Goal: Task Accomplishment & Management: Use online tool/utility

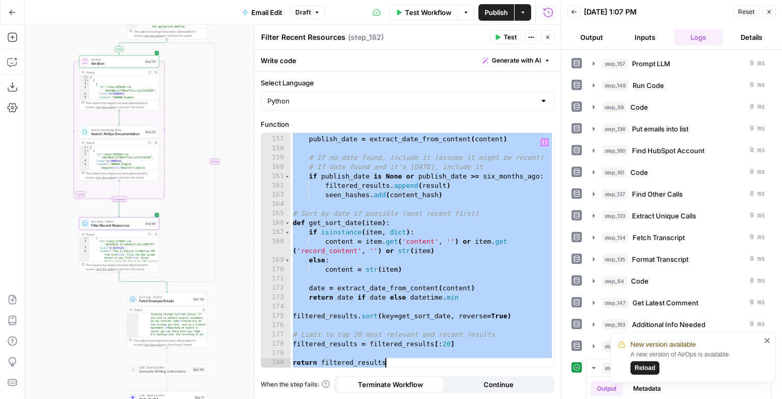
scroll to position [1683, 0]
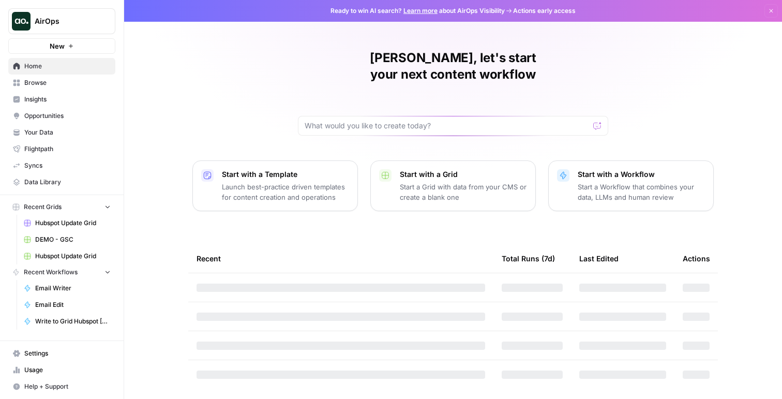
click at [66, 26] on span "AirOps" at bounding box center [66, 21] width 63 height 10
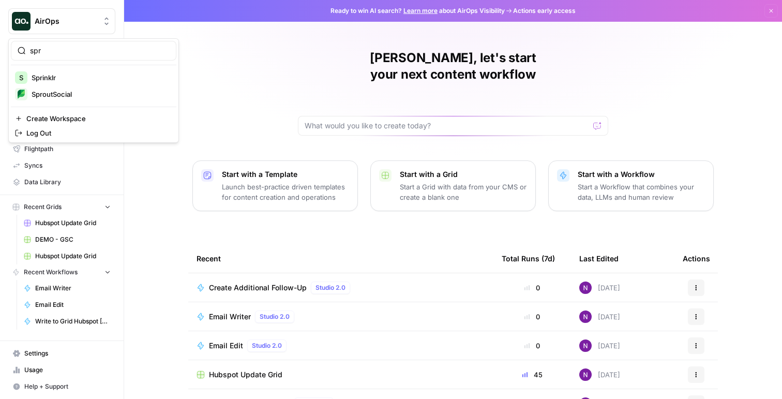
type input "spr"
click at [64, 74] on span "Sprinklr" at bounding box center [100, 77] width 137 height 10
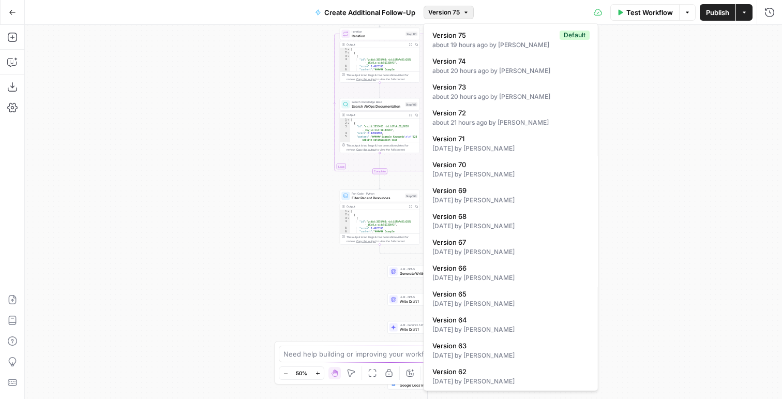
click at [462, 10] on button "Version 75" at bounding box center [448, 12] width 50 height 13
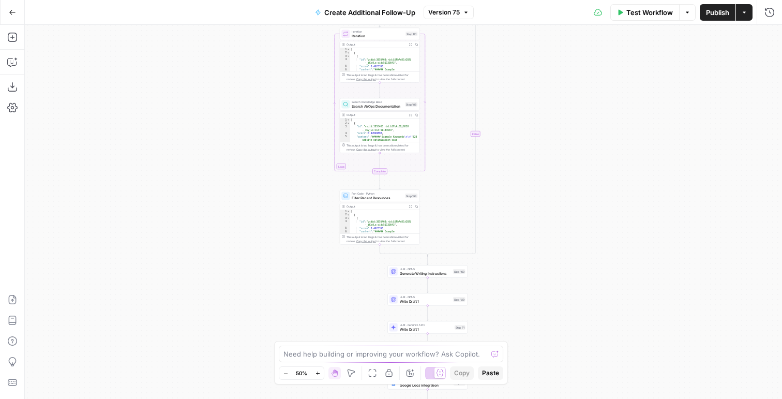
click at [462, 10] on button "Version 75" at bounding box center [448, 12] width 50 height 13
click at [722, 9] on span "Publish" at bounding box center [717, 12] width 23 height 10
click at [769, 15] on icon "button" at bounding box center [769, 12] width 10 height 10
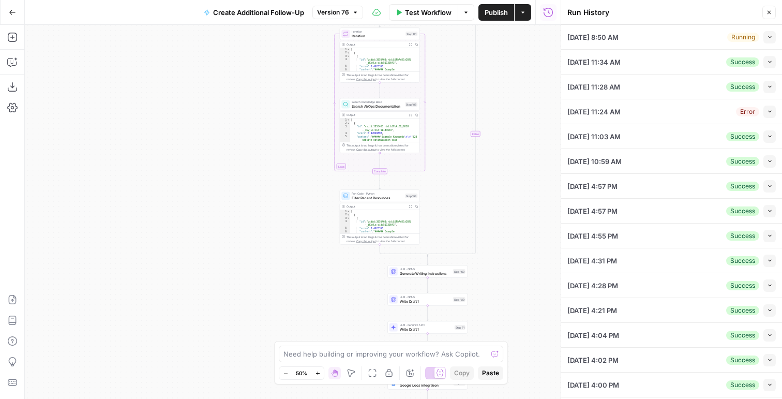
click at [767, 38] on icon "button" at bounding box center [770, 37] width 6 height 6
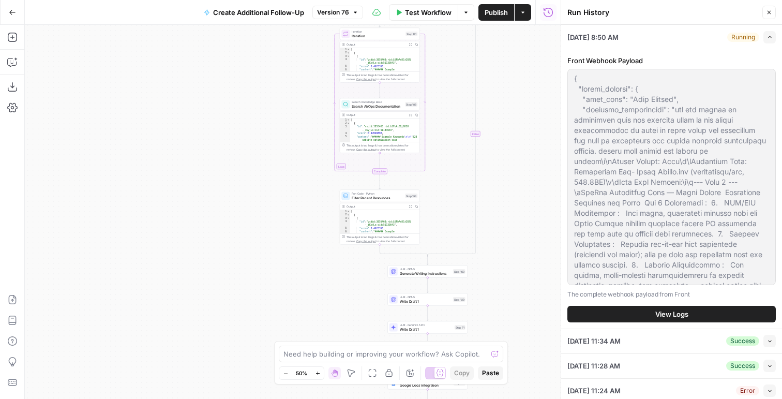
click at [641, 304] on div "Front Webhook Payload The complete webhook payload from Front View Logs" at bounding box center [671, 188] width 208 height 279
click at [641, 316] on button "View Logs" at bounding box center [671, 314] width 208 height 17
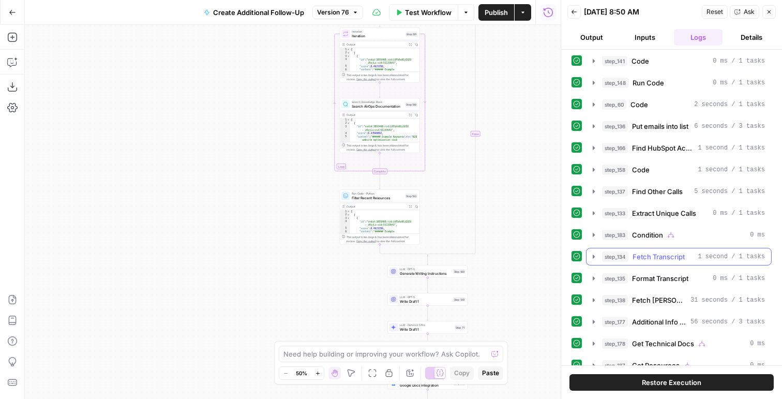
scroll to position [57, 0]
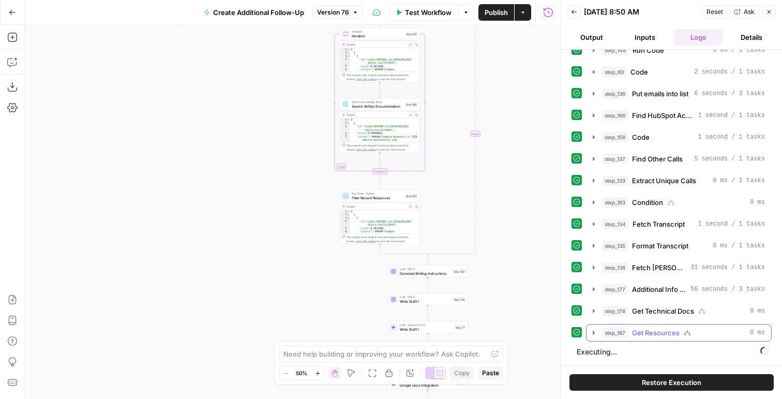
click at [635, 330] on span "Get Resources" at bounding box center [656, 332] width 48 height 10
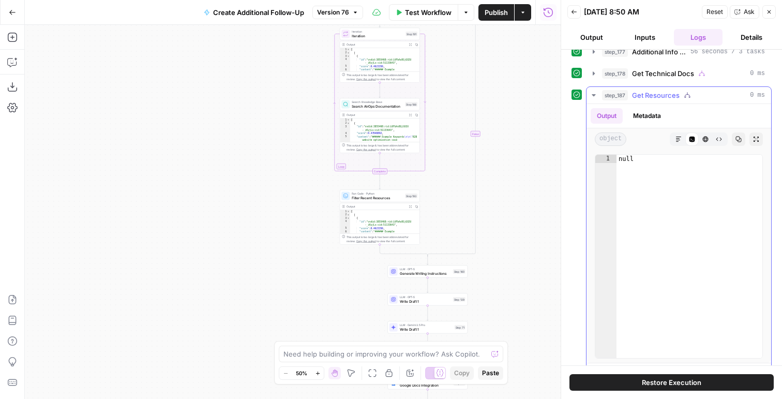
scroll to position [293, 0]
click at [642, 70] on span "Get Technical Docs" at bounding box center [663, 75] width 62 height 10
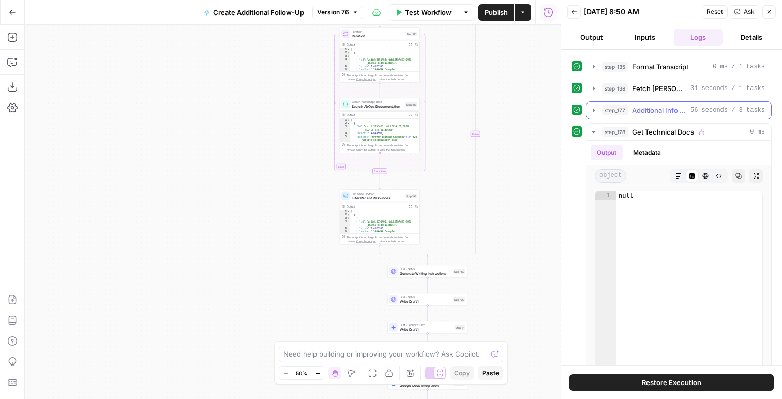
click at [633, 111] on span "Additional Info Needed" at bounding box center [659, 110] width 54 height 10
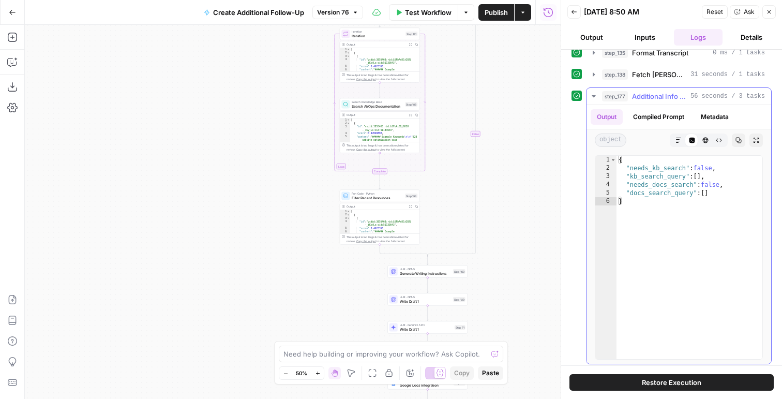
scroll to position [250, 0]
click at [645, 72] on span "Fetch Nicole's Emails" at bounding box center [659, 74] width 54 height 10
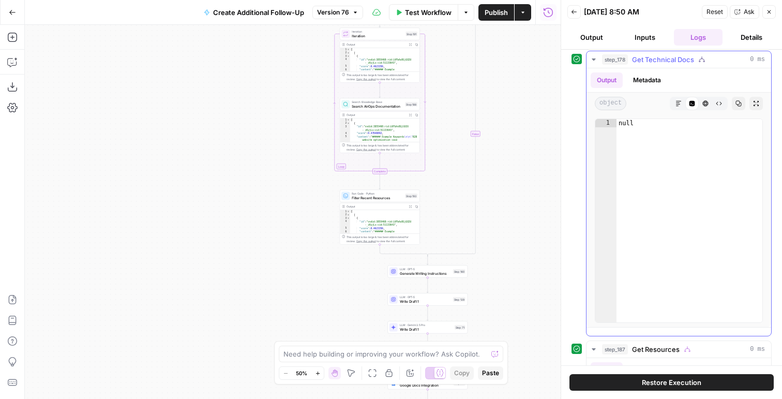
scroll to position [1111, 0]
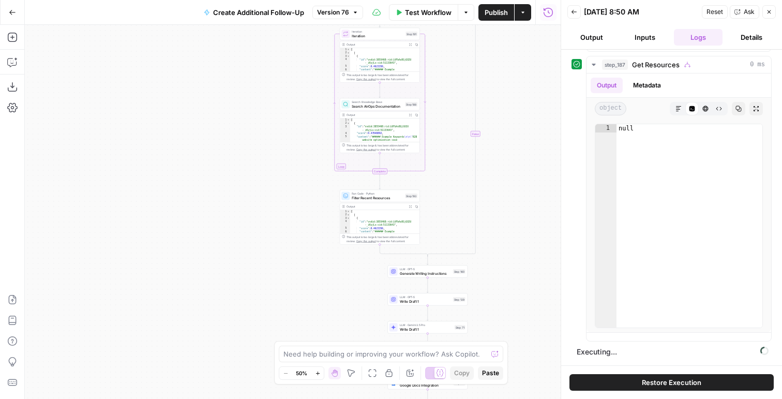
click at [599, 27] on header "Back 09/18/25 at 8:50 AM Reset Ask Close Output Inputs Logs Details" at bounding box center [671, 25] width 221 height 50
click at [600, 43] on button "Output" at bounding box center [591, 37] width 49 height 17
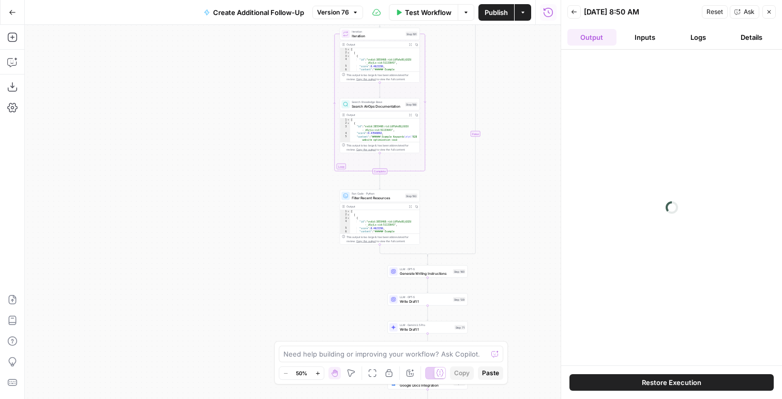
scroll to position [0, 0]
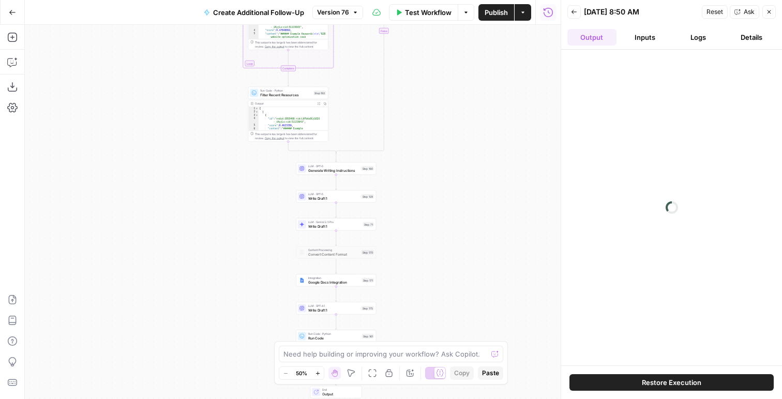
click at [570, 10] on button "Back" at bounding box center [573, 11] width 13 height 13
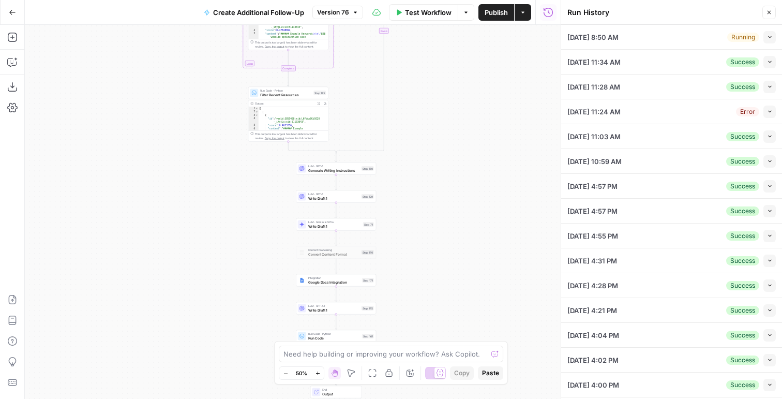
click at [773, 38] on button "Collapse" at bounding box center [769, 37] width 12 height 12
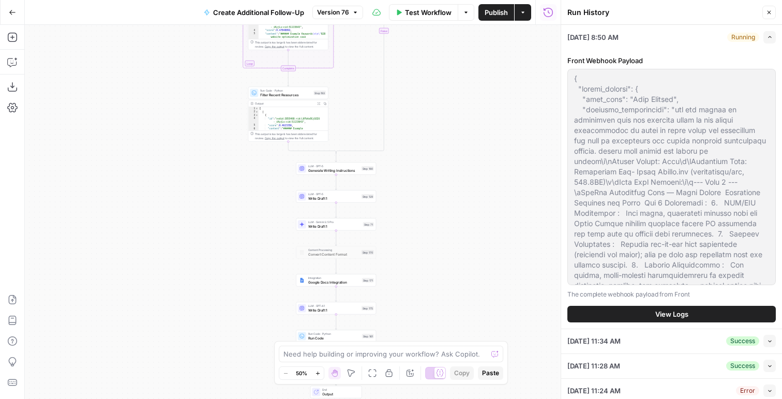
click at [639, 311] on button "View Logs" at bounding box center [671, 314] width 208 height 17
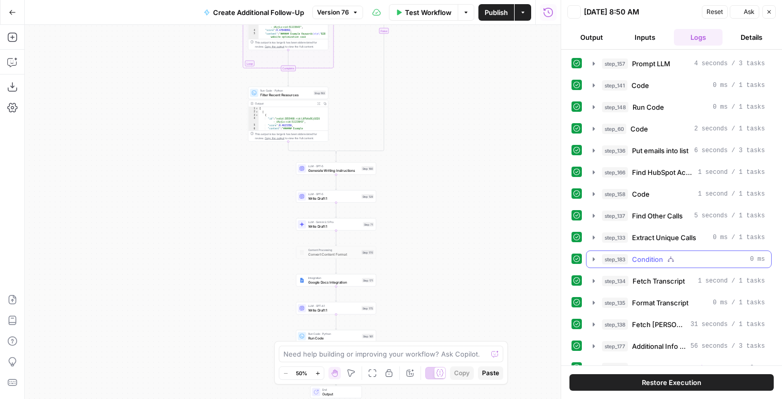
scroll to position [100, 0]
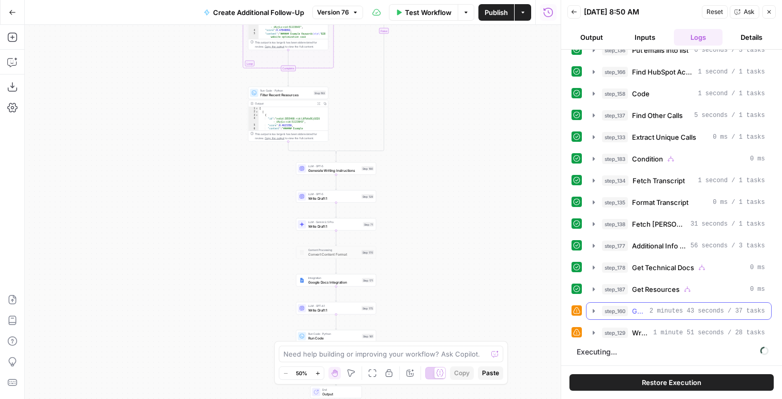
click at [658, 316] on button "step_160 Generate Writing Instructions 2 minutes 43 seconds / 37 tasks" at bounding box center [678, 310] width 185 height 17
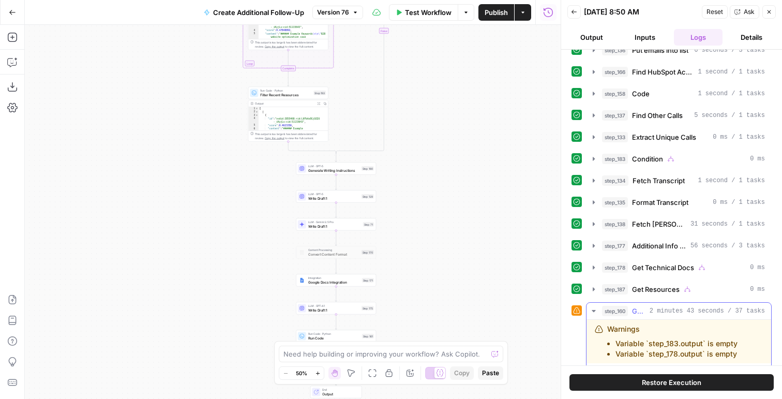
click at [656, 316] on button "step_160 Generate Writing Instructions 2 minutes 43 seconds / 37 tasks" at bounding box center [678, 310] width 185 height 17
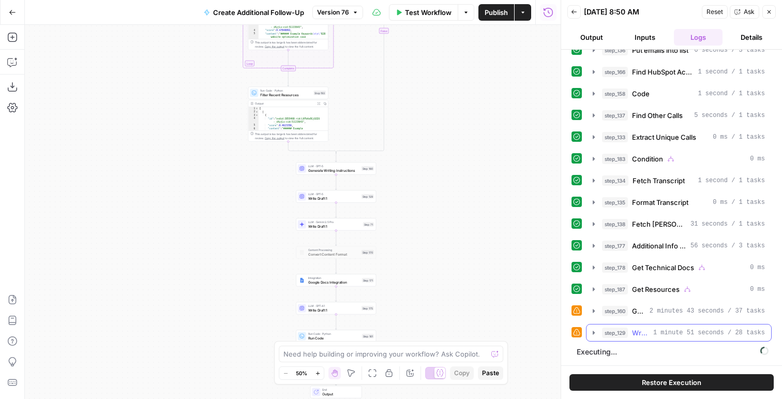
click at [644, 332] on span "Write Draft 1" at bounding box center [640, 332] width 17 height 10
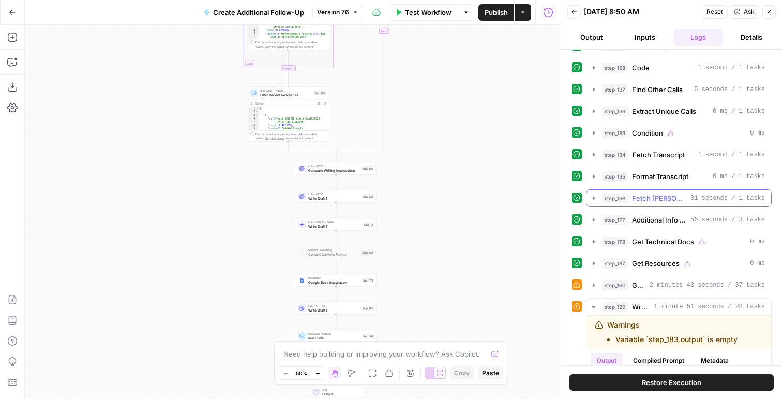
scroll to position [232, 0]
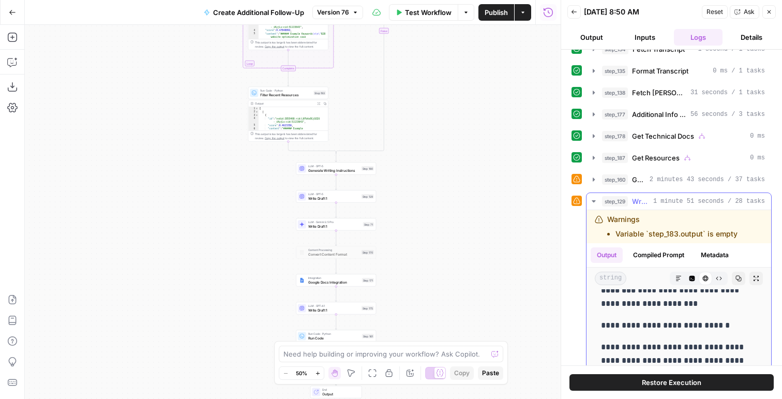
drag, startPoint x: 751, startPoint y: 324, endPoint x: 593, endPoint y: 296, distance: 160.3
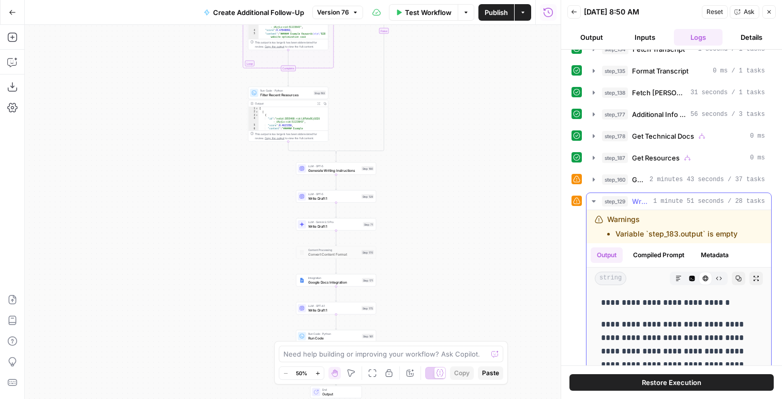
scroll to position [0, 0]
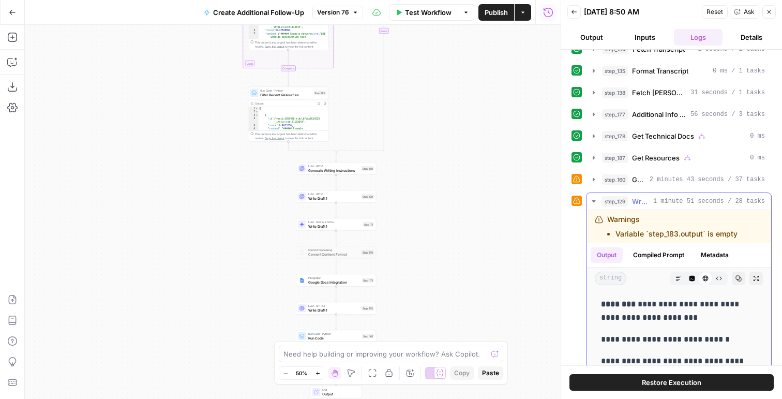
copy div "**********"
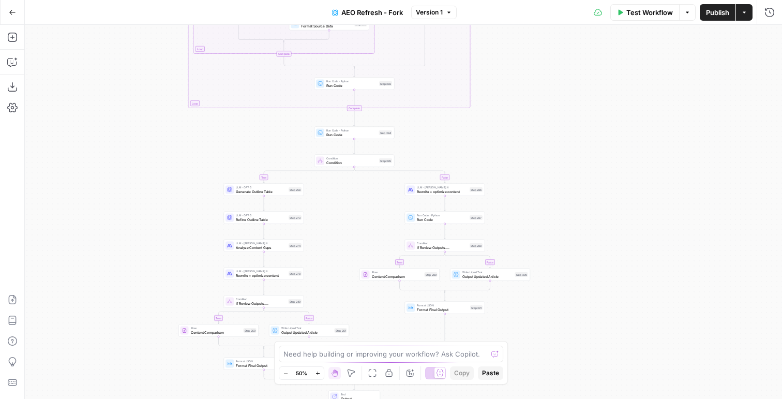
click at [236, 195] on div "LLM · GPT-5 Generate Outline Table Step 258 Copy step Delete step Edit Note Test" at bounding box center [264, 190] width 80 height 12
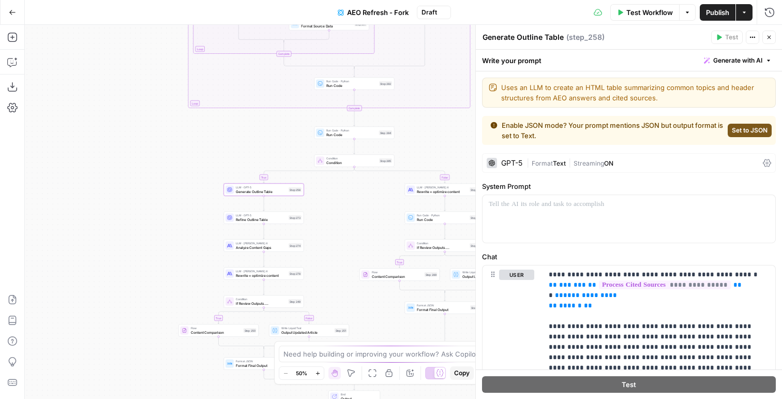
click at [589, 163] on span "Streaming" at bounding box center [588, 163] width 31 height 8
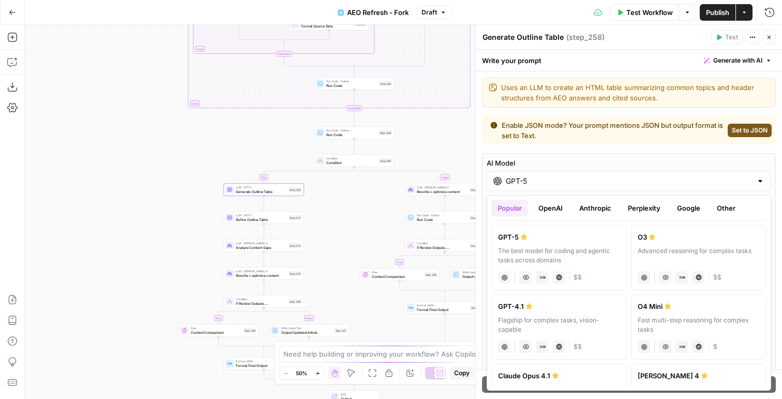
click at [539, 184] on input "GPT-5" at bounding box center [629, 181] width 246 height 10
click at [581, 142] on div "Enable JSON mode? Your prompt mentions JSON but output format is set to Text. S…" at bounding box center [629, 130] width 294 height 29
click at [533, 169] on div "AI Model GPT-5" at bounding box center [629, 174] width 284 height 33
click at [586, 205] on button "Anthropic" at bounding box center [595, 208] width 44 height 17
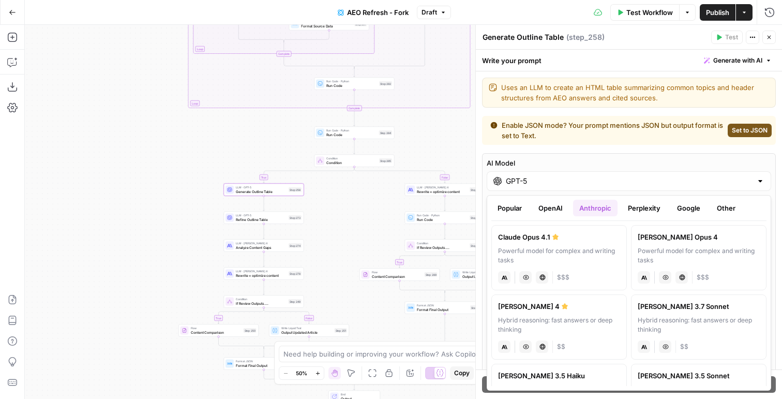
click at [685, 213] on button "Google" at bounding box center [689, 208] width 36 height 17
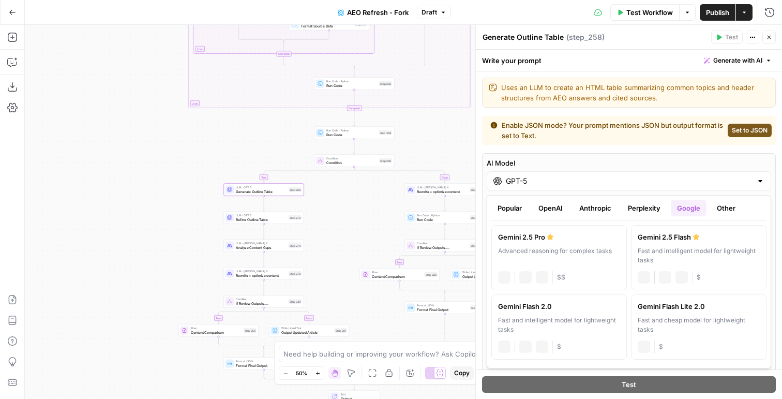
click at [536, 238] on div "Gemini 2.5 Pro" at bounding box center [559, 237] width 122 height 10
type input "Gemini 2.5 Pro"
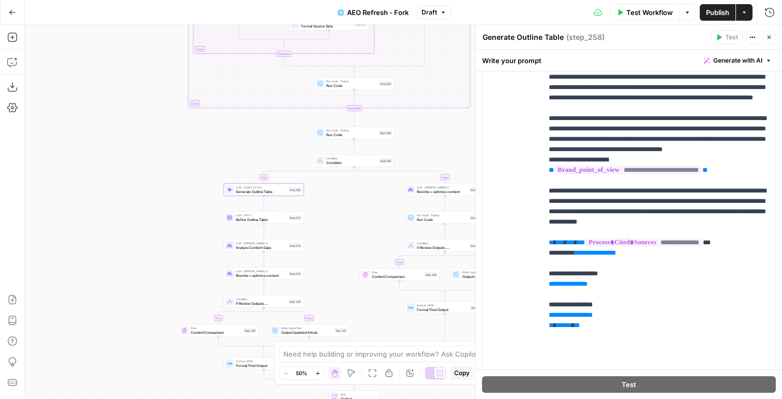
scroll to position [647, 0]
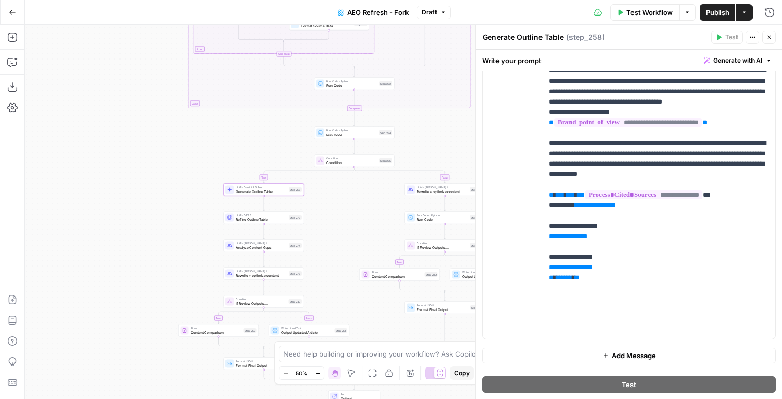
click at [715, 14] on span "Publish" at bounding box center [717, 12] width 23 height 10
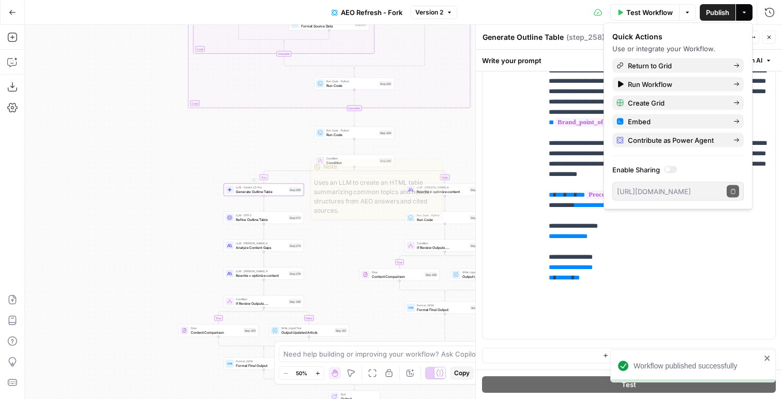
click at [253, 222] on div "LLM · GPT-5 Refine Outline Table Step 273 Copy step Delete step Edit Note Test" at bounding box center [264, 217] width 80 height 12
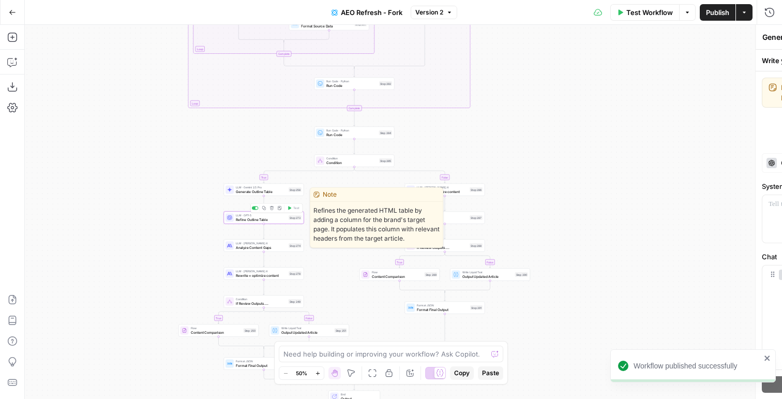
type textarea "Refine Outline Table"
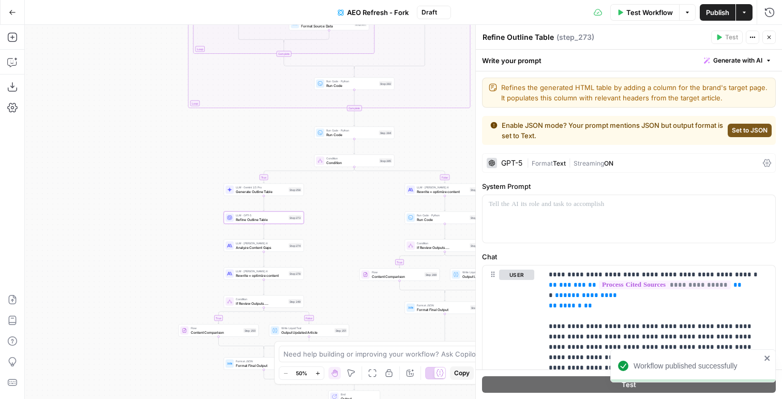
click at [514, 161] on div "GPT-5" at bounding box center [511, 162] width 21 height 7
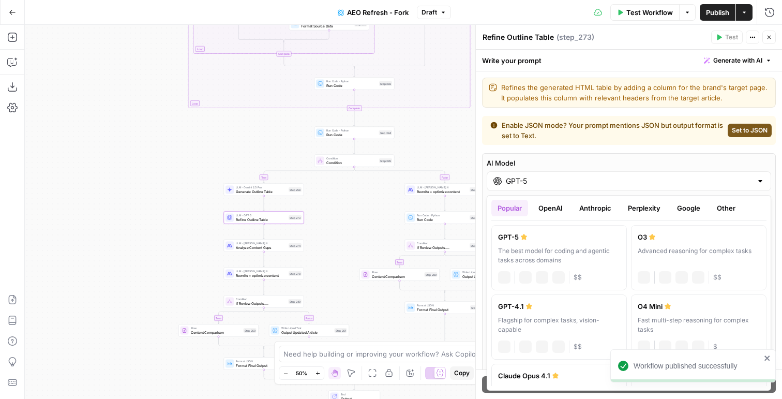
click at [519, 175] on div "GPT-5" at bounding box center [629, 181] width 284 height 20
click at [687, 205] on button "Google" at bounding box center [689, 208] width 36 height 17
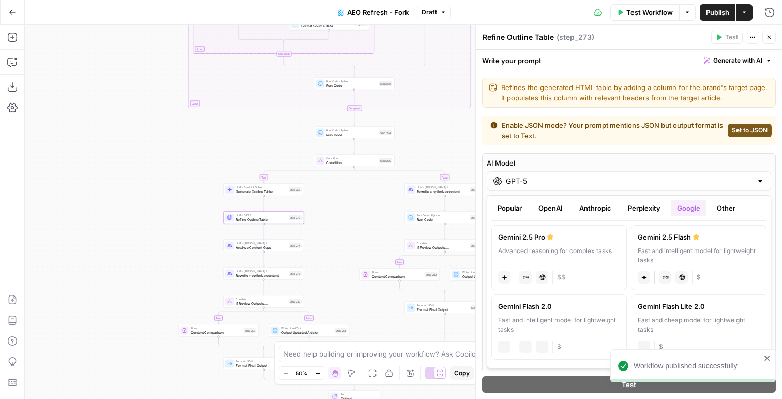
click at [577, 233] on div "Gemini 2.5 Pro" at bounding box center [559, 237] width 122 height 10
type input "Gemini 2.5 Pro"
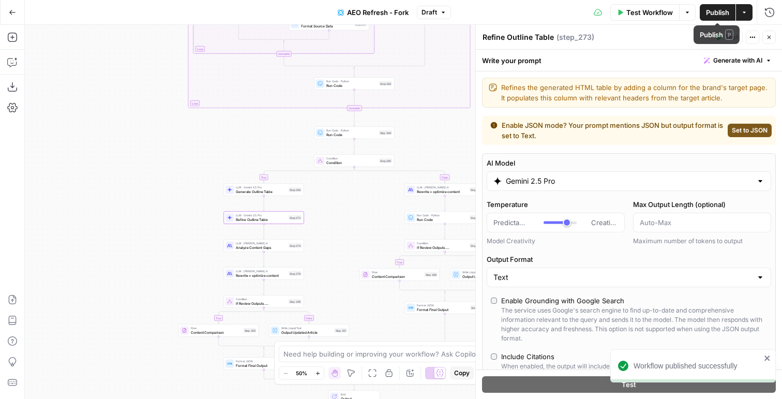
click at [763, 37] on button "Close" at bounding box center [768, 37] width 13 height 13
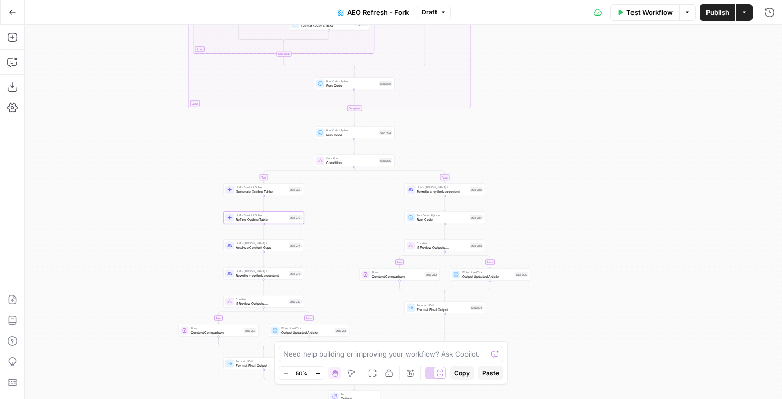
click at [718, 14] on span "Publish" at bounding box center [717, 12] width 23 height 10
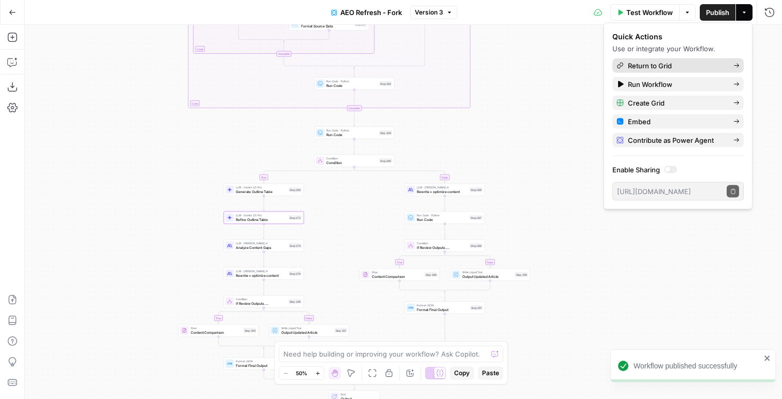
click at [647, 65] on span "Return to Grid" at bounding box center [676, 65] width 97 height 10
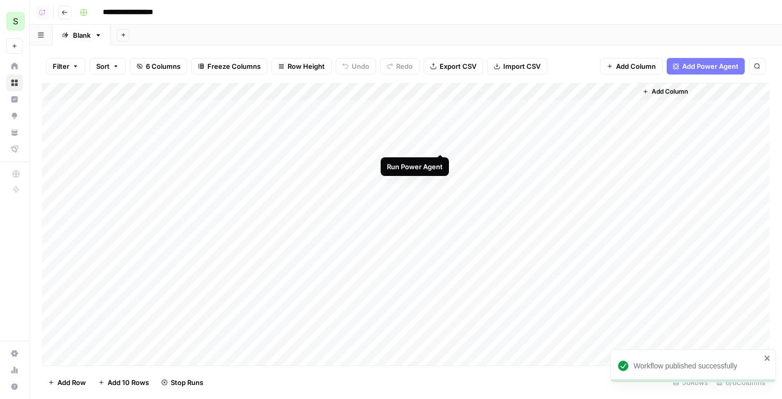
click at [439, 142] on div "Add Column" at bounding box center [406, 224] width 728 height 282
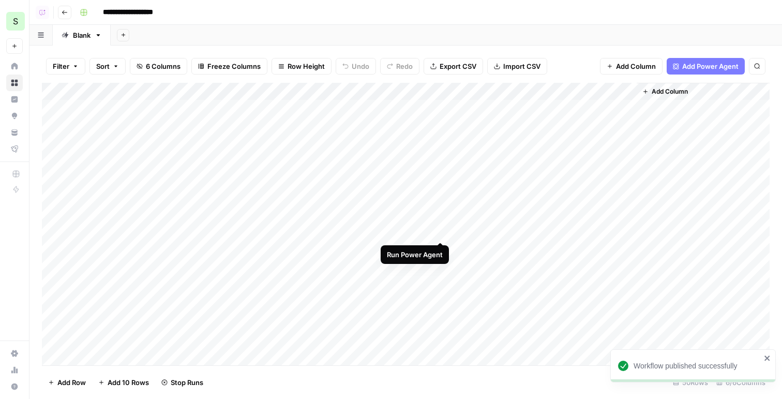
click at [438, 232] on div "Add Column" at bounding box center [406, 224] width 728 height 282
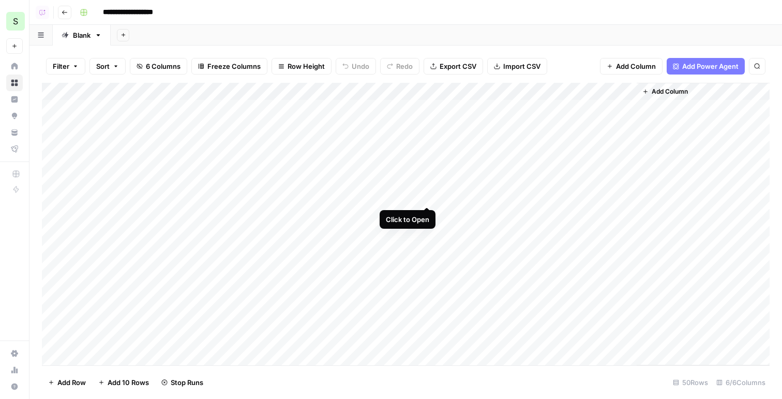
click at [426, 196] on div "Add Column" at bounding box center [406, 224] width 728 height 282
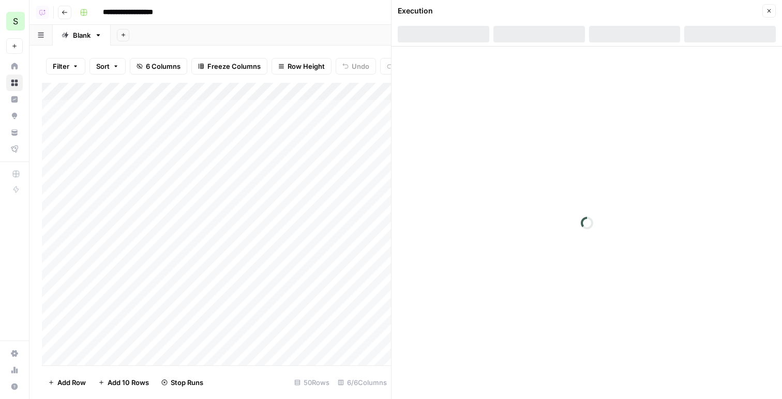
click at [626, 33] on div at bounding box center [635, 34] width 92 height 17
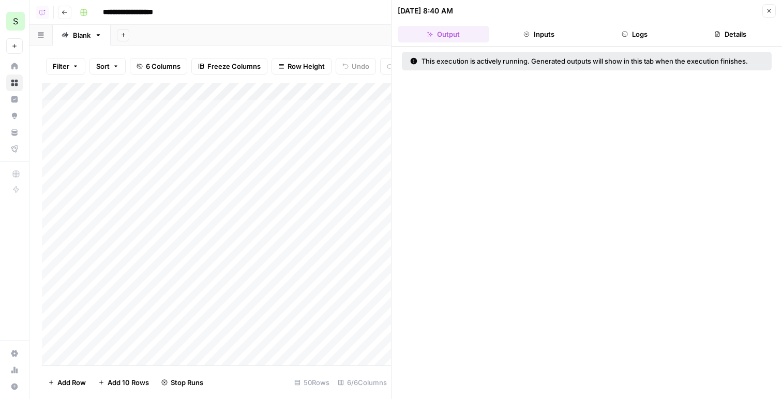
click at [635, 32] on button "Logs" at bounding box center [635, 34] width 92 height 17
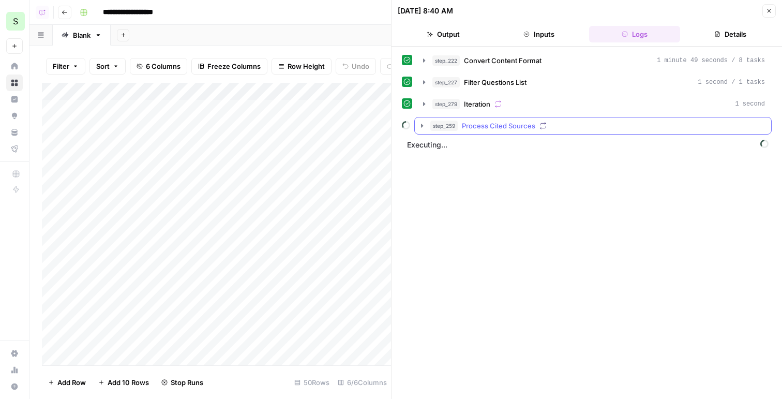
click at [505, 124] on span "Process Cited Sources" at bounding box center [498, 125] width 73 height 10
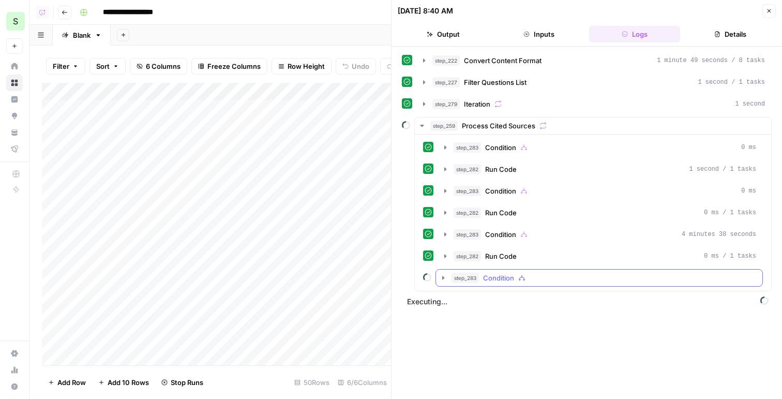
click at [507, 269] on button "step_283 Condition" at bounding box center [599, 277] width 326 height 17
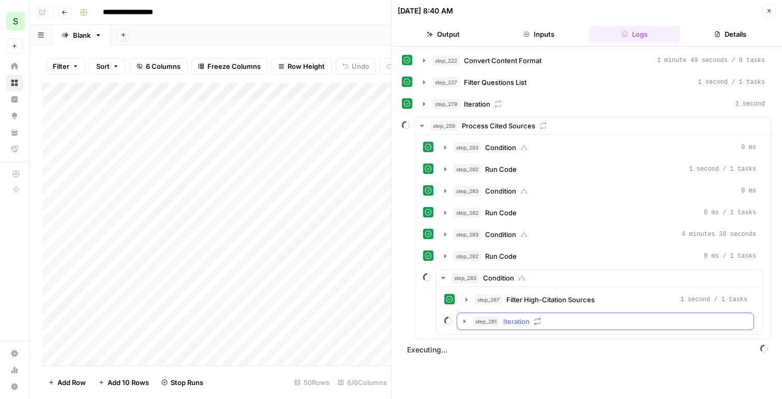
click at [507, 321] on span "Iteration" at bounding box center [516, 321] width 26 height 10
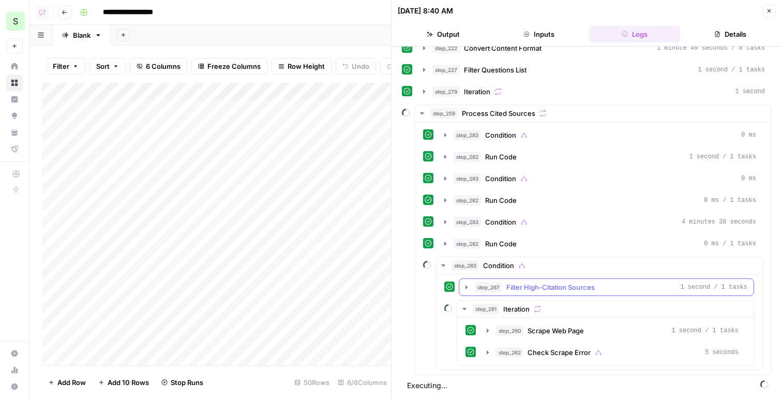
click at [524, 294] on button "step_267 Filter High-Citation Sources 1 second / 1 tasks" at bounding box center [606, 287] width 294 height 17
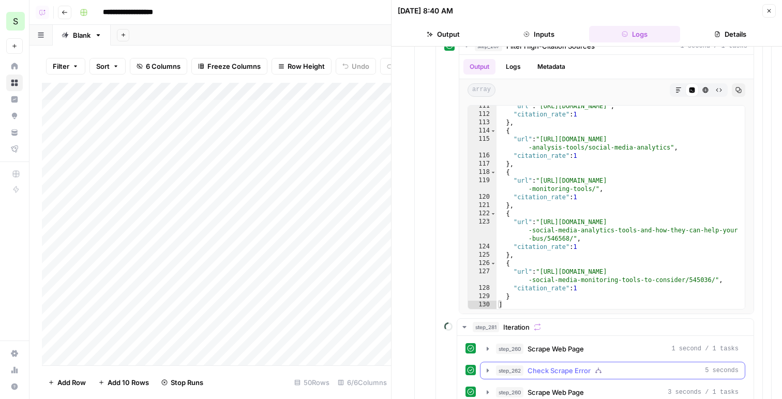
scroll to position [293, 0]
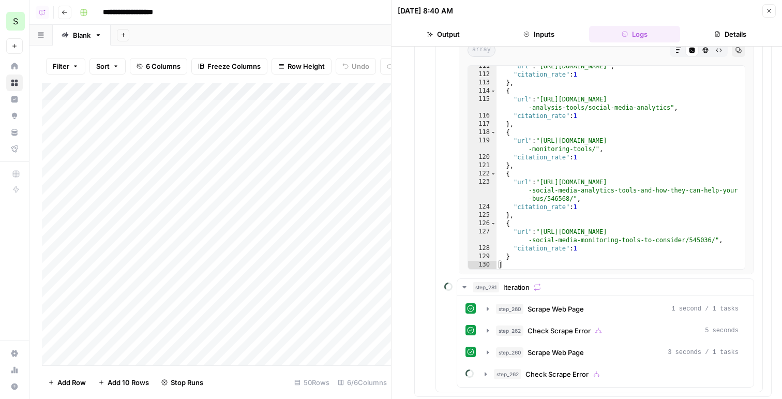
click at [766, 17] on button "Close" at bounding box center [768, 10] width 13 height 13
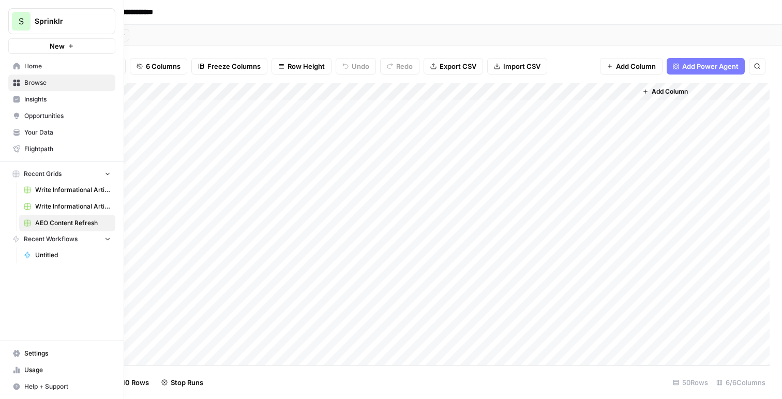
click at [35, 358] on link "Settings" at bounding box center [61, 353] width 107 height 17
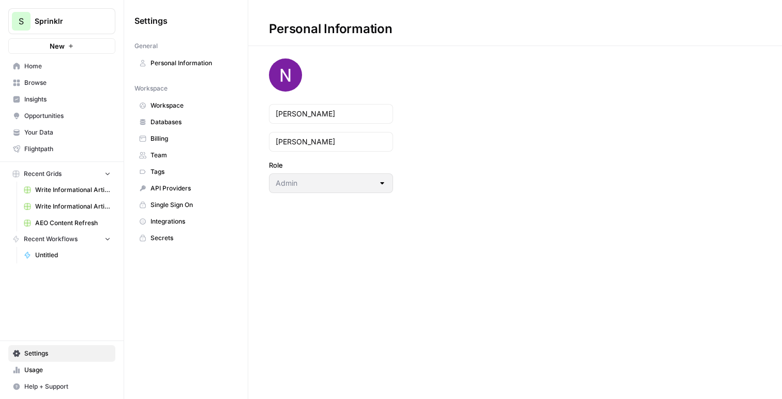
click at [173, 104] on span "Workspace" at bounding box center [191, 105] width 82 height 9
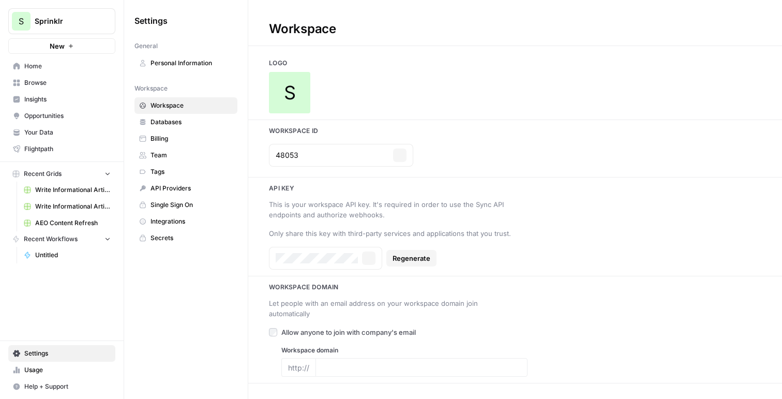
type input "sprinklr.com"
click at [293, 84] on span "S" at bounding box center [290, 92] width 12 height 21
click at [73, 194] on link "Write Informational Article (1)" at bounding box center [67, 189] width 96 height 17
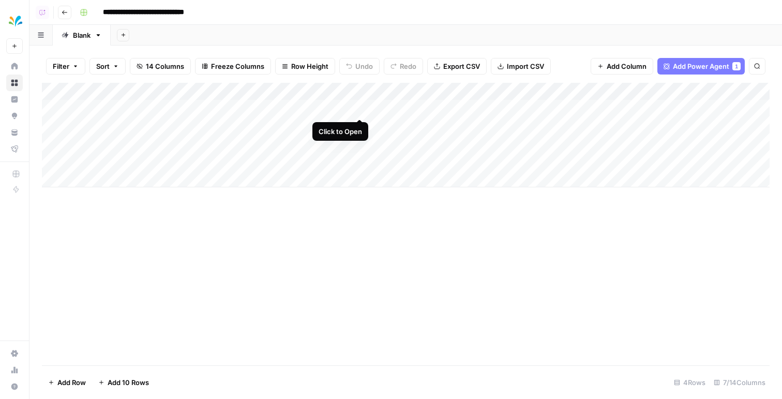
click at [357, 107] on div "Add Column" at bounding box center [406, 135] width 728 height 104
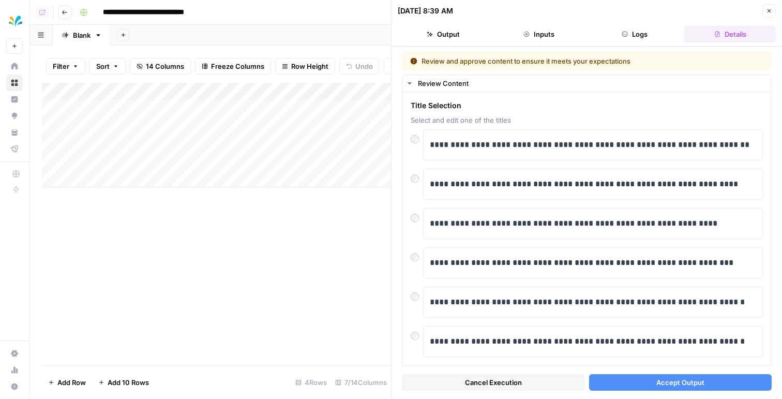
click at [614, 388] on button "Accept Output" at bounding box center [680, 382] width 183 height 17
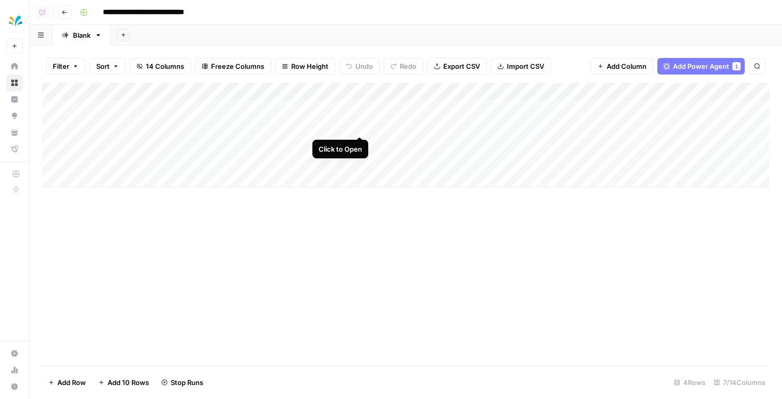
click at [360, 125] on div "Add Column" at bounding box center [406, 135] width 728 height 104
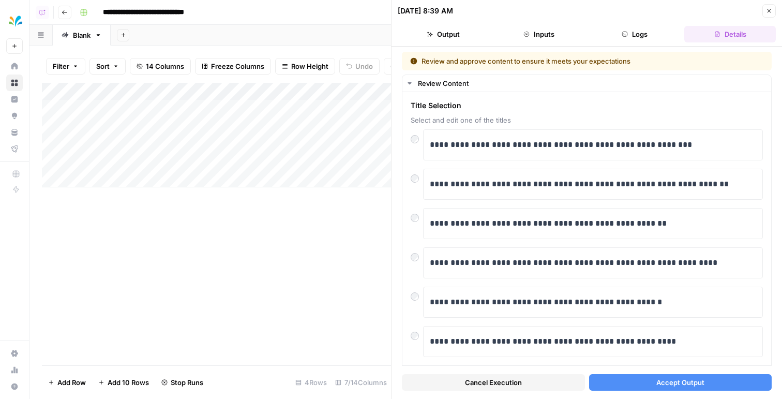
click at [621, 387] on button "Accept Output" at bounding box center [680, 382] width 183 height 17
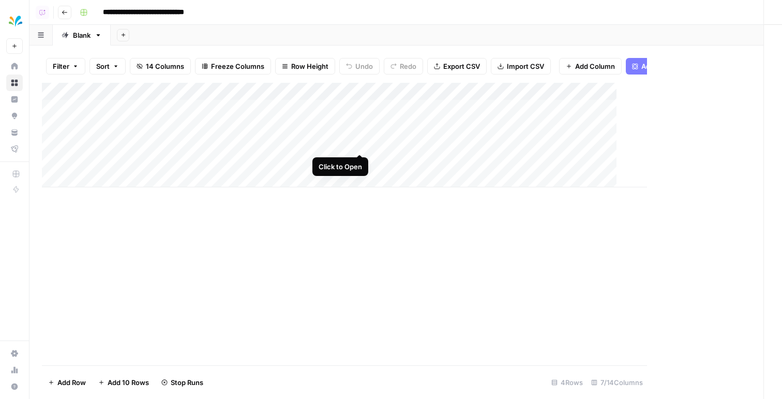
click at [361, 145] on div "Add Column" at bounding box center [344, 135] width 605 height 104
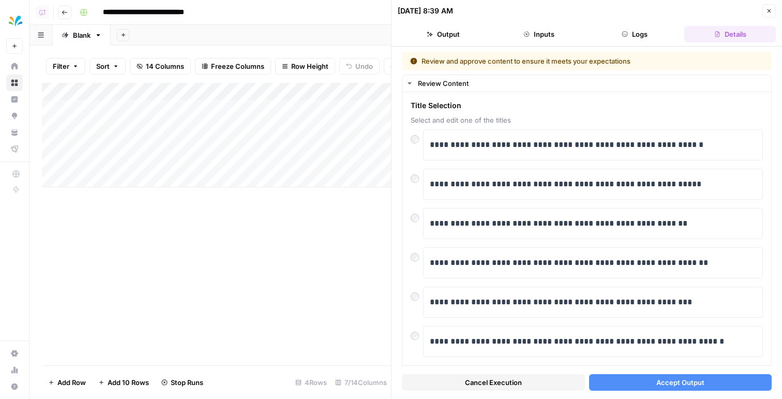
click at [626, 374] on button "Accept Output" at bounding box center [680, 382] width 183 height 17
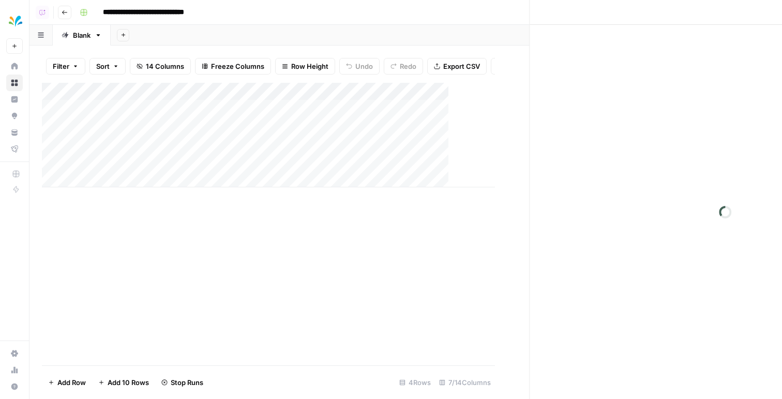
click at [360, 160] on div "Add Column" at bounding box center [268, 135] width 453 height 104
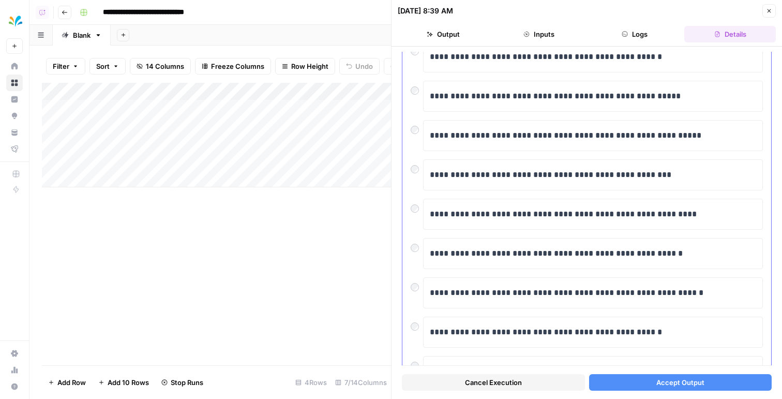
scroll to position [80, 0]
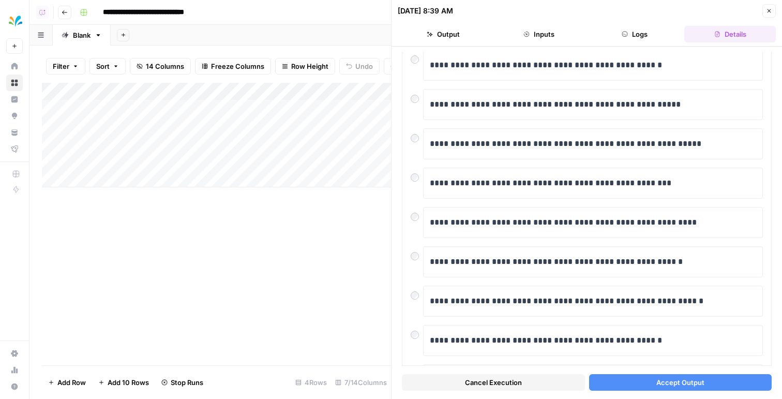
click at [637, 386] on button "Accept Output" at bounding box center [680, 382] width 183 height 17
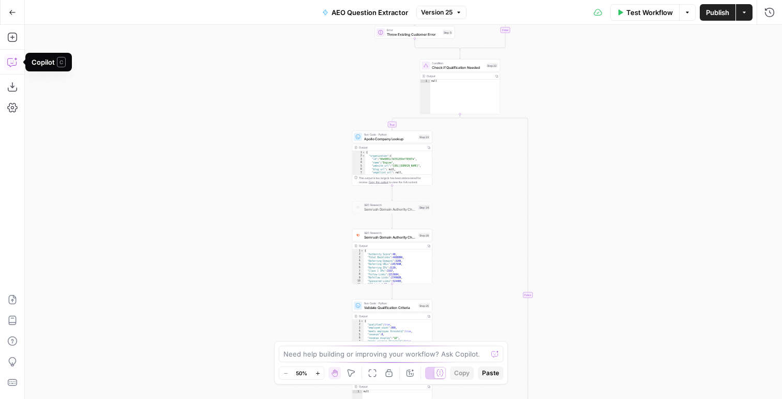
click at [15, 59] on icon "button" at bounding box center [16, 59] width 4 height 4
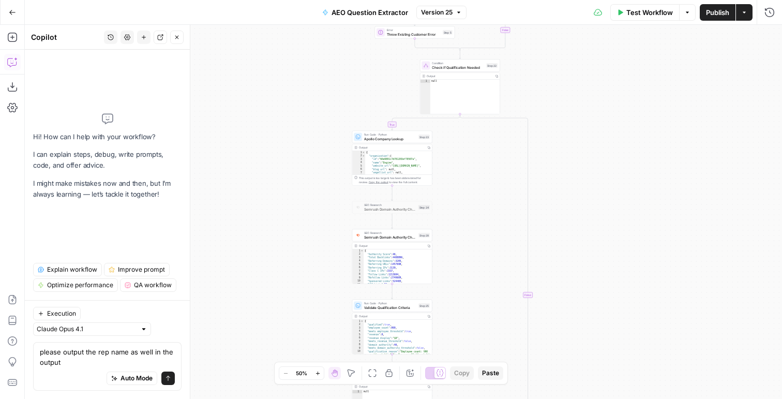
type textarea "please output the rep name as well in the output"
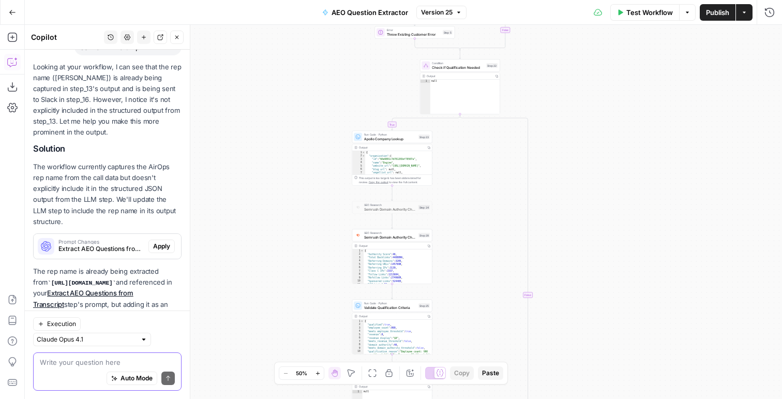
scroll to position [134, 0]
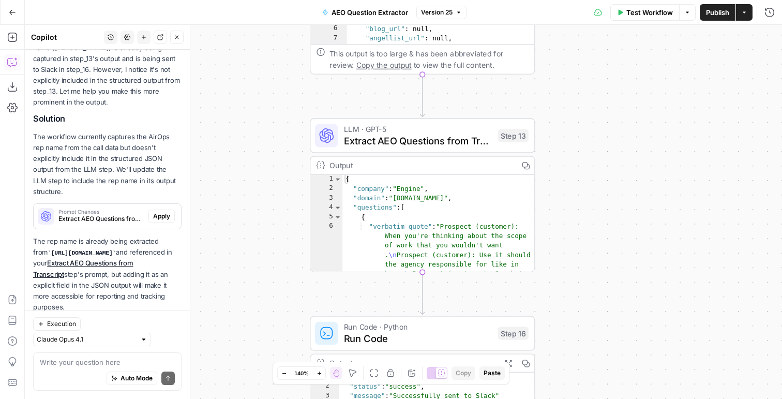
type textarea "**********"
click at [424, 218] on div "{ "company" : "Engine" , "domain" : "engine.com" , "questions" : [ { "verbatim_…" at bounding box center [438, 262] width 192 height 174
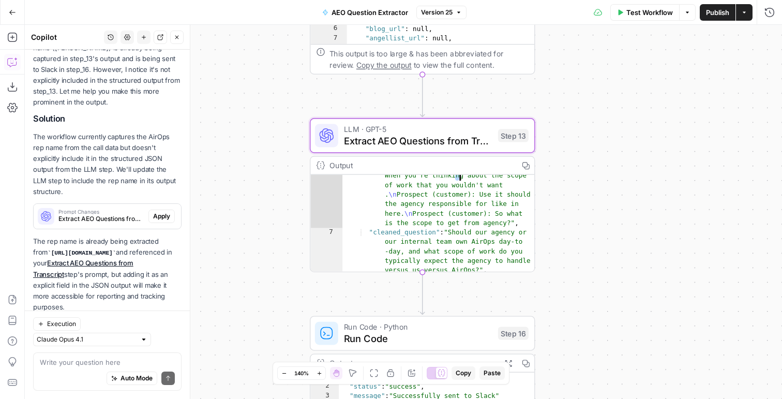
scroll to position [44, 0]
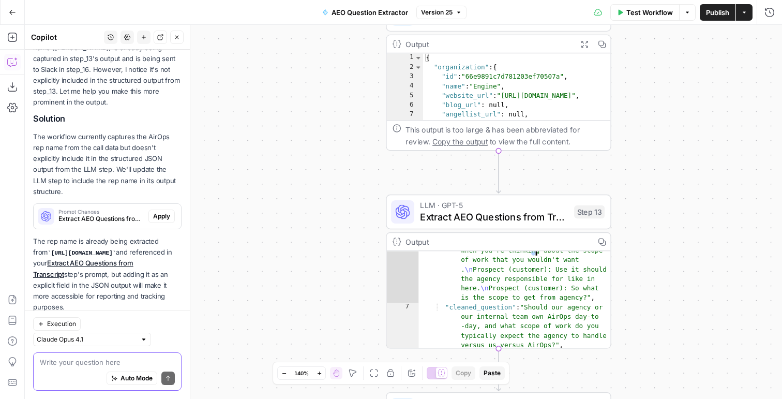
click at [55, 365] on textarea at bounding box center [107, 362] width 135 height 10
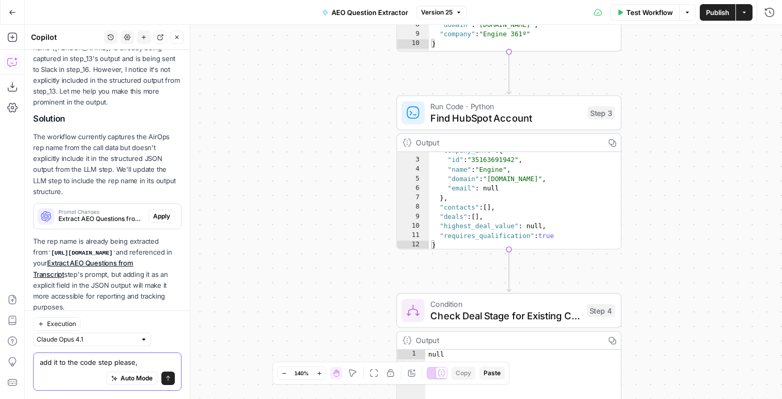
scroll to position [0, 0]
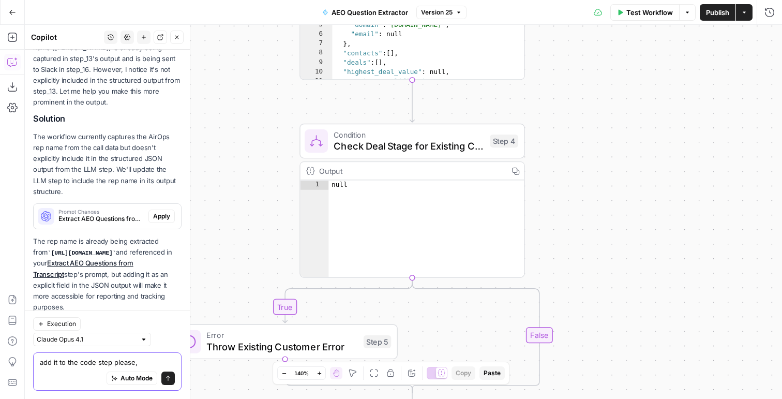
click at [96, 364] on textarea "add it to the code step please," at bounding box center [107, 362] width 135 height 10
click at [151, 366] on textarea "add it to the code step please," at bounding box center [107, 362] width 135 height 10
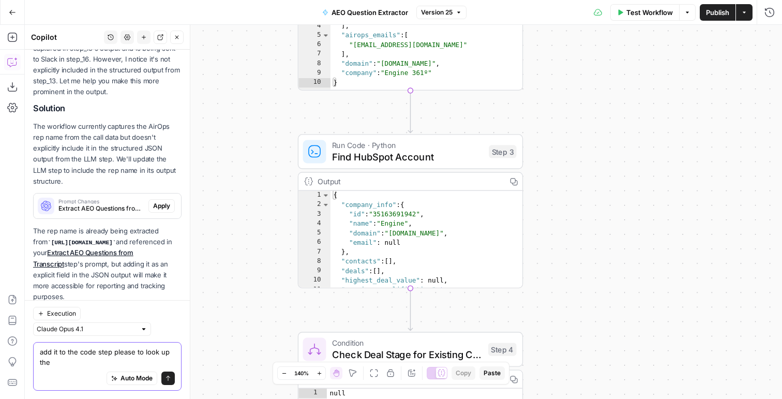
type textarea "add it to the code step please to look up the"
click at [364, 156] on span "Find HubSpot Account" at bounding box center [407, 156] width 151 height 14
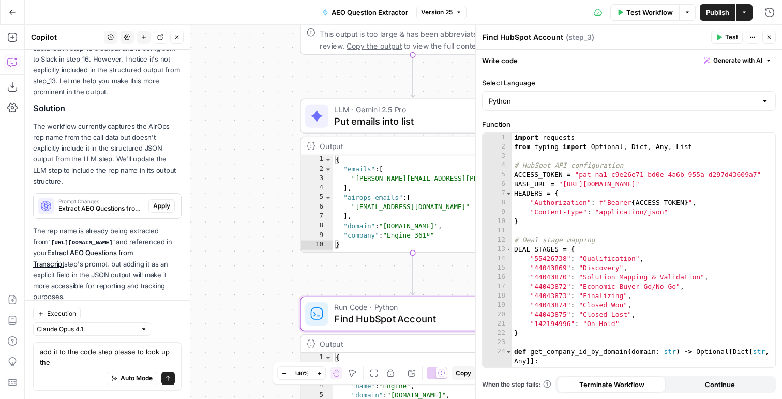
click at [347, 111] on span "LLM · Gemini 2.5 Pro" at bounding box center [409, 108] width 151 height 11
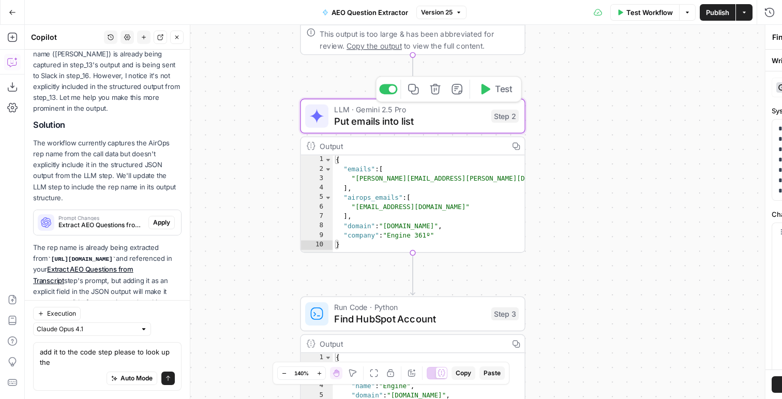
type textarea "Put emails into list"
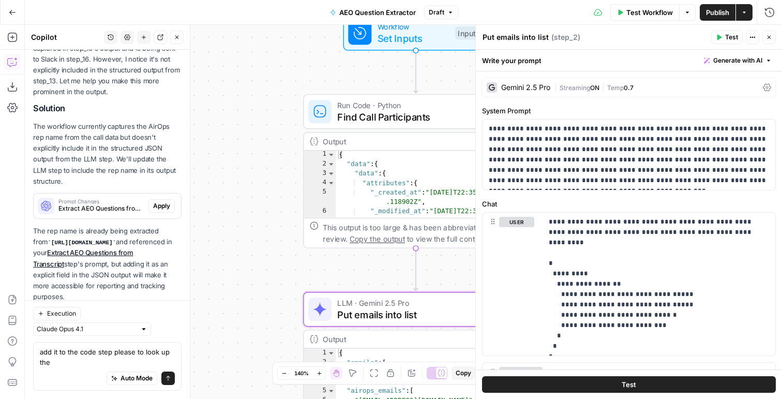
type textarea "*********"
click at [368, 163] on div "{ "data" : { "data" : { "attributes" : { "_created_at" : "2025-09-16T22:35:44 .…" at bounding box center [432, 193] width 192 height 87
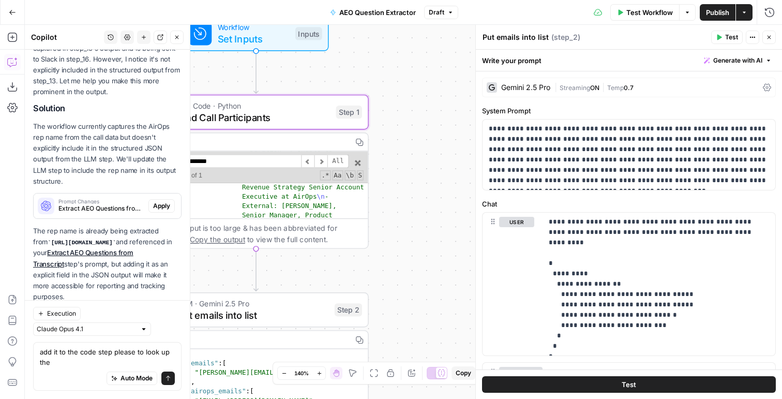
scroll to position [209, 0]
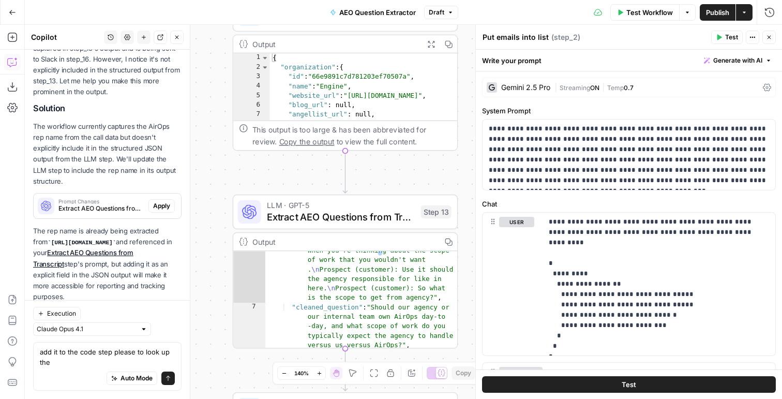
type input "********"
click at [92, 239] on code "step_1.output.data.data.attributes.owner.name" at bounding box center [82, 242] width 68 height 6
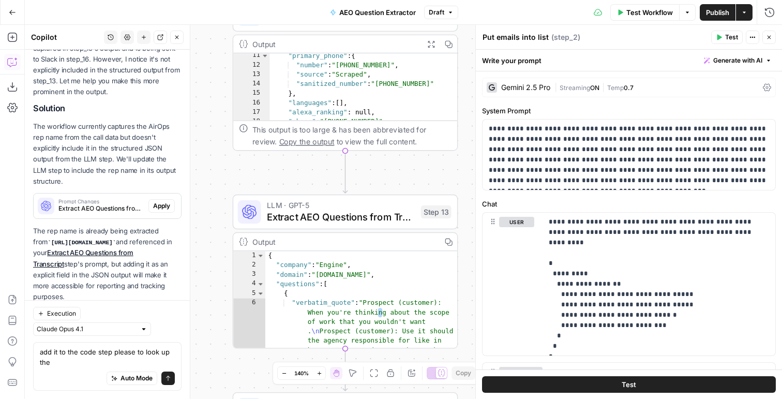
scroll to position [82, 0]
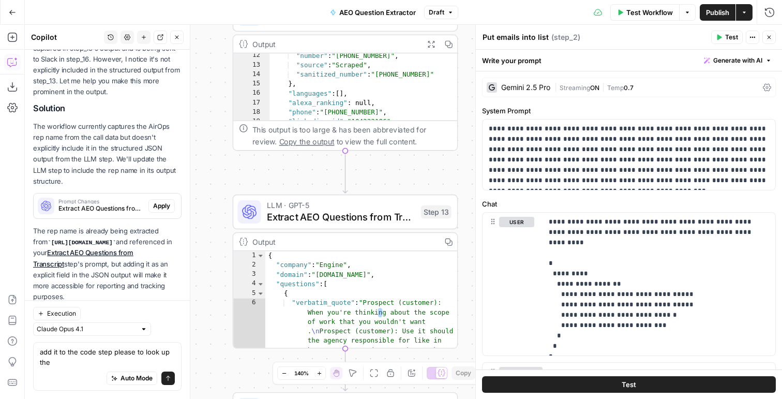
type textarea "**********"
click at [331, 81] on div ""number" : "+1 855-567-4683" , "source" : "Scraped" , "sanitized_number" : "+18…" at bounding box center [363, 94] width 188 height 87
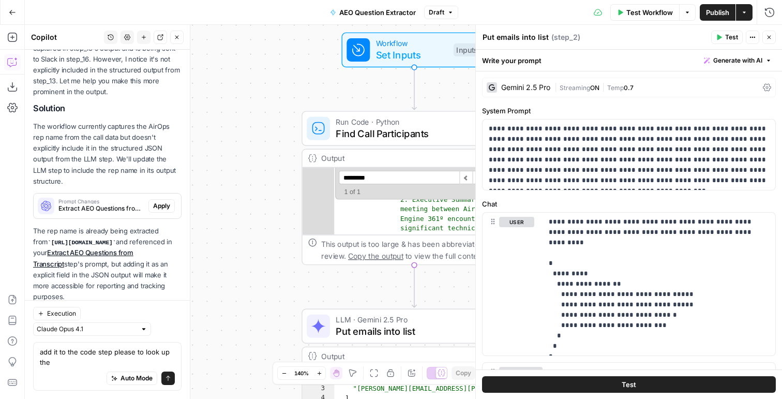
click at [389, 174] on input "********" at bounding box center [398, 178] width 120 height 14
type input "*****"
click at [770, 34] on icon "button" at bounding box center [769, 37] width 6 height 6
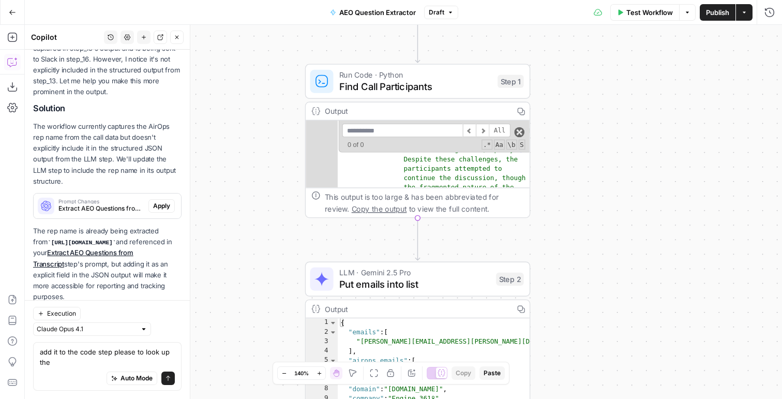
click at [521, 133] on span at bounding box center [519, 132] width 10 height 10
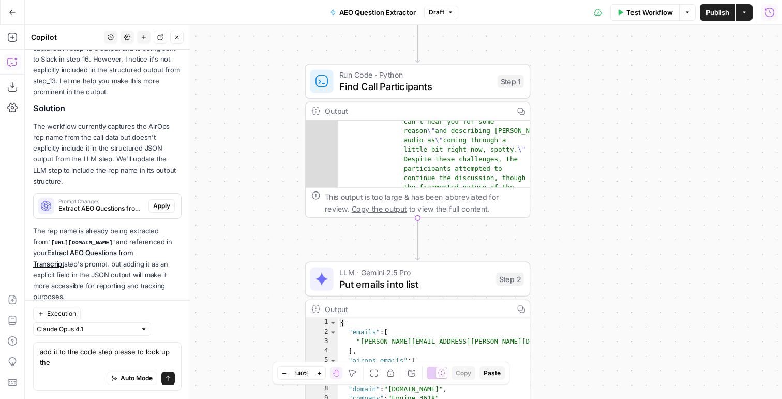
click at [772, 8] on icon "button" at bounding box center [769, 11] width 9 height 9
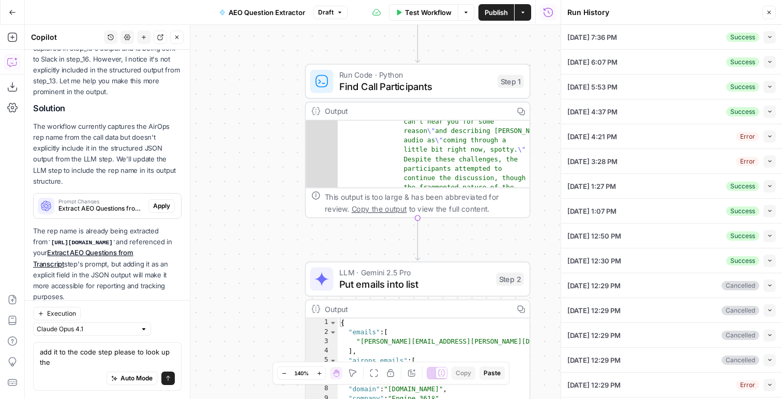
click at [767, 34] on icon "button" at bounding box center [770, 37] width 6 height 6
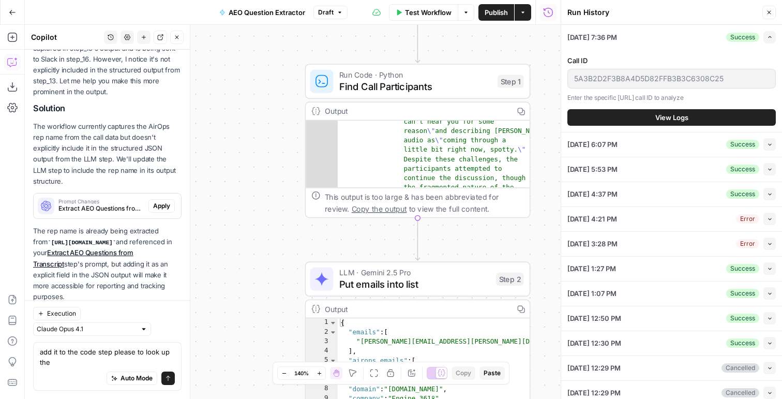
click at [686, 117] on span "View Logs" at bounding box center [671, 117] width 33 height 10
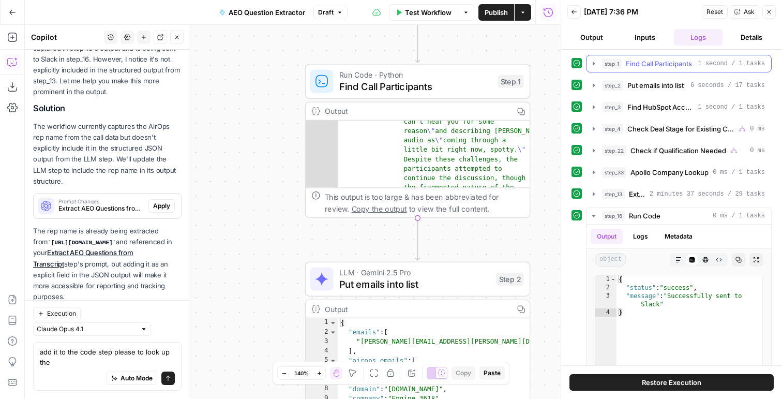
click at [732, 58] on div "step_1 Find Call Participants 1 second / 1 tasks" at bounding box center [683, 63] width 163 height 10
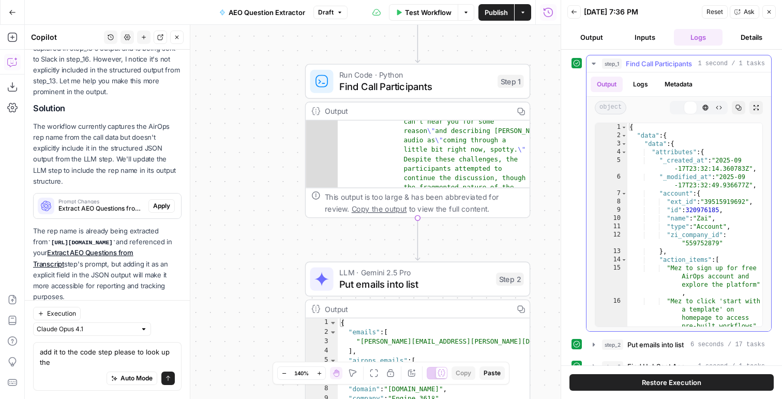
type textarea "**********"
click at [646, 153] on div "{ "data" : { "data" : { "attributes" : { "_created_at" : "2025-09 -17T23:32:14.…" at bounding box center [694, 241] width 135 height 236
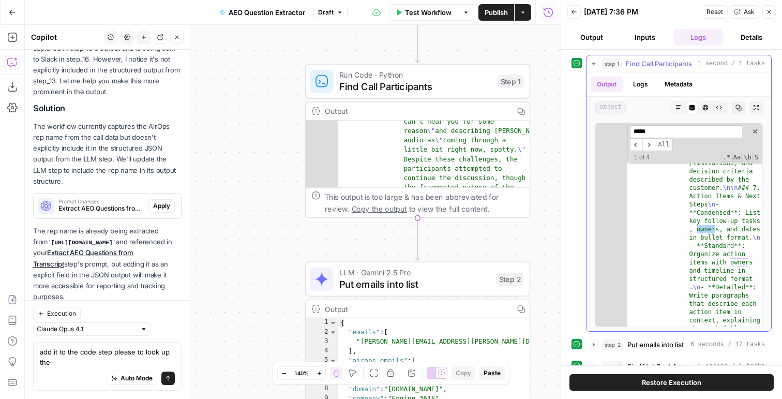
scroll to position [2447, 0]
type input "*****"
click at [632, 152] on div "***** ​ ​ All Replace All + 1 of 4 .* Aa \b S" at bounding box center [694, 143] width 135 height 40
drag, startPoint x: 642, startPoint y: 136, endPoint x: 642, endPoint y: 143, distance: 6.7
click at [642, 138] on input "*****" at bounding box center [686, 131] width 112 height 13
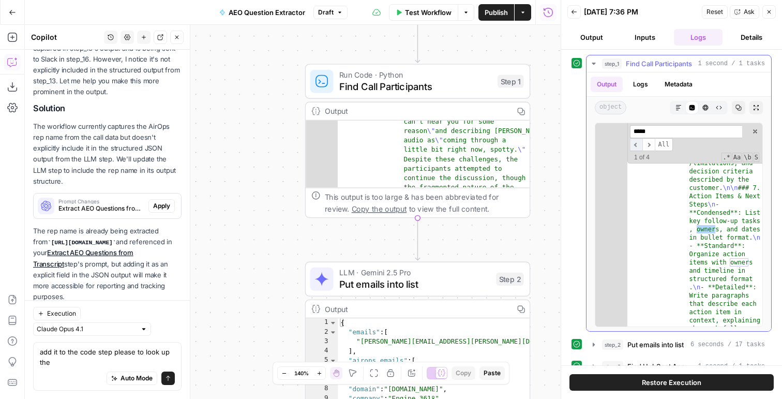
click at [640, 145] on span "​" at bounding box center [636, 144] width 12 height 13
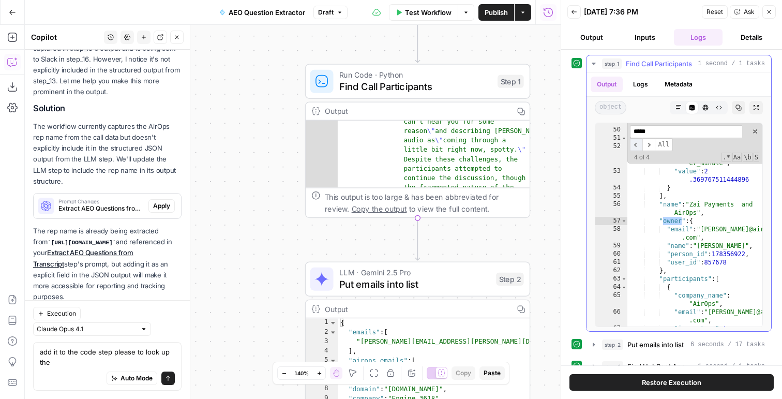
click at [636, 145] on span "​" at bounding box center [636, 144] width 12 height 13
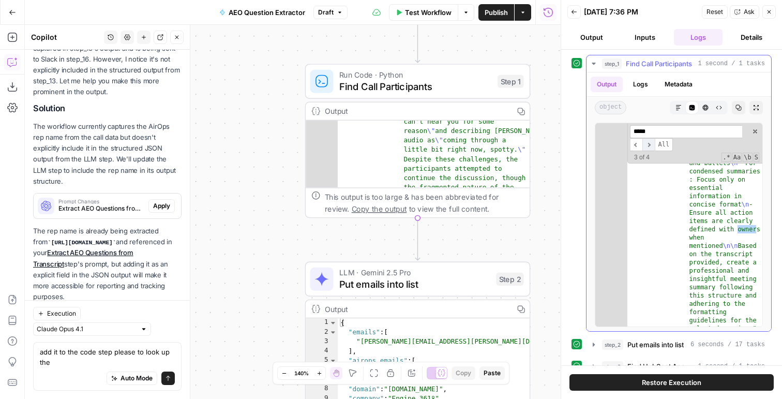
click at [652, 146] on span "​" at bounding box center [648, 144] width 12 height 13
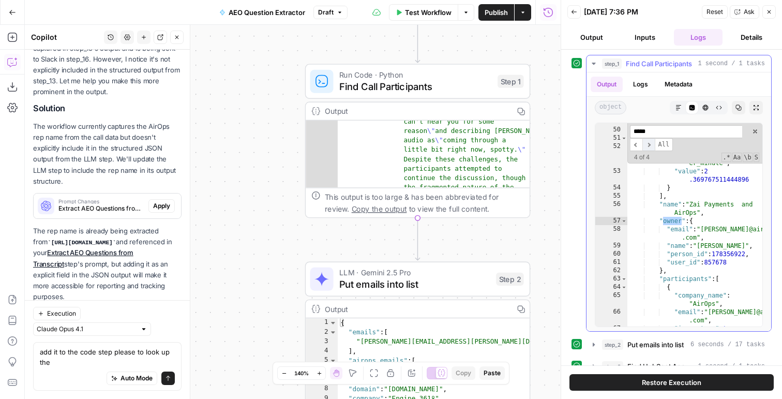
scroll to position [2868, 0]
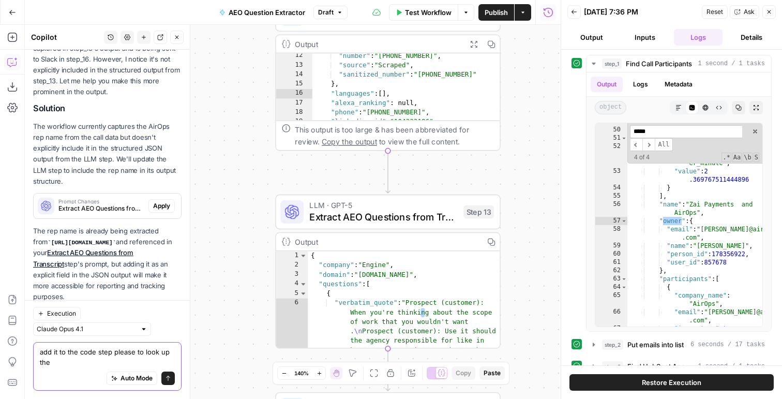
click at [74, 365] on textarea "add it to the code step please to look up the" at bounding box center [107, 356] width 135 height 21
drag, startPoint x: 79, startPoint y: 364, endPoint x: 113, endPoint y: 354, distance: 35.7
click at [113, 354] on textarea "add it to the code step please to look up the" at bounding box center [107, 356] width 135 height 21
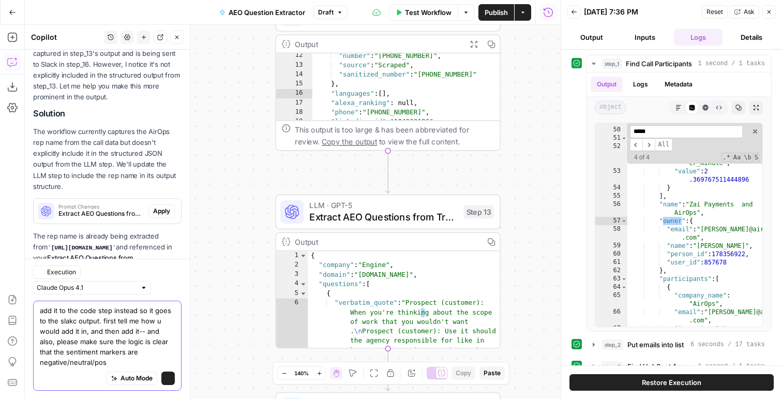
scroll to position [202, 0]
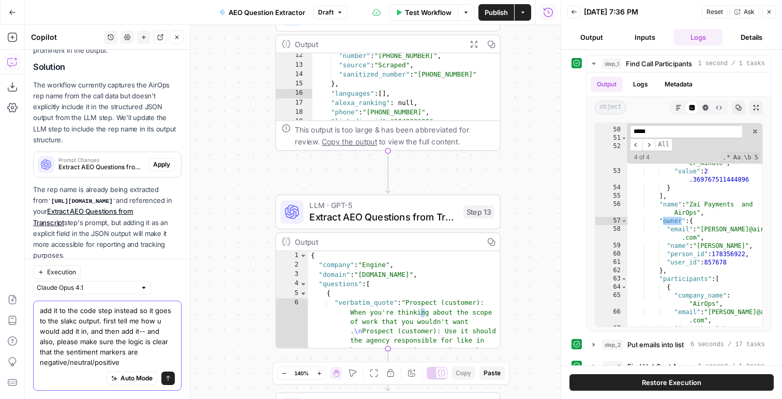
click at [111, 352] on textarea "add it to the code step instead so it goes to the slakc output. first tell me h…" at bounding box center [107, 336] width 135 height 62
click at [123, 354] on textarea "add it to the code step instead so it goes to the slakc output. first tell me h…" at bounding box center [107, 336] width 135 height 62
click at [121, 354] on textarea "add it to the code step instead so it goes to the slakc output. first tell me h…" at bounding box center [107, 336] width 135 height 62
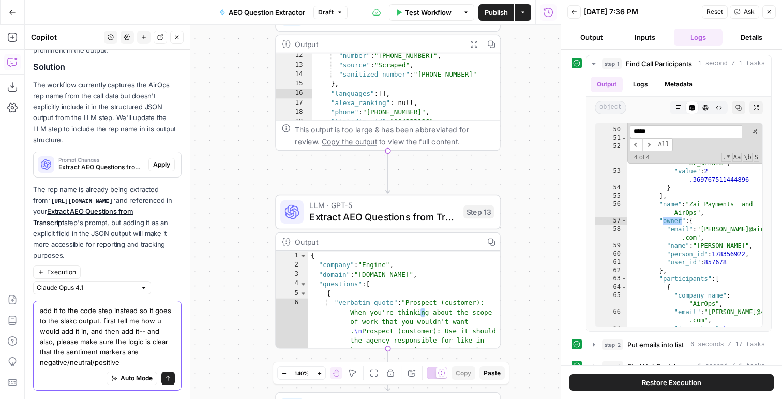
click at [117, 353] on textarea "add it to the code step instead so it goes to the slakc output. first tell me h…" at bounding box center [107, 336] width 135 height 62
click at [124, 361] on textarea "add it to the code step instead so it goes to the slakc output. first tell me h…" at bounding box center [107, 336] width 135 height 62
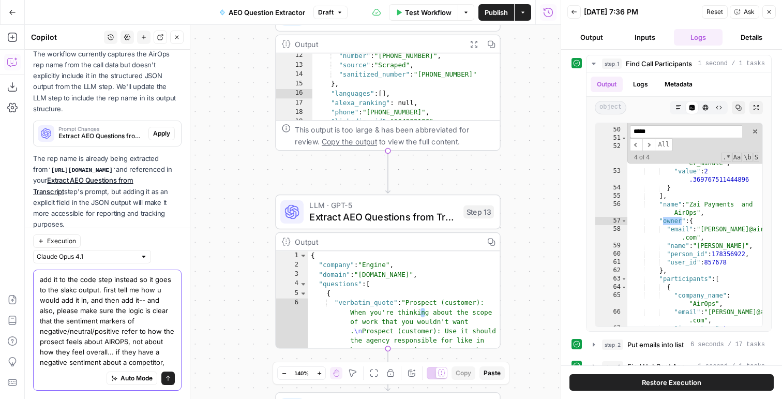
scroll to position [244, 0]
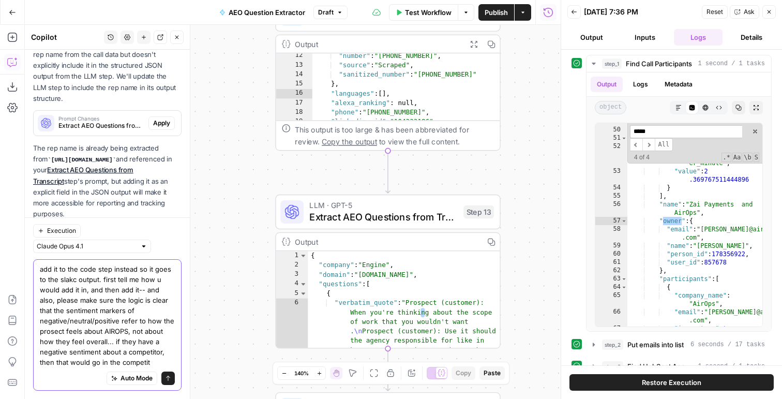
drag, startPoint x: 143, startPoint y: 361, endPoint x: 70, endPoint y: 361, distance: 73.4
click at [70, 361] on textarea "add it to the code step instead so it goes to the slakc output. first tell me h…" at bounding box center [107, 315] width 135 height 103
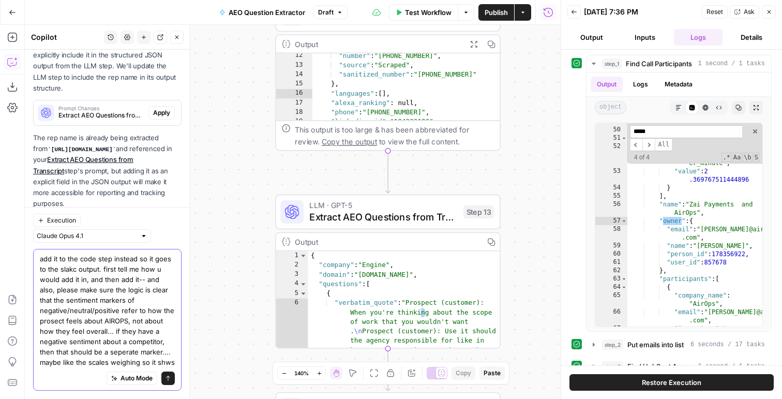
scroll to position [264, 0]
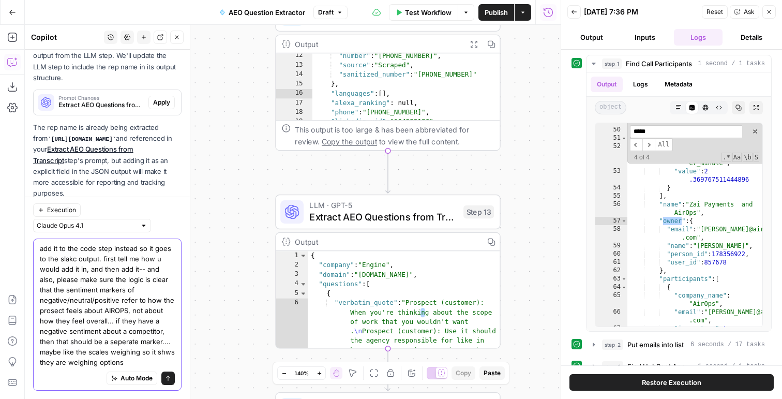
type textarea "add it to the code step instead so it goes to the slakc output. first tell me h…"
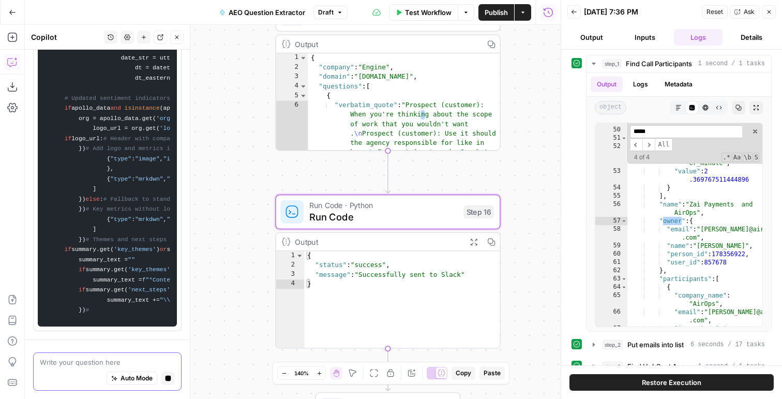
scroll to position [753, 0]
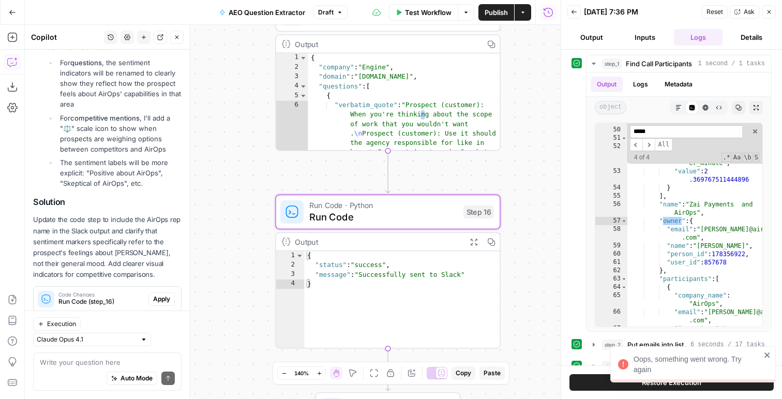
click at [159, 294] on span "Apply" at bounding box center [161, 298] width 17 height 9
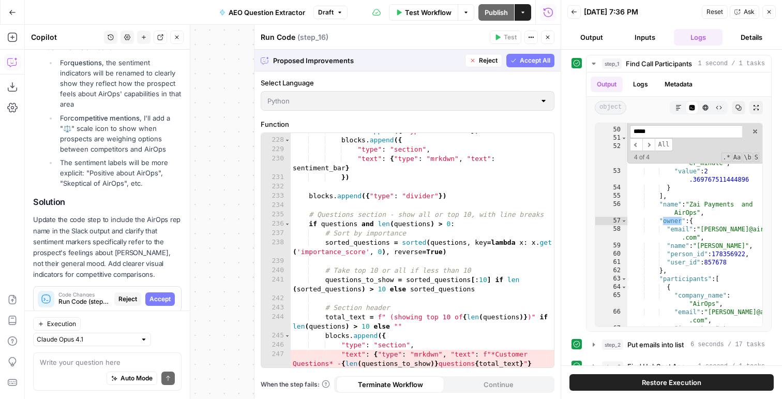
scroll to position [2610, 0]
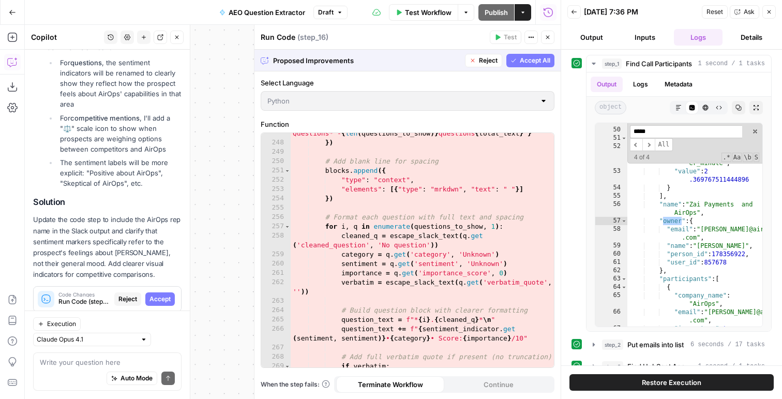
click at [527, 64] on span "Accept All" at bounding box center [535, 60] width 31 height 9
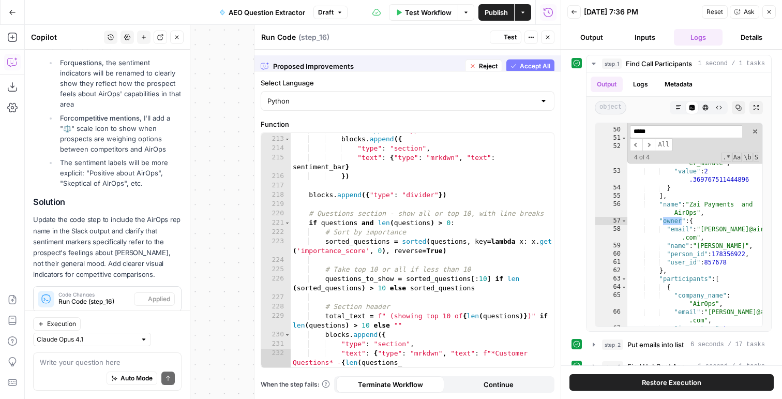
scroll to position [2223, 0]
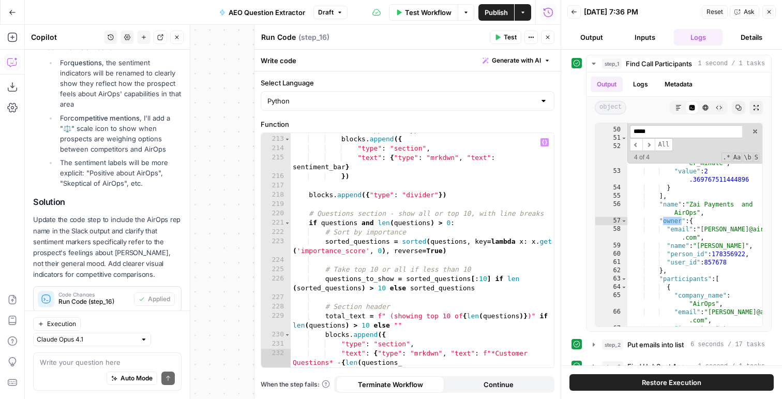
click at [512, 40] on span "Test" at bounding box center [510, 37] width 13 height 9
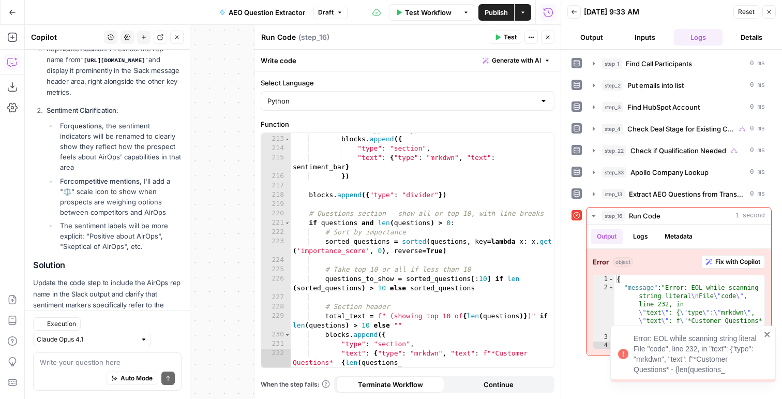
scroll to position [770, 0]
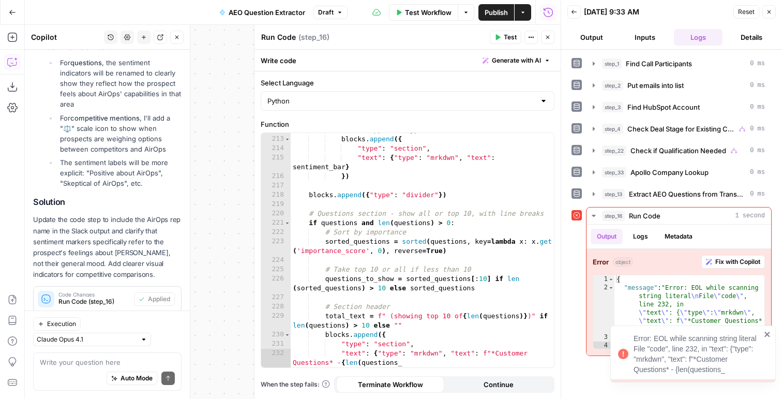
drag, startPoint x: 449, startPoint y: 16, endPoint x: 470, endPoint y: 203, distance: 188.3
click at [470, 200] on body "Error: EOL while scanning string literal File "code", line 232, in "text": {"ty…" at bounding box center [391, 199] width 782 height 399
click at [442, 239] on div "blocks . append ({ "type" : "divider" }) blocks . append ({ "type" : "section" …" at bounding box center [422, 256] width 263 height 262
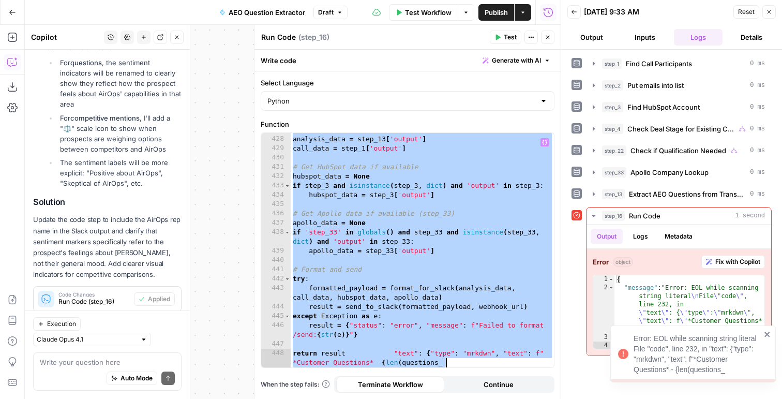
scroll to position [4541, 0]
click at [442, 229] on div "analysis_data = step_13 [ 'output' ] call_data = step_1 [ 'output' ] # Get HubS…" at bounding box center [422, 256] width 263 height 262
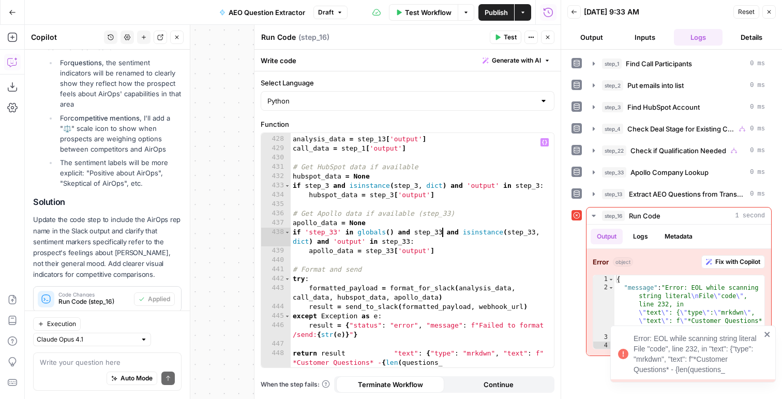
click at [416, 296] on div "analysis_data = step_13 [ 'output' ] call_data = step_1 [ 'output' ] # Get HubS…" at bounding box center [422, 256] width 263 height 262
type textarea "**********"
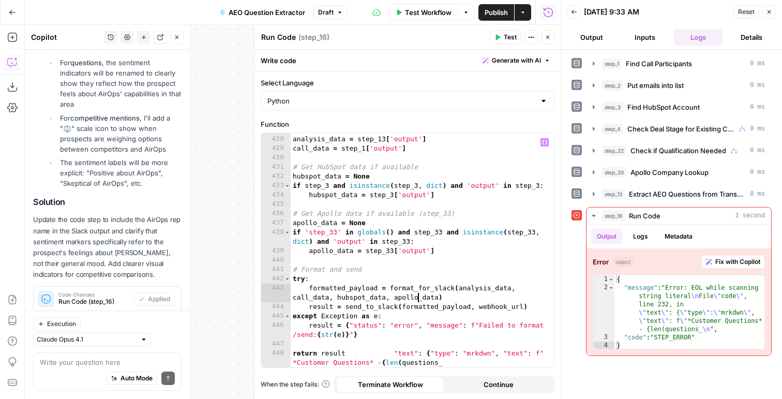
click at [391, 295] on div "analysis_data = step_13 [ 'output' ] call_data = step_1 [ 'output' ] # Get HubS…" at bounding box center [422, 256] width 263 height 262
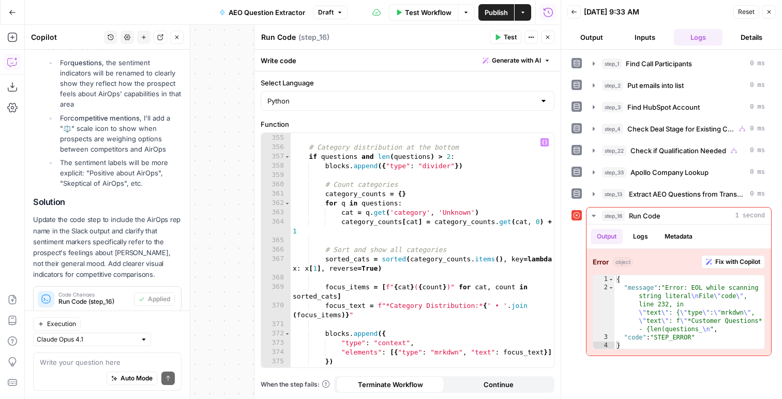
scroll to position [3847, 0]
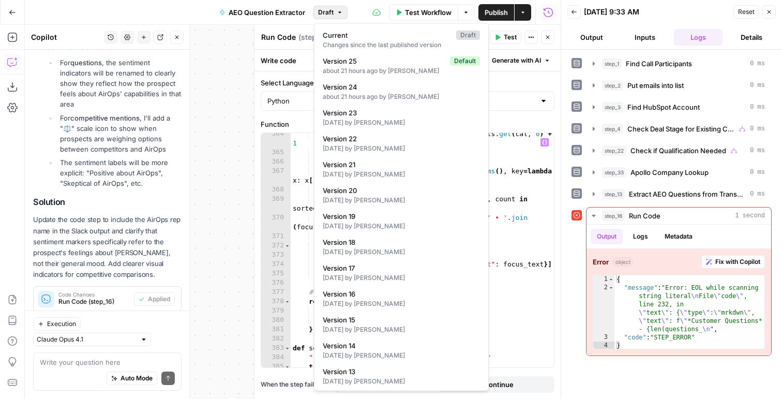
click at [324, 12] on span "Draft" at bounding box center [326, 12] width 16 height 9
click at [353, 60] on span "Version 25" at bounding box center [384, 61] width 123 height 10
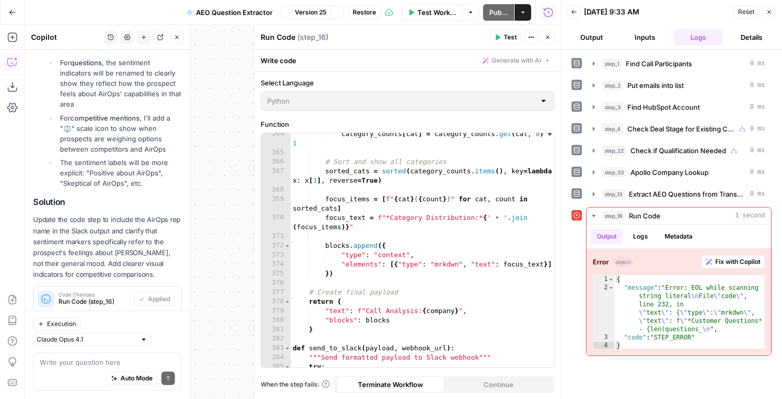
scroll to position [3838, 0]
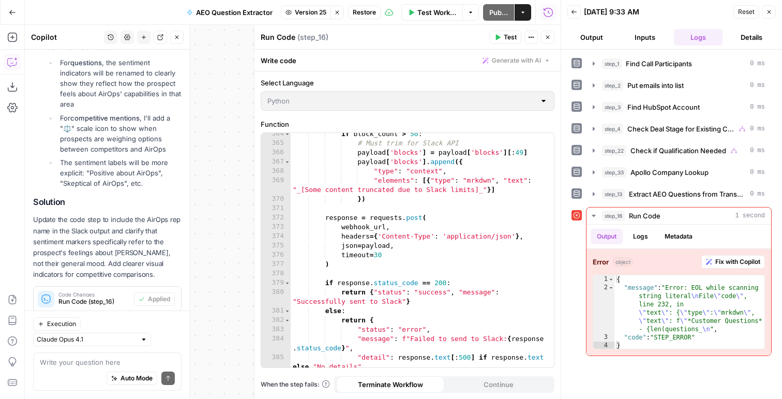
click at [344, 201] on div "**********" at bounding box center [407, 250] width 293 height 234
click at [547, 33] on button "Close" at bounding box center [547, 37] width 13 height 13
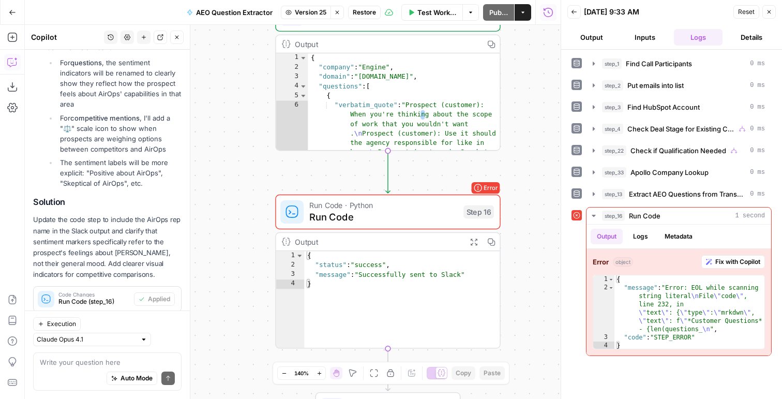
click at [770, 7] on button "Close" at bounding box center [768, 11] width 13 height 13
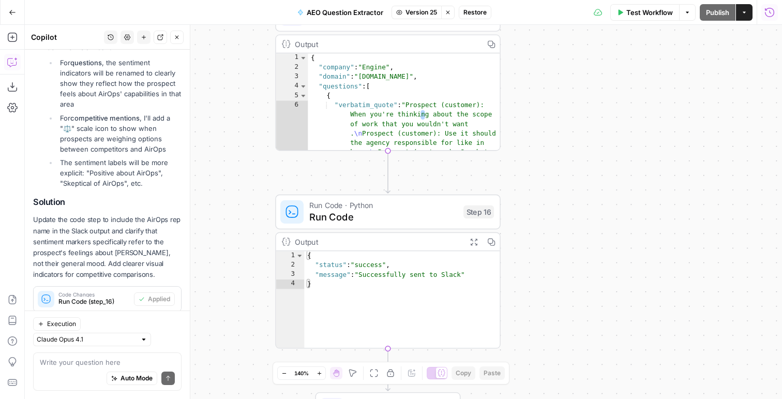
click at [486, 213] on div "Step 16" at bounding box center [478, 211] width 31 height 13
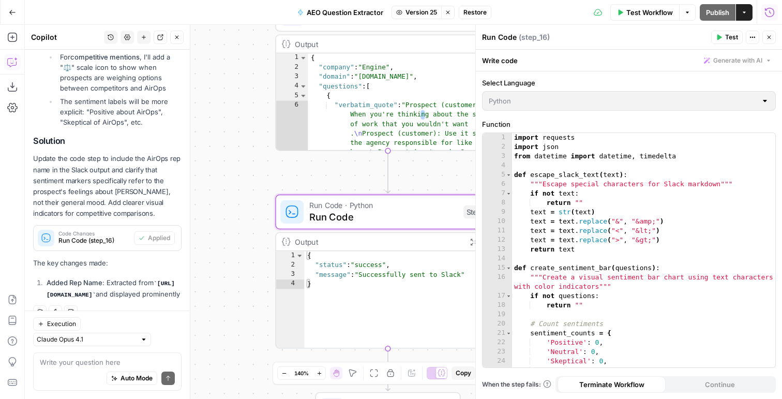
click at [554, 171] on div "1 2 3 4 5 6 7 8 9 10 11 12 13 14 15 16 17 18 19 20 21 22 23 24 25 26 import req…" at bounding box center [628, 250] width 293 height 234
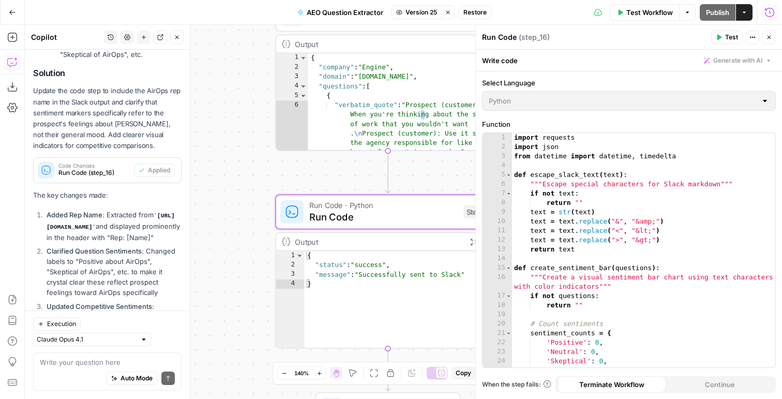
scroll to position [804, 0]
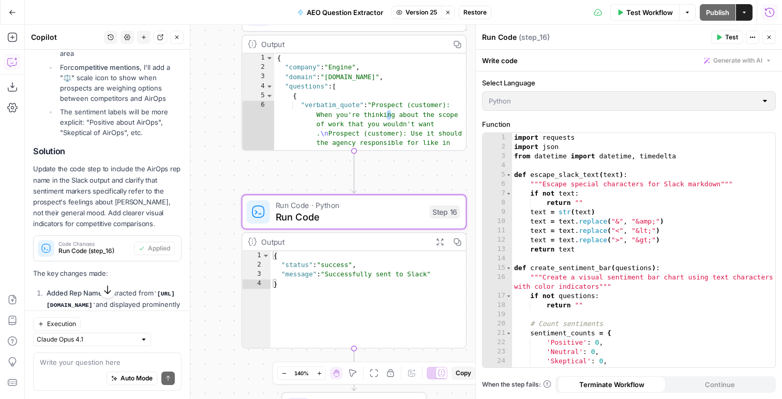
click at [96, 246] on span "Run Code (step_16)" at bounding box center [93, 250] width 71 height 9
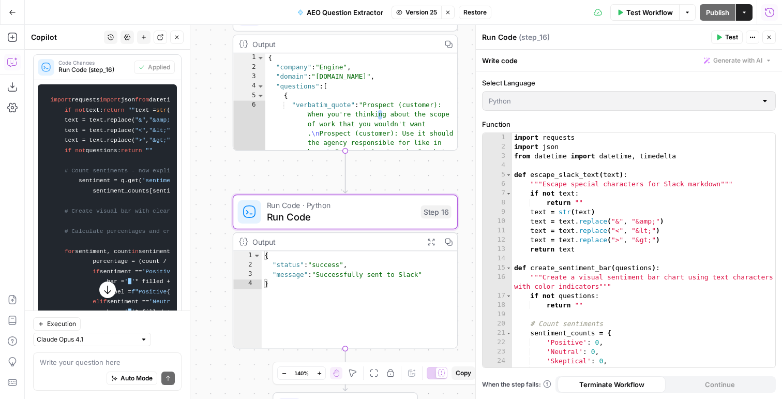
scroll to position [987, 0]
drag, startPoint x: 90, startPoint y: 193, endPoint x: 49, endPoint y: 83, distance: 117.8
copy code "import requests import json from datetime import datetime, timedelta def escape…"
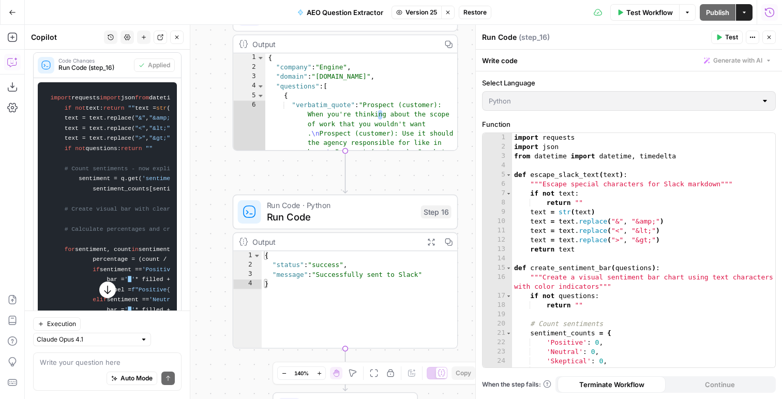
click at [272, 221] on span "Run Code" at bounding box center [341, 216] width 148 height 14
click at [673, 194] on div "1 2 3 4 5 6 7 8 9 10 11 12 13 14 15 16 17 18 19 20 21 22 23 24 25 26 import req…" at bounding box center [628, 250] width 293 height 234
click at [766, 41] on button "Close" at bounding box center [768, 37] width 13 height 13
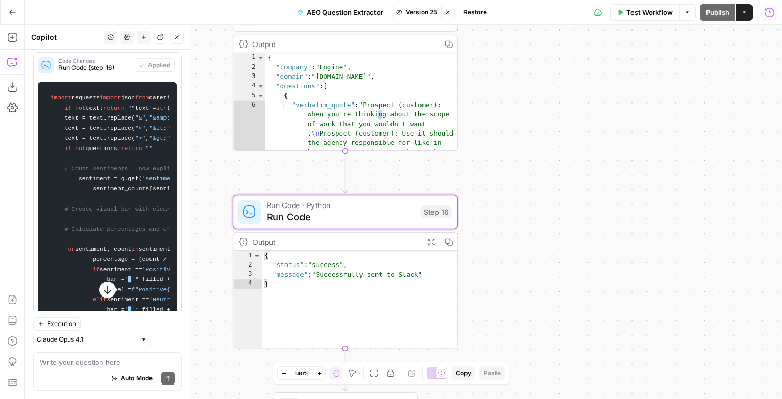
click at [449, 9] on icon "button" at bounding box center [448, 12] width 6 height 6
click at [281, 220] on span "Run Code" at bounding box center [341, 216] width 148 height 14
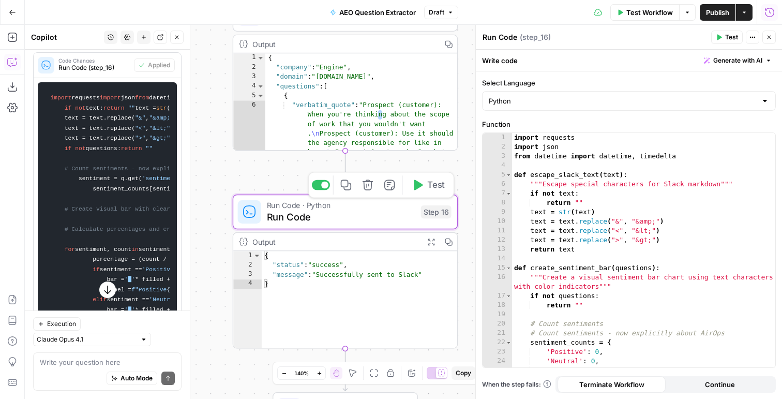
click at [519, 209] on div "import requests import json from datetime import datetime , timedelta def escap…" at bounding box center [643, 259] width 263 height 253
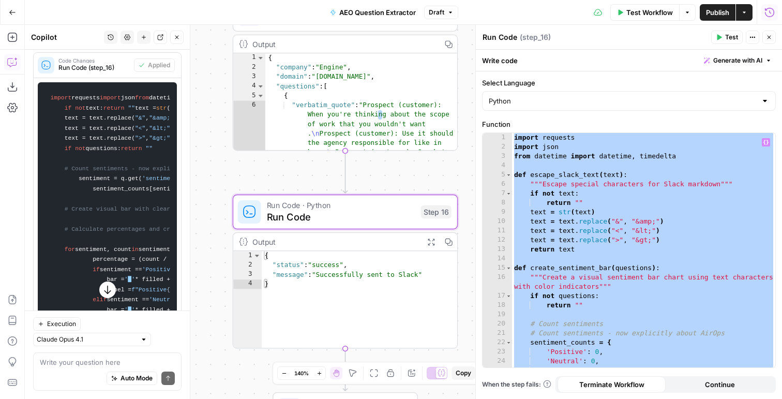
paste textarea
type textarea "**********"
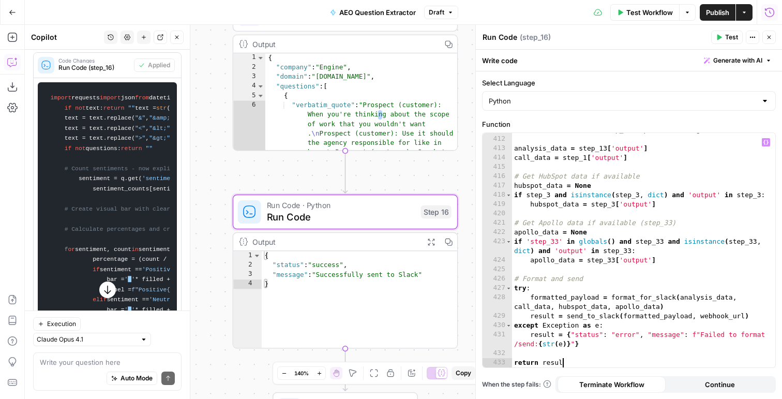
scroll to position [4373, 0]
click at [770, 41] on button "Close" at bounding box center [768, 37] width 13 height 13
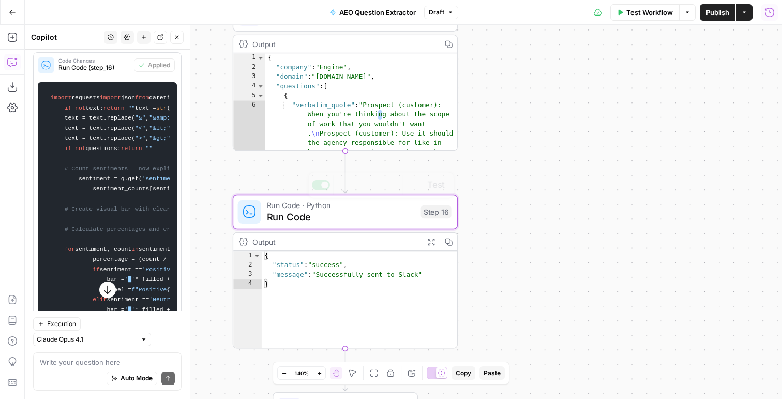
click at [341, 229] on div "Run Code · Python Run Code Step 16 Copy step Delete step Add Note Test Output E…" at bounding box center [345, 271] width 225 height 154
click at [395, 232] on div "Output Expand Output Copy 1 2 3 4 { "status" : "success" , "message" : "Success…" at bounding box center [345, 290] width 225 height 116
click at [394, 221] on span "Run Code" at bounding box center [341, 216] width 148 height 14
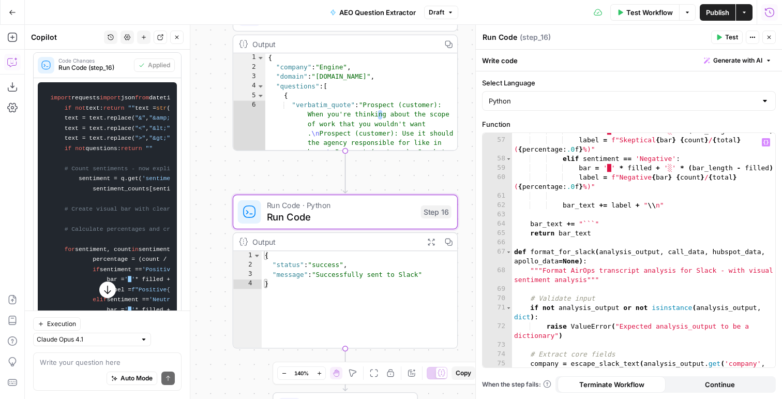
scroll to position [920, 0]
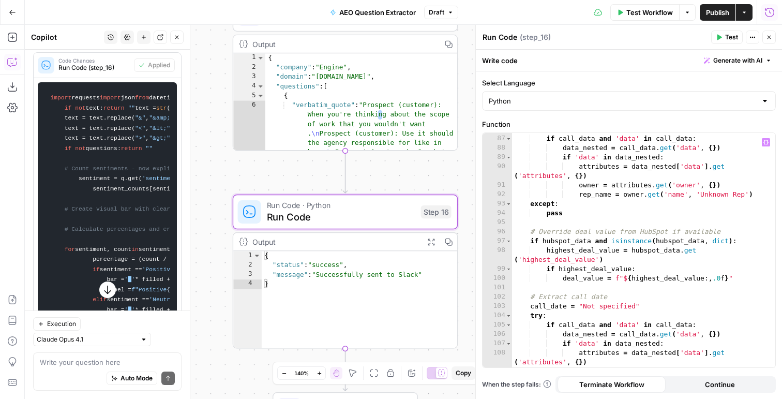
click at [568, 281] on div "try : if call_data and 'data' in call_data : data_nested = call_data . get ( 'd…" at bounding box center [643, 251] width 263 height 253
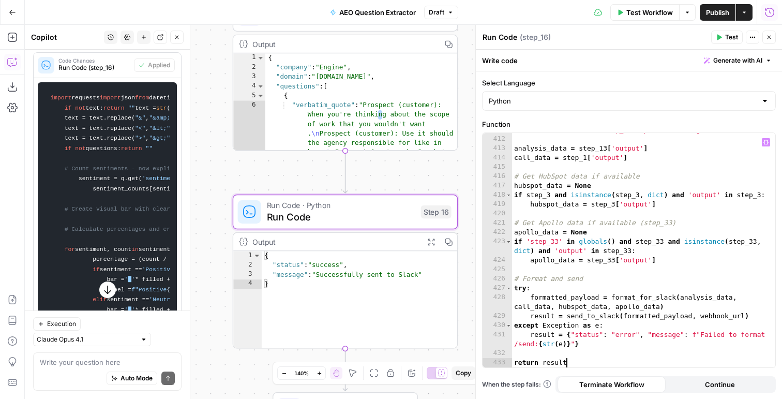
scroll to position [0, 3]
type textarea "**********"
click at [441, 17] on button "Draft" at bounding box center [441, 12] width 34 height 13
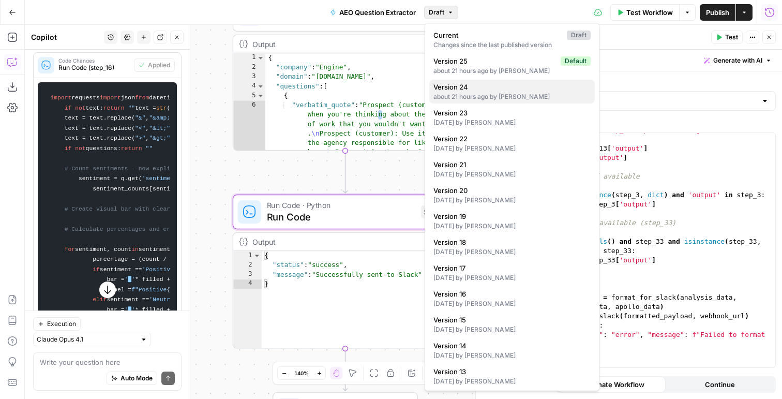
click at [466, 98] on div "about 21 hours ago by Nicole Guercia" at bounding box center [511, 96] width 157 height 9
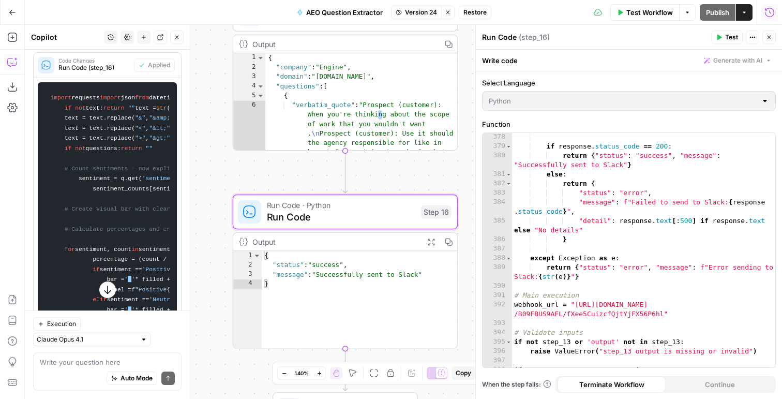
scroll to position [3974, 0]
drag, startPoint x: 660, startPoint y: 313, endPoint x: 622, endPoint y: 309, distance: 38.0
click at [623, 309] on div "**********" at bounding box center [628, 250] width 293 height 234
click at [447, 11] on icon "button" at bounding box center [448, 12] width 6 height 6
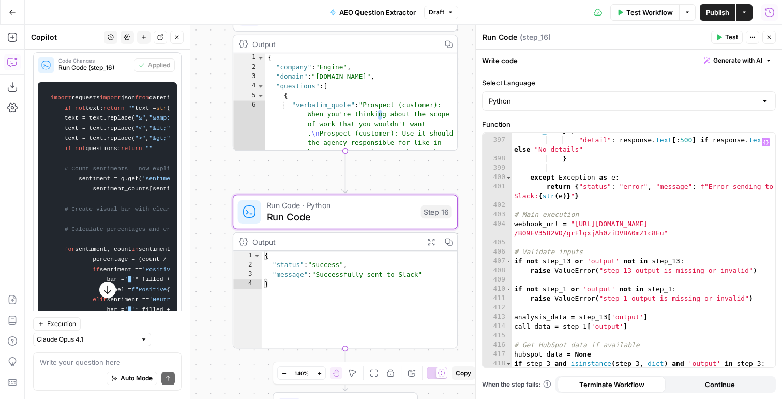
scroll to position [4206, 0]
click at [446, 13] on button "Draft" at bounding box center [441, 12] width 34 height 13
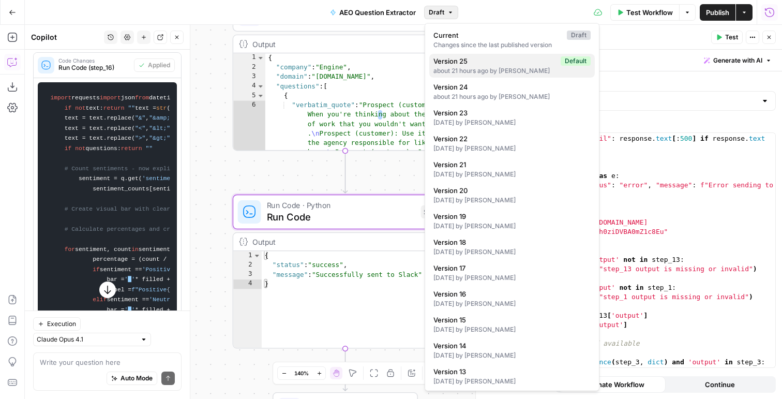
click at [453, 67] on div "about 21 hours ago by Nicole Guercia" at bounding box center [511, 70] width 157 height 9
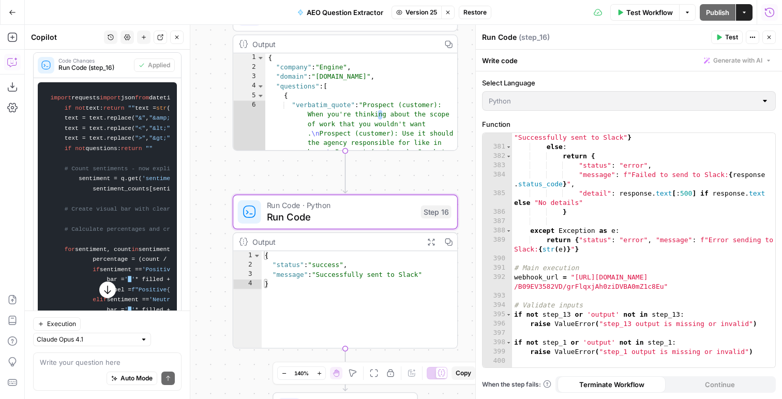
scroll to position [4002, 0]
click at [422, 8] on span "Version 25" at bounding box center [421, 12] width 32 height 9
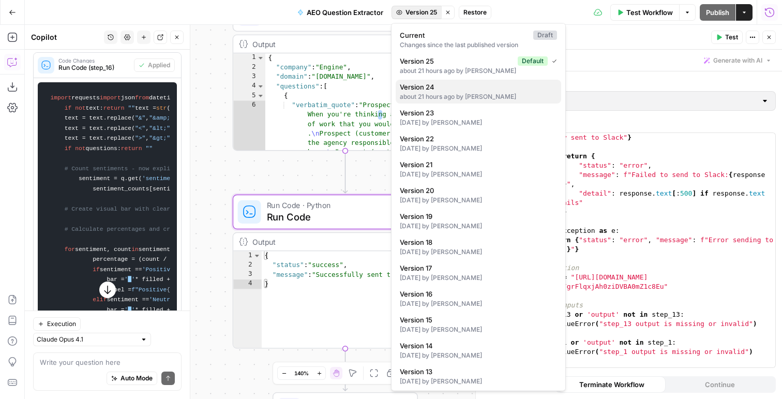
click at [441, 87] on span "Version 24" at bounding box center [476, 87] width 153 height 10
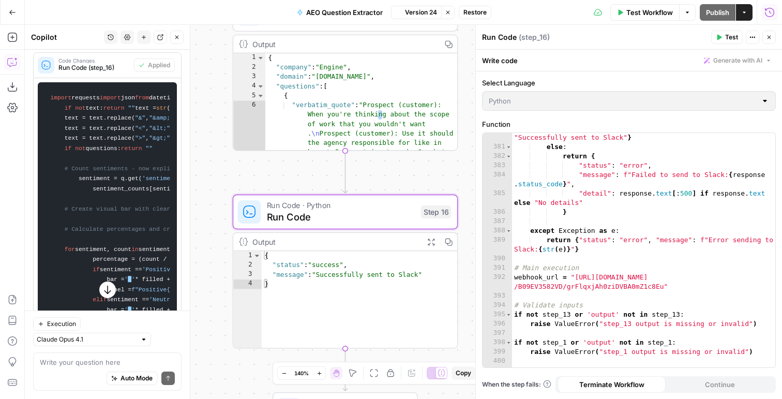
scroll to position [1004, 0]
click at [450, 12] on icon "button" at bounding box center [448, 12] width 6 height 6
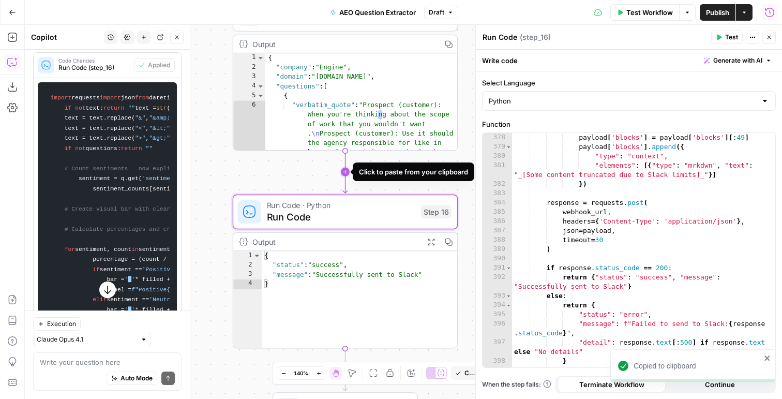
click at [343, 172] on icon "Edge from step_13 to step_16" at bounding box center [345, 171] width 4 height 42
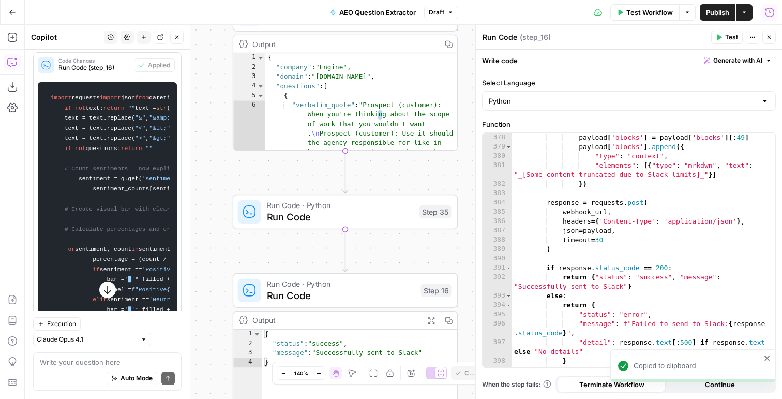
click at [330, 209] on span "Run Code · Python" at bounding box center [340, 205] width 147 height 11
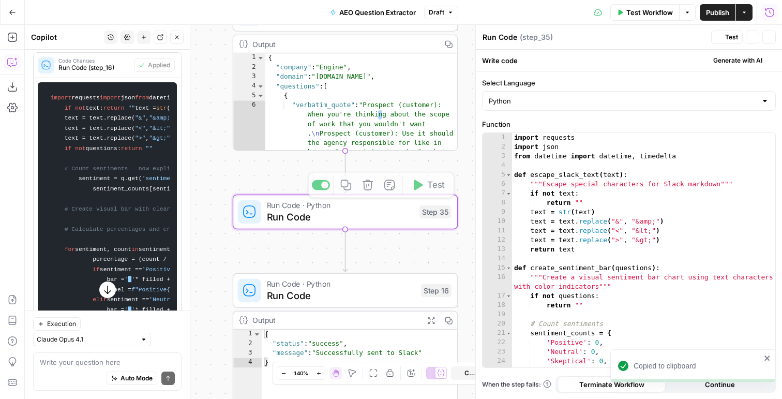
type textarea "**********"
click at [526, 219] on div "import requests import json from datetime import datetime , timedelta def escap…" at bounding box center [643, 259] width 263 height 253
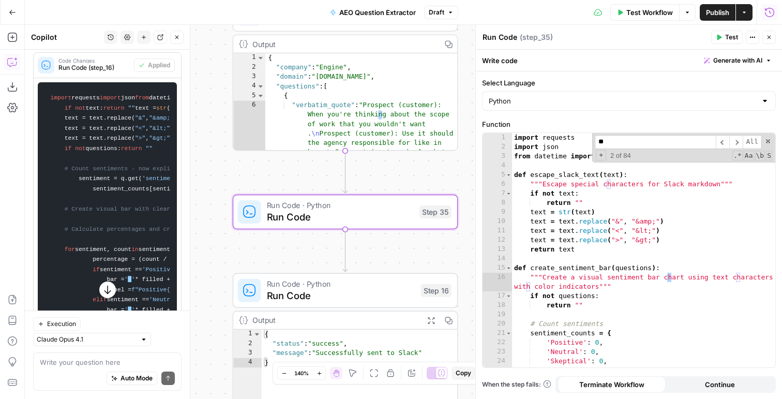
scroll to position [4043, 0]
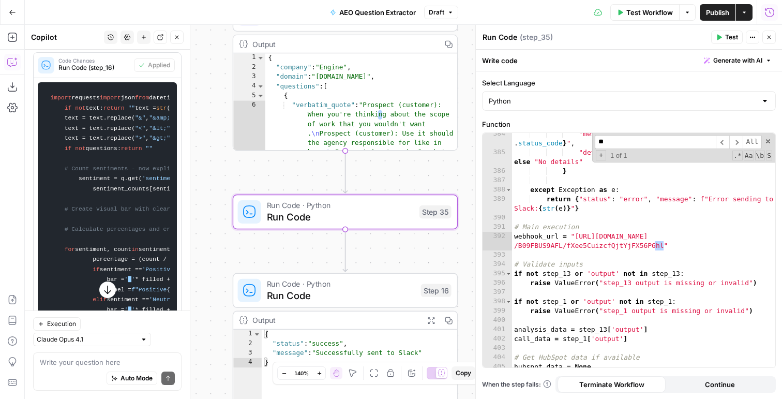
type input "**"
type textarea "**********"
click at [668, 245] on div ""message" : f"Failed to send to Slack: { response . status_code } " , "detail" …" at bounding box center [643, 260] width 263 height 262
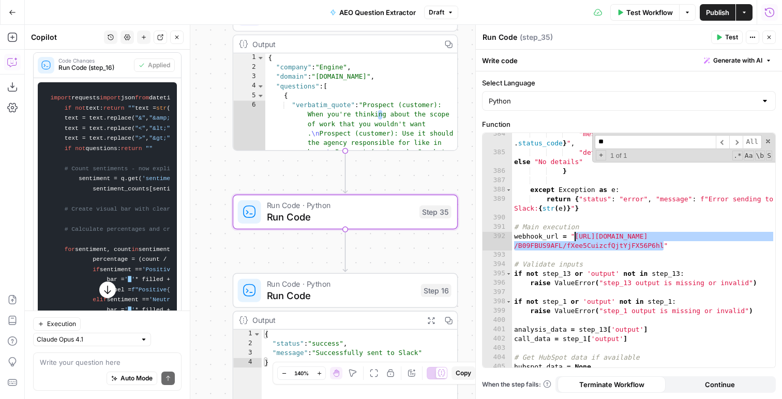
drag, startPoint x: 664, startPoint y: 245, endPoint x: 576, endPoint y: 238, distance: 89.2
click at [576, 238] on div ""message" : f"Failed to send to Slack: { response . status_code } " , "detail" …" at bounding box center [643, 260] width 263 height 262
click at [357, 301] on span "Run Code" at bounding box center [341, 295] width 148 height 14
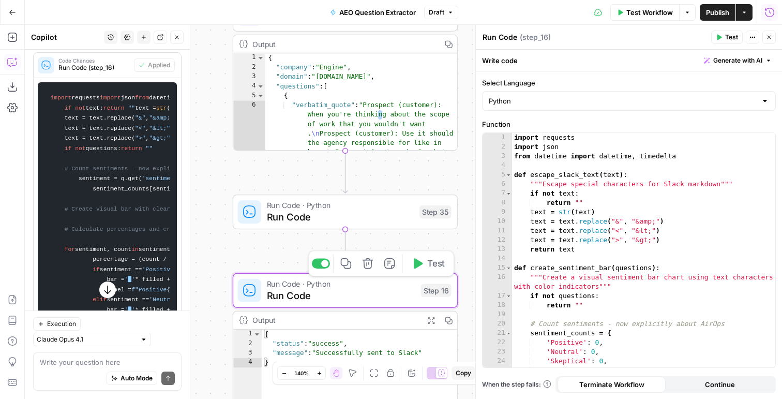
type textarea "**********"
click at [555, 246] on div "import requests import json from datetime import datetime , timedelta def escap…" at bounding box center [643, 259] width 263 height 253
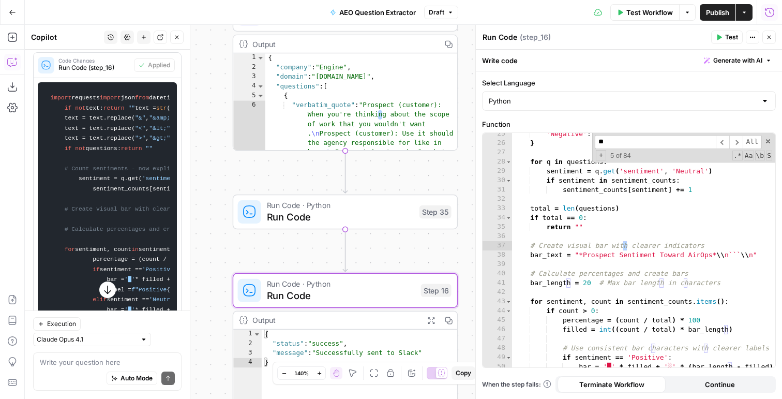
scroll to position [4183, 0]
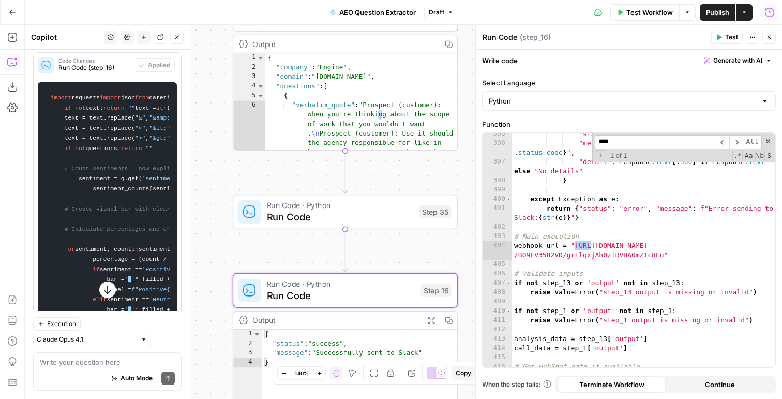
type input "****"
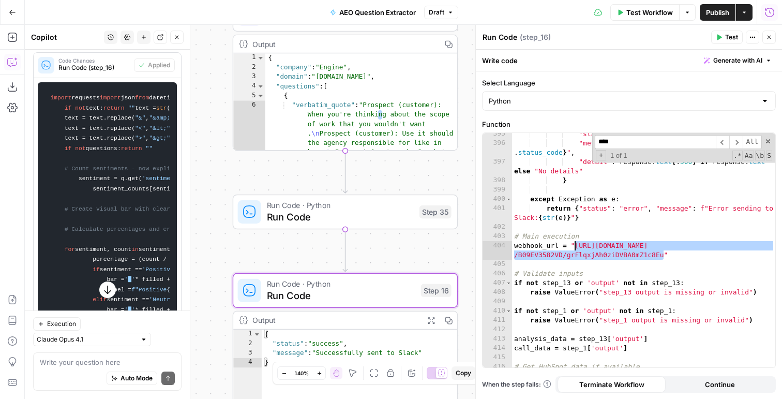
drag, startPoint x: 664, startPoint y: 255, endPoint x: 576, endPoint y: 247, distance: 88.8
click at [576, 247] on div ""status" : "error" , "message" : f"Failed to send to Slack: { response . status…" at bounding box center [643, 255] width 263 height 253
paste textarea
type textarea "**********"
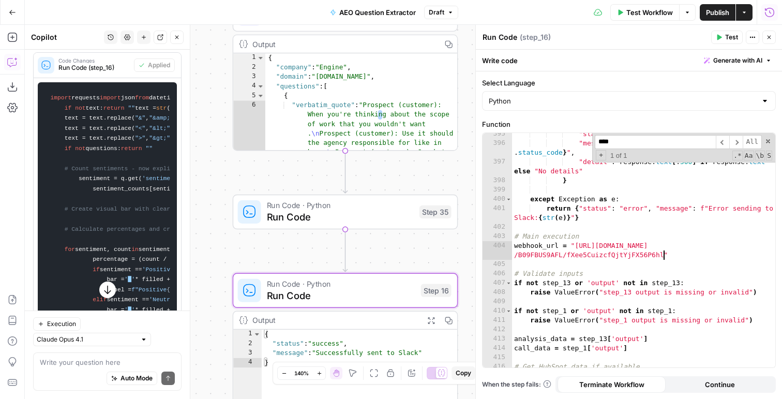
click at [725, 40] on span "Test" at bounding box center [731, 37] width 13 height 9
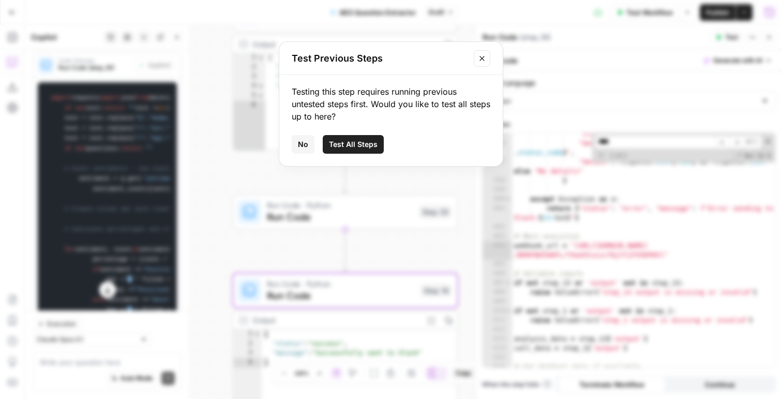
click at [300, 144] on span "No" at bounding box center [303, 144] width 10 height 10
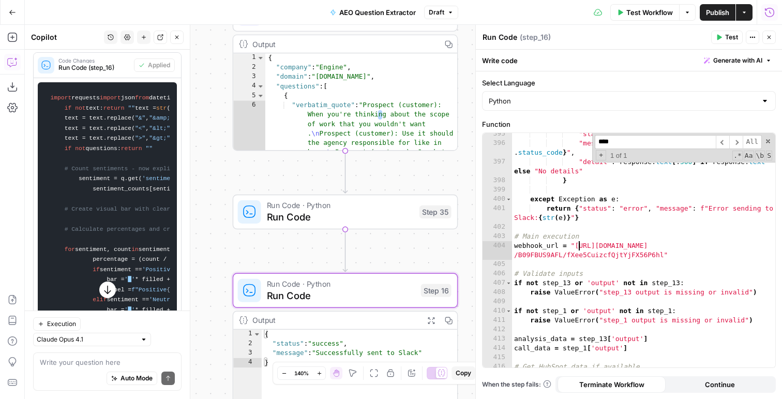
click at [578, 245] on div ""status" : "error" , "message" : f"Failed to send to Slack: { response . status…" at bounding box center [643, 255] width 263 height 253
click at [372, 186] on icon "button" at bounding box center [367, 184] width 11 height 11
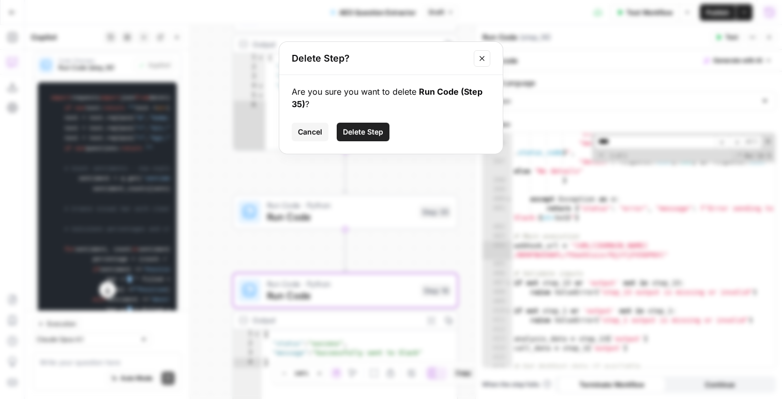
click at [375, 133] on span "Delete Step" at bounding box center [363, 132] width 40 height 10
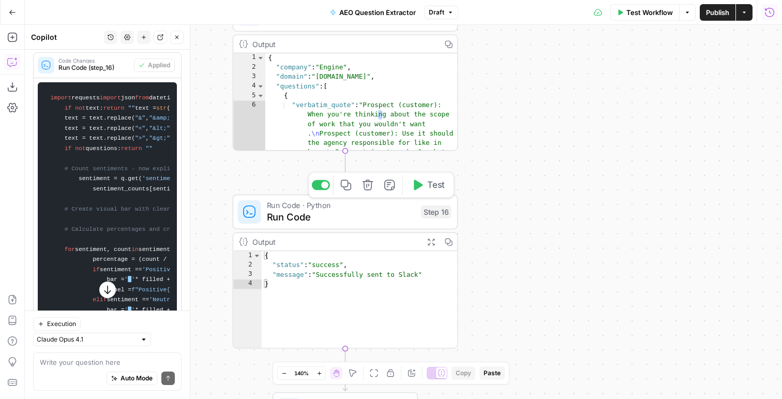
click at [437, 185] on span "Test" at bounding box center [436, 184] width 18 height 13
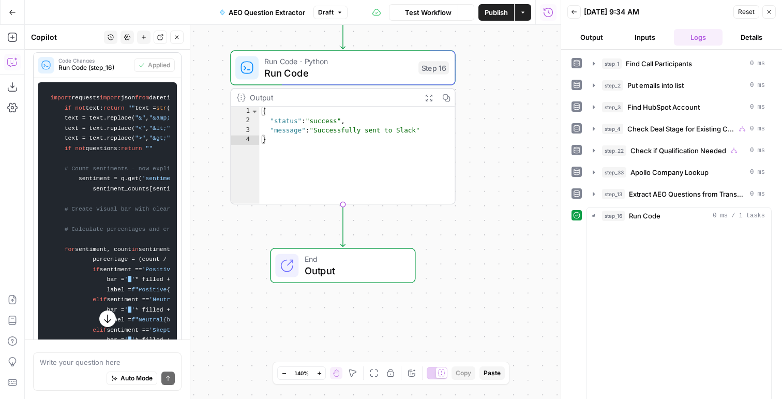
scroll to position [1004, 0]
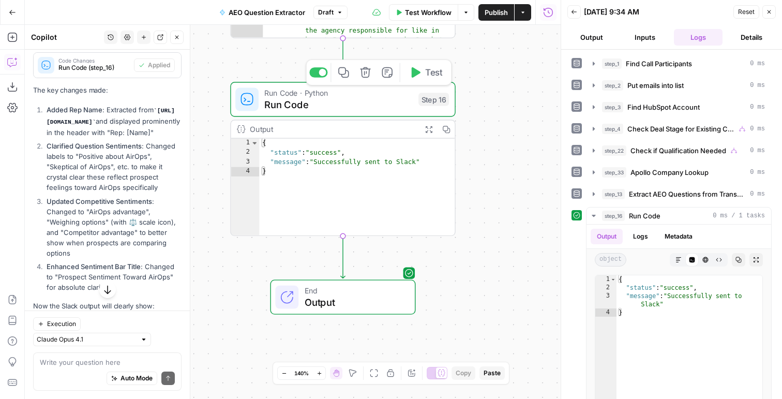
click at [380, 98] on span "Run Code" at bounding box center [338, 104] width 148 height 14
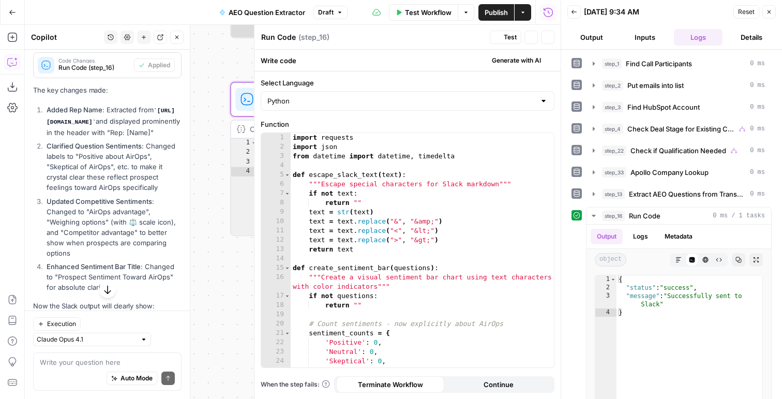
type textarea "*********"
click at [413, 205] on div "import requests import json from datetime import datetime , timedelta def escap…" at bounding box center [422, 259] width 263 height 253
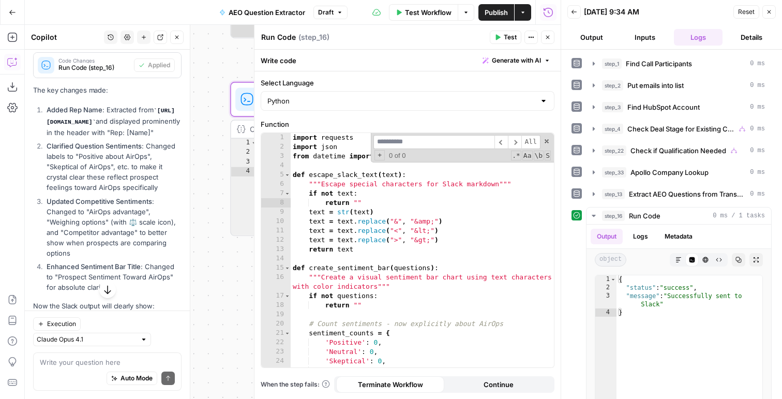
click at [333, 7] on button "Draft" at bounding box center [330, 12] width 34 height 13
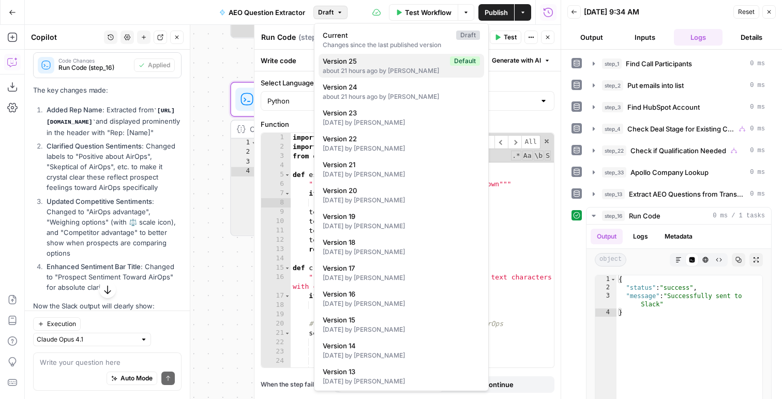
click at [339, 66] on div "about 21 hours ago by Nicole Guercia" at bounding box center [401, 70] width 157 height 9
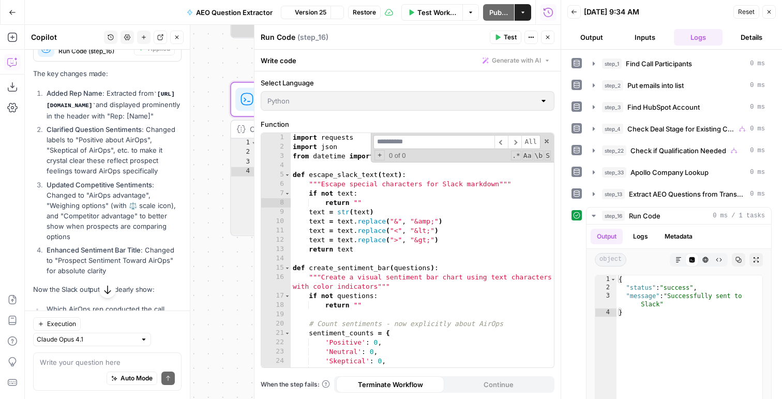
scroll to position [987, 0]
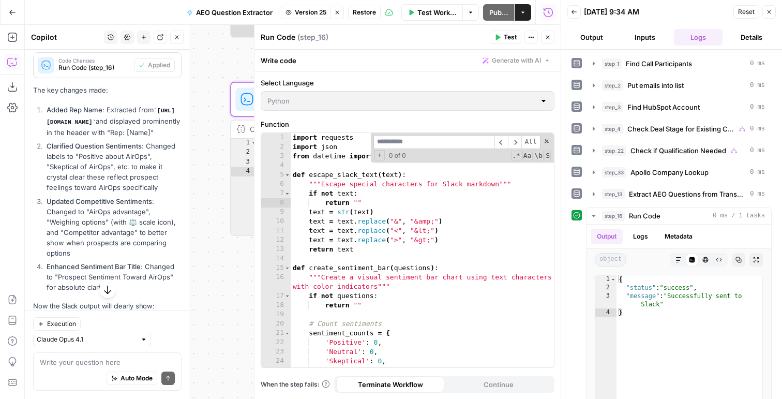
click at [769, 14] on icon "button" at bounding box center [769, 12] width 6 height 6
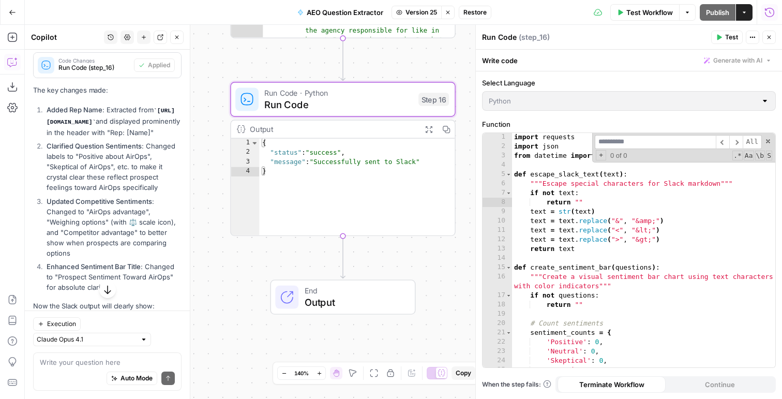
scroll to position [2, 0]
drag, startPoint x: 561, startPoint y: 229, endPoint x: 591, endPoint y: 400, distance: 173.8
click at [591, 398] on html "Copied to clipboard AirOps New Home Browse Insights Opportunities Your Data Fli…" at bounding box center [391, 199] width 782 height 399
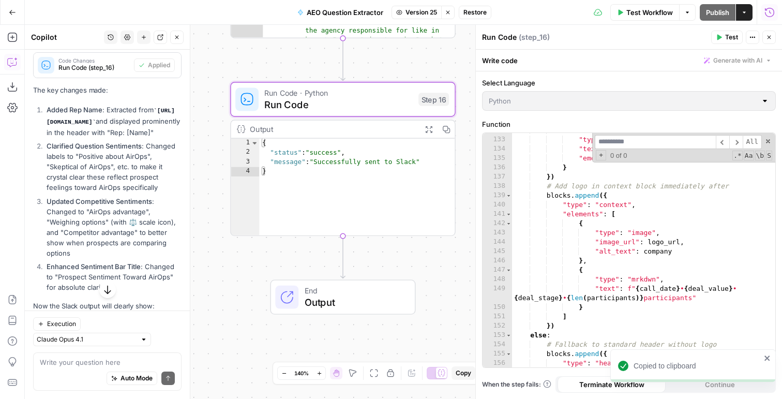
scroll to position [1486, 0]
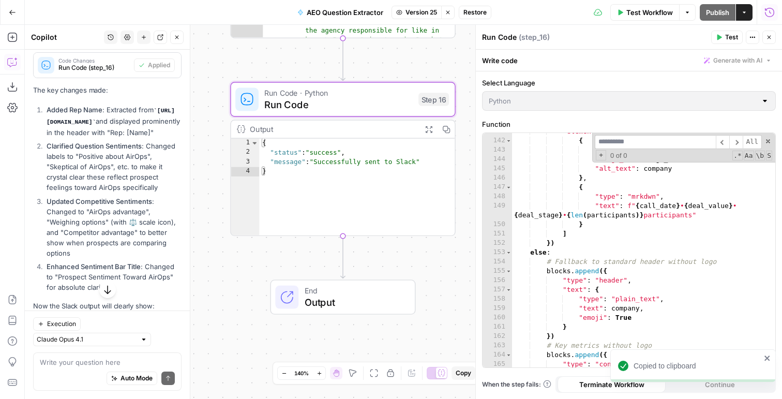
click at [773, 40] on button "Close" at bounding box center [768, 37] width 13 height 13
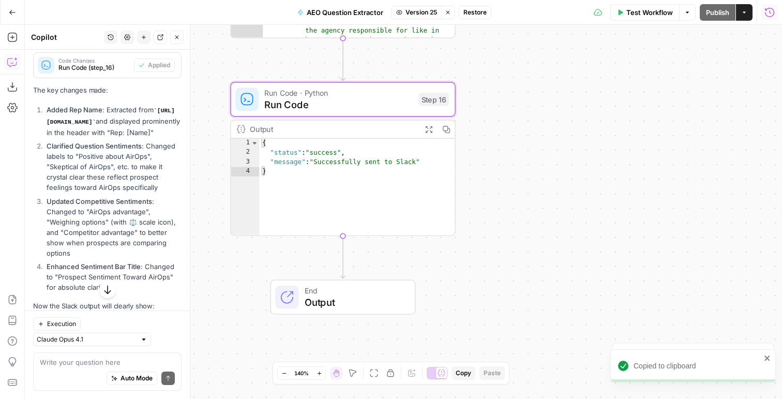
click at [447, 12] on icon "button" at bounding box center [448, 12] width 4 height 4
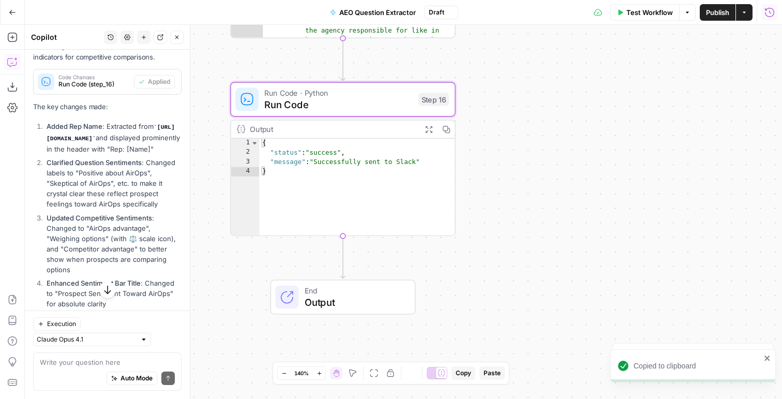
scroll to position [1004, 0]
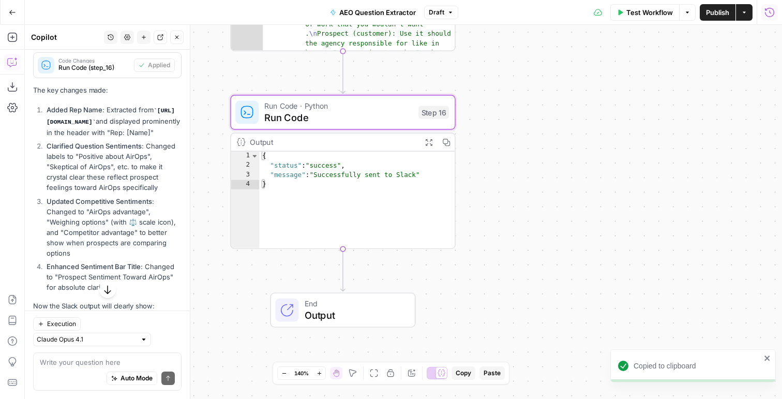
drag, startPoint x: 397, startPoint y: 56, endPoint x: 397, endPoint y: 82, distance: 26.4
click at [397, 82] on div "true true true false false false Workflow Set Inputs Inputs Run Code · Python F…" at bounding box center [403, 212] width 757 height 374
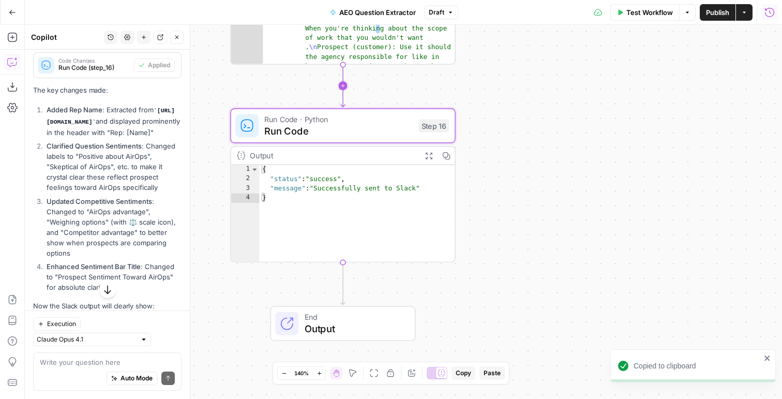
click at [345, 85] on icon "Edge from step_13 to step_16" at bounding box center [343, 86] width 4 height 42
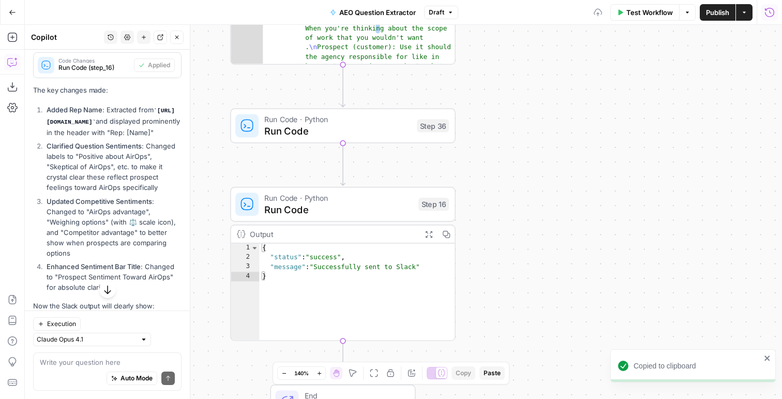
click at [338, 125] on span "Run Code" at bounding box center [337, 131] width 147 height 14
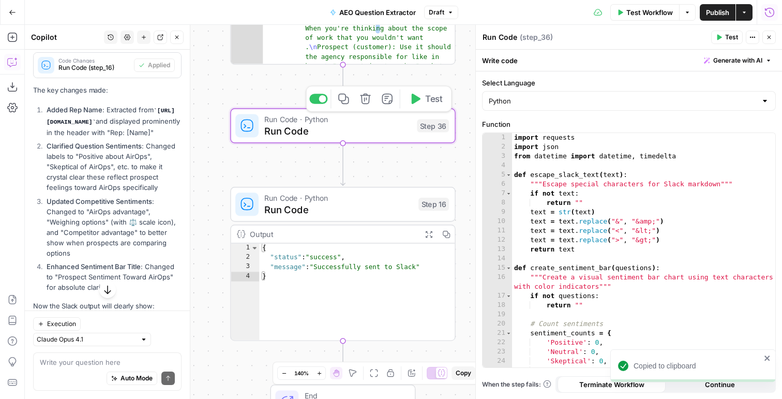
type textarea "**********"
click at [520, 195] on div "import requests import json from datetime import datetime , timedelta def escap…" at bounding box center [643, 259] width 263 height 253
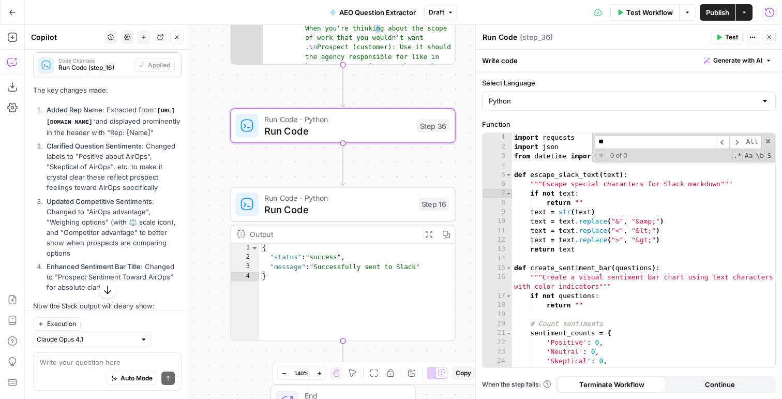
scroll to position [4034, 0]
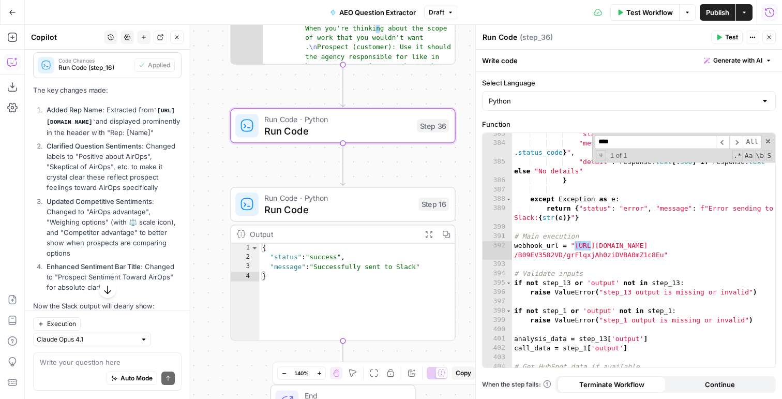
type input "****"
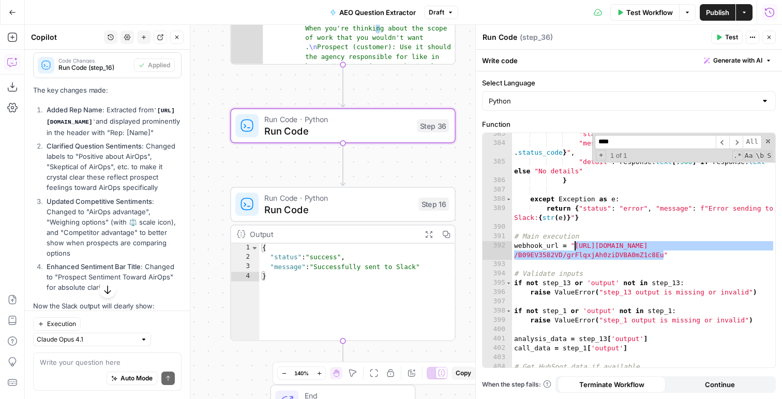
drag, startPoint x: 663, startPoint y: 256, endPoint x: 574, endPoint y: 247, distance: 89.4
click at [574, 247] on div ""status" : "error" , "message" : f"Failed to send to Slack: { response . status…" at bounding box center [643, 255] width 263 height 253
click at [561, 210] on div ""status" : "error" , "message" : f"Failed to send to Slack: { response . status…" at bounding box center [643, 255] width 263 height 253
type textarea "**********"
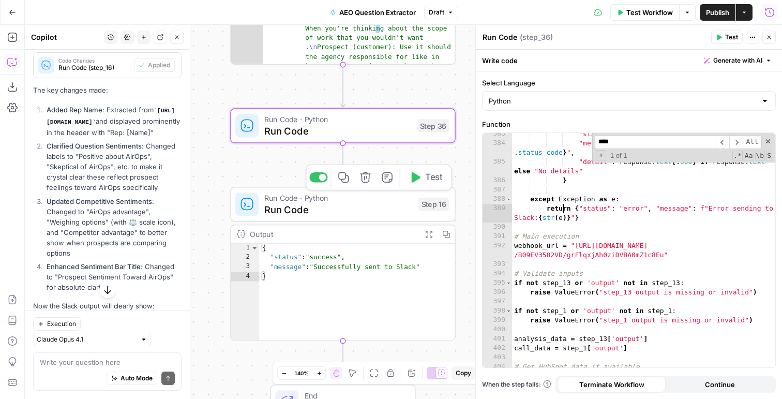
click at [328, 202] on span "Run Code" at bounding box center [338, 209] width 148 height 14
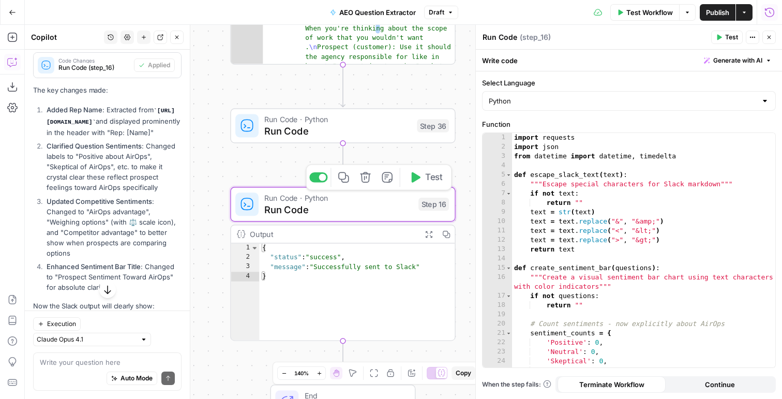
type textarea "**********"
click at [623, 240] on div "import requests import json from datetime import datetime , timedelta def escap…" at bounding box center [643, 259] width 263 height 253
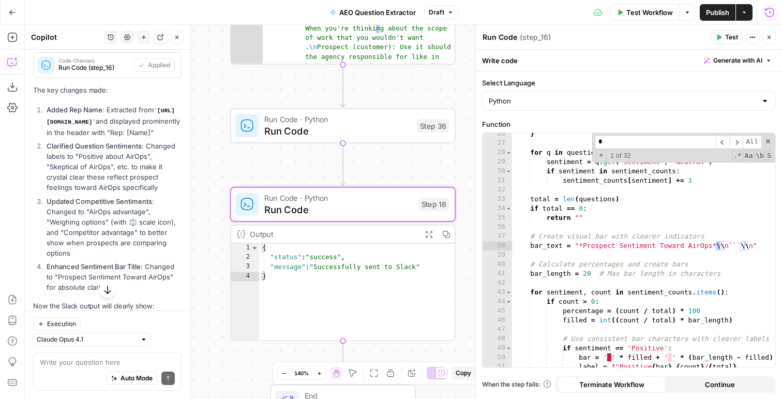
scroll to position [246, 0]
type input "**"
click at [722, 242] on div "} for q in questions : sentiment = q . get ( 'sentiment' , 'Neutral' ) if senti…" at bounding box center [643, 260] width 263 height 262
click at [644, 243] on div "} for q in questions : sentiment = q . get ( 'sentiment' , 'Neutral' ) if senti…" at bounding box center [643, 260] width 263 height 262
type textarea "**********"
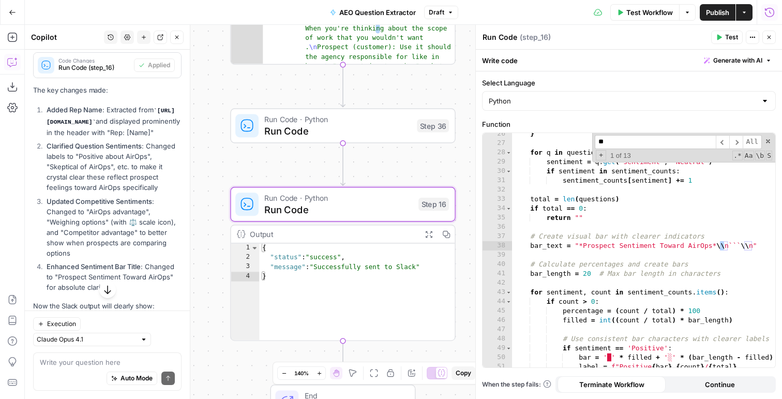
drag, startPoint x: 603, startPoint y: 138, endPoint x: 613, endPoint y: 145, distance: 12.2
click at [603, 138] on input "**" at bounding box center [655, 142] width 121 height 14
type input "***"
click at [600, 155] on span "+" at bounding box center [601, 155] width 10 height 10
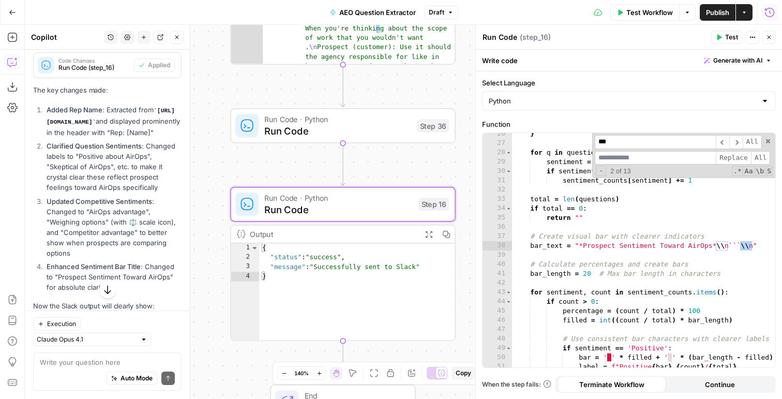
click at [621, 157] on input at bounding box center [655, 158] width 121 height 14
type input "**"
click at [757, 154] on span "All" at bounding box center [760, 158] width 19 height 14
click at [724, 157] on span "Replace" at bounding box center [733, 158] width 35 height 14
click at [723, 38] on button "Test" at bounding box center [727, 37] width 32 height 13
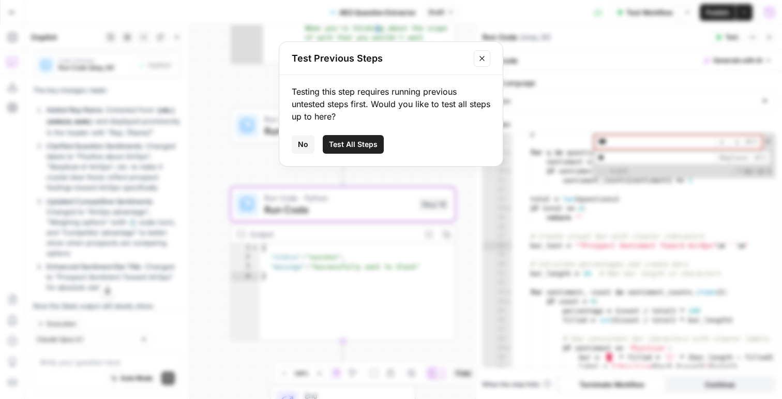
click at [308, 143] on button "No" at bounding box center [303, 144] width 23 height 19
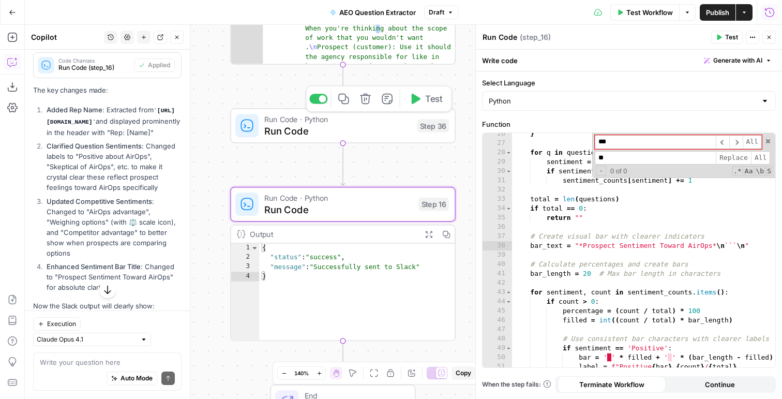
click at [324, 98] on div at bounding box center [322, 98] width 7 height 7
click at [437, 180] on span "Test" at bounding box center [434, 177] width 18 height 13
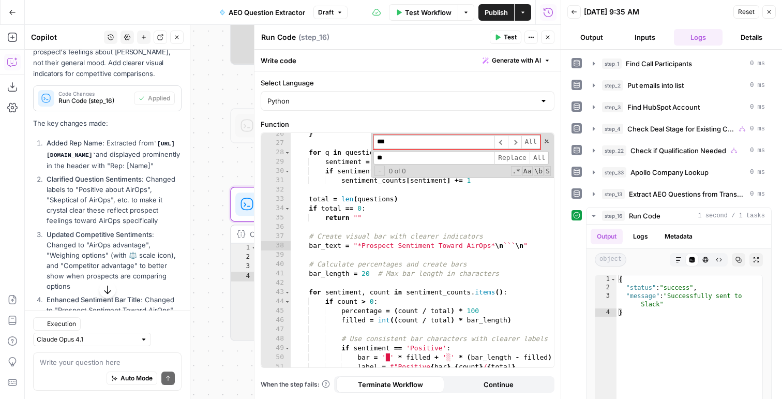
scroll to position [1004, 0]
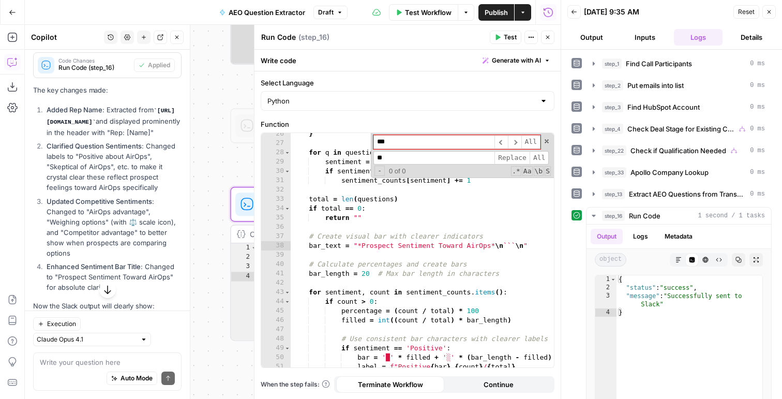
click at [461, 219] on div "} for q in questions : sentiment = q . get ( 'sentiment' , 'Neutral' ) if senti…" at bounding box center [422, 260] width 263 height 262
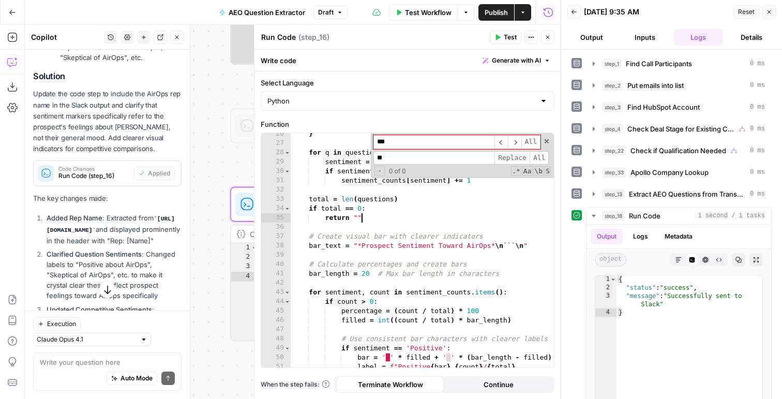
scroll to position [3354, 0]
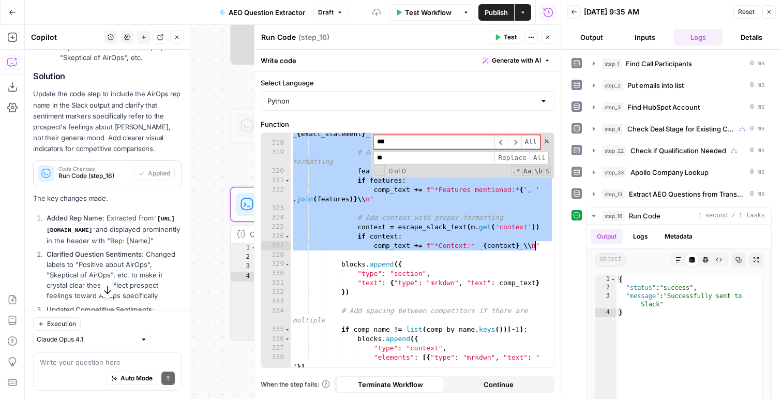
click at [440, 238] on div "comp_text += f"*Statement:* _ { exact_statement } _ \\ n" # Add features if men…" at bounding box center [422, 251] width 263 height 262
type textarea "**********"
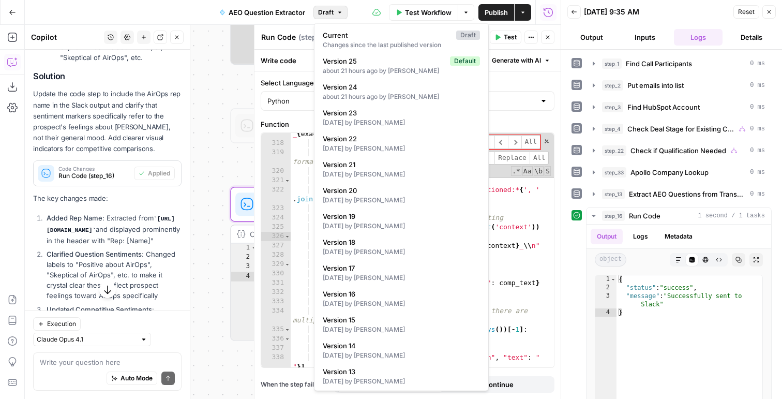
click at [332, 10] on span "Draft" at bounding box center [326, 12] width 16 height 9
click at [217, 135] on div "true true true false false false Workflow Set Inputs Inputs Run Code · Python F…" at bounding box center [293, 212] width 536 height 374
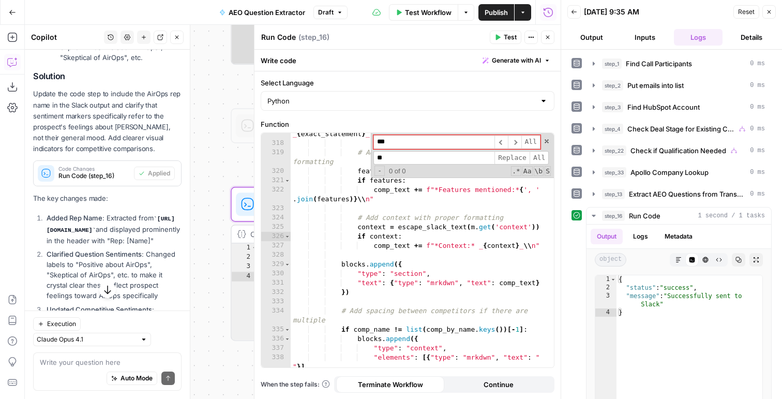
click at [248, 130] on icon at bounding box center [246, 124] width 11 height 11
click at [768, 14] on icon "button" at bounding box center [769, 12] width 6 height 6
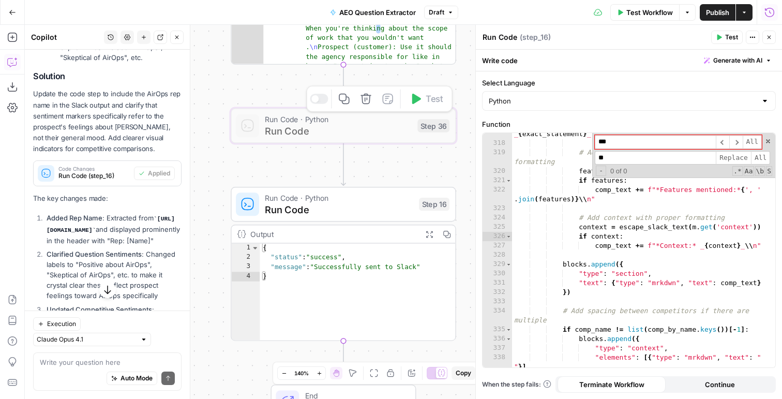
click at [315, 96] on div at bounding box center [314, 98] width 7 height 7
click at [330, 125] on span "Run Code" at bounding box center [338, 131] width 147 height 14
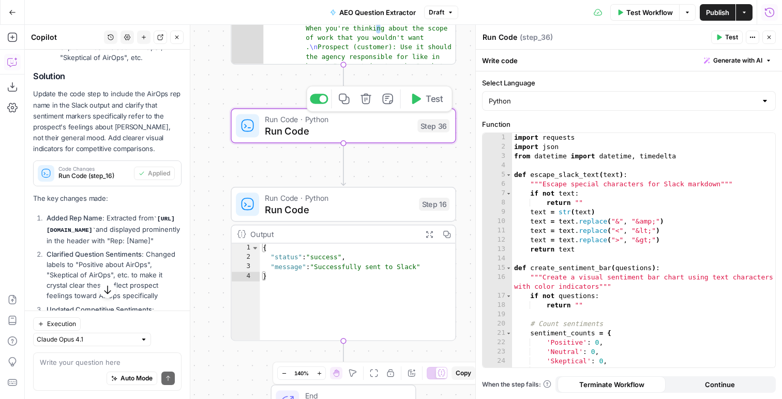
click at [732, 237] on div "import requests import json from datetime import datetime , timedelta def escap…" at bounding box center [643, 259] width 263 height 253
type textarea "**********"
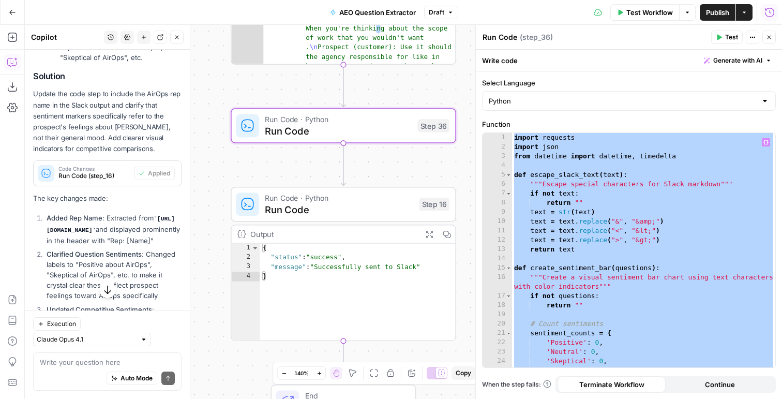
click at [377, 203] on span "Run Code" at bounding box center [339, 209] width 148 height 14
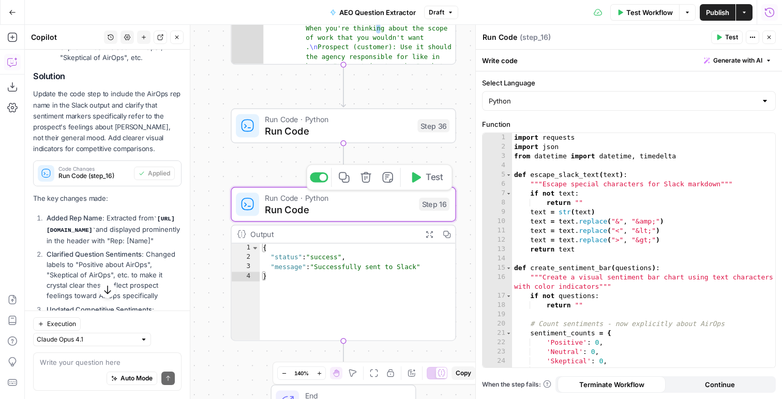
click at [534, 210] on div "import requests import json from datetime import datetime , timedelta def escap…" at bounding box center [643, 259] width 263 height 253
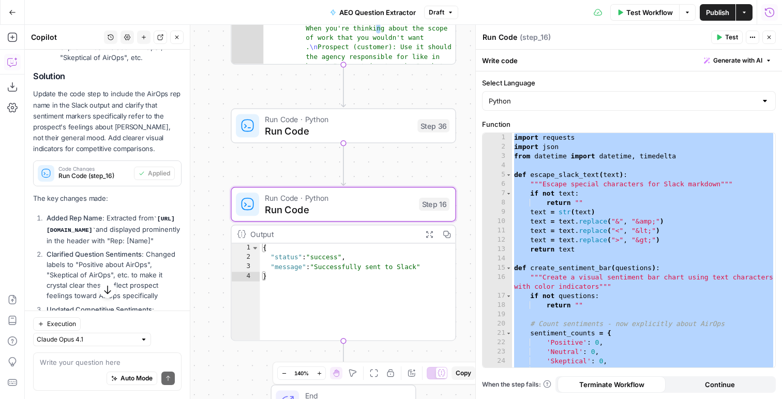
paste textarea
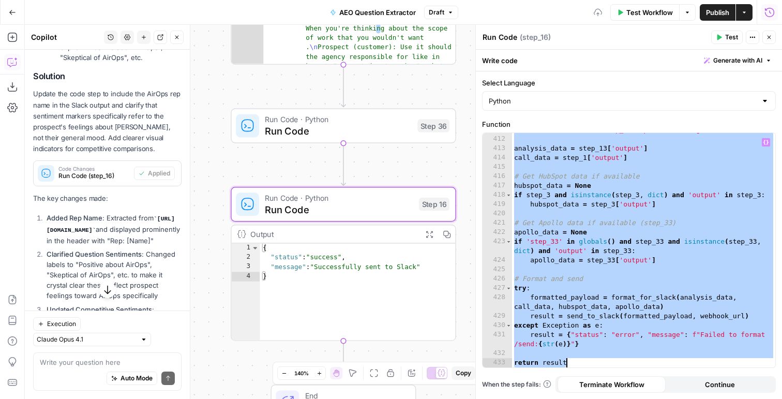
paste textarea
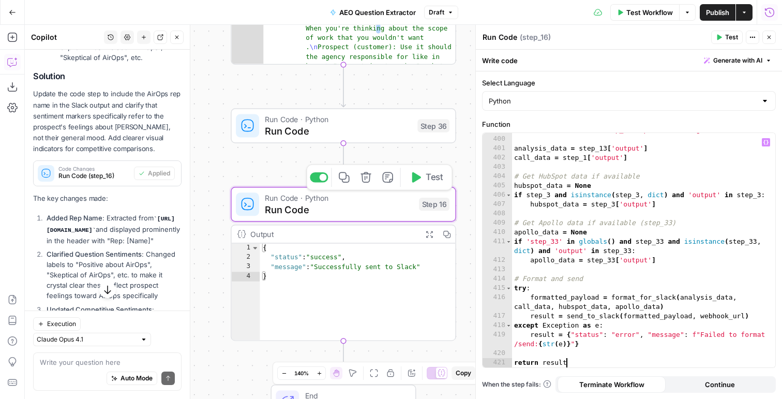
click at [613, 186] on div "raise ValueError ( "step_1 output is missing or invalid" ) analysis_data = step…" at bounding box center [643, 251] width 263 height 253
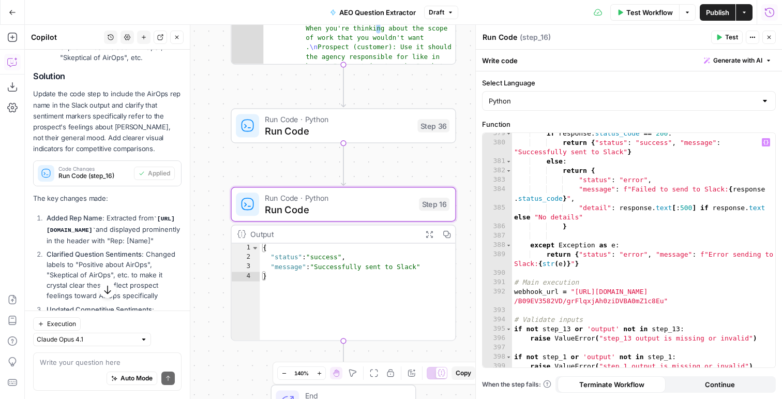
scroll to position [3988, 0]
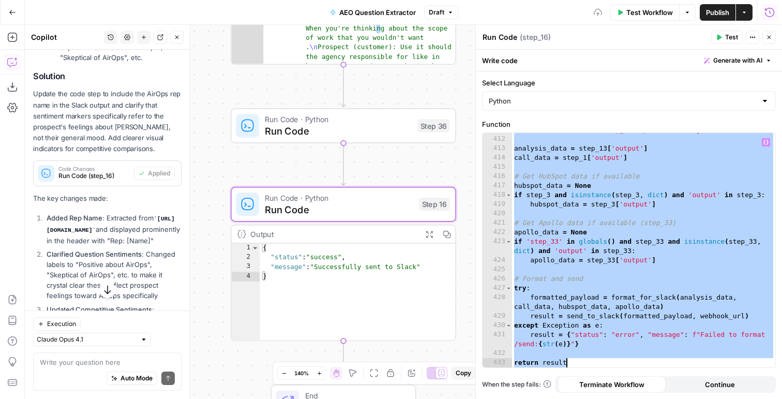
click at [633, 288] on div "raise ValueError ( "step_1 output is missing or invalid" ) analysis_data = step…" at bounding box center [643, 251] width 263 height 253
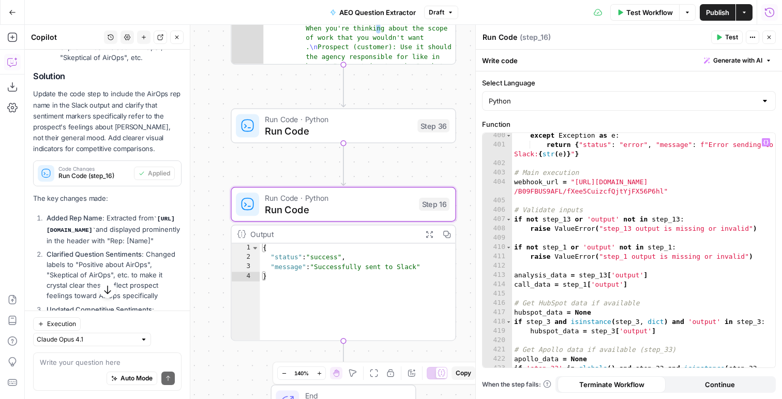
scroll to position [4183, 0]
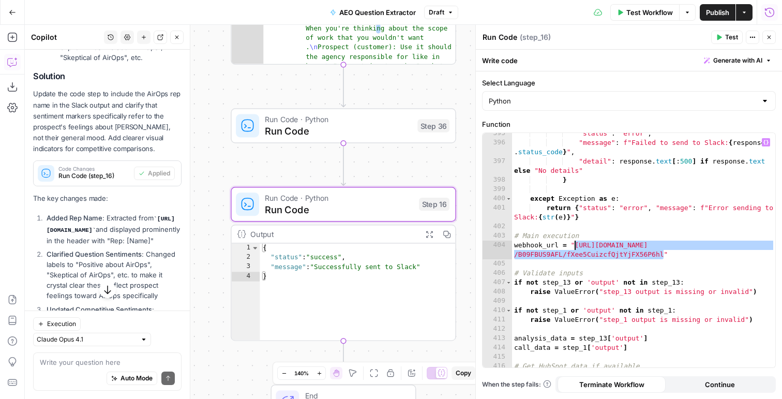
drag, startPoint x: 662, startPoint y: 255, endPoint x: 573, endPoint y: 248, distance: 89.2
click at [573, 248] on div ""status" : "error" , "message" : f"Failed to send to Slack: { response . status…" at bounding box center [643, 255] width 263 height 253
type textarea "**********"
click at [591, 230] on div ""status" : "error" , "message" : f"Failed to send to Slack: { response . status…" at bounding box center [643, 255] width 263 height 253
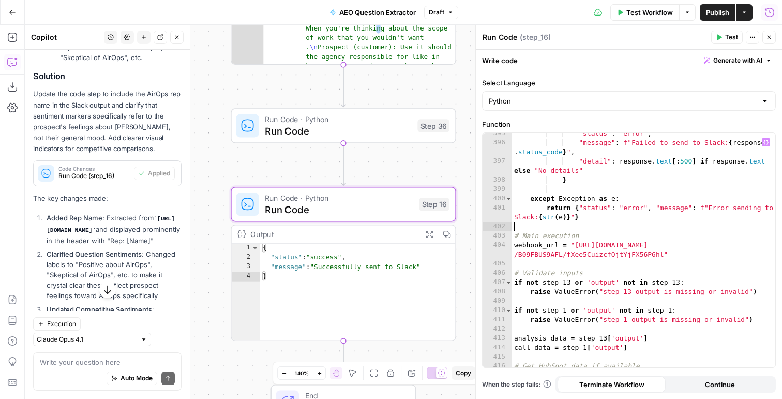
click at [633, 263] on div ""status" : "error" , "message" : f"Failed to send to Slack: { response . status…" at bounding box center [643, 255] width 263 height 253
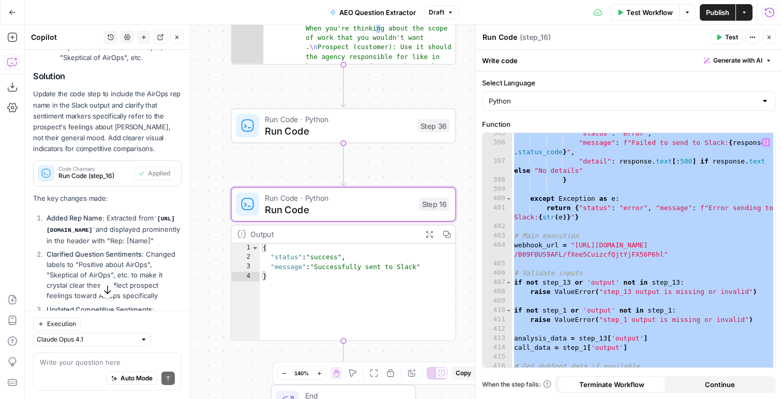
paste textarea
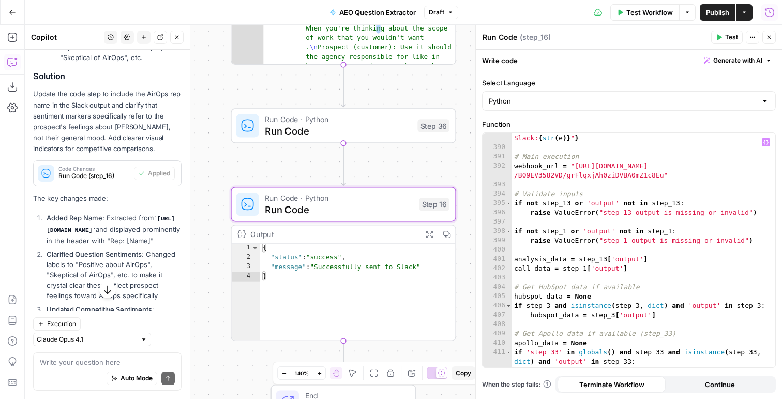
scroll to position [4064, 0]
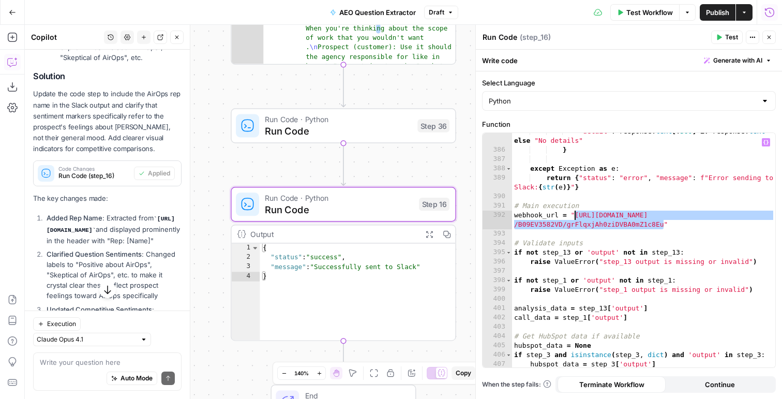
drag, startPoint x: 662, startPoint y: 224, endPoint x: 574, endPoint y: 214, distance: 87.9
click at [574, 214] on div ""detail" : response . text [ : 500 ] if response . text else "No details" } exc…" at bounding box center [643, 258] width 263 height 262
paste textarea
type textarea "**********"
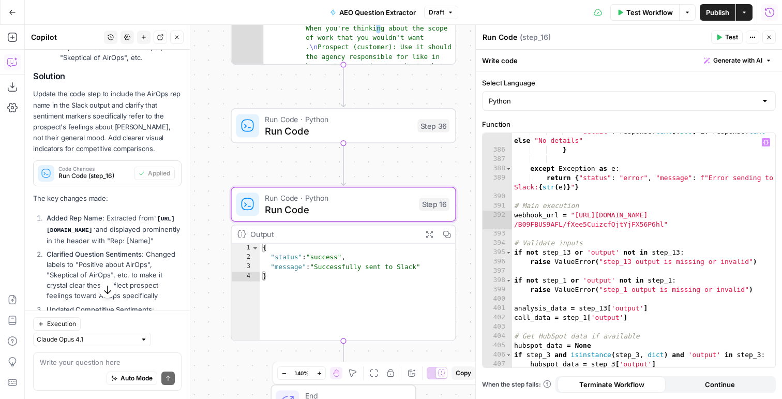
click at [717, 39] on icon "button" at bounding box center [719, 38] width 5 height 6
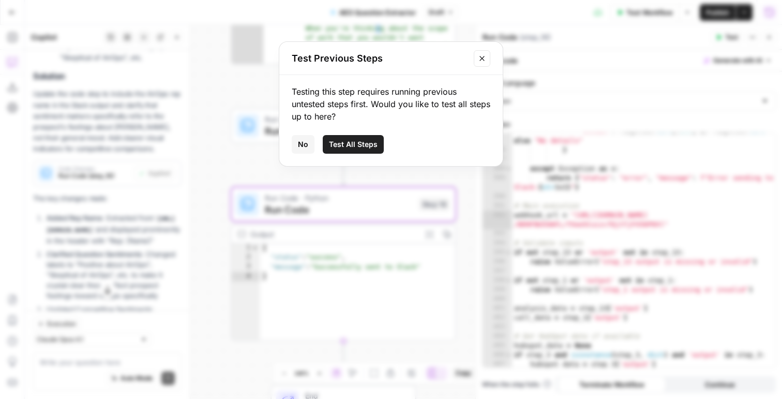
click at [297, 142] on button "No" at bounding box center [303, 144] width 23 height 19
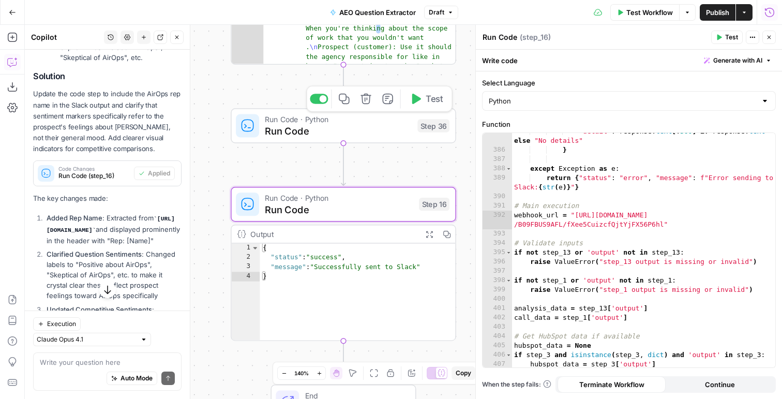
click at [321, 100] on div at bounding box center [323, 98] width 7 height 7
click at [427, 179] on span "Test" at bounding box center [435, 177] width 18 height 13
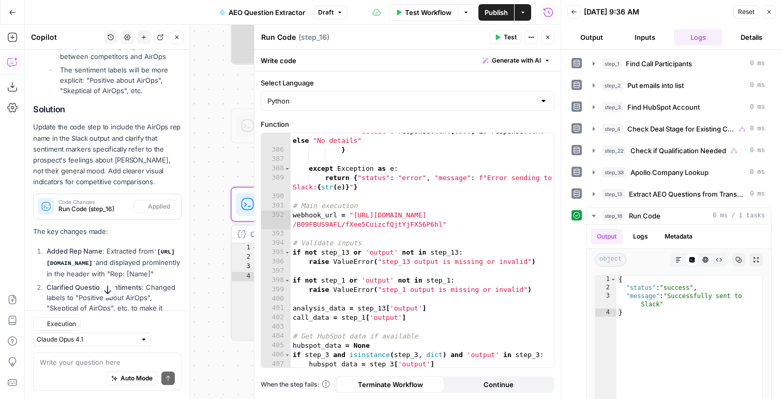
scroll to position [896, 0]
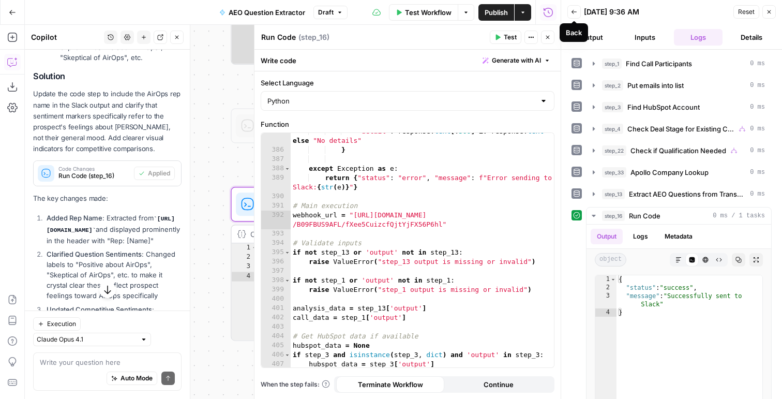
click at [569, 10] on button "Back" at bounding box center [573, 11] width 13 height 13
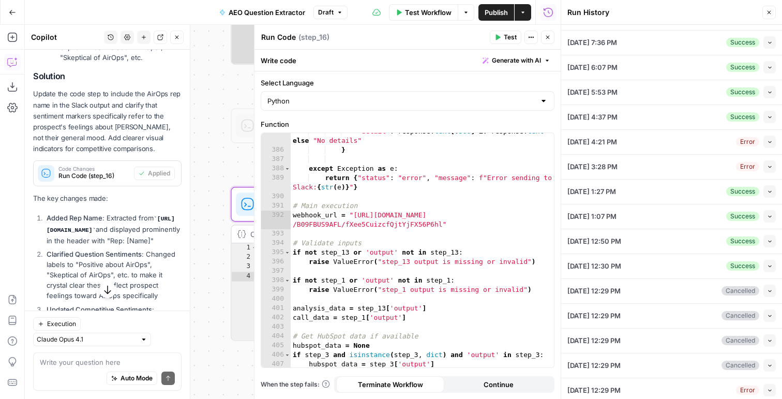
scroll to position [205, 0]
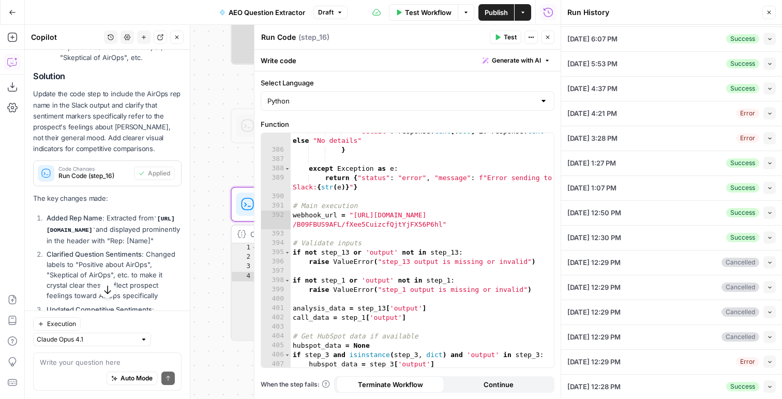
click at [765, 52] on div "09/17/25 at 5:53 PM Success Collapse" at bounding box center [671, 64] width 208 height 24
click at [765, 56] on div "09/17/25 at 5:53 PM Success Collapse" at bounding box center [671, 64] width 208 height 24
click at [768, 62] on icon "button" at bounding box center [770, 63] width 6 height 6
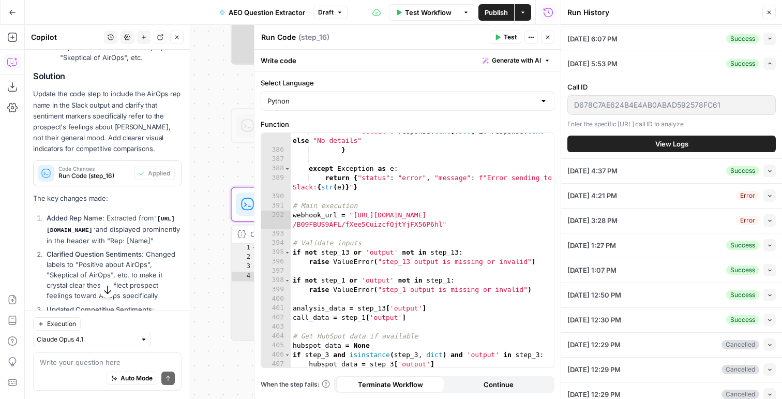
click at [625, 142] on button "View Logs" at bounding box center [671, 143] width 208 height 17
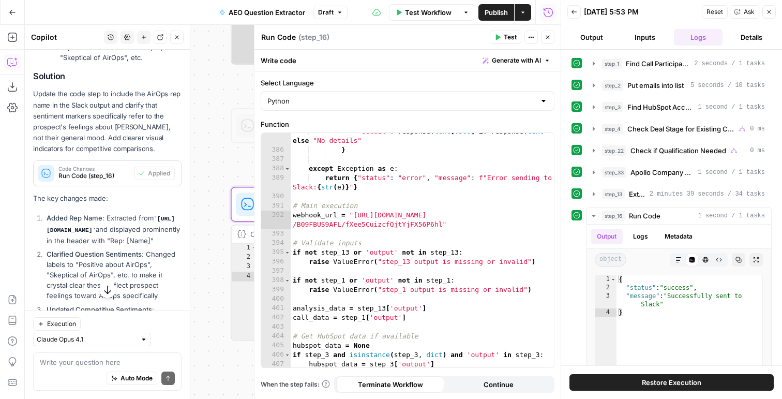
click at [649, 382] on span "Restore Execution" at bounding box center [671, 382] width 59 height 10
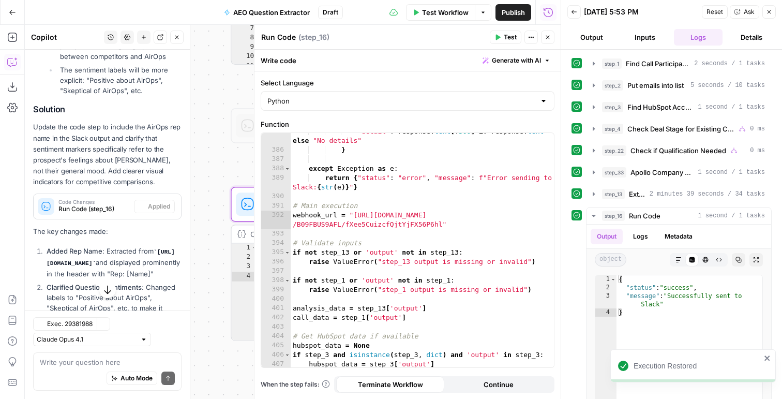
scroll to position [896, 0]
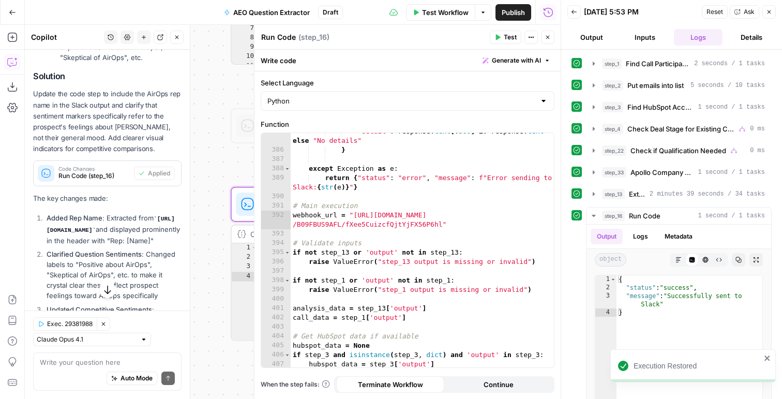
click at [550, 39] on icon "button" at bounding box center [547, 37] width 6 height 6
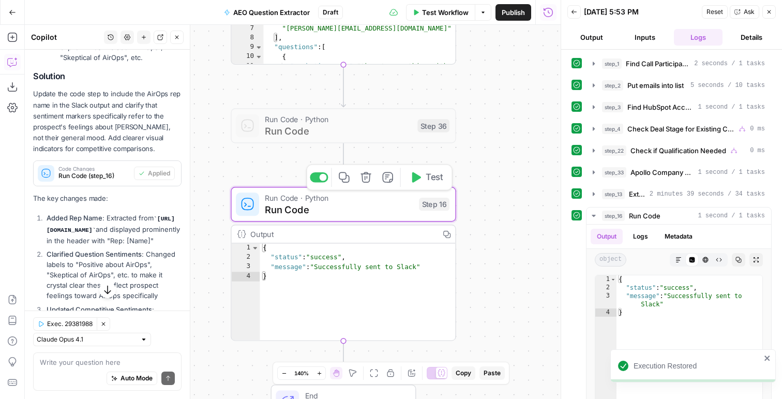
click at [433, 177] on span "Test" at bounding box center [435, 177] width 18 height 13
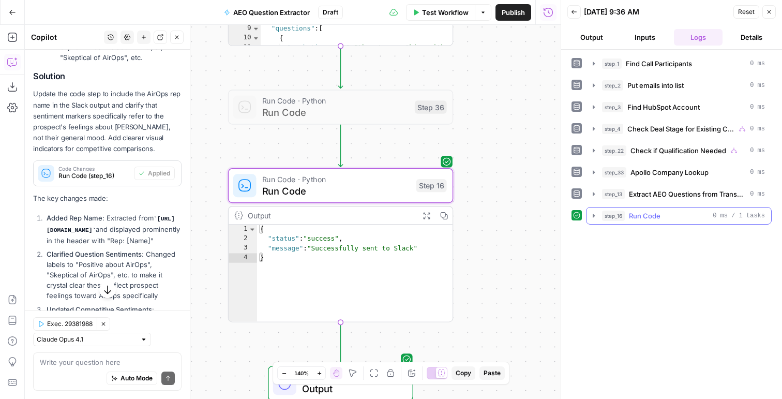
click at [631, 219] on span "Run Code" at bounding box center [645, 215] width 32 height 10
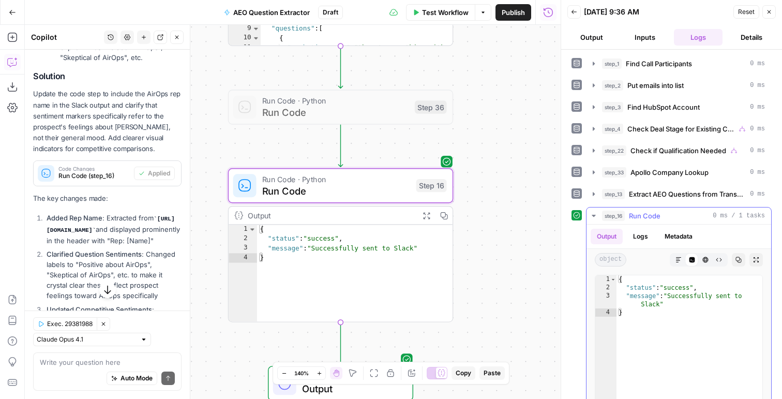
scroll to position [90, 0]
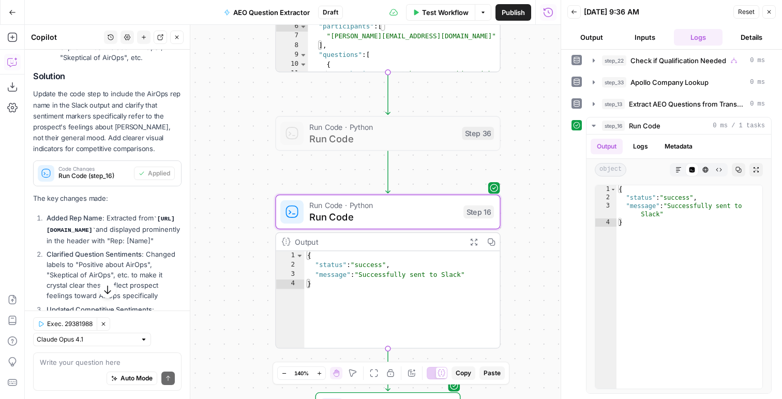
click at [76, 172] on div "Code Changes Run Code (step_16)" at bounding box center [84, 173] width 100 height 25
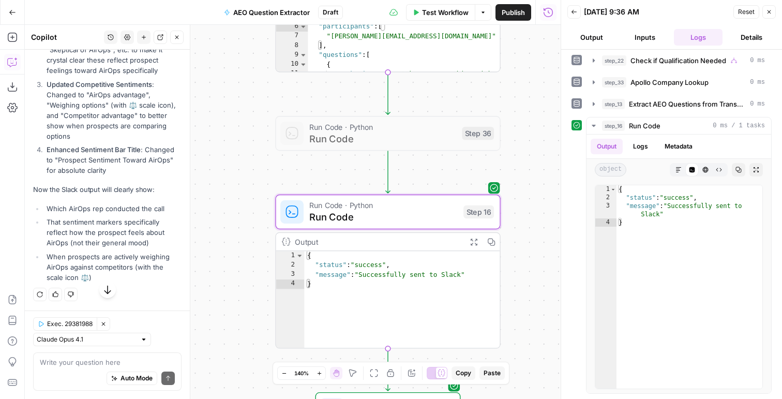
drag, startPoint x: 49, startPoint y: 191, endPoint x: 117, endPoint y: 177, distance: 70.3
click at [404, 211] on span "Run Code" at bounding box center [383, 216] width 148 height 14
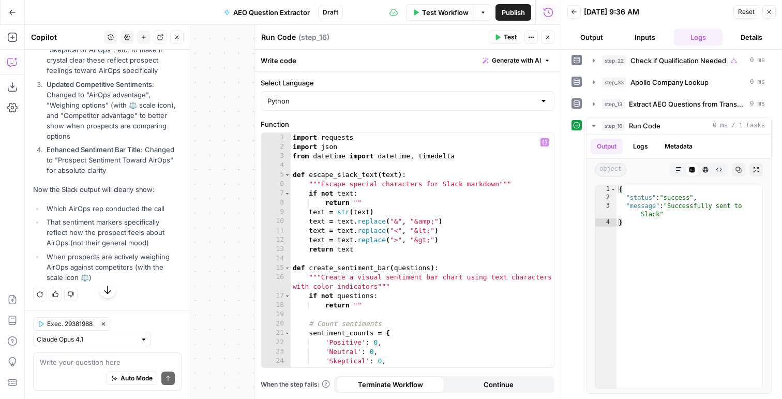
scroll to position [3, 0]
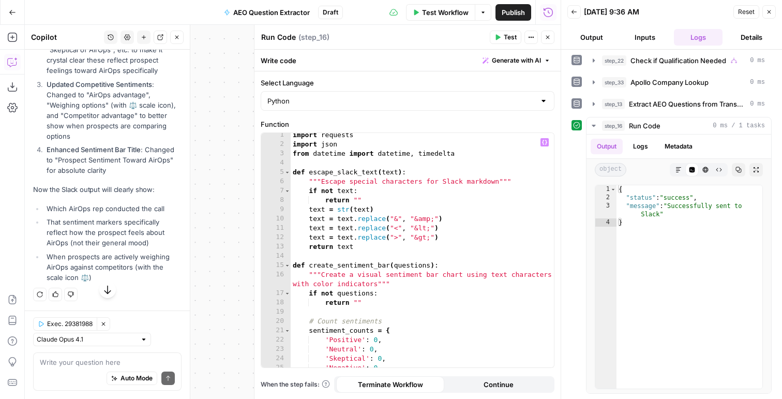
type textarea "**********"
click at [402, 247] on div "import requests import json from datetime import datetime , timedelta def escap…" at bounding box center [422, 256] width 263 height 253
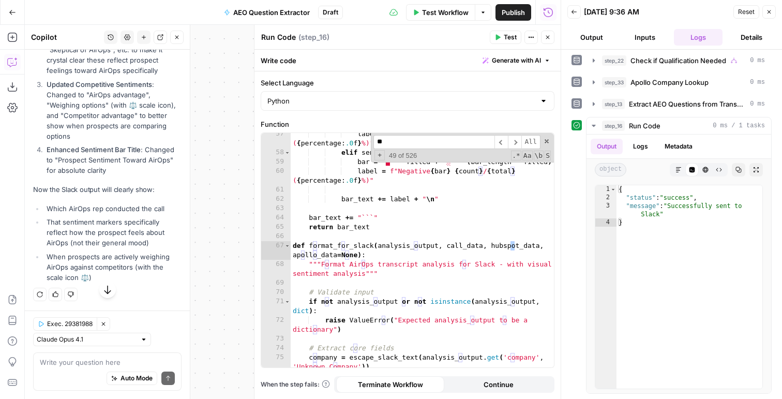
scroll to position [557, 0]
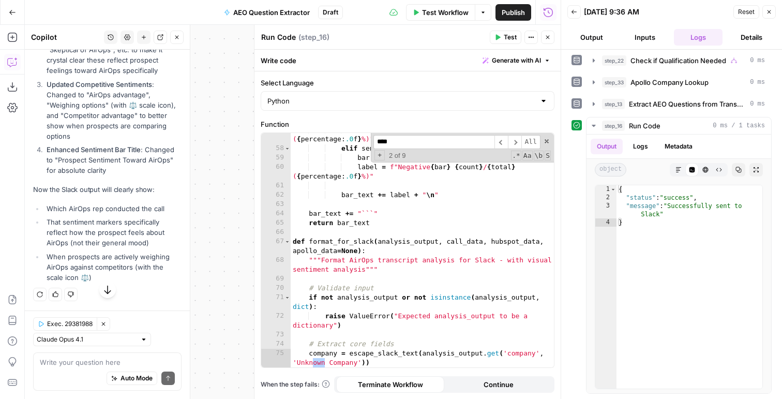
type input "*****"
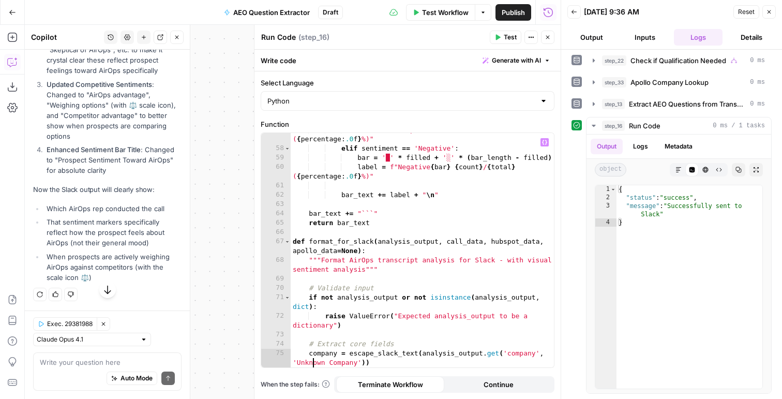
click at [450, 150] on div "label = f"Skeptical { bar } { count } / { total } ( { percentage : .0 f } %)" e…" at bounding box center [422, 256] width 263 height 262
type textarea "**********"
click at [546, 30] on header "Run Code Run Code ( step_16 ) Test Actions Close" at bounding box center [407, 37] width 306 height 25
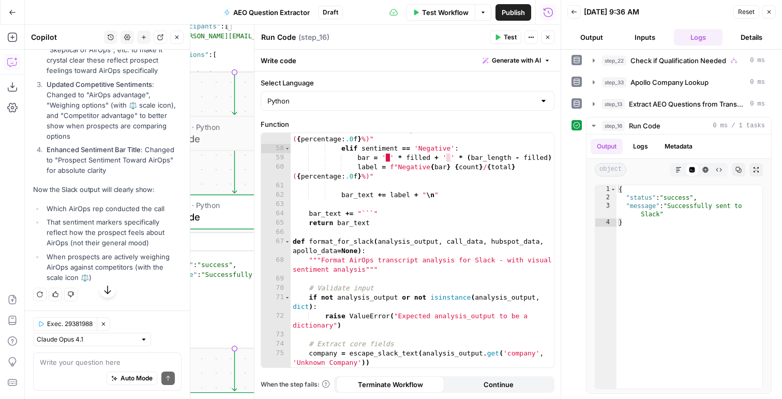
click at [145, 34] on button "New chat" at bounding box center [143, 37] width 13 height 13
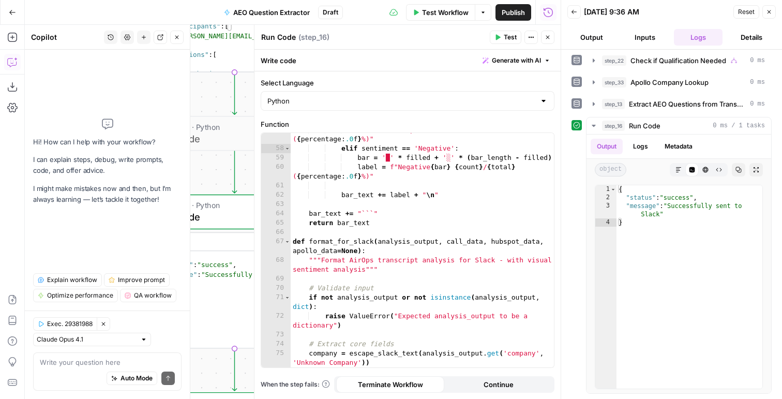
click at [61, 372] on div "Auto Mode Send" at bounding box center [107, 378] width 135 height 23
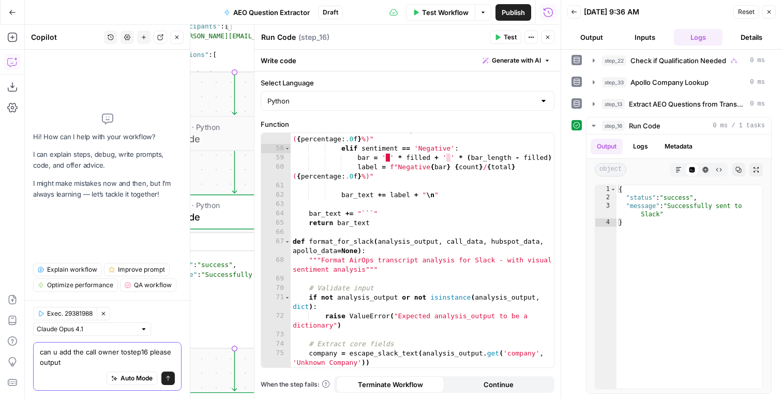
type textarea "can u add the call owner tostep16 please output"
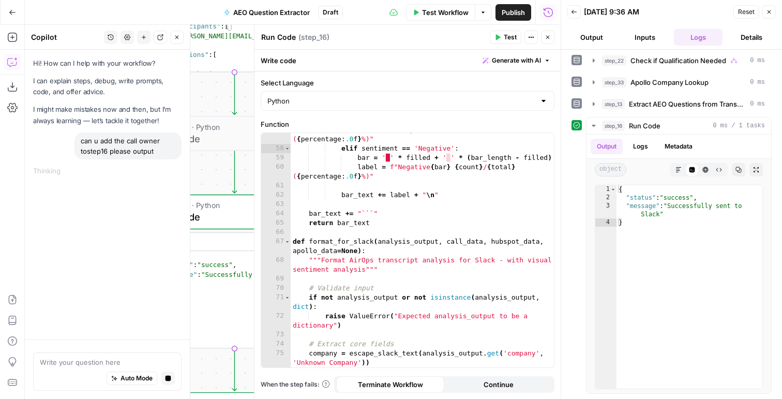
click at [773, 9] on button "Close" at bounding box center [768, 11] width 13 height 13
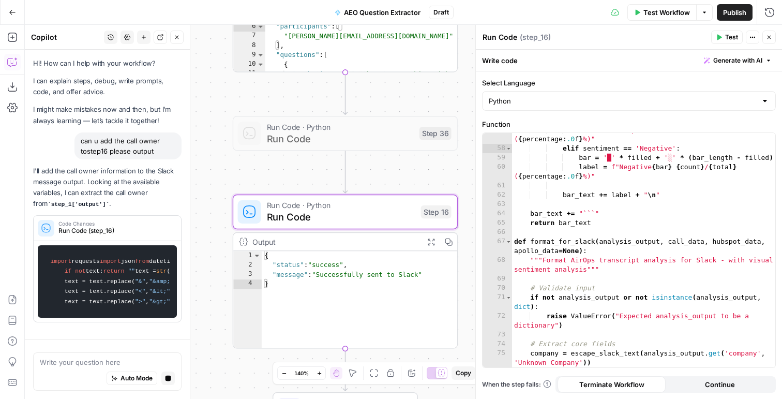
scroll to position [2, 0]
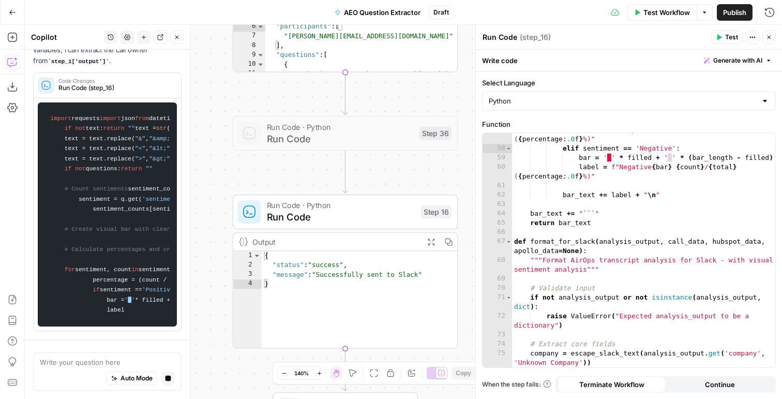
click at [539, 240] on div "label = f"Skeptical { bar } { count } / { total } ( { percentage : .0 f } %)" e…" at bounding box center [643, 256] width 263 height 262
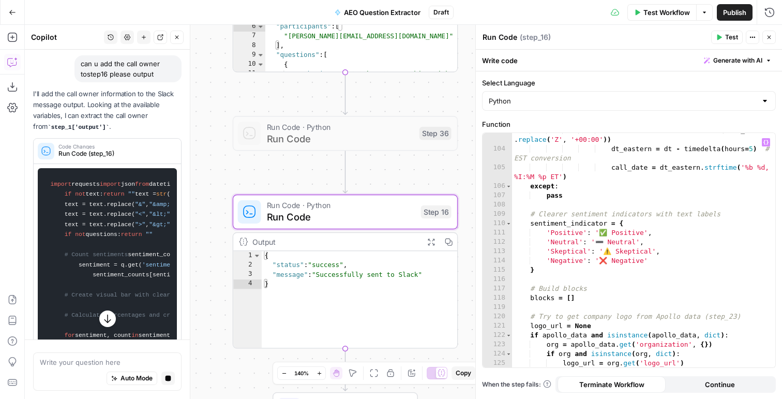
scroll to position [62, 0]
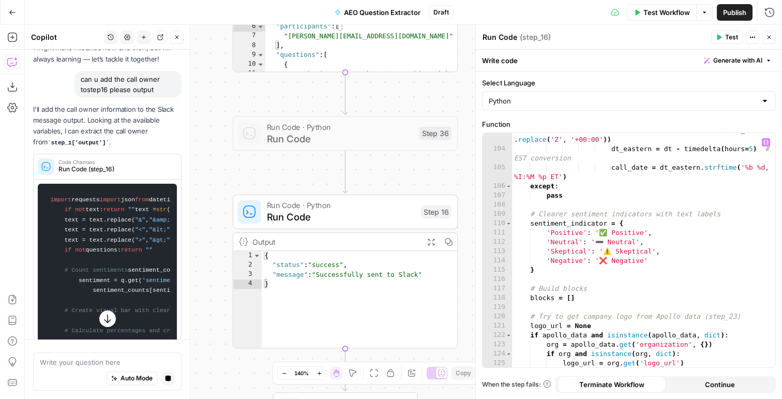
click at [585, 224] on div "dt = datetime . fromisoformat ( date_str . replace ( 'Z' , '+00:00' )) dt_easte…" at bounding box center [643, 257] width 263 height 262
type textarea "**********"
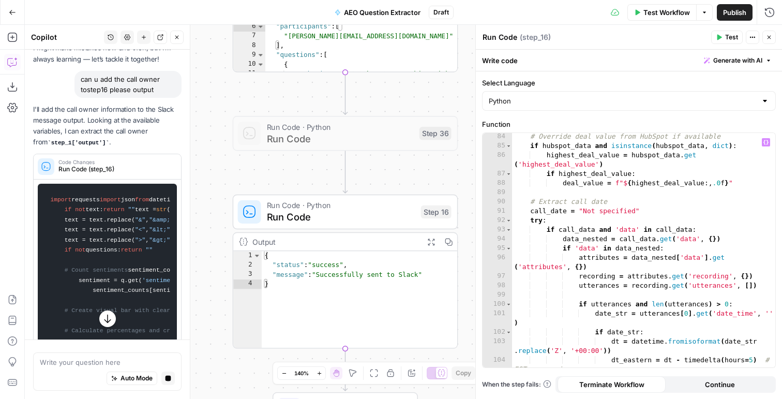
scroll to position [895, 0]
click at [175, 37] on icon "button" at bounding box center [177, 37] width 6 height 6
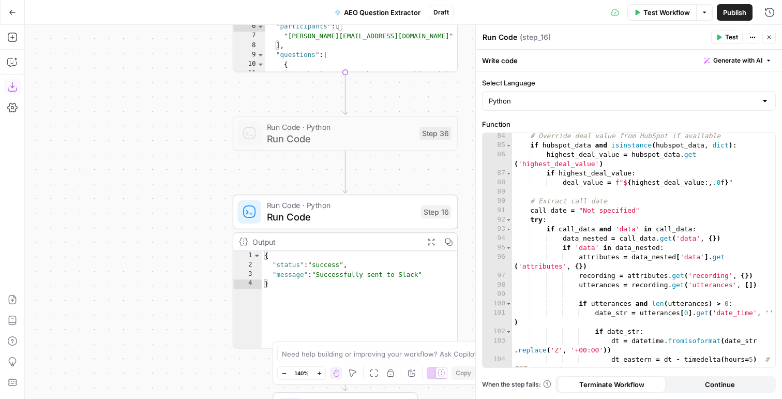
click at [17, 87] on button "Download as JSON" at bounding box center [12, 87] width 17 height 17
click at [600, 188] on div "# Override deal value from HubSpot if available if hubspot_data and isinstance …" at bounding box center [643, 262] width 263 height 262
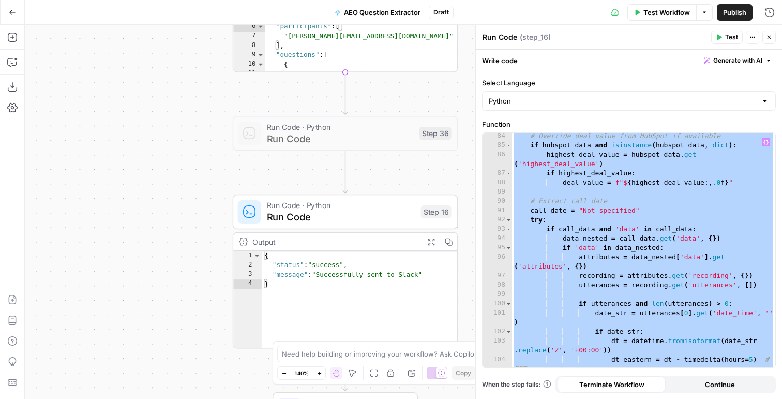
paste textarea
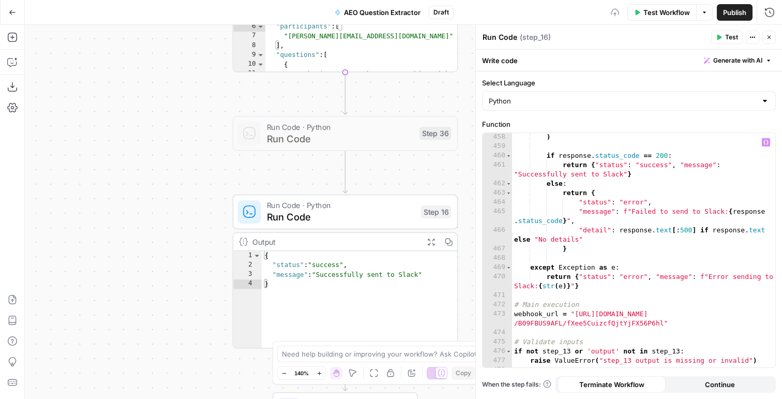
scroll to position [4895, 0]
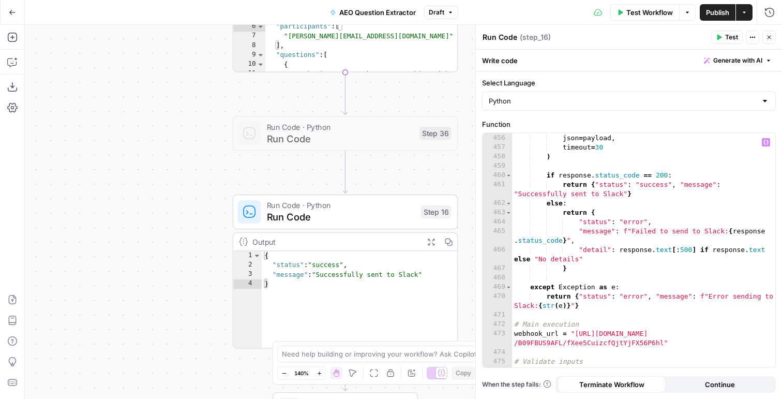
click at [724, 35] on button "Test" at bounding box center [727, 37] width 32 height 13
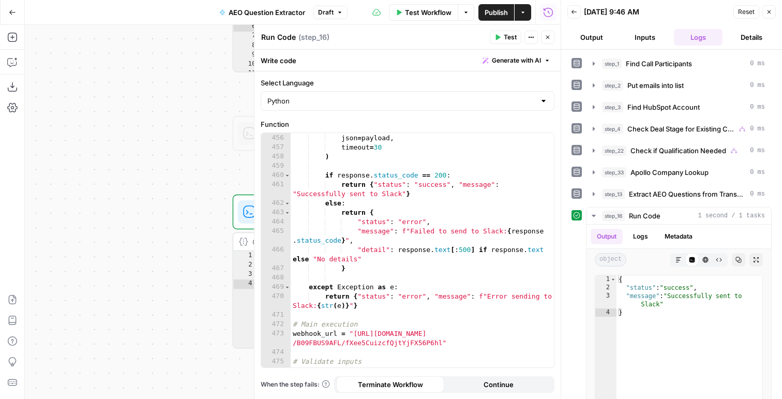
click at [176, 278] on div "true true true false false false Workflow Set Inputs Inputs Run Code · Python F…" at bounding box center [293, 212] width 536 height 374
drag, startPoint x: 134, startPoint y: 278, endPoint x: 4, endPoint y: 278, distance: 130.3
click at [5, 278] on div "Add Steps Copilot Download as JSON Settings Import JSON AirOps Academy Help Giv…" at bounding box center [280, 212] width 561 height 374
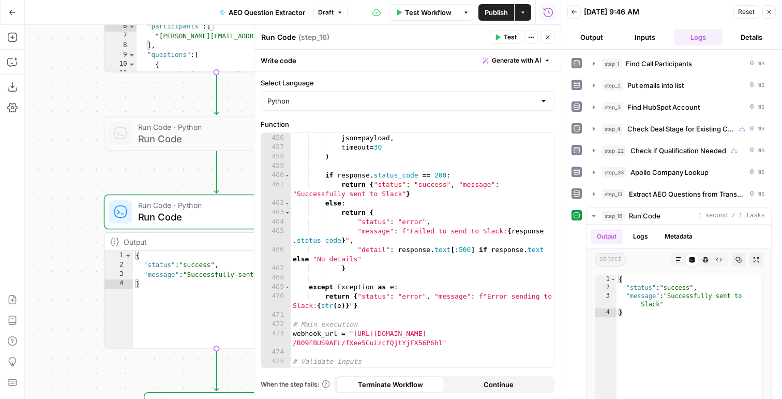
click at [375, 234] on div "headers = { 'Content-Type' : 'application/json' } , json = payload , timeout = …" at bounding box center [422, 250] width 263 height 253
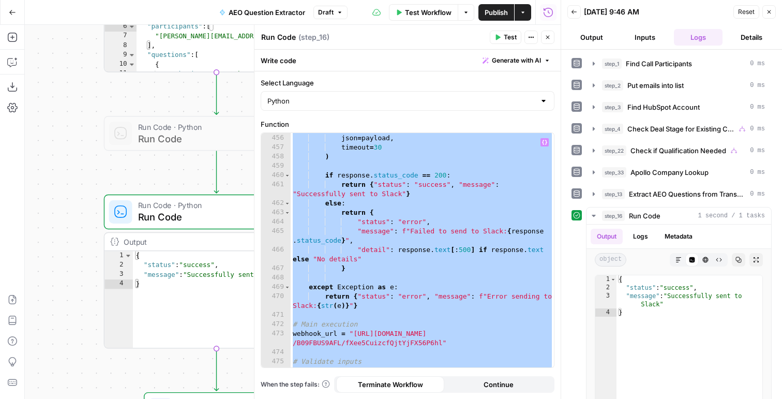
paste textarea
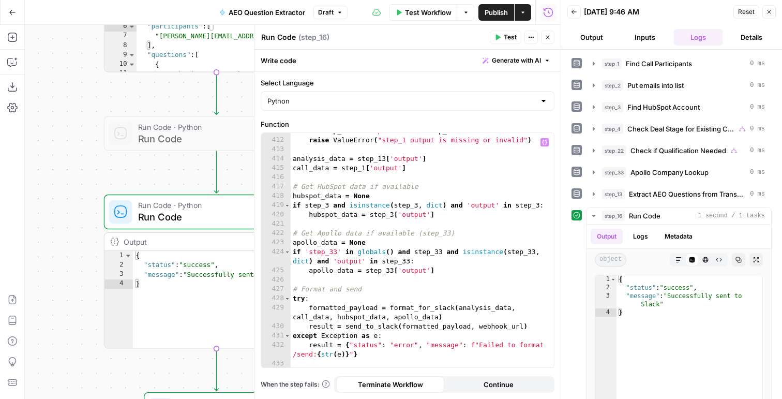
scroll to position [4246, 0]
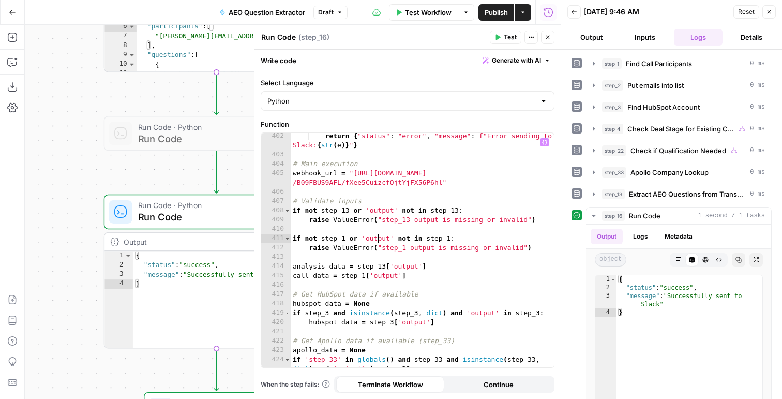
click at [375, 234] on div "return { "status" : "error" , "message" : f"Error sending to Slack: { str ( e )…" at bounding box center [422, 262] width 263 height 262
type textarea "**********"
click at [503, 36] on button "Test" at bounding box center [506, 37] width 32 height 13
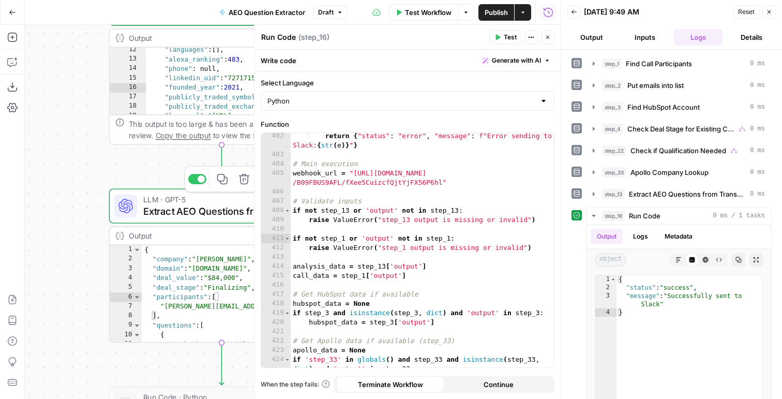
click at [142, 205] on div "LLM · GPT-5 Extract AEO Questions from Transcript Step 13 Copy step Delete step…" at bounding box center [221, 205] width 214 height 25
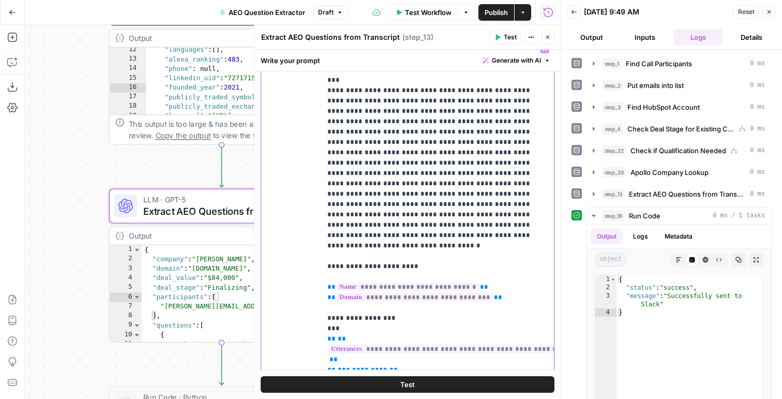
scroll to position [210, 0]
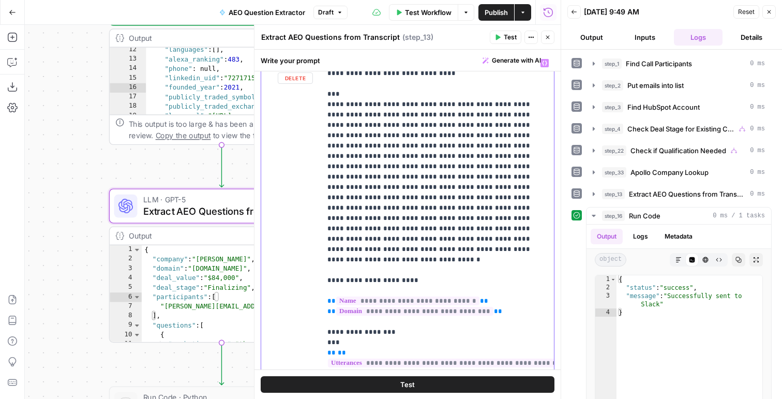
drag, startPoint x: 362, startPoint y: 233, endPoint x: 326, endPoint y: 126, distance: 112.5
click at [326, 126] on div "**********" at bounding box center [437, 264] width 233 height 421
click at [326, 103] on div "**********" at bounding box center [437, 264] width 233 height 421
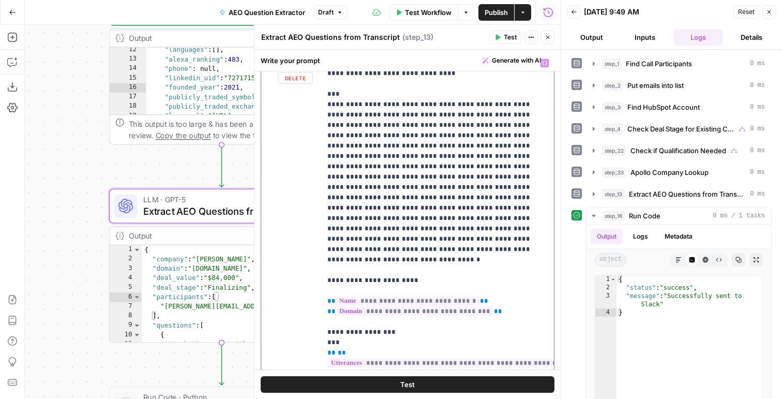
copy p "**********"
click at [325, 253] on div "**********" at bounding box center [437, 264] width 233 height 421
click at [325, 262] on div "**********" at bounding box center [437, 264] width 233 height 421
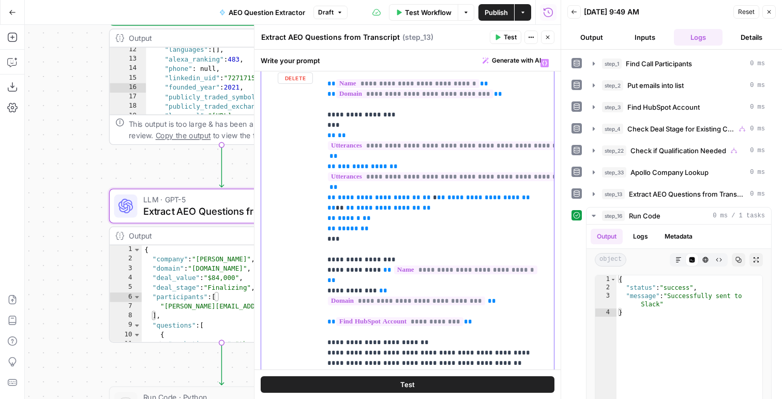
scroll to position [0, 0]
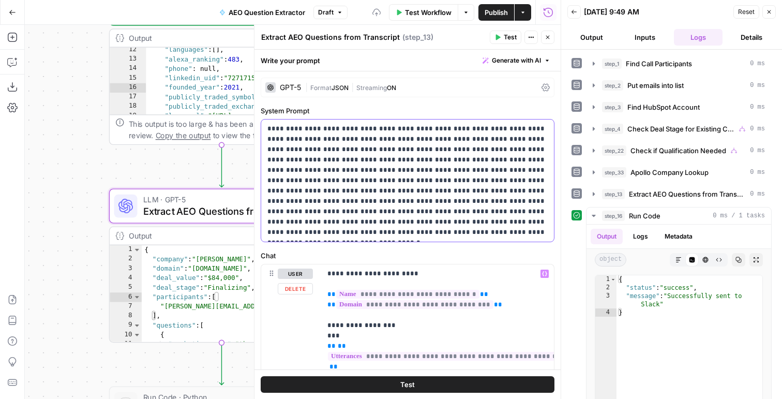
click at [366, 142] on p "**********" at bounding box center [407, 181] width 280 height 114
click at [492, 38] on button "Test" at bounding box center [506, 37] width 32 height 13
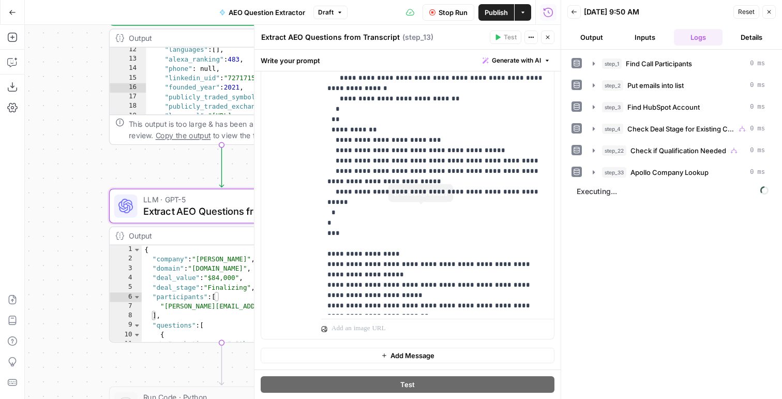
scroll to position [1252, 0]
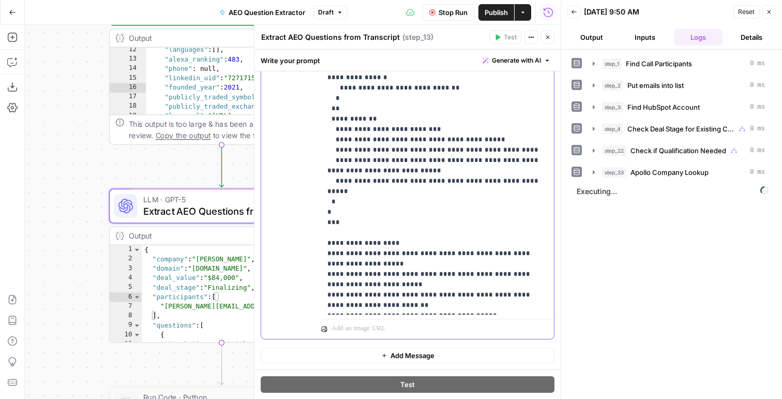
click at [427, 375] on div "**********" at bounding box center [407, 224] width 306 height 349
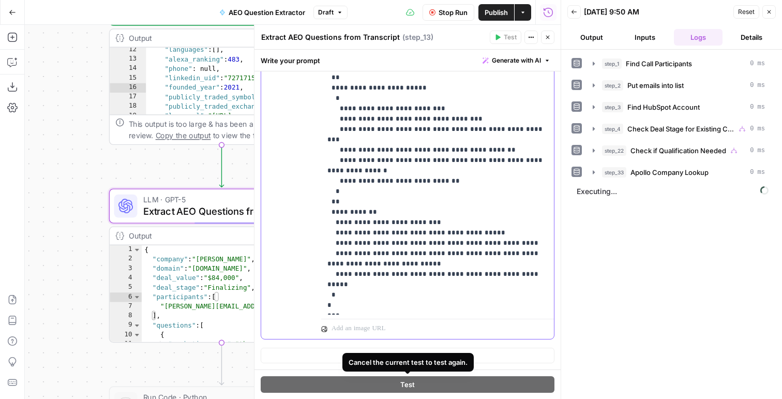
scroll to position [1148, 0]
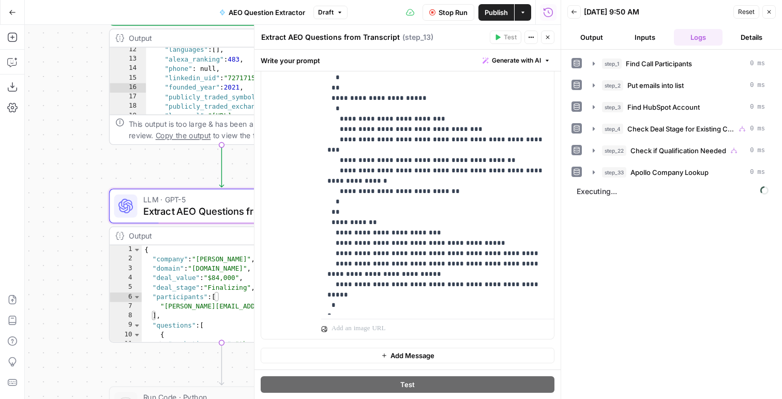
click at [547, 40] on button "Close" at bounding box center [547, 37] width 13 height 13
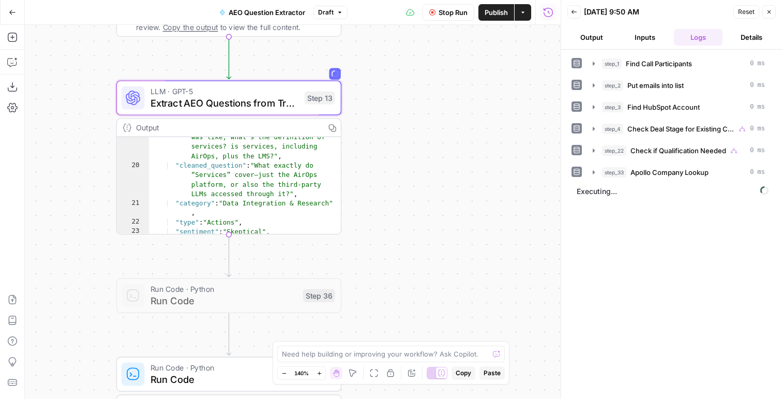
scroll to position [0, 0]
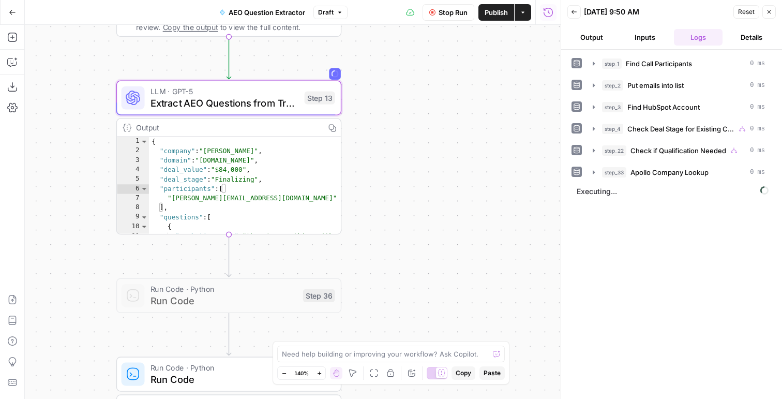
click at [231, 97] on span "Extract AEO Questions from Transcript" at bounding box center [224, 103] width 148 height 14
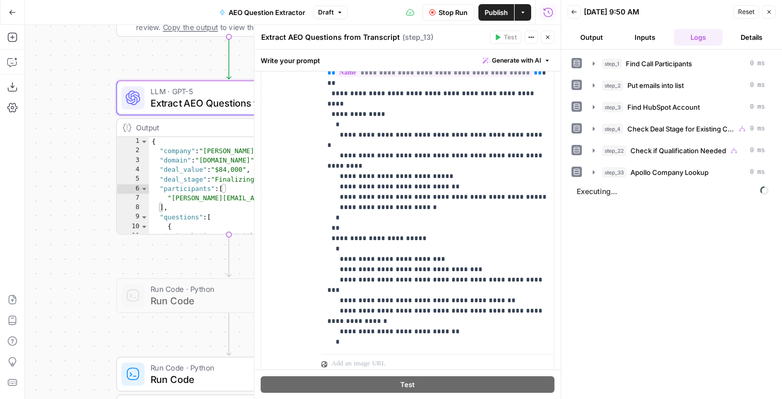
scroll to position [973, 0]
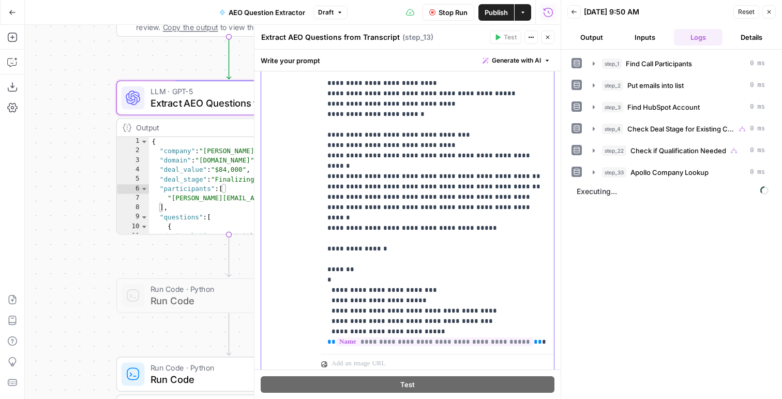
scroll to position [779, 0]
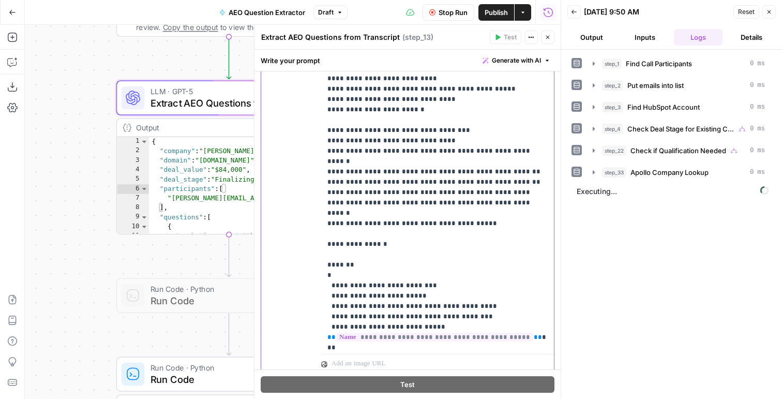
drag, startPoint x: 449, startPoint y: 265, endPoint x: 386, endPoint y: 265, distance: 63.1
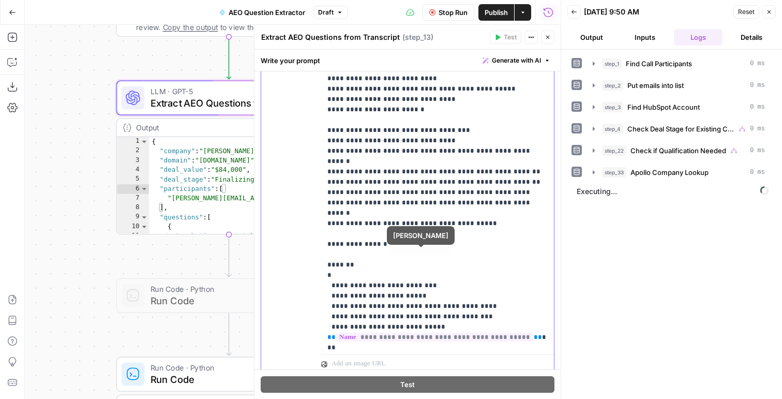
drag, startPoint x: 497, startPoint y: 263, endPoint x: 431, endPoint y: 264, distance: 66.2
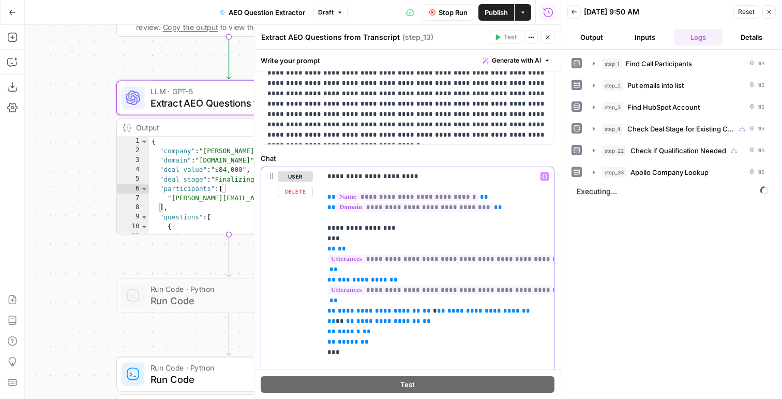
scroll to position [89, 0]
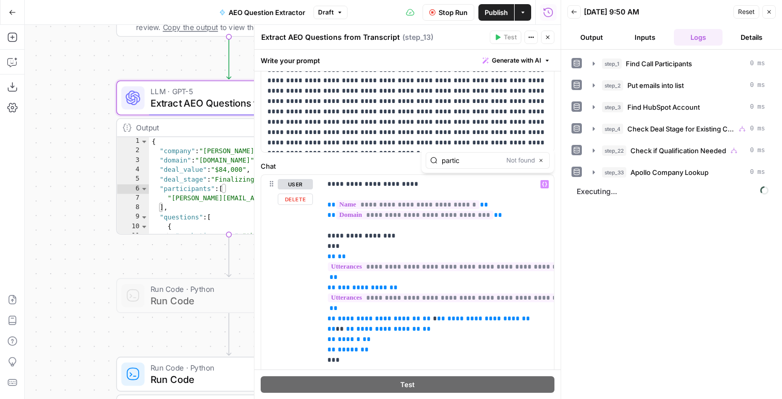
type input "partic"
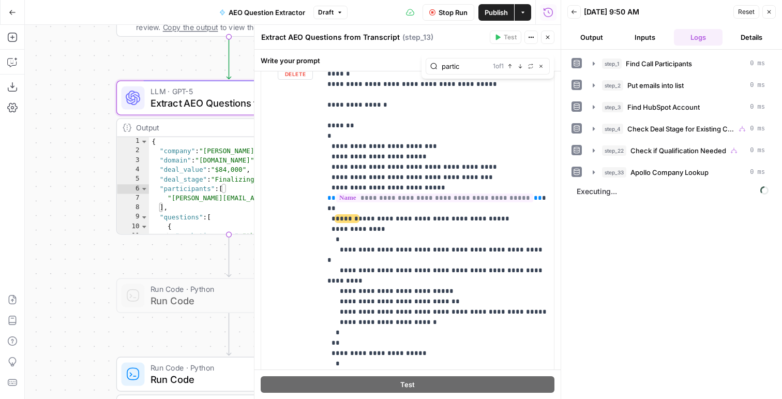
scroll to position [1009, 0]
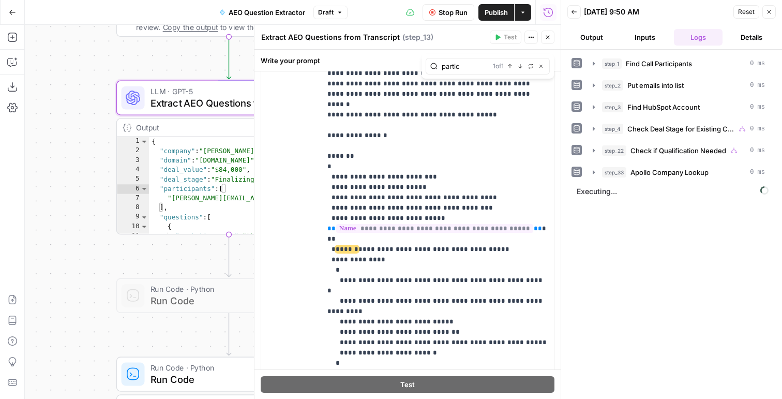
click at [449, 10] on span "Stop Run" at bounding box center [452, 12] width 29 height 10
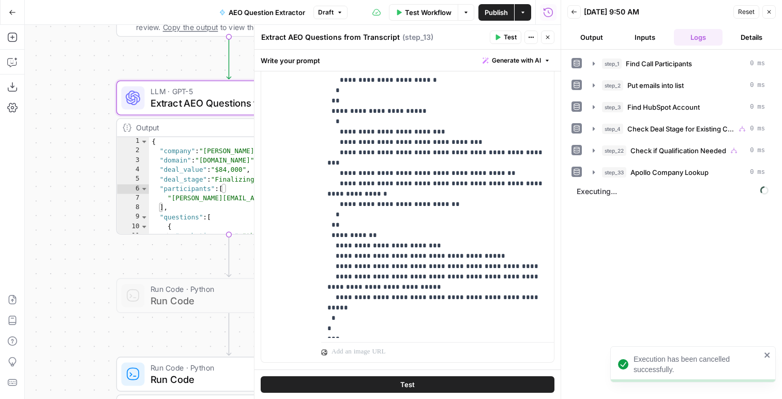
scroll to position [371, 0]
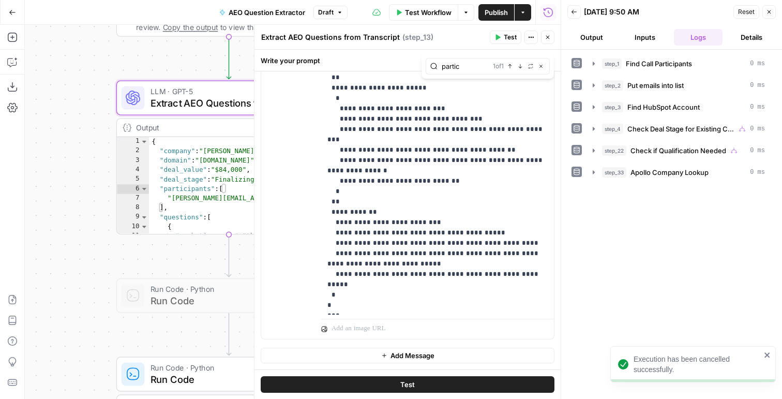
click at [506, 39] on span "Test" at bounding box center [510, 37] width 13 height 9
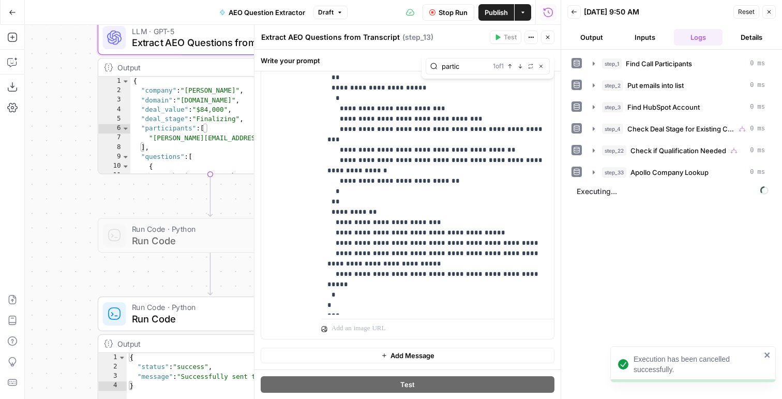
click at [150, 335] on div "Output Expand Output Copy" at bounding box center [210, 344] width 224 height 18
click at [152, 323] on span "Run Code" at bounding box center [206, 318] width 148 height 14
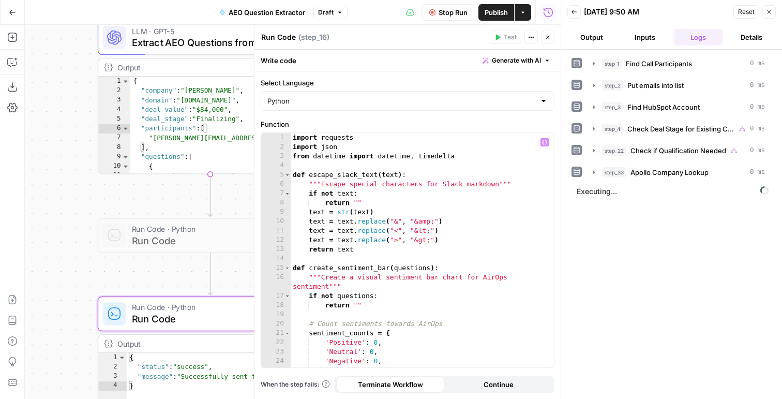
type textarea "**********"
click at [368, 250] on div "import requests import json from datetime import datetime , timedelta def escap…" at bounding box center [422, 259] width 263 height 253
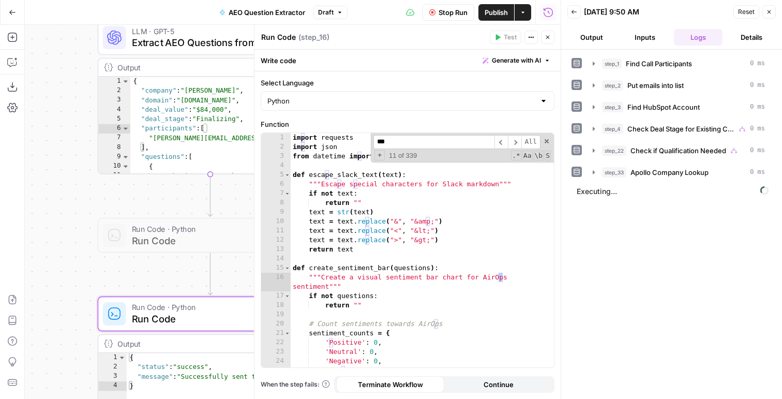
scroll to position [674, 0]
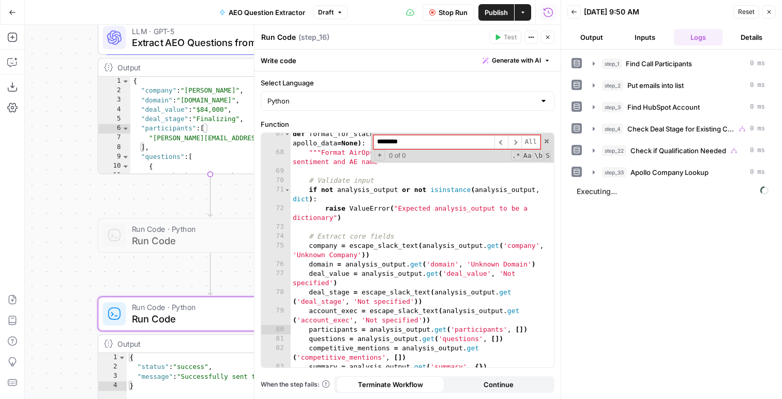
type input "*******"
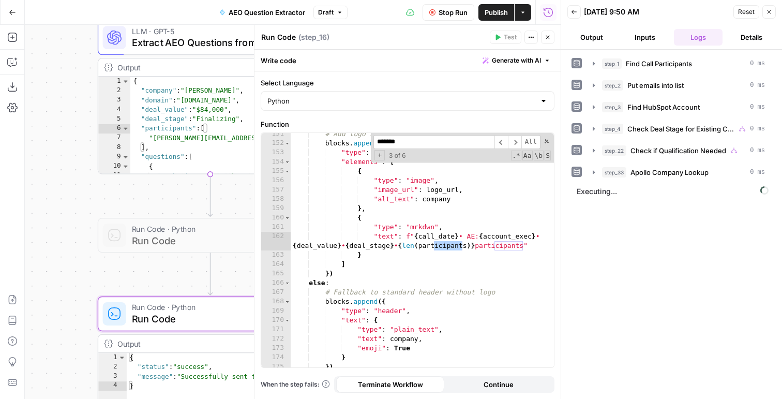
scroll to position [1623, 0]
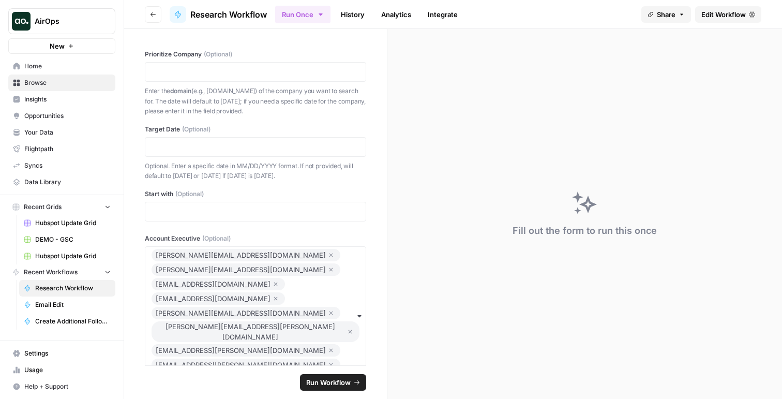
click at [54, 41] on span "New" at bounding box center [57, 46] width 15 height 10
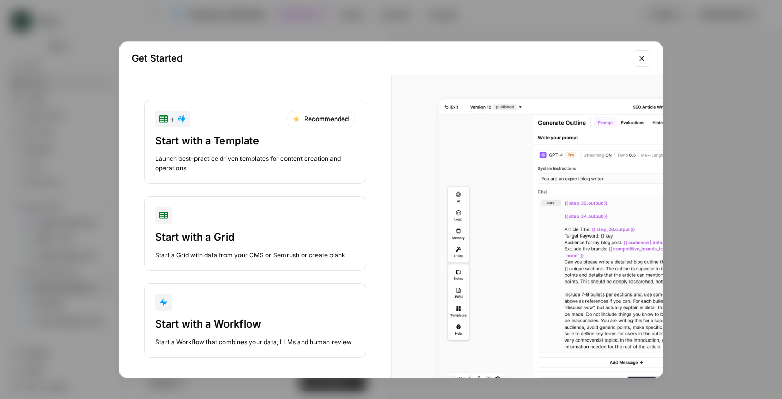
click at [218, 333] on div "Start with a Workflow Start a Workflow that combines your data, LLMs and human …" at bounding box center [255, 331] width 200 height 30
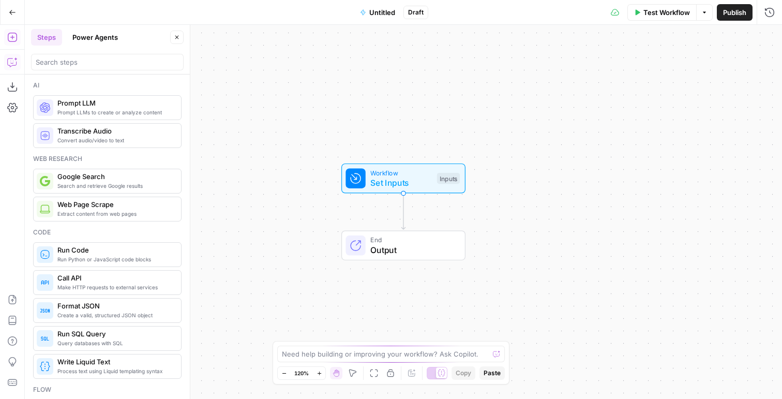
click at [11, 57] on icon "button" at bounding box center [12, 62] width 10 height 10
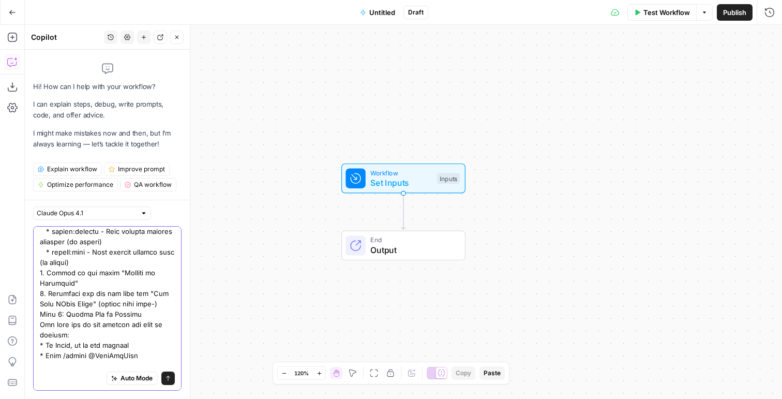
scroll to position [288, 0]
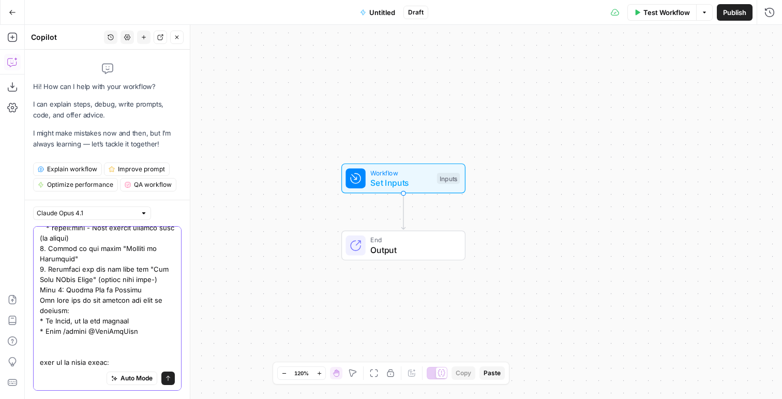
paste textarea "xoxb-204715613749-9541018557538-7dL7LoSDqumGd388x0ceXZJW"
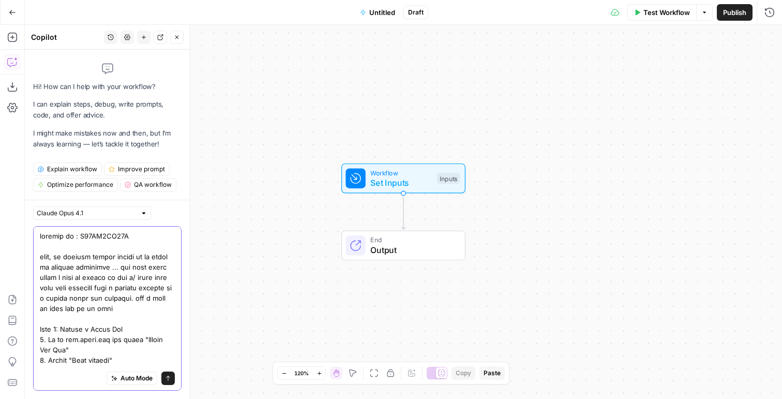
paste textarea "Lore 0: Ips Dolorsita/Consec Adipis elits doeiusmo temporinc: utlab_etdol: Magn…"
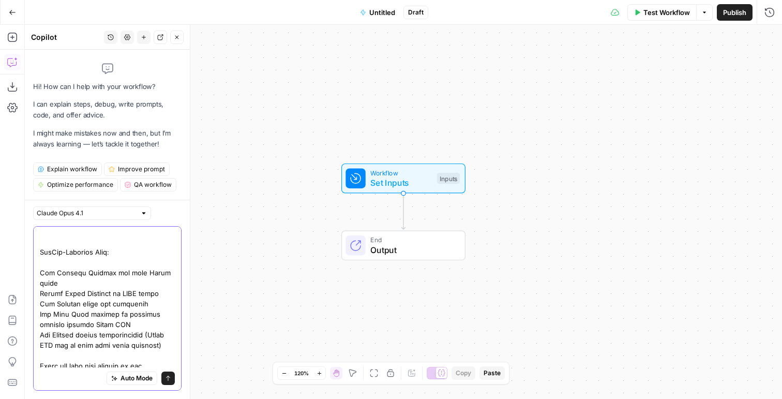
scroll to position [1866, 0]
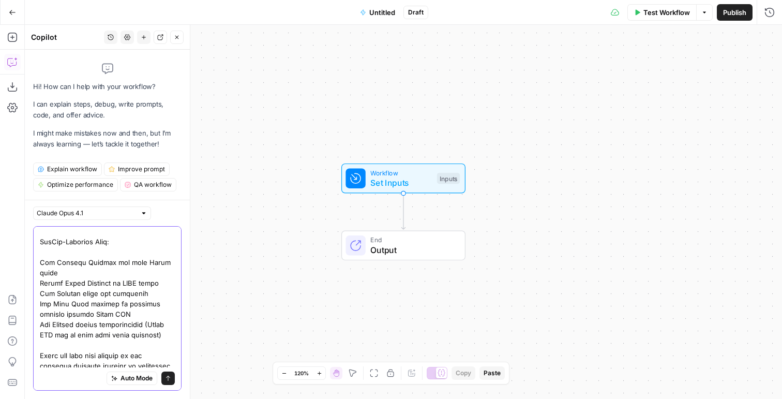
type textarea "channel id : C09FP7SL96D also, im working within airops so it might be alittle …"
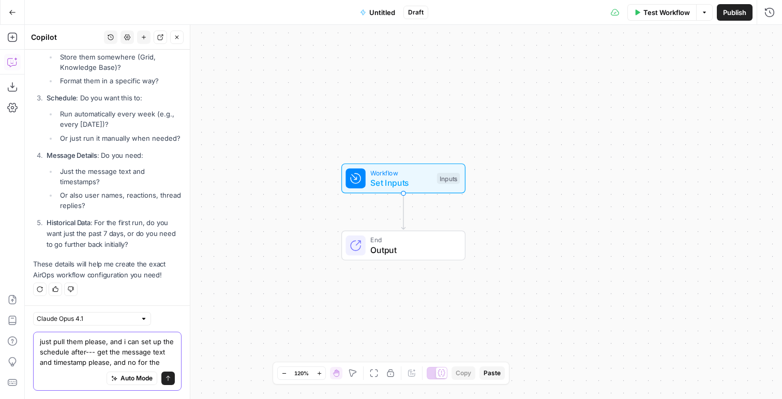
scroll to position [2700, 0]
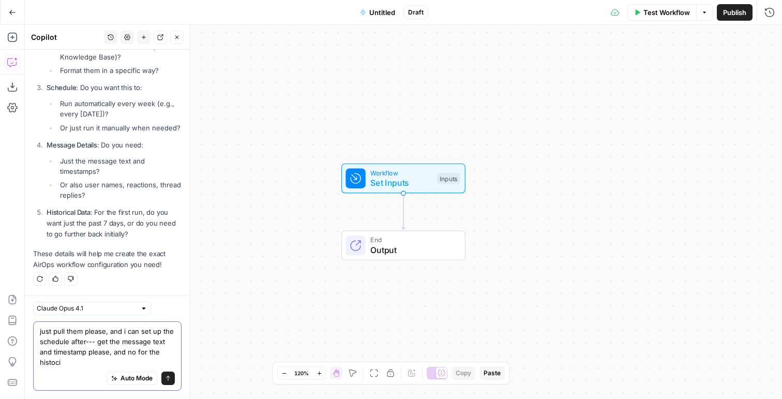
drag, startPoint x: 135, startPoint y: 353, endPoint x: 137, endPoint y: 376, distance: 23.4
click at [137, 376] on div "just pull them please, and i can set up the schedule after--- get the message t…" at bounding box center [107, 355] width 148 height 69
type textarea "just pull them please, and i can set up the schedule after--- get the message t…"
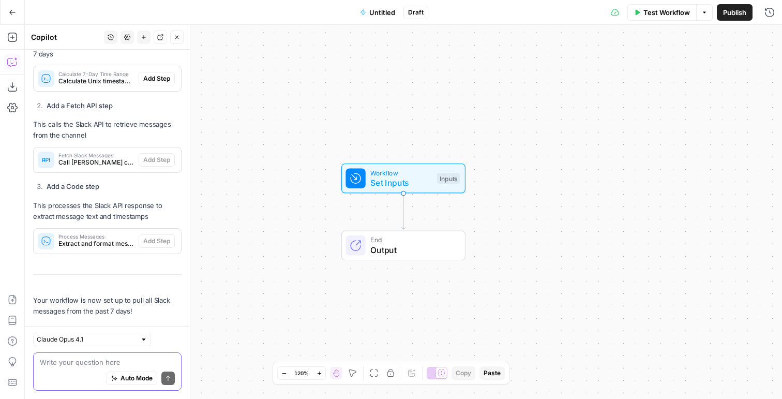
scroll to position [3270, 0]
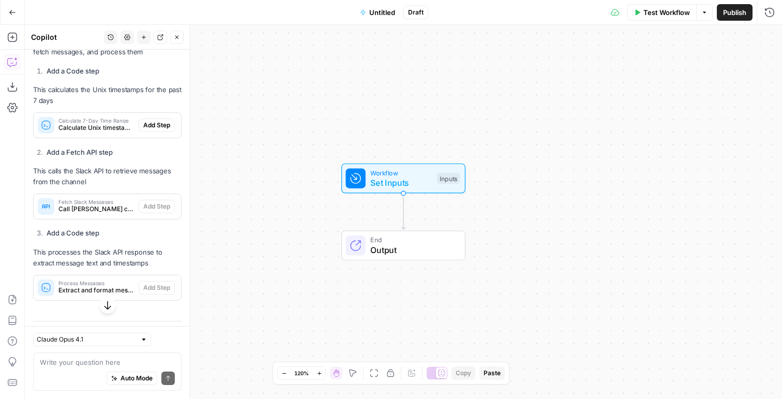
click at [164, 26] on span "Add All" at bounding box center [167, 21] width 20 height 9
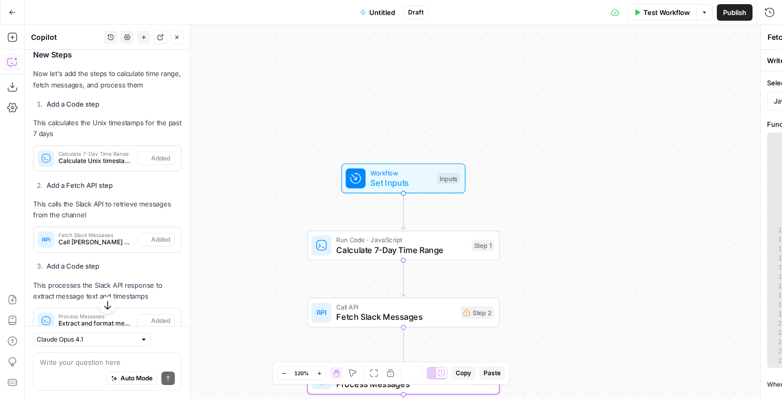
type textarea "Process Messages"
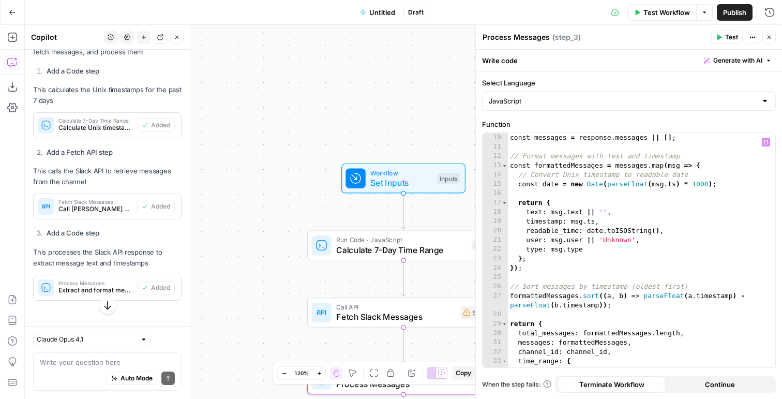
scroll to position [129, 0]
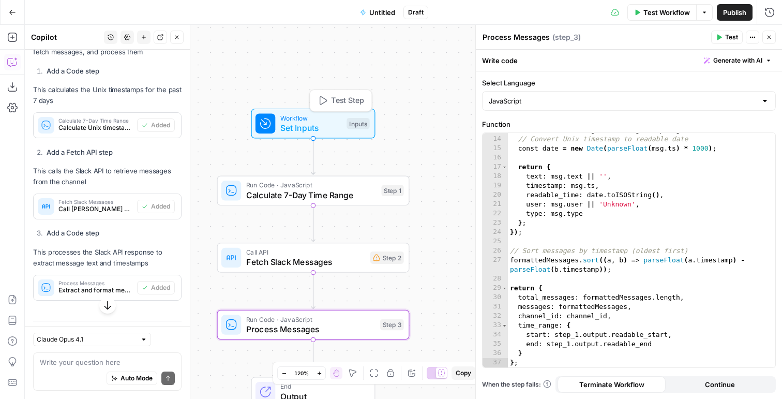
click at [340, 101] on span "Test Step" at bounding box center [347, 100] width 33 height 11
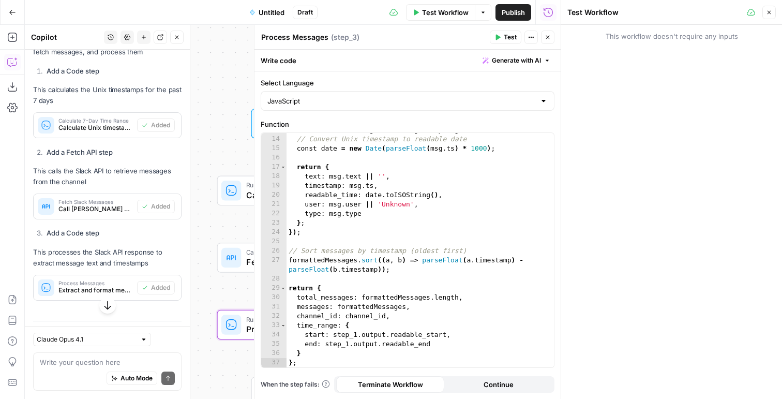
click at [552, 33] on button "Close" at bounding box center [547, 37] width 13 height 13
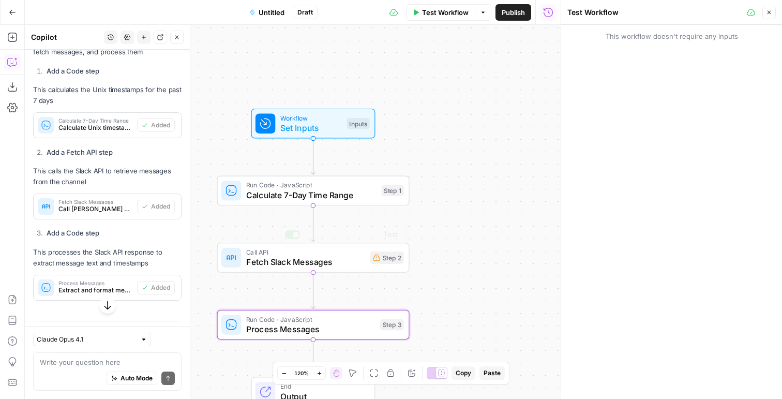
click at [296, 289] on div "Workflow Set Inputs Inputs Run Code · JavaScript Calculate 7-Day Time Range Ste…" at bounding box center [293, 212] width 536 height 374
click at [294, 270] on div "Call API Fetch Slack Messages Step 2 Copy step Delete step Add Note Test" at bounding box center [313, 258] width 192 height 30
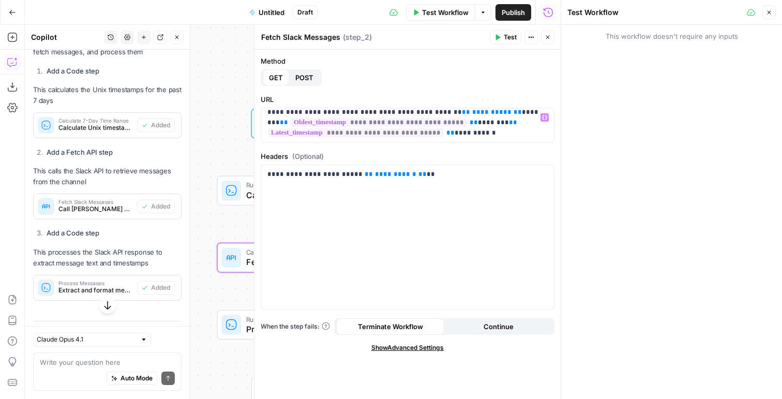
scroll to position [0, 0]
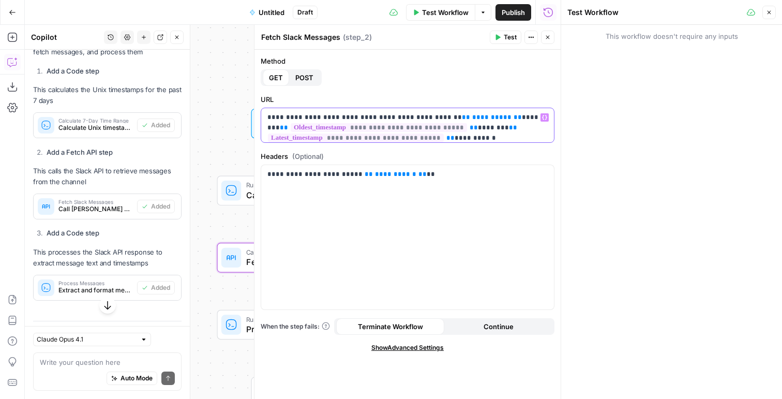
drag, startPoint x: 440, startPoint y: 117, endPoint x: 485, endPoint y: 114, distance: 45.1
click at [485, 114] on p "**********" at bounding box center [407, 127] width 280 height 31
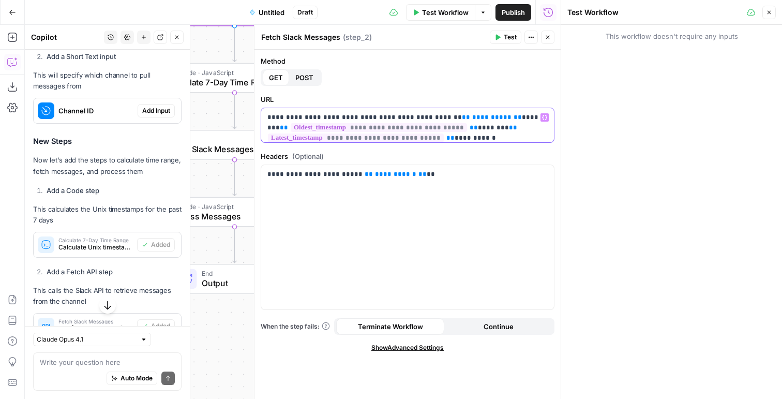
scroll to position [3080, 0]
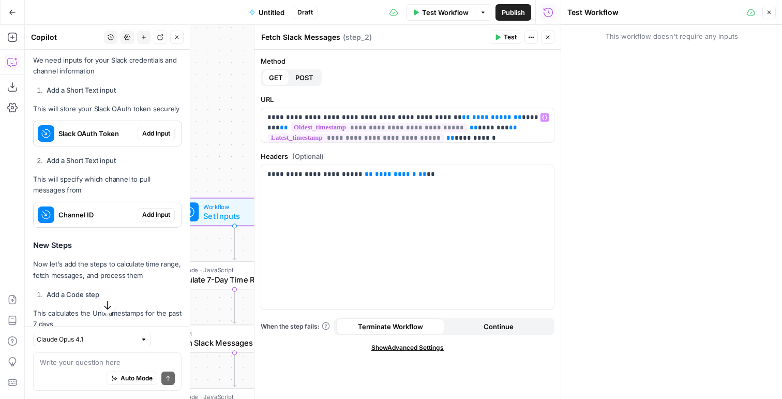
click at [149, 138] on span "Add Input" at bounding box center [156, 133] width 28 height 9
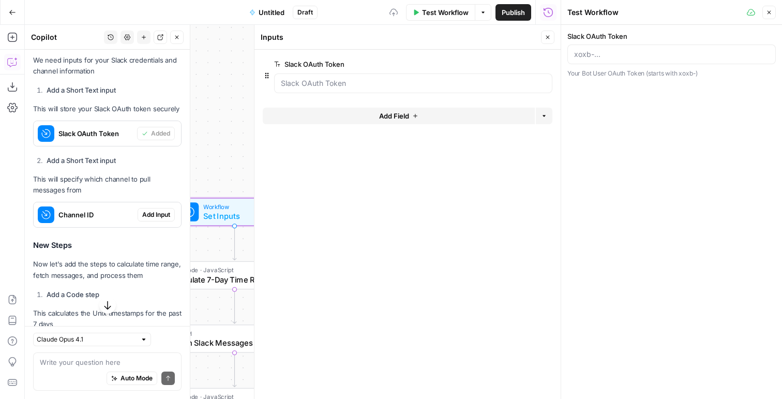
click at [156, 219] on span "Add Input" at bounding box center [156, 214] width 28 height 9
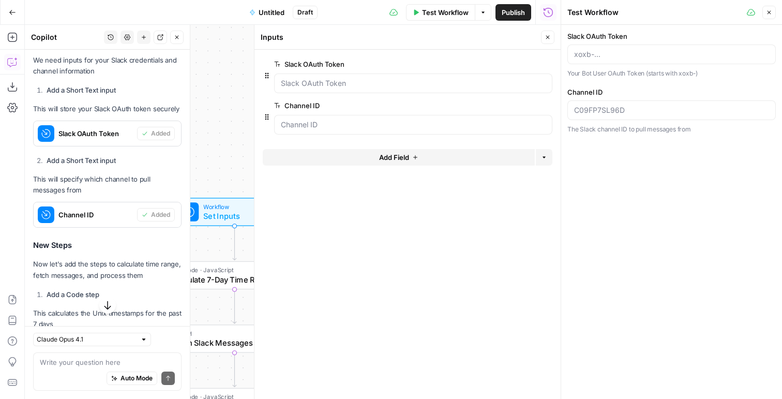
click at [549, 37] on icon "button" at bounding box center [547, 37] width 6 height 6
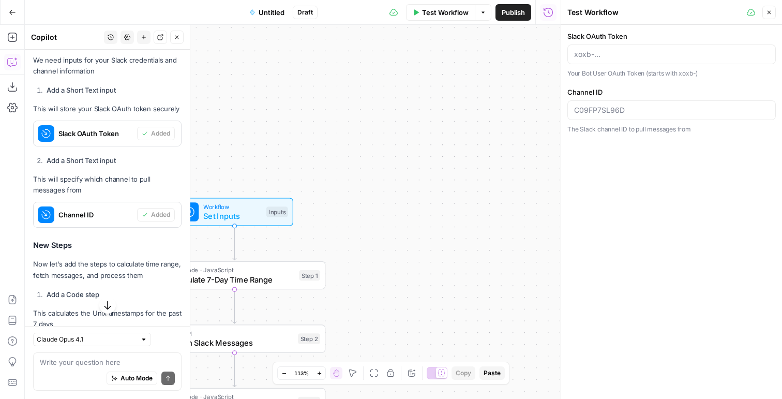
click at [766, 13] on icon "button" at bounding box center [769, 12] width 6 height 6
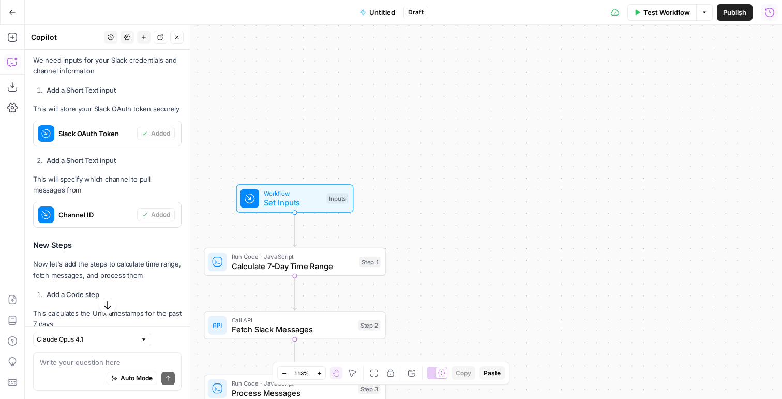
click at [318, 178] on div "Workflow Set Inputs Inputs Run Code · JavaScript Calculate 7-Day Time Range Ste…" at bounding box center [403, 212] width 757 height 374
click at [315, 174] on span "Test Step" at bounding box center [327, 176] width 31 height 10
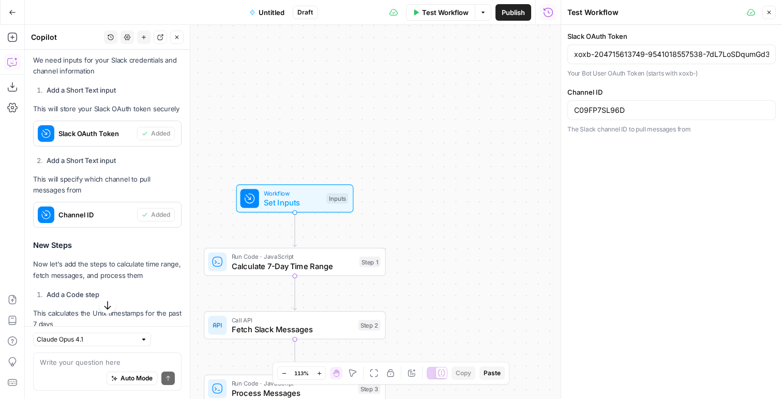
click at [768, 10] on icon "button" at bounding box center [769, 12] width 6 height 6
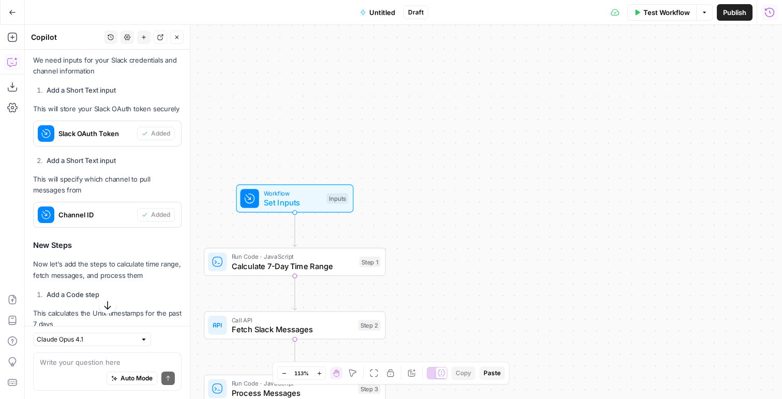
click at [665, 11] on span "Test Workflow" at bounding box center [666, 12] width 47 height 10
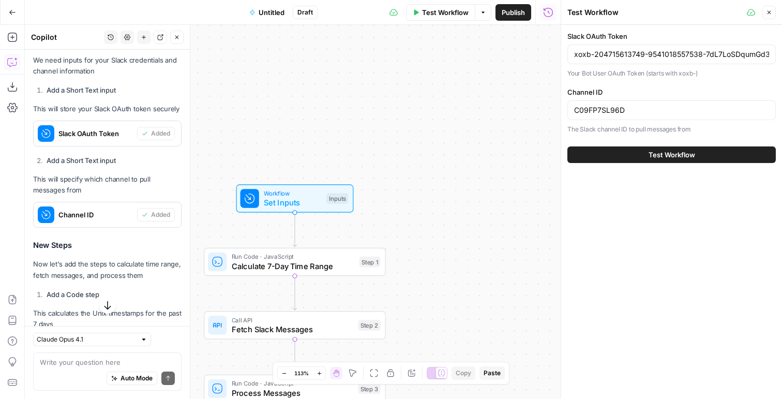
click at [681, 148] on button "Test Workflow" at bounding box center [671, 154] width 208 height 17
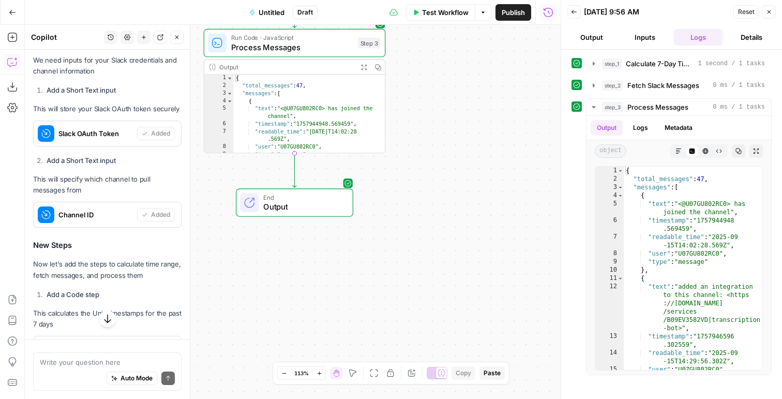
scroll to position [3080, 0]
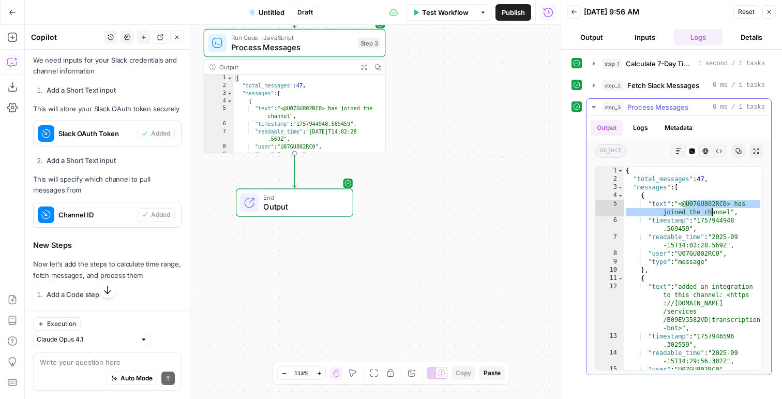
drag, startPoint x: 684, startPoint y: 204, endPoint x: 712, endPoint y: 209, distance: 27.8
click at [712, 209] on div "{ "total_messages" : 47 , "messages" : [ { "text" : "<@U07GU802RC0> has joined …" at bounding box center [693, 277] width 139 height 220
click at [710, 219] on div "{ "total_messages" : 47 , "messages" : [ { "text" : "<@U07GU802RC0> has joined …" at bounding box center [693, 277] width 139 height 220
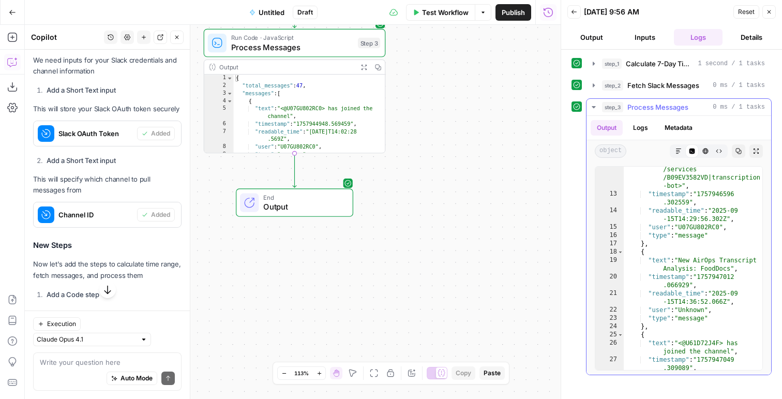
scroll to position [146, 0]
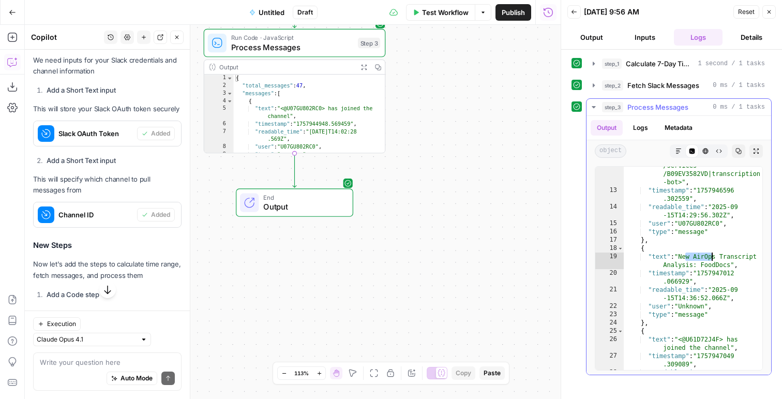
drag, startPoint x: 684, startPoint y: 256, endPoint x: 713, endPoint y: 261, distance: 28.9
click at [713, 261] on div ""text" : "added an integration to this channel: <https ://[DOMAIN_NAME] /servic…" at bounding box center [693, 271] width 139 height 269
type textarea "**********"
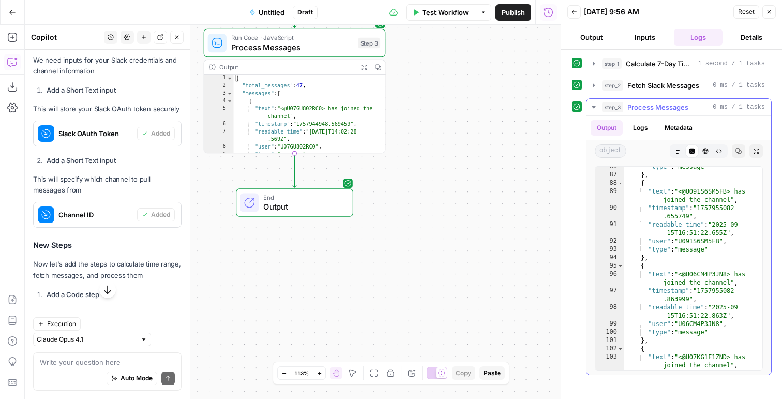
scroll to position [1114, 0]
click at [67, 363] on textarea at bounding box center [107, 362] width 135 height 10
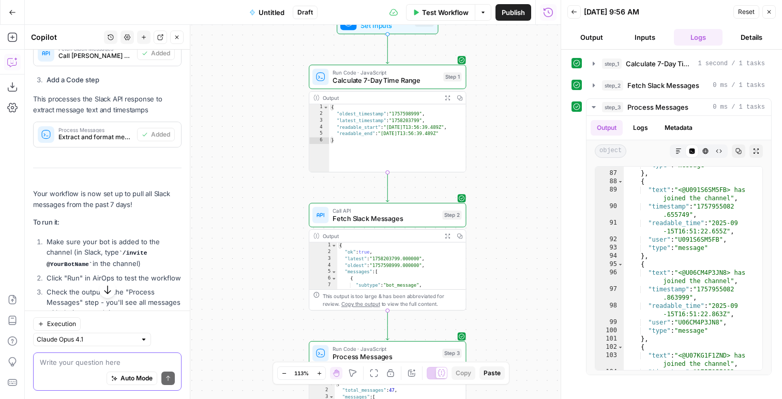
scroll to position [3545, 0]
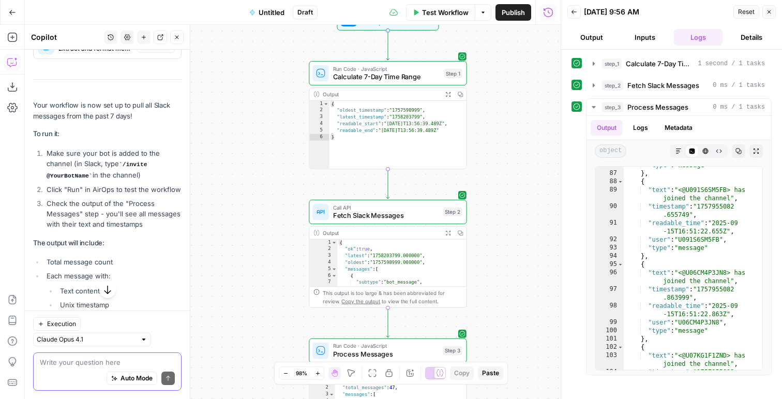
click at [72, 364] on textarea at bounding box center [107, 362] width 135 height 10
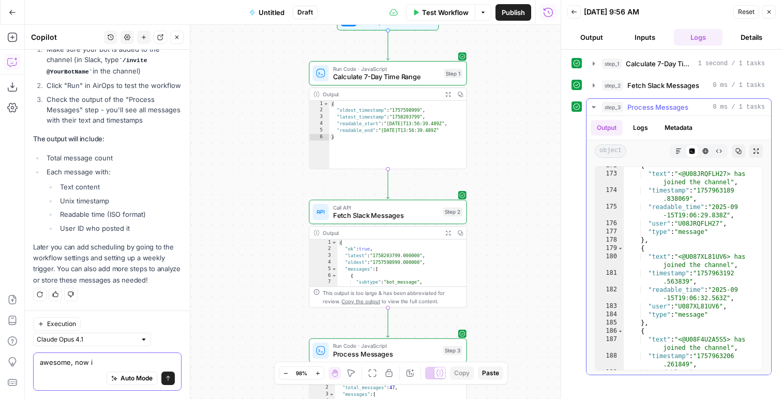
scroll to position [2140, 0]
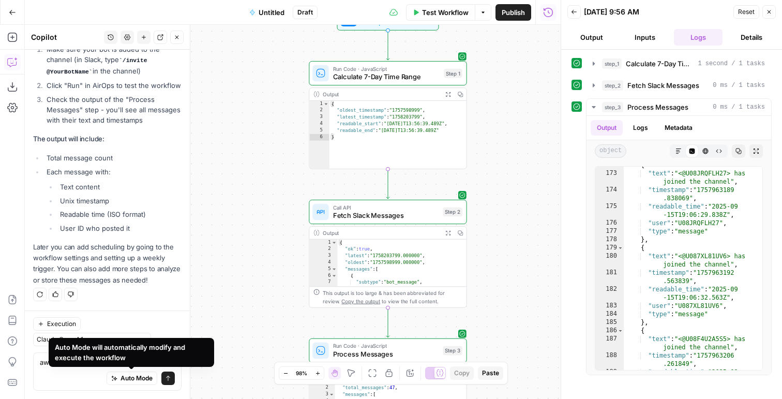
click at [57, 368] on div "Auto Mode Send" at bounding box center [107, 378] width 135 height 23
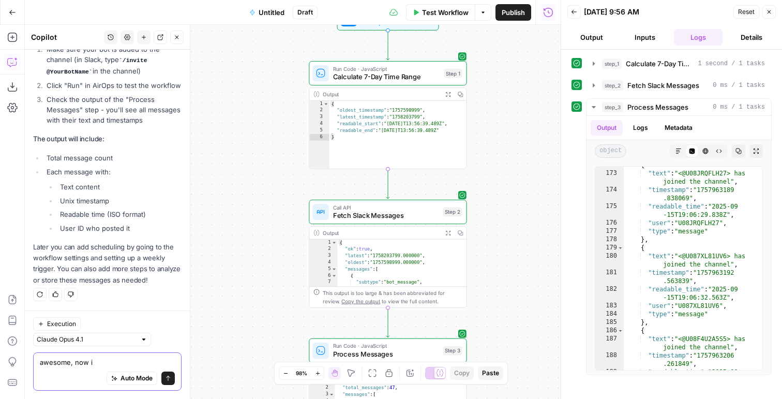
drag, startPoint x: 72, startPoint y: 362, endPoint x: 147, endPoint y: 362, distance: 75.5
click at [147, 362] on textarea "awesome, now i" at bounding box center [107, 362] width 135 height 10
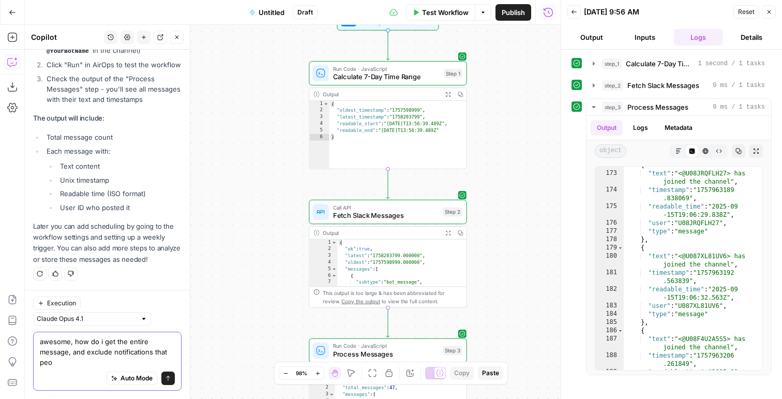
scroll to position [3693, 0]
type textarea "awesome, how do i get the entire message, and exclude notifications that people…"
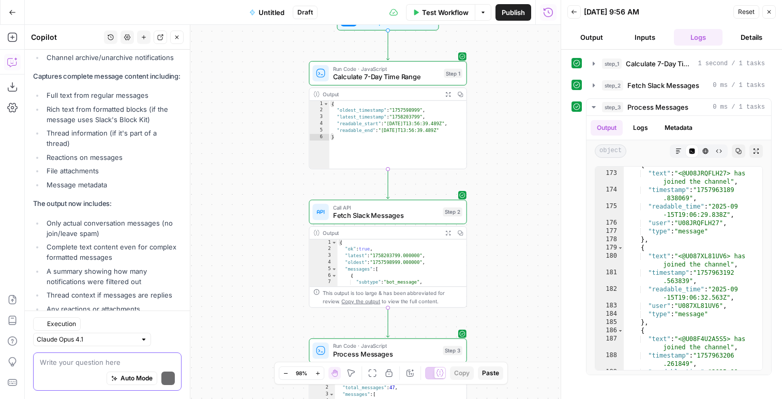
scroll to position [4226, 0]
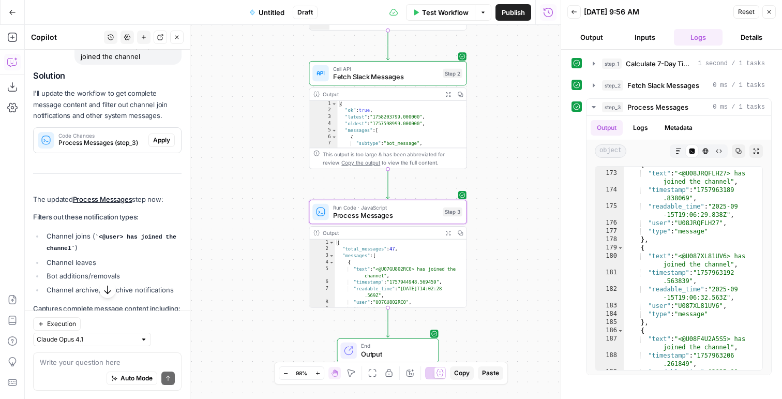
click at [161, 145] on span "Apply" at bounding box center [161, 139] width 17 height 9
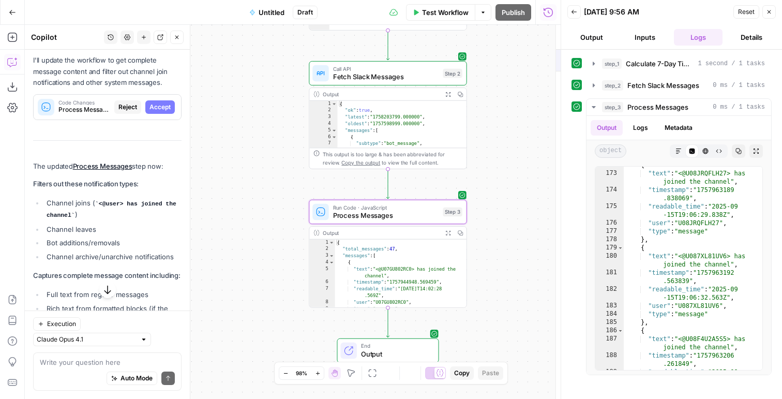
scroll to position [3890, 0]
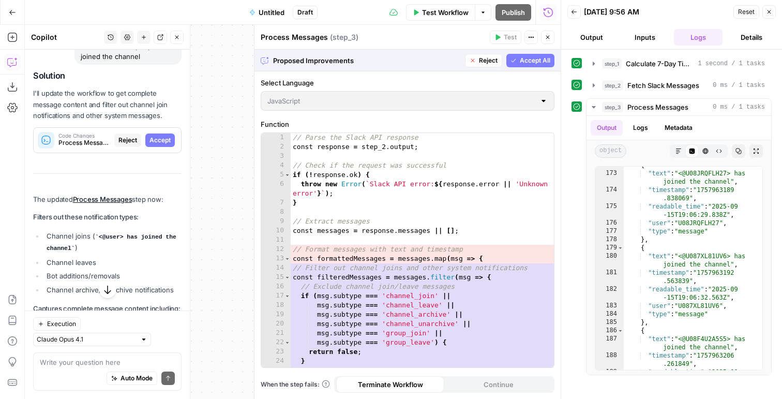
click at [531, 62] on span "Accept All" at bounding box center [535, 60] width 31 height 9
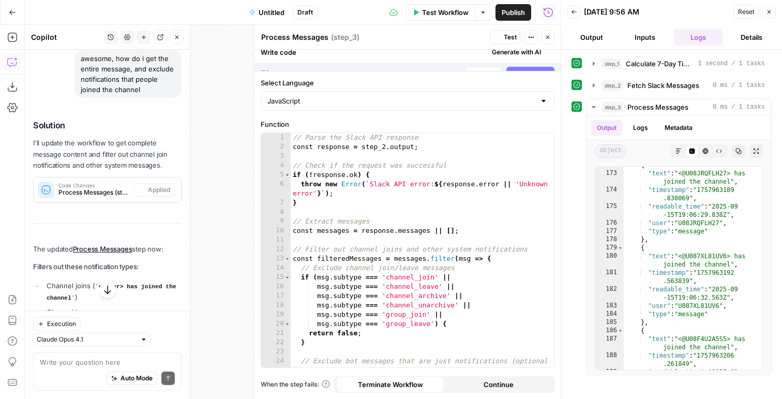
scroll to position [3923, 0]
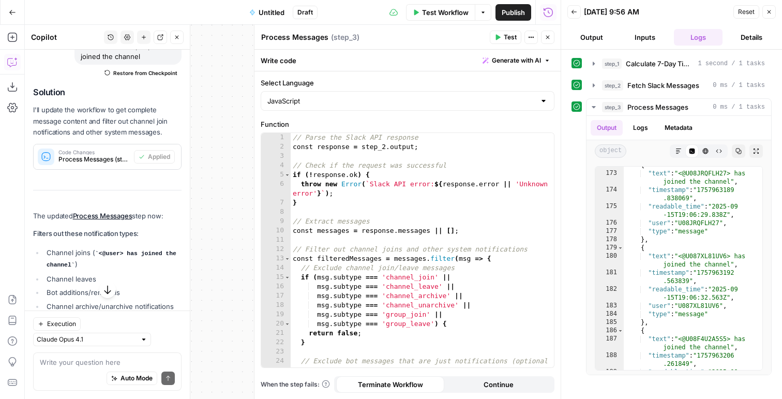
click at [508, 36] on span "Test" at bounding box center [510, 37] width 13 height 9
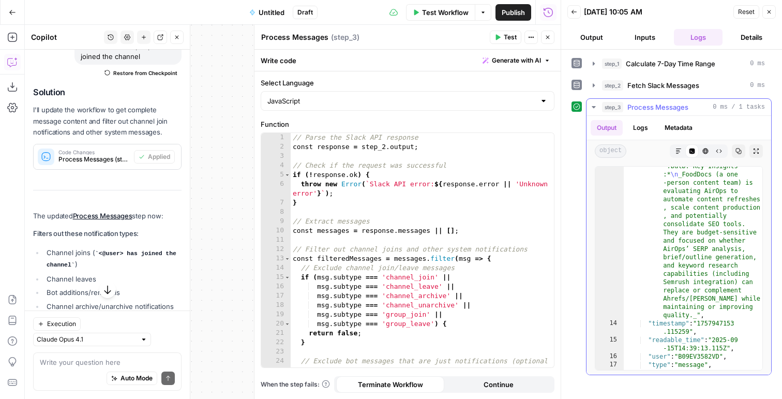
scroll to position [337, 0]
type textarea "**********"
click at [537, 283] on div "// Parse the Slack API response const response = step_2 . output ; // Check if …" at bounding box center [422, 264] width 263 height 262
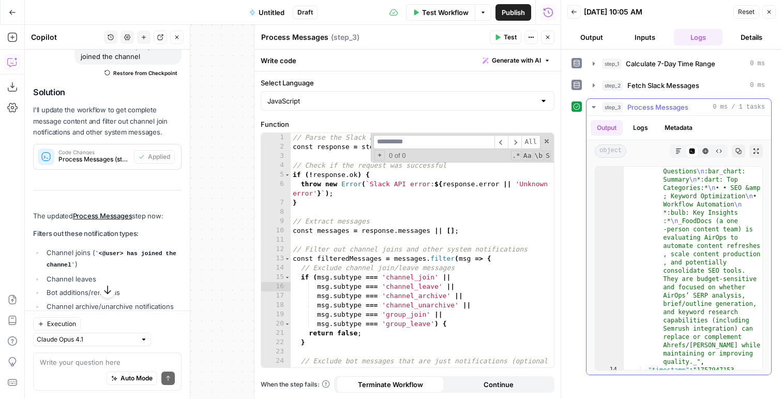
scroll to position [290, 0]
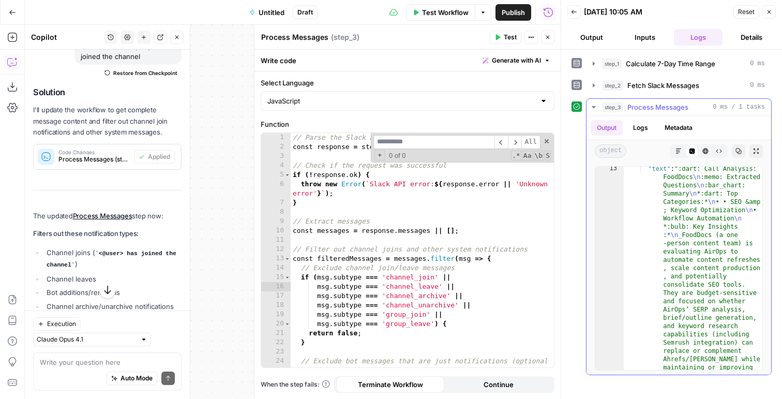
type textarea "**********"
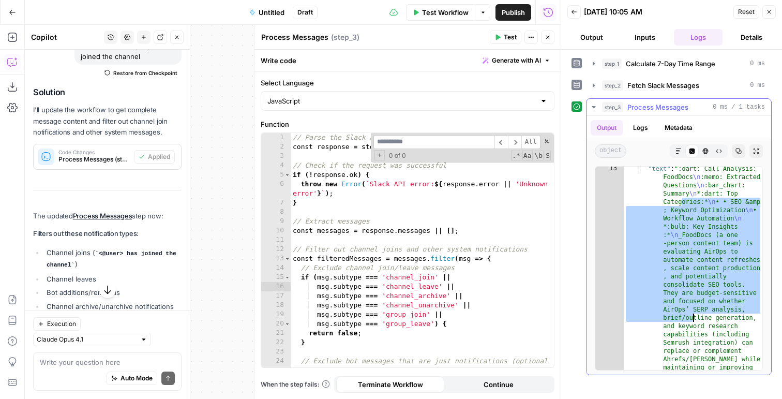
drag, startPoint x: 680, startPoint y: 243, endPoint x: 692, endPoint y: 314, distance: 71.8
type textarea "**********"
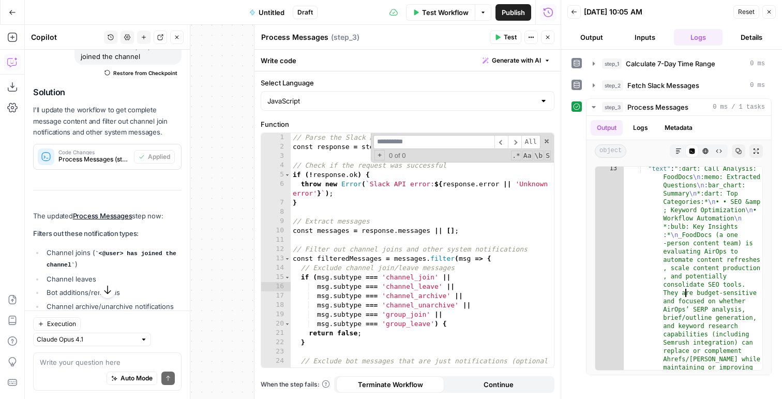
click at [448, 137] on input at bounding box center [433, 142] width 121 height 14
type input "***"
type input "*****"
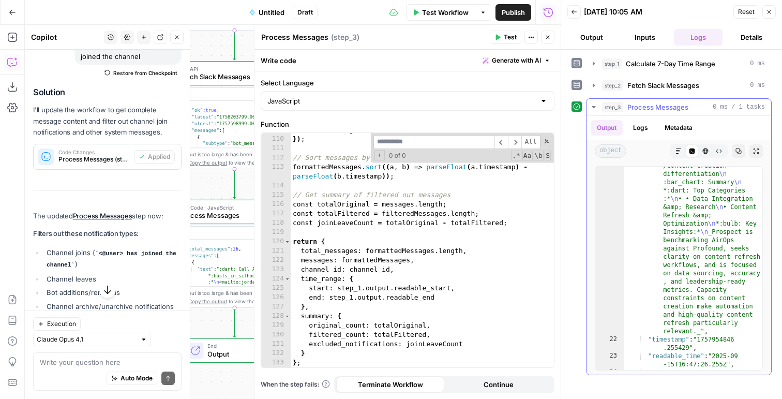
scroll to position [850, 0]
click at [100, 364] on textarea at bounding box center [107, 362] width 135 height 10
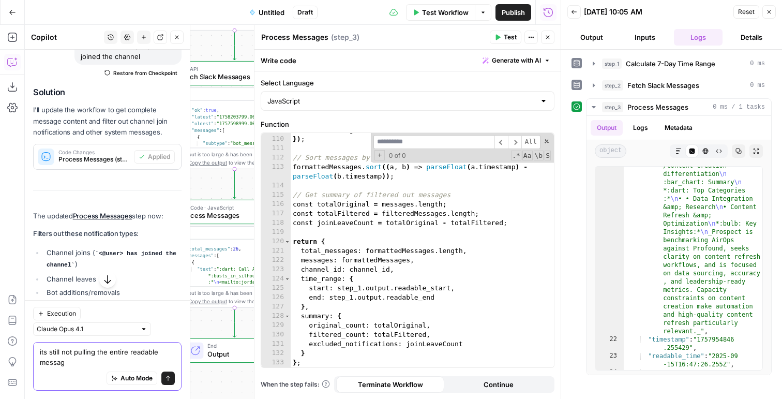
type textarea "its still not pulling the entire readable message"
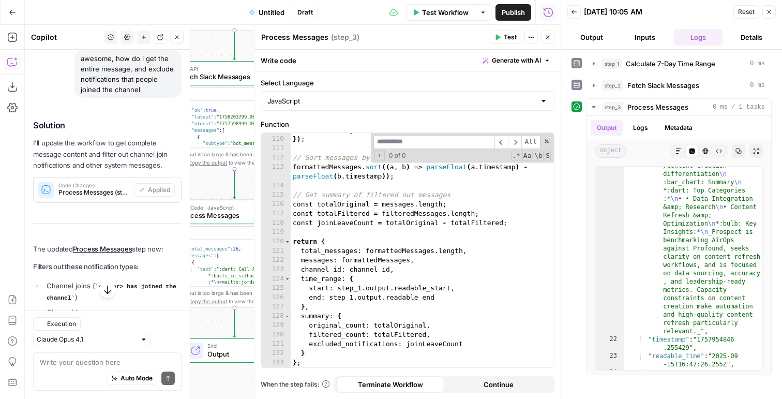
scroll to position [3923, 0]
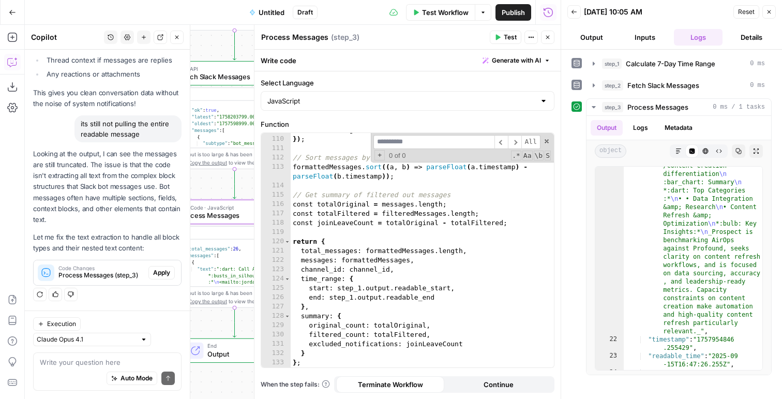
click at [171, 279] on button "Apply" at bounding box center [161, 272] width 26 height 13
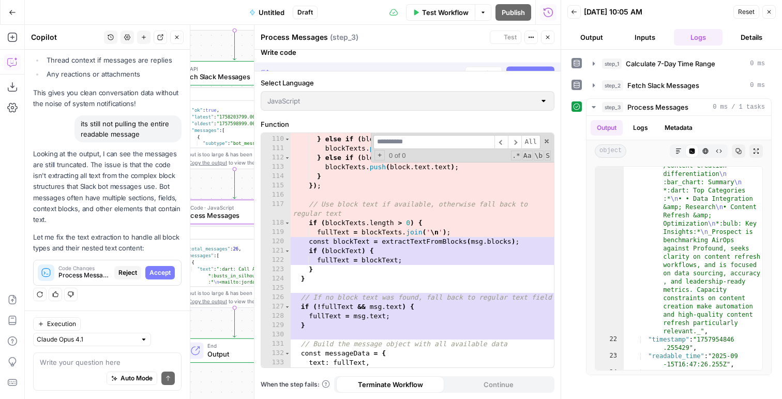
scroll to position [4369, 0]
click at [536, 65] on span "Accept All" at bounding box center [535, 60] width 31 height 9
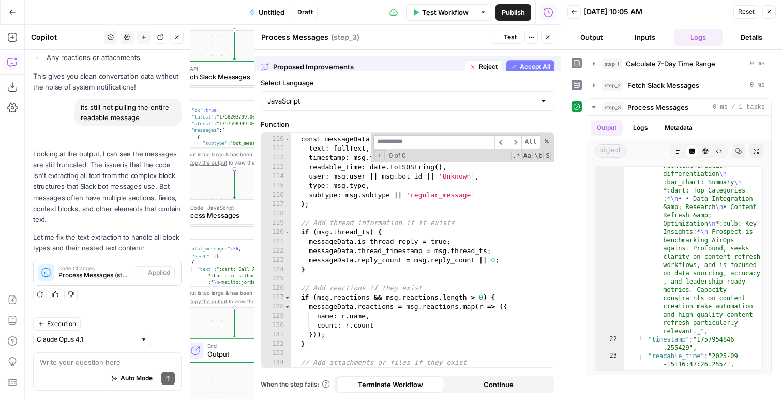
scroll to position [1060, 0]
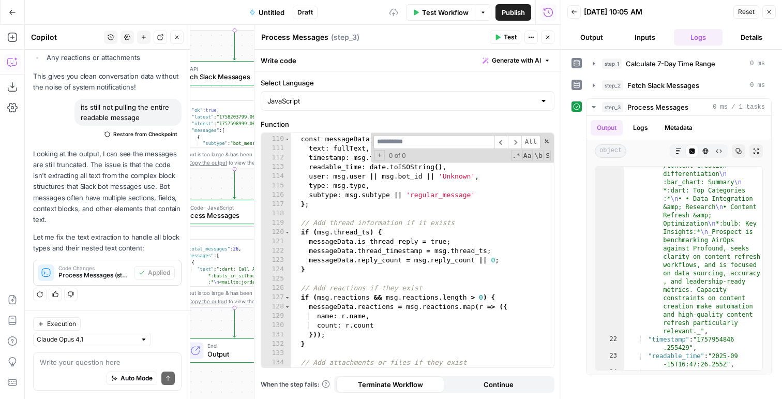
click at [518, 37] on button "Test" at bounding box center [506, 37] width 32 height 13
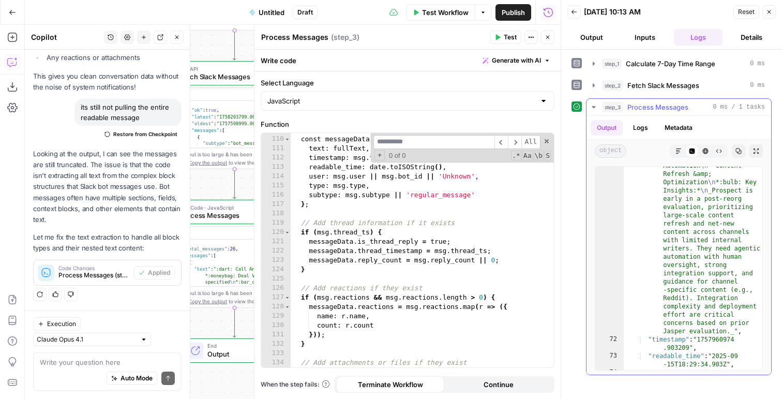
scroll to position [3643, 0]
click at [776, 9] on header "Back 09/18/25 at 10:13 AM Reset Close Output Inputs Logs Details" at bounding box center [671, 25] width 221 height 50
click at [771, 9] on icon "button" at bounding box center [769, 12] width 6 height 6
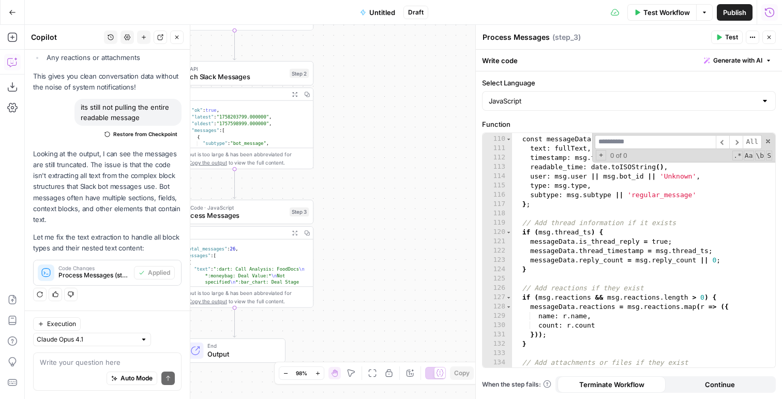
click at [373, 15] on span "Untitled" at bounding box center [382, 12] width 26 height 10
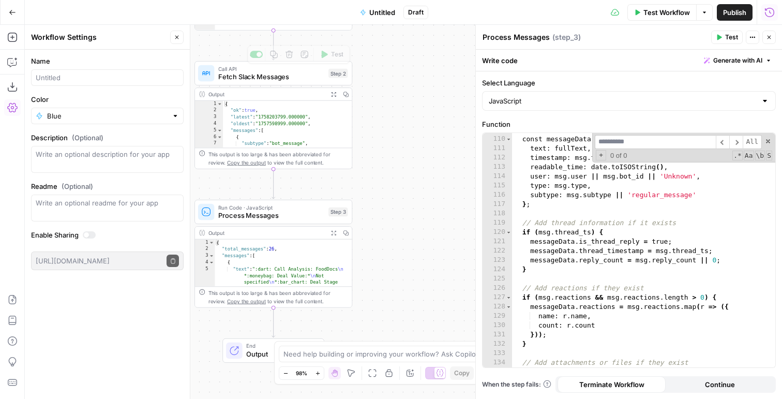
click at [114, 83] on div at bounding box center [107, 77] width 153 height 17
type input "Calls"
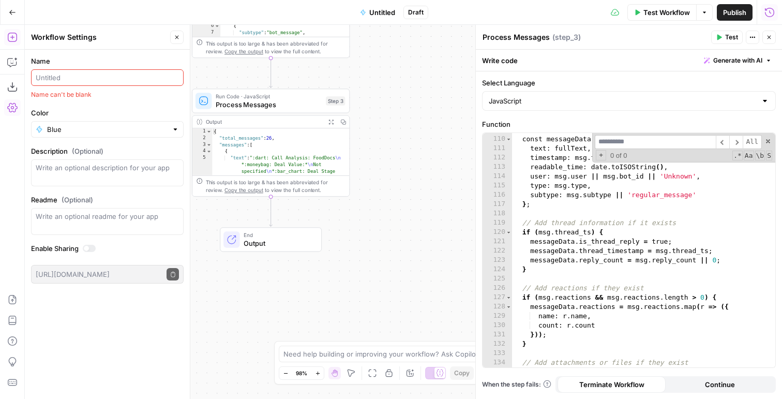
click at [12, 40] on icon "button" at bounding box center [12, 37] width 10 height 10
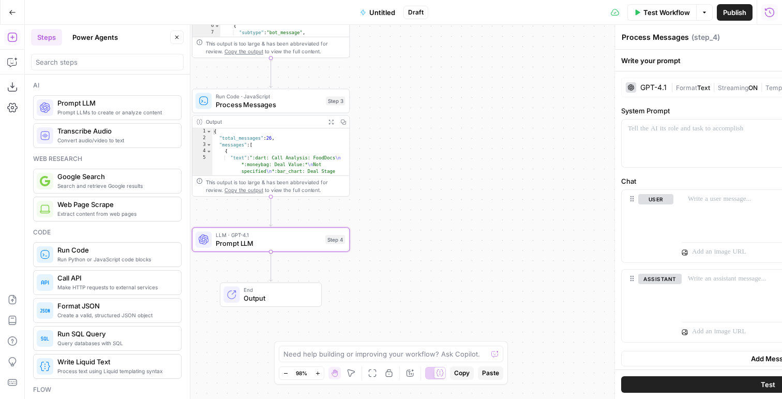
type textarea "Prompt LLM"
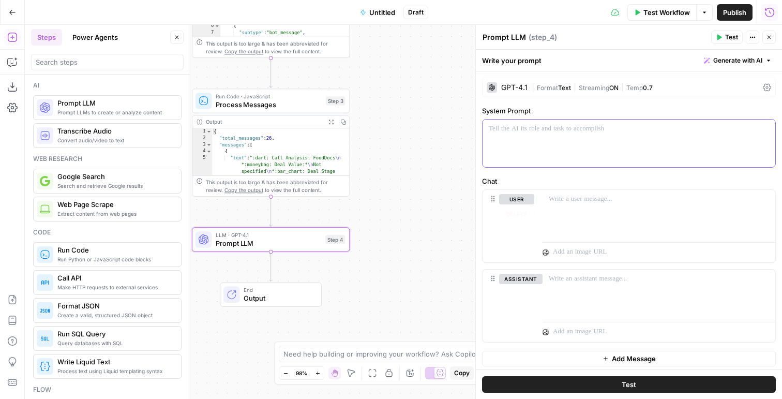
click at [568, 135] on div at bounding box center [628, 143] width 293 height 48
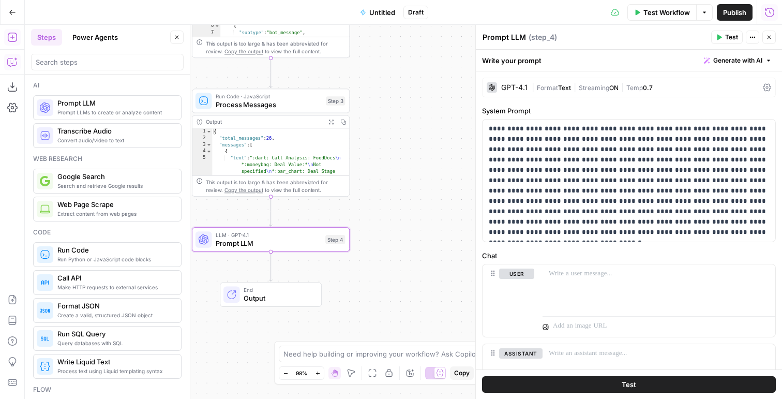
click at [10, 65] on icon "button" at bounding box center [12, 62] width 10 height 10
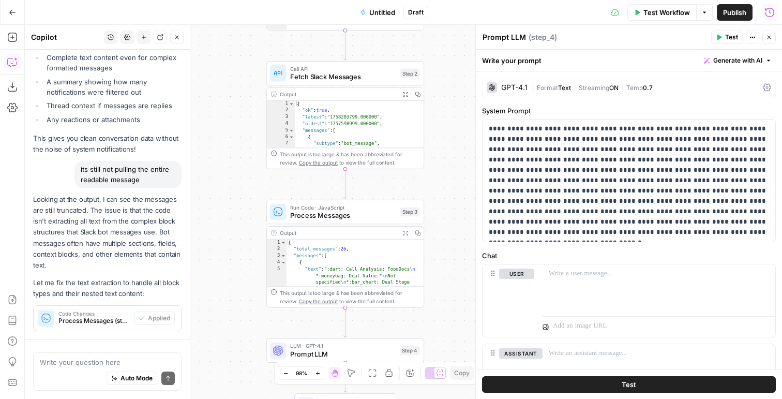
scroll to position [4436, 0]
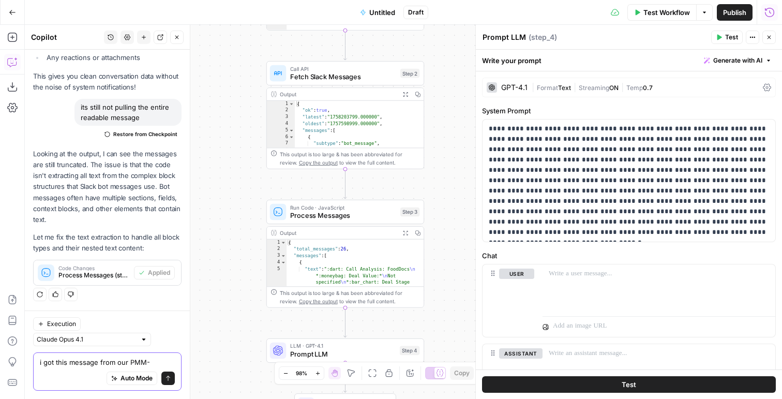
paste textarea "k so i love the sales questions channel 7:47 I am wondering if there is a way t…"
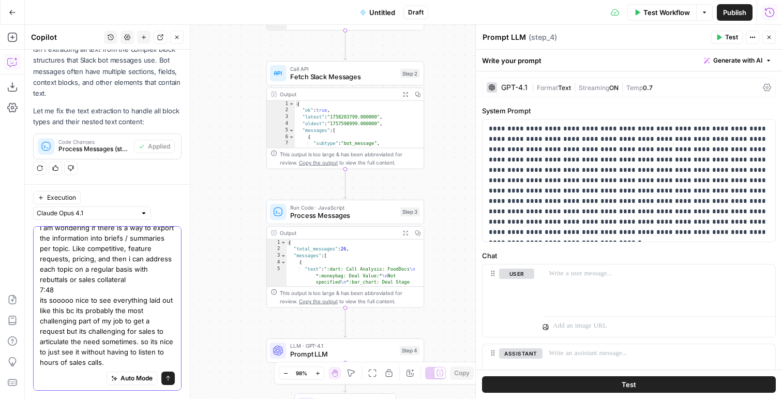
scroll to position [108, 0]
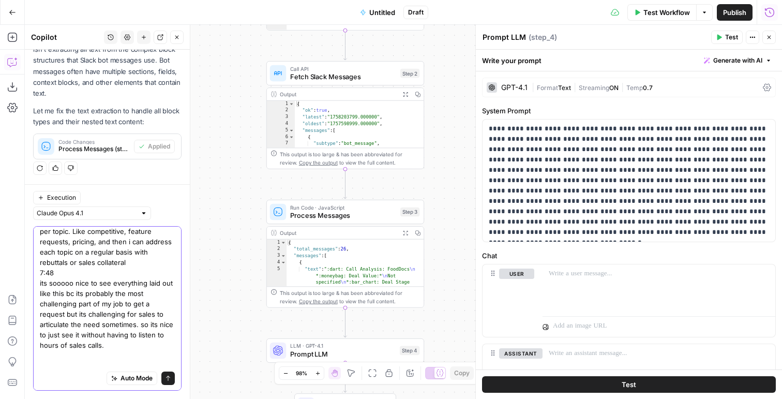
type textarea "i got this message from our PMM- k so i love the sales questions channel 7:47 I…"
click at [418, 95] on icon "button" at bounding box center [418, 95] width 6 height 6
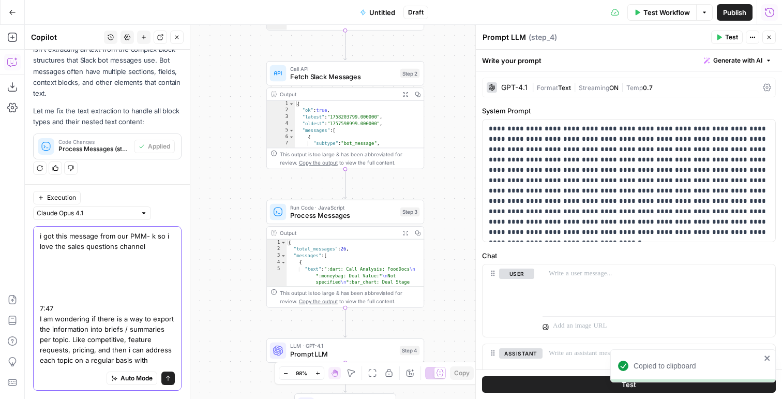
click at [98, 338] on textarea "i got this message from our PMM- k so i love the sales questions channel 7:47 I…" at bounding box center [107, 365] width 135 height 269
click at [9, 89] on icon "button" at bounding box center [12, 87] width 10 height 10
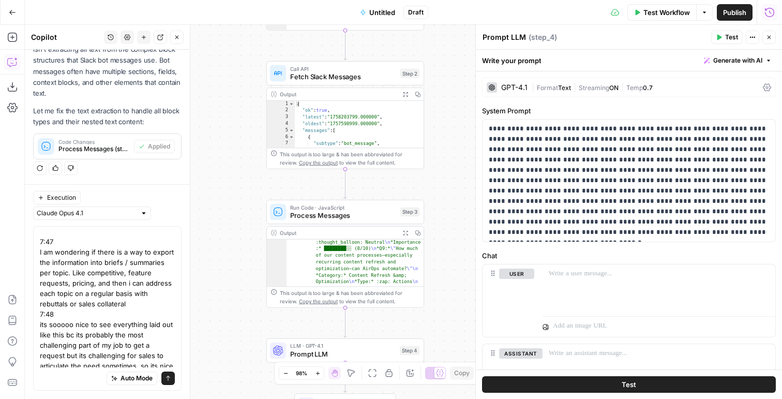
scroll to position [132, 0]
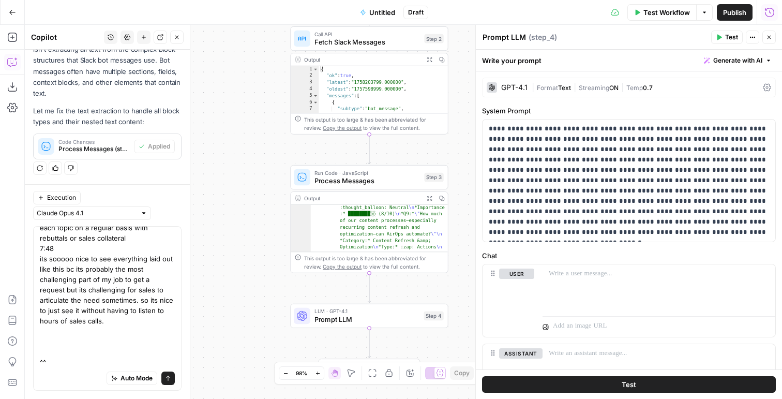
click at [332, 313] on span "LLM · GPT-4.1" at bounding box center [366, 311] width 105 height 8
click at [570, 292] on div at bounding box center [658, 288] width 233 height 48
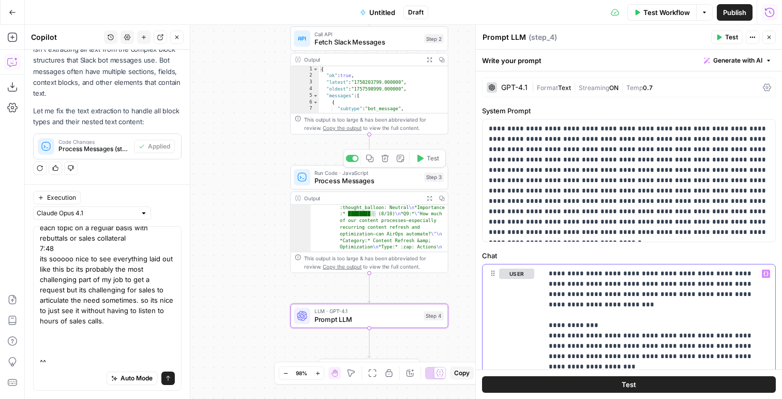
scroll to position [410, 0]
click at [442, 205] on div at bounding box center [442, 229] width 10 height 48
click at [442, 198] on icon "button" at bounding box center [441, 197] width 5 height 5
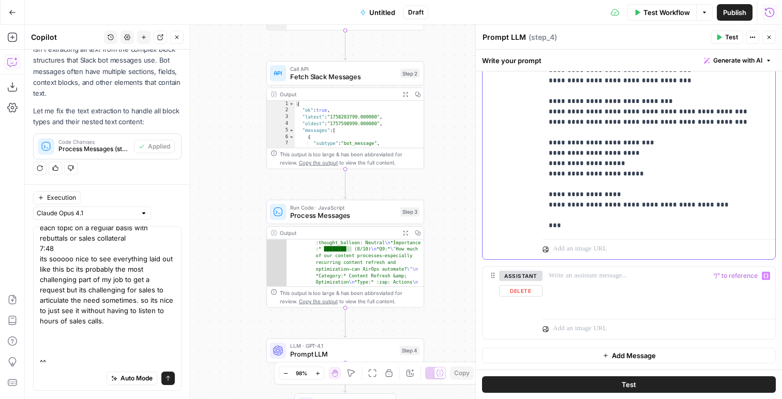
scroll to position [649, 0]
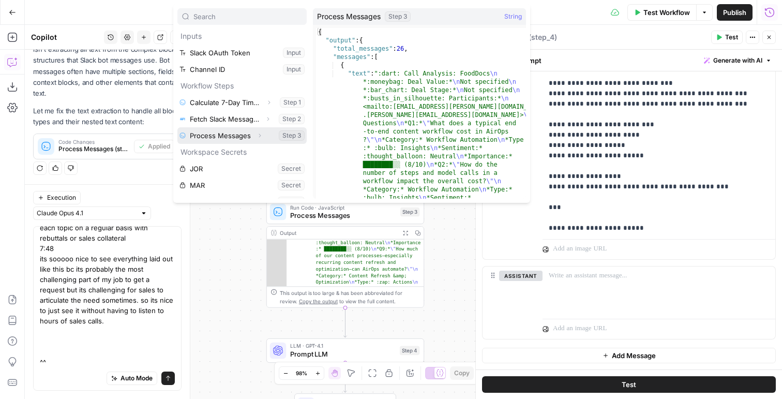
click at [256, 131] on button "Expand" at bounding box center [259, 135] width 13 height 13
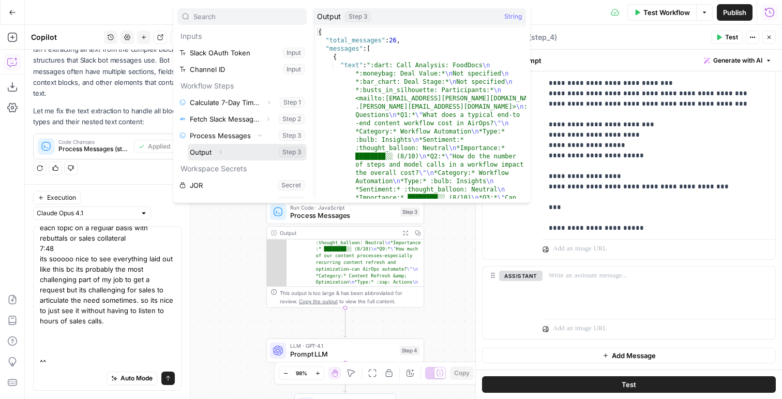
click at [219, 150] on icon "button" at bounding box center [220, 152] width 6 height 6
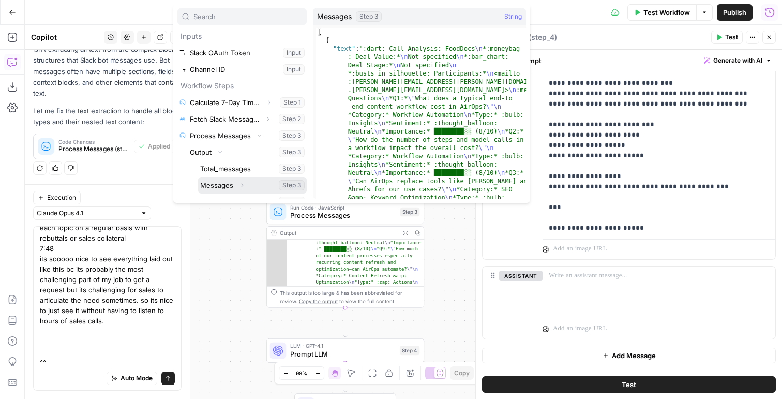
click at [213, 184] on button "Select variable Messages" at bounding box center [252, 185] width 109 height 17
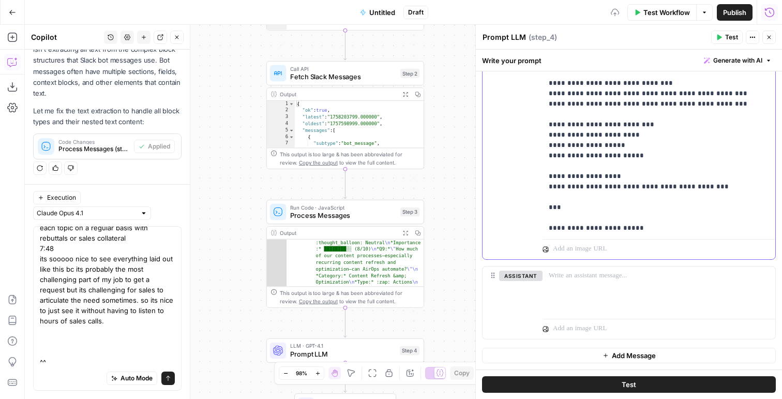
scroll to position [662, 0]
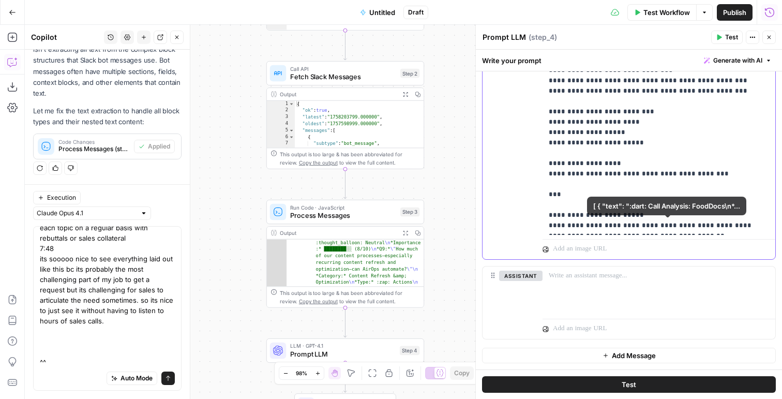
scroll to position [673, 0]
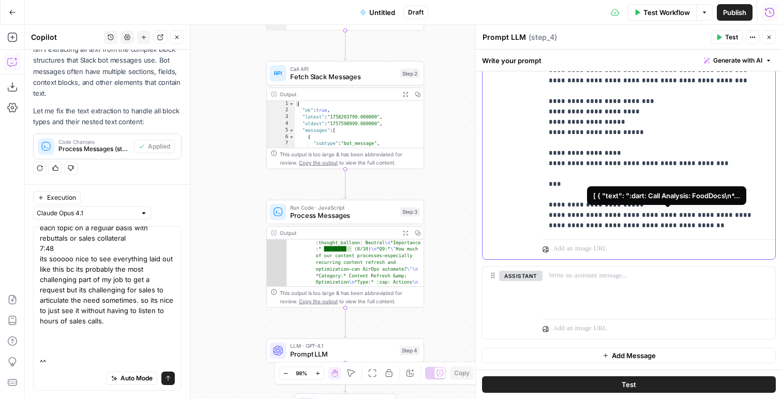
click at [672, 262] on span "**********" at bounding box center [617, 266] width 120 height 9
click at [546, 220] on div "**********" at bounding box center [658, 23] width 233 height 421
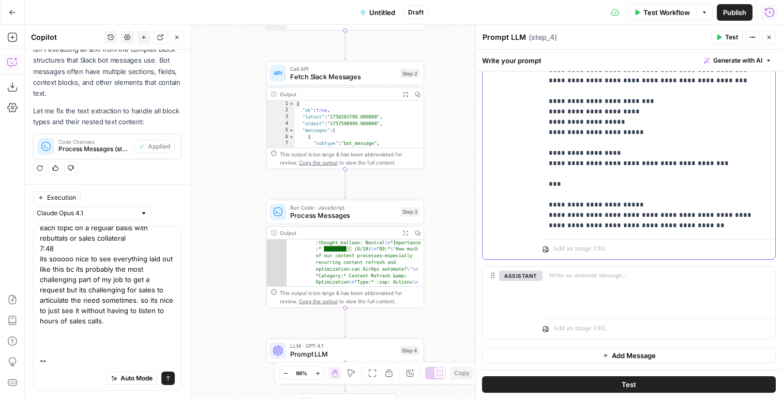
drag, startPoint x: 631, startPoint y: 225, endPoint x: 564, endPoint y: 226, distance: 67.2
click at [564, 262] on span "**********" at bounding box center [613, 266] width 113 height 9
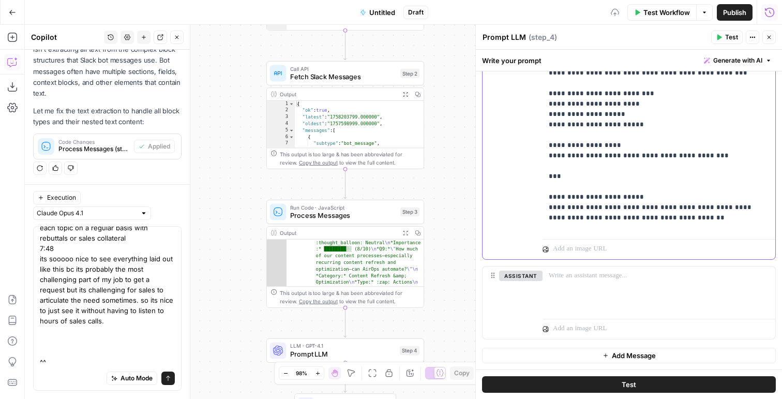
scroll to position [683, 0]
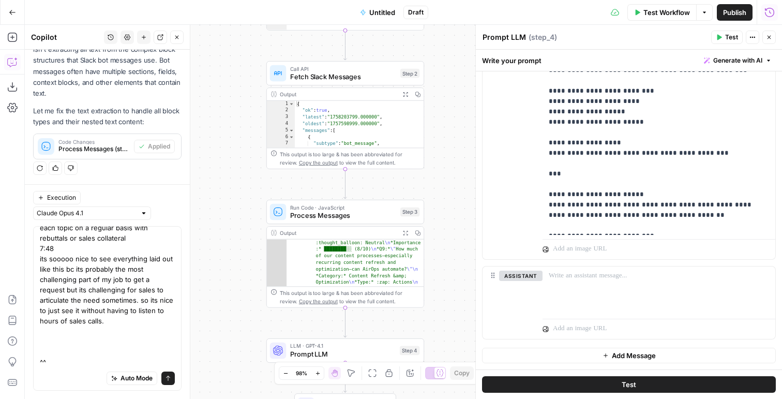
click at [730, 37] on span "Test" at bounding box center [731, 37] width 13 height 9
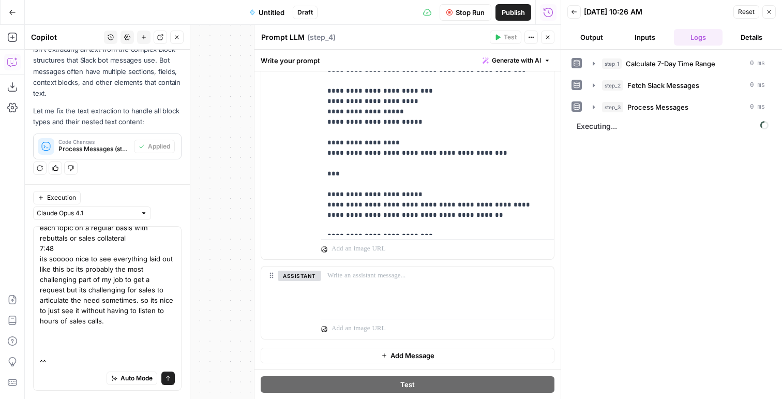
click at [590, 40] on button "Output" at bounding box center [591, 37] width 49 height 17
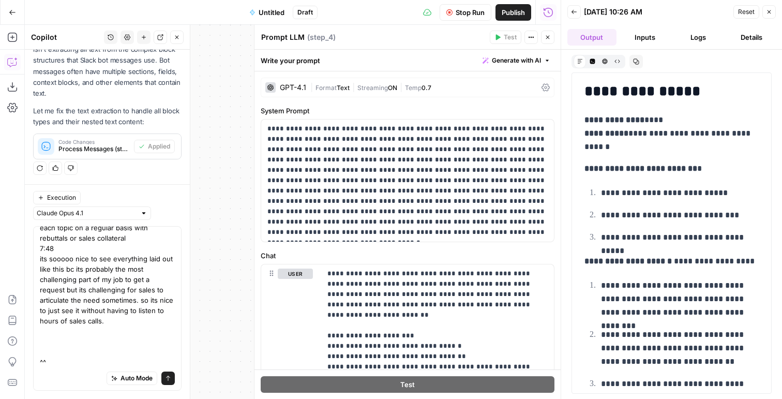
click at [307, 89] on div "GPT-4.1 | Format Text | Streaming ON | Temp 0.7" at bounding box center [408, 88] width 294 height 20
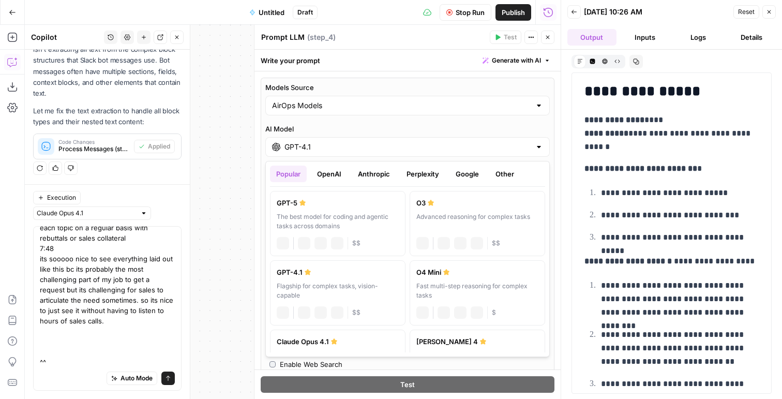
click at [304, 149] on input "GPT-4.1" at bounding box center [407, 147] width 246 height 10
click at [324, 174] on button "OpenAI" at bounding box center [329, 173] width 37 height 17
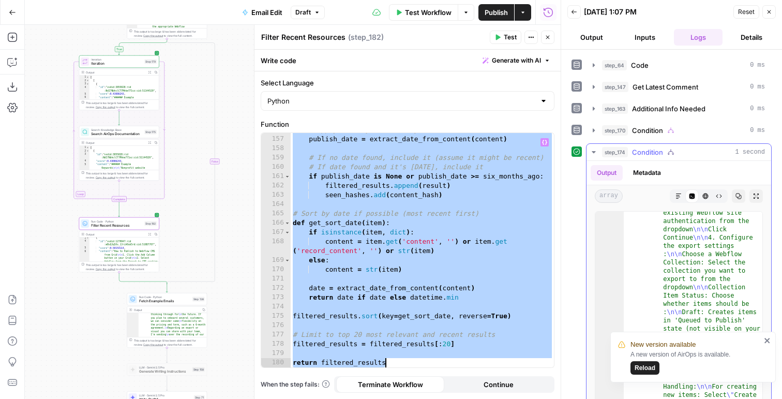
scroll to position [23, 0]
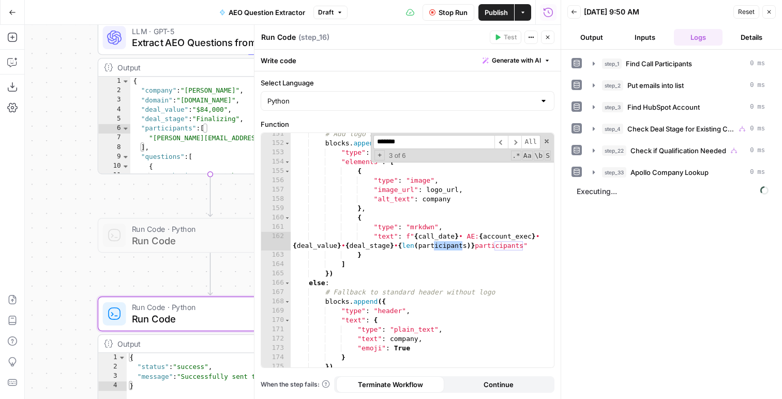
scroll to position [1623, 0]
type input "*******"
drag, startPoint x: 418, startPoint y: 245, endPoint x: 433, endPoint y: 244, distance: 15.5
click at [433, 244] on div "# Add logo in context block with AE name blocks . append ({ "type" : "context" …" at bounding box center [422, 255] width 263 height 253
click at [468, 244] on div "# Add logo in context block with AE name blocks . append ({ "type" : "context" …" at bounding box center [422, 255] width 263 height 253
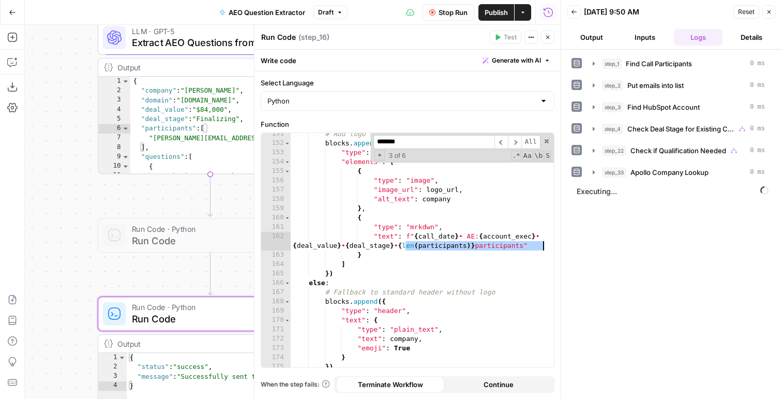
drag, startPoint x: 404, startPoint y: 243, endPoint x: 543, endPoint y: 247, distance: 139.7
click at [543, 247] on div "**********" at bounding box center [407, 250] width 293 height 234
click at [543, 247] on div "# Add logo in context block with AE name blocks . append ({ "type" : "context" …" at bounding box center [422, 255] width 263 height 253
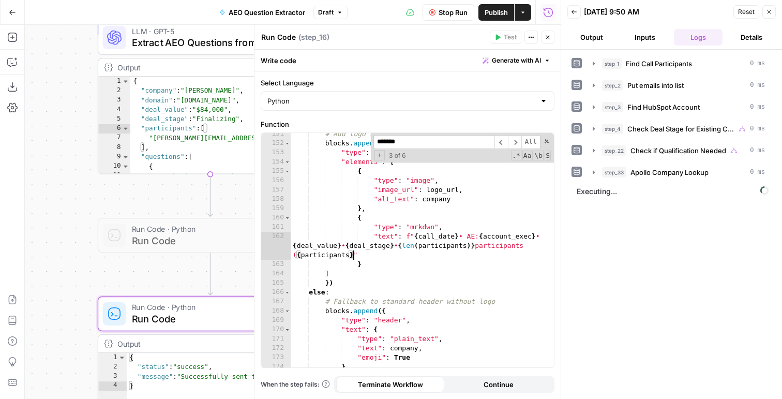
scroll to position [0, 44]
click at [588, 37] on button "Output" at bounding box center [591, 37] width 49 height 17
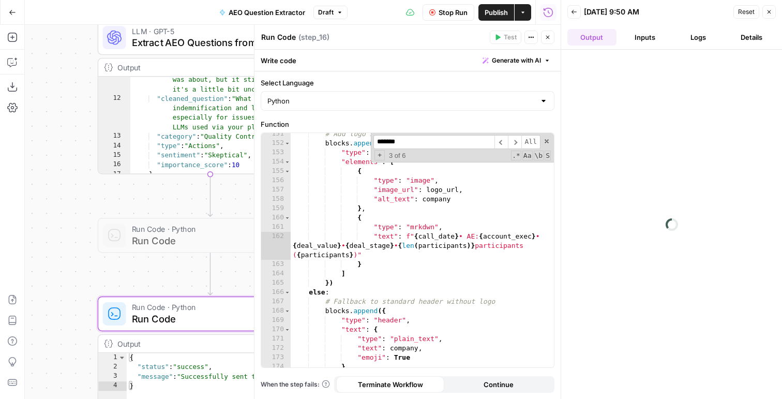
scroll to position [110, 0]
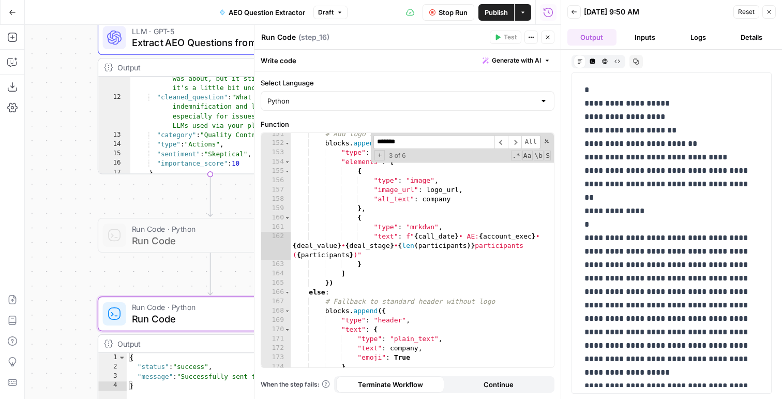
type textarea "**********"
click at [468, 201] on div "# Add logo in context block with AE name blocks . append ({ "type" : "context" …" at bounding box center [422, 255] width 263 height 253
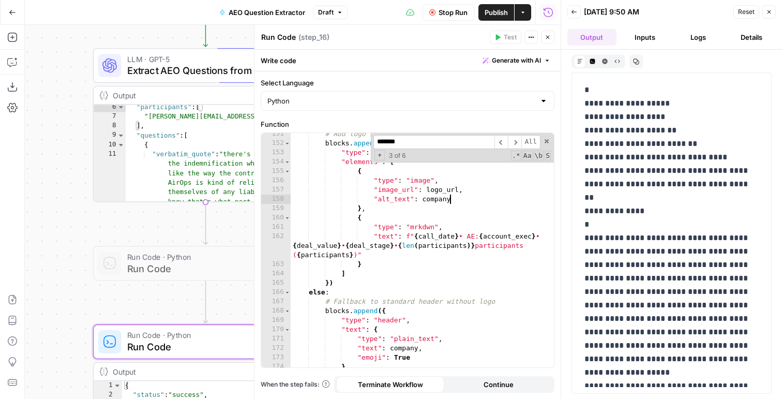
scroll to position [35, 0]
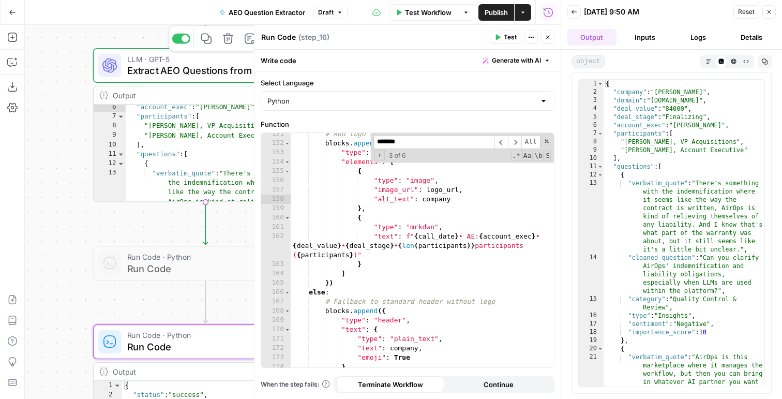
click at [188, 71] on span "Extract AEO Questions from Transcript" at bounding box center [201, 70] width 148 height 14
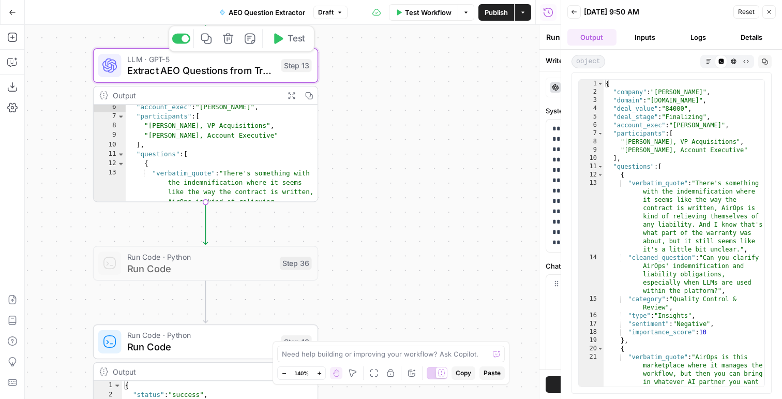
type textarea "Extract AEO Questions from Transcript"
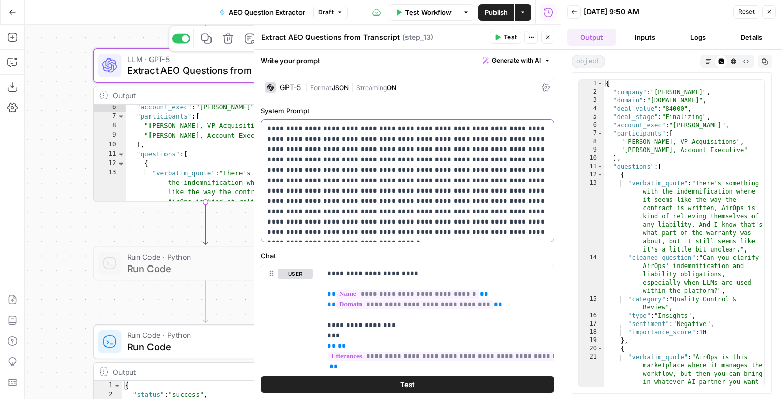
click at [481, 238] on div "**********" at bounding box center [407, 180] width 293 height 122
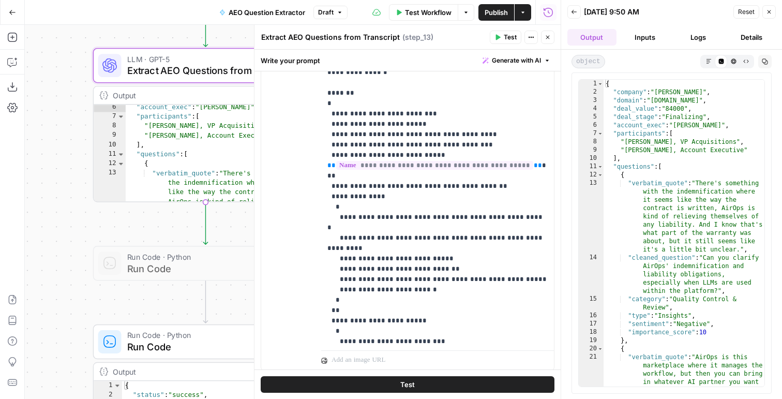
scroll to position [957, 0]
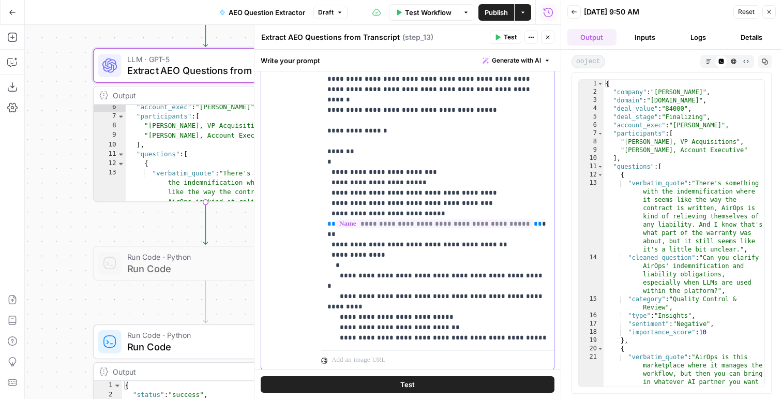
scroll to position [890, 0]
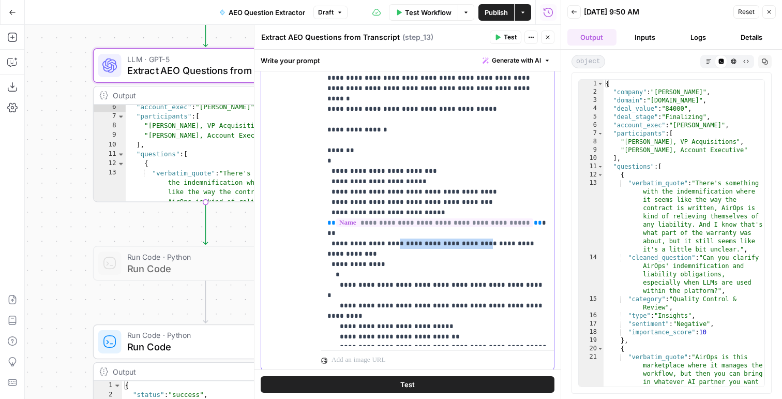
drag, startPoint x: 467, startPoint y: 149, endPoint x: 386, endPoint y: 152, distance: 81.2
copy p "**********"
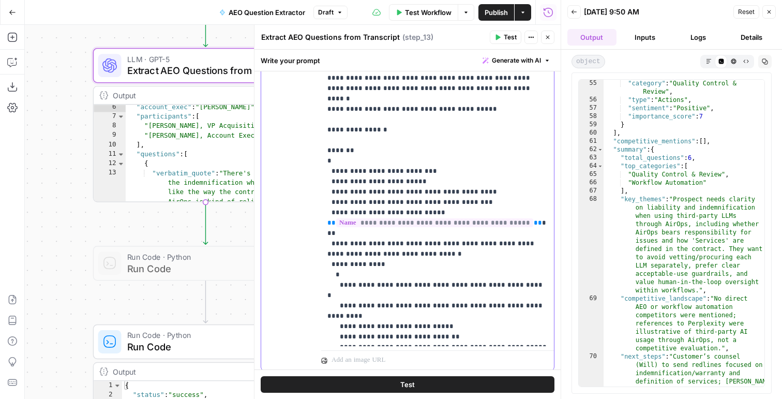
scroll to position [967, 0]
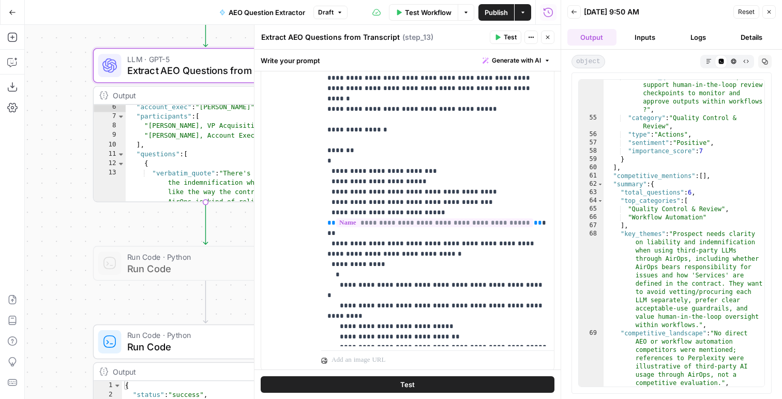
click at [547, 35] on icon "button" at bounding box center [547, 37] width 6 height 6
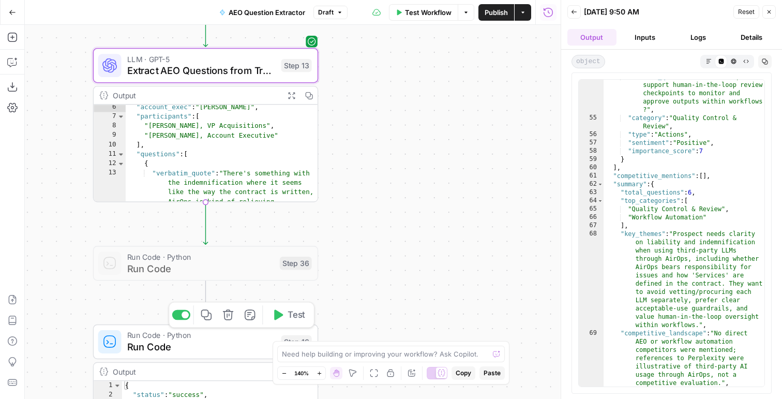
click at [293, 319] on span "Test" at bounding box center [297, 314] width 18 height 13
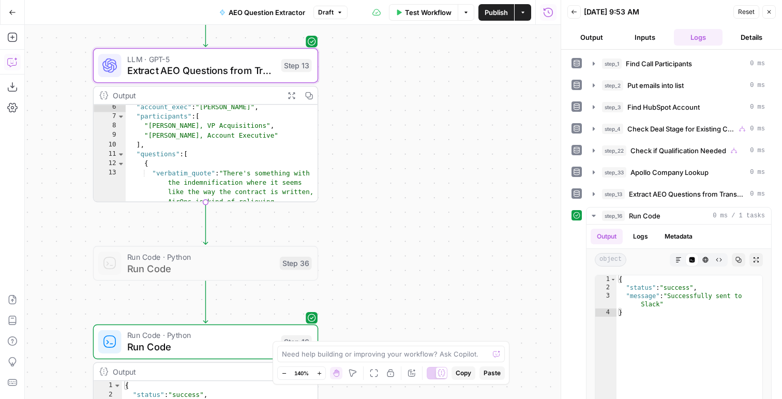
click at [12, 62] on icon "button" at bounding box center [12, 62] width 10 height 10
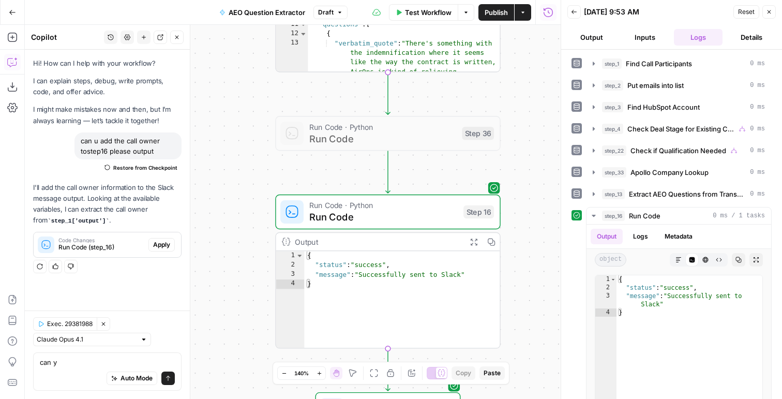
type textarea "can y"
click at [141, 35] on icon "button" at bounding box center [144, 37] width 6 height 6
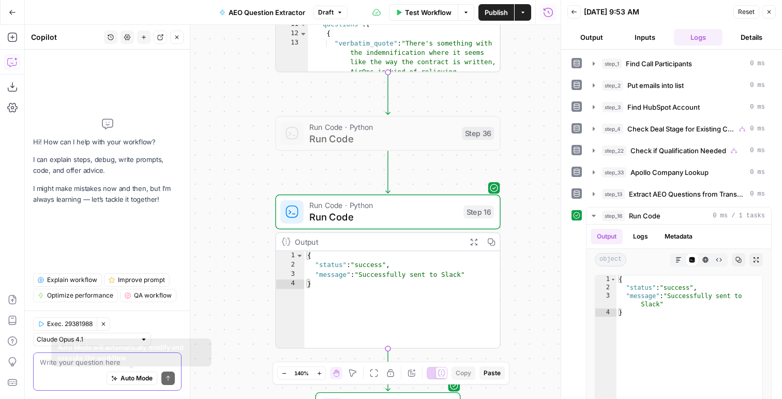
click at [93, 366] on textarea at bounding box center [107, 362] width 135 height 10
click at [441, 212] on span "Run Code" at bounding box center [383, 216] width 148 height 14
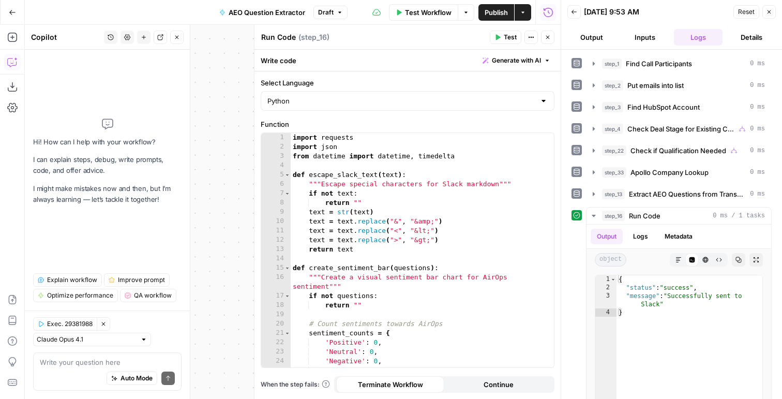
click at [426, 225] on div "import requests import json from datetime import datetime , timedelta def escap…" at bounding box center [422, 259] width 263 height 253
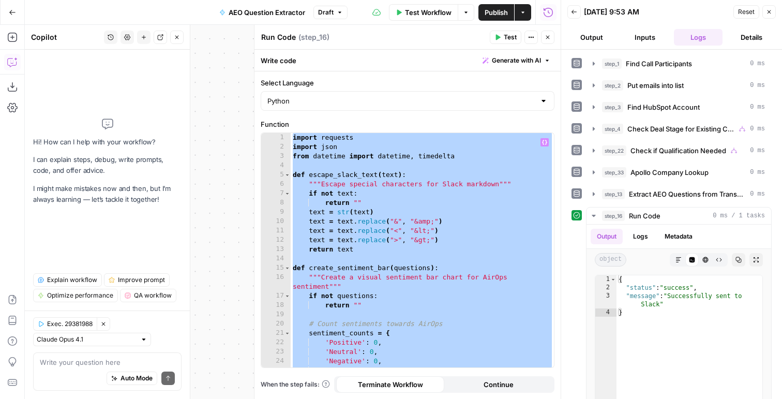
type textarea "**********"
click at [387, 148] on div "import requests import json from datetime import datetime , timedelta def escap…" at bounding box center [422, 259] width 263 height 253
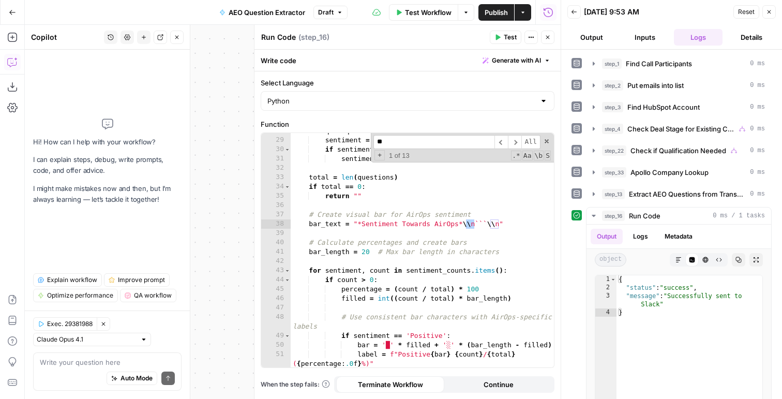
scroll to position [325, 0]
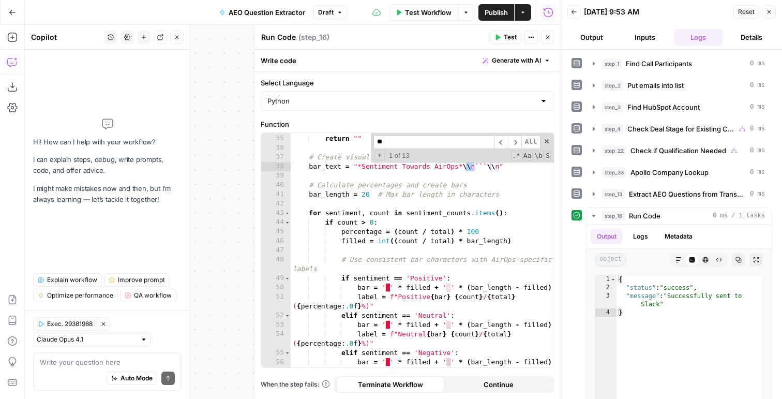
type input "**"
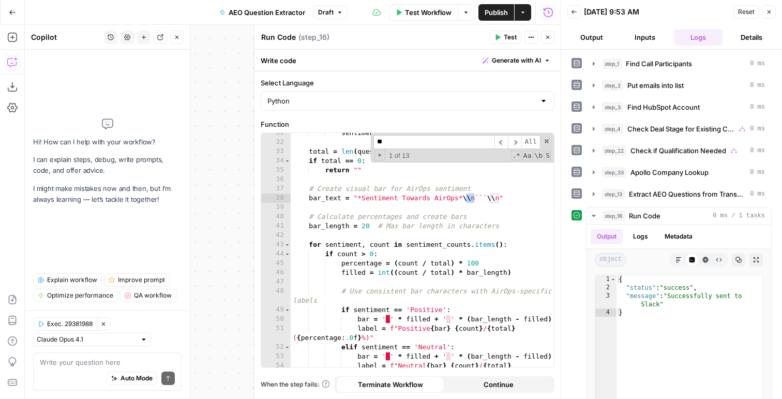
scroll to position [293, 0]
click at [470, 198] on div "sentiment_counts [ sentiment ] += 1 total = len ( questions ) if total == 0 : r…" at bounding box center [422, 259] width 263 height 262
drag, startPoint x: 462, startPoint y: 198, endPoint x: 491, endPoint y: 199, distance: 29.0
click at [491, 199] on div "sentiment_counts [ sentiment ] += 1 total = len ( questions ) if total == 0 : r…" at bounding box center [422, 259] width 263 height 262
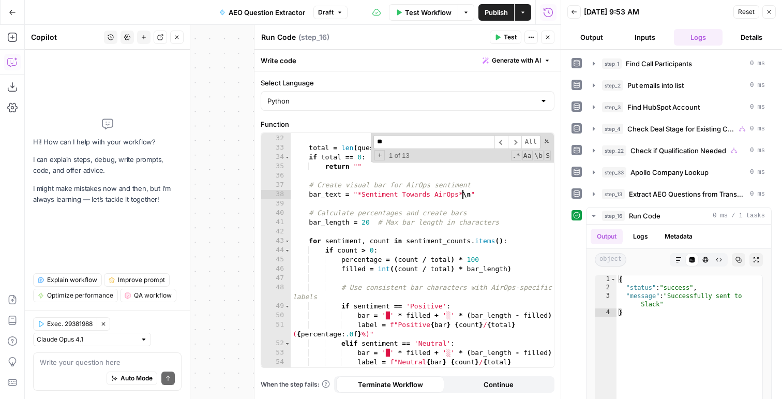
scroll to position [312, 0]
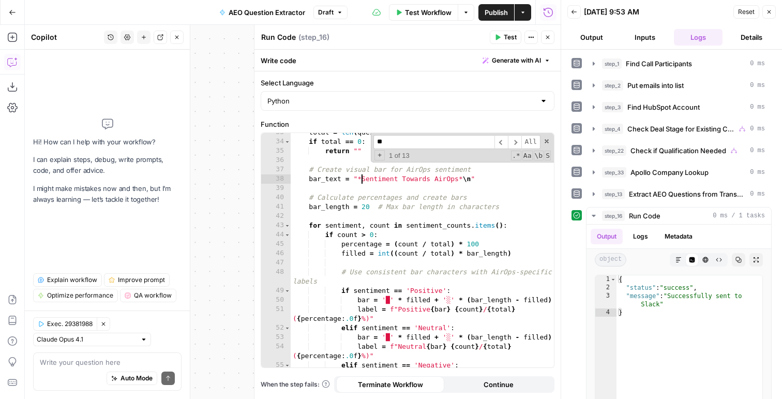
click at [360, 180] on div "total = len ( questions ) if total == 0 : return "" # Create visual bar for Air…" at bounding box center [422, 254] width 263 height 253
click at [359, 180] on div "total = len ( questions ) if total == 0 : return "" # Create visual bar for Air…" at bounding box center [422, 254] width 263 height 253
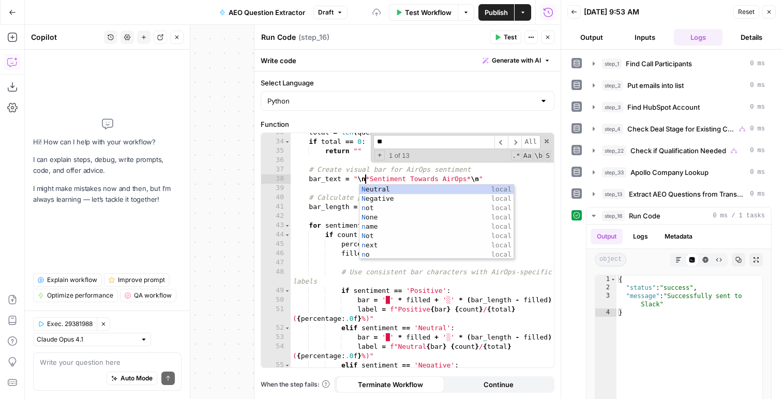
click at [413, 172] on div "total = len ( questions ) if total == 0 : return "" # Create visual bar for Air…" at bounding box center [422, 254] width 263 height 253
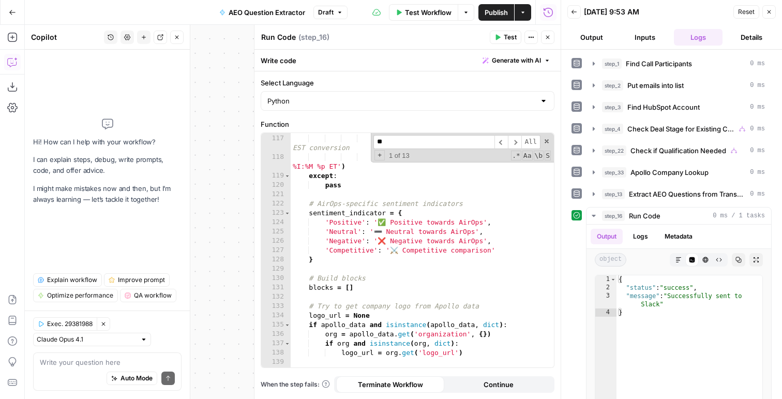
scroll to position [1287, 0]
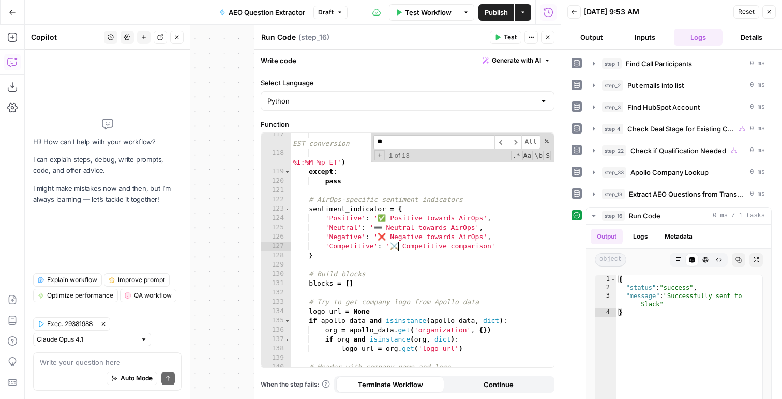
click at [396, 246] on div "dt_eastern = dt - timedelta ( hours = 5 ) # EST conversion call_date = dt_easte…" at bounding box center [422, 261] width 263 height 262
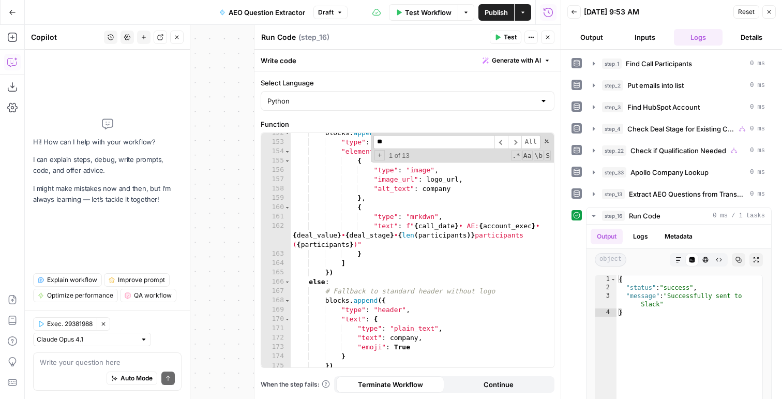
scroll to position [1633, 0]
click at [332, 202] on div "blocks . append ({ "type" : "context" , "elements" : [ { "type" : "image" , "im…" at bounding box center [422, 254] width 263 height 253
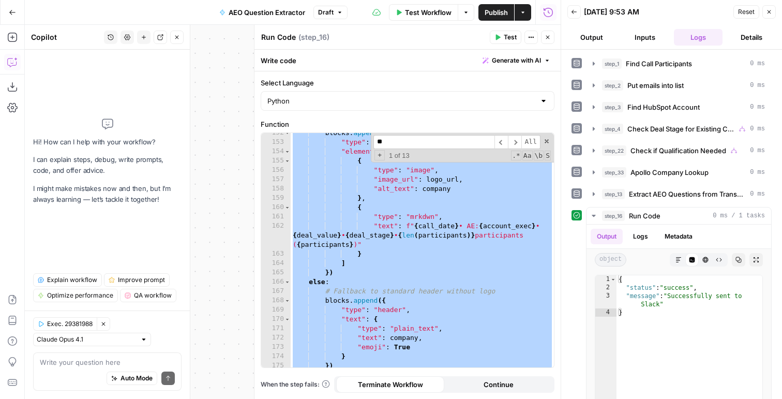
scroll to position [0, 4]
paste textarea
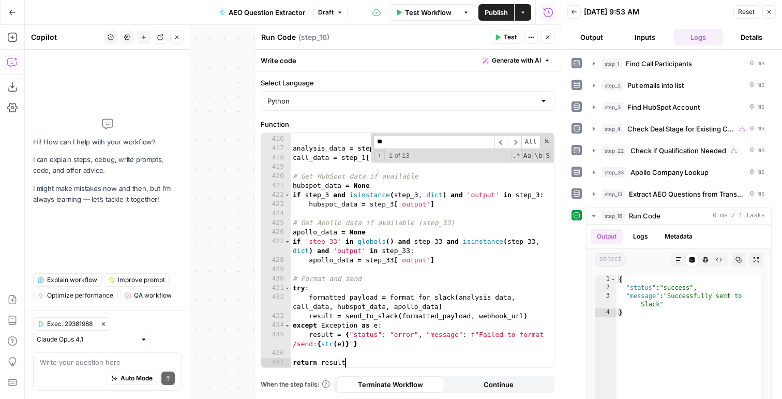
scroll to position [4392, 0]
click at [495, 36] on icon "button" at bounding box center [497, 37] width 6 height 6
type textarea "**********"
click at [396, 218] on div "raise ValueError ( "step_1 output is missing or invalid" ) analysis_data = step…" at bounding box center [422, 251] width 263 height 253
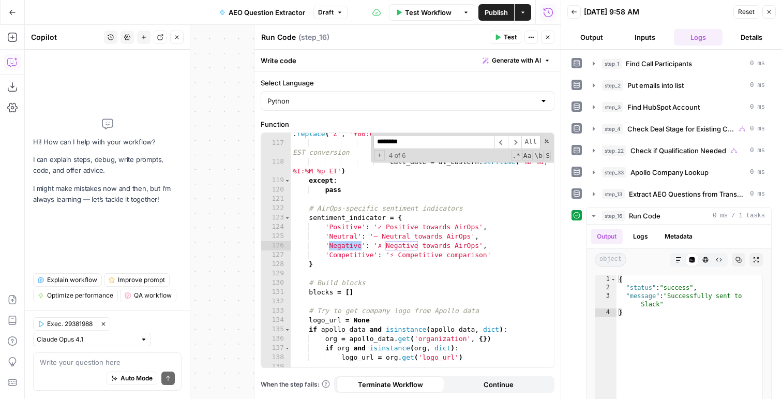
scroll to position [1288, 0]
type input "********"
click at [382, 241] on div "dt = datetime . fromisoformat ( date_str . replace ( 'Z' , '+00:00' )) dt_easte…" at bounding box center [422, 251] width 263 height 262
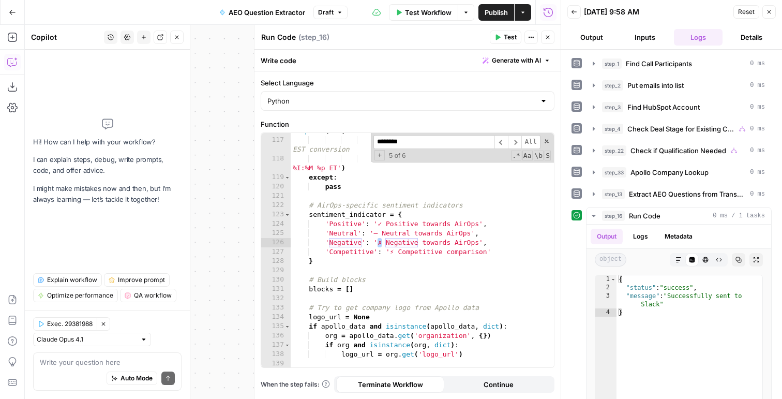
click at [547, 145] on div "******** ​ ​ All Replace All + 5 of 6 .* Aa \b S" at bounding box center [462, 147] width 183 height 29
click at [547, 143] on span at bounding box center [546, 141] width 7 height 7
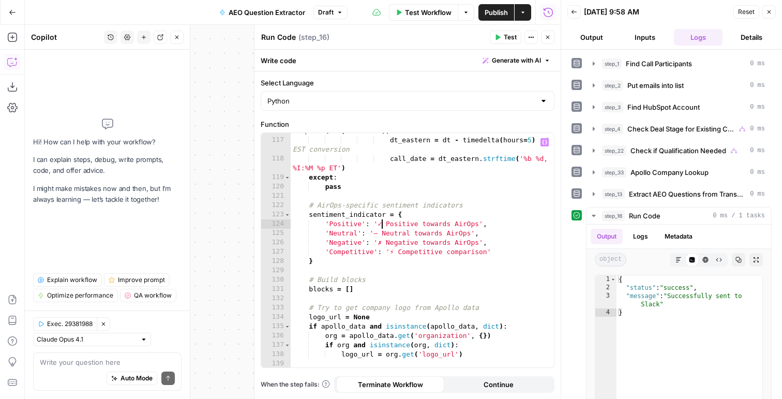
click at [381, 223] on div "dt = datetime . fromisoformat ( date_str . replace ( 'Z' , '+00:00' )) dt_easte…" at bounding box center [422, 248] width 263 height 262
paste textarea "**********"
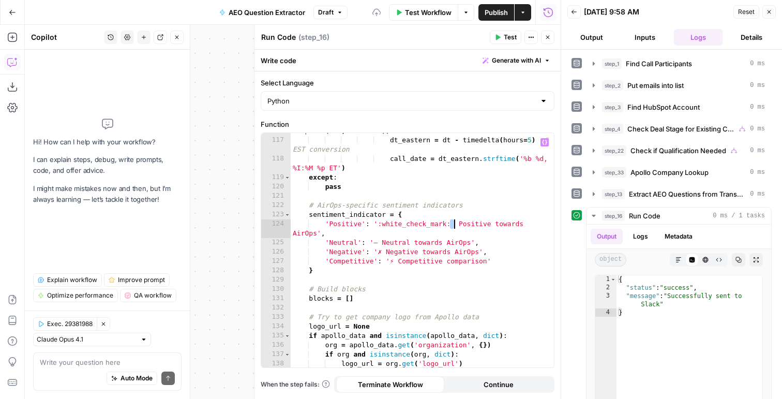
click at [414, 231] on div "dt = datetime . fromisoformat ( date_str . replace ( 'Z' , '+00:00' )) dt_easte…" at bounding box center [422, 248] width 263 height 262
drag, startPoint x: 459, startPoint y: 223, endPoint x: 379, endPoint y: 228, distance: 80.8
click at [379, 228] on div "dt = datetime . fromisoformat ( date_str . replace ( 'Z' , '+00:00' )) dt_easte…" at bounding box center [422, 248] width 263 height 262
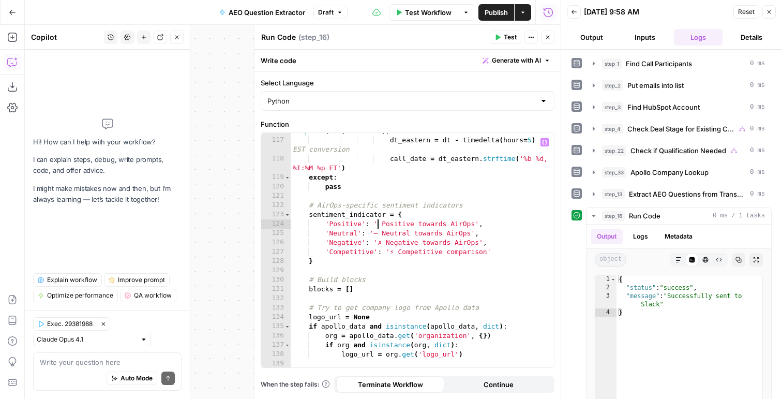
paste textarea "**********"
click at [381, 225] on div "dt = datetime . fromisoformat ( date_str . replace ( 'Z' , '+00:00' )) dt_easte…" at bounding box center [422, 248] width 263 height 262
paste textarea "**********"
drag, startPoint x: 380, startPoint y: 233, endPoint x: 375, endPoint y: 234, distance: 5.3
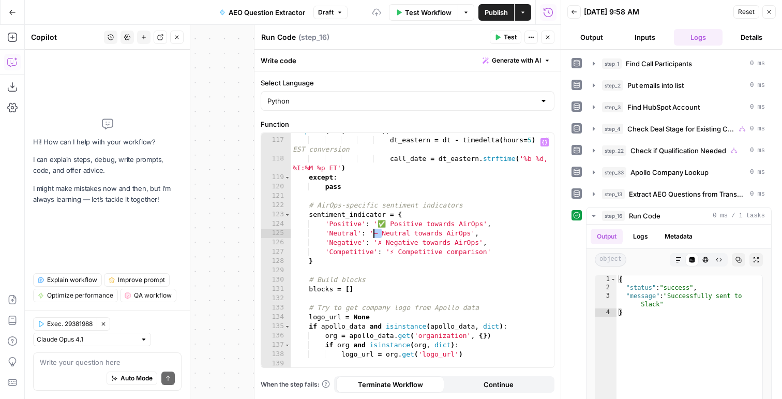
click at [375, 234] on div "dt = datetime . fromisoformat ( date_str . replace ( 'Z' , '+00:00' )) dt_easte…" at bounding box center [422, 248] width 263 height 262
click at [376, 233] on div "dt = datetime . fromisoformat ( date_str . replace ( 'Z' , '+00:00' )) dt_easte…" at bounding box center [422, 248] width 263 height 262
click at [380, 245] on div "dt = datetime . fromisoformat ( date_str . replace ( 'Z' , '+00:00' )) dt_easte…" at bounding box center [422, 248] width 263 height 262
click at [373, 234] on div "dt = datetime . fromisoformat ( date_str . replace ( 'Z' , '+00:00' )) dt_easte…" at bounding box center [422, 248] width 263 height 262
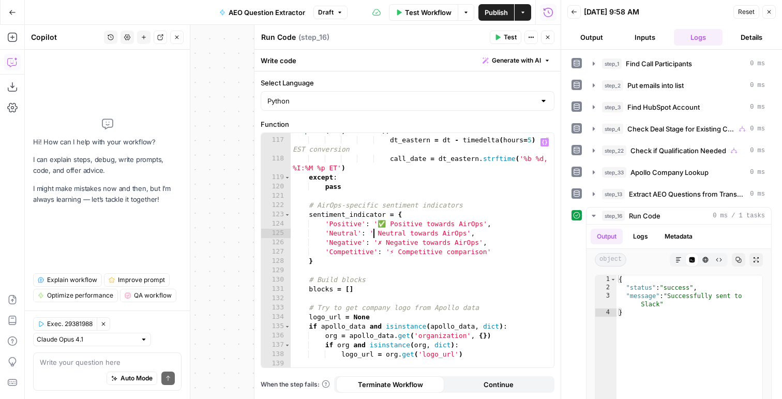
paste textarea "**********"
click at [384, 241] on div "dt = datetime . fromisoformat ( date_str . replace ( 'Z' , '+00:00' )) dt_easte…" at bounding box center [422, 248] width 263 height 262
click at [379, 242] on div "dt = datetime . fromisoformat ( date_str . replace ( 'Z' , '+00:00' )) dt_easte…" at bounding box center [422, 248] width 263 height 262
click at [379, 239] on div "dt = datetime . fromisoformat ( date_str . replace ( 'Z' , '+00:00' )) dt_easte…" at bounding box center [422, 248] width 263 height 262
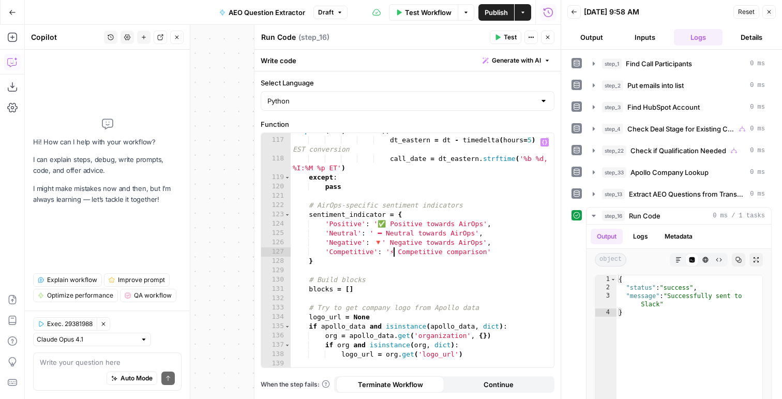
click at [393, 252] on div "dt = datetime . fromisoformat ( date_str . replace ( 'Z' , '+00:00' )) dt_easte…" at bounding box center [422, 248] width 263 height 262
click at [398, 264] on div "dt = datetime . fromisoformat ( date_str . replace ( 'Z' , '+00:00' )) dt_easte…" at bounding box center [422, 248] width 263 height 262
click at [384, 241] on div "dt = datetime . fromisoformat ( date_str . replace ( 'Z' , '+00:00' )) dt_easte…" at bounding box center [422, 248] width 263 height 262
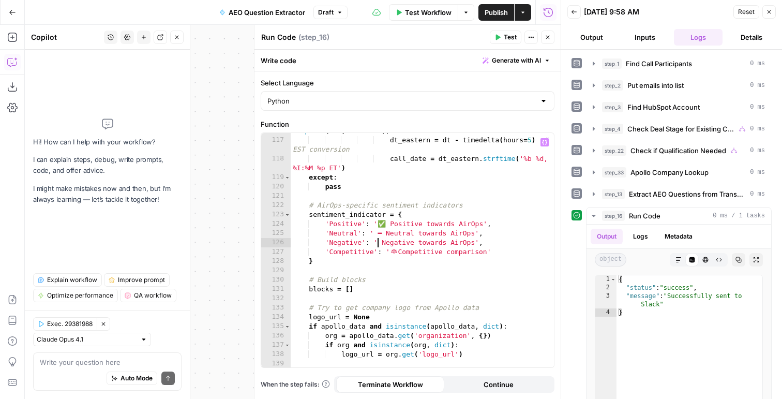
paste textarea "**"
click at [397, 253] on div "dt = datetime . fromisoformat ( date_str . replace ( 'Z' , '+00:00' )) dt_easte…" at bounding box center [422, 248] width 263 height 262
type textarea "*"
click at [400, 255] on div "dt = datetime . fromisoformat ( date_str . replace ( 'Z' , '+00:00' )) dt_easte…" at bounding box center [422, 248] width 263 height 262
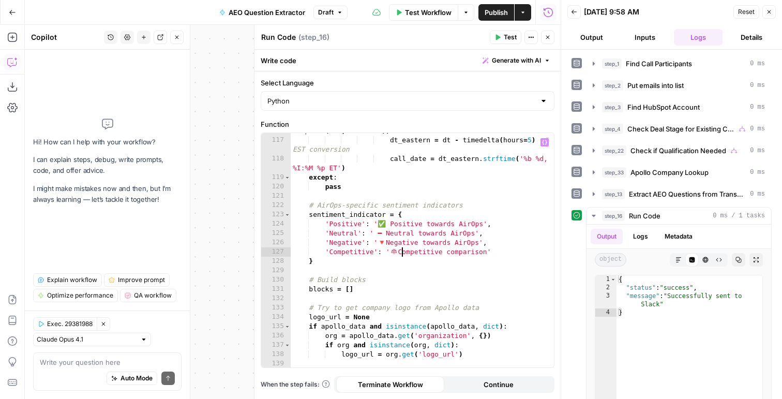
click at [380, 278] on div "dt = datetime . fromisoformat ( date_str . replace ( 'Z' , '+00:00' )) dt_easte…" at bounding box center [422, 248] width 263 height 262
click at [493, 38] on button "Test" at bounding box center [506, 37] width 32 height 13
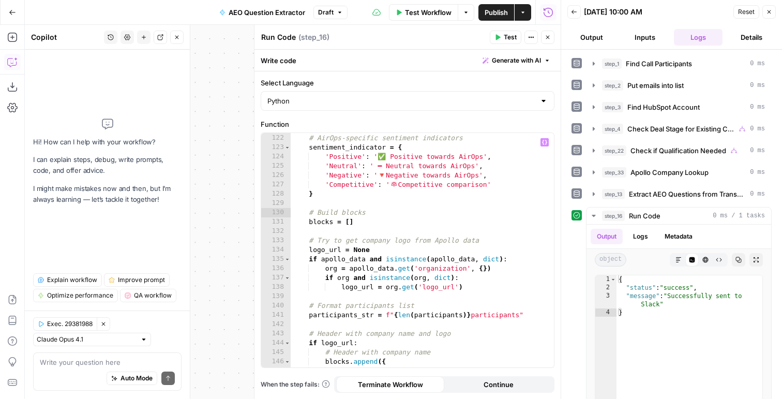
scroll to position [1370, 0]
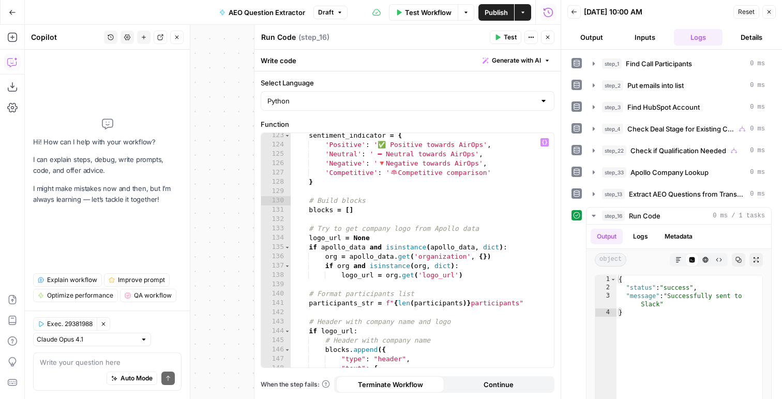
type textarea "**********"
click at [408, 242] on div "sentiment_indicator = { 'Positive' : '✅ Positive towards AirOps' , 'Neutral' : …" at bounding box center [422, 257] width 263 height 253
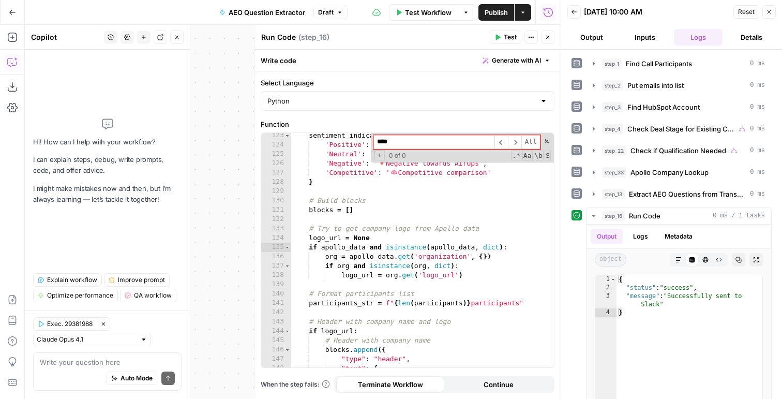
type input "*****"
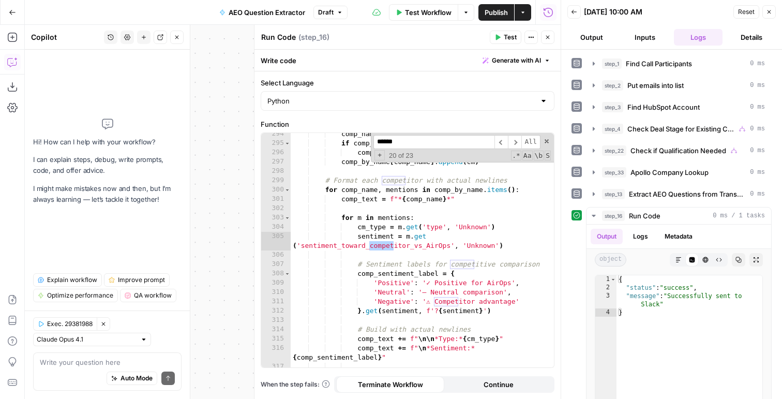
scroll to position [3103, 0]
type input "******"
click at [430, 232] on div "comp_name = cm . get ( 'competitor' , 'Unknown' ) if comp_name not in comp_by_n…" at bounding box center [422, 255] width 263 height 253
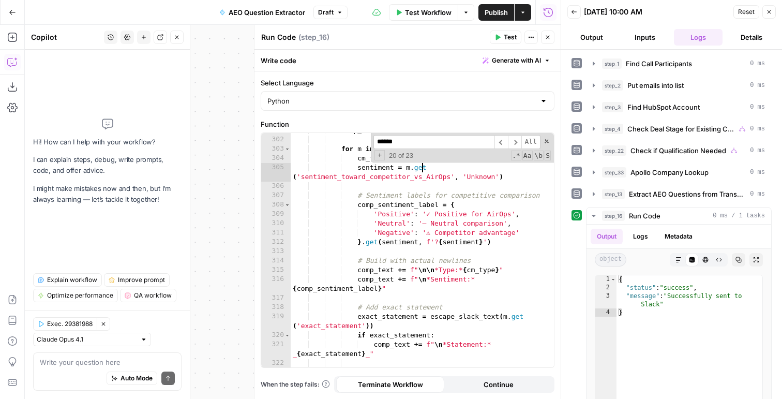
scroll to position [3171, 0]
click at [427, 214] on div "comp_text = f"* { comp_name } *" for m in mentions : cm_type = m . get ( 'type'…" at bounding box center [422, 252] width 263 height 253
click at [544, 138] on span at bounding box center [546, 141] width 7 height 7
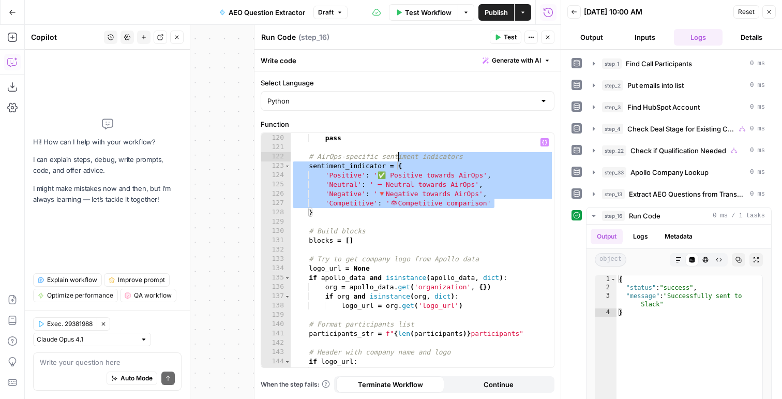
scroll to position [1326, 0]
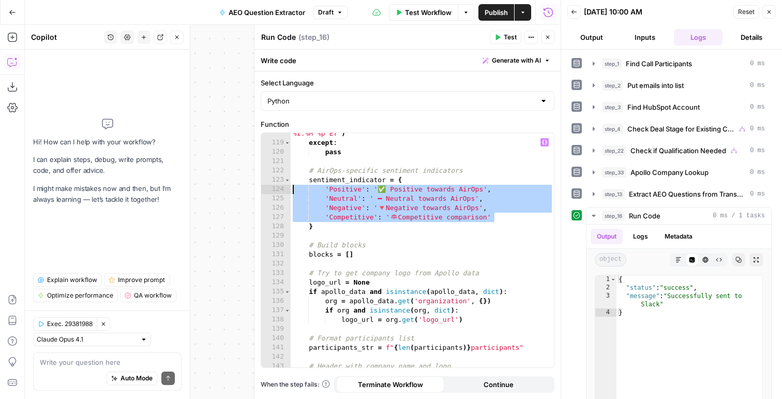
drag, startPoint x: 500, startPoint y: 163, endPoint x: 279, endPoint y: 187, distance: 222.1
click at [279, 187] on div "**********" at bounding box center [407, 250] width 293 height 234
click at [443, 195] on div "call_date = dt_eastern . strftime ( '%b %d, %I:%M %p ET' ) except : pass # AirO…" at bounding box center [422, 250] width 263 height 262
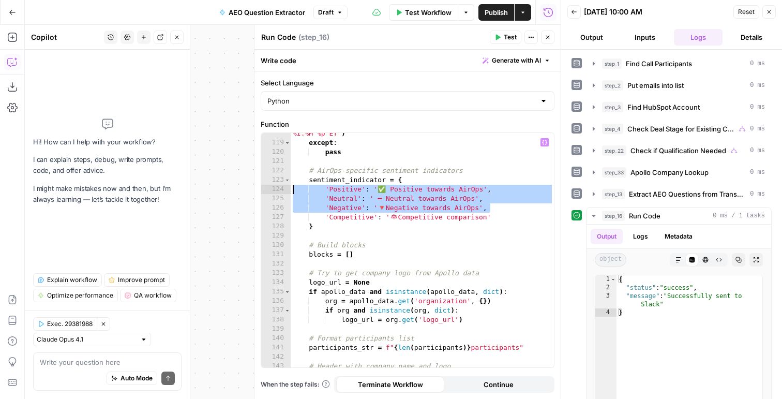
drag, startPoint x: 494, startPoint y: 206, endPoint x: 282, endPoint y: 188, distance: 213.3
click at [282, 188] on div "**********" at bounding box center [407, 250] width 293 height 234
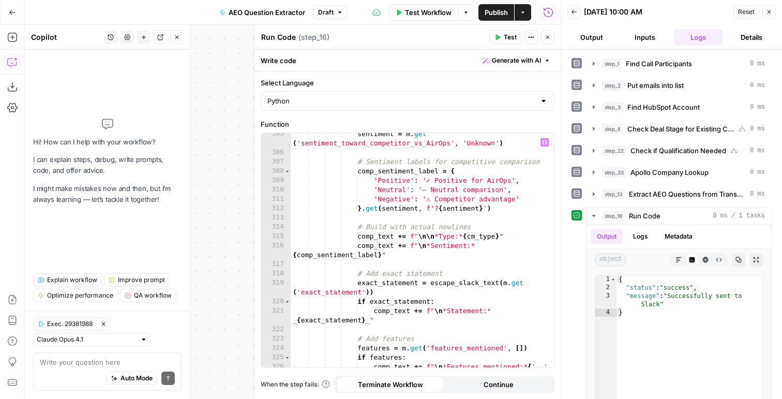
scroll to position [3205, 0]
click at [478, 206] on div "sentiment = m . get ( 'sentiment_toward_competitor_vs_AirOps' , 'Unknown' ) # S…" at bounding box center [422, 264] width 263 height 271
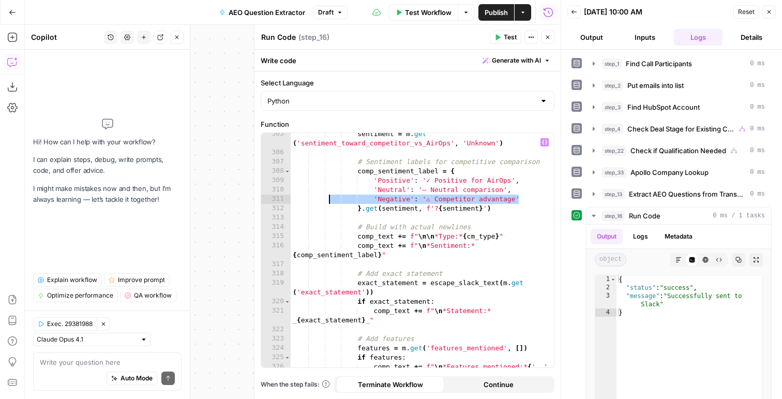
drag, startPoint x: 528, startPoint y: 199, endPoint x: 327, endPoint y: 195, distance: 201.2
click at [327, 195] on div "sentiment = m . get ( 'sentiment_toward_competitor_vs_AirOps' , 'Unknown' ) # S…" at bounding box center [422, 264] width 263 height 271
click at [382, 183] on div "sentiment = m . get ( 'sentiment_toward_competitor_vs_AirOps' , 'Unknown' ) # S…" at bounding box center [422, 264] width 263 height 271
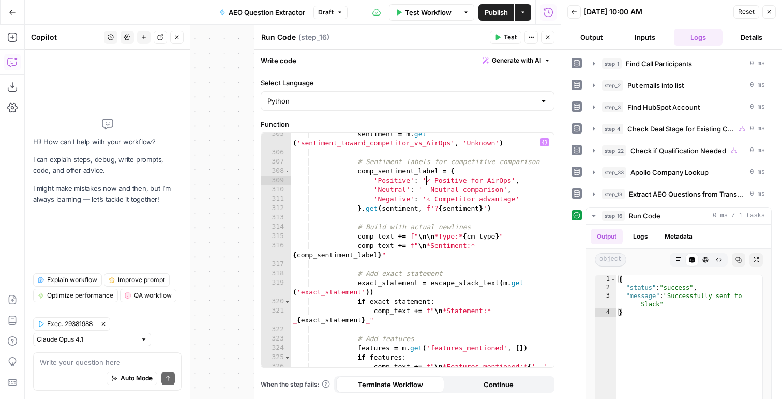
click at [426, 179] on div "sentiment = m . get ( 'sentiment_toward_competitor_vs_AirOps' , 'Unknown' ) # S…" at bounding box center [422, 264] width 263 height 271
click at [425, 188] on div "sentiment = m . get ( 'sentiment_toward_competitor_vs_AirOps' , 'Unknown' ) # S…" at bounding box center [422, 264] width 263 height 271
click at [432, 202] on div "sentiment = m . get ( 'sentiment_toward_competitor_vs_AirOps' , 'Unknown' ) # S…" at bounding box center [422, 264] width 263 height 271
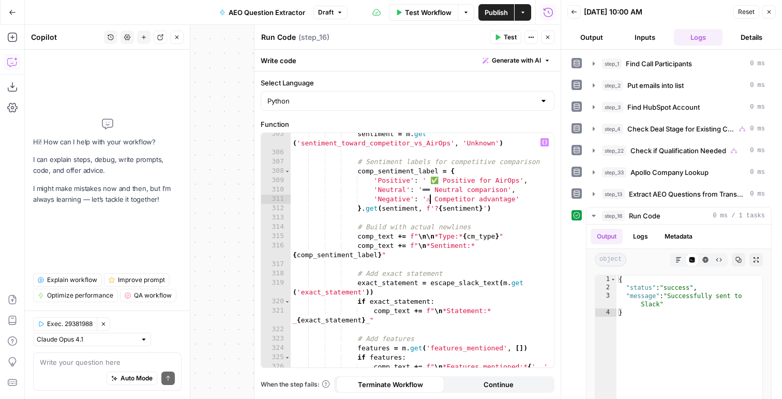
click at [428, 200] on div "sentiment = m . get ( 'sentiment_toward_competitor_vs_AirOps' , 'Unknown' ) # S…" at bounding box center [422, 264] width 263 height 271
click at [479, 252] on div "sentiment = m . get ( 'sentiment_toward_competitor_vs_AirOps' , 'Unknown' ) # S…" at bounding box center [422, 264] width 263 height 271
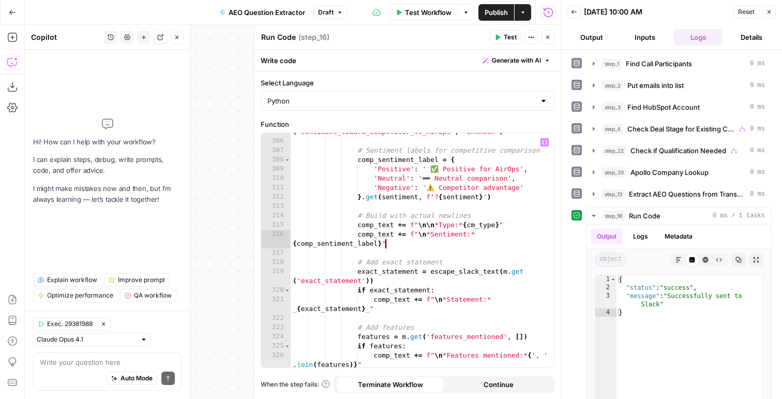
scroll to position [3218, 0]
click at [429, 178] on div "sentiment = m . get ( 'sentiment_toward_competitor_vs_AirOps' , 'Unknown' ) # S…" at bounding box center [422, 248] width 263 height 262
click at [428, 195] on div "sentiment = m . get ( 'sentiment_toward_competitor_vs_AirOps' , 'Unknown' ) # S…" at bounding box center [422, 248] width 263 height 262
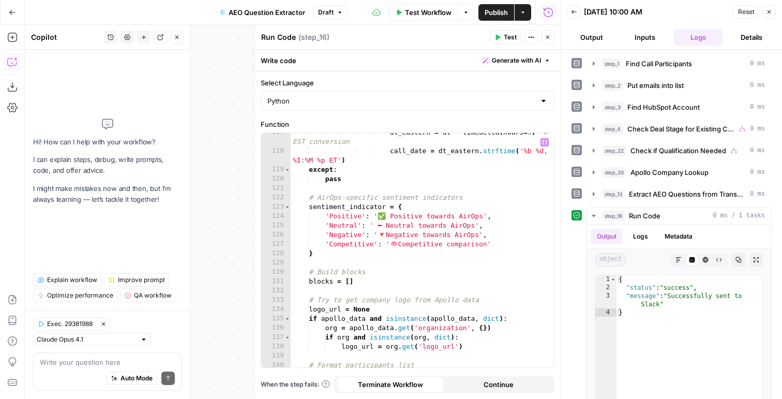
scroll to position [1299, 0]
click at [381, 224] on div "dt_eastern = dt - timedelta ( hours = 5 ) # EST conversion call_date = dt_easte…" at bounding box center [422, 258] width 263 height 262
paste textarea "*"
click at [410, 258] on div "dt_eastern = dt - timedelta ( hours = 5 ) # EST conversion call_date = dt_easte…" at bounding box center [422, 258] width 263 height 262
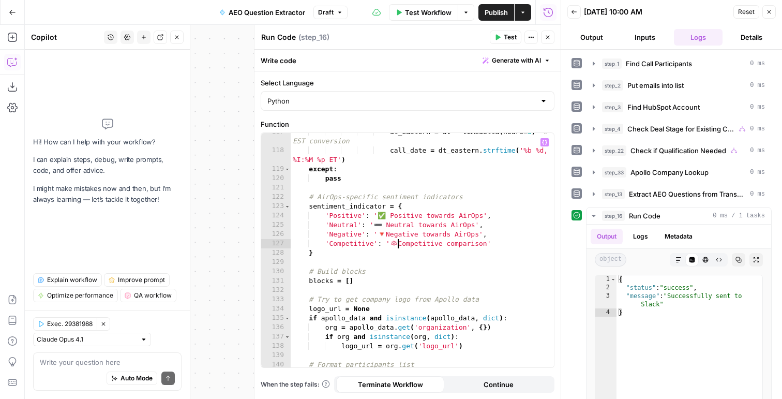
click at [395, 245] on div "dt_eastern = dt - timedelta ( hours = 5 ) # EST conversion call_date = dt_easte…" at bounding box center [422, 258] width 263 height 262
click at [403, 252] on div "dt_eastern = dt - timedelta ( hours = 5 ) # EST conversion call_date = dt_easte…" at bounding box center [422, 258] width 263 height 262
click at [394, 243] on div "dt_eastern = dt - timedelta ( hours = 5 ) # EST conversion call_date = dt_easte…" at bounding box center [422, 258] width 263 height 262
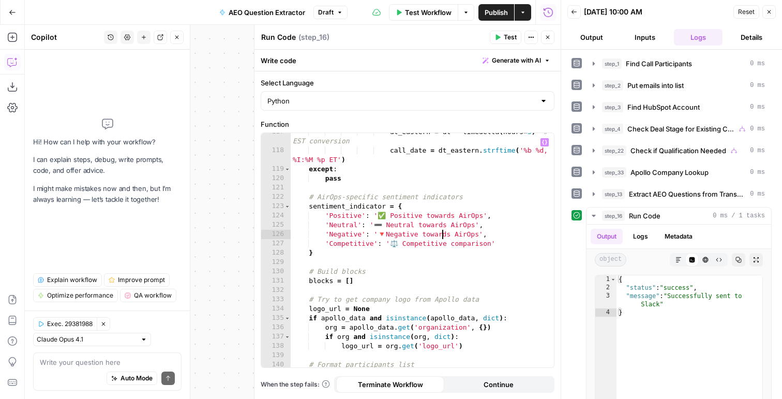
click at [443, 236] on div "dt_eastern = dt - timedelta ( hours = 5 ) # EST conversion call_date = dt_easte…" at bounding box center [422, 258] width 263 height 262
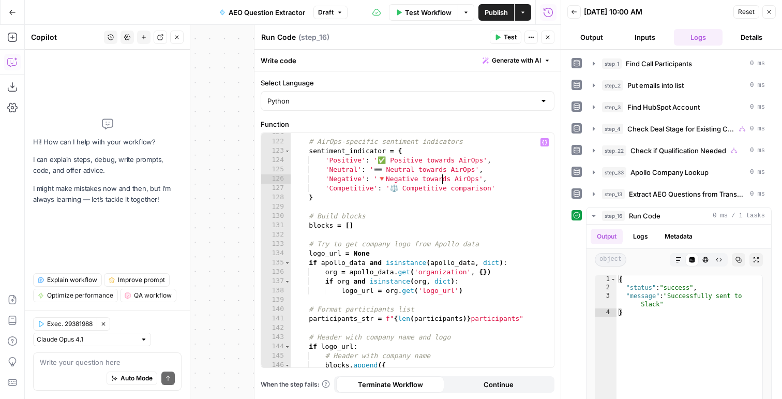
scroll to position [1354, 0]
click at [504, 14] on span "Publish" at bounding box center [496, 12] width 23 height 10
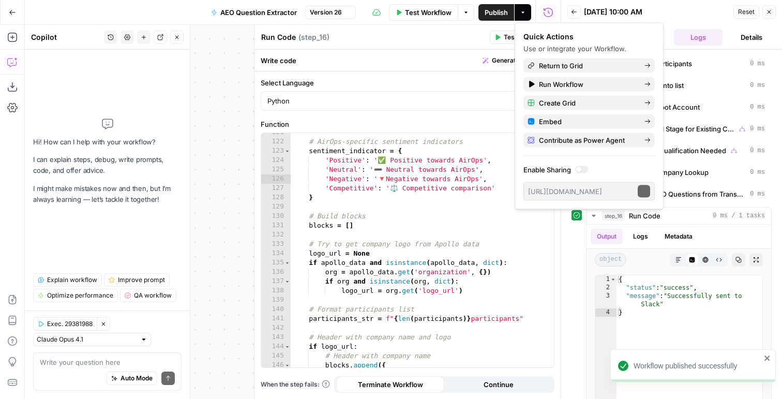
type textarea "**********"
click at [419, 243] on div "# AirOps-specific sentiment indicators sentiment_indicator = { 'Positive' : '✅ …" at bounding box center [422, 254] width 263 height 253
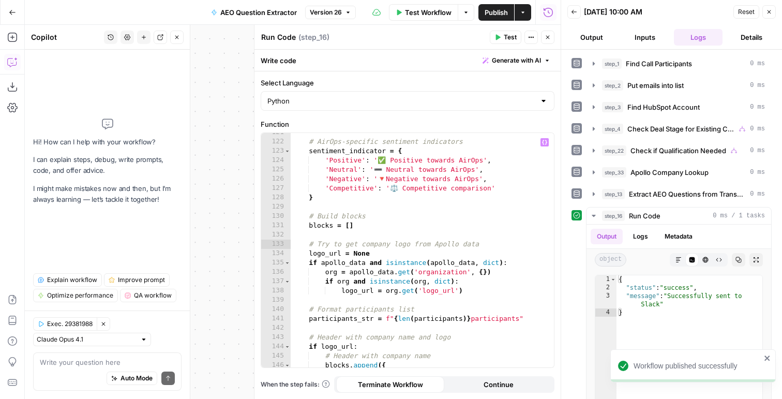
click at [553, 33] on button "Close" at bounding box center [547, 37] width 13 height 13
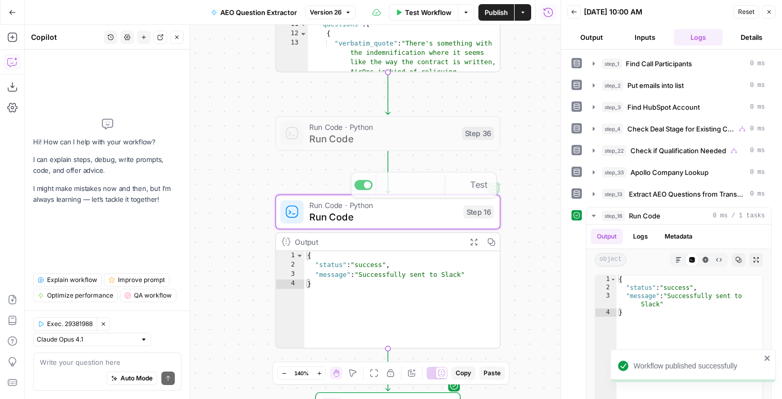
click at [404, 128] on span "Run Code · Python" at bounding box center [382, 126] width 147 height 11
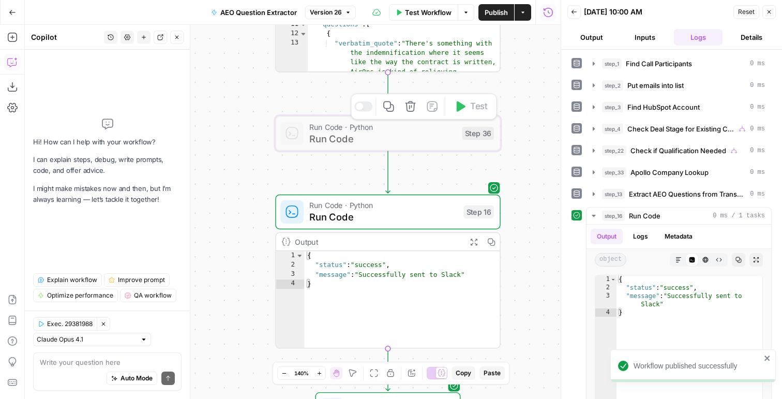
click at [386, 138] on span "Run Code" at bounding box center [382, 138] width 147 height 14
click at [361, 102] on div at bounding box center [363, 106] width 18 height 10
click at [352, 128] on span "Run Code · Python" at bounding box center [382, 126] width 147 height 11
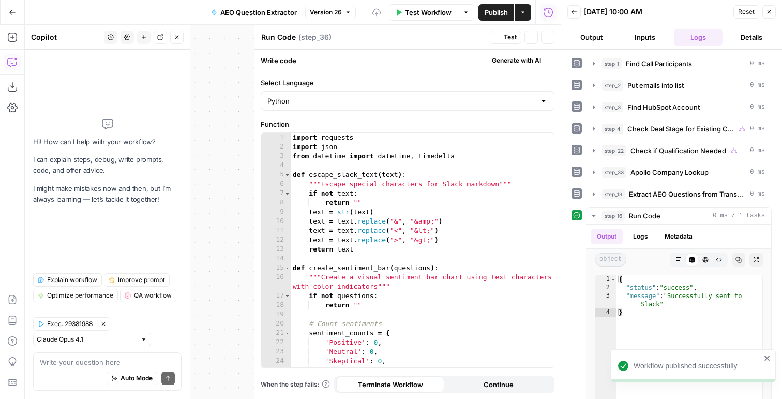
type textarea "**********"
click at [450, 270] on div "import requests import json from datetime import datetime , timedelta def escap…" at bounding box center [422, 259] width 263 height 253
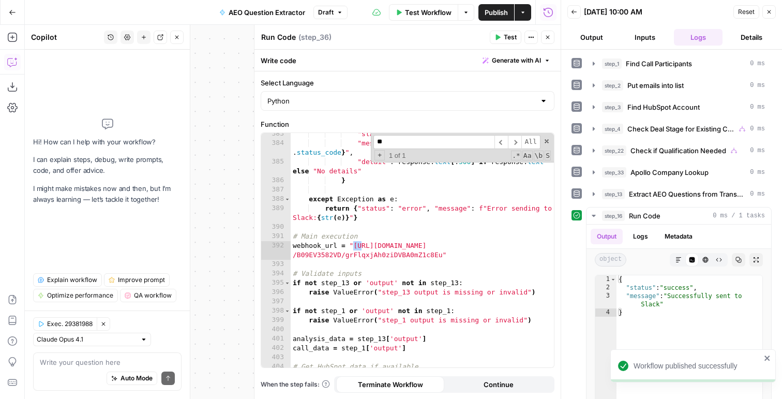
scroll to position [4034, 0]
type input "****"
type textarea "**********"
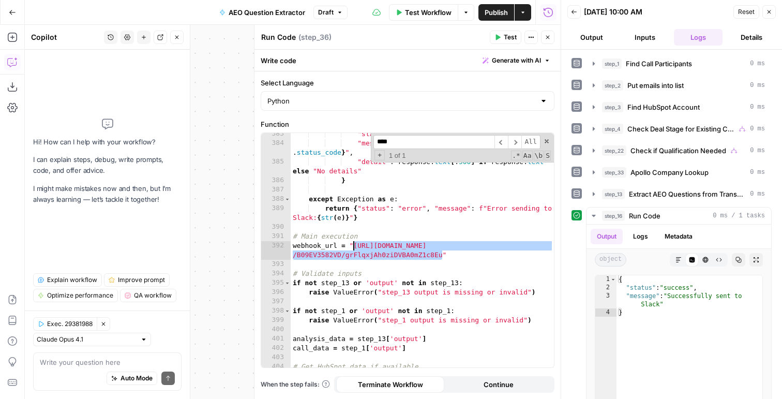
drag, startPoint x: 440, startPoint y: 254, endPoint x: 352, endPoint y: 244, distance: 89.0
click at [352, 244] on div ""status" : "error" , "message" : f"Failed to send to Slack: { response . status…" at bounding box center [422, 255] width 263 height 253
click at [548, 138] on span at bounding box center [546, 141] width 7 height 7
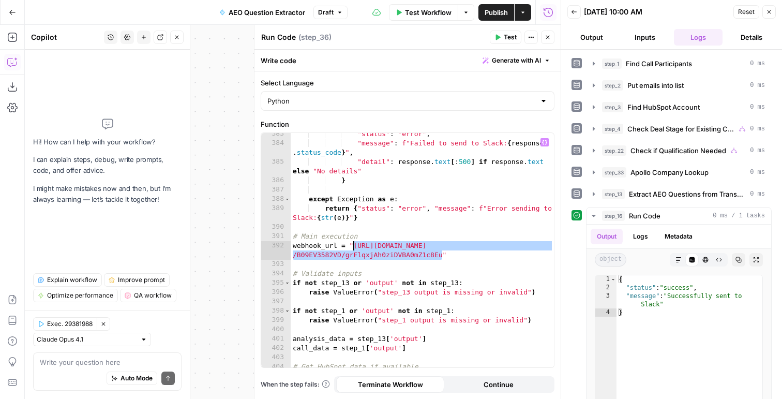
click at [548, 36] on icon "button" at bounding box center [547, 37] width 6 height 6
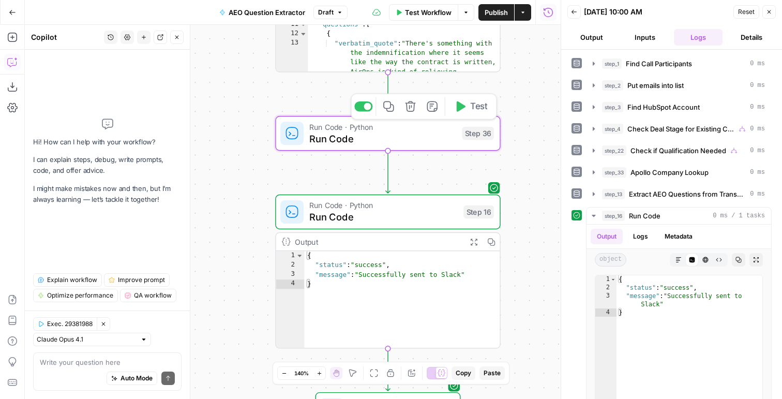
click at [368, 111] on div "Copy step Delete step Add Note Test" at bounding box center [424, 106] width 146 height 26
click at [360, 107] on div at bounding box center [363, 106] width 18 height 10
click at [342, 211] on span "Run Code" at bounding box center [383, 216] width 148 height 14
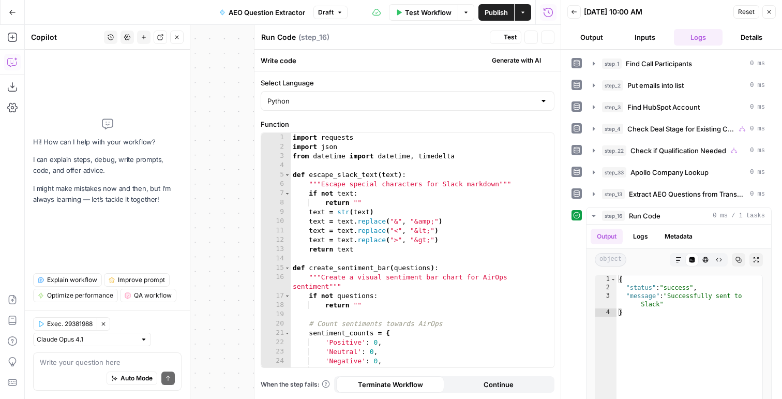
type textarea "**********"
click at [349, 211] on div "import requests import json from datetime import datetime , timedelta def escap…" at bounding box center [422, 259] width 263 height 253
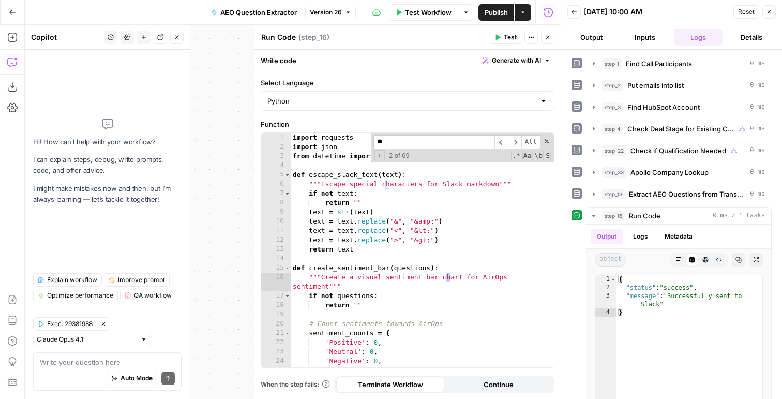
scroll to position [4201, 0]
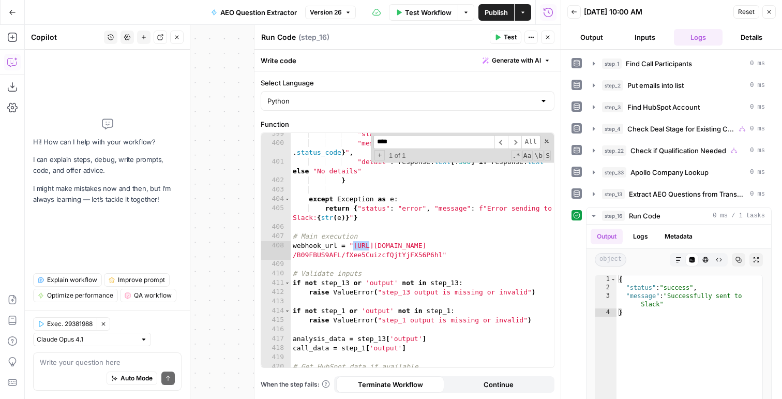
type input "****"
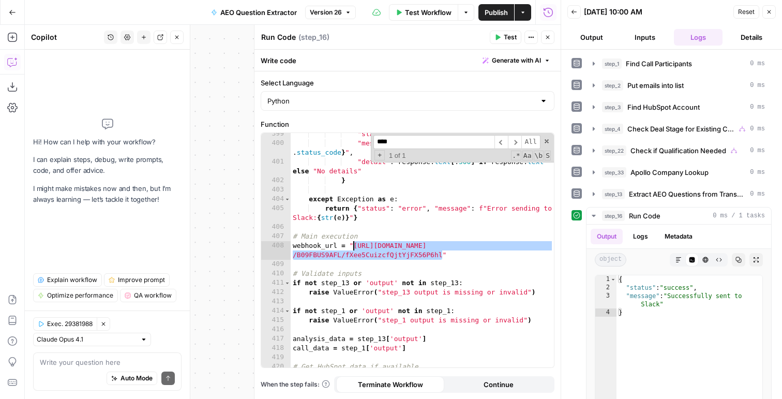
drag, startPoint x: 441, startPoint y: 252, endPoint x: 354, endPoint y: 245, distance: 87.6
click at [354, 245] on div ""status" : "error" , "message" : f"Failed to send to Slack: { response . status…" at bounding box center [422, 255] width 263 height 253
paste textarea
type textarea "**********"
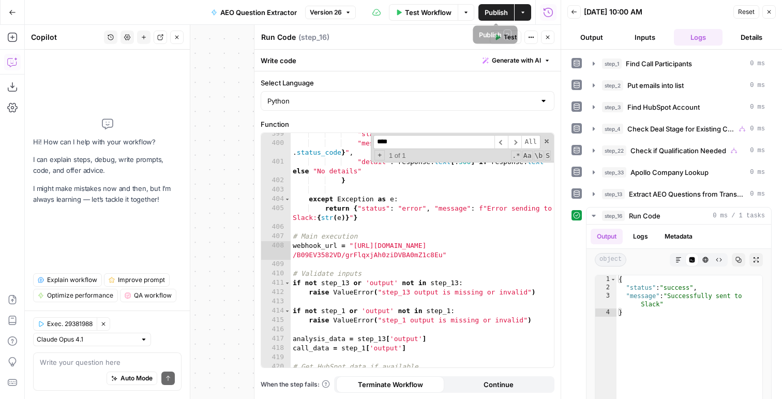
click at [497, 8] on span "Publish" at bounding box center [496, 12] width 23 height 10
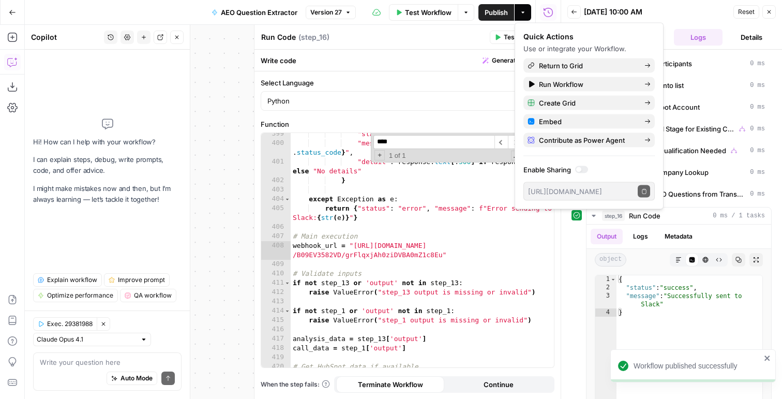
click at [774, 13] on button "Close" at bounding box center [768, 11] width 13 height 13
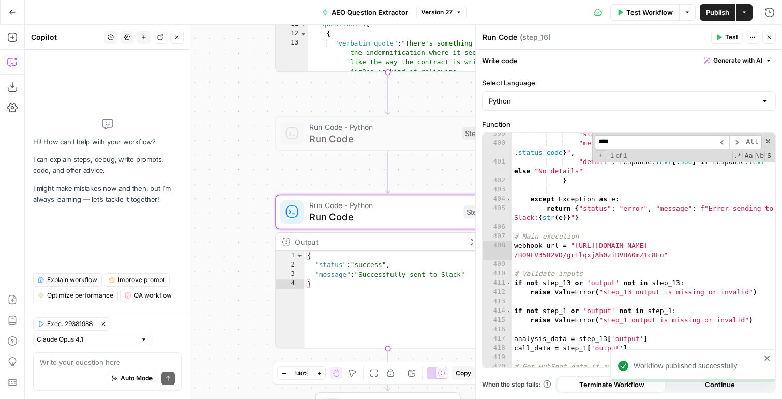
click at [768, 38] on icon "button" at bounding box center [769, 37] width 6 height 6
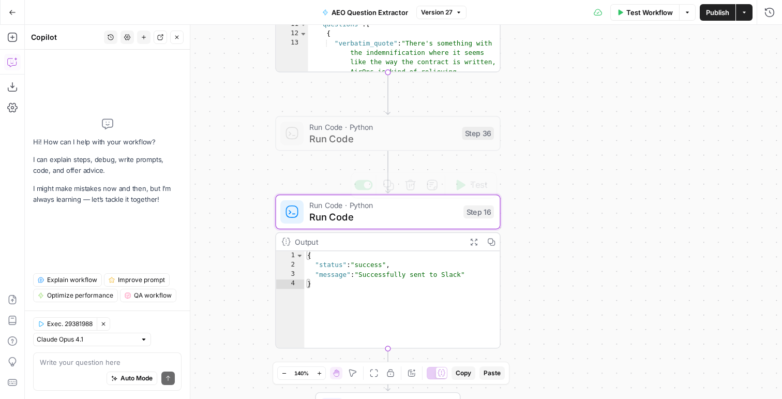
click at [442, 220] on span "Run Code" at bounding box center [383, 216] width 148 height 14
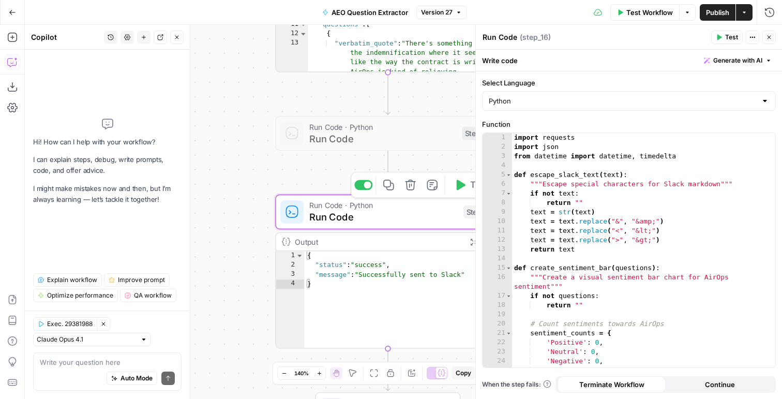
type textarea "**********"
click at [564, 215] on div "import requests import json from datetime import datetime , timedelta def escap…" at bounding box center [643, 259] width 263 height 253
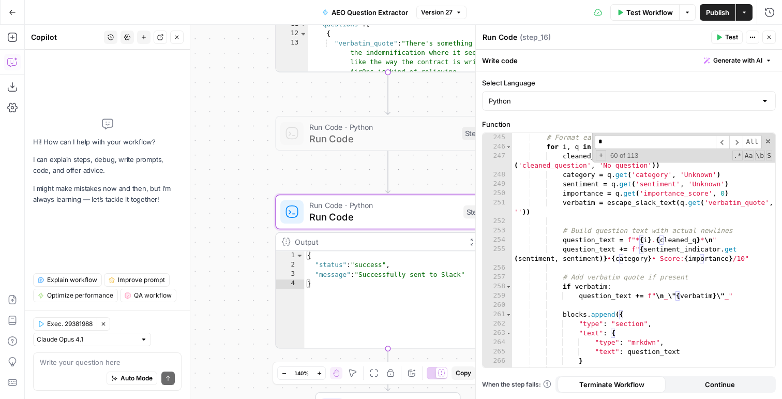
scroll to position [2588, 0]
type input "*"
click at [673, 264] on div "# Format each question for i , q in enumerate ( questions_to_show , 1 ) : clean…" at bounding box center [643, 259] width 263 height 253
click at [610, 259] on div "# Format each question for i , q in enumerate ( questions_to_show , 1 ) : clean…" at bounding box center [643, 259] width 263 height 253
click at [664, 256] on div "# Format each question for i , q in enumerate ( questions_to_show , 1 ) : clean…" at bounding box center [643, 259] width 263 height 253
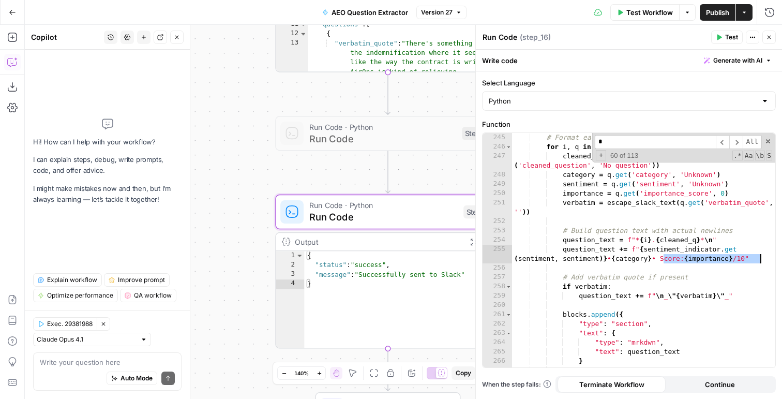
drag, startPoint x: 664, startPoint y: 259, endPoint x: 760, endPoint y: 262, distance: 96.2
click at [760, 262] on div "# Format each question for i , q in enumerate ( questions_to_show , 1 ) : clean…" at bounding box center [643, 259] width 263 height 253
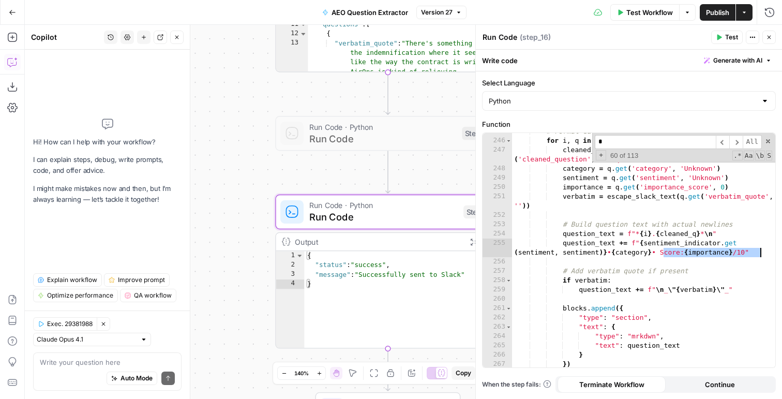
scroll to position [2598, 0]
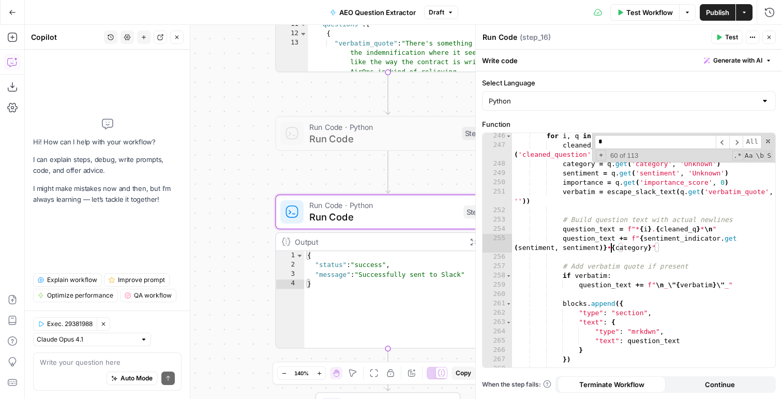
click at [611, 247] on div "for i , q in enumerate ( questions_to_show , 1 ) : cleaned_q = escape_slack_tex…" at bounding box center [643, 262] width 263 height 262
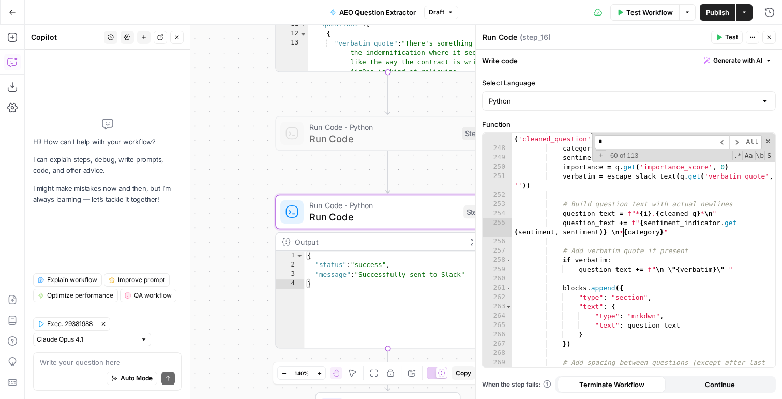
scroll to position [2624, 0]
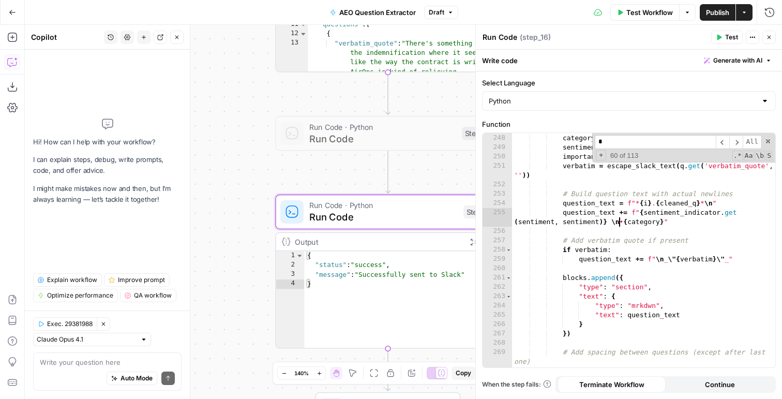
type textarea "**********"
click at [525, 259] on div "cleaned_q = escape_slack_text ( q . get ( 'cleaned_question' , 'No question' ))…" at bounding box center [643, 246] width 263 height 262
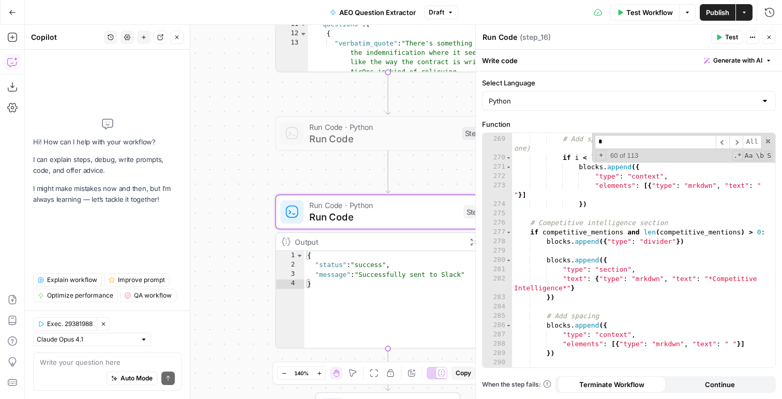
scroll to position [2846, 0]
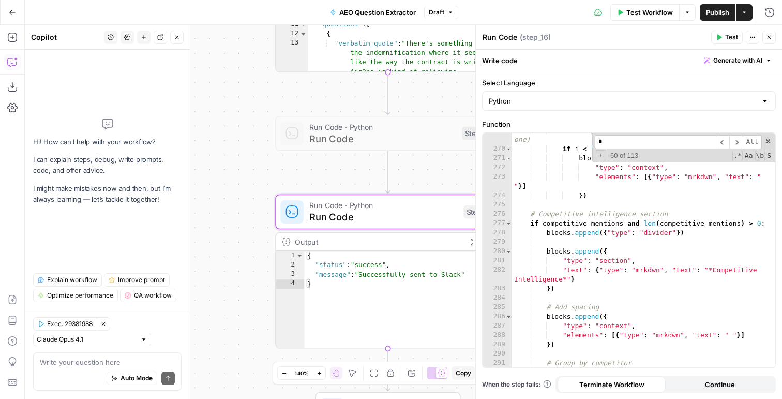
click at [552, 260] on div "# Add spacing between questions (except after last one) if i < len ( questions_…" at bounding box center [643, 257] width 263 height 262
type textarea "**********"
click at [641, 139] on input "*" at bounding box center [655, 142] width 121 height 14
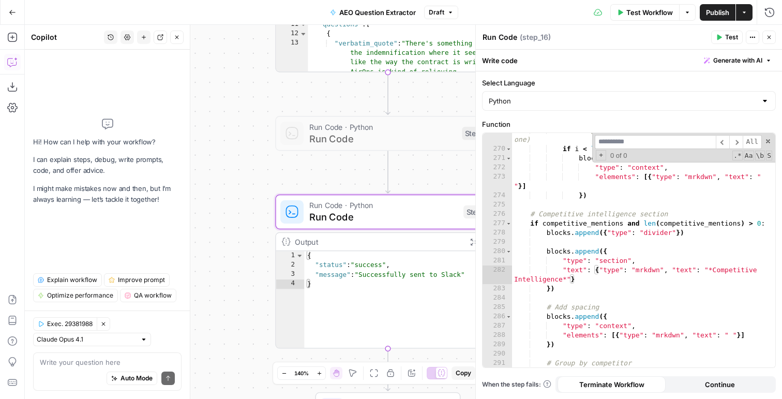
click at [629, 199] on div "# Add spacing between questions (except after last one) if i < len ( questions_…" at bounding box center [643, 257] width 263 height 262
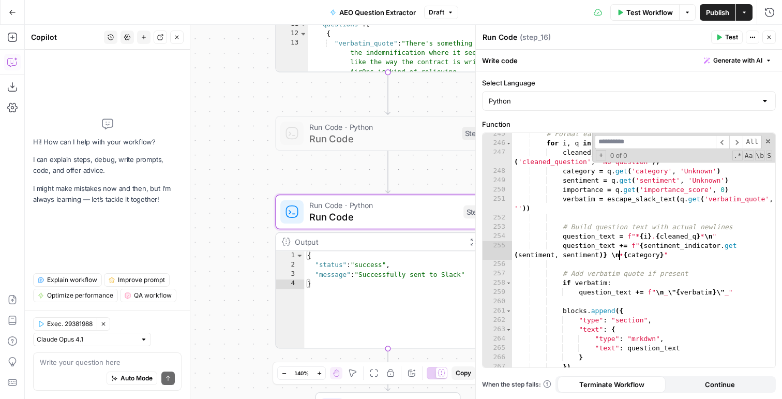
scroll to position [2591, 0]
click at [636, 247] on div "# Format each question for i , q in enumerate ( questions_to_show , 1 ) : clean…" at bounding box center [643, 255] width 263 height 253
click at [624, 252] on div "# Format each question for i , q in enumerate ( questions_to_show , 1 ) : clean…" at bounding box center [643, 255] width 263 height 253
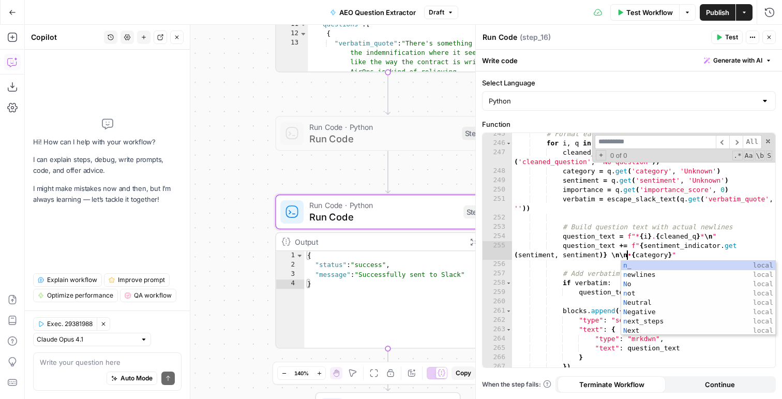
scroll to position [0, 26]
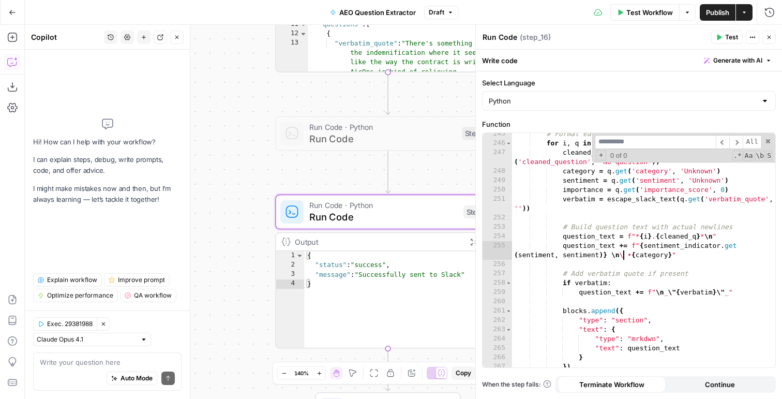
type textarea "**********"
click at [678, 143] on input at bounding box center [655, 142] width 121 height 14
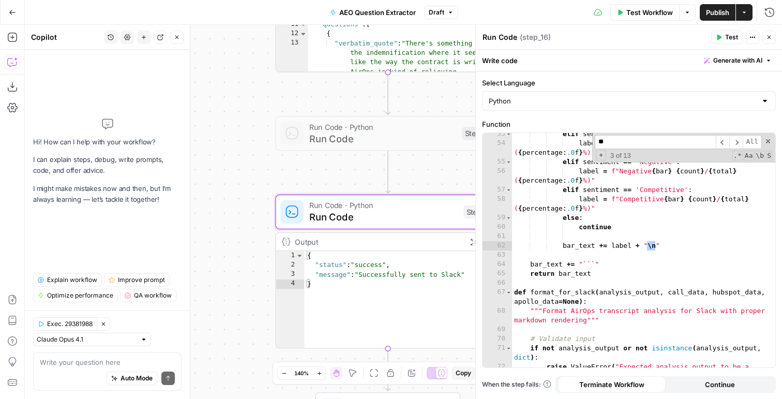
scroll to position [1968, 0]
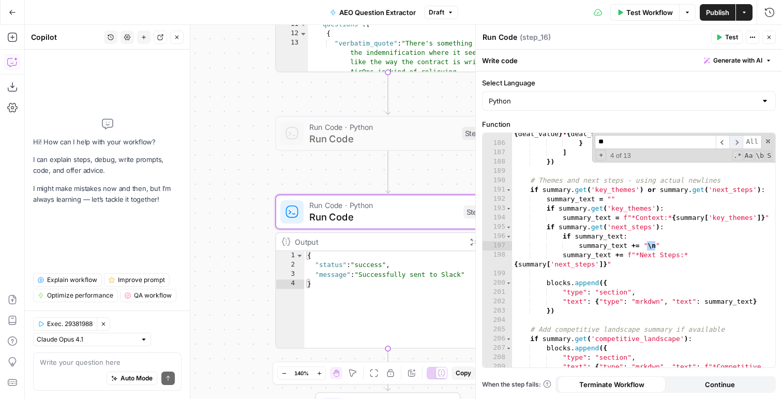
type input "**"
click at [735, 141] on span "​" at bounding box center [735, 142] width 13 height 14
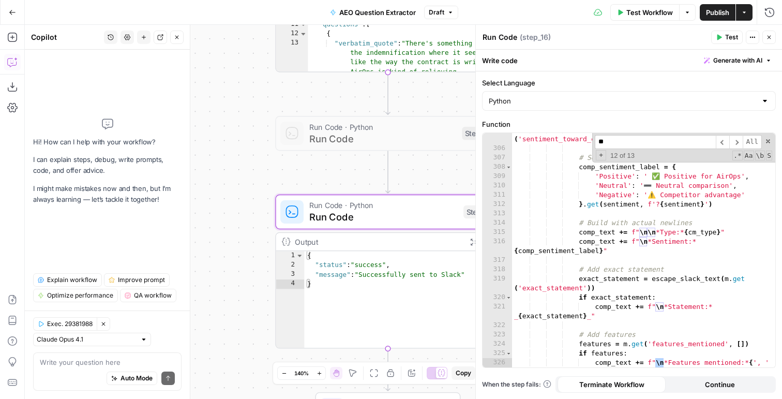
scroll to position [3382, 0]
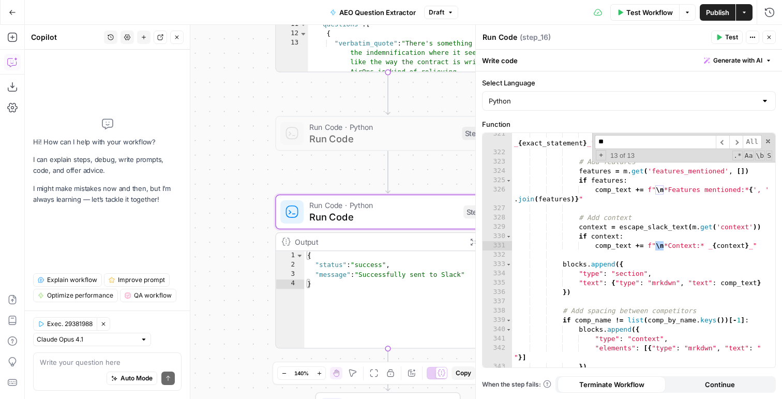
click at [623, 280] on div "comp_text += f" \n *Statement:* _ { exact_statement } _" # Add features feature…" at bounding box center [643, 260] width 263 height 262
type textarea "**********"
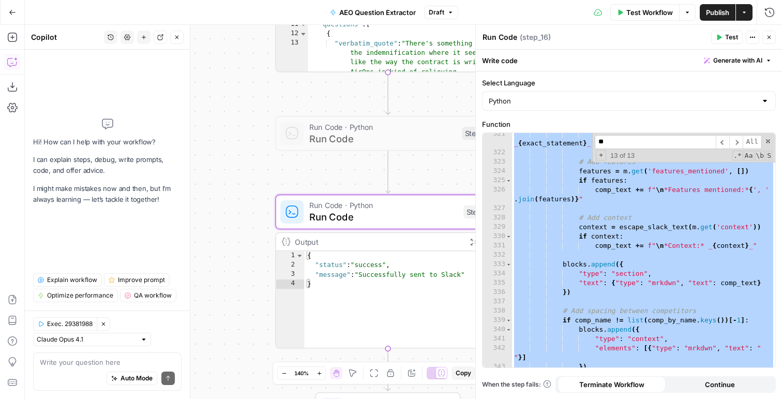
click at [724, 11] on span "Publish" at bounding box center [717, 12] width 23 height 10
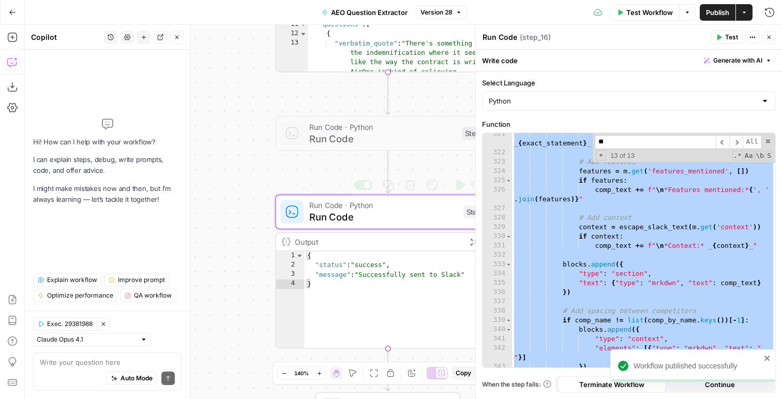
click at [644, 252] on div "comp_text += f" \n *Statement:* _ { exact_statement } _" # Add features feature…" at bounding box center [643, 260] width 263 height 262
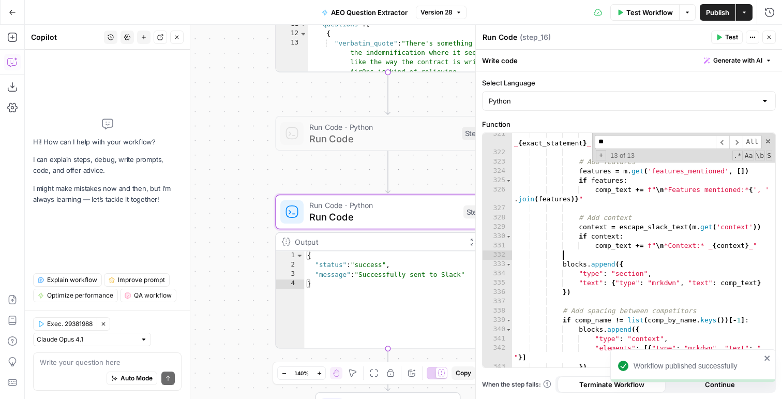
scroll to position [0, 3]
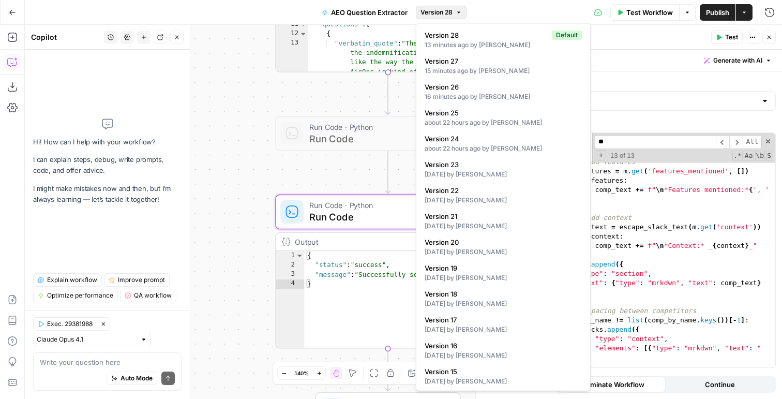
click at [442, 8] on span "Version 28" at bounding box center [436, 12] width 32 height 9
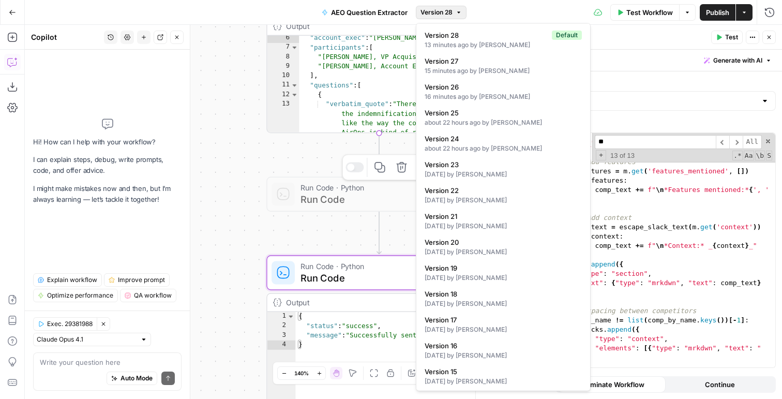
scroll to position [0, 0]
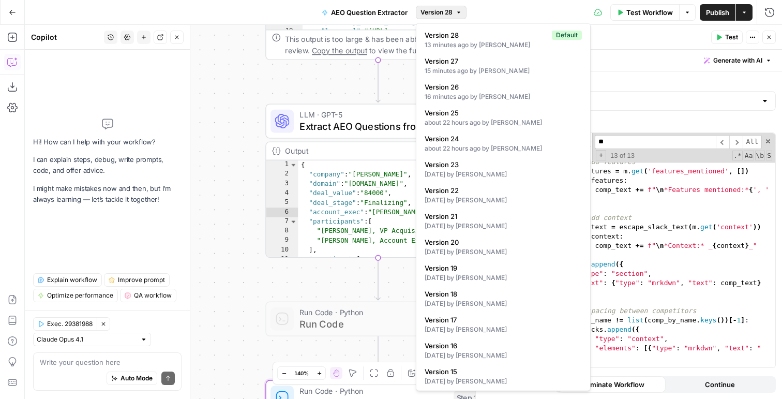
click at [342, 122] on span "Extract AEO Questions from Transcript" at bounding box center [373, 126] width 148 height 14
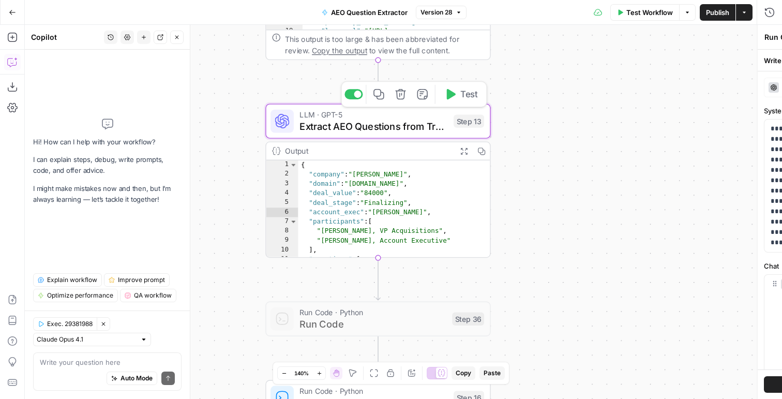
type textarea "Extract AEO Questions from Transcript"
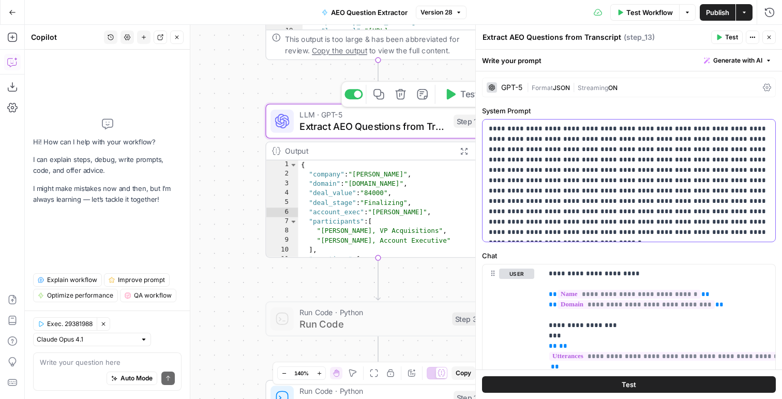
click at [535, 205] on p "**********" at bounding box center [629, 181] width 280 height 114
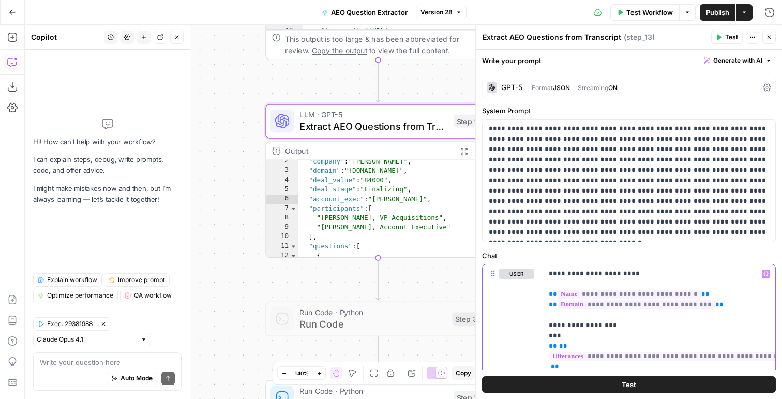
scroll to position [10, 0]
type textarea "**********"
click at [347, 196] on div ""company" : "[PERSON_NAME]" , "domain" : "[DOMAIN_NAME]" , "deal_value" : "8400…" at bounding box center [394, 247] width 192 height 183
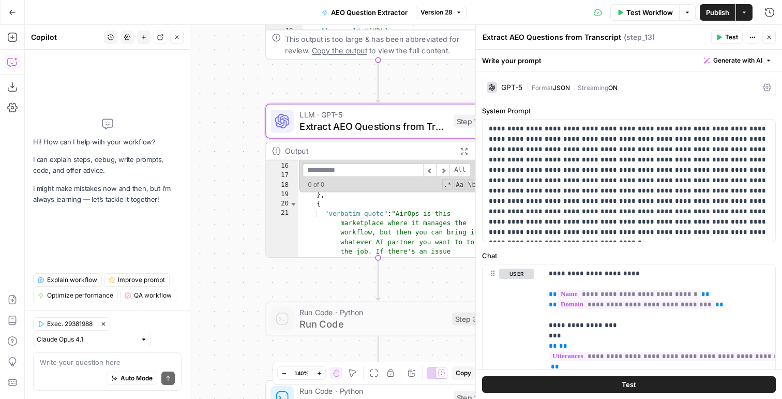
scroll to position [177, 0]
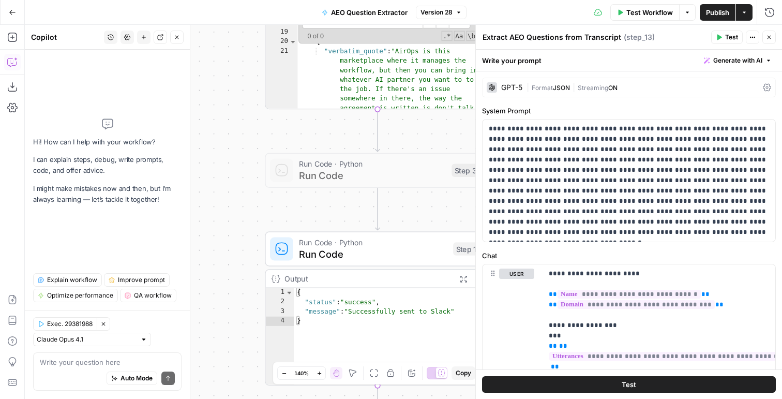
click at [330, 261] on div "Run Code · Python Run Code Step 16 Copy step Delete step Add Note Test" at bounding box center [377, 248] width 225 height 35
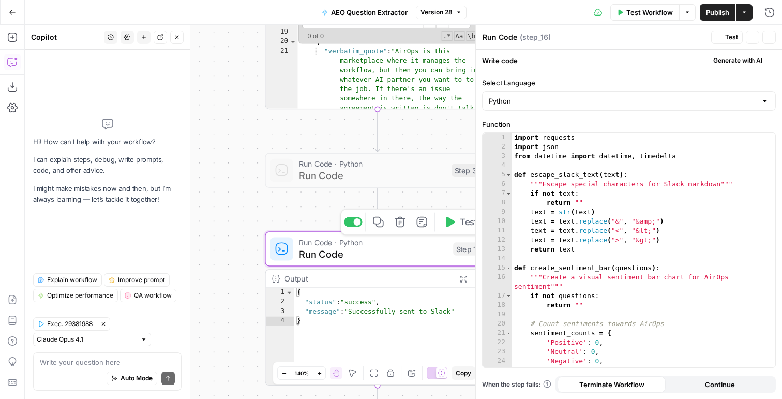
type textarea "**********"
click at [542, 250] on div "import requests import json from datetime import datetime , timedelta def escap…" at bounding box center [643, 259] width 263 height 253
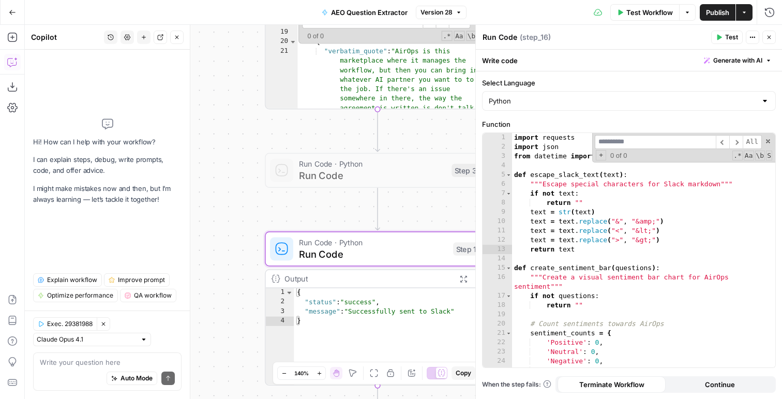
type input "*"
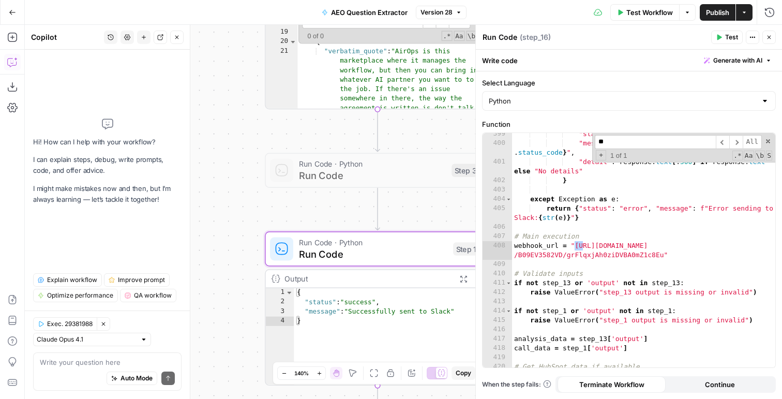
scroll to position [4201, 0]
type input "****"
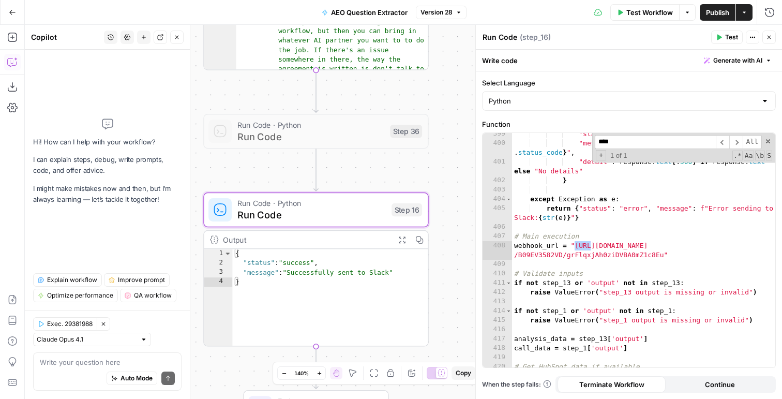
click at [720, 10] on span "Publish" at bounding box center [717, 12] width 23 height 10
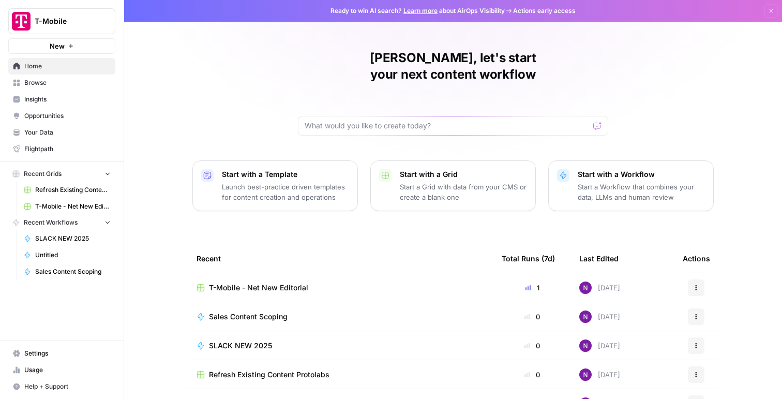
click at [235, 282] on span "T-Mobile - Net New Editorial" at bounding box center [258, 287] width 99 height 10
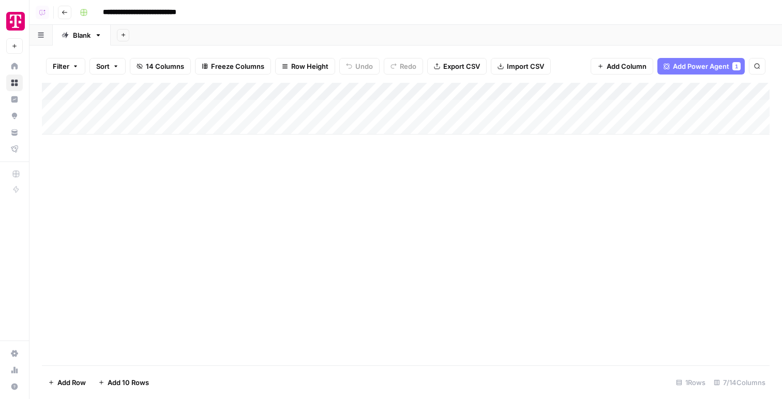
click at [122, 132] on div "Add Column" at bounding box center [406, 109] width 728 height 52
click at [607, 110] on div "Add Column" at bounding box center [406, 117] width 728 height 69
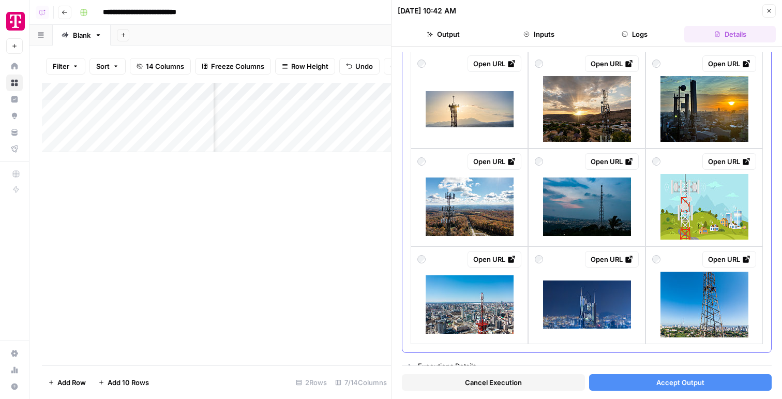
scroll to position [756, 0]
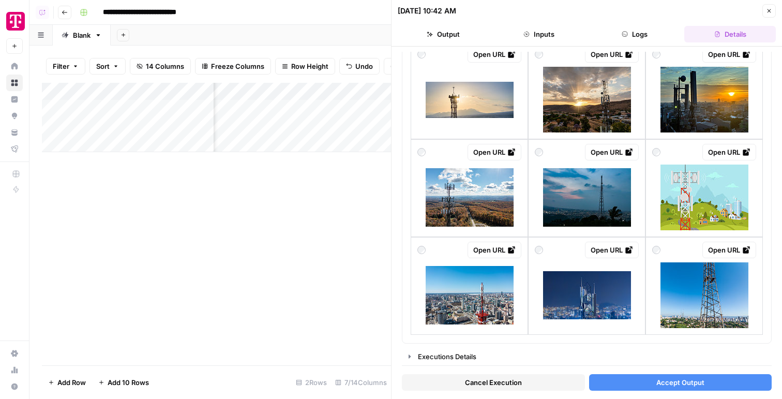
click at [769, 8] on icon "button" at bounding box center [769, 11] width 6 height 6
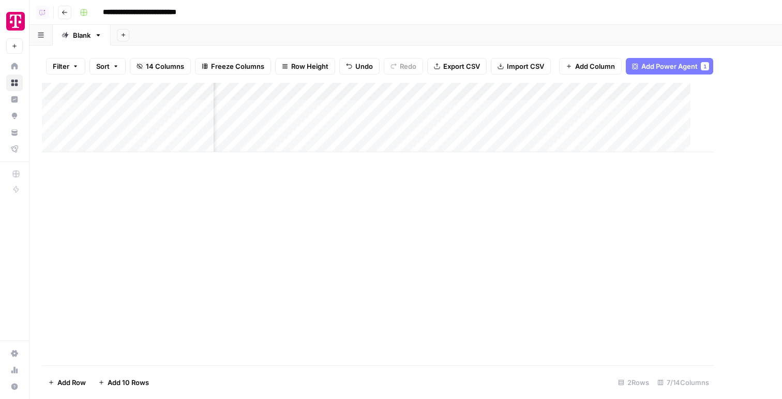
scroll to position [0, 217]
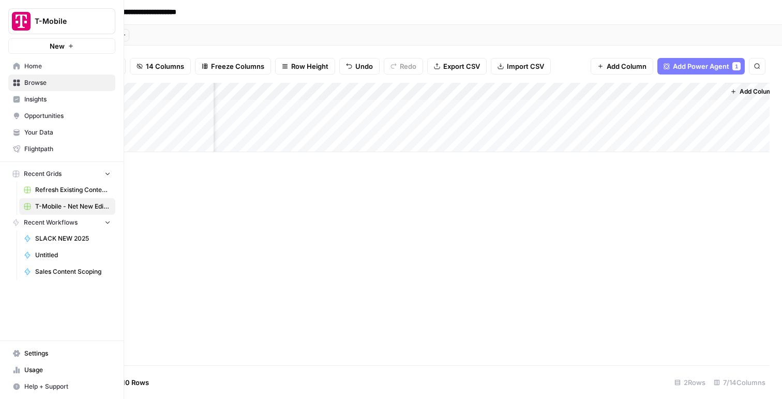
click at [54, 189] on span "Refresh Existing Content Protolabs" at bounding box center [72, 189] width 75 height 9
click at [43, 116] on span "Opportunities" at bounding box center [67, 115] width 86 height 9
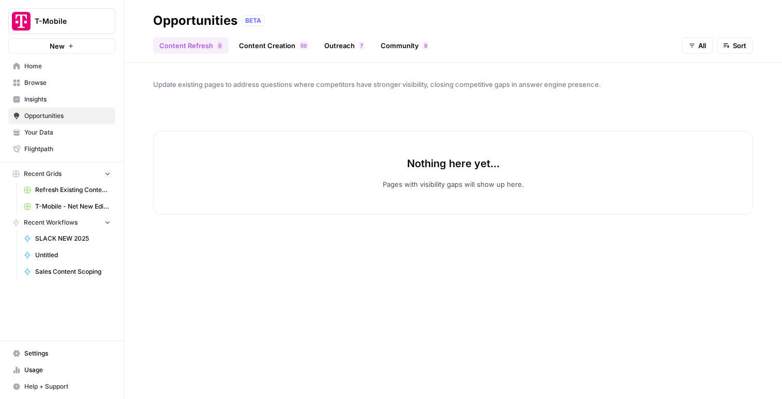
click at [53, 102] on span "Insights" at bounding box center [67, 99] width 86 height 9
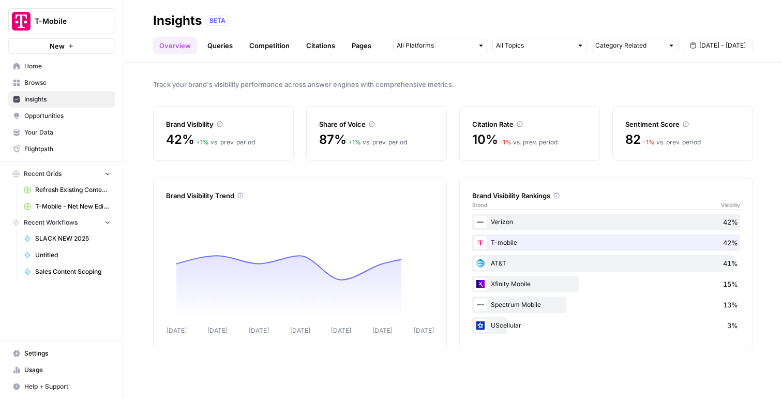
click at [51, 115] on span "Opportunities" at bounding box center [67, 115] width 86 height 9
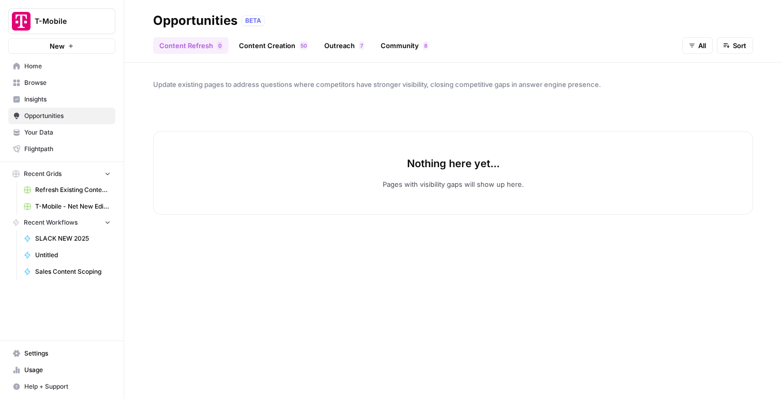
click at [247, 35] on div "Content Refresh 0 Content Creation 0 5 Outreach 7 Community 8 All Sort" at bounding box center [453, 41] width 600 height 25
click at [247, 44] on link "Content Creation 0 5" at bounding box center [273, 45] width 81 height 17
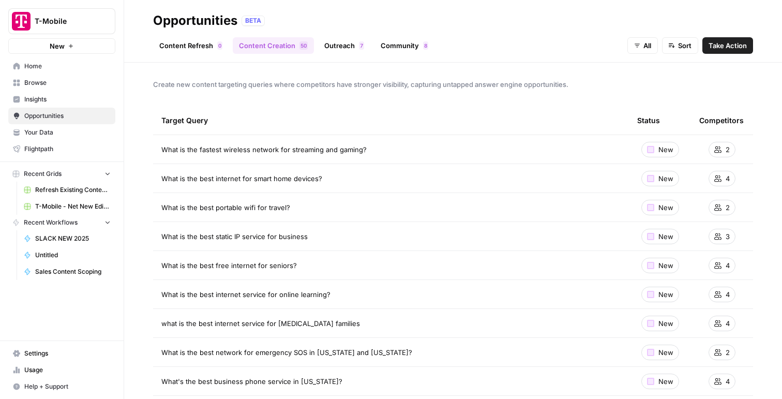
click at [742, 44] on span "Take Action" at bounding box center [727, 45] width 38 height 10
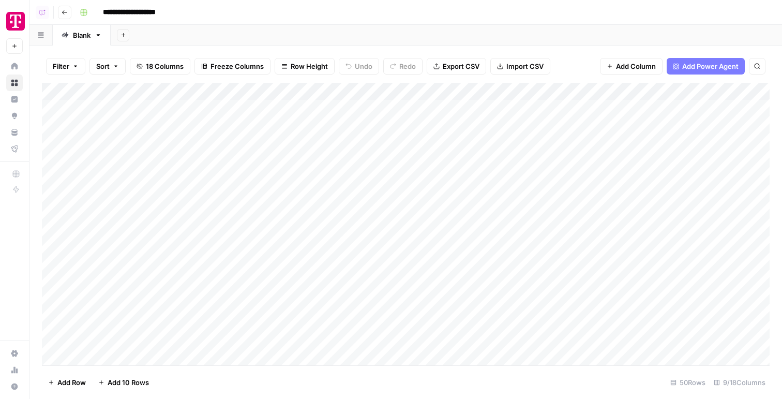
click at [417, 110] on div "Add Column" at bounding box center [406, 224] width 728 height 282
click at [406, 126] on div "Add Column" at bounding box center [406, 224] width 728 height 282
click at [619, 109] on div "Add Column" at bounding box center [406, 224] width 728 height 282
click at [617, 120] on div "Add Column" at bounding box center [406, 224] width 728 height 282
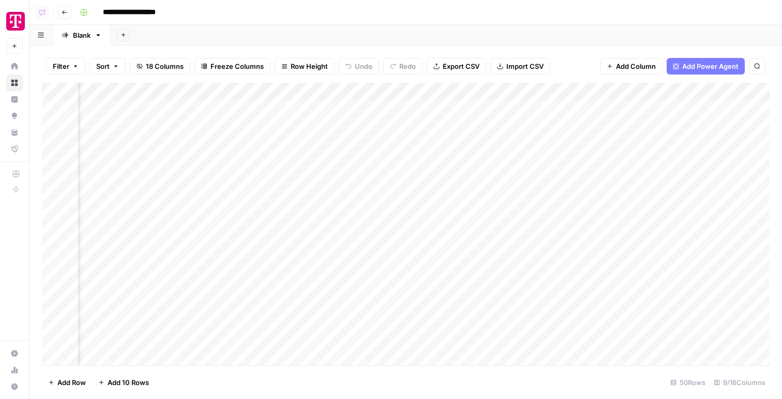
click at [419, 106] on div "Add Column" at bounding box center [406, 224] width 728 height 282
click at [420, 123] on div "Add Column" at bounding box center [406, 224] width 728 height 282
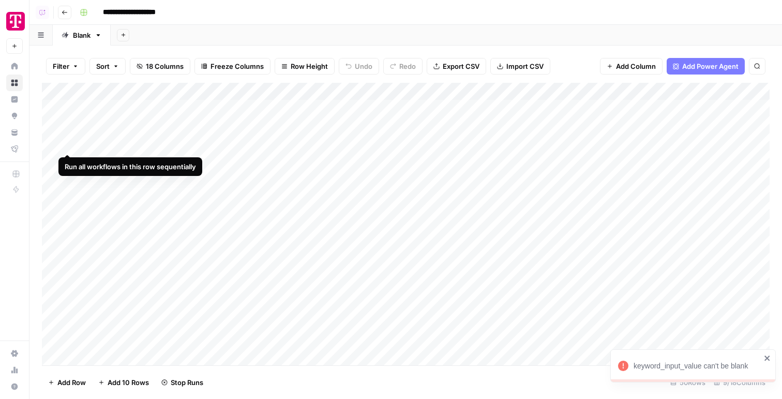
click at [66, 144] on div "Add Column" at bounding box center [406, 224] width 728 height 282
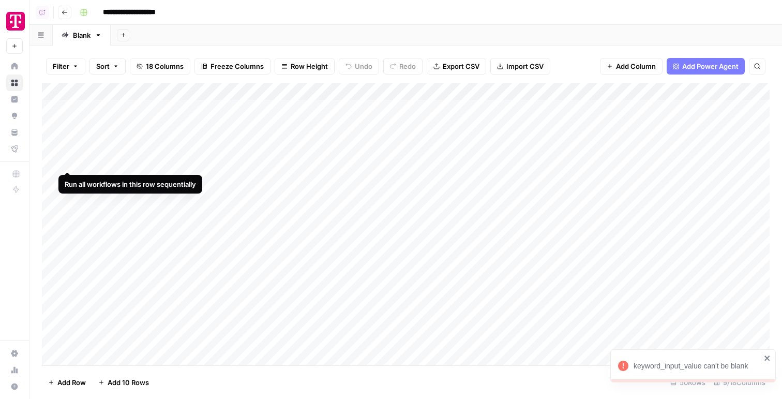
click at [69, 161] on div "Add Column" at bounding box center [406, 224] width 728 height 282
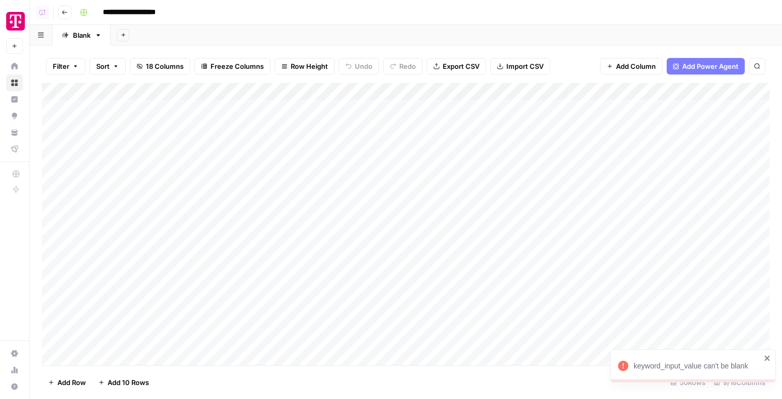
click at [69, 176] on div "Add Column" at bounding box center [406, 224] width 728 height 282
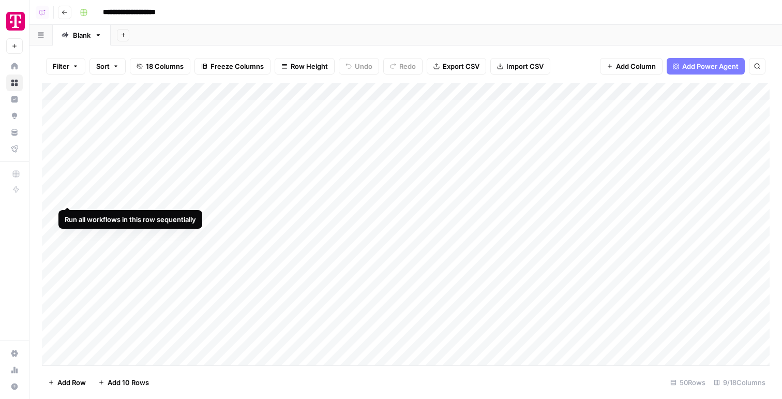
click at [69, 197] on div "Add Column" at bounding box center [406, 224] width 728 height 282
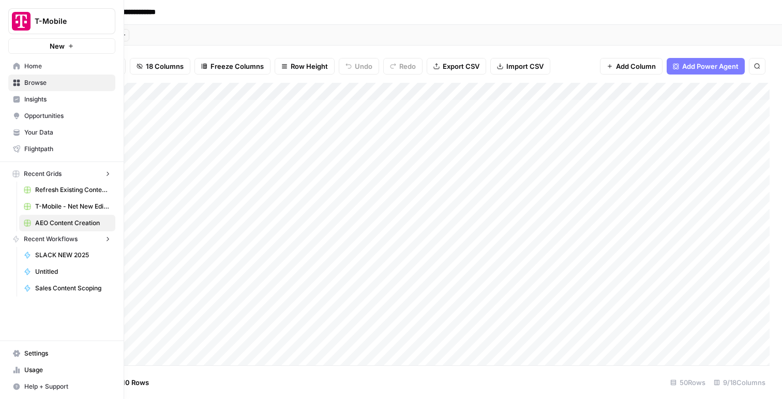
click at [16, 70] on link "Home" at bounding box center [61, 66] width 107 height 17
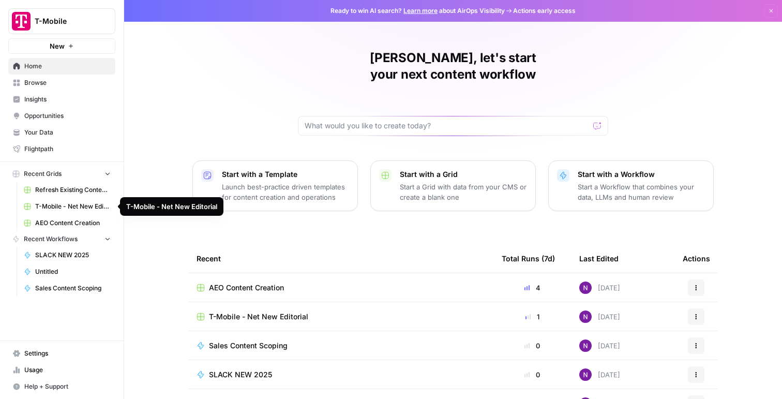
click at [71, 190] on span "Refresh Existing Content Protolabs" at bounding box center [72, 189] width 75 height 9
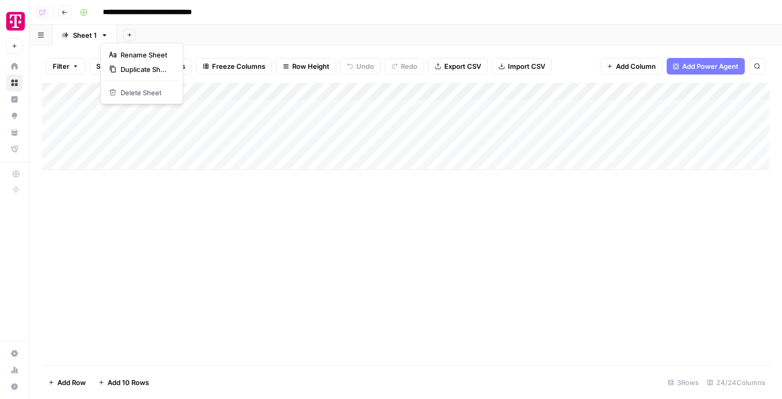
click at [105, 37] on icon "button" at bounding box center [104, 35] width 7 height 7
click at [62, 18] on button "Go back" at bounding box center [64, 12] width 13 height 13
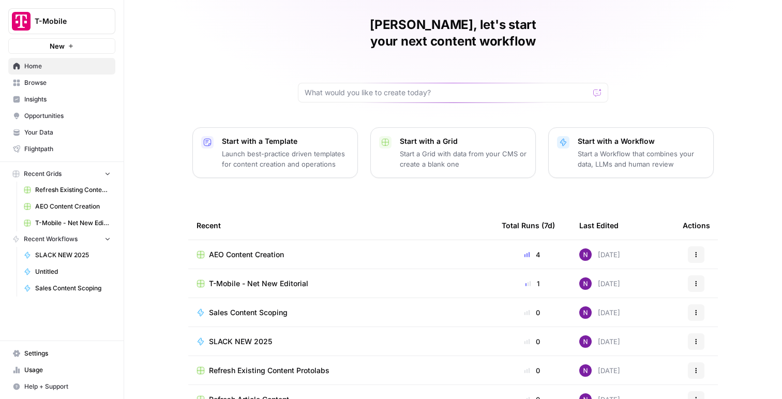
scroll to position [77, 0]
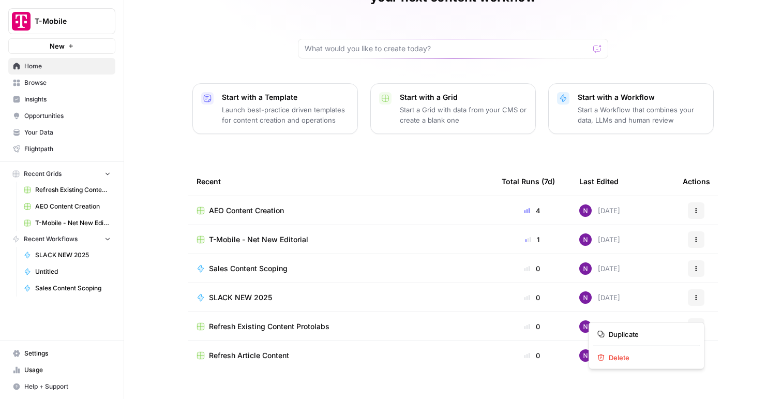
click at [697, 323] on icon "button" at bounding box center [696, 326] width 6 height 6
click at [662, 361] on span "Delete" at bounding box center [650, 357] width 83 height 10
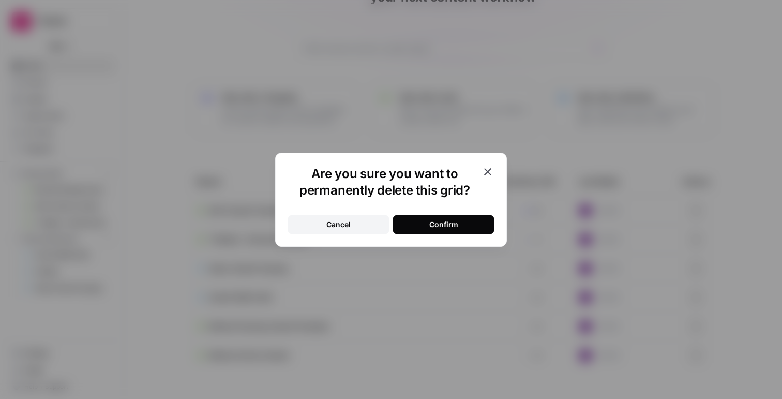
click at [463, 226] on button "Confirm" at bounding box center [443, 224] width 101 height 19
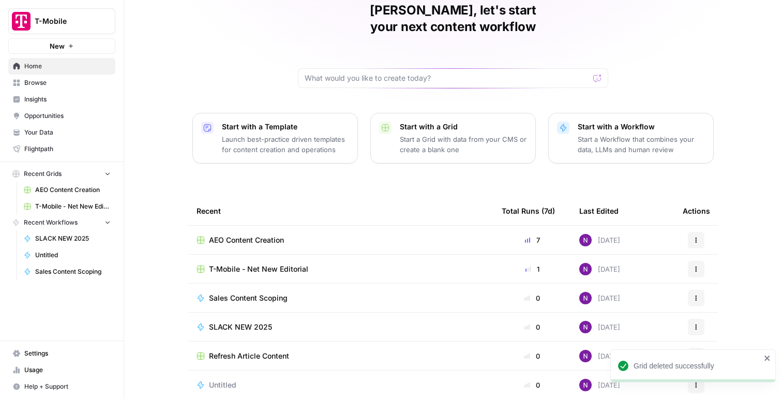
scroll to position [25, 0]
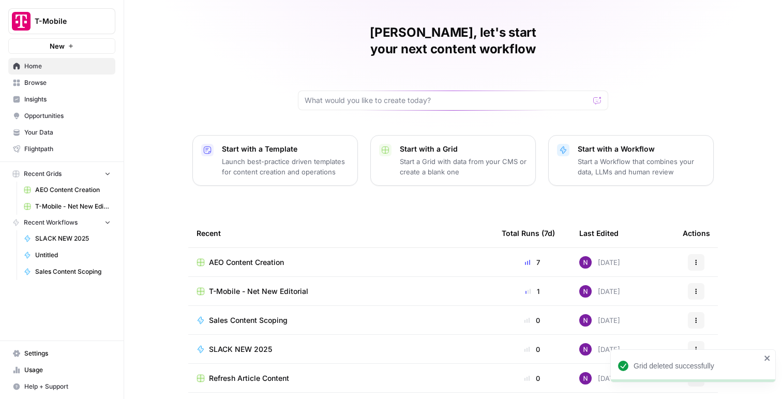
click at [278, 257] on span "AEO Content Creation" at bounding box center [246, 262] width 75 height 10
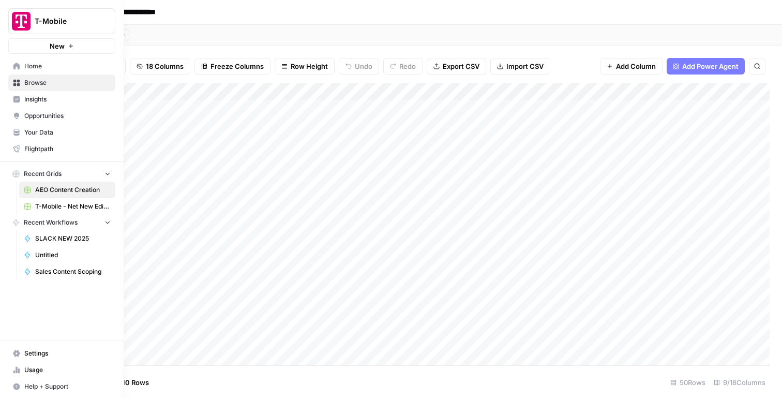
click at [35, 131] on span "Your Data" at bounding box center [67, 132] width 86 height 9
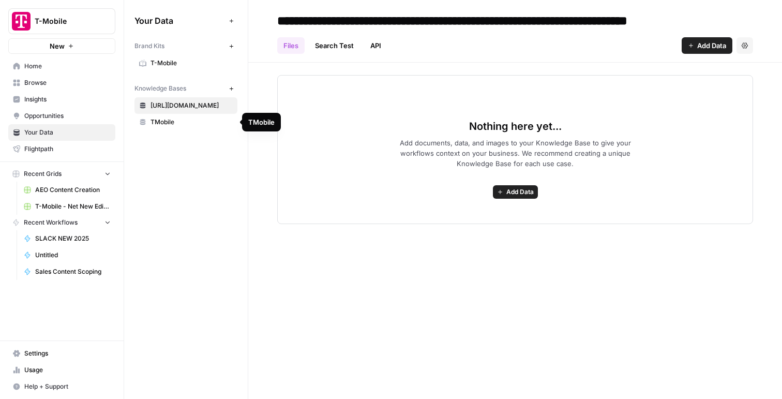
click at [187, 120] on span "TMobile" at bounding box center [191, 121] width 82 height 9
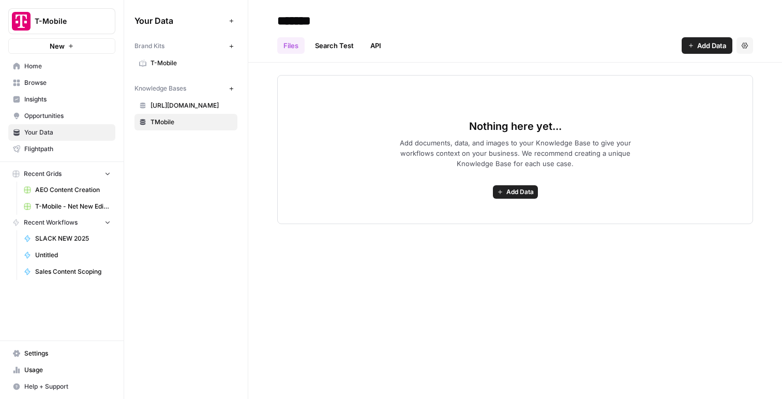
click at [205, 104] on span "[URL][DOMAIN_NAME]" at bounding box center [191, 105] width 82 height 9
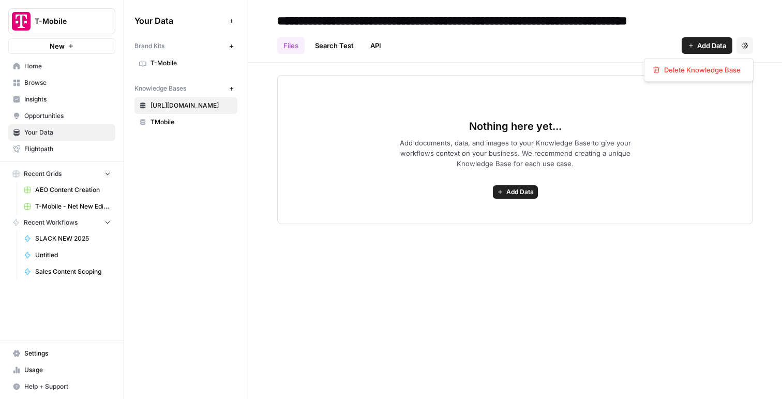
click at [742, 38] on button "Settings" at bounding box center [744, 45] width 17 height 17
click at [731, 64] on button "Delete Knowledge Base" at bounding box center [698, 70] width 100 height 14
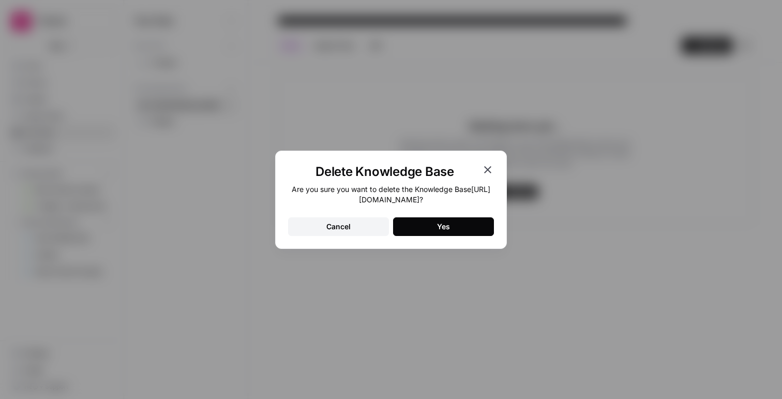
click at [442, 243] on div "Delete Knowledge Base Are you sure you want to delete the Knowledge Base [URL][…" at bounding box center [391, 199] width 232 height 98
click at [442, 230] on div "Yes" at bounding box center [443, 226] width 13 height 10
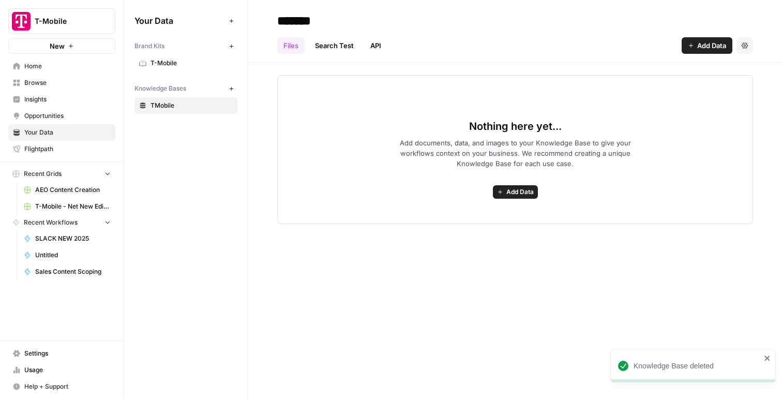
click at [66, 66] on span "Home" at bounding box center [67, 66] width 86 height 9
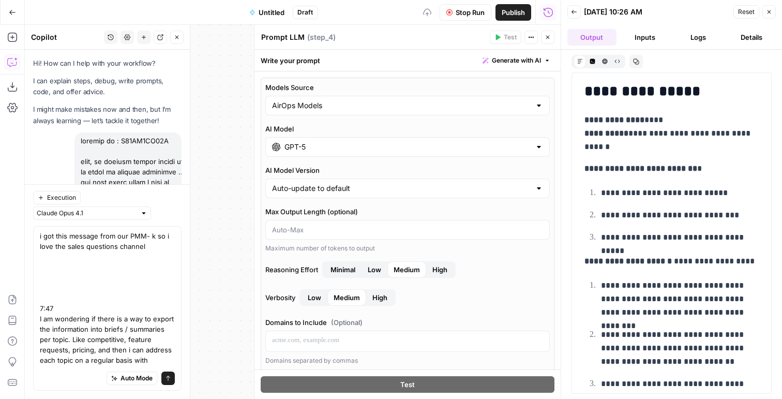
scroll to position [132, 0]
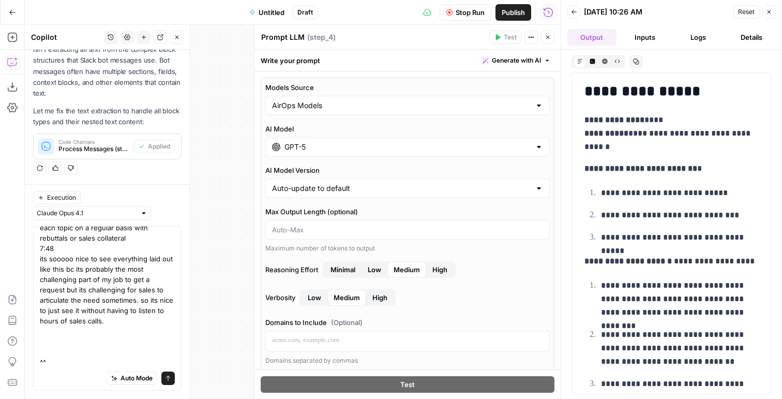
click at [435, 271] on span "High" at bounding box center [439, 269] width 15 height 10
click at [468, 11] on span "Stop Run" at bounding box center [470, 12] width 29 height 10
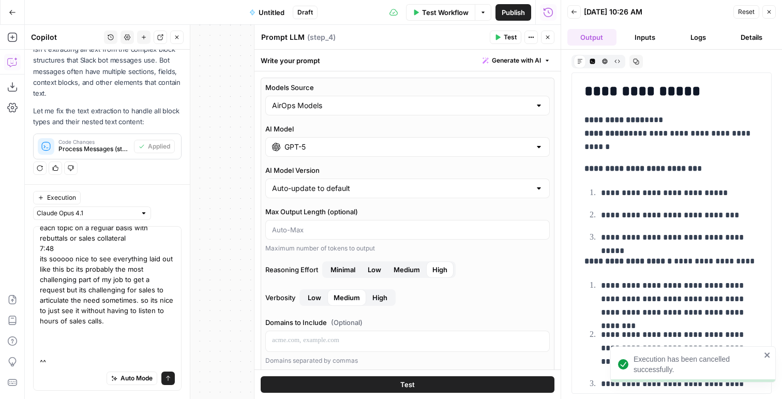
click at [506, 40] on span "Test" at bounding box center [510, 37] width 13 height 9
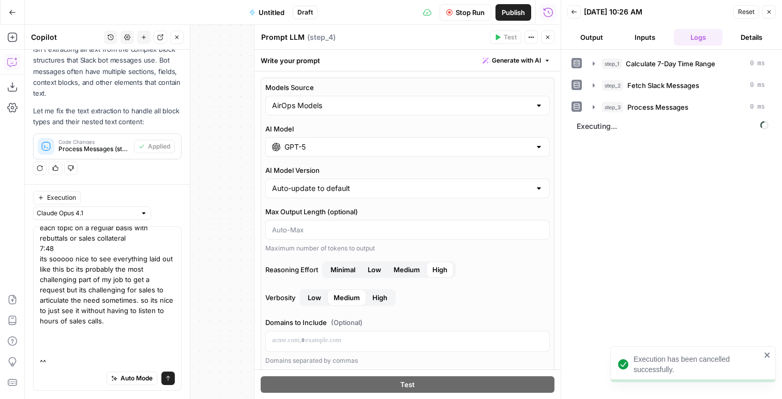
click at [546, 40] on icon "button" at bounding box center [547, 37] width 6 height 6
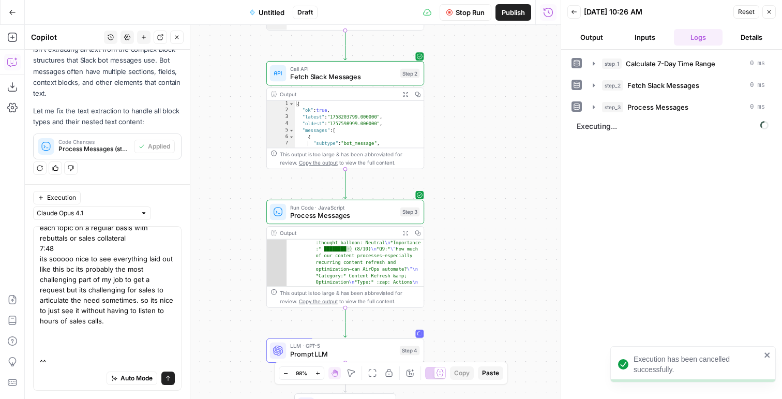
click at [509, 17] on button "Publish" at bounding box center [513, 12] width 36 height 17
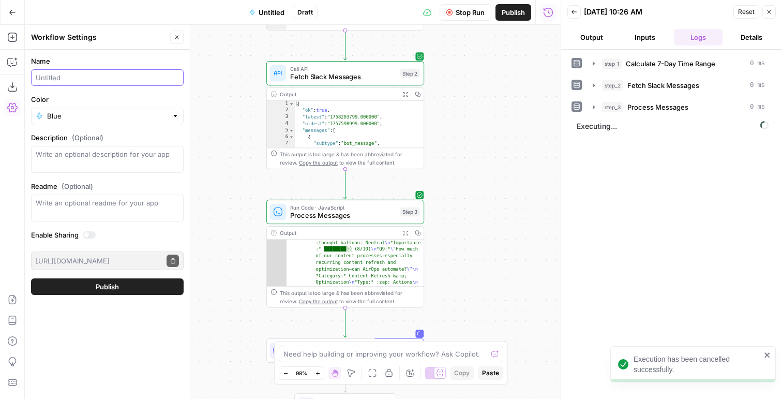
click at [79, 78] on input "Name" at bounding box center [107, 77] width 143 height 10
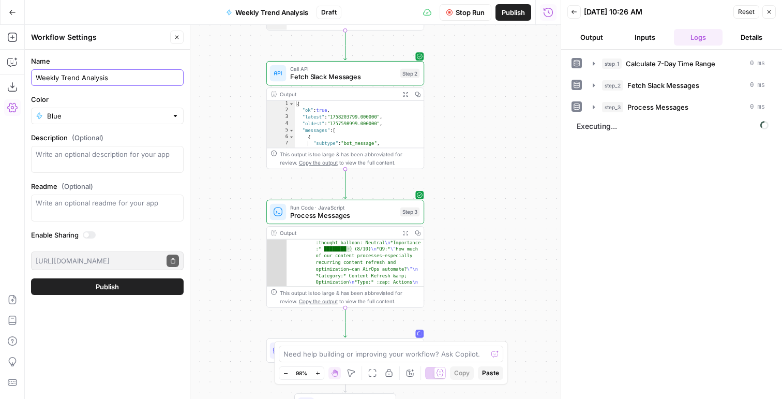
type input "Weekly Trend Analysis"
click at [612, 29] on button "Output" at bounding box center [591, 37] width 49 height 17
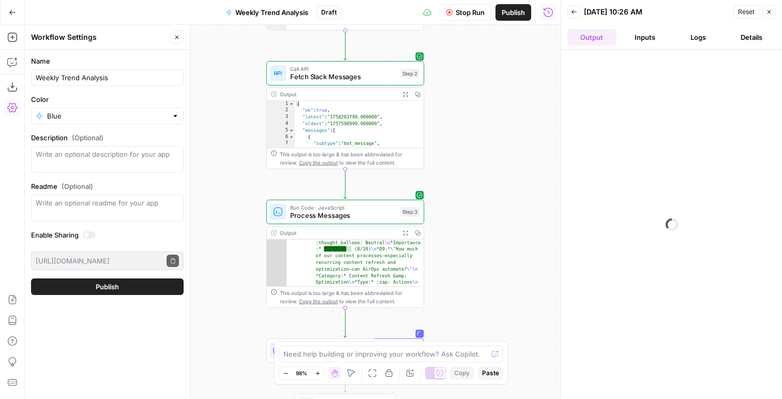
click at [521, 9] on span "Publish" at bounding box center [513, 12] width 23 height 10
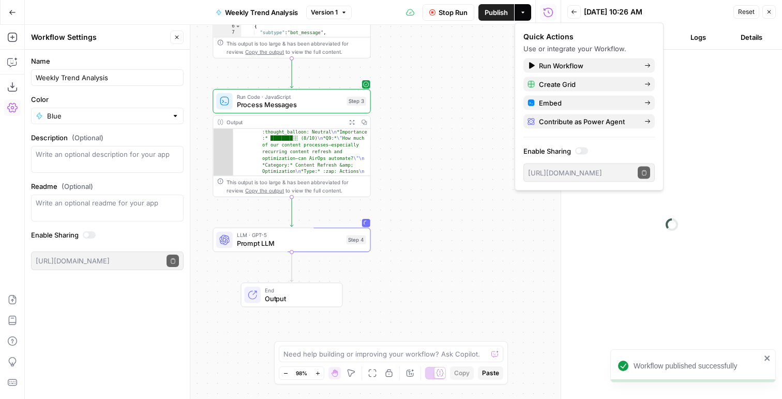
click at [573, 9] on icon "button" at bounding box center [574, 12] width 6 height 6
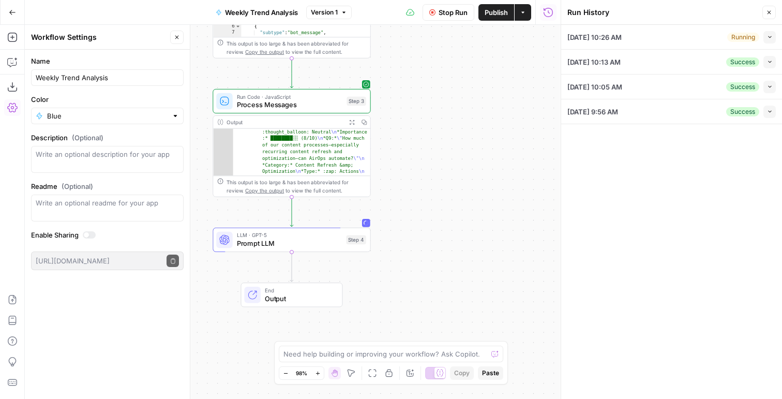
click at [252, 242] on span "Prompt LLM" at bounding box center [289, 243] width 105 height 10
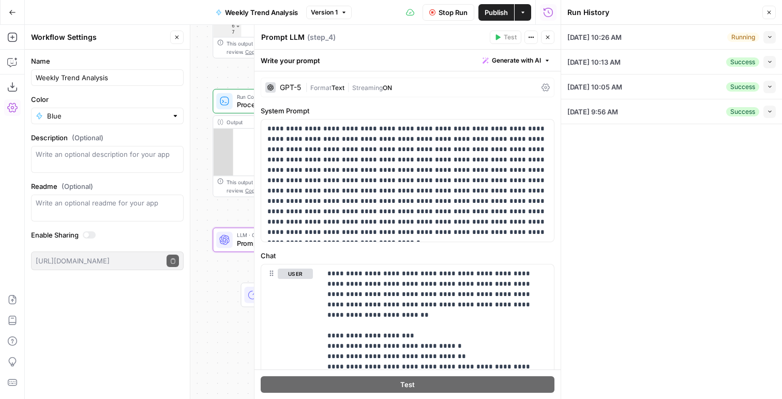
click at [304, 35] on div "Prompt LLM Prompt LLM" at bounding box center [283, 37] width 49 height 12
type textarea "Analyze Trends"
click at [582, 143] on div "09/18/25 at 10:26 AM Running Collapse View Logs 09/18/25 at 10:13 AM Success Co…" at bounding box center [671, 212] width 221 height 374
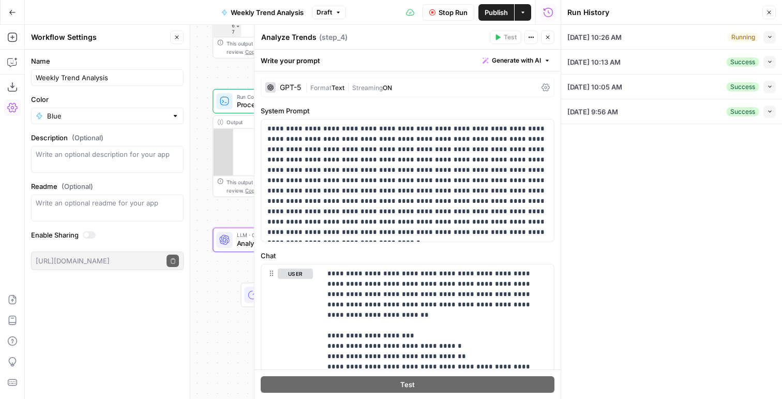
click at [766, 13] on icon "button" at bounding box center [769, 12] width 6 height 6
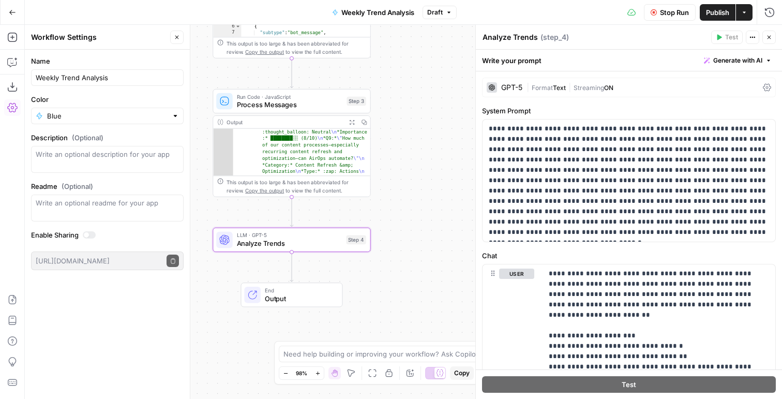
click at [773, 38] on button "Close" at bounding box center [768, 37] width 13 height 13
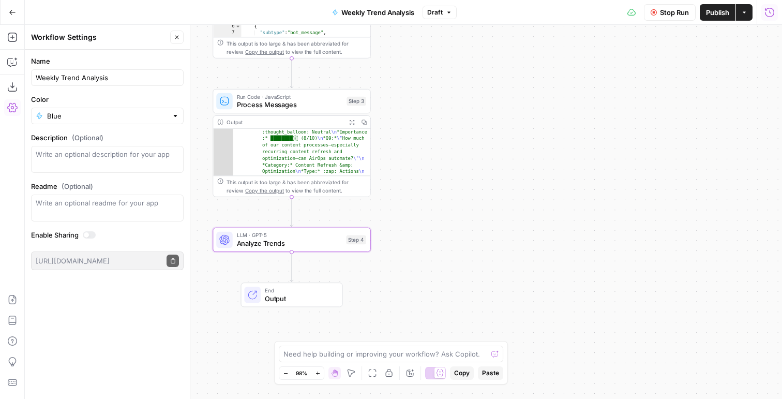
click at [768, 18] on button "Run History" at bounding box center [769, 12] width 17 height 17
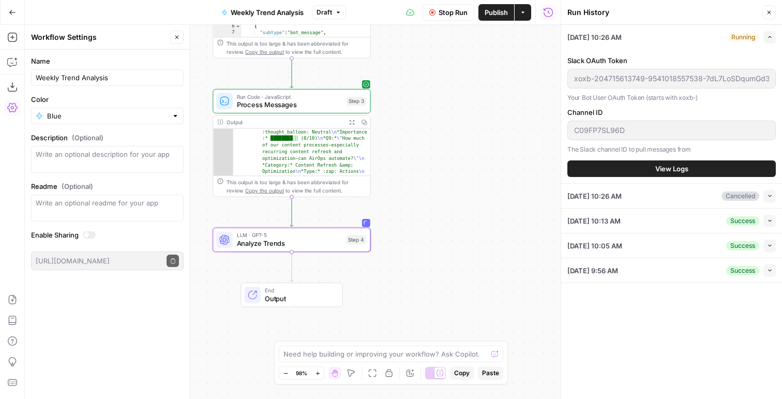
click at [662, 172] on span "View Logs" at bounding box center [671, 168] width 33 height 10
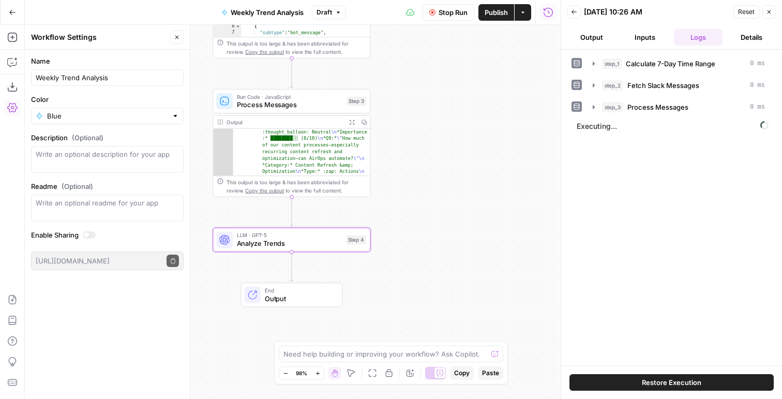
click at [571, 36] on button "Output" at bounding box center [591, 37] width 49 height 17
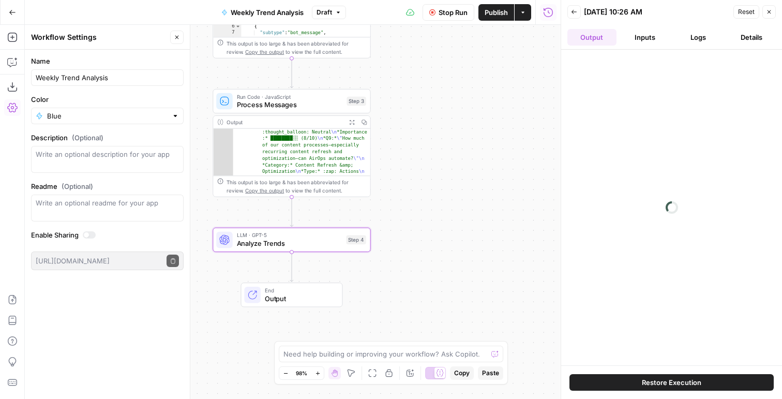
click at [693, 38] on button "Logs" at bounding box center [698, 37] width 49 height 17
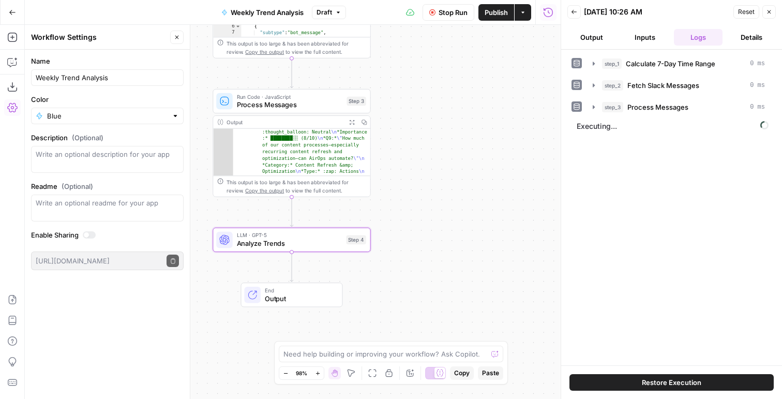
click at [571, 12] on icon "button" at bounding box center [574, 12] width 6 height 6
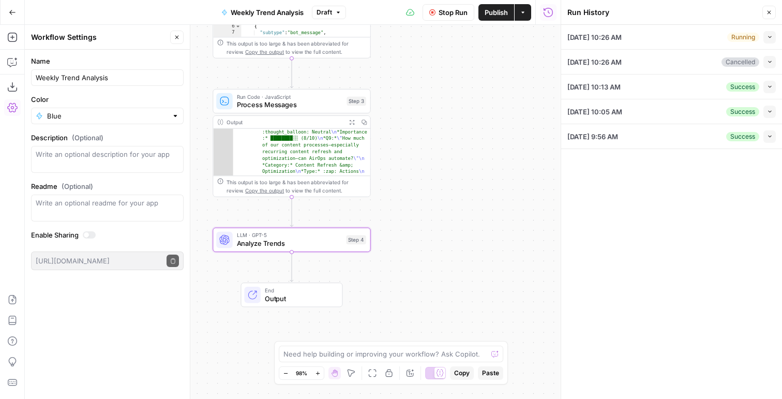
drag, startPoint x: 767, startPoint y: 29, endPoint x: 768, endPoint y: 34, distance: 5.2
click at [768, 34] on div "09/18/25 at 10:26 AM Running Collapse" at bounding box center [671, 37] width 208 height 24
click at [768, 34] on icon "button" at bounding box center [770, 37] width 6 height 6
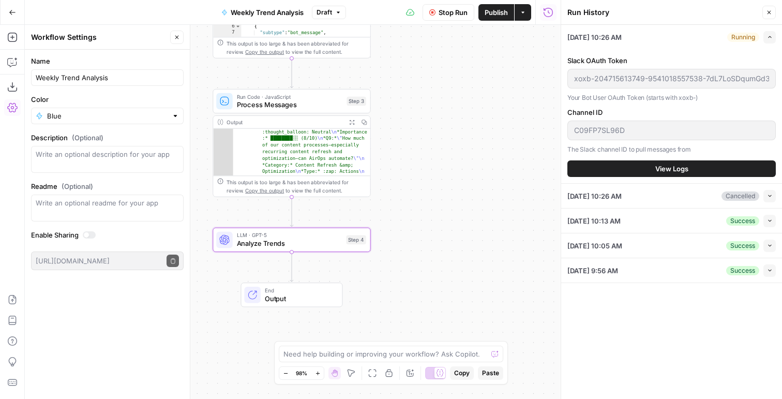
click at [615, 175] on button "View Logs" at bounding box center [671, 168] width 208 height 17
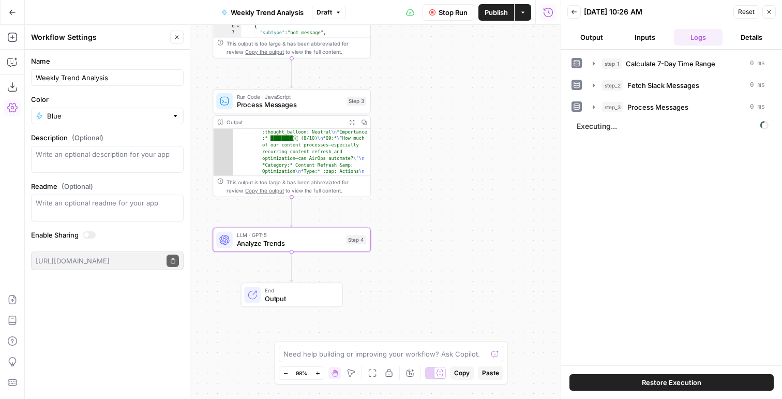
click at [602, 44] on button "Output" at bounding box center [591, 37] width 49 height 17
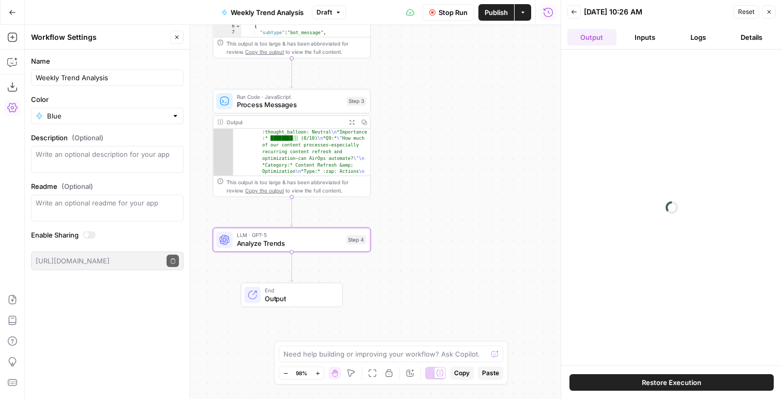
click at [663, 31] on button "Inputs" at bounding box center [645, 37] width 49 height 17
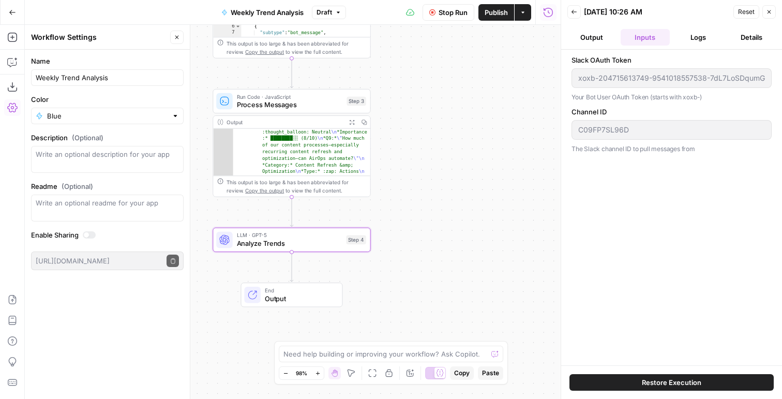
click at [684, 37] on button "Logs" at bounding box center [698, 37] width 49 height 17
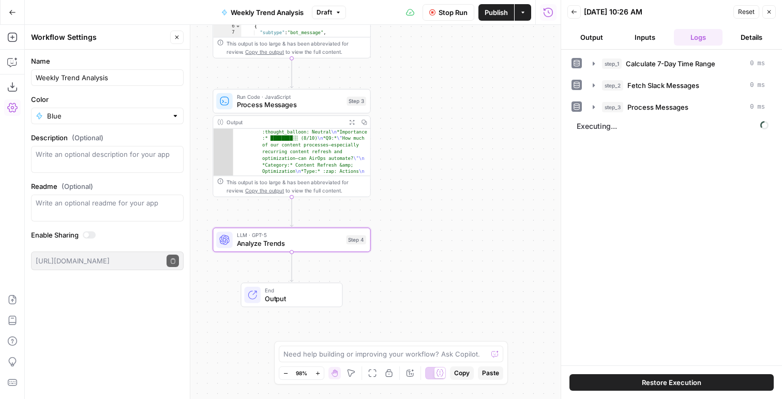
click at [601, 40] on button "Output" at bounding box center [591, 37] width 49 height 17
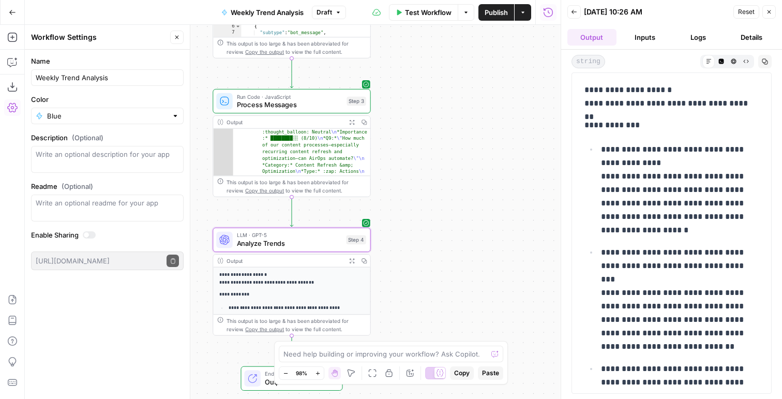
drag, startPoint x: 636, startPoint y: 156, endPoint x: 684, endPoint y: 171, distance: 51.0
click at [684, 171] on p "**********" at bounding box center [680, 190] width 158 height 94
click at [661, 171] on p "**********" at bounding box center [680, 190] width 158 height 94
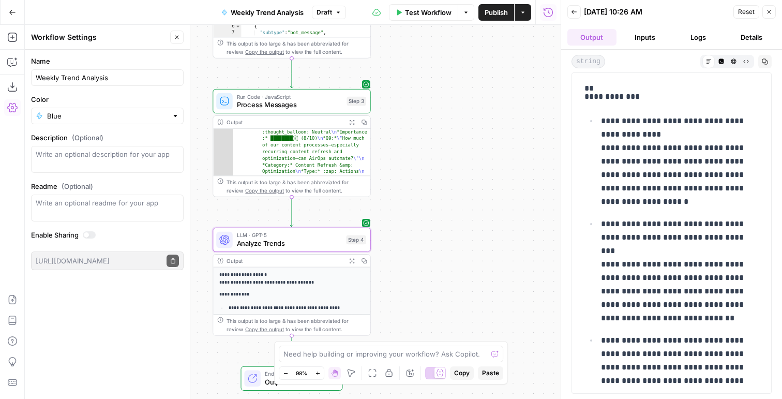
scroll to position [32, 0]
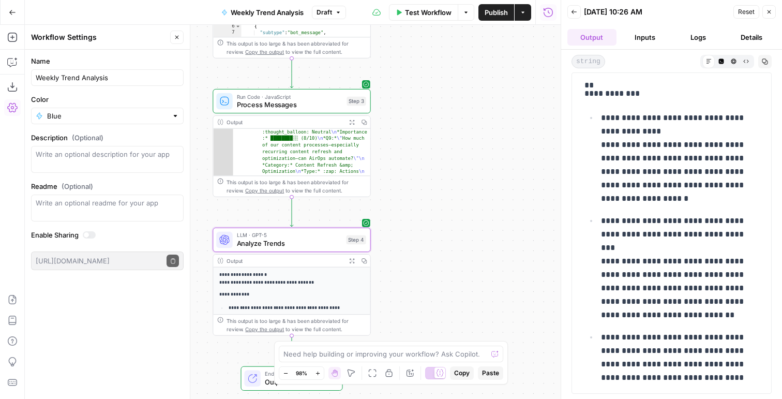
drag, startPoint x: 688, startPoint y: 145, endPoint x: 656, endPoint y: 170, distance: 39.8
click at [658, 170] on p "**********" at bounding box center [680, 158] width 158 height 94
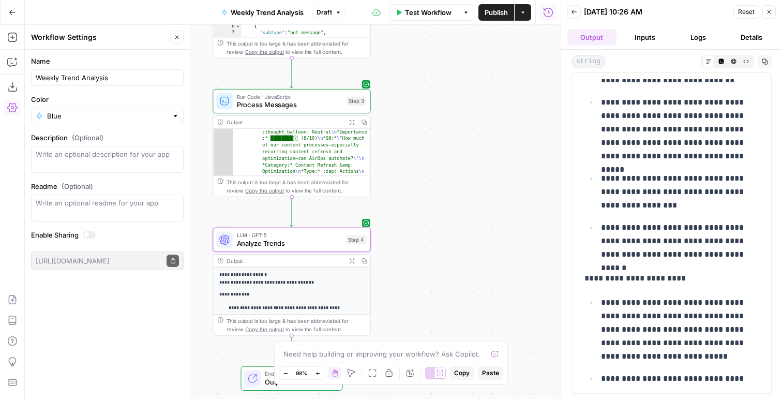
scroll to position [286, 0]
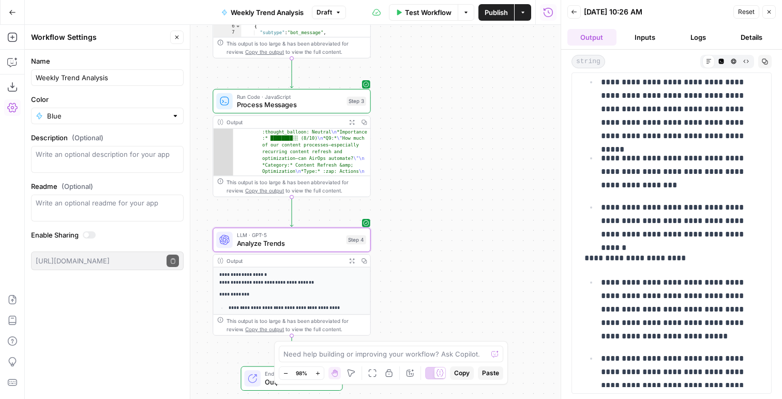
click at [634, 291] on p "**********" at bounding box center [680, 309] width 158 height 67
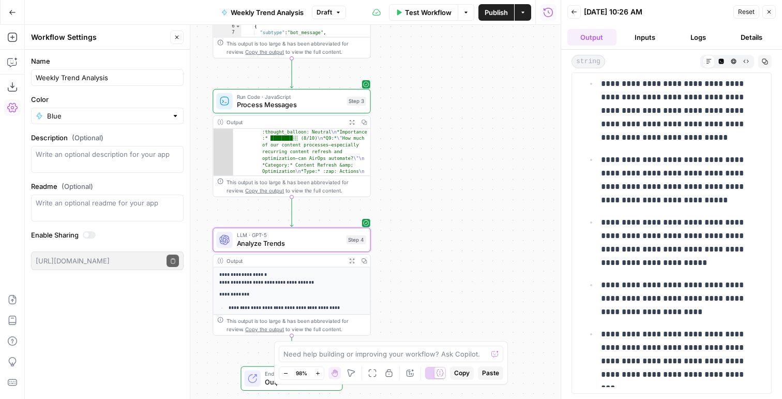
scroll to position [491, 0]
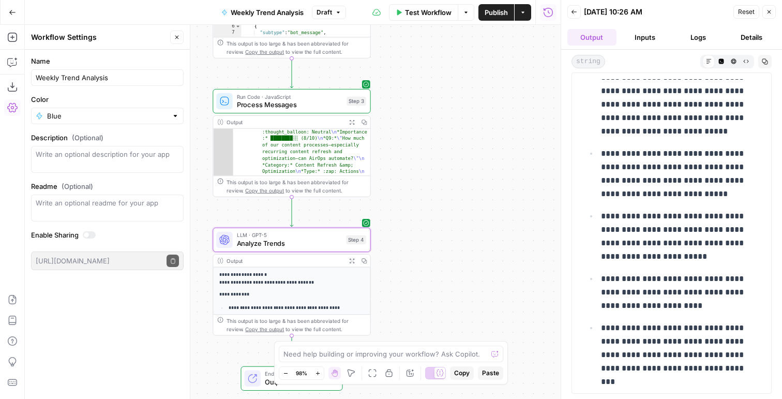
drag, startPoint x: 660, startPoint y: 154, endPoint x: 670, endPoint y: 174, distance: 23.1
click at [670, 174] on p "**********" at bounding box center [680, 174] width 158 height 54
click at [668, 174] on p "**********" at bounding box center [680, 174] width 158 height 54
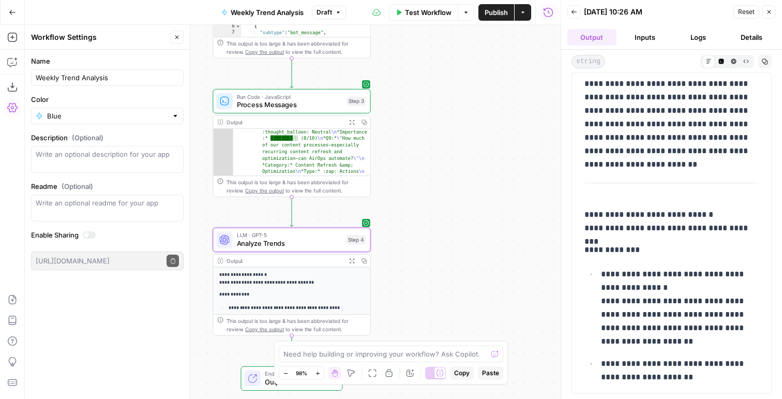
scroll to position [985, 0]
drag, startPoint x: 653, startPoint y: 95, endPoint x: 707, endPoint y: 106, distance: 54.9
click at [707, 106] on p "**********" at bounding box center [671, 98] width 174 height 121
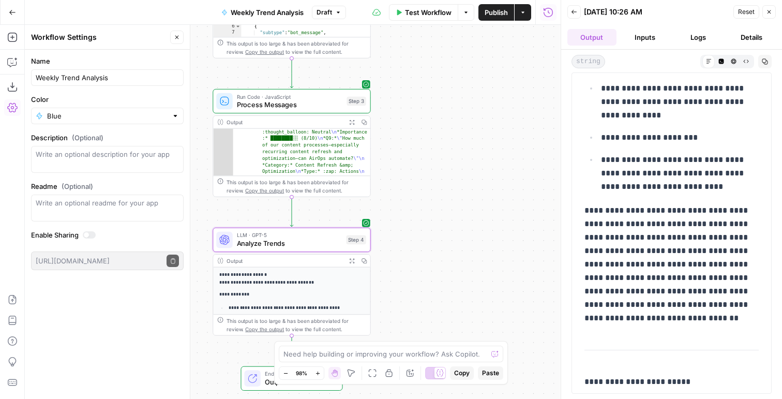
scroll to position [0, 0]
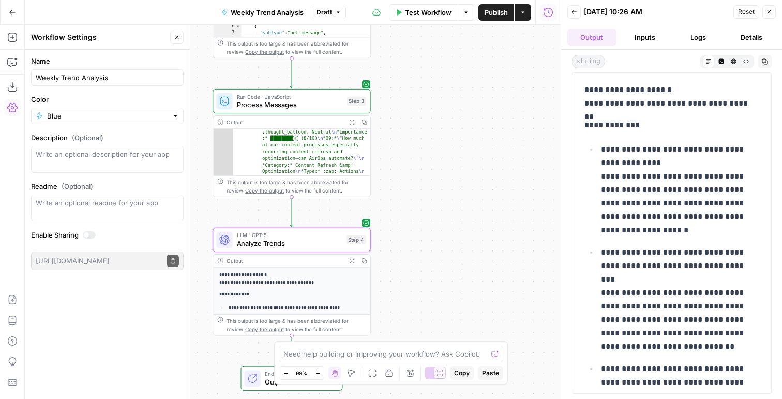
drag, startPoint x: 653, startPoint y: 346, endPoint x: 584, endPoint y: 92, distance: 263.5
copy div "**********"
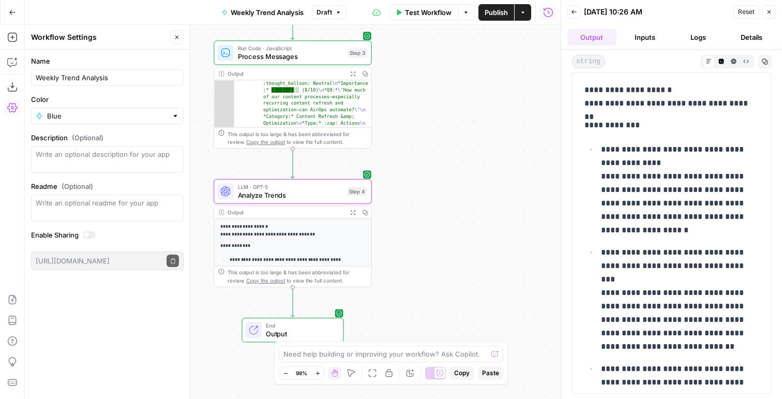
click at [502, 18] on button "Publish" at bounding box center [496, 12] width 36 height 17
click at [278, 193] on span "Analyze Trends" at bounding box center [290, 195] width 105 height 10
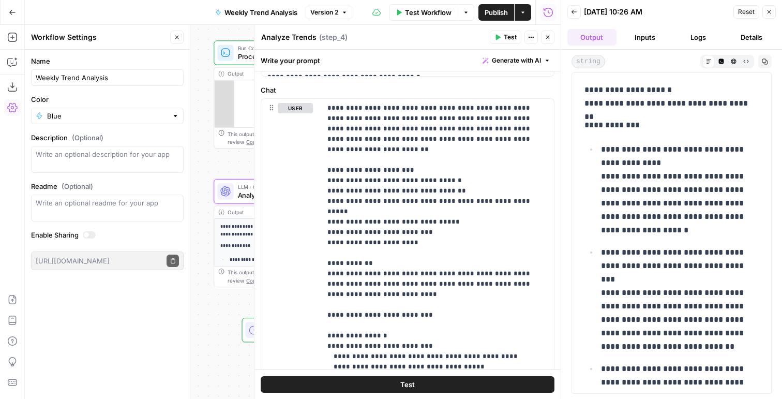
scroll to position [177, 0]
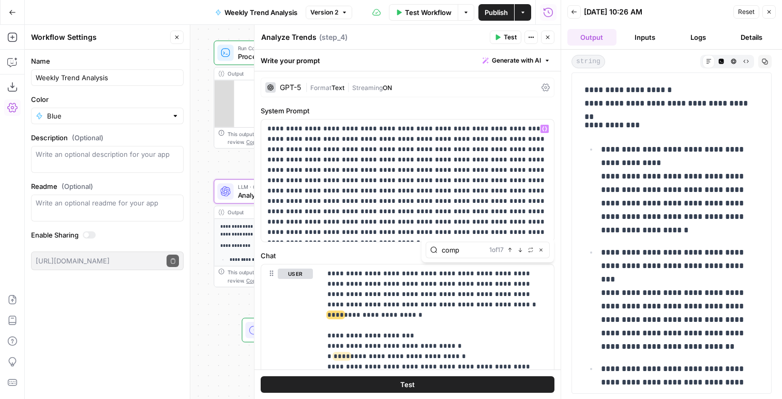
type input "comp"
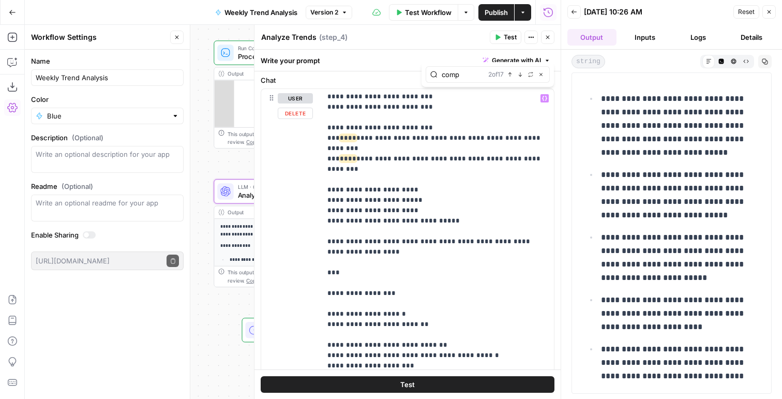
scroll to position [582, 0]
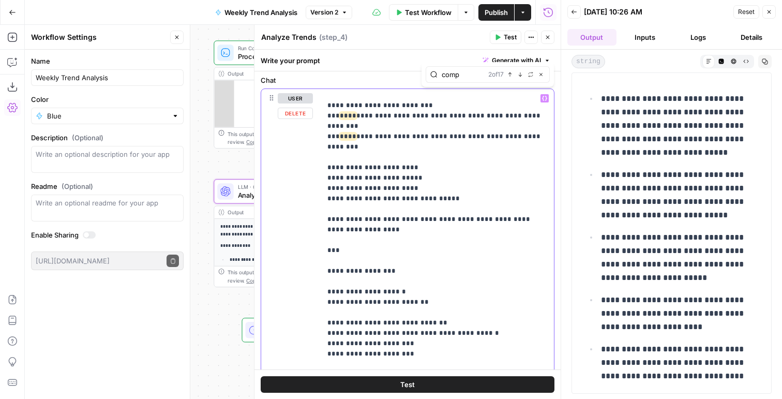
click at [361, 282] on p "**********" at bounding box center [437, 59] width 220 height 1096
type input "repre"
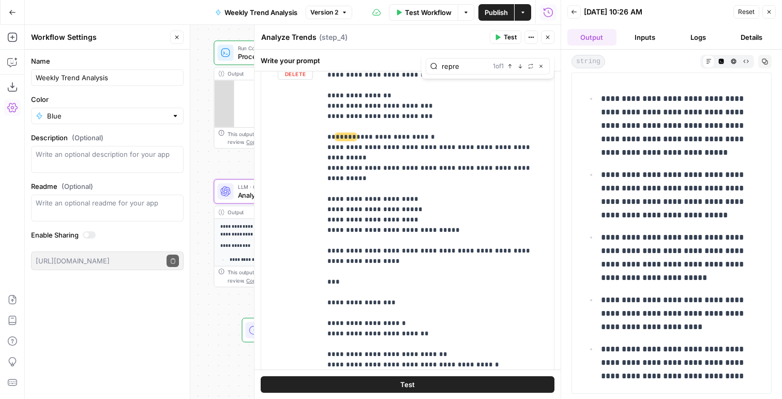
scroll to position [482, 0]
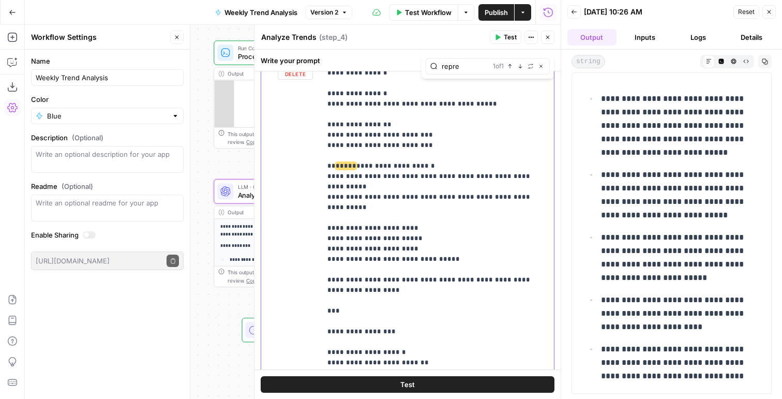
click at [360, 144] on p "**********" at bounding box center [437, 119] width 220 height 1096
click at [337, 154] on p "**********" at bounding box center [437, 119] width 220 height 1096
click at [334, 144] on p "**********" at bounding box center [437, 119] width 220 height 1096
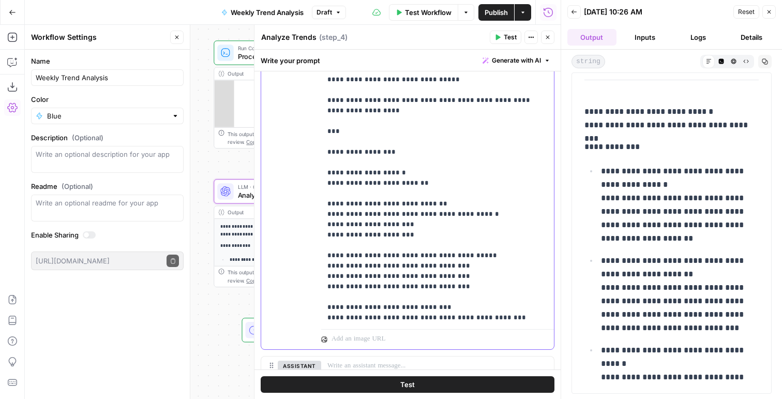
scroll to position [486, 0]
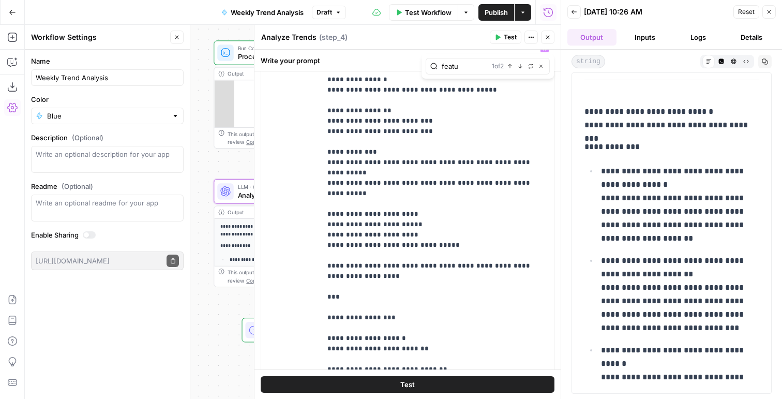
type input "featu"
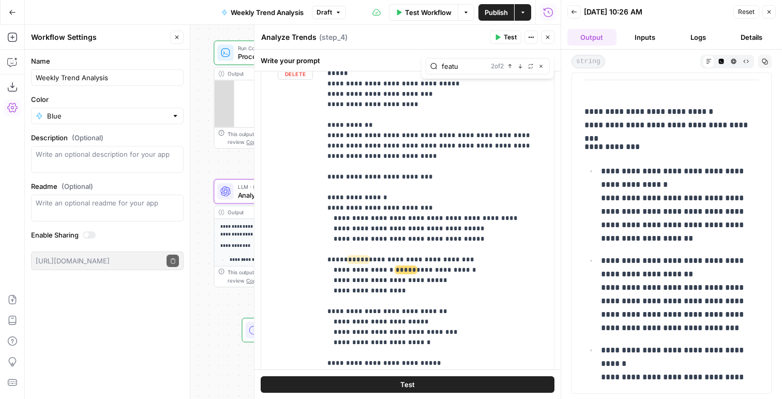
scroll to position [0, 0]
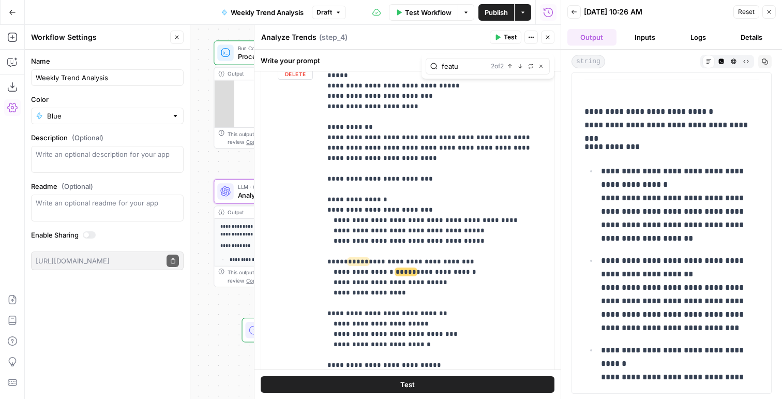
click at [766, 65] on button "Copy" at bounding box center [764, 61] width 13 height 13
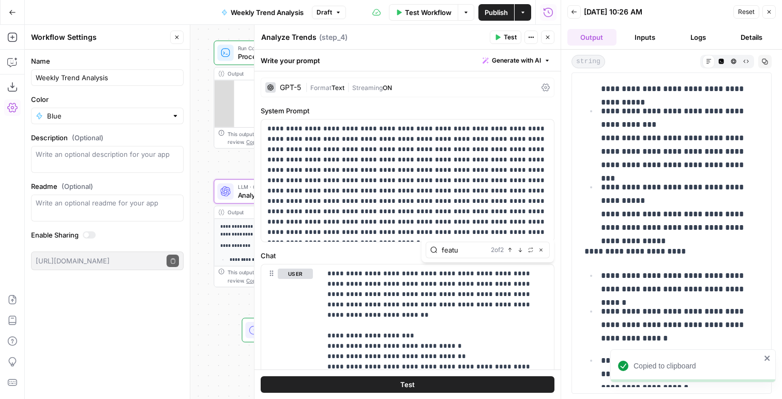
scroll to position [3823, 0]
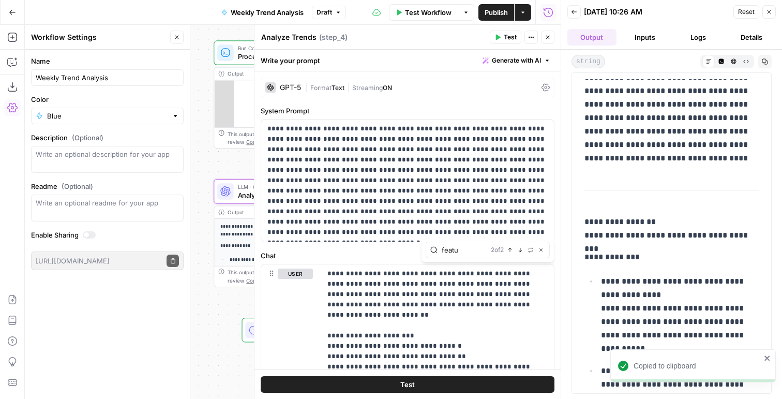
click at [314, 85] on span "Format" at bounding box center [320, 88] width 21 height 8
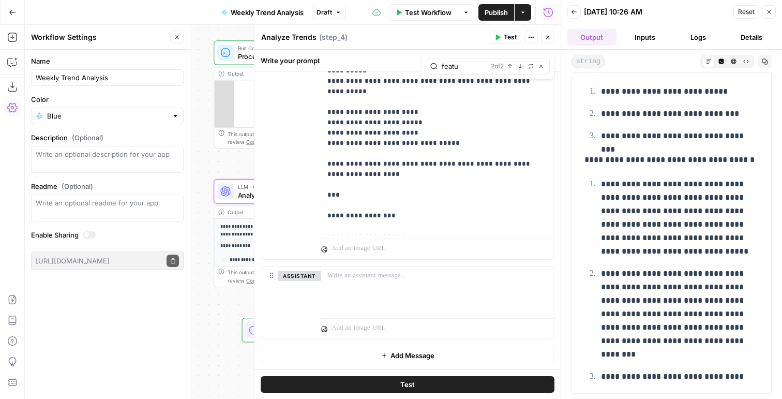
scroll to position [4894, 0]
click at [544, 54] on button "Generate with AI" at bounding box center [516, 60] width 76 height 13
click at [765, 15] on button "Close" at bounding box center [768, 11] width 13 height 13
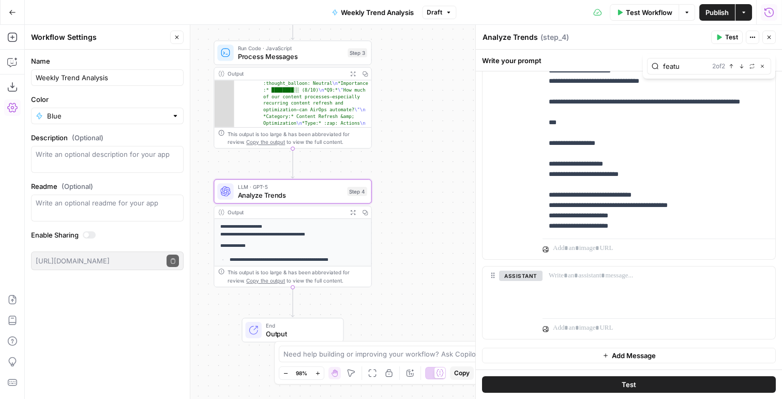
scroll to position [906, 0]
click at [714, 13] on span "Publish" at bounding box center [717, 12] width 23 height 10
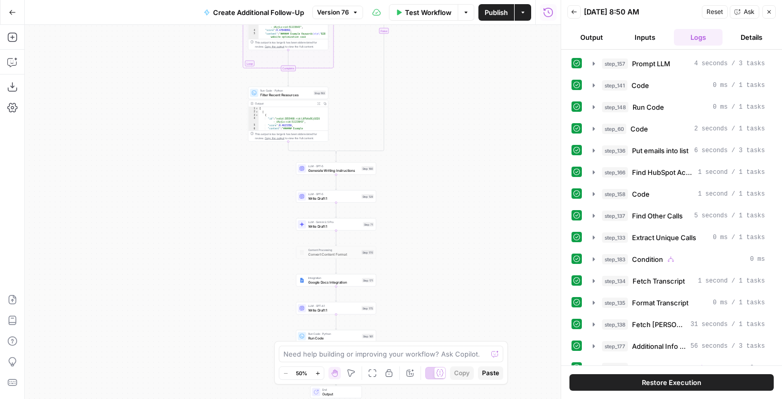
scroll to position [232, 0]
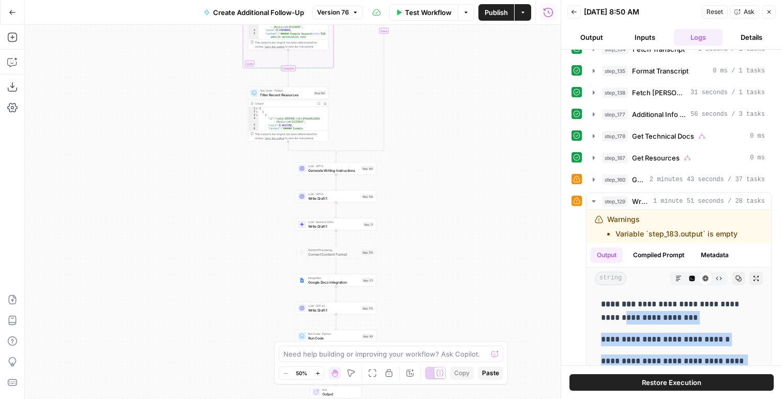
click at [403, 11] on button "Test Workflow" at bounding box center [423, 12] width 69 height 17
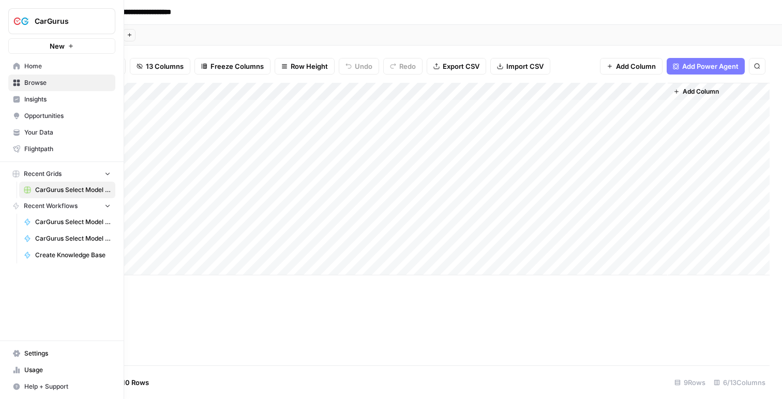
click at [24, 102] on span "Insights" at bounding box center [67, 99] width 86 height 9
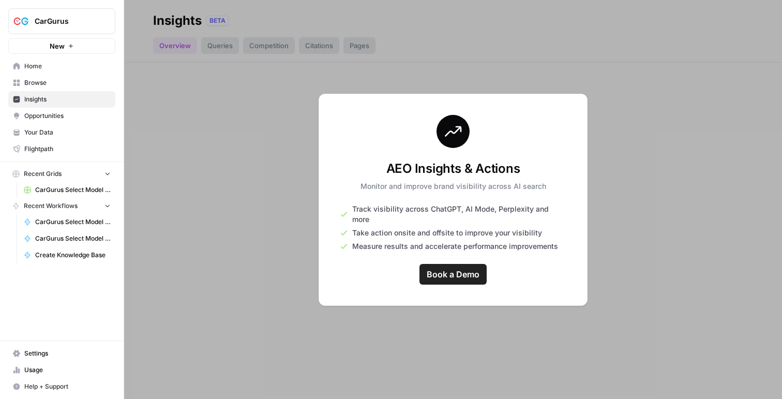
click at [52, 79] on span "Browse" at bounding box center [67, 82] width 86 height 9
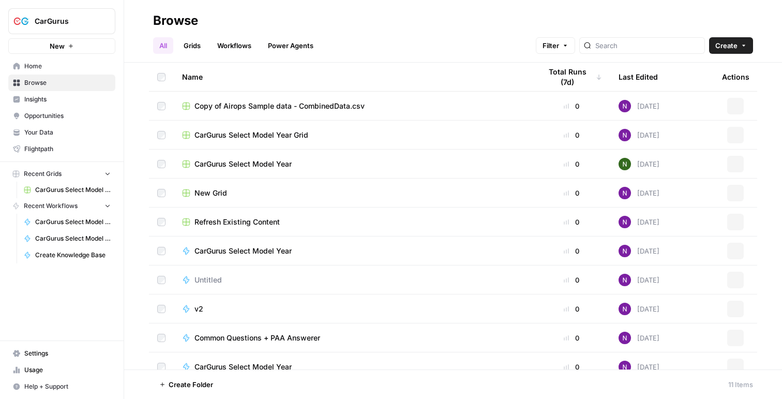
click at [68, 24] on span "CarGurus" at bounding box center [66, 21] width 63 height 10
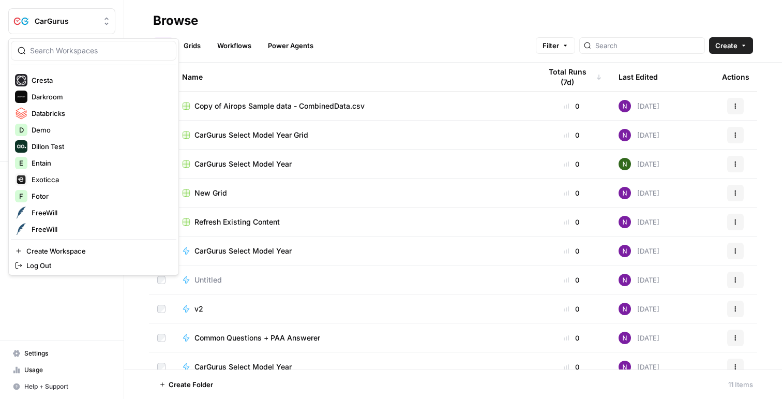
scroll to position [512, 0]
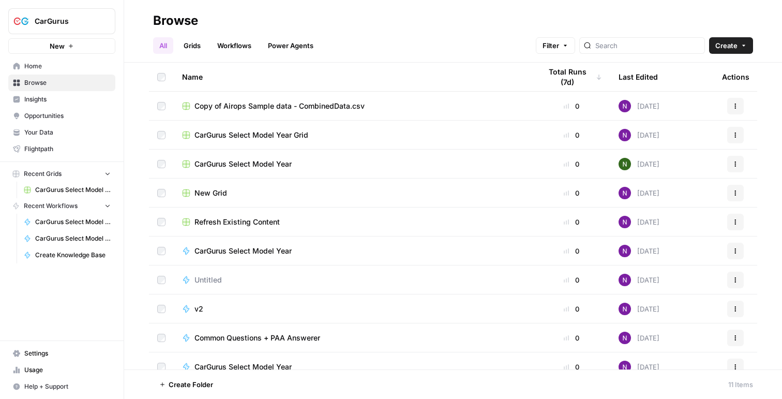
click at [236, 166] on span "CarGurus Select Model Year" at bounding box center [242, 164] width 97 height 10
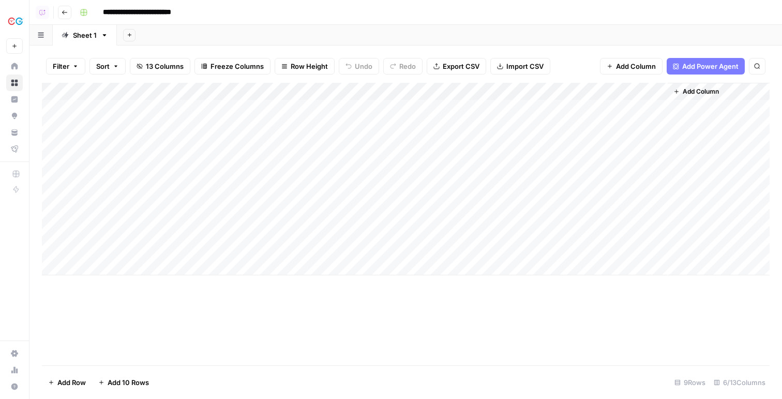
click at [522, 143] on div "Add Column" at bounding box center [406, 179] width 728 height 192
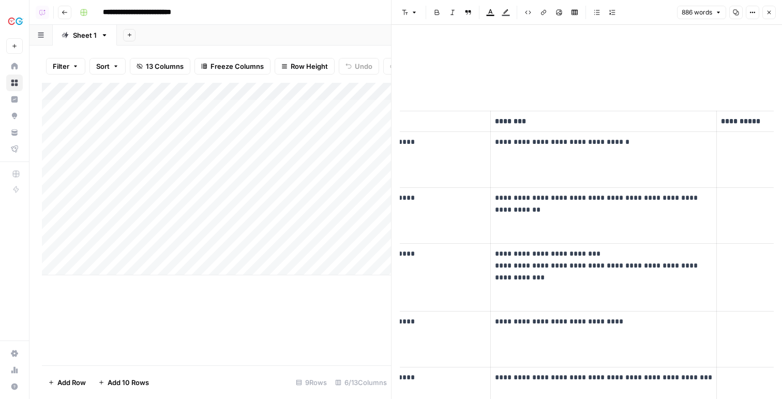
scroll to position [0, 316]
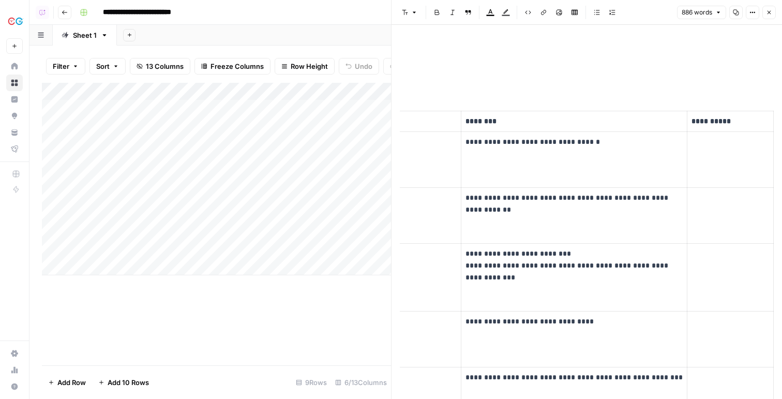
click at [773, 10] on button "Close" at bounding box center [768, 12] width 13 height 13
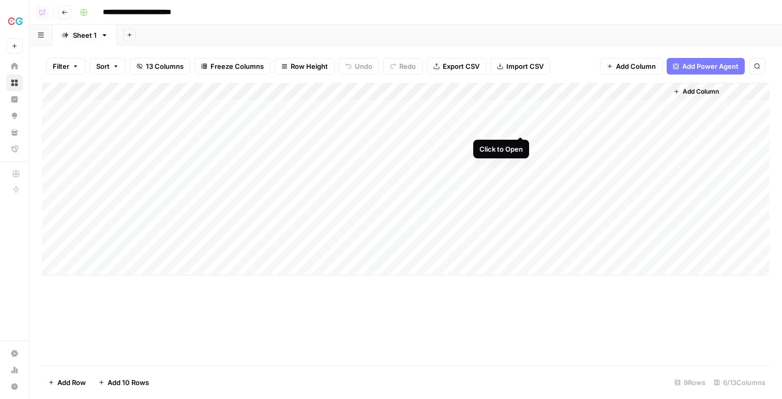
click at [520, 126] on div "Add Column" at bounding box center [406, 179] width 728 height 192
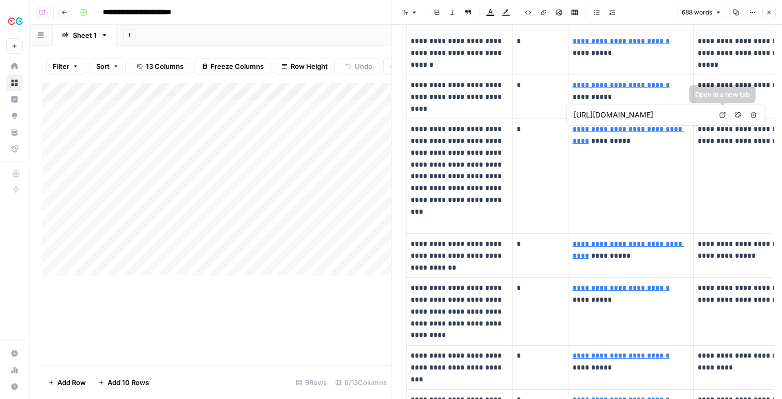
click at [725, 117] on link "Open in a new tab" at bounding box center [722, 114] width 13 height 13
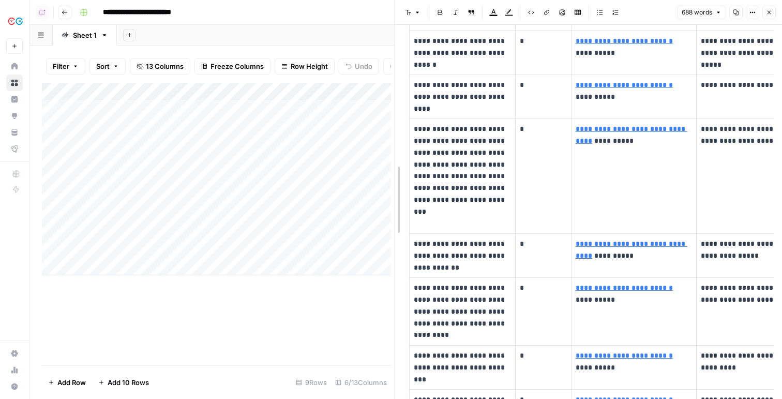
drag, startPoint x: 392, startPoint y: 106, endPoint x: 609, endPoint y: 153, distance: 222.1
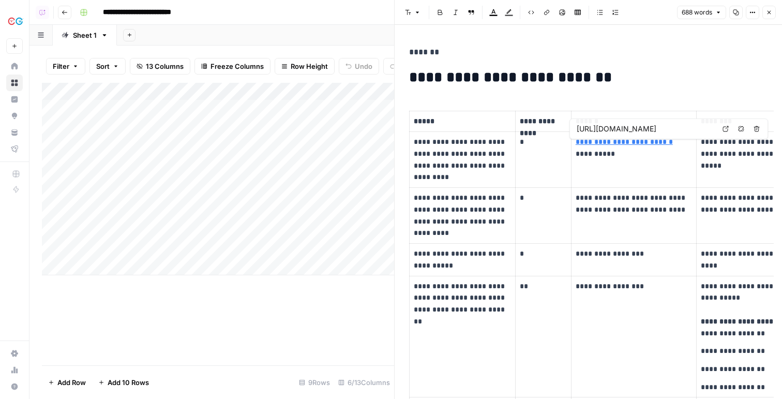
type input "[URL][DOMAIN_NAME]"
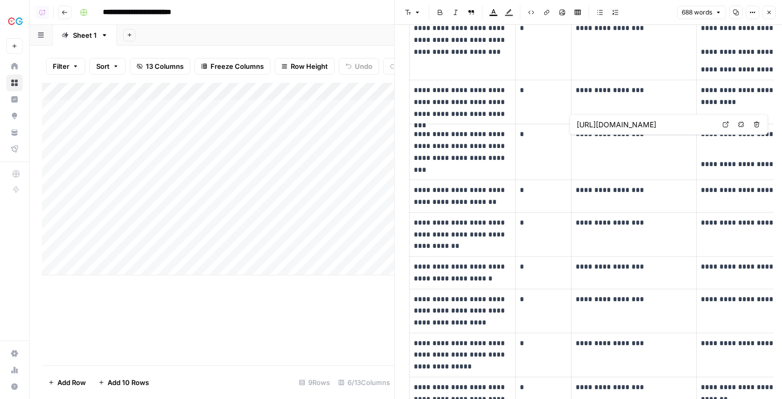
scroll to position [703, 0]
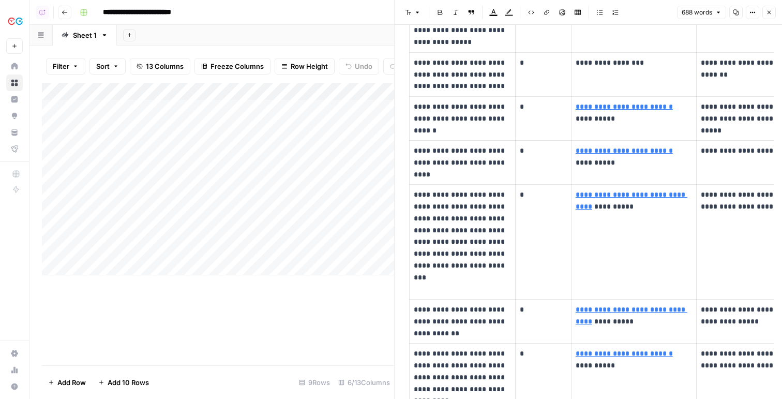
click at [769, 20] on header "Font style Bold Italic Block quote Text color Highlight color Code block Link I…" at bounding box center [588, 12] width 387 height 25
click at [769, 16] on button "Close" at bounding box center [768, 12] width 13 height 13
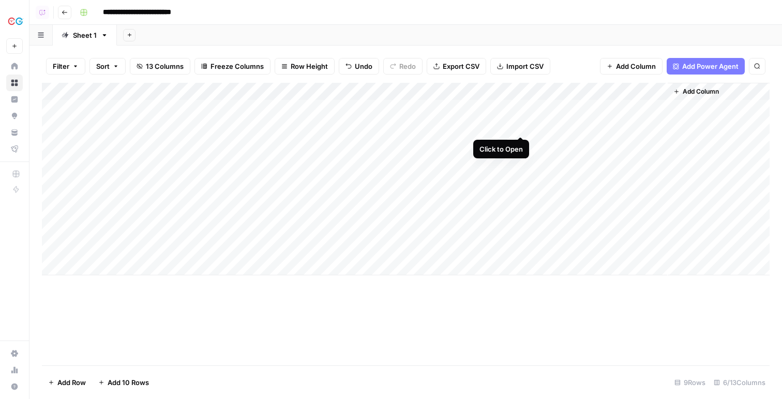
click at [518, 127] on div "Add Column" at bounding box center [406, 179] width 728 height 192
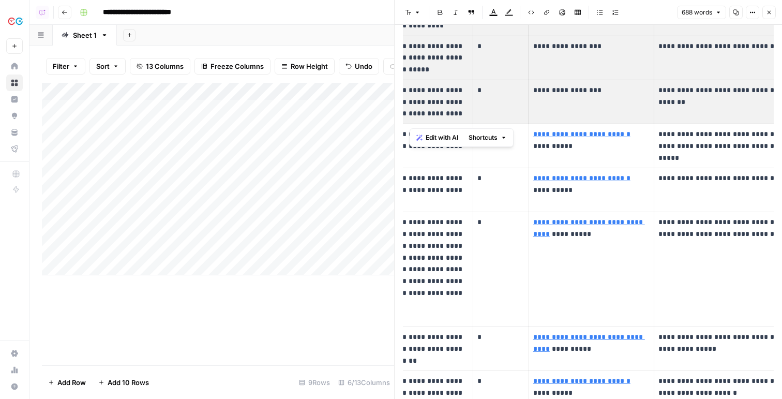
scroll to position [0, 183]
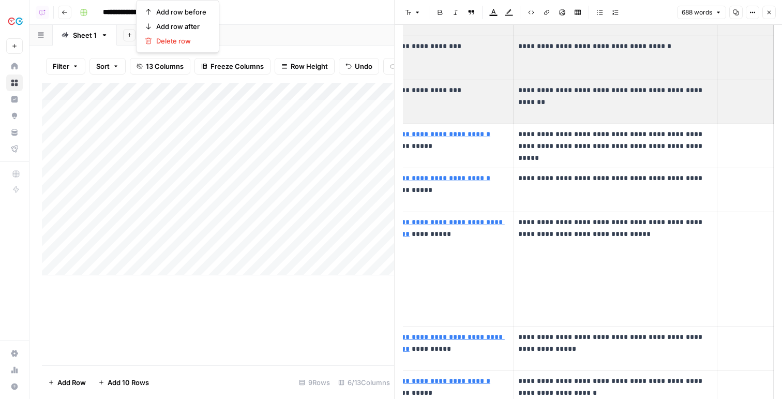
drag, startPoint x: 427, startPoint y: 63, endPoint x: 781, endPoint y: 99, distance: 356.5
click at [781, 99] on div "**********" at bounding box center [588, 275] width 387 height 1853
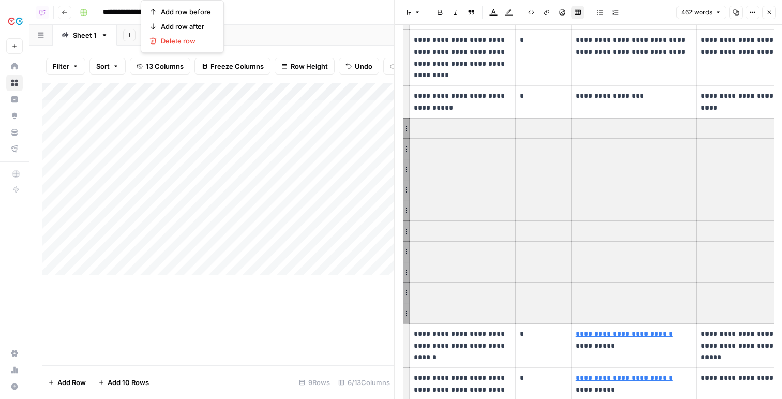
scroll to position [146, 0]
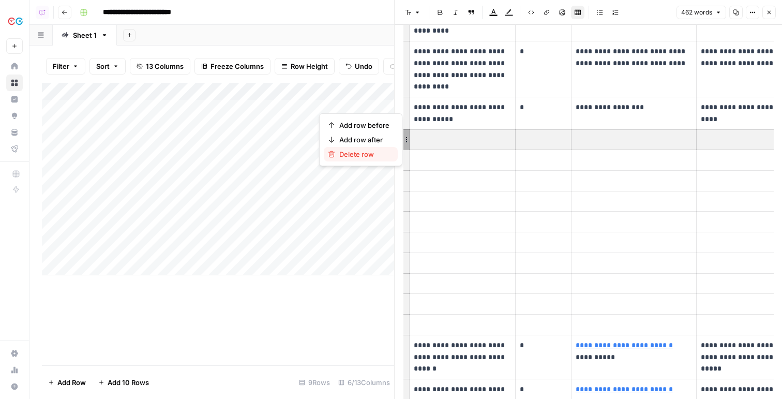
click at [371, 159] on button "Delete row" at bounding box center [361, 154] width 74 height 14
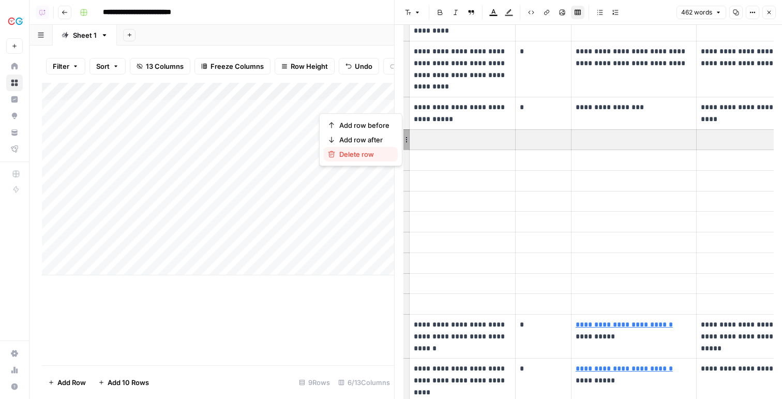
click at [385, 148] on button "Delete row" at bounding box center [361, 154] width 74 height 14
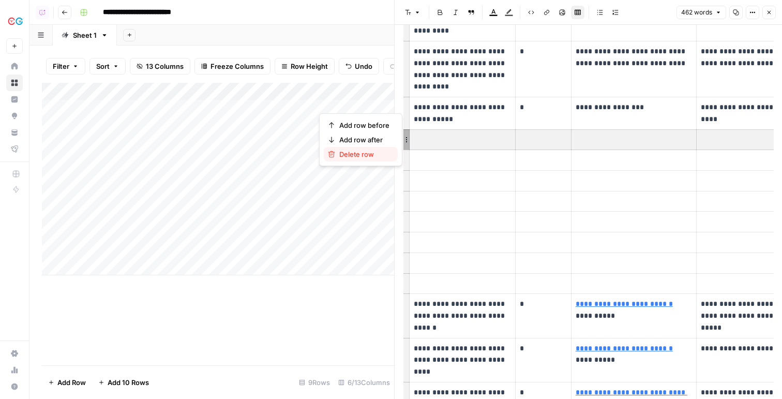
click at [387, 155] on span "Delete row" at bounding box center [364, 154] width 50 height 10
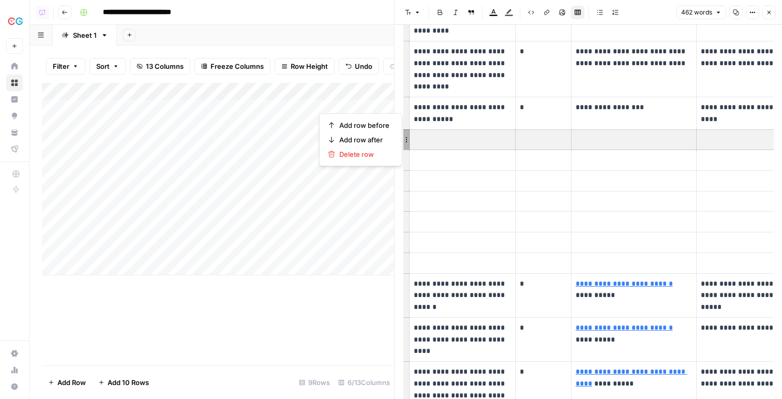
drag, startPoint x: 407, startPoint y: 140, endPoint x: 410, endPoint y: 184, distance: 44.5
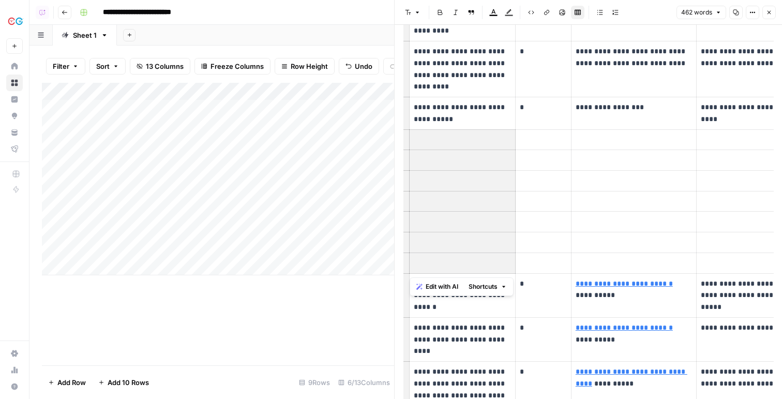
drag, startPoint x: 432, startPoint y: 140, endPoint x: 432, endPoint y: 259, distance: 118.9
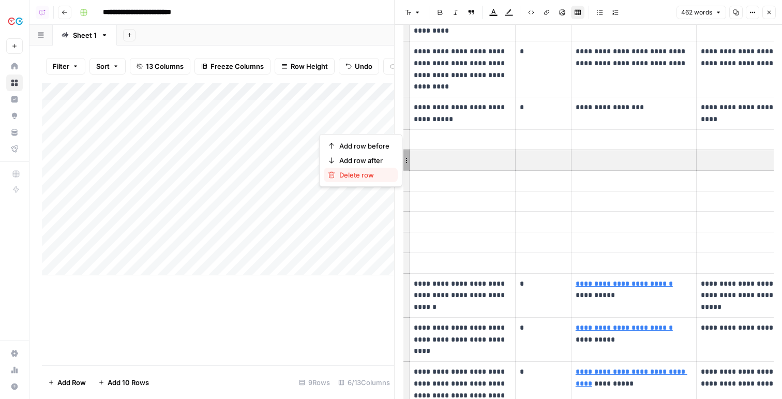
click at [386, 168] on button "Delete row" at bounding box center [361, 175] width 74 height 14
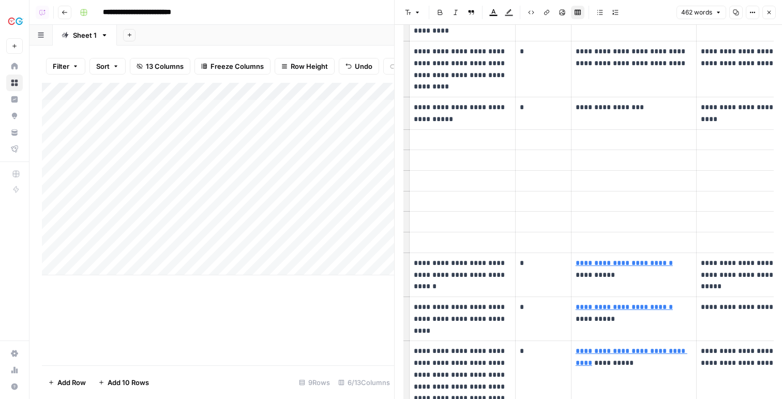
click at [386, 168] on div "Add Column" at bounding box center [218, 179] width 352 height 192
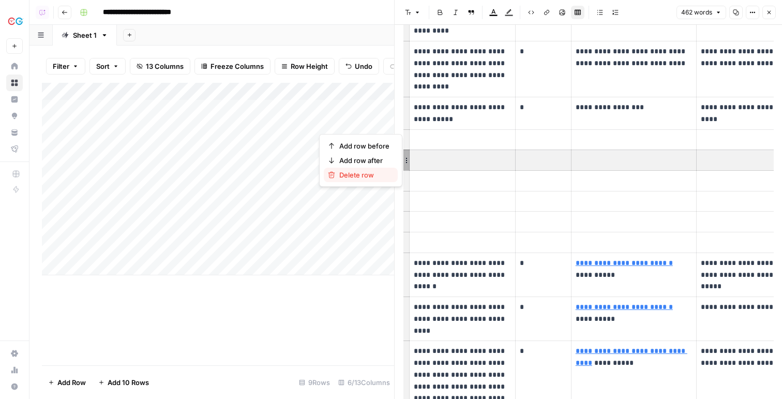
click at [387, 179] on span "Delete row" at bounding box center [364, 175] width 50 height 10
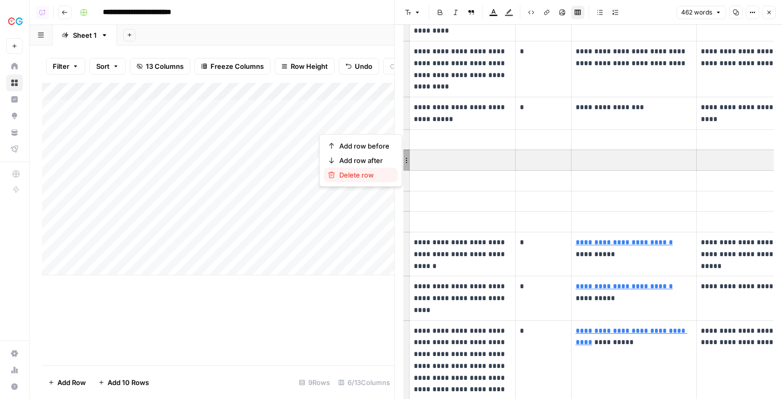
click at [388, 179] on span "Delete row" at bounding box center [364, 175] width 50 height 10
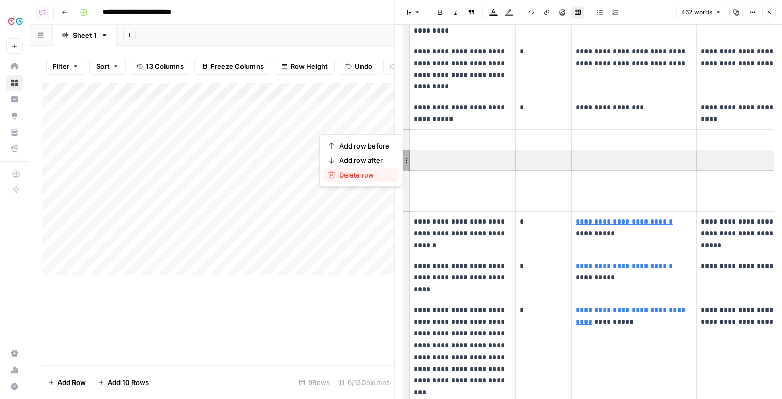
click at [383, 177] on span "Delete row" at bounding box center [364, 175] width 50 height 10
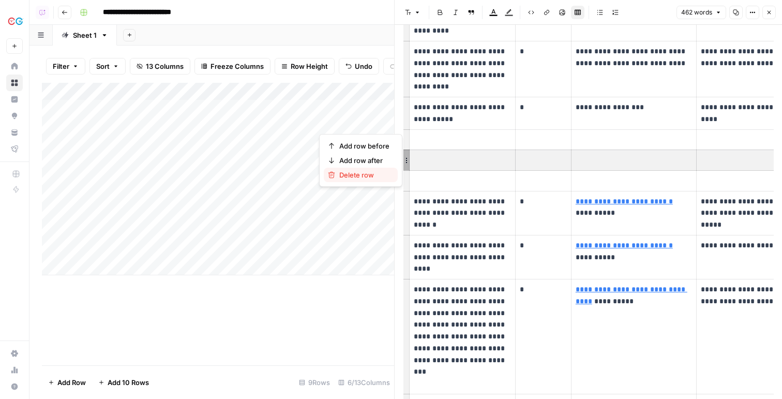
click at [375, 174] on span "Delete row" at bounding box center [364, 175] width 50 height 10
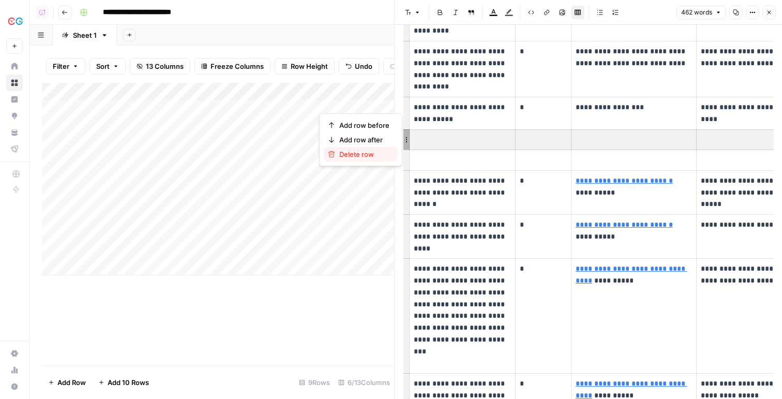
click at [381, 151] on span "Delete row" at bounding box center [364, 154] width 50 height 10
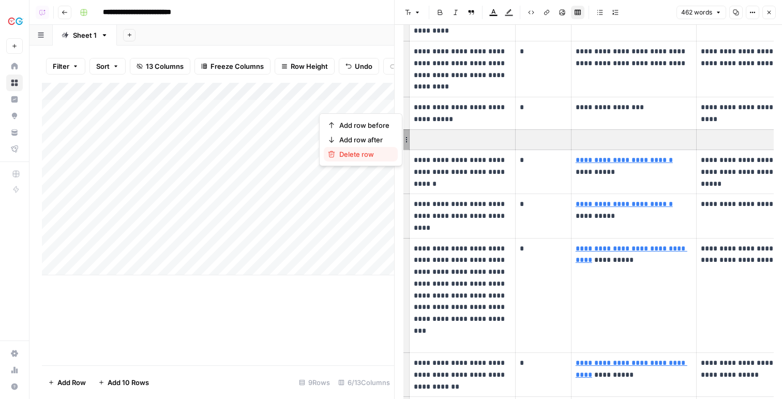
click at [384, 155] on span "Delete row" at bounding box center [364, 154] width 50 height 10
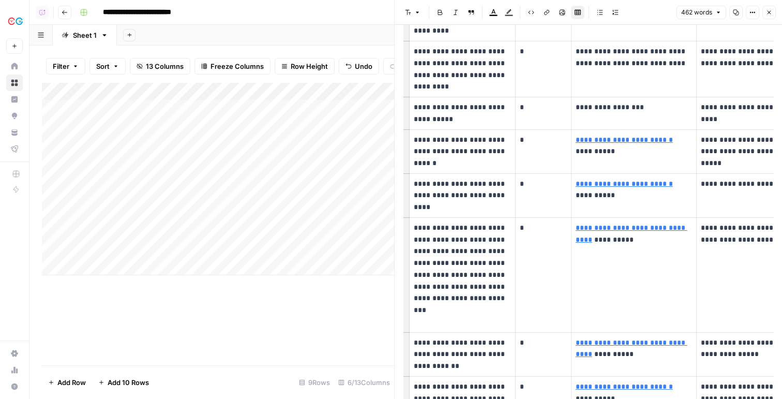
scroll to position [0, 0]
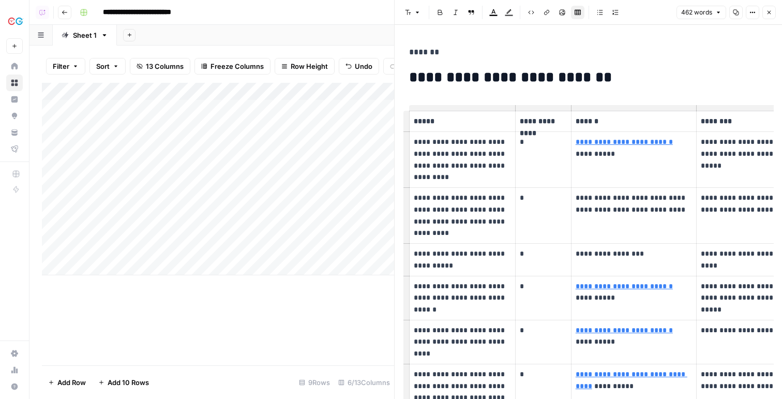
click at [768, 14] on icon "button" at bounding box center [769, 12] width 6 height 6
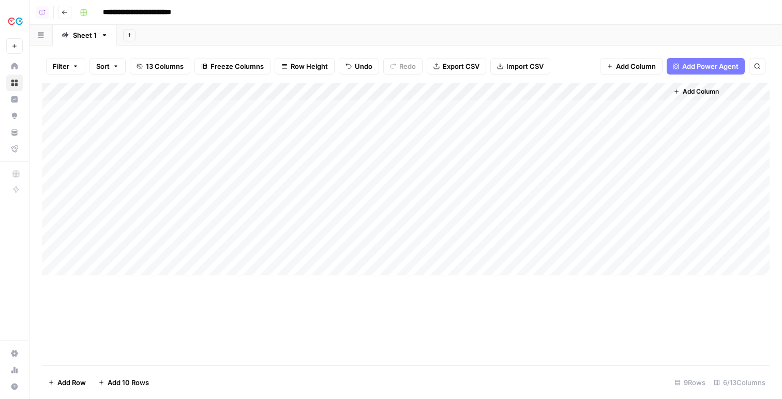
click at [532, 160] on div "Add Column" at bounding box center [406, 179] width 728 height 192
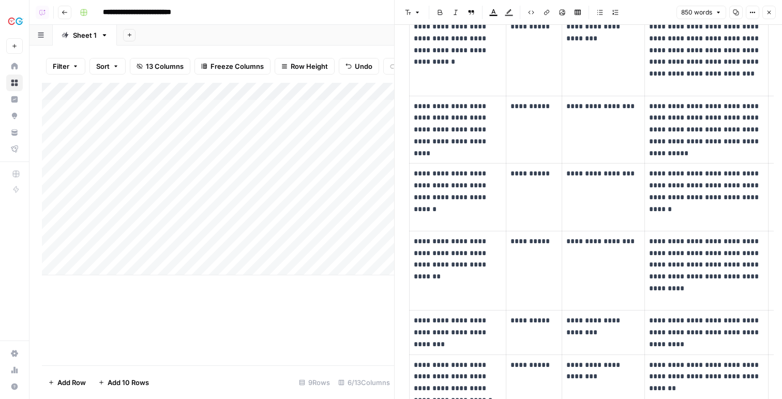
scroll to position [614, 0]
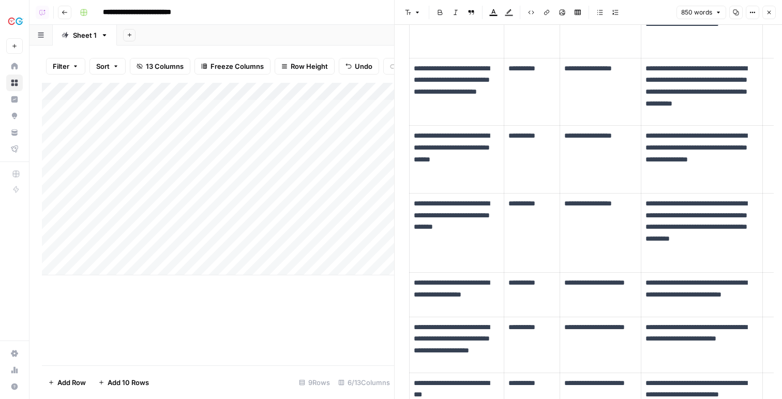
click at [772, 9] on button "Close" at bounding box center [768, 12] width 13 height 13
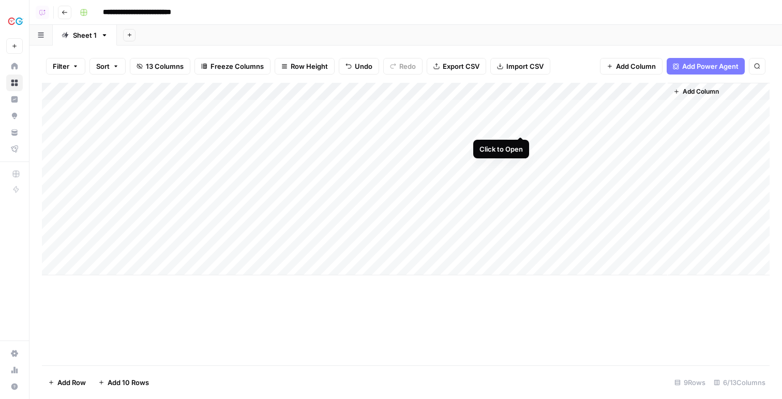
click at [524, 126] on div "Add Column" at bounding box center [406, 179] width 728 height 192
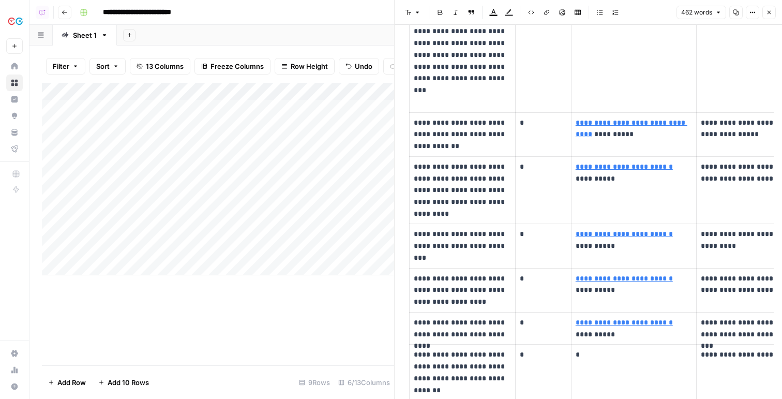
scroll to position [299, 0]
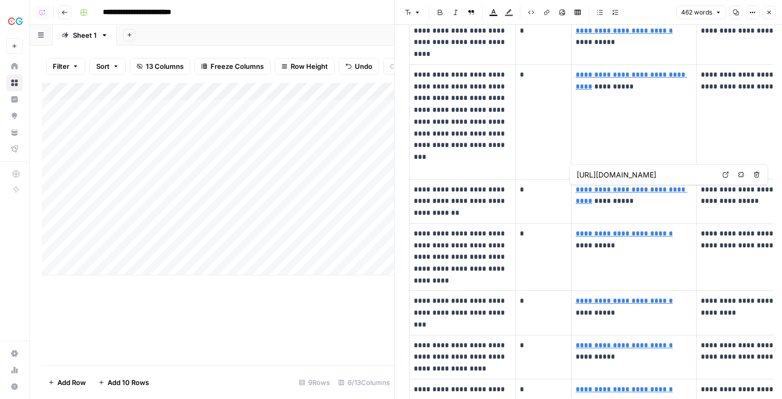
click at [724, 175] on icon at bounding box center [725, 175] width 6 height 6
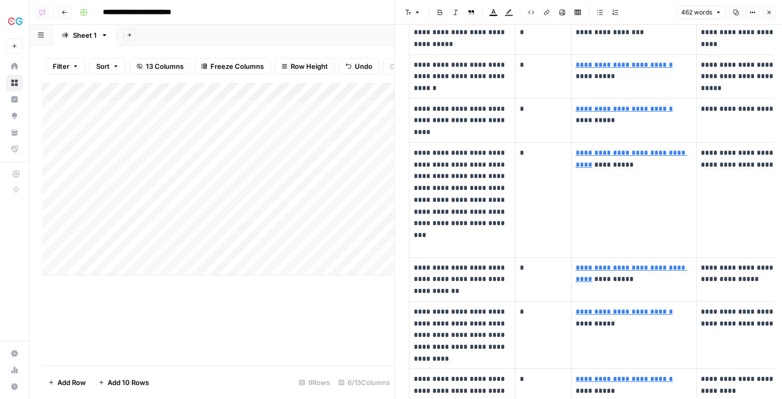
scroll to position [171, 0]
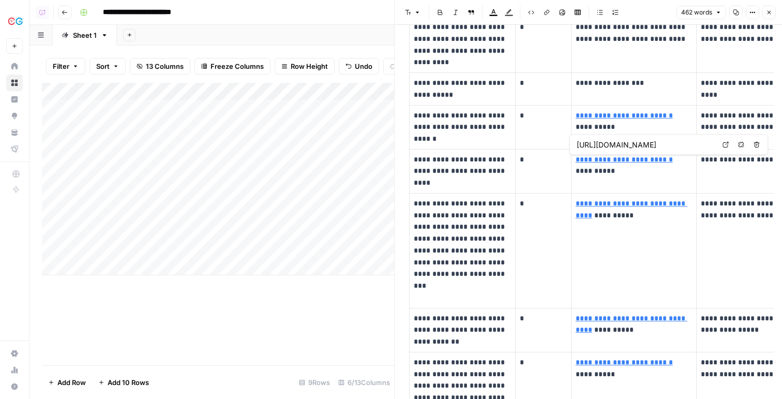
click at [723, 146] on icon at bounding box center [726, 145] width 6 height 6
click at [773, 11] on button "Close" at bounding box center [768, 12] width 13 height 13
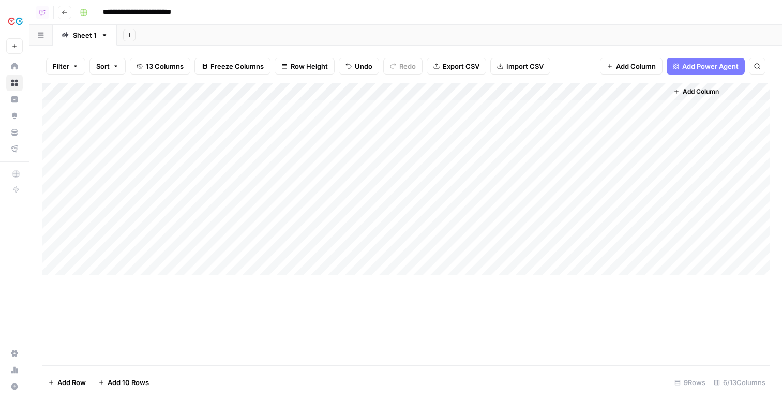
click at [243, 88] on div "Add Column" at bounding box center [406, 179] width 728 height 192
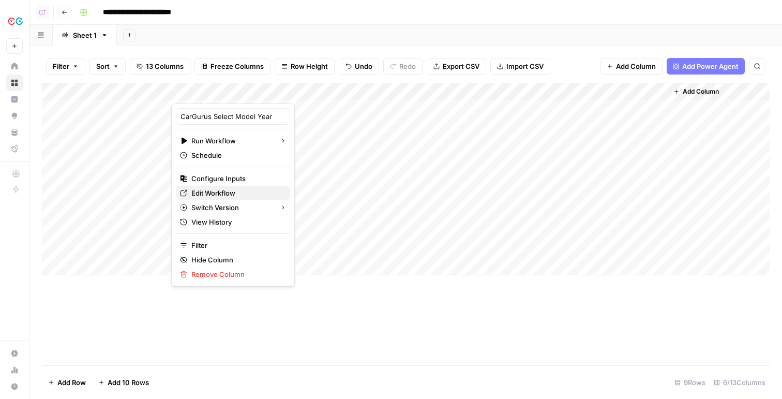
click at [211, 187] on link "Edit Workflow" at bounding box center [233, 193] width 114 height 14
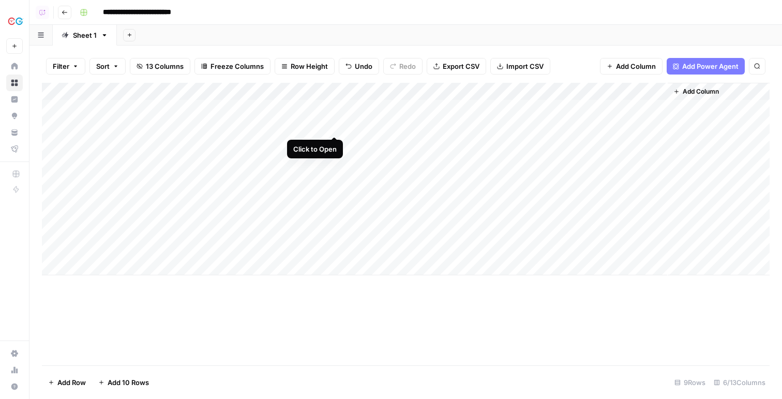
click at [332, 127] on div "Add Column" at bounding box center [406, 179] width 728 height 192
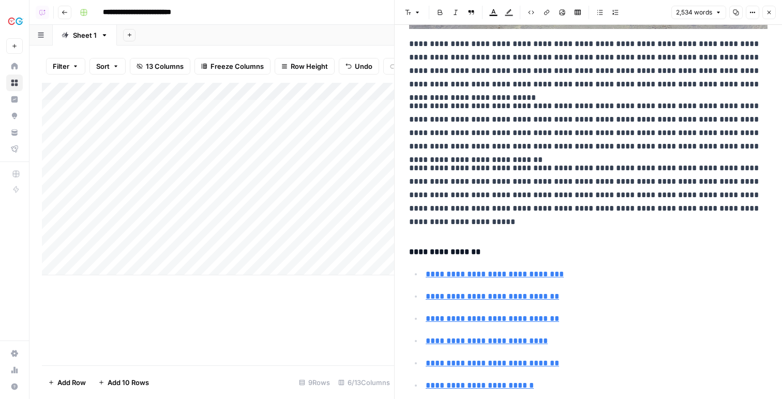
scroll to position [395, 0]
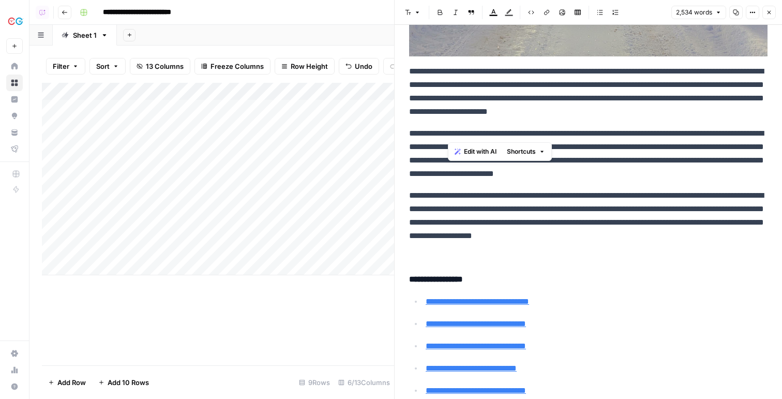
drag, startPoint x: 448, startPoint y: 131, endPoint x: 650, endPoint y: 133, distance: 202.2
click at [650, 133] on p "**********" at bounding box center [588, 154] width 358 height 54
click at [694, 134] on p "**********" at bounding box center [588, 154] width 358 height 54
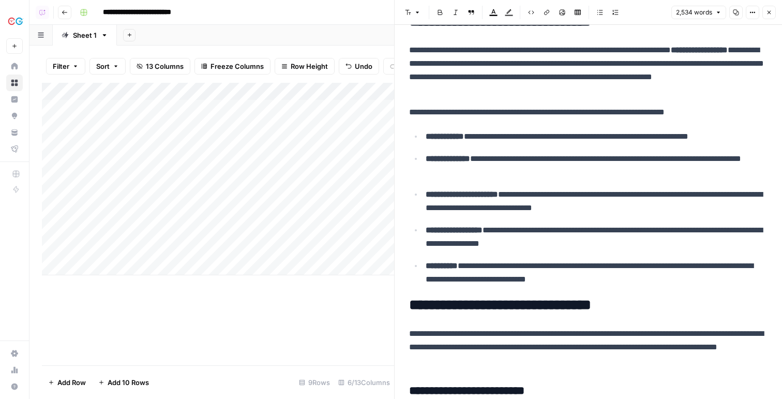
scroll to position [857, 0]
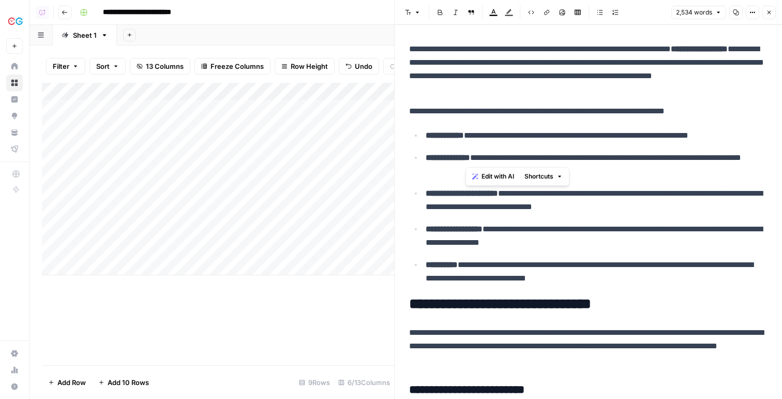
drag, startPoint x: 464, startPoint y: 112, endPoint x: 549, endPoint y: 161, distance: 98.3
click at [477, 131] on p "**********" at bounding box center [597, 135] width 342 height 13
drag, startPoint x: 453, startPoint y: 134, endPoint x: 497, endPoint y: 134, distance: 43.4
click at [497, 134] on p "**********" at bounding box center [597, 135] width 342 height 13
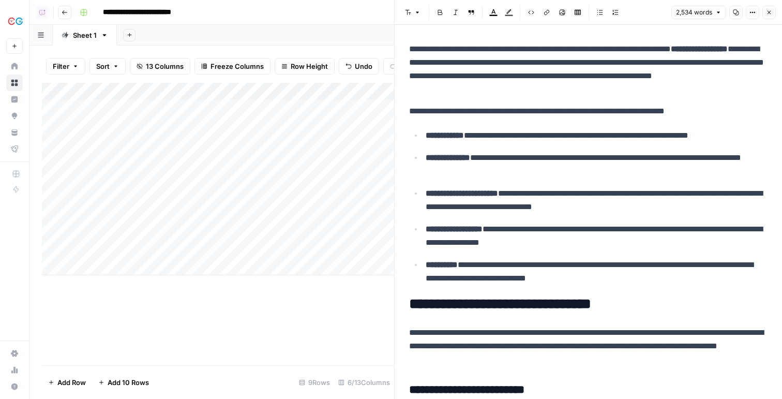
drag, startPoint x: 448, startPoint y: 159, endPoint x: 493, endPoint y: 160, distance: 45.0
click at [470, 159] on strong "**********" at bounding box center [448, 158] width 44 height 8
click at [768, 11] on icon "button" at bounding box center [769, 12] width 6 height 6
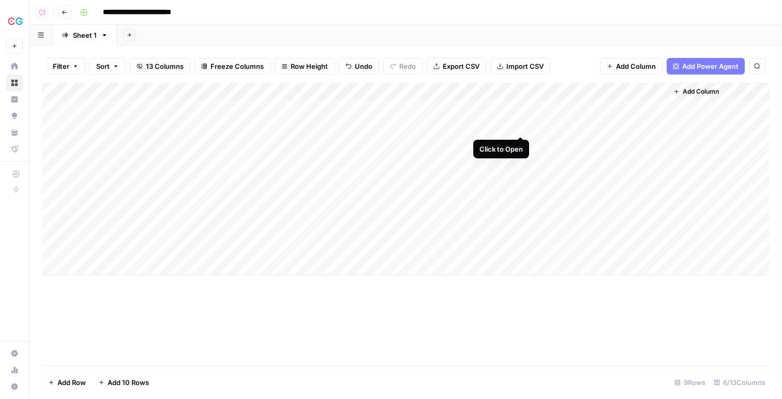
click at [521, 123] on div "Add Column" at bounding box center [406, 179] width 728 height 192
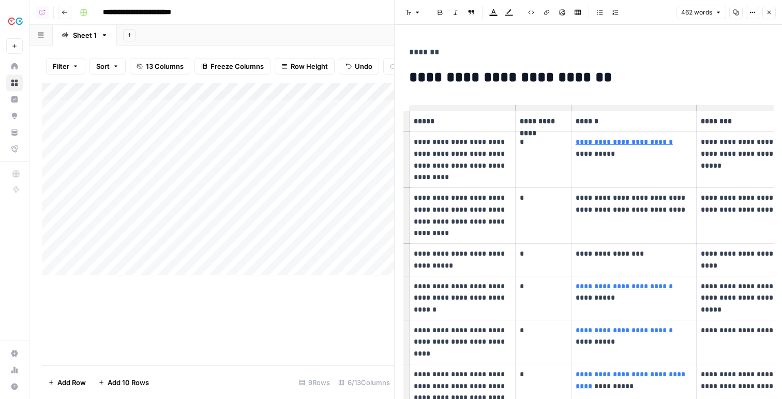
click at [447, 144] on p "**********" at bounding box center [462, 159] width 97 height 47
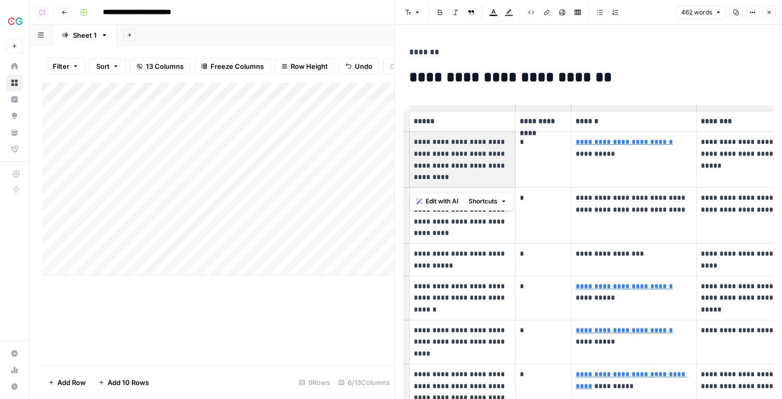
click at [614, 145] on link "**********" at bounding box center [624, 141] width 97 height 7
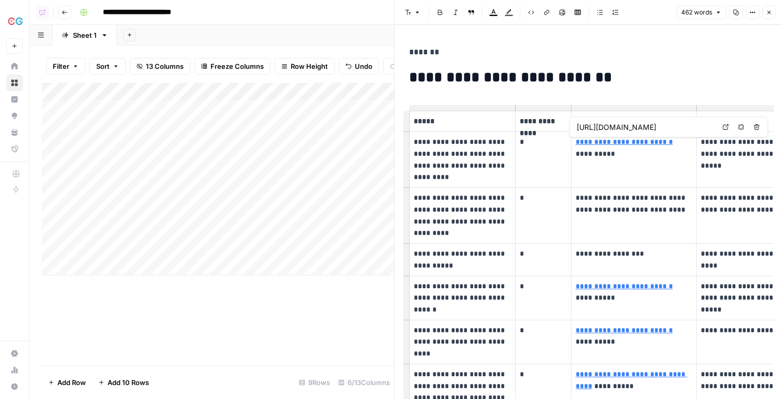
click at [727, 130] on link "Open in a new tab" at bounding box center [725, 126] width 13 height 13
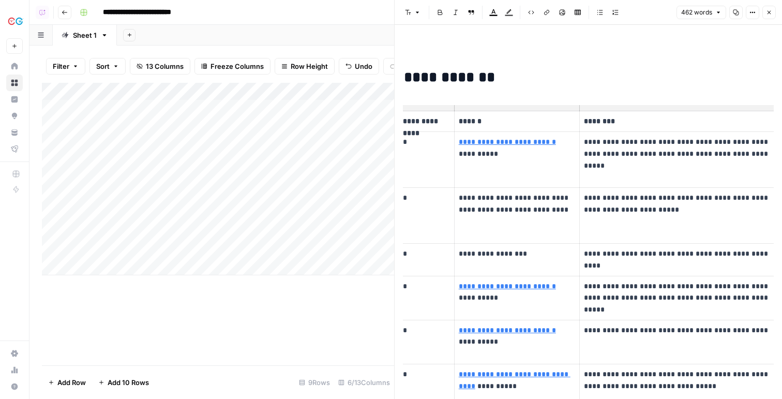
scroll to position [0, 178]
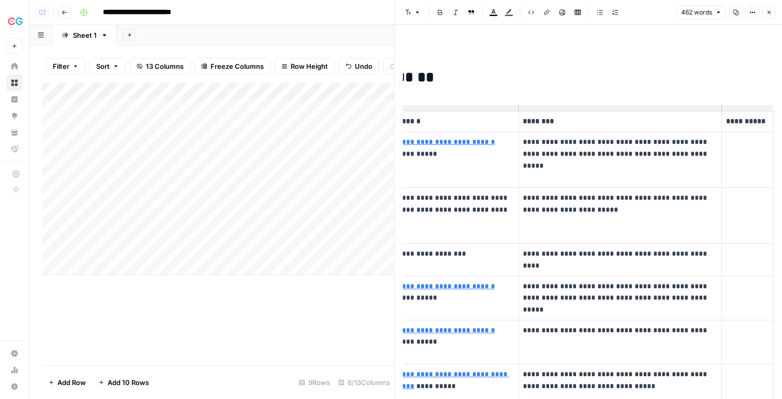
click at [584, 148] on p "**********" at bounding box center [620, 148] width 194 height 24
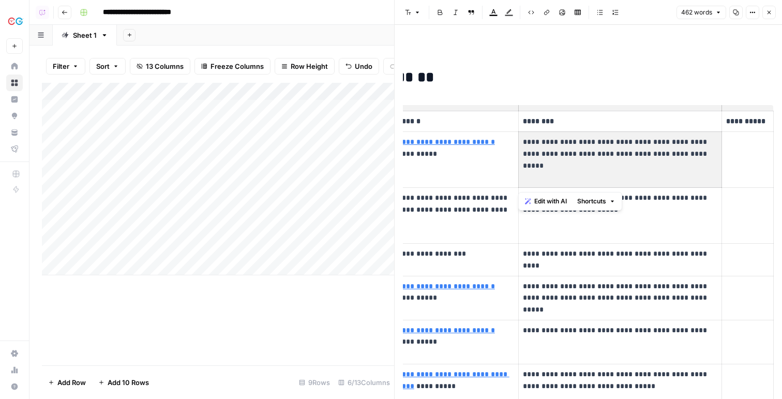
click at [584, 148] on p "**********" at bounding box center [620, 148] width 194 height 24
click at [599, 143] on p "**********" at bounding box center [620, 148] width 194 height 24
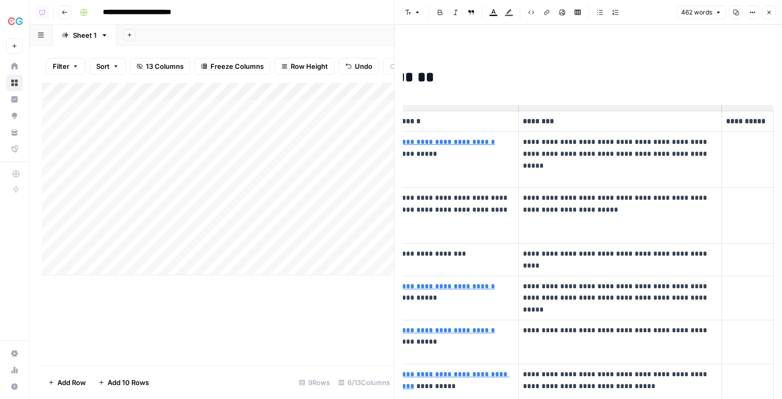
scroll to position [0, 0]
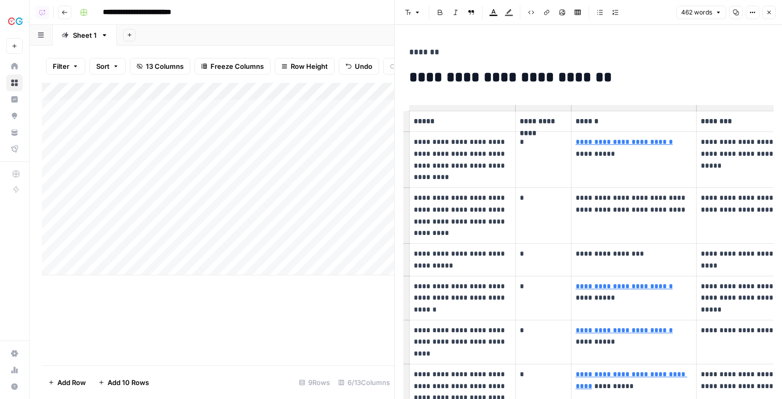
drag, startPoint x: 429, startPoint y: 131, endPoint x: 429, endPoint y: 170, distance: 38.3
click at [429, 170] on td "**********" at bounding box center [463, 160] width 106 height 56
click at [769, 8] on button "Close" at bounding box center [768, 12] width 13 height 13
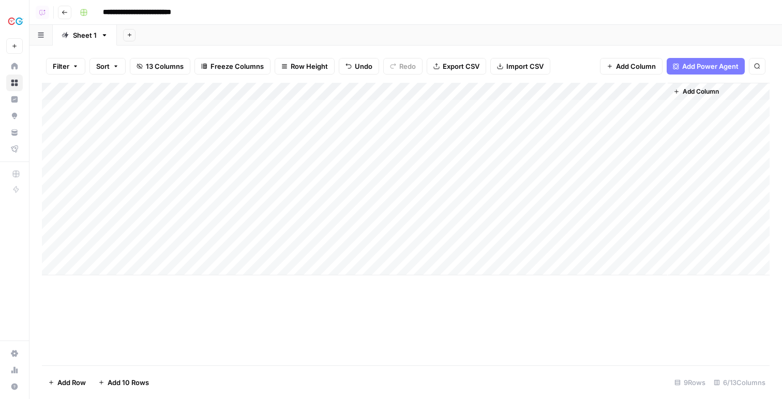
click at [242, 92] on div "Add Column" at bounding box center [406, 179] width 728 height 192
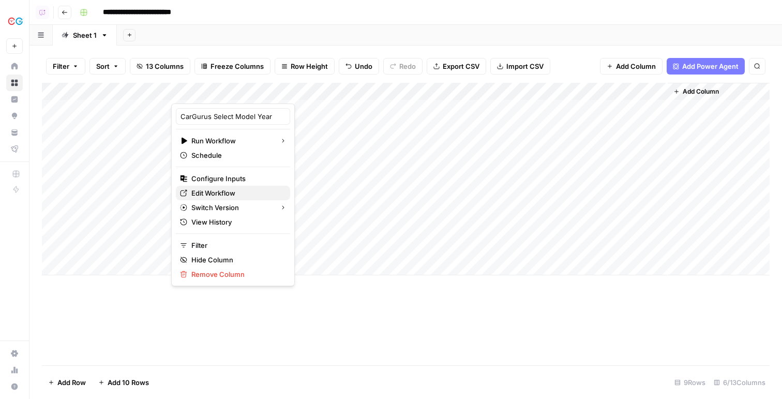
click at [218, 195] on span "Edit Workflow" at bounding box center [236, 193] width 90 height 10
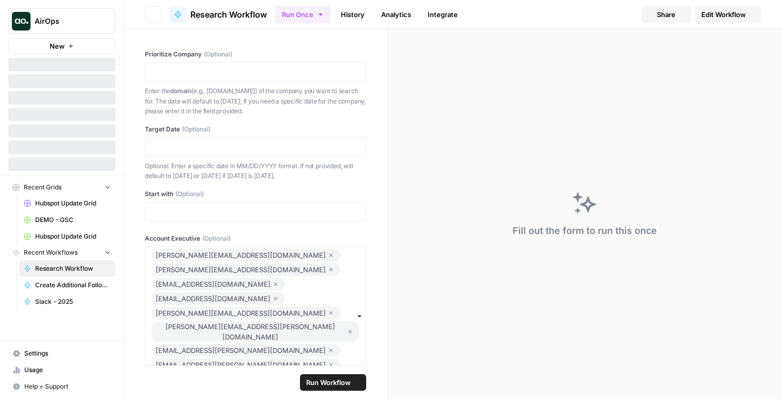
click at [54, 19] on span "AirOps" at bounding box center [66, 21] width 63 height 10
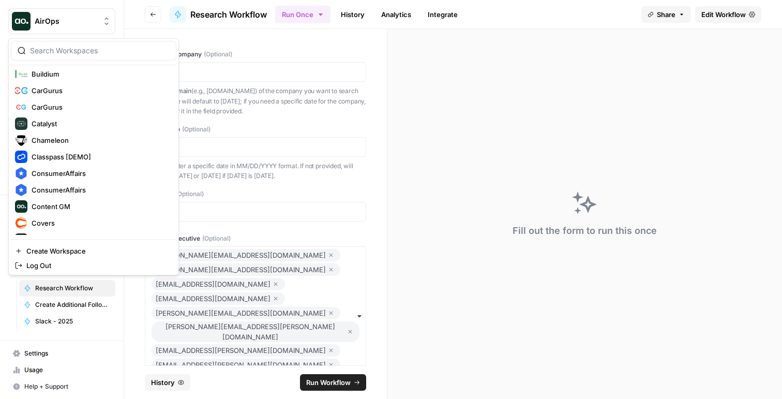
scroll to position [327, 0]
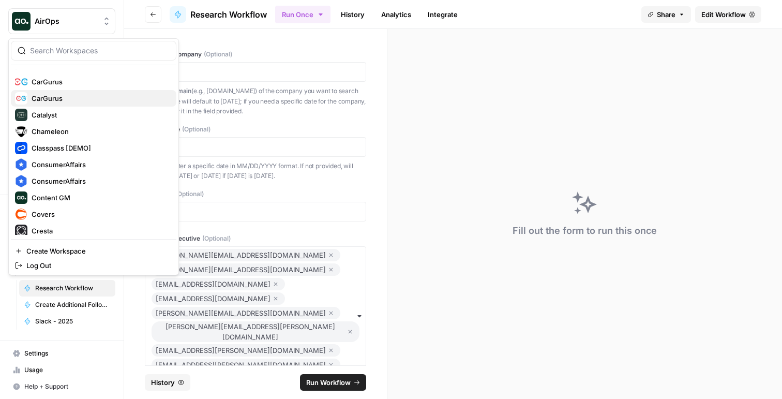
click at [82, 98] on span "CarGurus" at bounding box center [100, 98] width 137 height 10
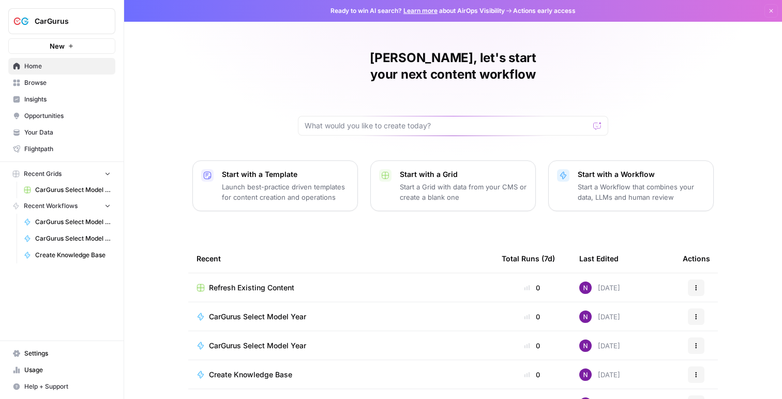
click at [54, 99] on span "Insights" at bounding box center [67, 99] width 86 height 9
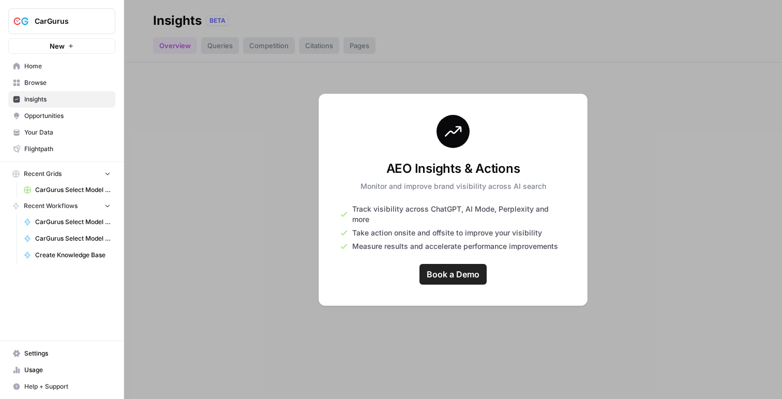
click at [86, 20] on span "CarGurus" at bounding box center [66, 21] width 63 height 10
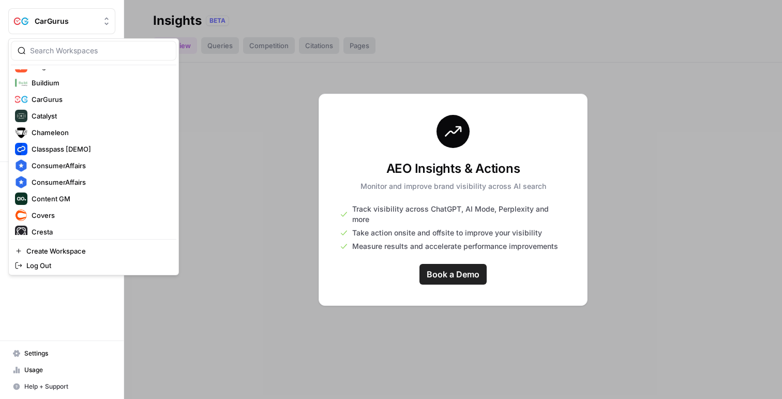
scroll to position [310, 0]
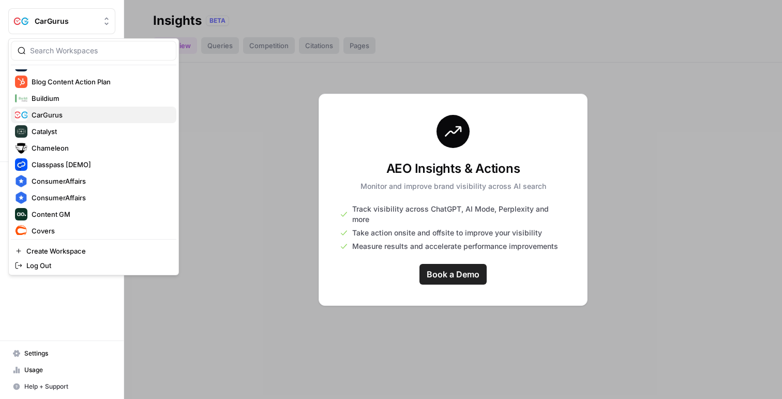
click at [49, 111] on span "CarGurus" at bounding box center [100, 115] width 137 height 10
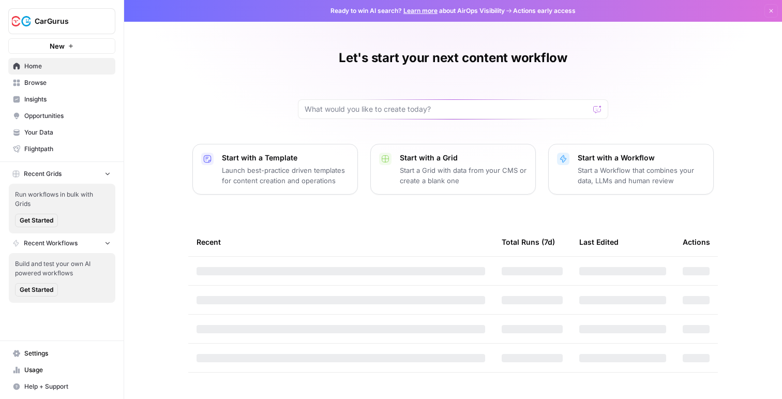
click at [44, 99] on span "Insights" at bounding box center [67, 99] width 86 height 9
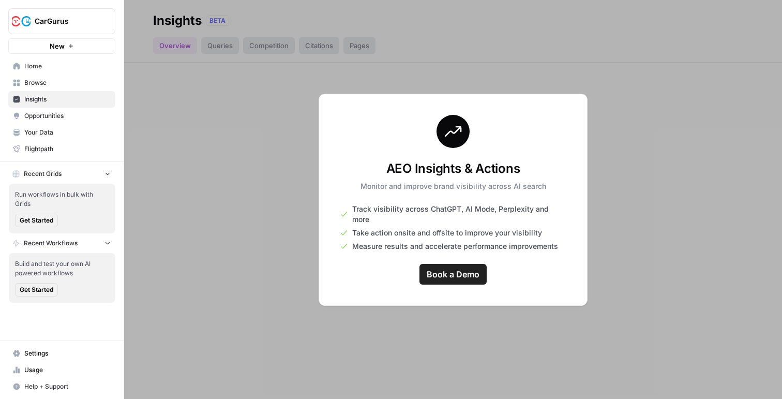
click at [57, 27] on button "CarGurus" at bounding box center [61, 21] width 107 height 26
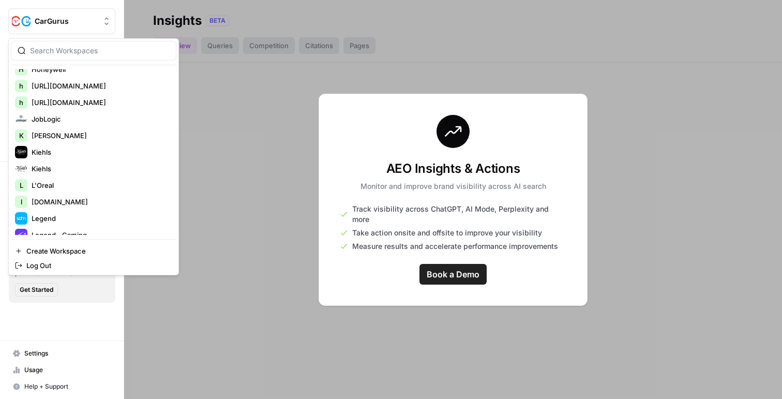
scroll to position [901, 0]
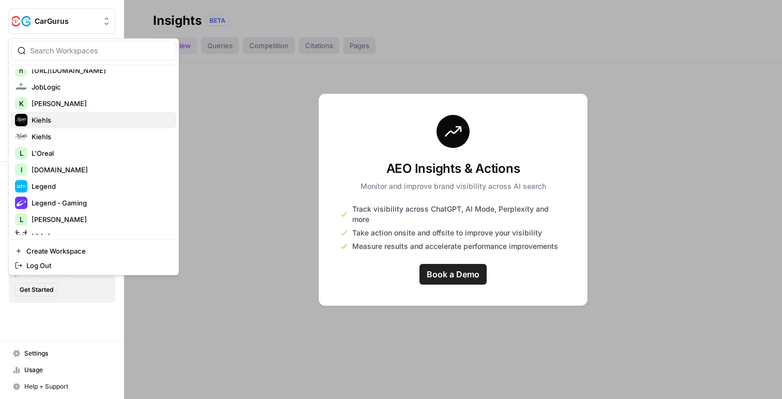
click at [68, 124] on span "Kiehls" at bounding box center [100, 120] width 137 height 10
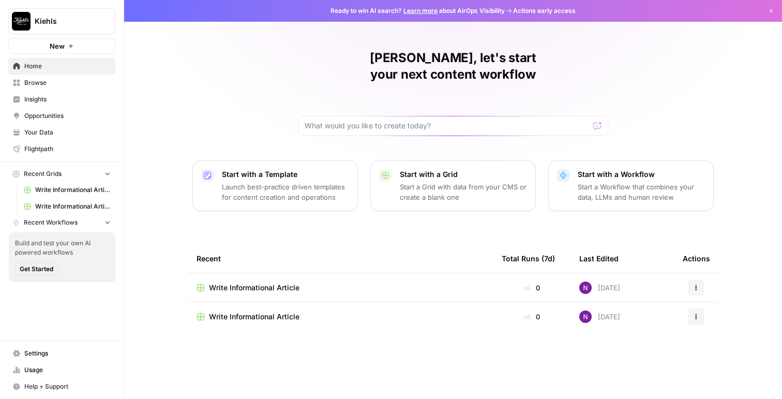
click at [58, 102] on span "Insights" at bounding box center [67, 99] width 86 height 9
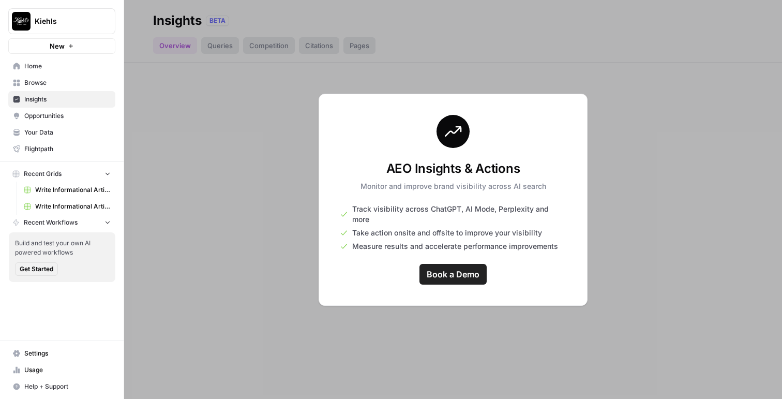
click at [82, 26] on button "Kiehls" at bounding box center [61, 21] width 107 height 26
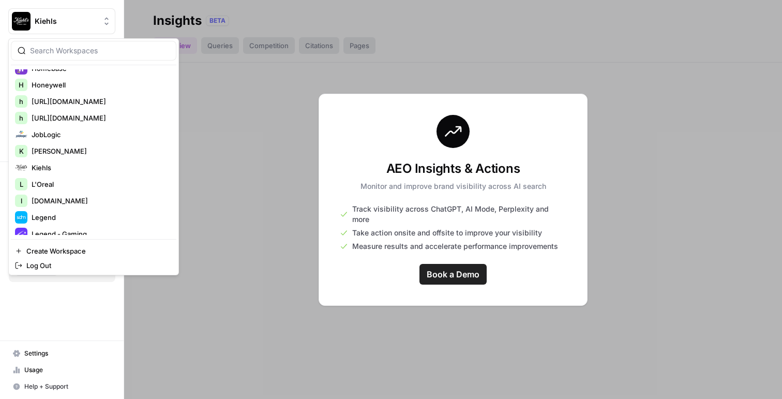
scroll to position [898, 0]
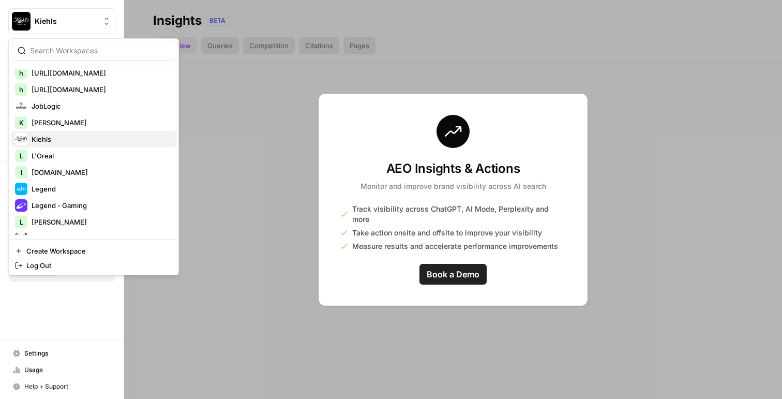
click at [79, 143] on span "Kiehls" at bounding box center [100, 139] width 137 height 10
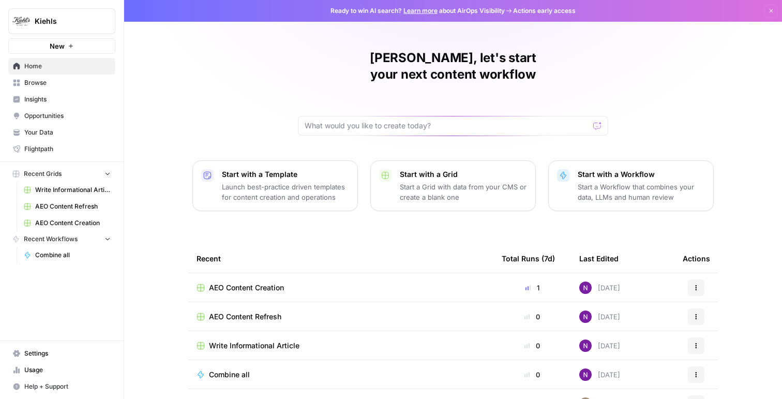
click at [53, 99] on span "Insights" at bounding box center [67, 99] width 86 height 9
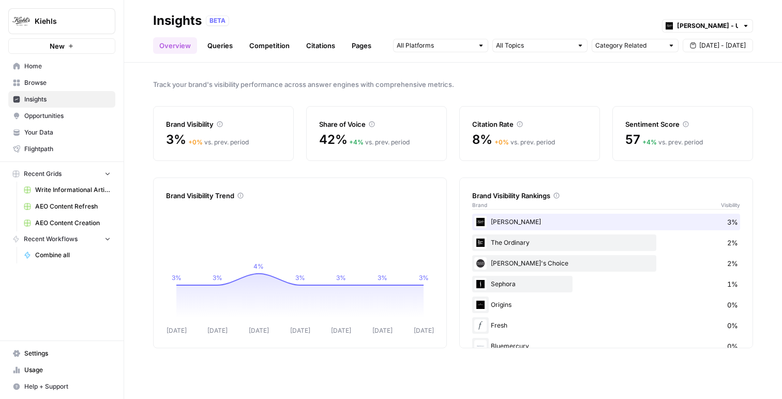
click at [220, 38] on link "Queries" at bounding box center [220, 45] width 38 height 17
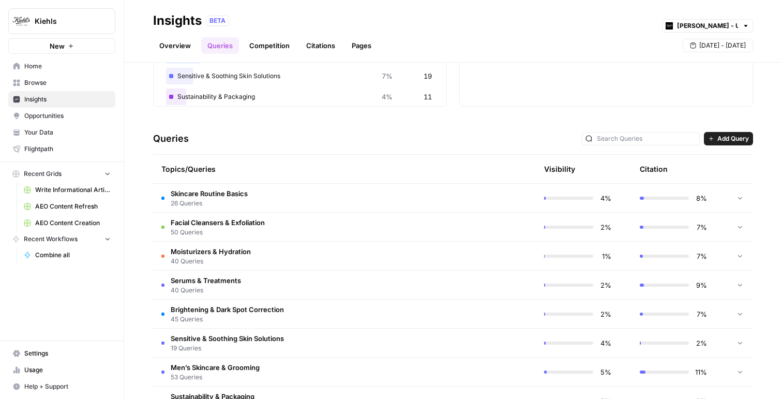
scroll to position [165, 0]
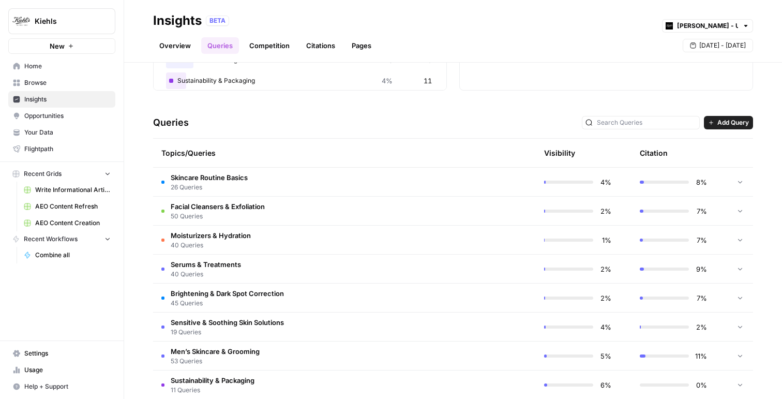
click at [512, 187] on td at bounding box center [486, 182] width 98 height 28
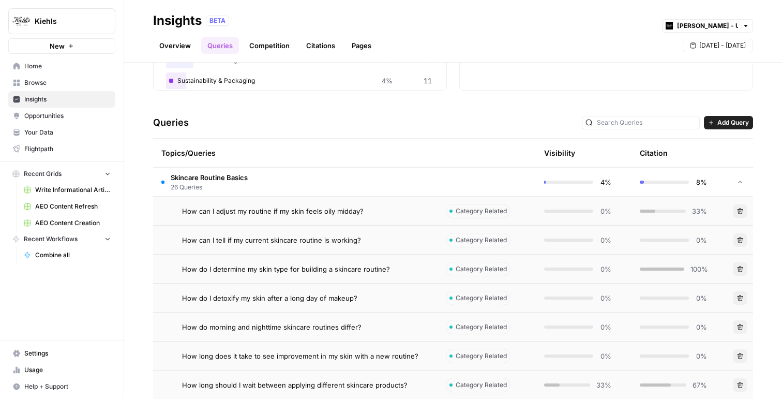
click at [69, 19] on span "Kiehls" at bounding box center [66, 21] width 63 height 10
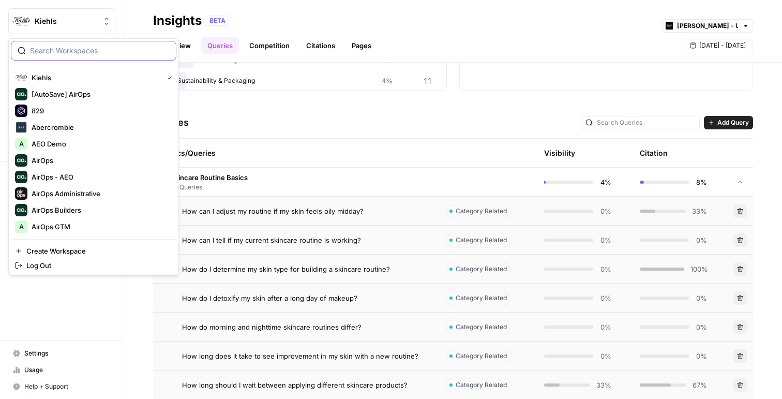
click at [65, 46] on input "search" at bounding box center [100, 51] width 140 height 10
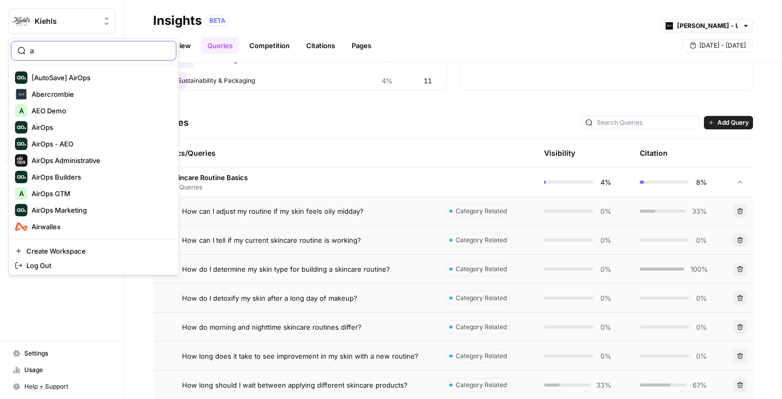
type input "a"
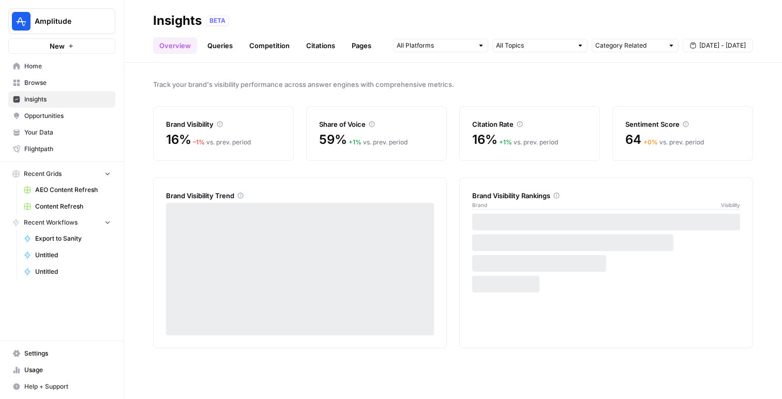
click at [221, 46] on link "Queries" at bounding box center [220, 45] width 38 height 17
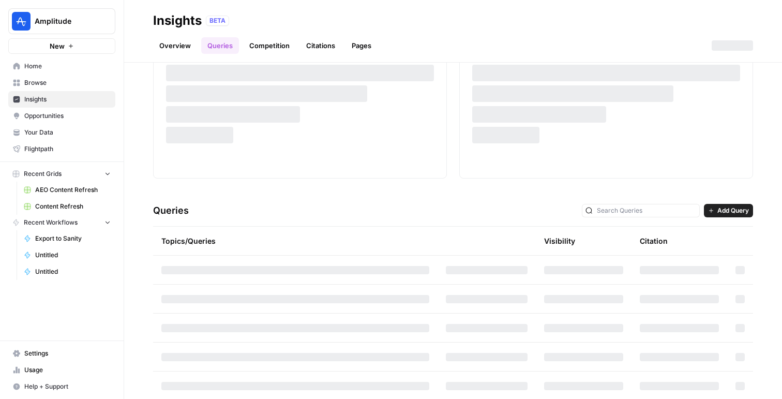
scroll to position [79, 0]
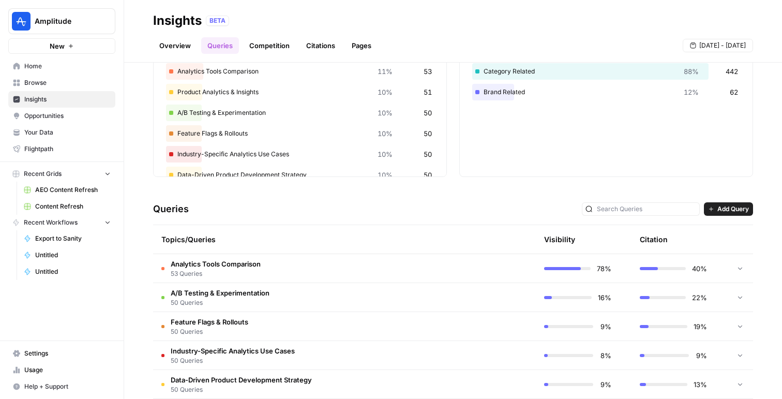
click at [240, 278] on span "53 Queries" at bounding box center [216, 273] width 90 height 9
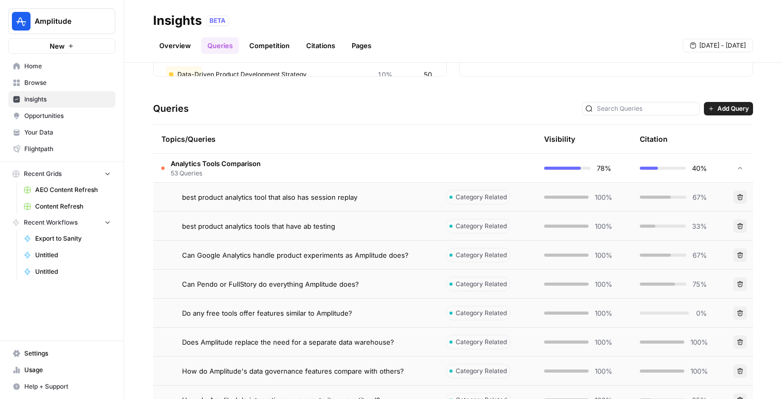
scroll to position [218, 0]
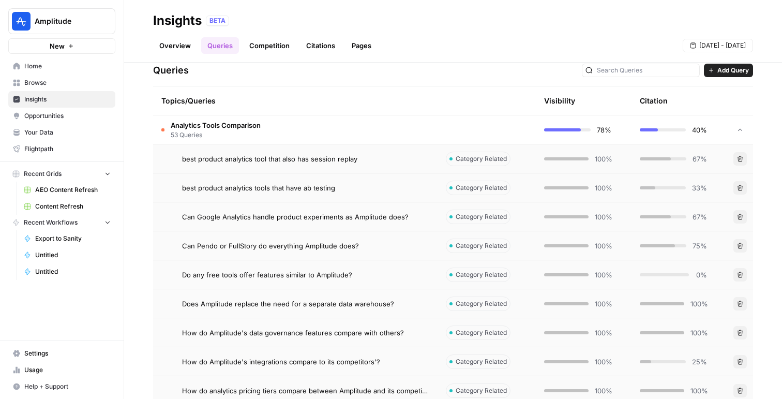
click at [276, 160] on span "best product analytics tool that also has session replay" at bounding box center [269, 159] width 175 height 10
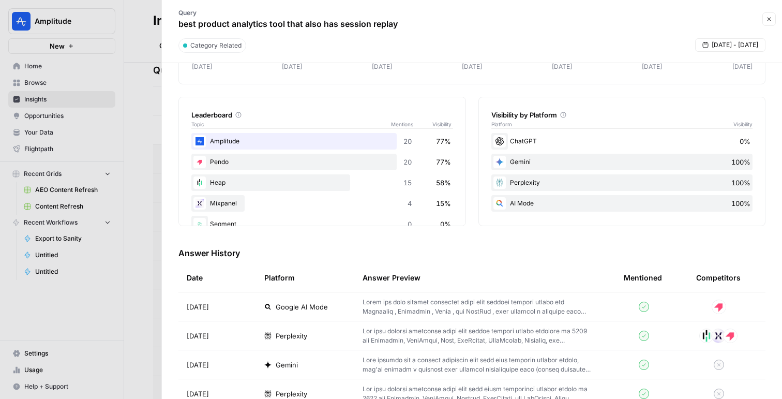
scroll to position [40, 0]
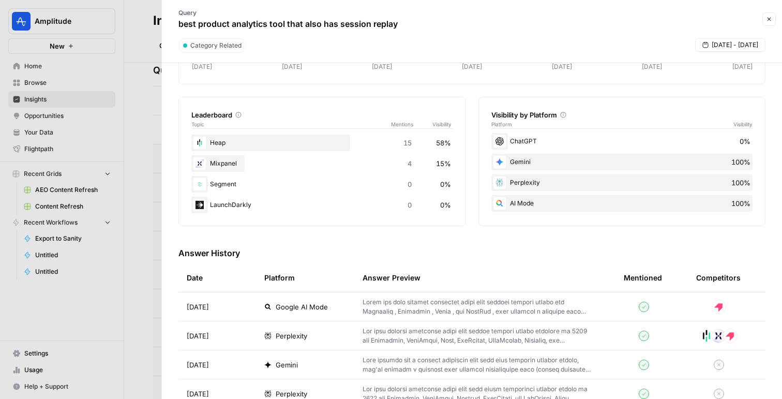
click at [103, 196] on div at bounding box center [391, 199] width 782 height 399
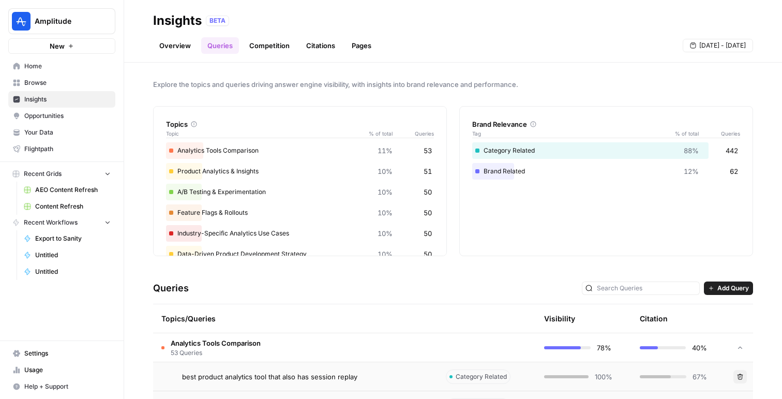
click at [253, 343] on span "Analytics Tools Comparison" at bounding box center [216, 343] width 90 height 10
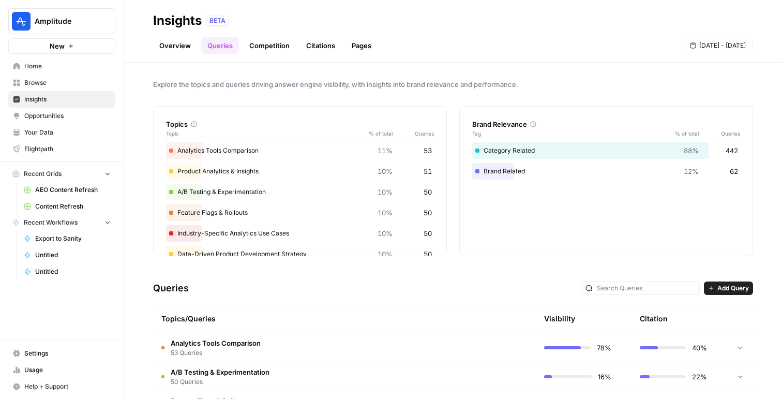
click at [27, 114] on span "Opportunities" at bounding box center [67, 115] width 86 height 9
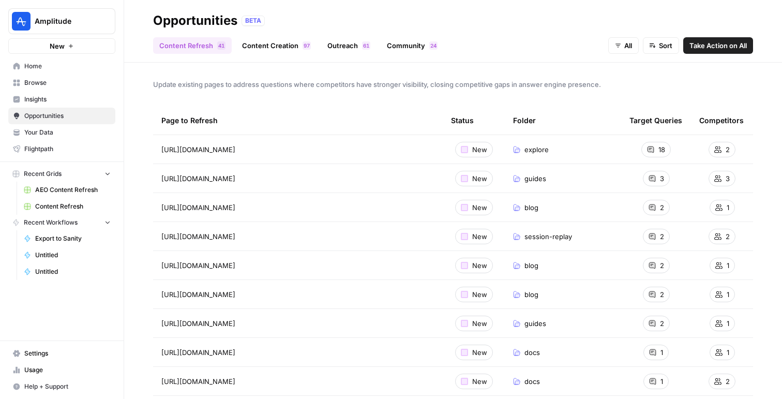
click at [248, 35] on div "Content Refresh 1 4 Content Creation 7 9 Outreach 1 6 Community 4 2 All Sort Ta…" at bounding box center [453, 41] width 600 height 25
click at [252, 46] on link "Content Creation 7 9" at bounding box center [276, 45] width 81 height 17
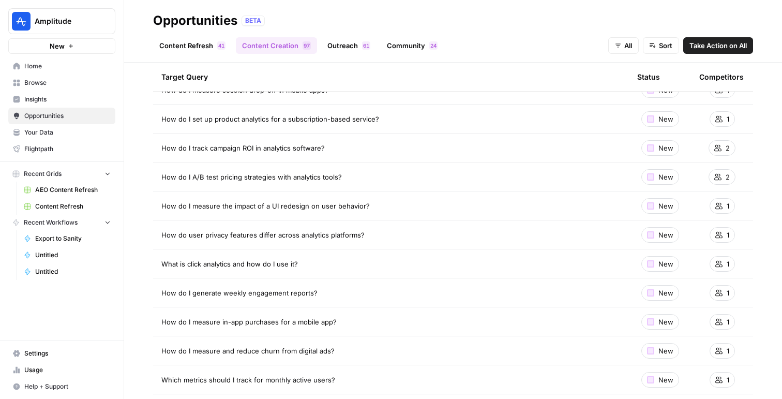
scroll to position [101, 0]
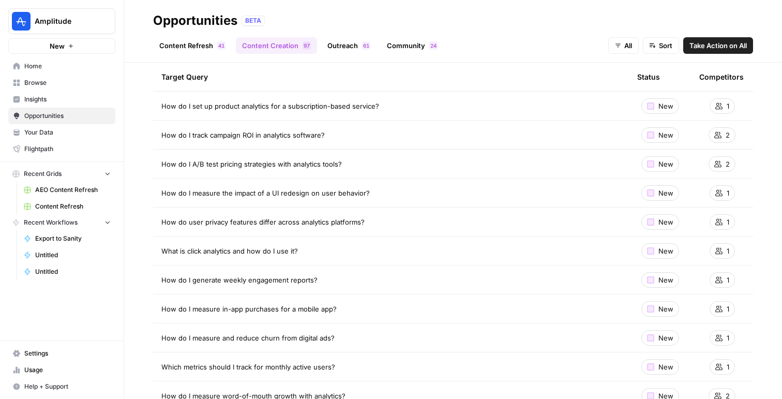
click at [78, 19] on span "Amplitude" at bounding box center [66, 21] width 63 height 10
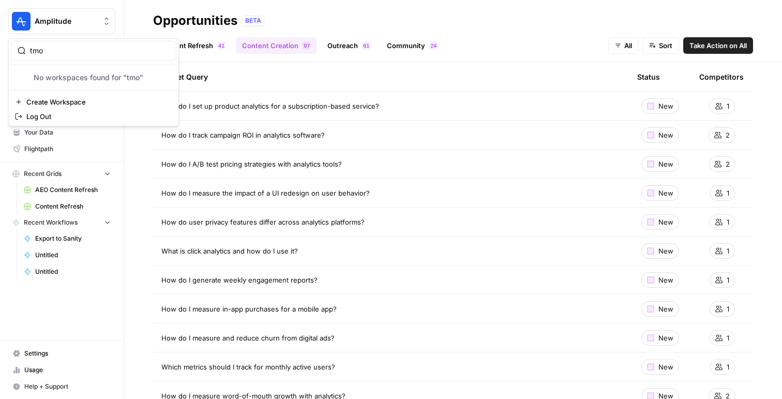
type input "tmo"
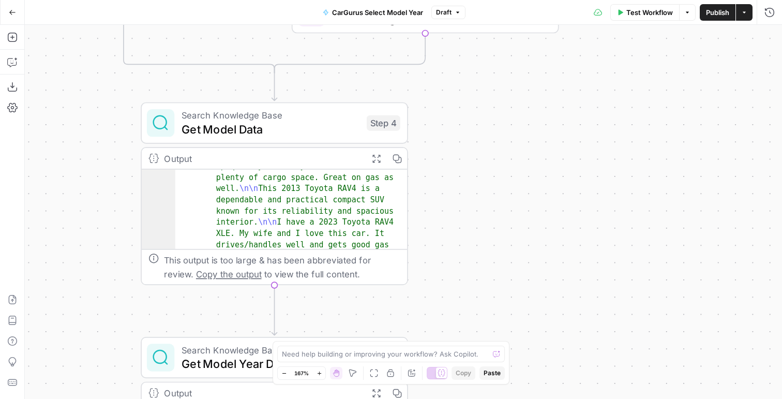
scroll to position [119, 0]
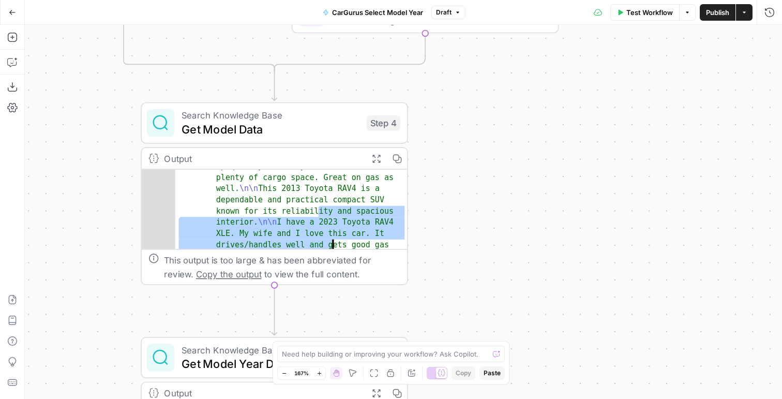
drag, startPoint x: 260, startPoint y: 190, endPoint x: 268, endPoint y: 216, distance: 26.7
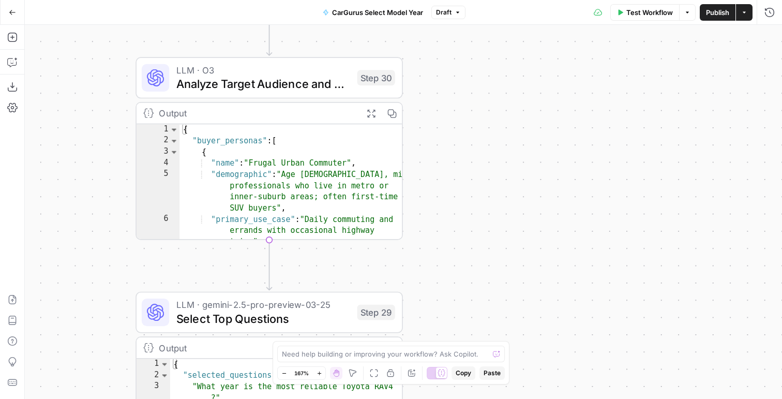
scroll to position [4, 0]
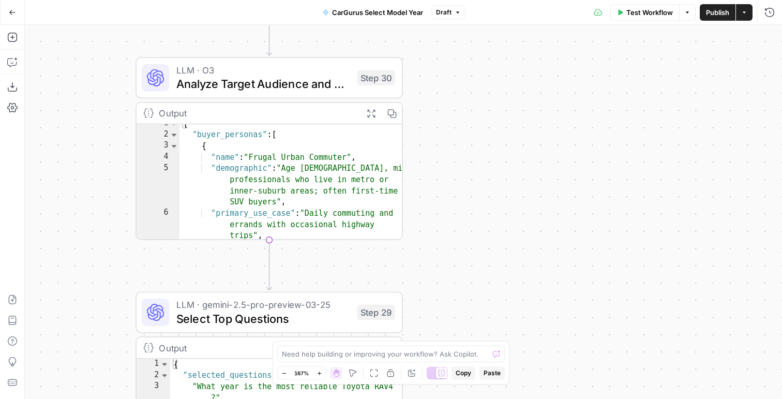
type textarea "**********"
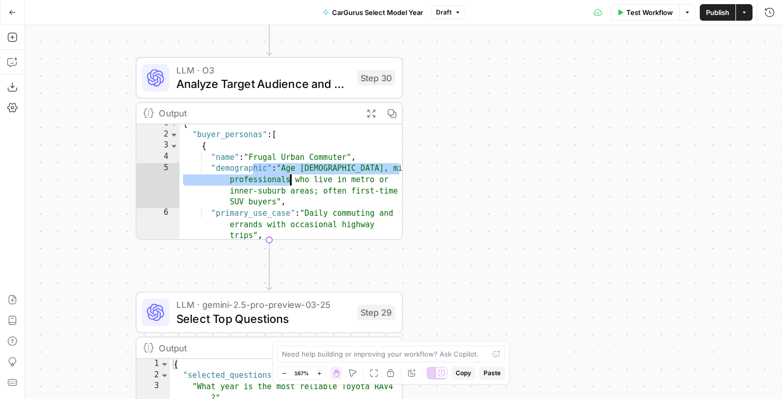
drag, startPoint x: 222, startPoint y: 151, endPoint x: 245, endPoint y: 157, distance: 23.1
click at [245, 157] on div "{ "buyer_personas" : [ { "name" : "Frugal Urban Commuter" , "demographic" : "Ag…" at bounding box center [290, 187] width 223 height 139
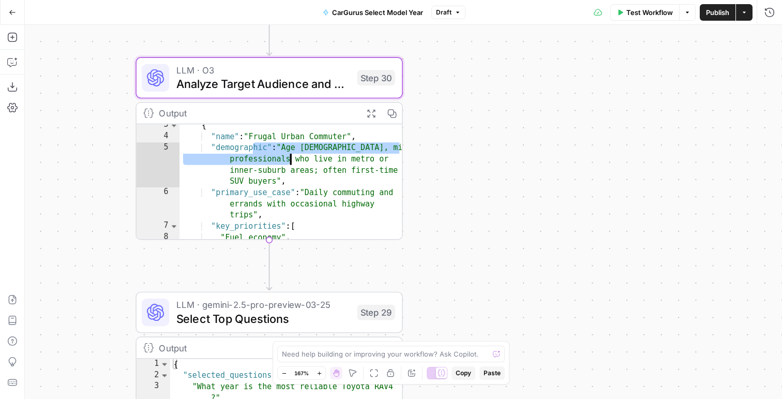
scroll to position [16, 0]
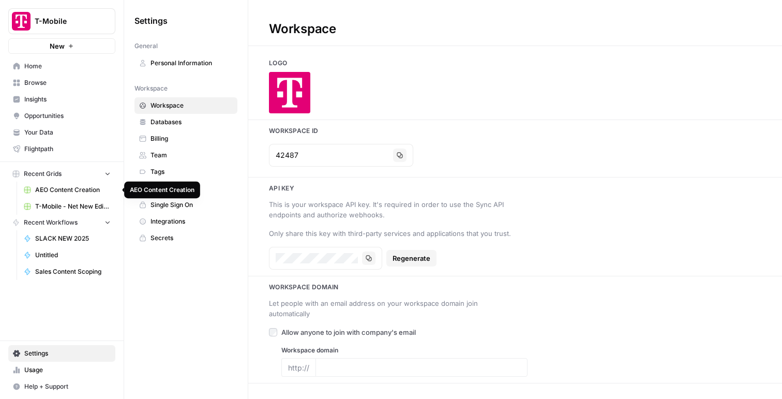
click at [73, 192] on span "AEO Content Creation" at bounding box center [72, 189] width 75 height 9
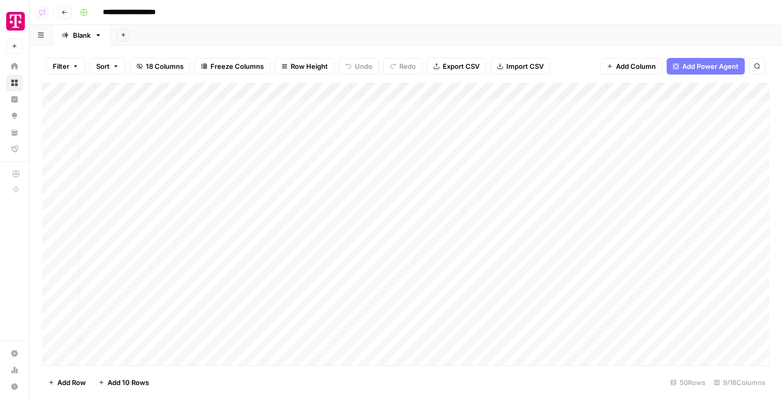
scroll to position [0, 151]
click at [527, 111] on div "Add Column" at bounding box center [406, 224] width 728 height 282
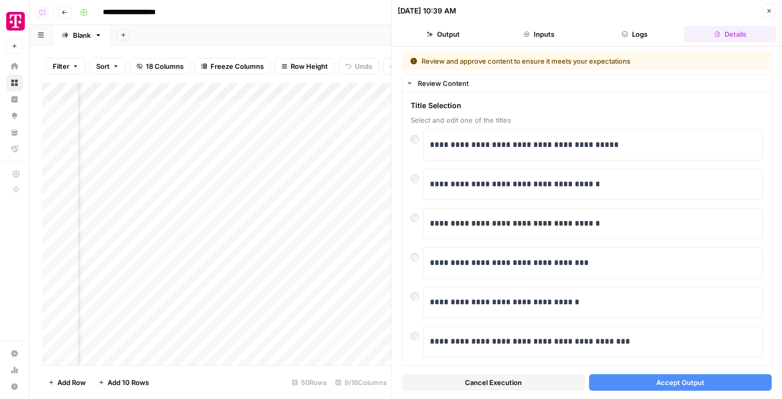
click at [614, 386] on button "Accept Output" at bounding box center [680, 382] width 183 height 17
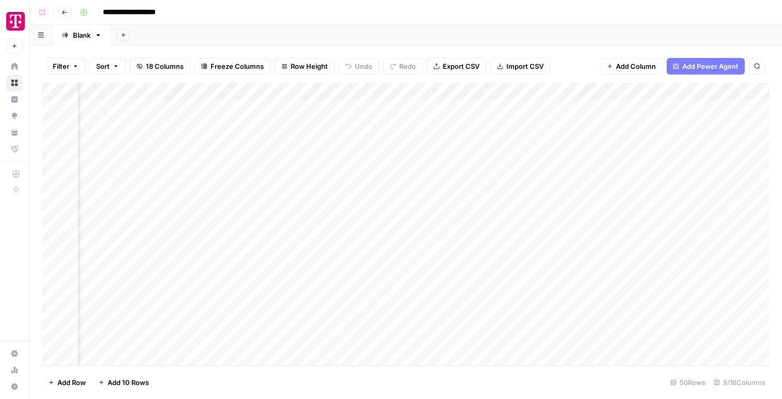
click at [524, 125] on div "Add Column" at bounding box center [406, 224] width 728 height 282
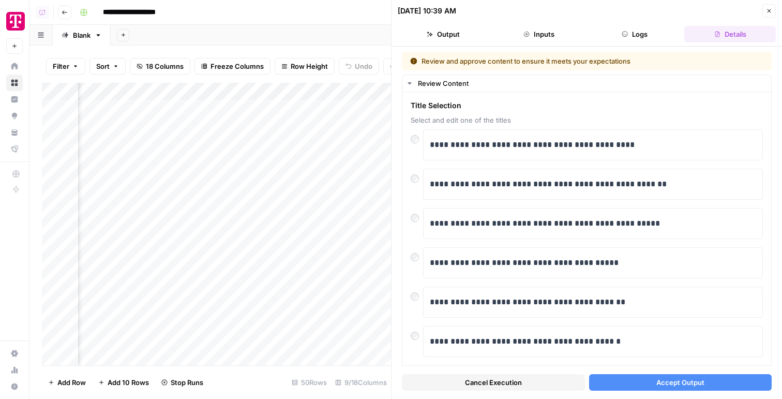
click at [622, 379] on button "Accept Output" at bounding box center [680, 382] width 183 height 17
click at [769, 13] on div "[DATE] 10:39 AM Close" at bounding box center [587, 10] width 378 height 13
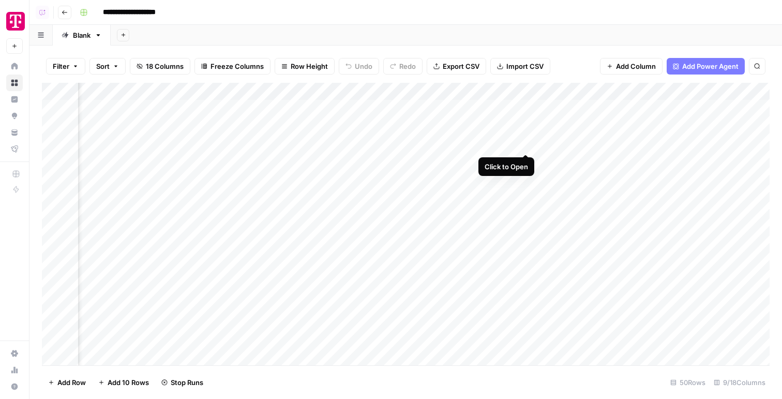
click at [526, 144] on div "Add Column" at bounding box center [406, 224] width 728 height 282
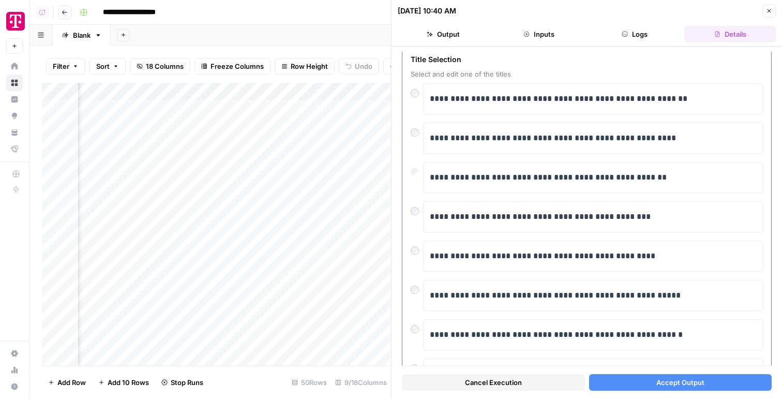
scroll to position [54, 0]
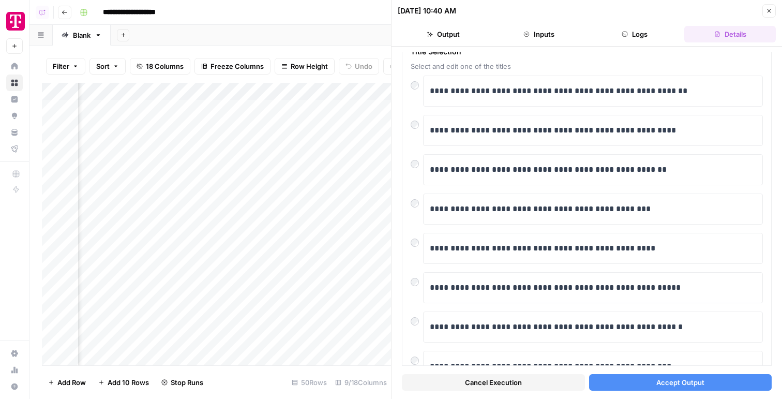
click at [645, 382] on button "Accept Output" at bounding box center [680, 382] width 183 height 17
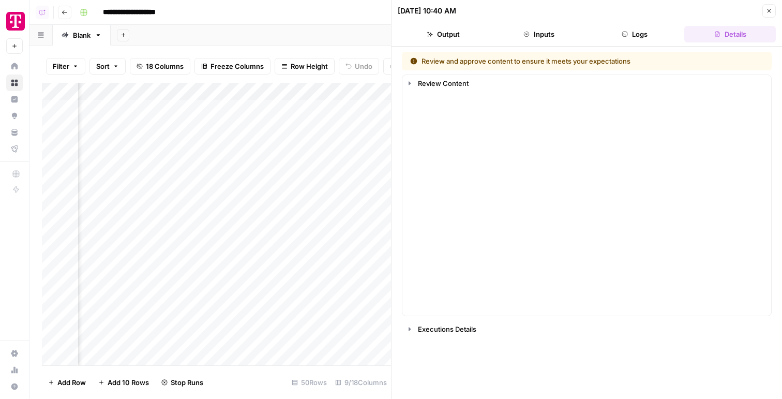
click at [770, 16] on div "[DATE] 10:40 AM Close" at bounding box center [587, 10] width 378 height 13
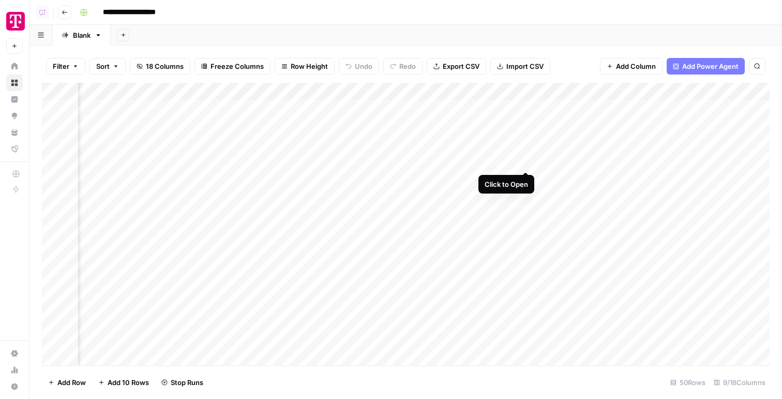
click at [524, 162] on div "Add Column" at bounding box center [406, 224] width 728 height 282
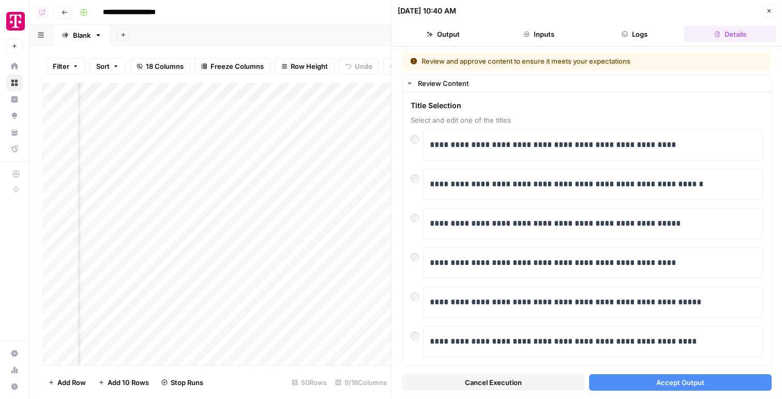
click at [638, 379] on button "Accept Output" at bounding box center [680, 382] width 183 height 17
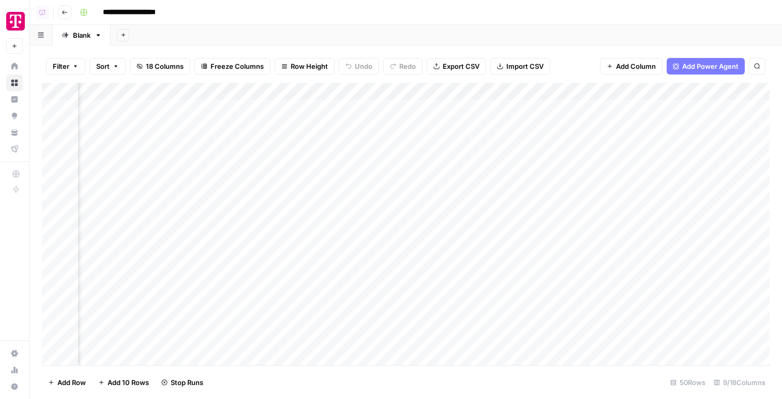
click at [526, 174] on div "Add Column" at bounding box center [406, 224] width 728 height 282
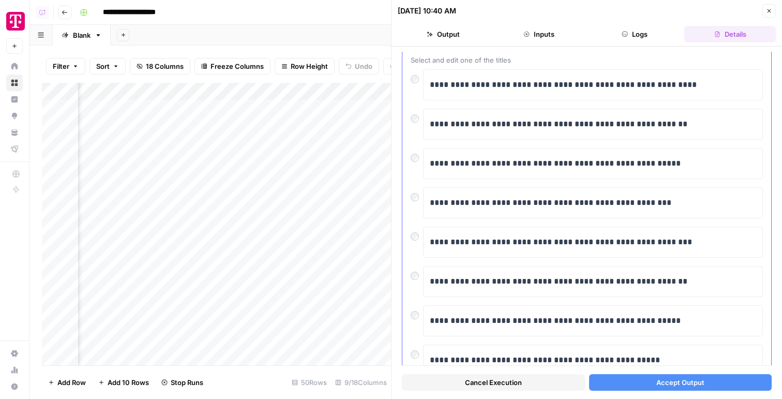
scroll to position [64, 0]
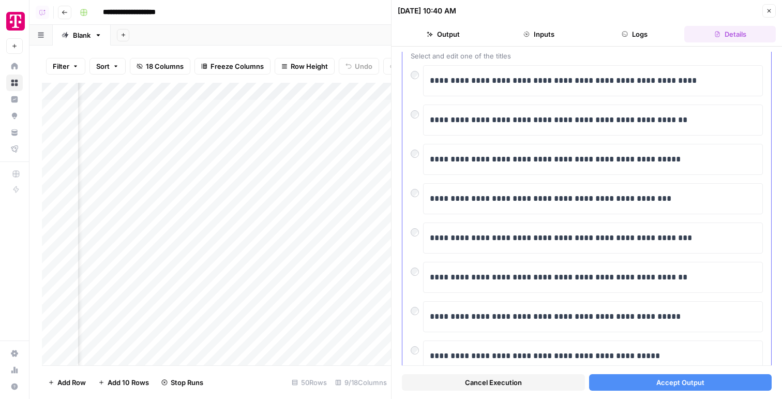
click at [406, 156] on div "**********" at bounding box center [586, 243] width 369 height 430
click at [613, 374] on button "Accept Output" at bounding box center [680, 382] width 183 height 17
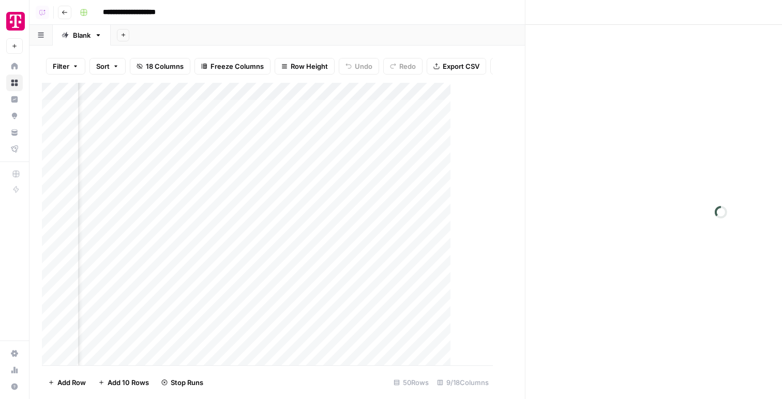
scroll to position [0, 375]
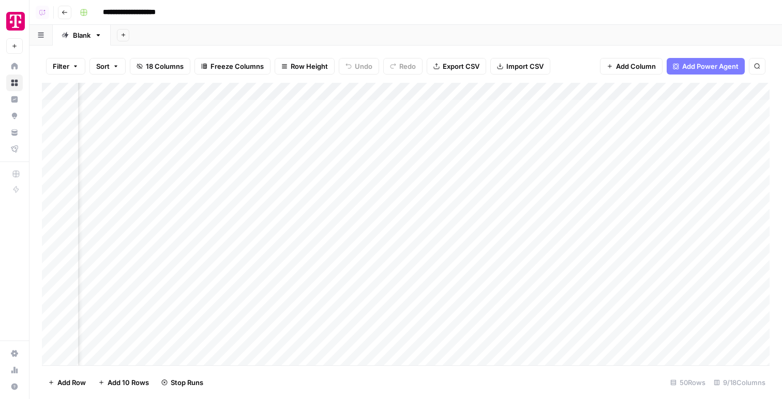
click at [300, 198] on div "Add Column" at bounding box center [406, 224] width 728 height 282
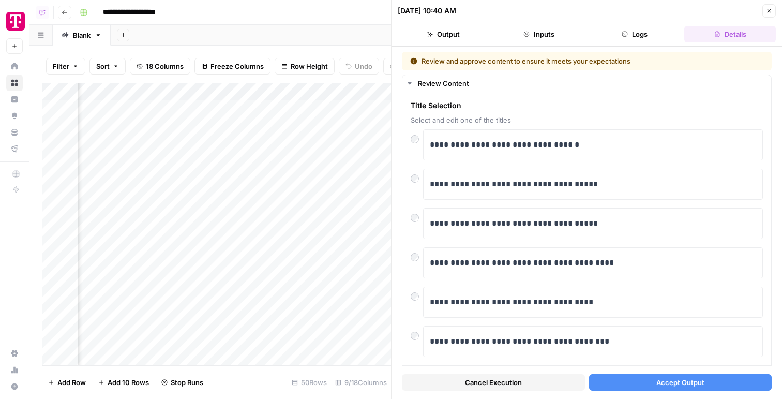
click at [633, 381] on button "Accept Output" at bounding box center [680, 382] width 183 height 17
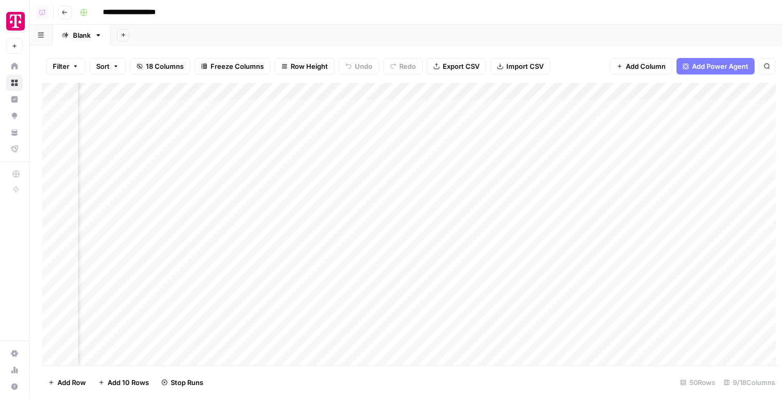
click at [768, 13] on div "**********" at bounding box center [423, 12] width 696 height 17
click at [520, 108] on div "Add Column" at bounding box center [406, 224] width 728 height 282
click at [517, 121] on div "Add Column" at bounding box center [406, 224] width 728 height 282
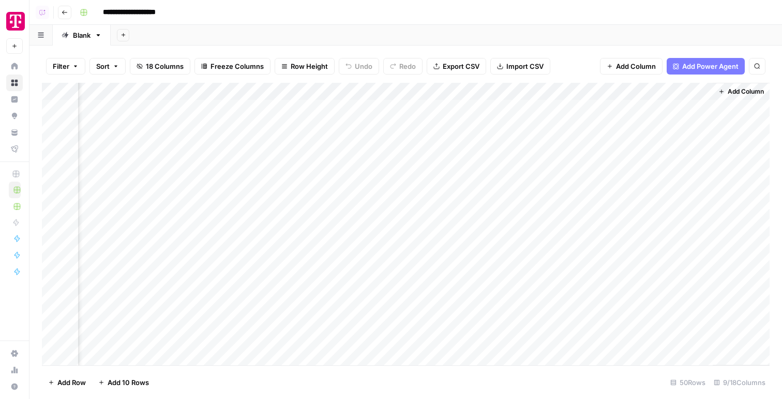
click at [741, 93] on span "Add Column" at bounding box center [746, 91] width 36 height 9
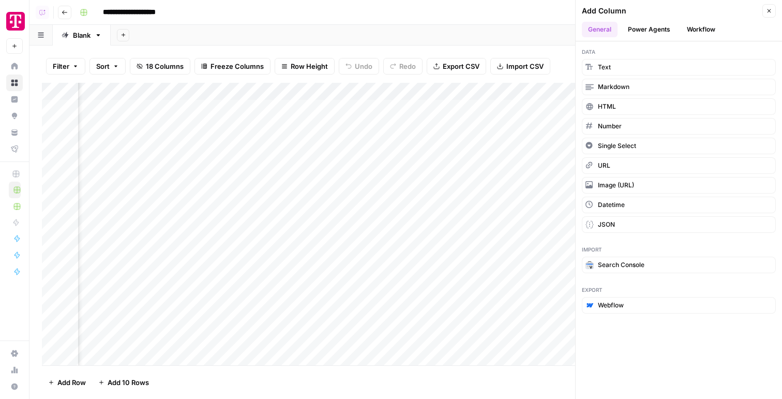
click at [660, 34] on button "Power Agents" at bounding box center [649, 30] width 55 height 16
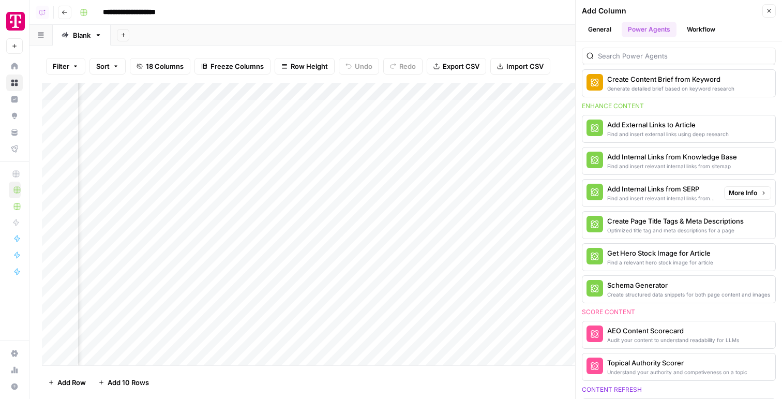
scroll to position [229, 0]
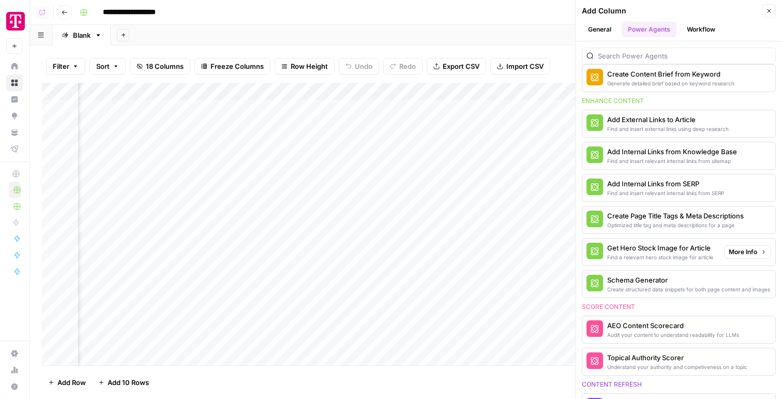
click at [656, 265] on div "Get Hero Stock Image for Article Find a relevant hero stock image for article M…" at bounding box center [679, 252] width 194 height 28
click at [245, 162] on div "Add Column" at bounding box center [406, 224] width 728 height 282
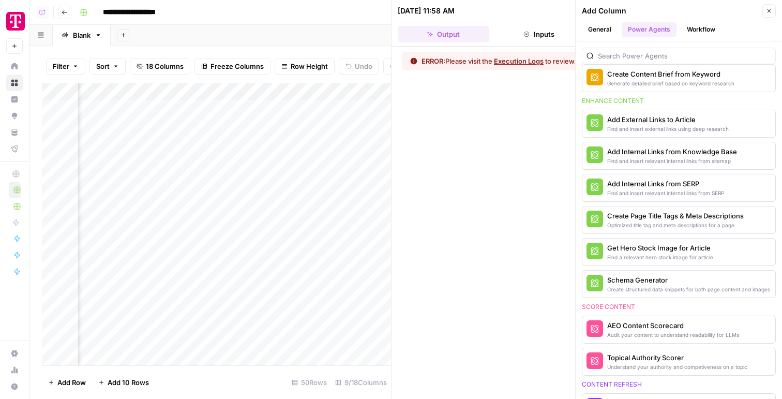
click at [527, 25] on header "09/18/25 at 11:58 AM Close Output Inputs Logs Details" at bounding box center [586, 23] width 390 height 47
click at [541, 29] on button "Inputs" at bounding box center [539, 34] width 92 height 17
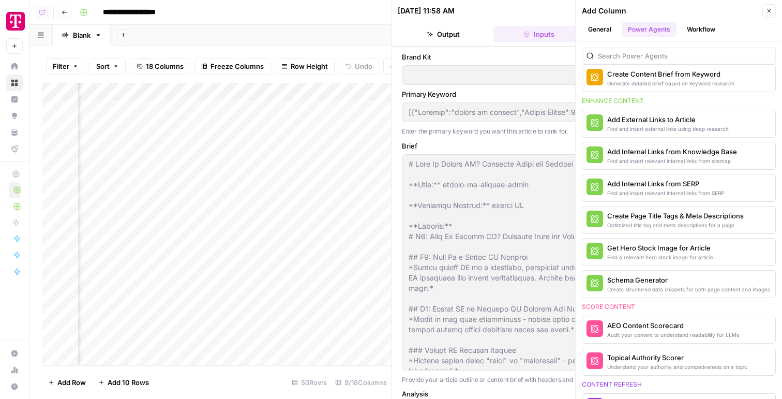
type input "T-Mobile"
click at [773, 9] on button "Close" at bounding box center [768, 10] width 13 height 13
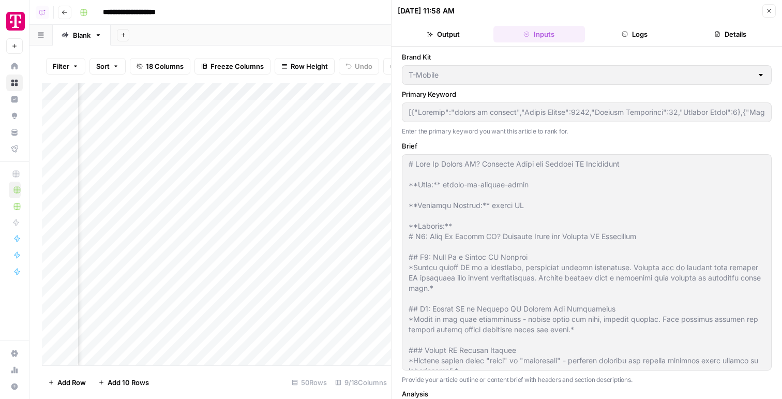
click at [246, 161] on div "Add Column" at bounding box center [216, 224] width 349 height 282
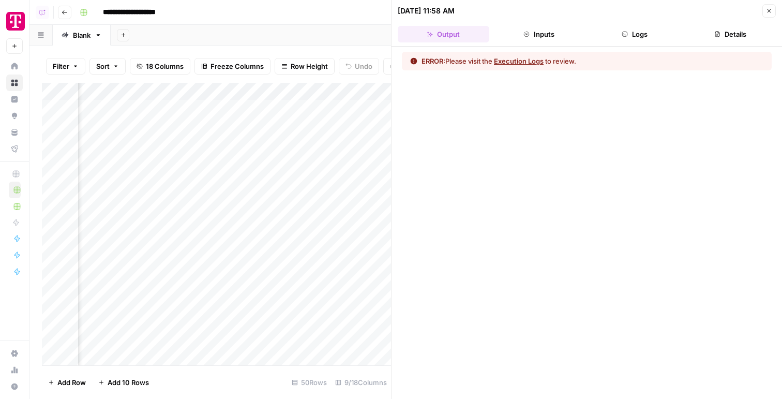
click at [633, 40] on button "Logs" at bounding box center [635, 34] width 92 height 17
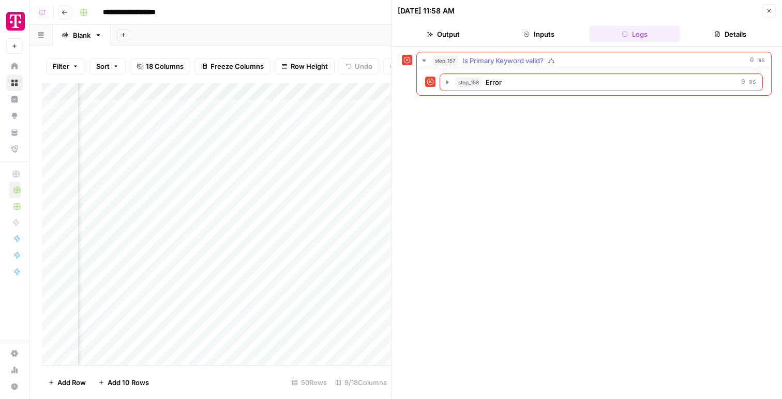
click at [519, 95] on div "step_158 Error 0 ms" at bounding box center [594, 82] width 354 height 26
click at [519, 86] on div "step_158 Error 0 ms" at bounding box center [606, 82] width 300 height 10
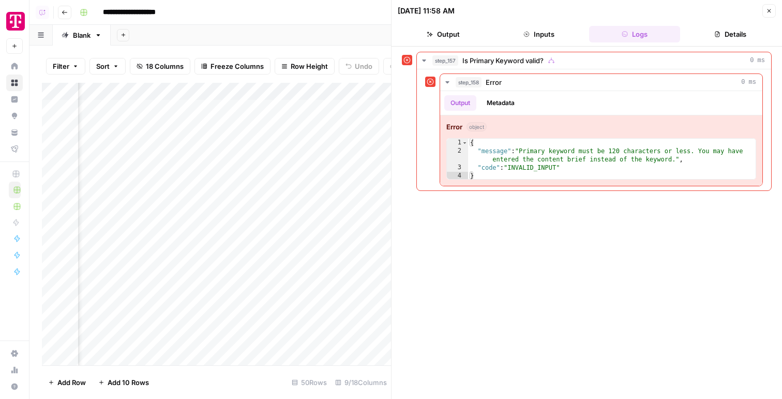
scroll to position [0, 554]
click at [324, 88] on div "Add Column" at bounding box center [216, 224] width 349 height 282
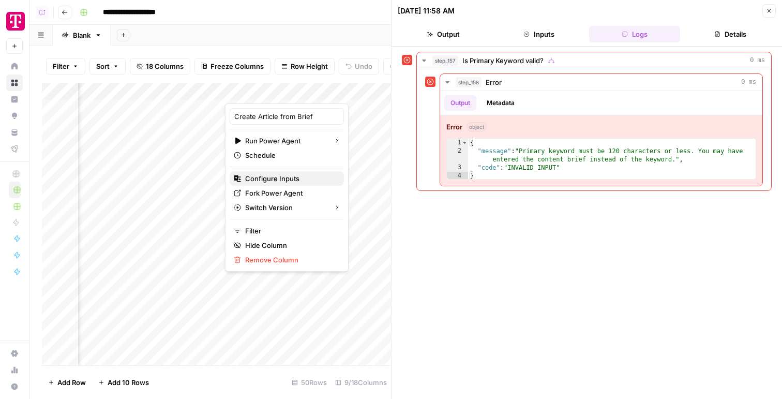
click at [283, 178] on span "Configure Inputs" at bounding box center [290, 178] width 90 height 10
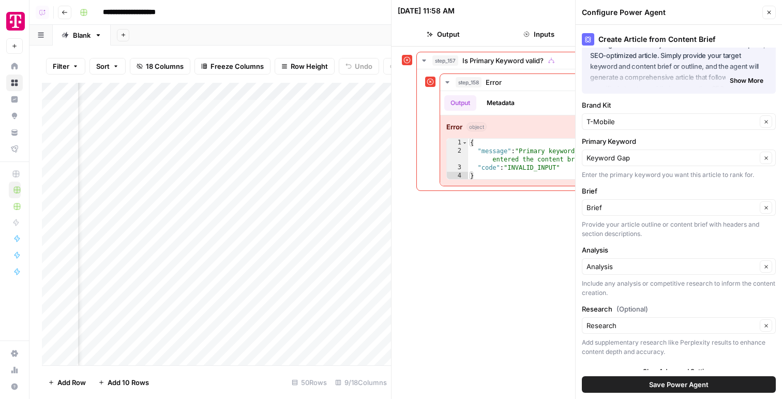
scroll to position [35, 0]
click at [628, 156] on input "Primary Keyword" at bounding box center [671, 156] width 170 height 10
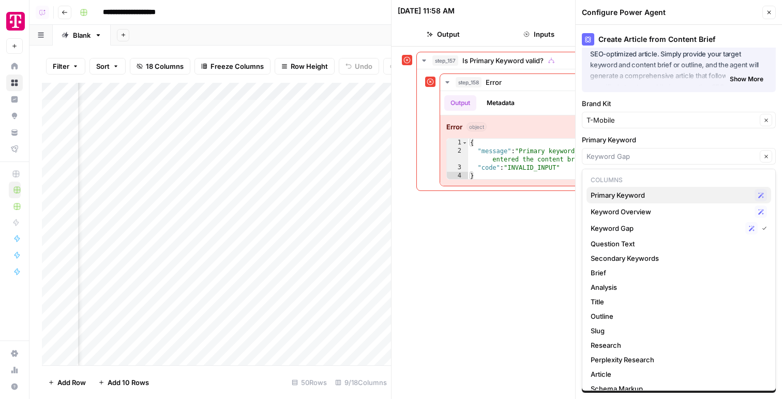
click at [622, 190] on span "Primary Keyword" at bounding box center [671, 195] width 160 height 10
type input "Primary Keyword"
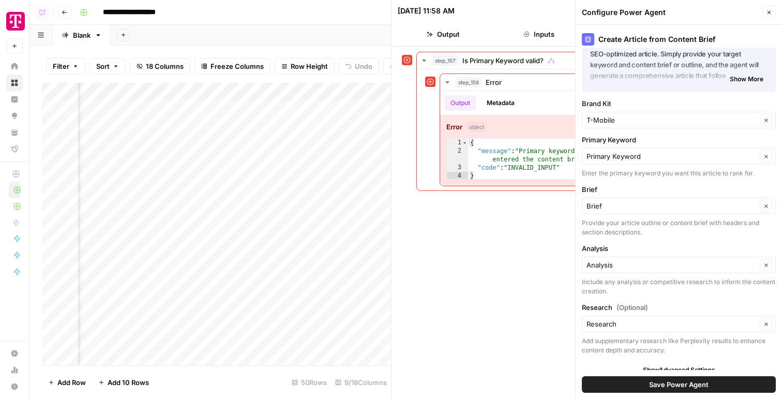
scroll to position [43, 0]
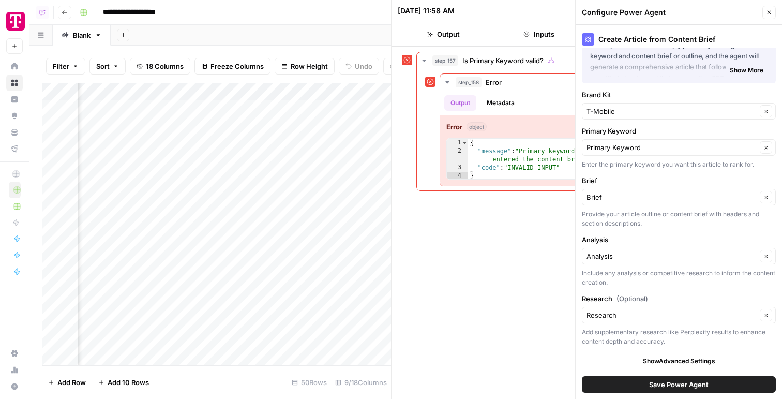
click at [640, 383] on button "Save Power Agent" at bounding box center [679, 384] width 194 height 17
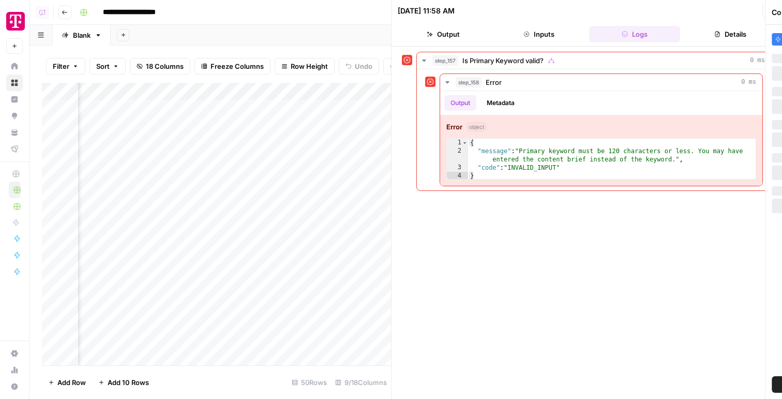
scroll to position [0, 0]
click at [338, 196] on div "Add Column" at bounding box center [216, 224] width 349 height 282
click at [341, 197] on div "Add Column" at bounding box center [216, 224] width 349 height 282
click at [341, 179] on div "Add Column" at bounding box center [216, 224] width 349 height 282
click at [294, 180] on div "Add Column" at bounding box center [216, 224] width 349 height 282
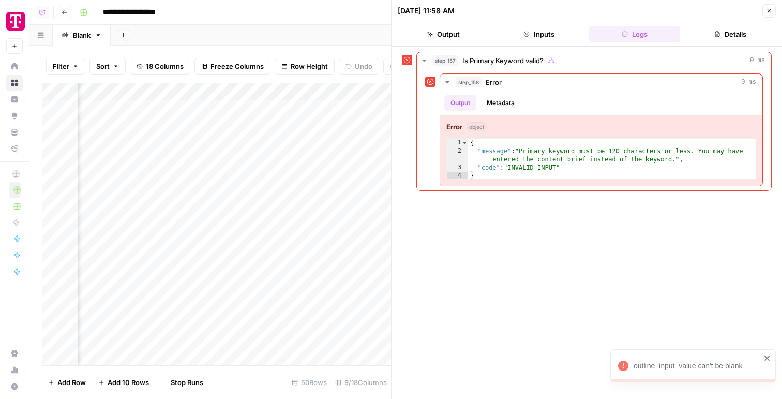
click at [339, 160] on div "Add Column" at bounding box center [216, 224] width 349 height 282
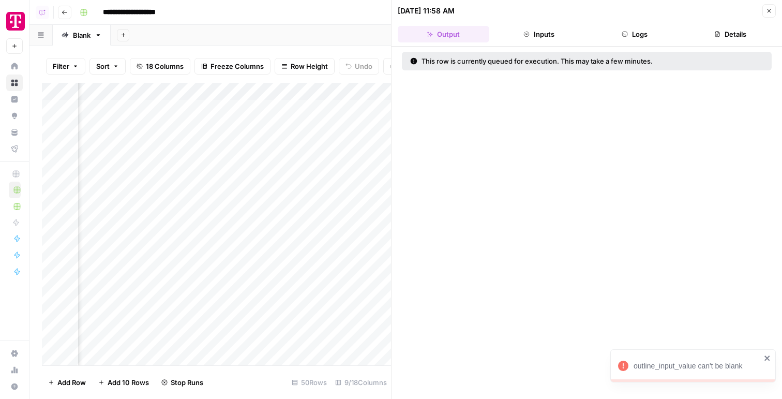
click at [341, 143] on div "Add Column" at bounding box center [216, 224] width 349 height 282
click at [335, 128] on div "Add Column" at bounding box center [216, 224] width 349 height 282
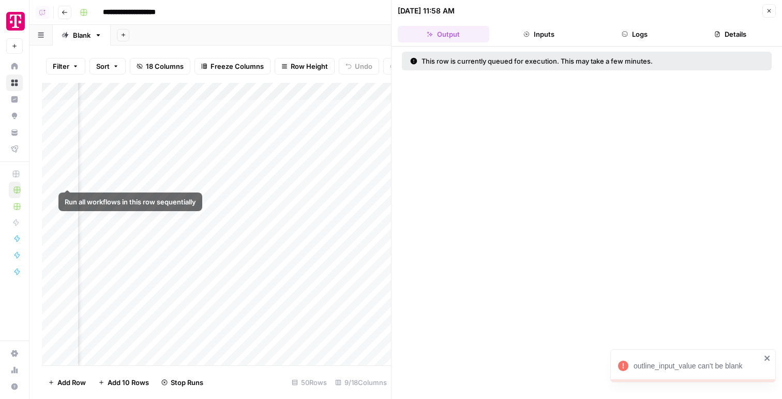
click at [55, 176] on div "Add Column" at bounding box center [216, 224] width 349 height 282
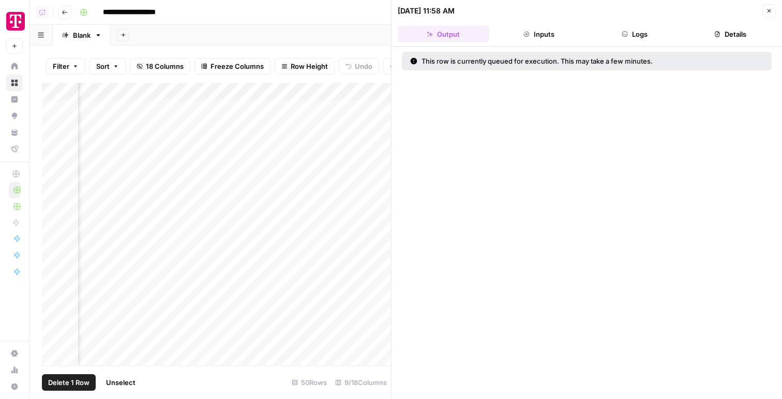
click at [64, 383] on span "Delete 1 Row" at bounding box center [68, 382] width 41 height 10
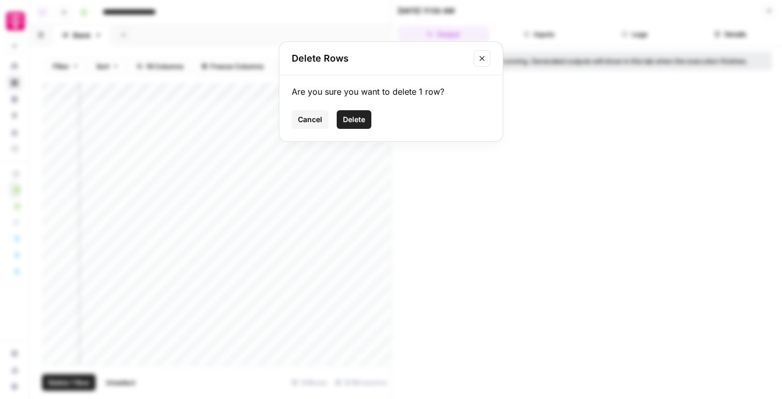
click at [368, 116] on button "Delete" at bounding box center [354, 119] width 35 height 19
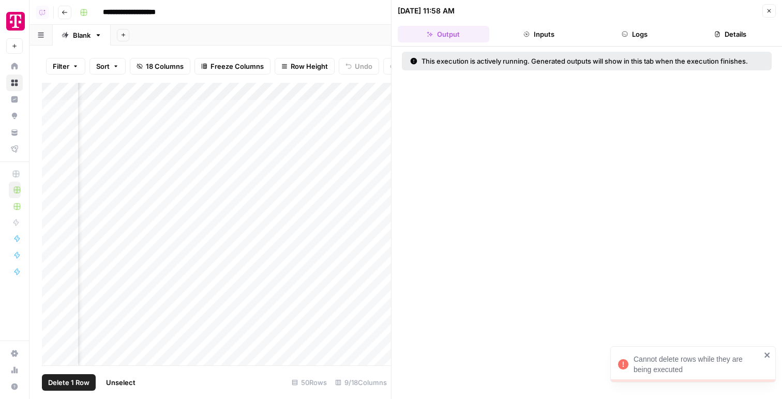
scroll to position [0, 633]
click at [214, 105] on div "Add Column" at bounding box center [216, 224] width 349 height 282
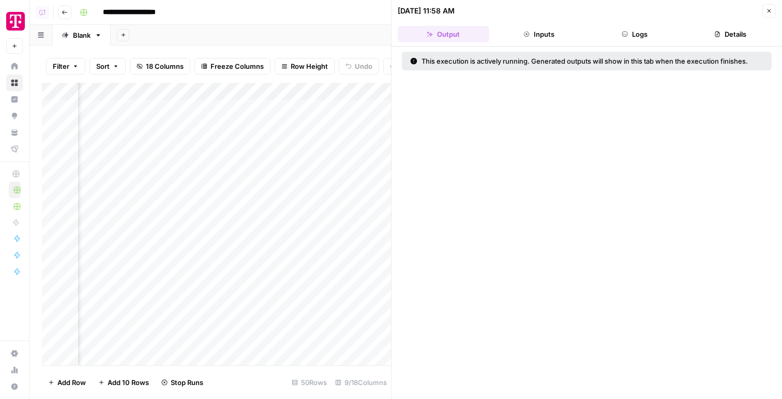
scroll to position [0, 359]
click at [318, 180] on div "Add Column" at bounding box center [216, 224] width 349 height 282
click at [767, 8] on icon "button" at bounding box center [769, 11] width 6 height 6
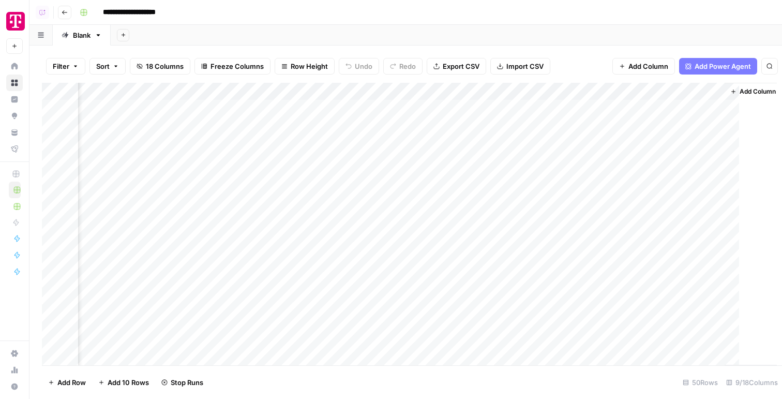
scroll to position [0, 472]
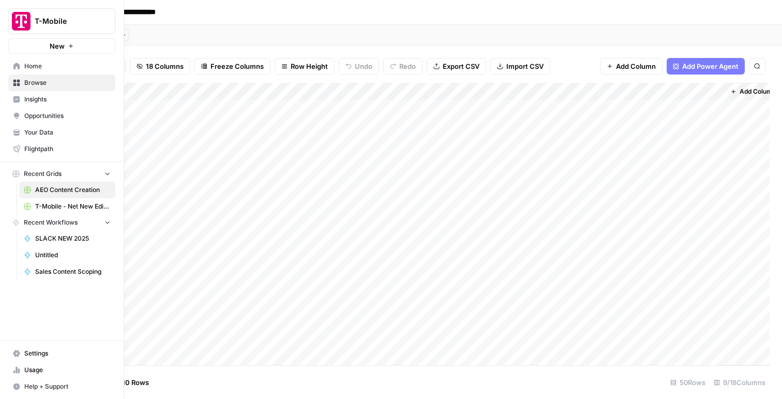
click at [19, 99] on icon at bounding box center [16, 99] width 7 height 7
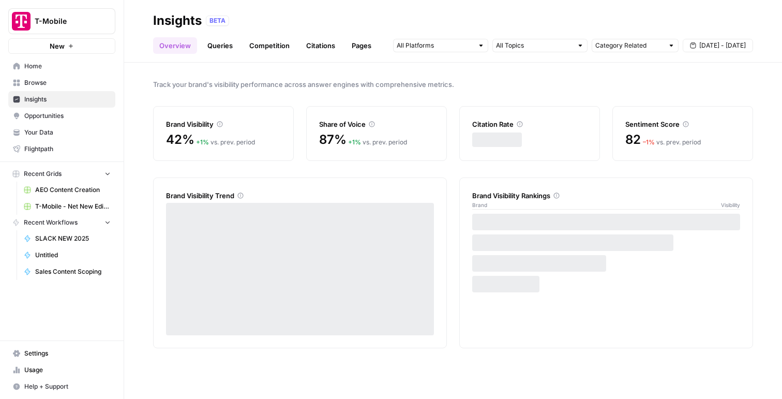
click at [39, 115] on span "Opportunities" at bounding box center [67, 115] width 86 height 9
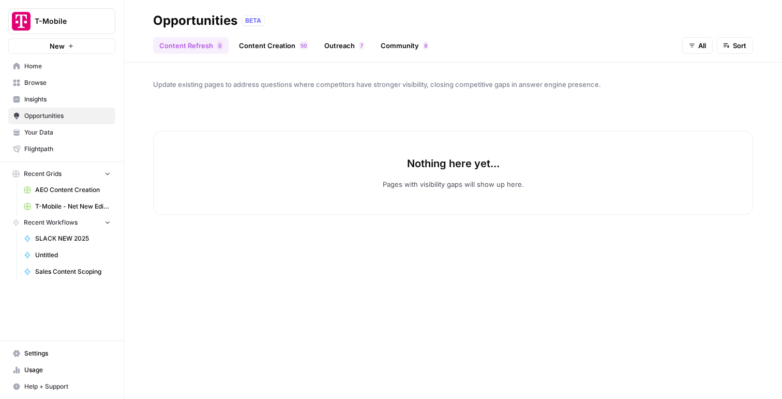
click at [255, 43] on link "Content Creation 0 5" at bounding box center [273, 45] width 81 height 17
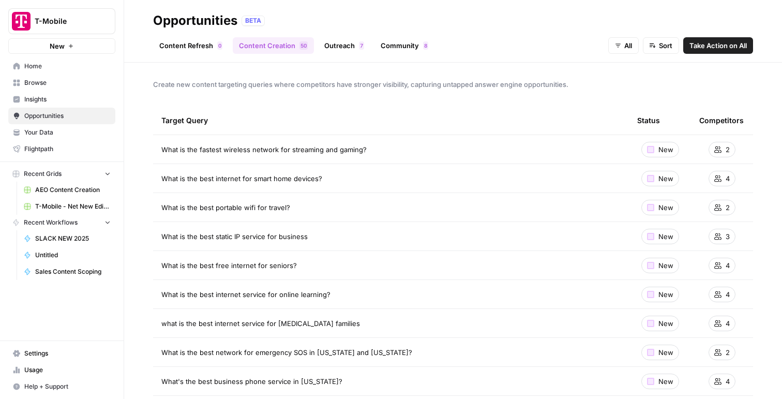
click at [352, 47] on link "Outreach 7" at bounding box center [344, 45] width 52 height 17
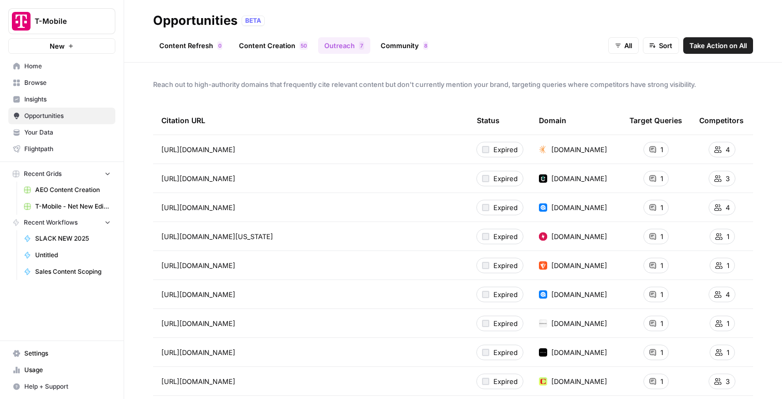
click at [281, 50] on link "Content Creation 0 5" at bounding box center [273, 45] width 81 height 17
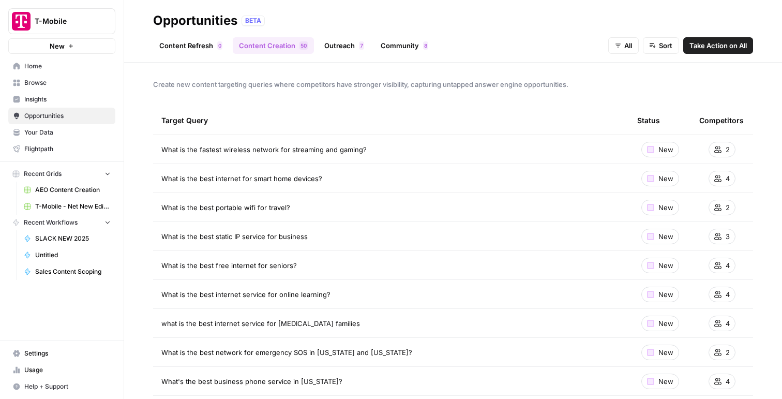
click at [80, 60] on link "Home" at bounding box center [61, 66] width 107 height 17
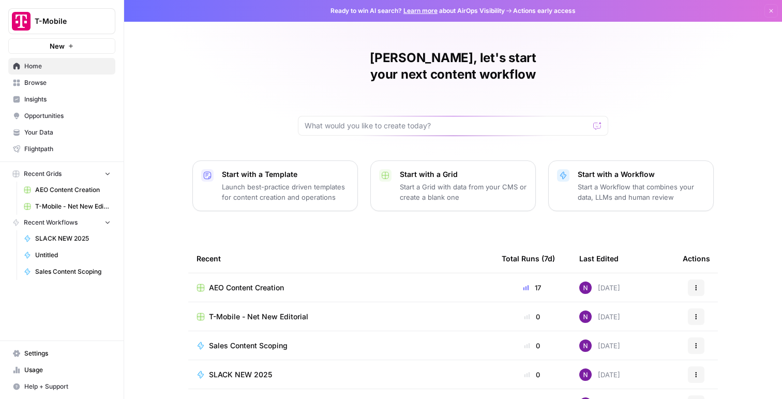
click at [51, 98] on span "Insights" at bounding box center [67, 99] width 86 height 9
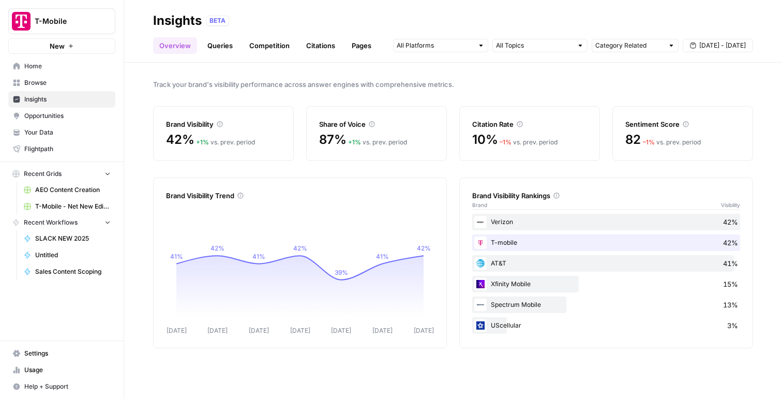
click at [225, 48] on link "Queries" at bounding box center [220, 45] width 38 height 17
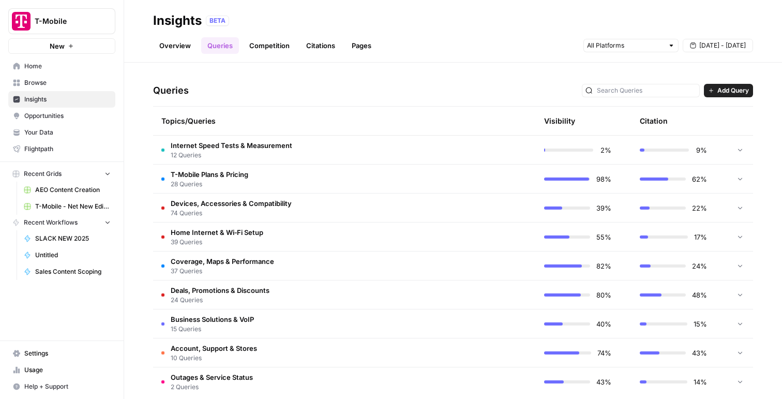
scroll to position [211, 0]
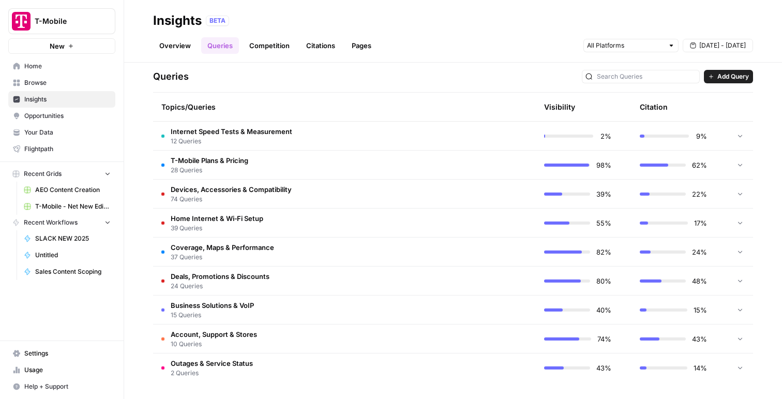
click at [177, 41] on link "Overview" at bounding box center [175, 45] width 44 height 17
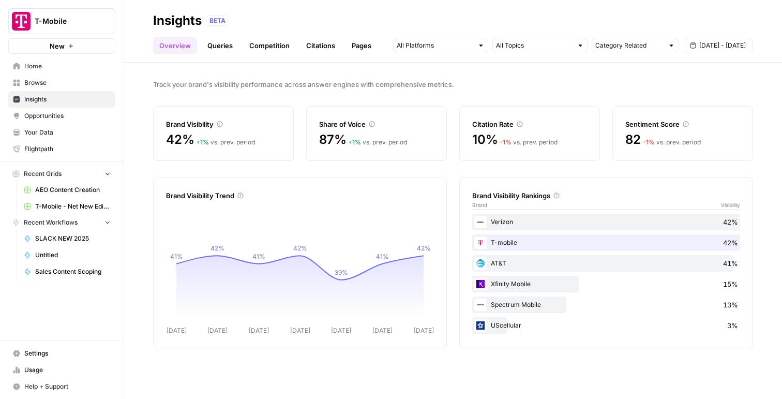
click at [221, 50] on link "Queries" at bounding box center [220, 45] width 38 height 17
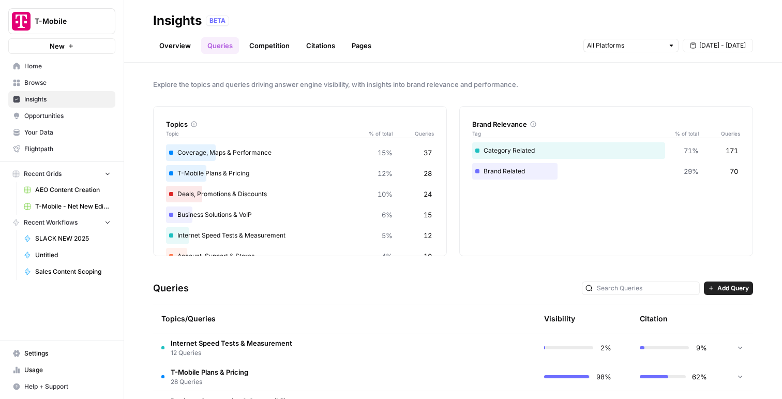
scroll to position [38, 0]
click at [645, 46] on input "text" at bounding box center [625, 45] width 77 height 10
click at [528, 36] on div "Overview Queries Competition Citations Pages Sep 12 - Sep 18" at bounding box center [453, 41] width 600 height 25
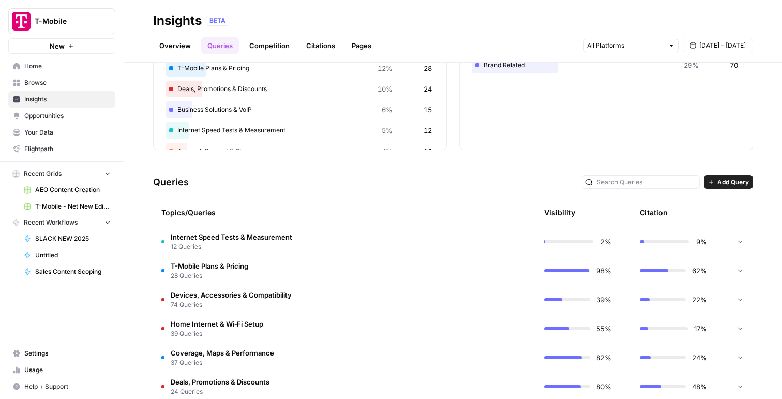
scroll to position [120, 0]
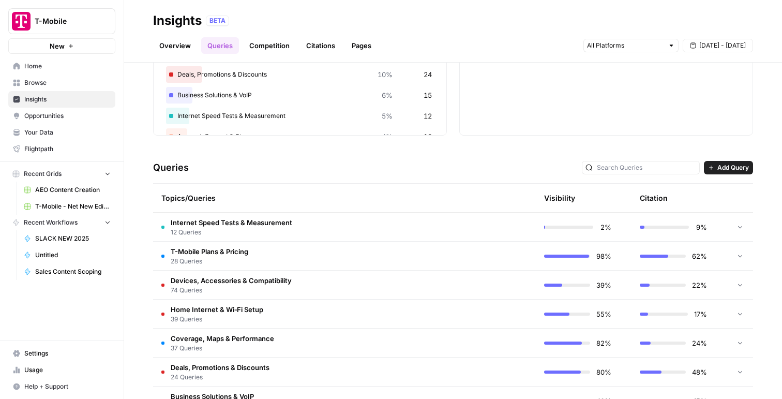
click at [258, 278] on span "Devices, Accessories & Compatibility" at bounding box center [231, 280] width 121 height 10
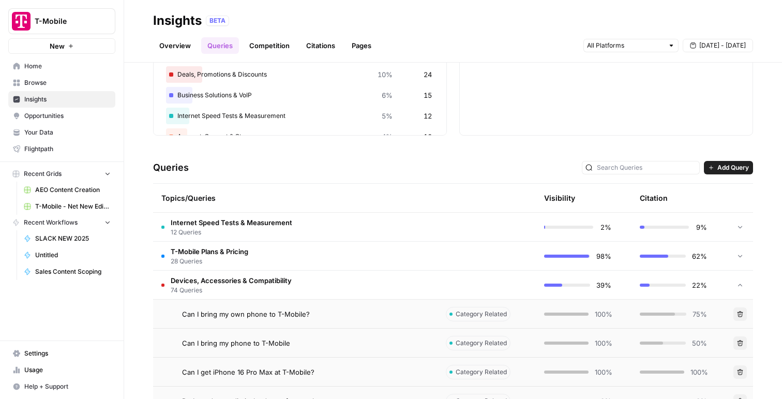
click at [232, 251] on span "T-Mobile Plans & Pricing" at bounding box center [210, 251] width 78 height 10
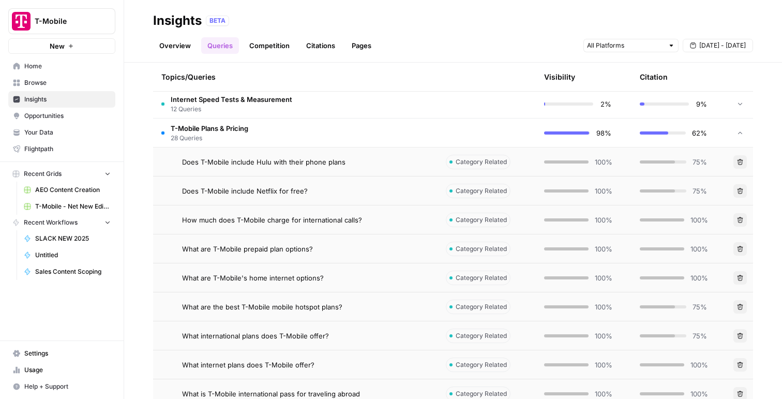
scroll to position [298, 0]
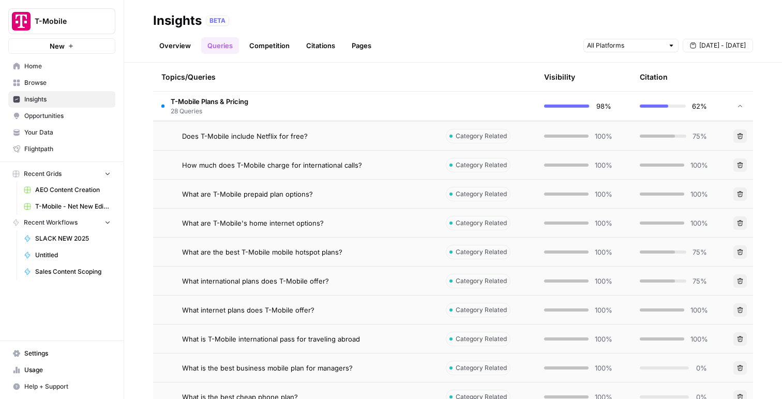
click at [537, 162] on td "100%" at bounding box center [584, 164] width 96 height 28
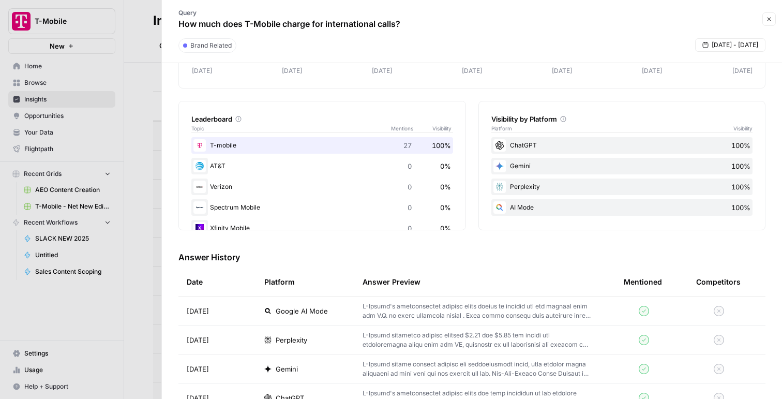
scroll to position [209, 0]
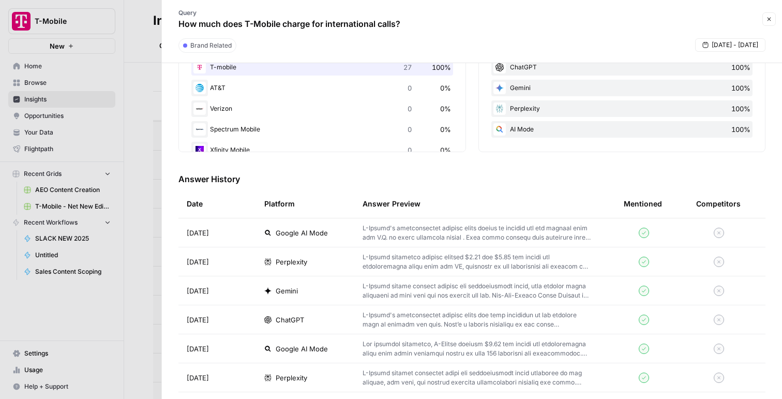
click at [769, 26] on div "Query How much does T-Mobile charge for international calls? Close" at bounding box center [472, 19] width 608 height 30
click at [769, 16] on icon "button" at bounding box center [769, 19] width 6 height 6
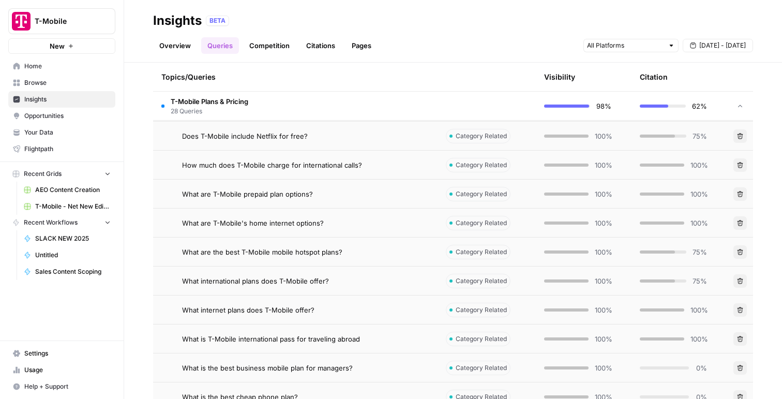
click at [252, 98] on td "T-Mobile Plans & Pricing 28 Queries" at bounding box center [295, 106] width 284 height 28
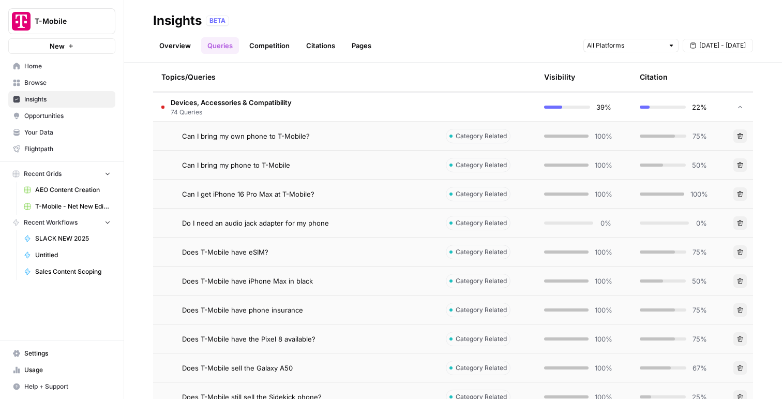
click at [328, 101] on td "Devices, Accessories & Compatibility 74 Queries" at bounding box center [295, 107] width 284 height 28
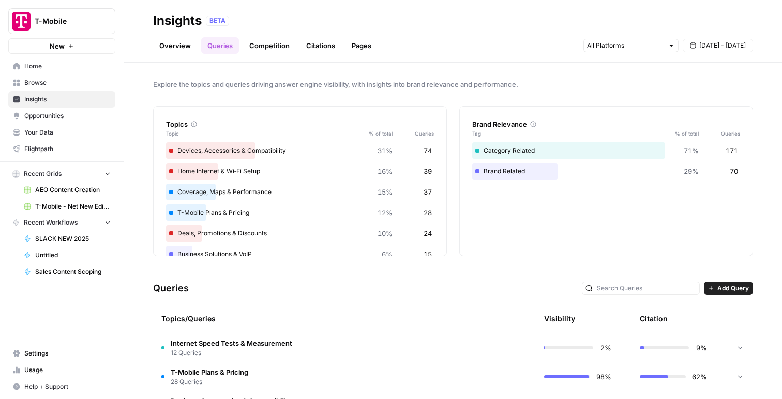
click at [276, 52] on link "Competition" at bounding box center [269, 45] width 53 height 17
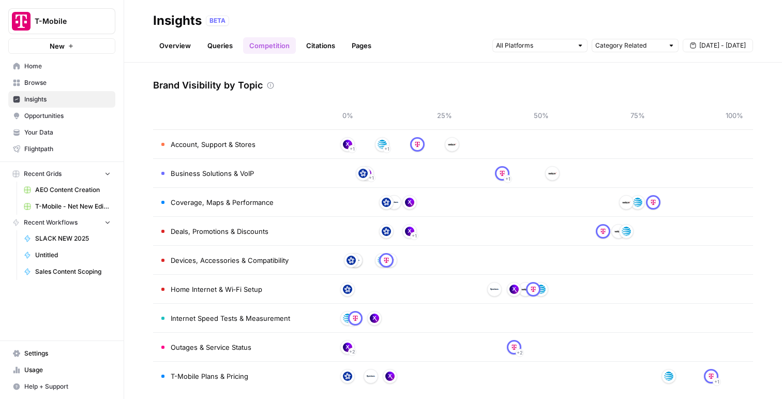
scroll to position [44, 0]
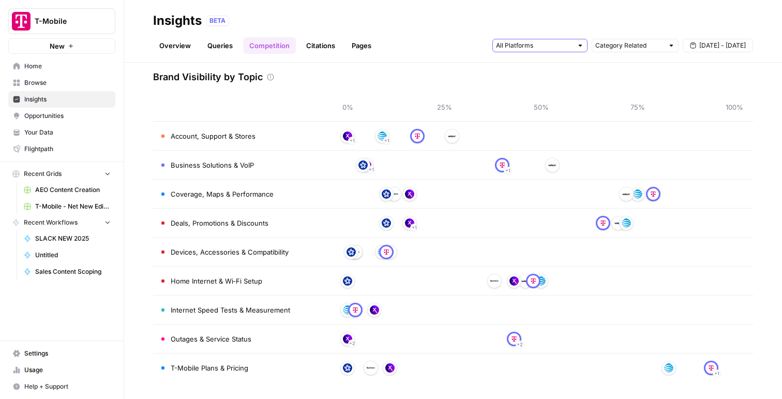
click at [528, 43] on input "text" at bounding box center [534, 45] width 77 height 10
click at [542, 31] on div "Overview Queries Competition Citations Pages Category Related Sep 12 - Sep 18" at bounding box center [453, 41] width 600 height 25
click at [328, 48] on link "Citations" at bounding box center [320, 45] width 41 height 17
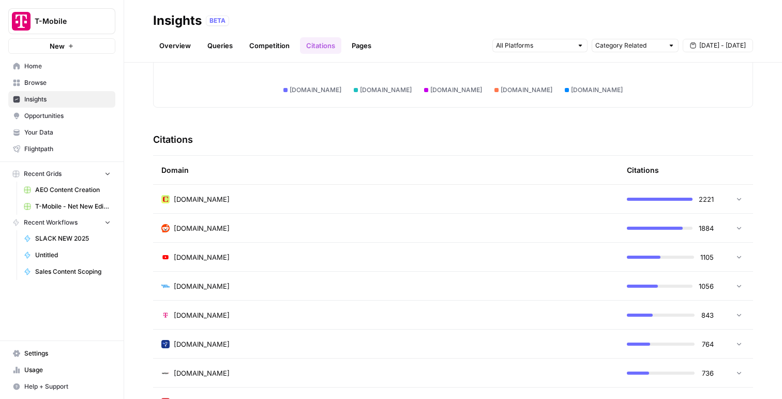
scroll to position [213, 0]
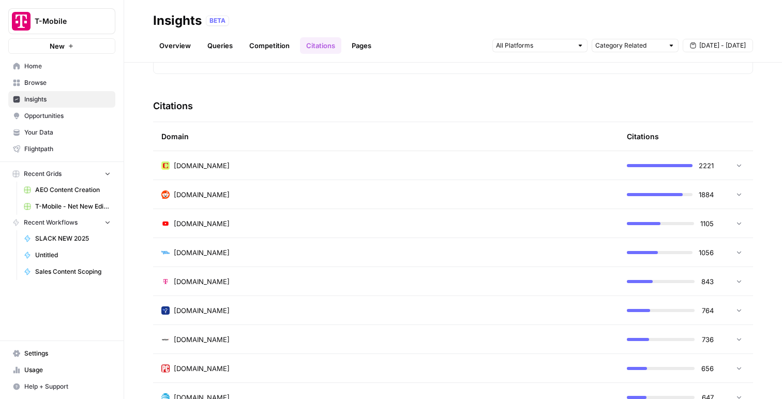
click at [338, 163] on div "cnet.com" at bounding box center [385, 165] width 449 height 10
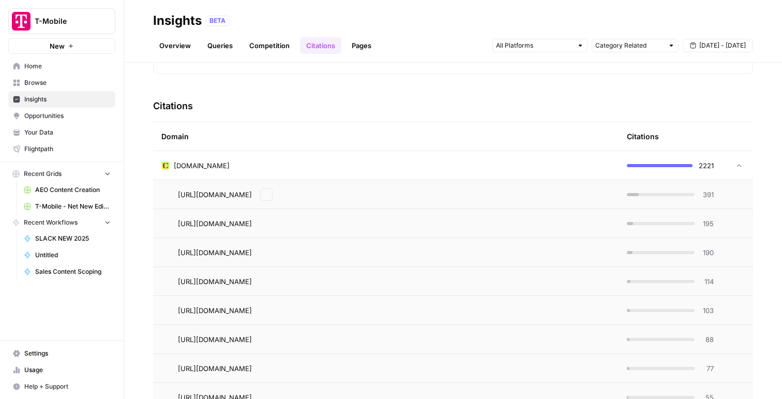
click at [339, 171] on td "cnet.com" at bounding box center [385, 165] width 465 height 28
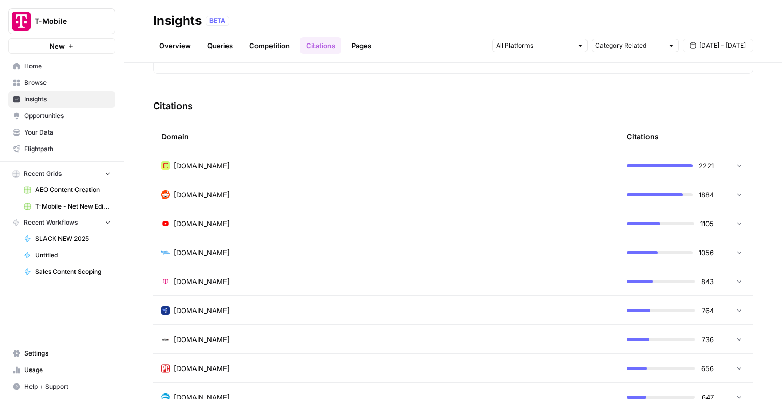
click at [349, 163] on div "cnet.com" at bounding box center [385, 165] width 449 height 10
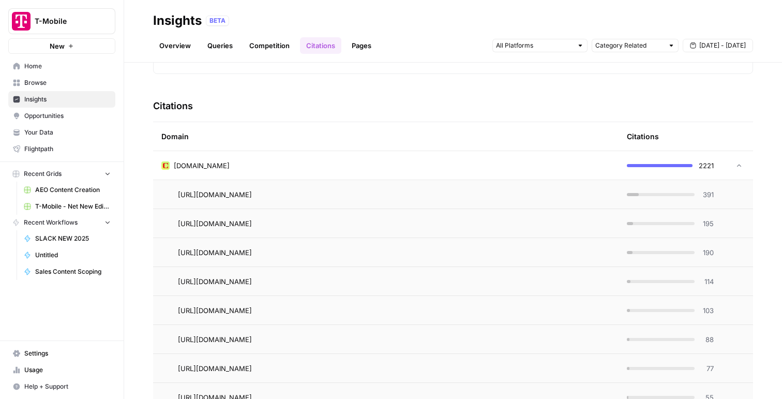
click at [731, 167] on div at bounding box center [736, 165] width 12 height 7
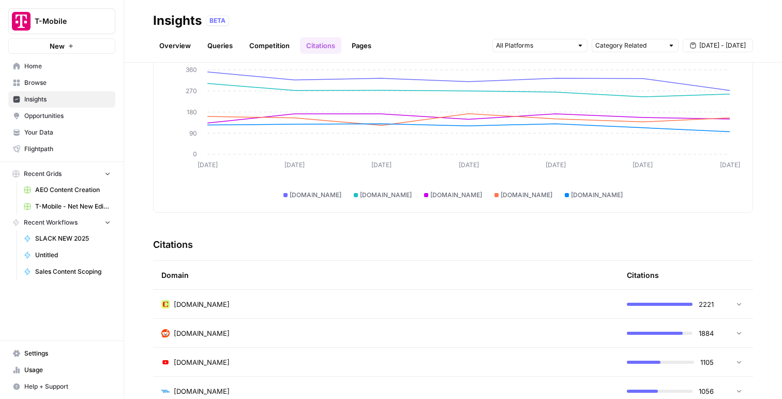
scroll to position [0, 0]
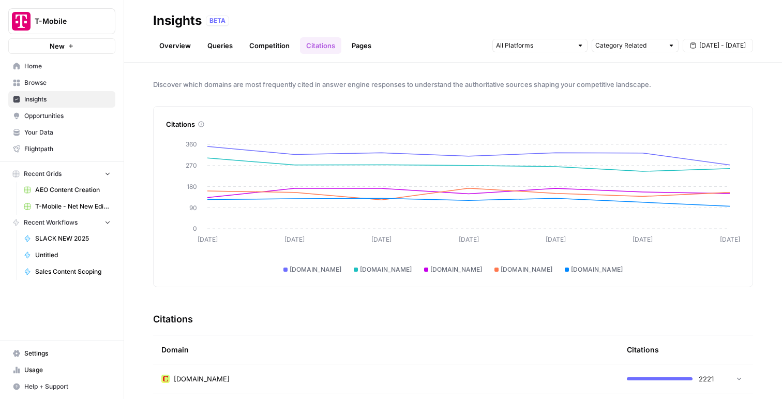
click at [361, 52] on link "Pages" at bounding box center [361, 45] width 32 height 17
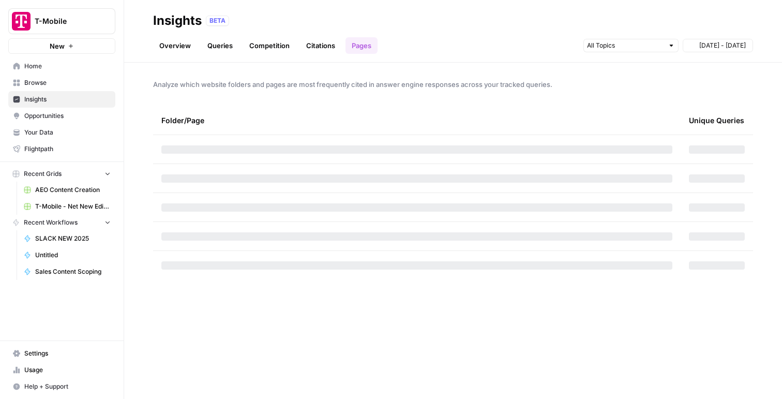
click at [359, 46] on link "Pages" at bounding box center [361, 45] width 32 height 17
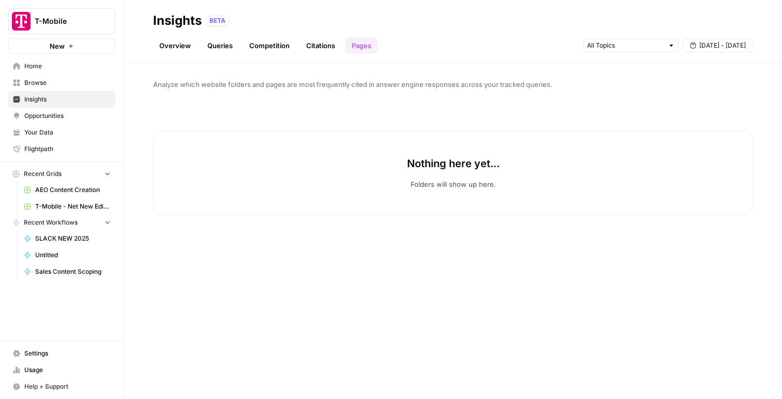
click at [307, 46] on link "Citations" at bounding box center [320, 45] width 41 height 17
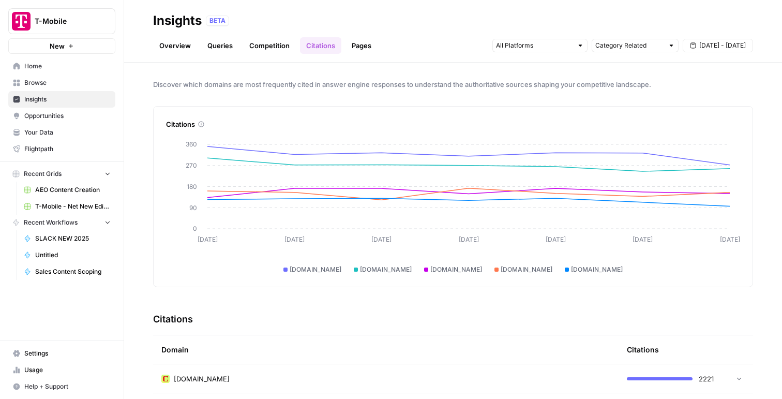
click at [44, 110] on link "Opportunities" at bounding box center [61, 116] width 107 height 17
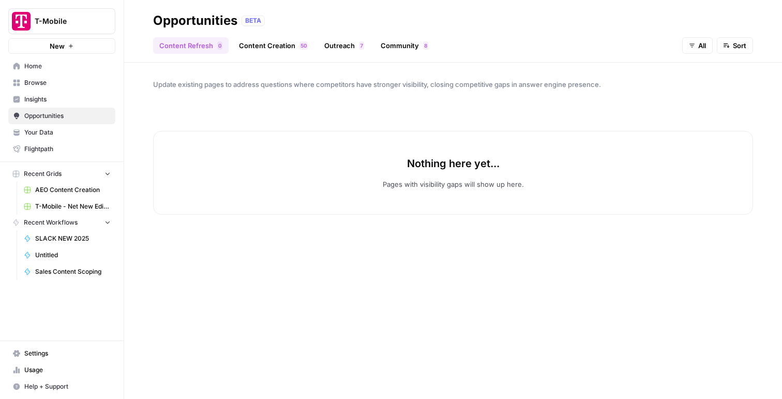
click at [255, 41] on link "Content Creation 0 5" at bounding box center [273, 45] width 81 height 17
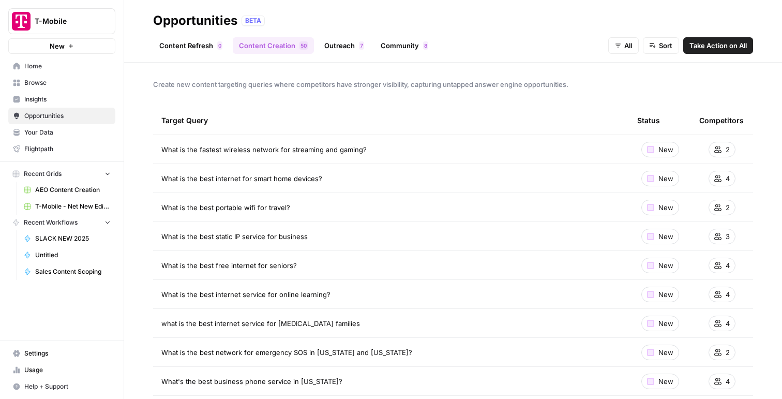
click at [194, 48] on link "Content Refresh 0" at bounding box center [190, 45] width 75 height 17
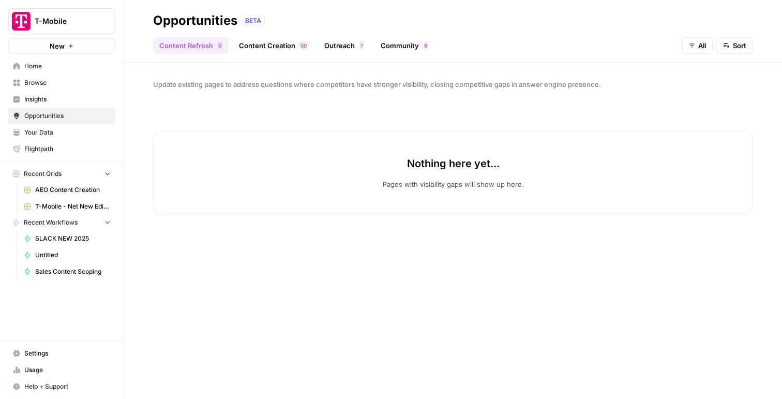
click at [268, 48] on link "Content Creation 0 5" at bounding box center [273, 45] width 81 height 17
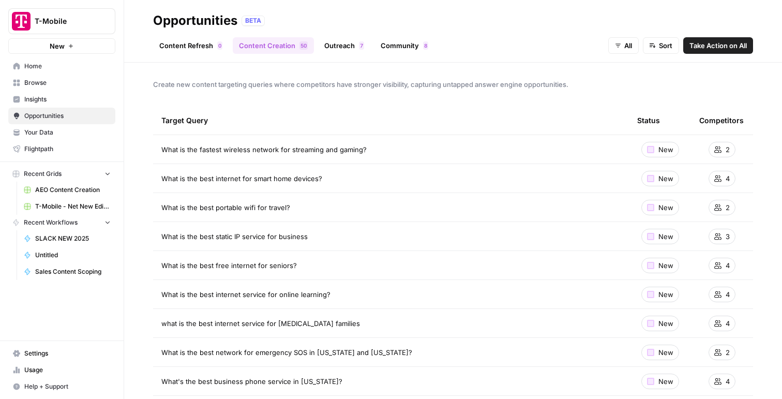
drag, startPoint x: 153, startPoint y: 145, endPoint x: 359, endPoint y: 150, distance: 206.4
click at [359, 150] on div "Create new content targeting queries where competitors have stronger visibility…" at bounding box center [453, 231] width 658 height 336
click at [719, 48] on span "Take Action on All" at bounding box center [717, 45] width 57 height 10
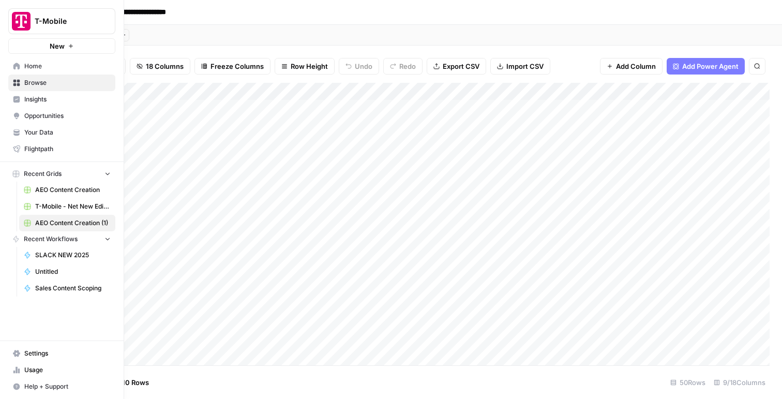
click at [68, 188] on span "AEO Content Creation" at bounding box center [72, 189] width 75 height 9
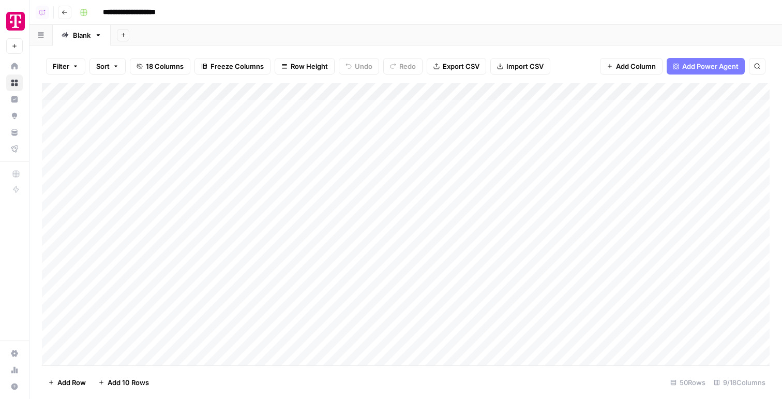
drag, startPoint x: 159, startPoint y: 105, endPoint x: 172, endPoint y: 191, distance: 86.3
click at [172, 191] on div "Add Column" at bounding box center [406, 224] width 728 height 282
click at [531, 112] on div "Add Column" at bounding box center [406, 224] width 728 height 282
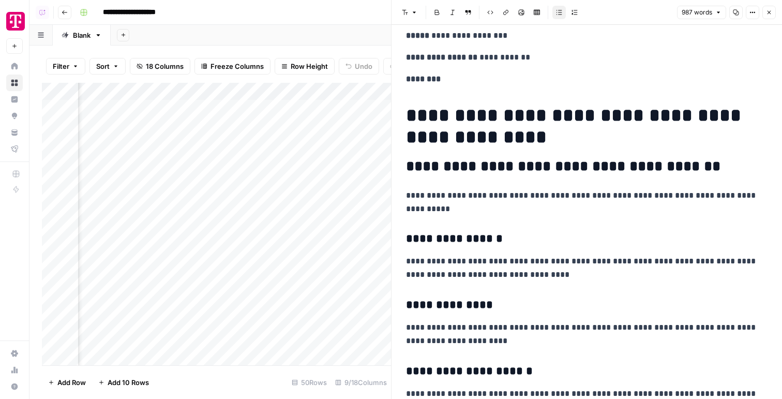
scroll to position [0, 374]
click at [287, 88] on div "Add Column" at bounding box center [216, 224] width 349 height 282
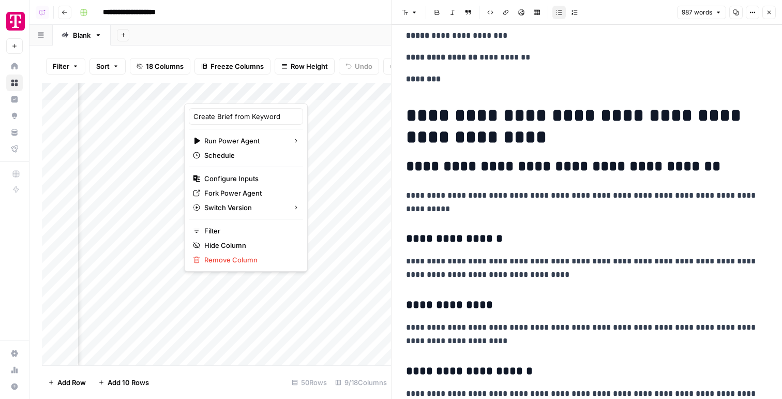
click at [344, 77] on div "Filter Sort 18 Columns Freeze Columns Row Height Undo Redo Export CSV Import CS…" at bounding box center [216, 66] width 349 height 33
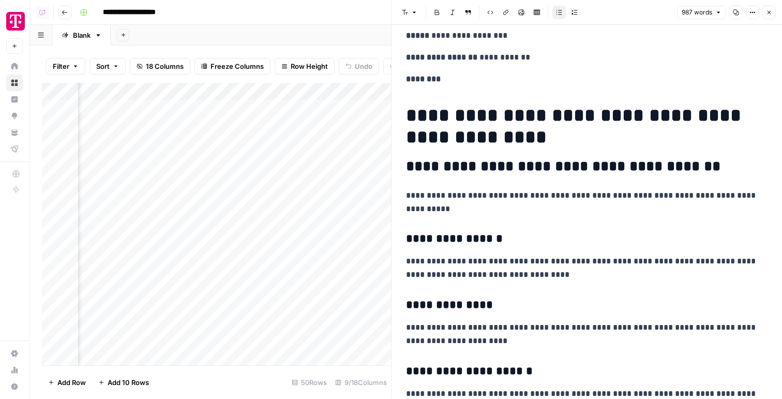
click at [328, 48] on div "Filter Sort 18 Columns Freeze Columns Row Height Undo Redo Export CSV Import CS…" at bounding box center [209, 222] width 361 height 353
click at [349, 145] on div "Add Column" at bounding box center [216, 224] width 349 height 282
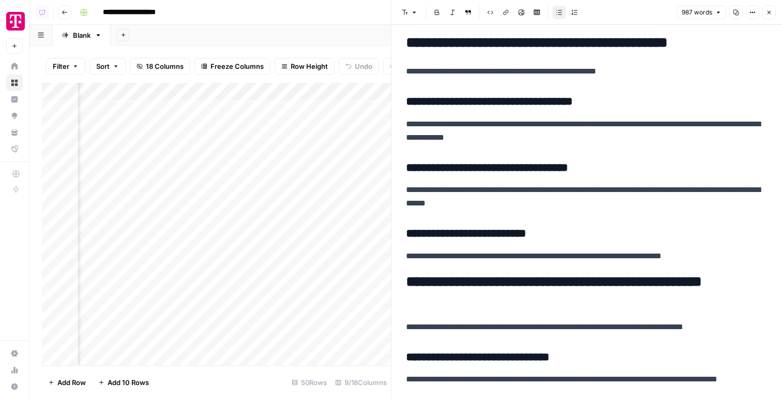
scroll to position [1166, 0]
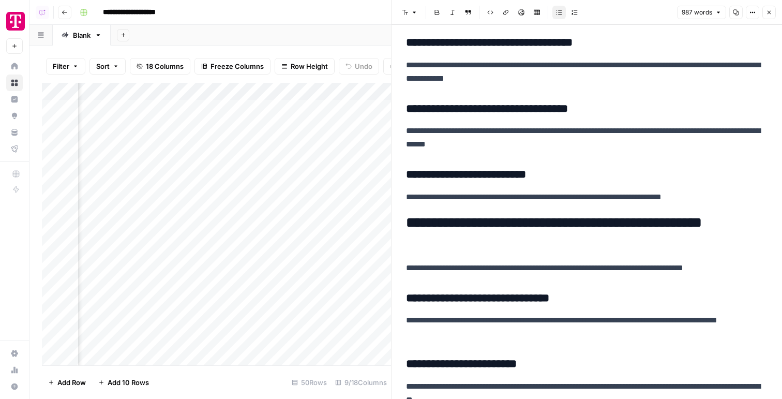
click at [767, 11] on icon "button" at bounding box center [769, 12] width 6 height 6
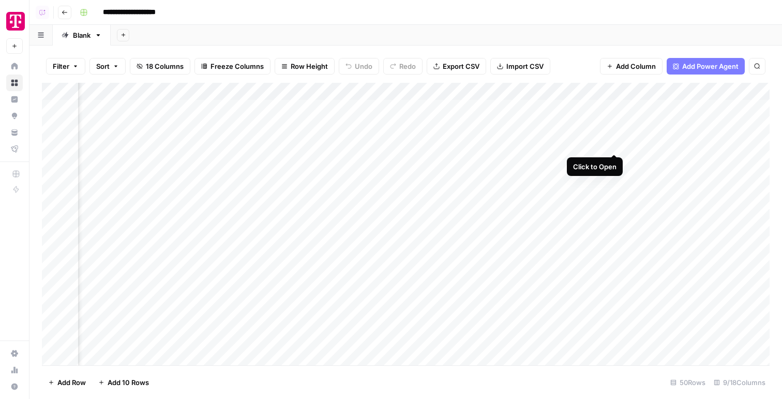
click at [616, 142] on div "Add Column" at bounding box center [406, 224] width 728 height 282
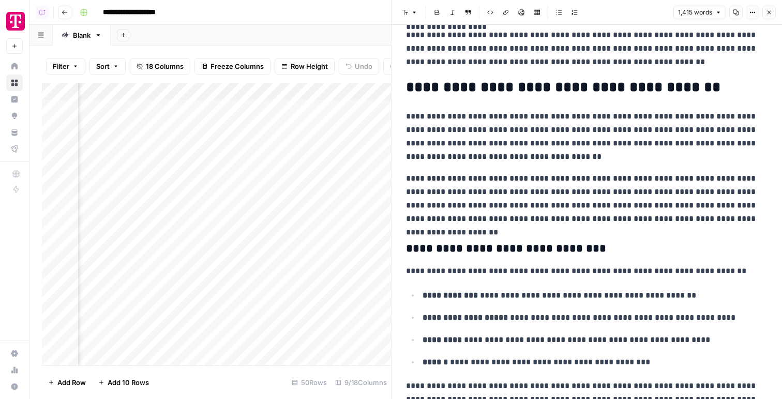
scroll to position [183, 0]
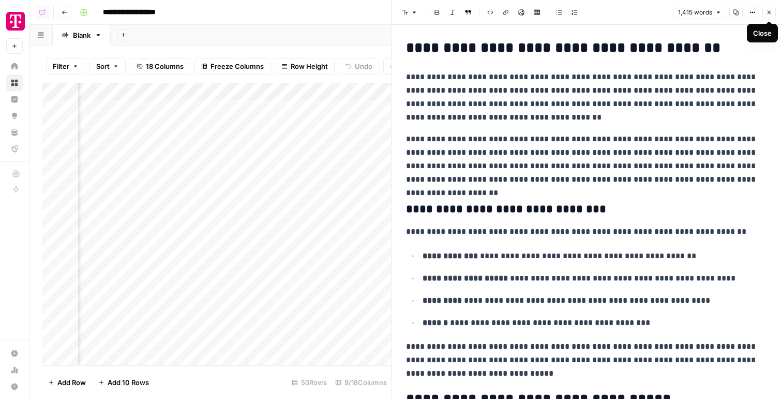
click at [773, 8] on button "Close" at bounding box center [768, 12] width 13 height 13
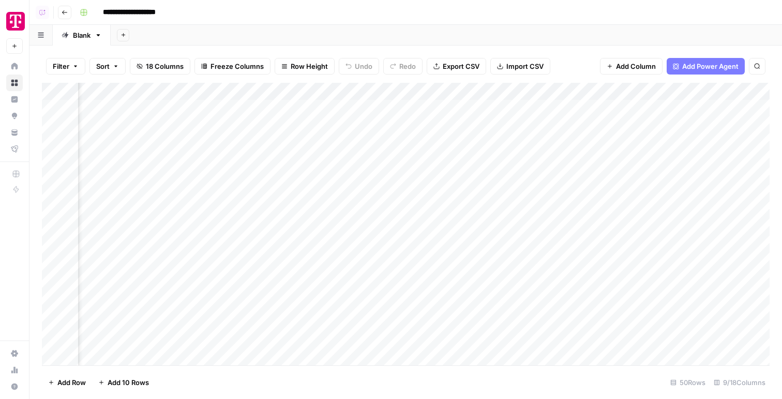
scroll to position [0, 141]
click at [525, 93] on div "Add Column" at bounding box center [406, 224] width 728 height 282
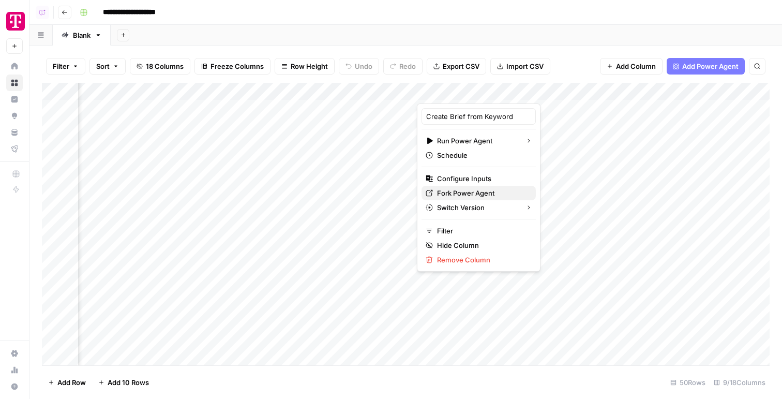
click at [468, 192] on span "Fork Power Agent" at bounding box center [482, 193] width 90 height 10
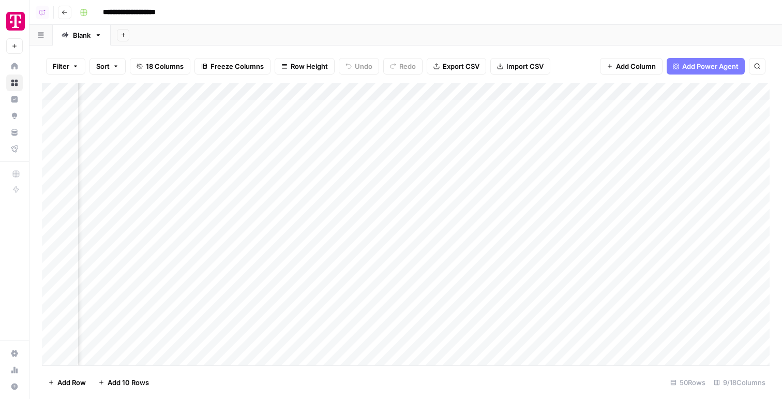
click at [569, 119] on div "Add Column" at bounding box center [406, 224] width 728 height 282
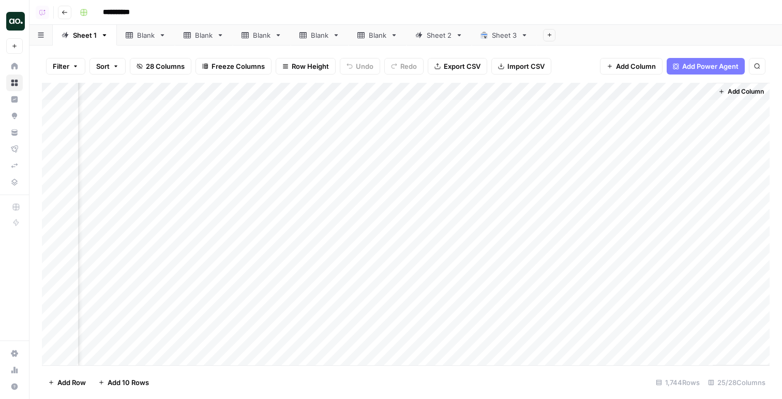
click at [595, 94] on div "Add Column" at bounding box center [406, 224] width 728 height 282
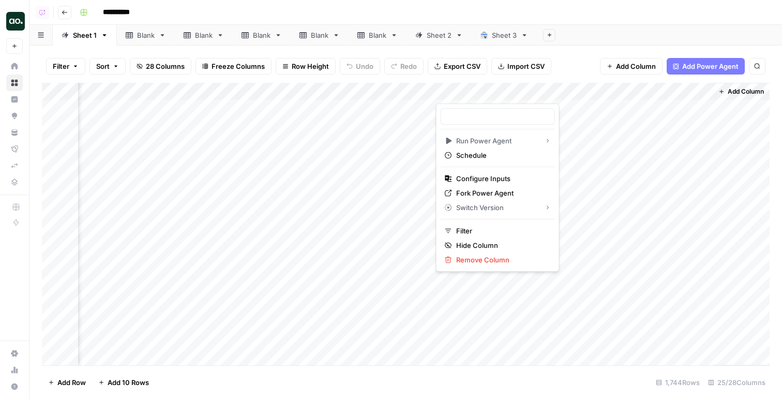
type input "Analyze SERP for Target Keyword"
click at [461, 262] on span "Remove Column" at bounding box center [501, 259] width 90 height 10
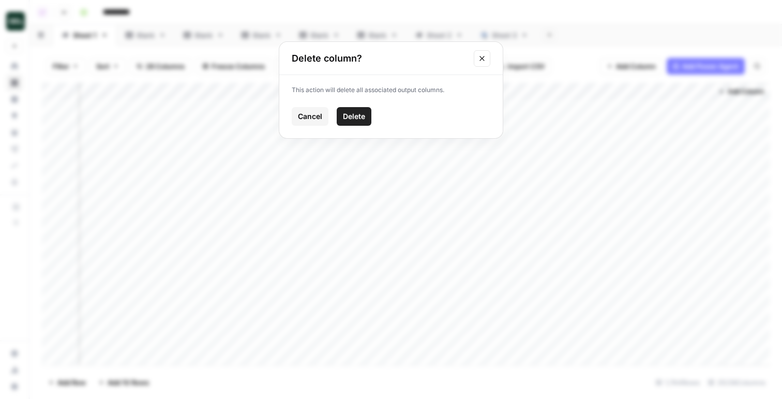
click at [356, 117] on span "Delete" at bounding box center [354, 116] width 22 height 10
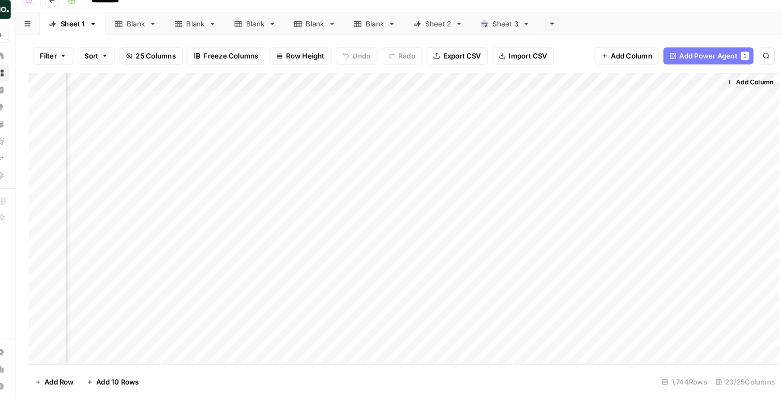
scroll to position [0, 0]
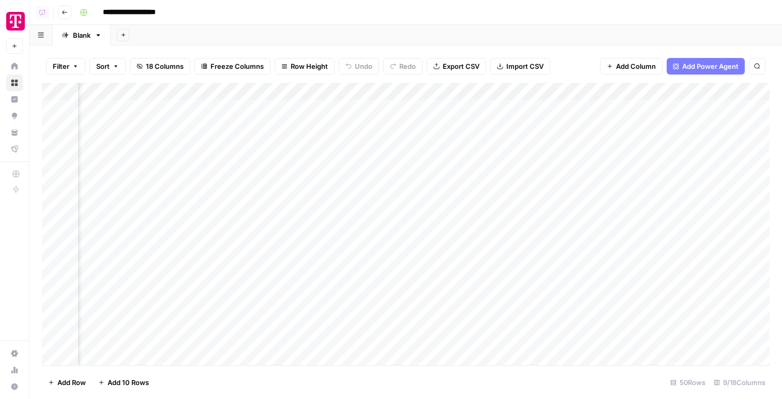
scroll to position [1, 284]
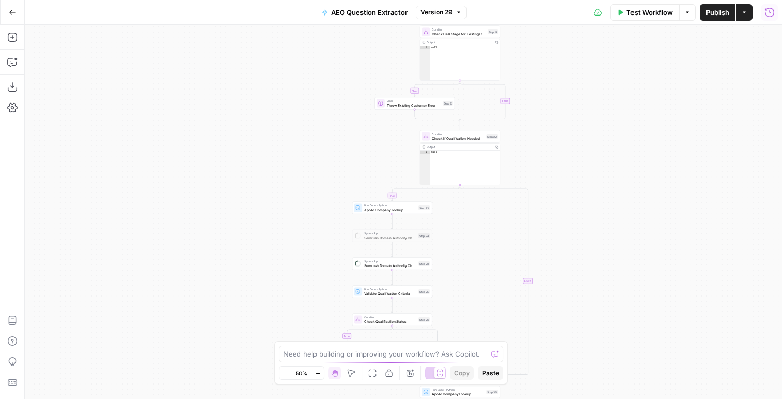
click at [767, 10] on icon "button" at bounding box center [769, 12] width 10 height 10
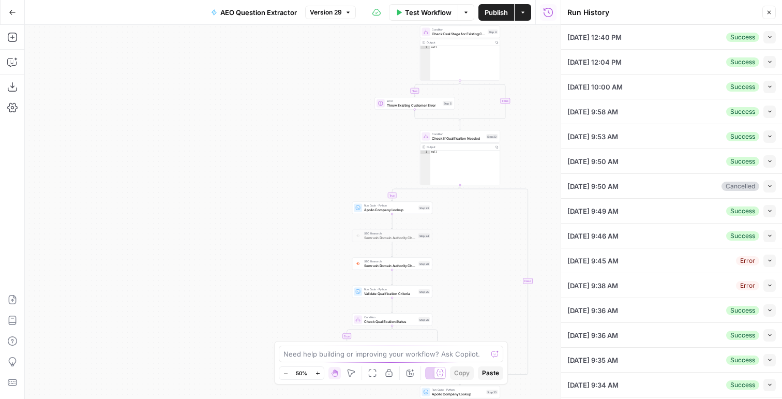
click at [768, 42] on button "Collapse" at bounding box center [769, 37] width 12 height 12
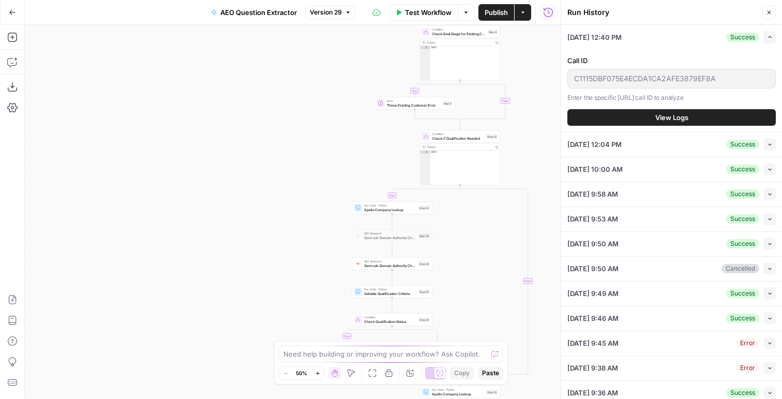
click at [671, 120] on span "View Logs" at bounding box center [671, 117] width 33 height 10
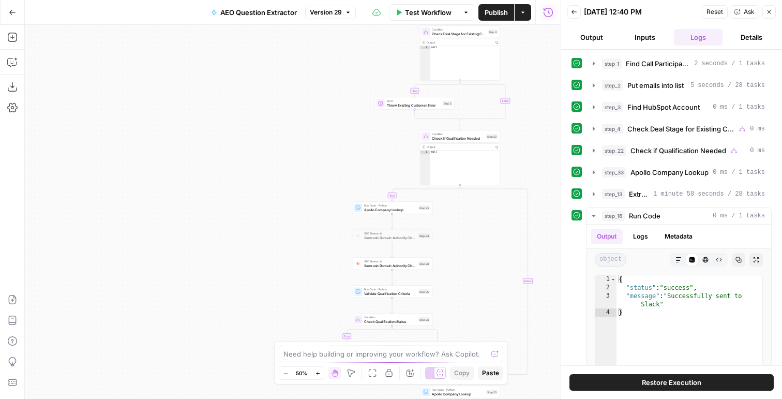
click at [629, 373] on div "Restore Execution" at bounding box center [671, 382] width 221 height 34
click at [629, 374] on button "Restore Execution" at bounding box center [671, 382] width 204 height 17
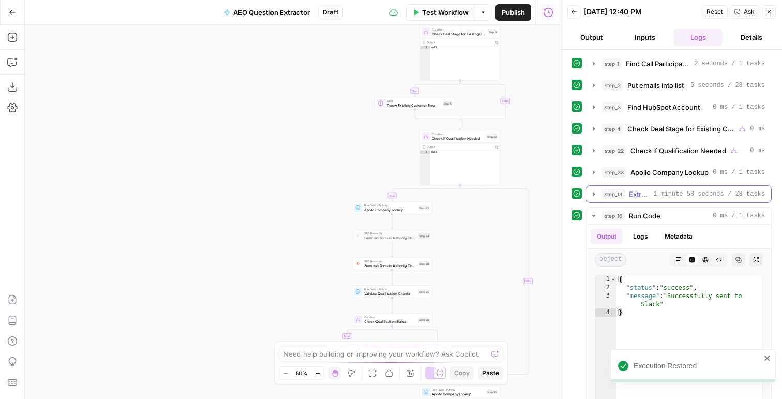
click at [641, 199] on span "Extract AEO Questions from Transcript" at bounding box center [639, 194] width 20 height 10
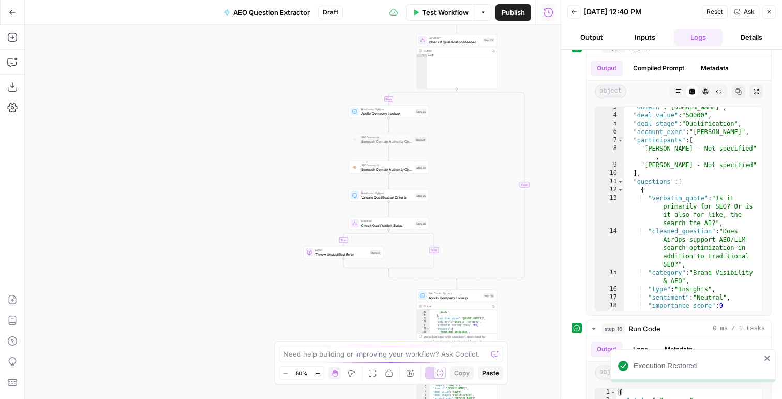
scroll to position [261, 0]
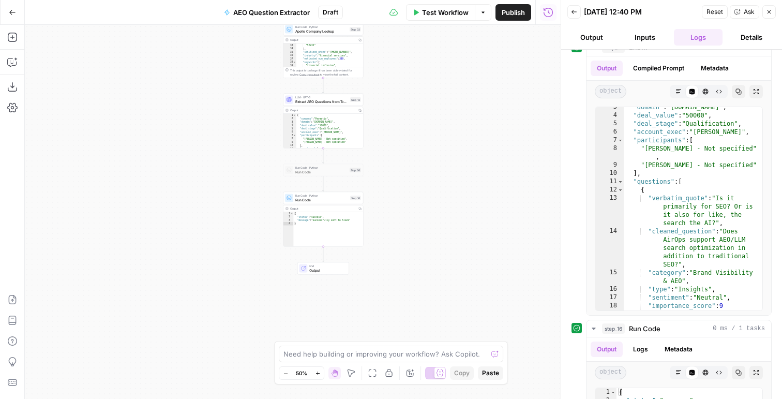
click at [342, 101] on span "Extract AEO Questions from Transcript" at bounding box center [321, 101] width 53 height 5
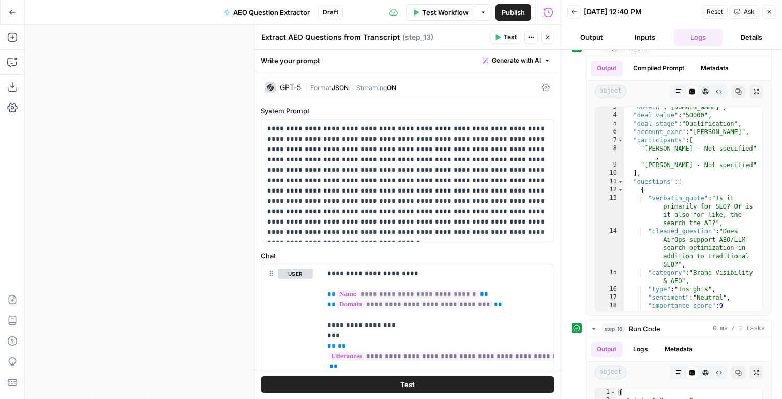
click at [347, 92] on div "| Format JSON | Streaming ON" at bounding box center [421, 88] width 232 height 10
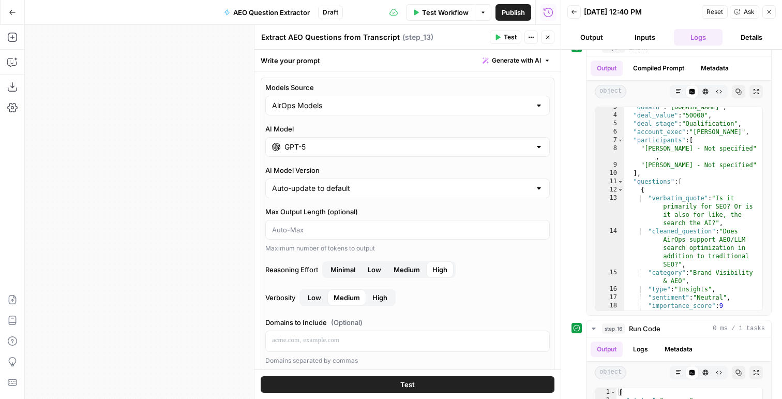
click at [320, 154] on div "GPT-5" at bounding box center [407, 147] width 284 height 20
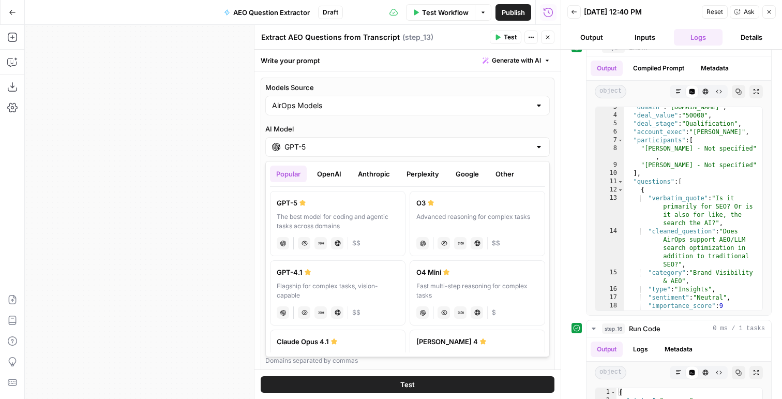
click at [473, 172] on button "Google" at bounding box center [467, 173] width 36 height 17
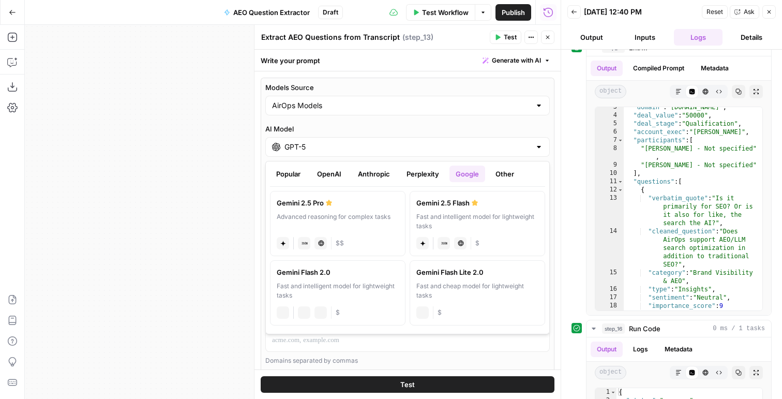
click at [344, 215] on div "Advanced reasoning for complex tasks" at bounding box center [338, 221] width 122 height 19
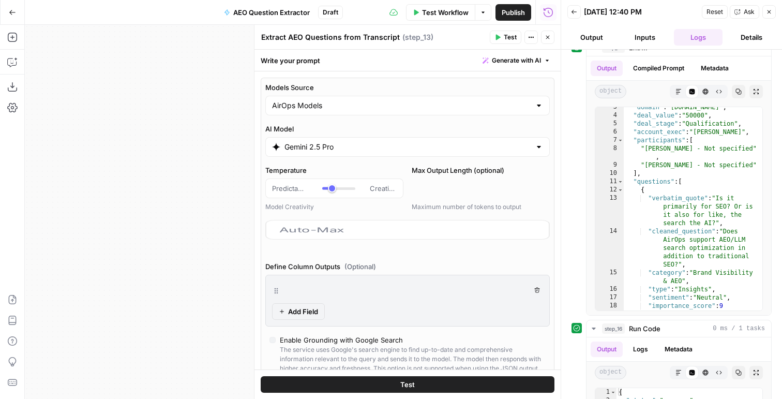
type input "Gemini 2.5 Pro"
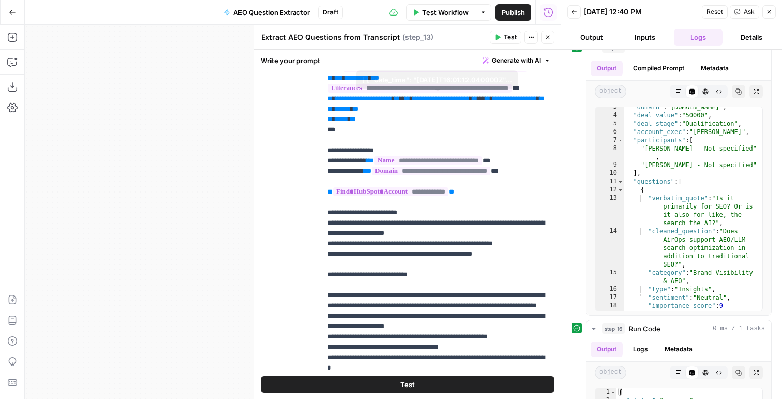
scroll to position [750, 0]
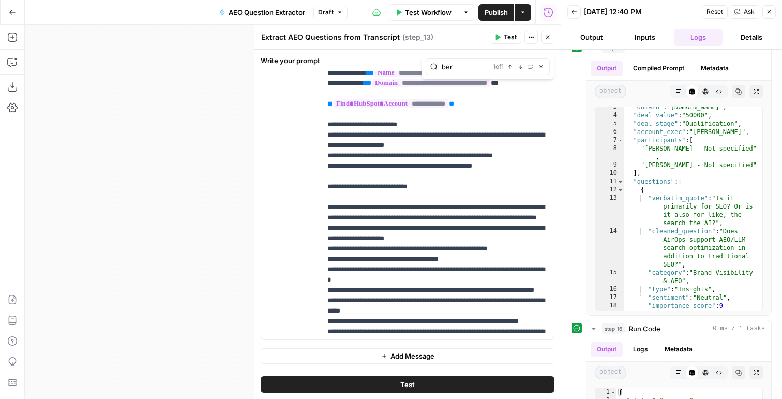
scroll to position [57, 0]
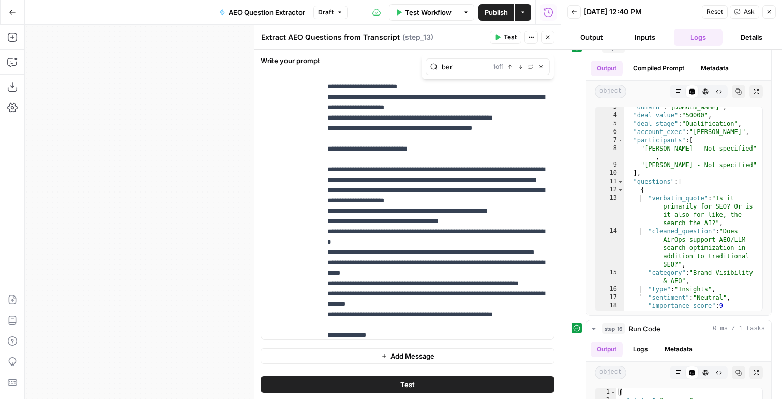
type input "ber"
drag, startPoint x: 452, startPoint y: 231, endPoint x: 403, endPoint y: 217, distance: 51.7
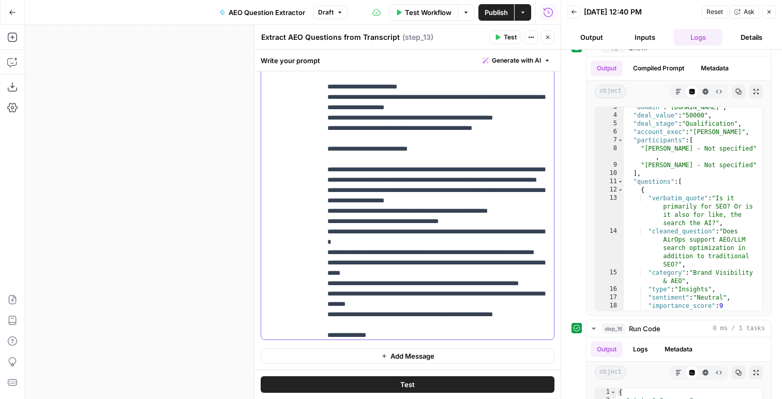
drag, startPoint x: 400, startPoint y: 210, endPoint x: 428, endPoint y: 213, distance: 28.0
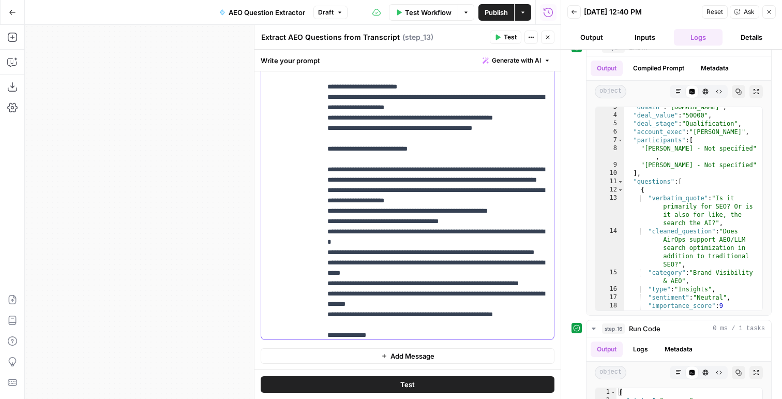
drag, startPoint x: 475, startPoint y: 209, endPoint x: 412, endPoint y: 229, distance: 66.2
drag, startPoint x: 369, startPoint y: 221, endPoint x: 408, endPoint y: 231, distance: 40.5
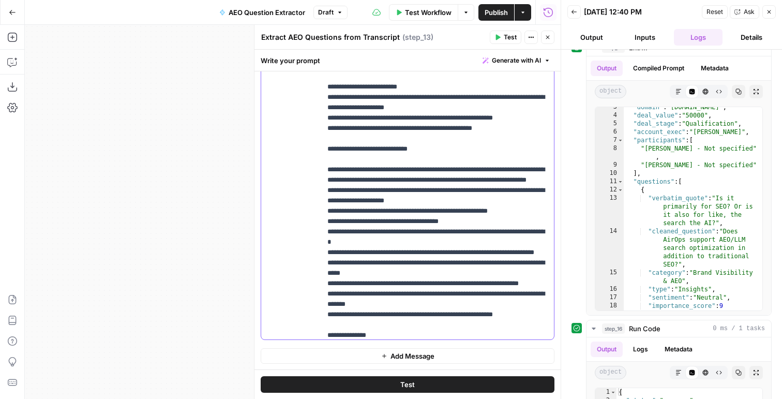
drag, startPoint x: 410, startPoint y: 231, endPoint x: 372, endPoint y: 222, distance: 38.6
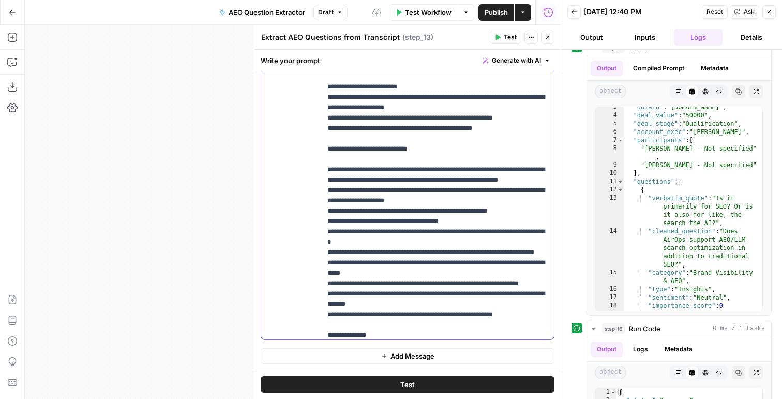
scroll to position [77, 0]
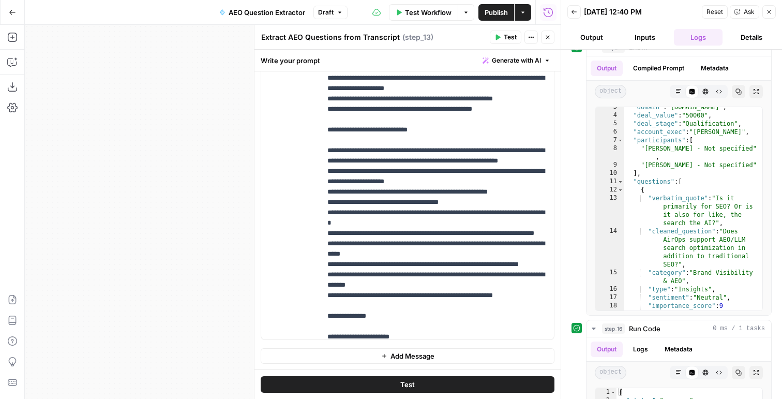
click at [500, 43] on button "Test" at bounding box center [506, 37] width 32 height 13
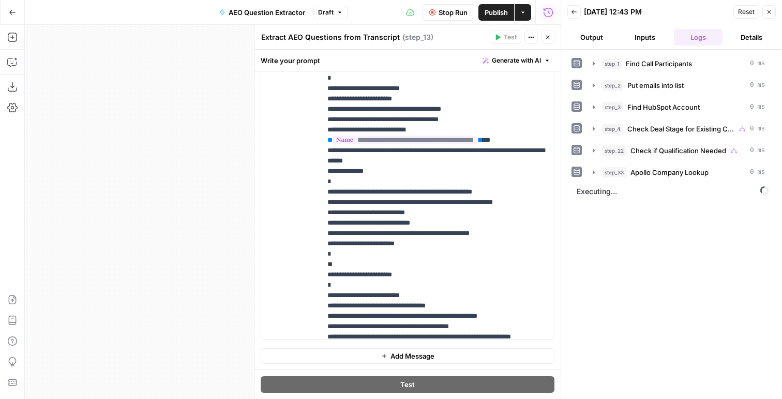
scroll to position [735, 0]
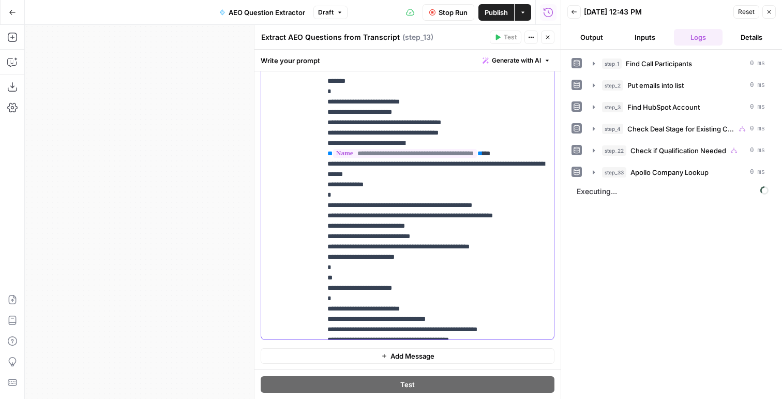
drag, startPoint x: 496, startPoint y: 122, endPoint x: 529, endPoint y: 125, distance: 32.7
click at [452, 14] on span "Stop Run" at bounding box center [452, 12] width 29 height 10
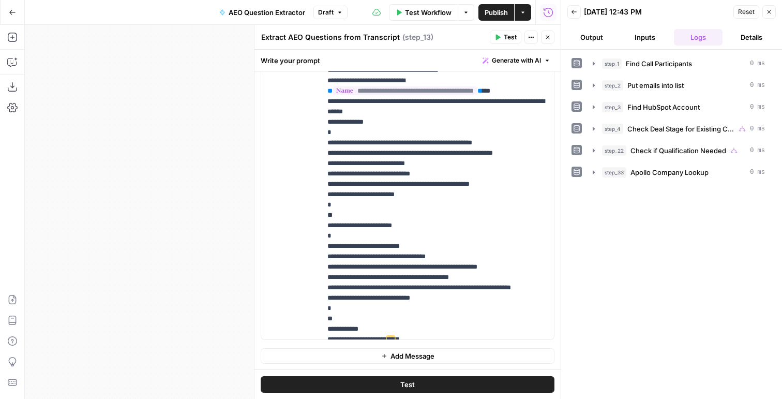
scroll to position [820, 0]
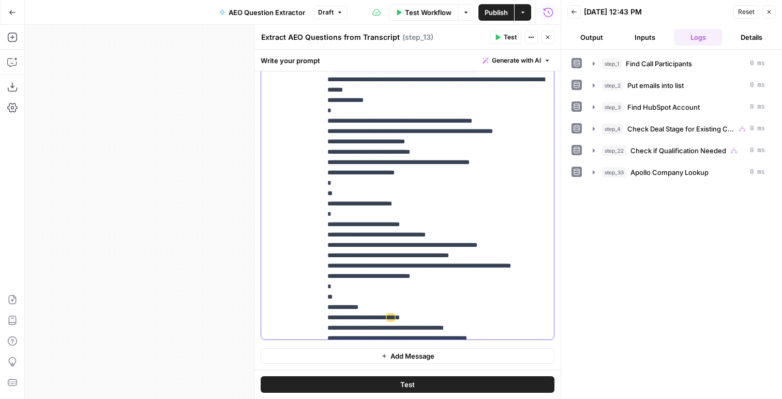
drag, startPoint x: 417, startPoint y: 255, endPoint x: 428, endPoint y: 255, distance: 11.4
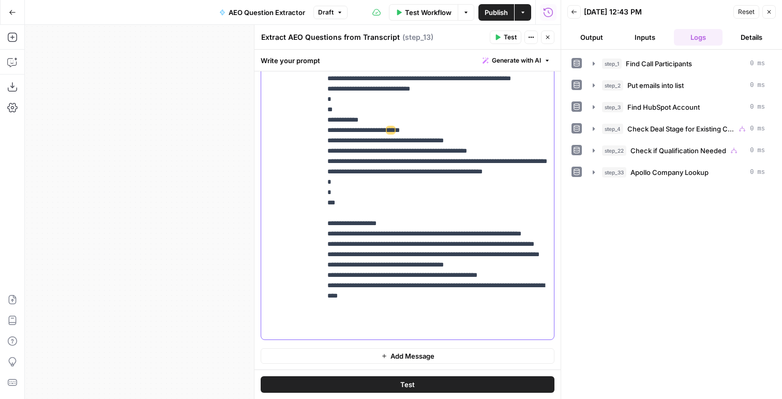
scroll to position [1074, 0]
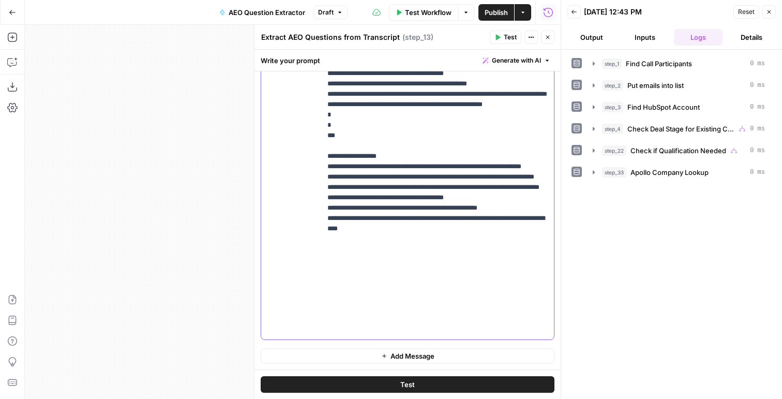
drag, startPoint x: 400, startPoint y: 228, endPoint x: 391, endPoint y: 228, distance: 9.3
drag, startPoint x: 434, startPoint y: 237, endPoint x: 422, endPoint y: 237, distance: 11.9
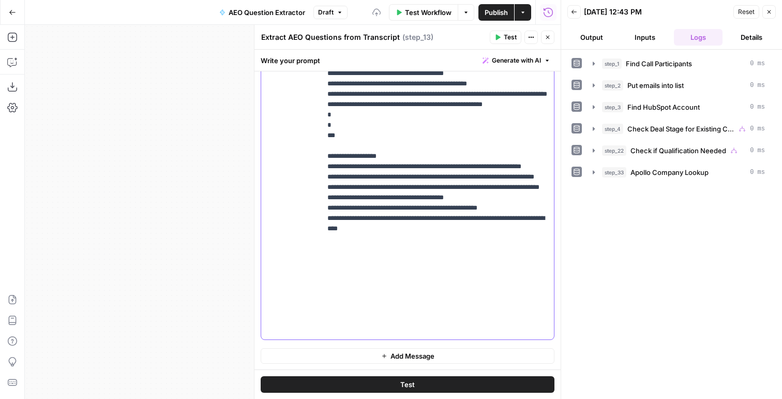
scroll to position [1159, 0]
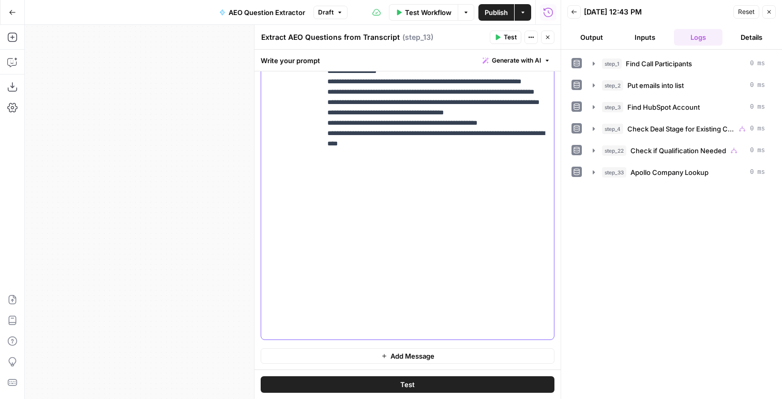
drag, startPoint x: 425, startPoint y: 244, endPoint x: 324, endPoint y: 237, distance: 101.0
click at [324, 237] on div "**********" at bounding box center [437, 128] width 233 height 421
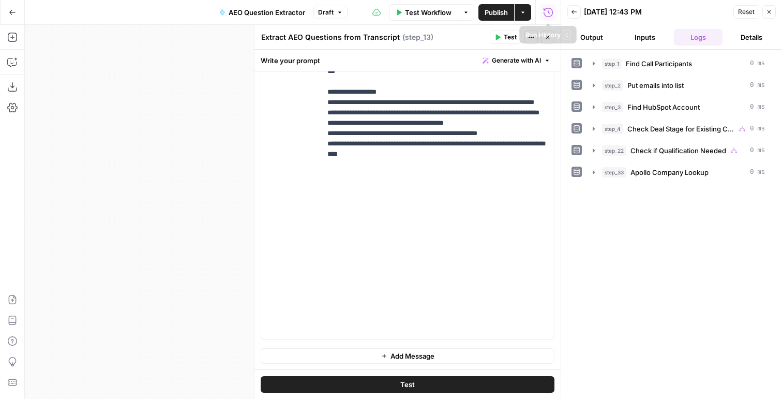
click at [507, 37] on span "Test" at bounding box center [510, 37] width 13 height 9
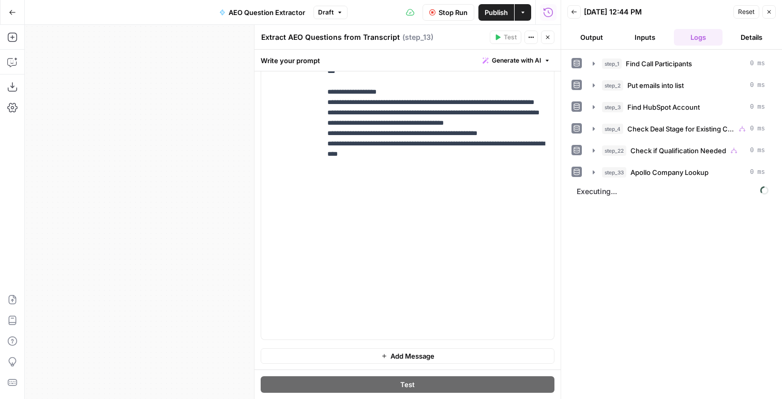
click at [582, 32] on button "Output" at bounding box center [591, 37] width 49 height 17
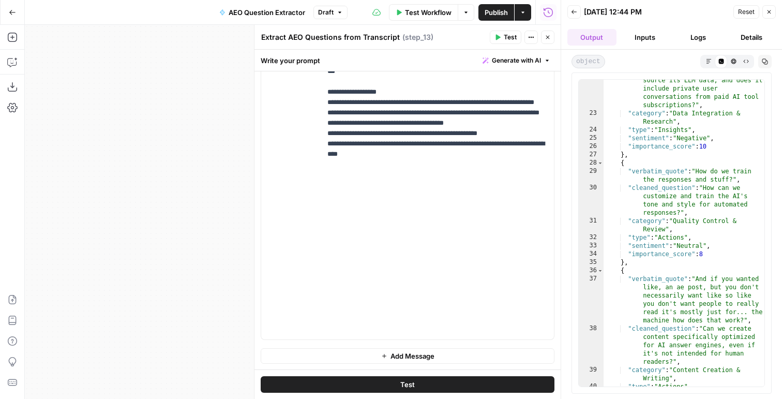
scroll to position [321, 0]
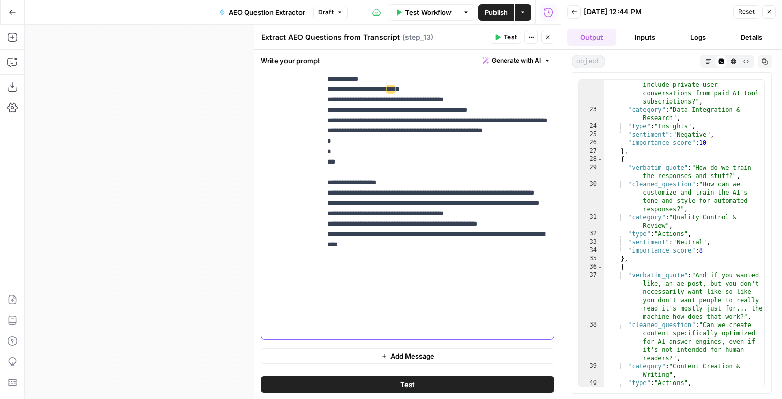
scroll to position [946, 0]
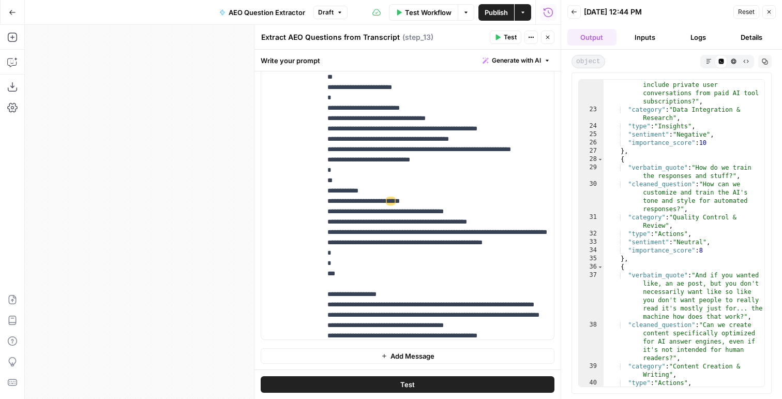
click at [505, 38] on span "Test" at bounding box center [510, 37] width 13 height 9
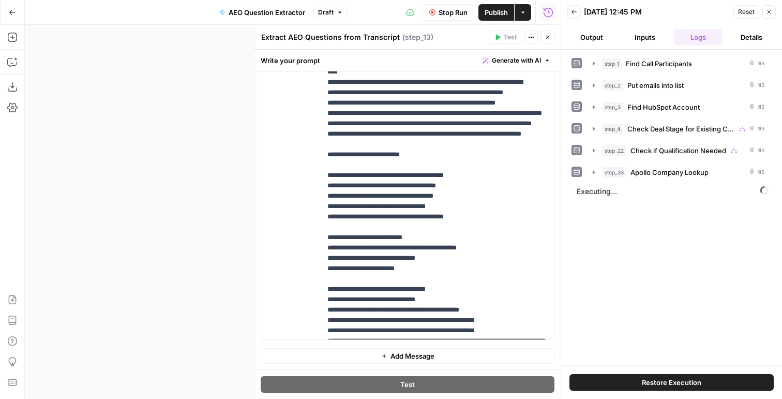
scroll to position [332, 0]
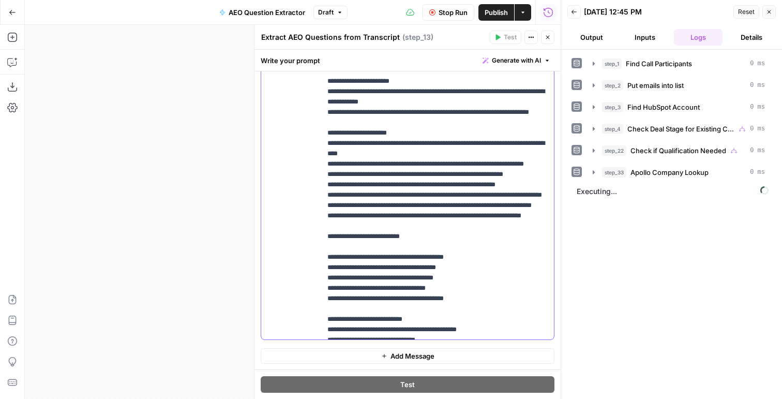
click at [460, 143] on p "**********" at bounding box center [437, 376] width 220 height 1572
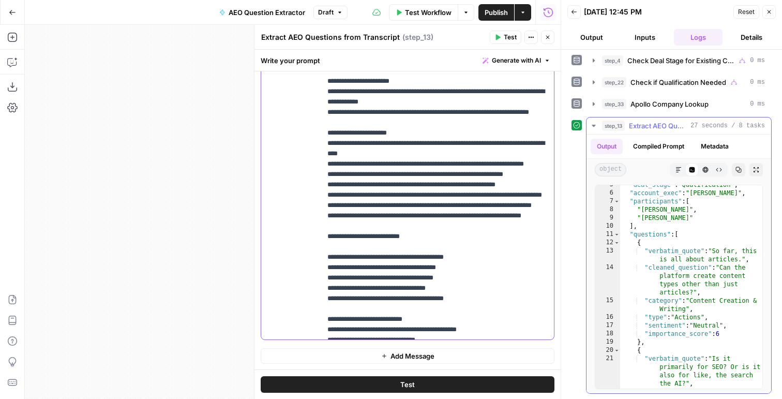
scroll to position [42, 0]
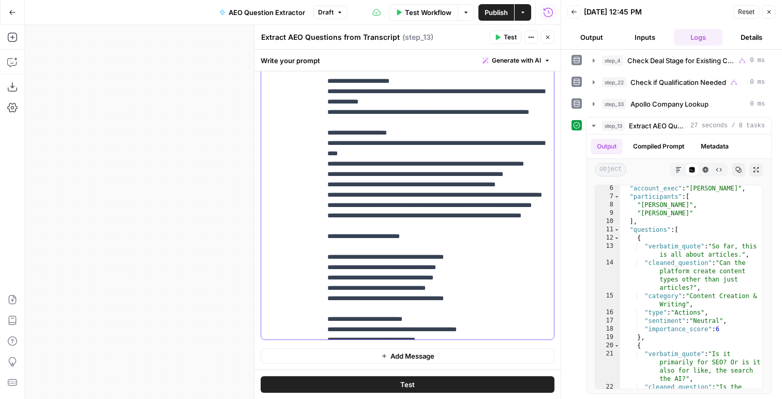
click at [442, 236] on p "**********" at bounding box center [437, 376] width 220 height 1572
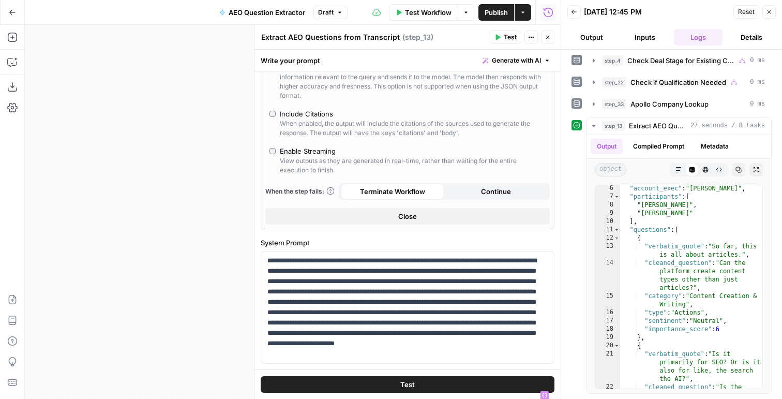
scroll to position [0, 0]
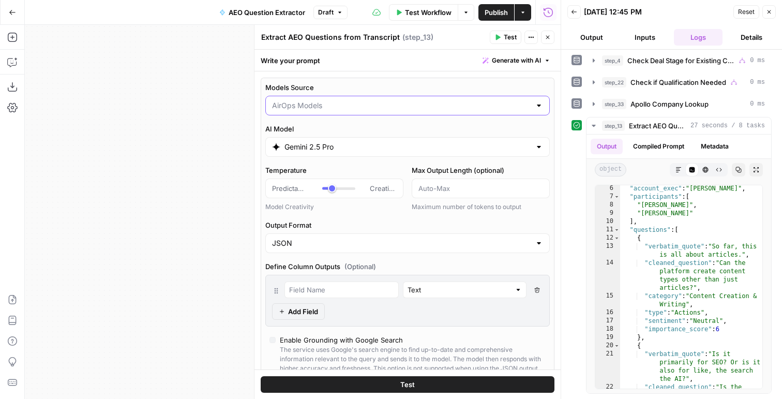
click at [293, 101] on input "Models Source" at bounding box center [401, 105] width 259 height 10
type input "AirOps Models"
click at [302, 85] on label "Models Source" at bounding box center [407, 87] width 284 height 10
click at [302, 100] on input "AirOps Models" at bounding box center [401, 105] width 259 height 10
type input "AirOps Models"
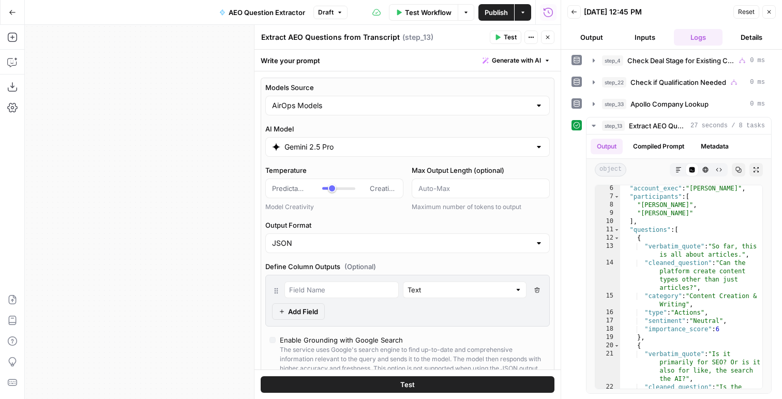
click at [371, 213] on div "Models Source AirOps Models AI Model Gemini 2.5 Pro Temperature Predictable Cre…" at bounding box center [408, 294] width 294 height 433
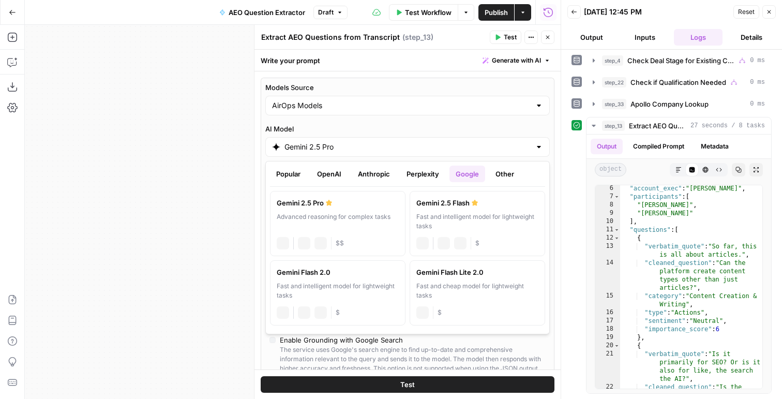
click at [323, 147] on input "Gemini 2.5 Pro" at bounding box center [407, 147] width 246 height 10
click at [329, 173] on button "OpenAI" at bounding box center [329, 173] width 37 height 17
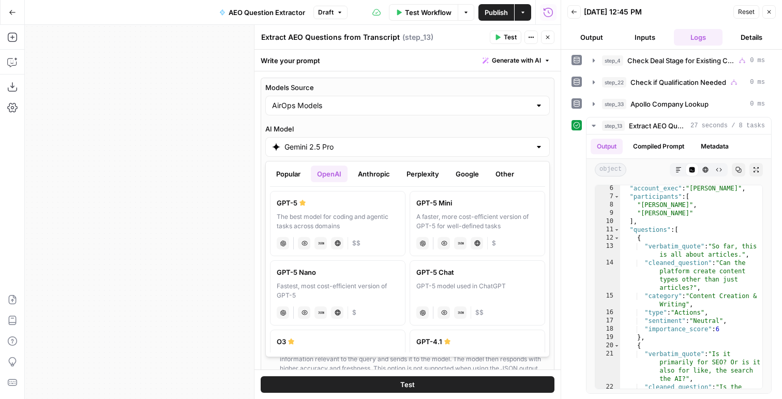
click at [362, 208] on label "GPT-5 The best model for coding and agentic tasks across domains chat Vision Ca…" at bounding box center [337, 223] width 135 height 65
type input "GPT-5"
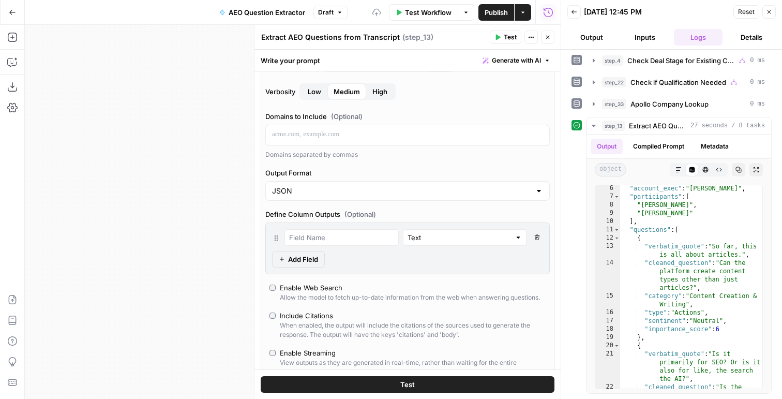
scroll to position [337, 0]
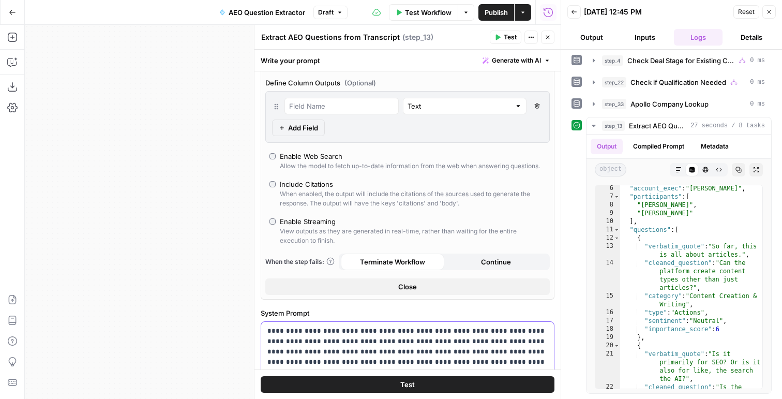
click at [357, 333] on p "**********" at bounding box center [407, 383] width 280 height 114
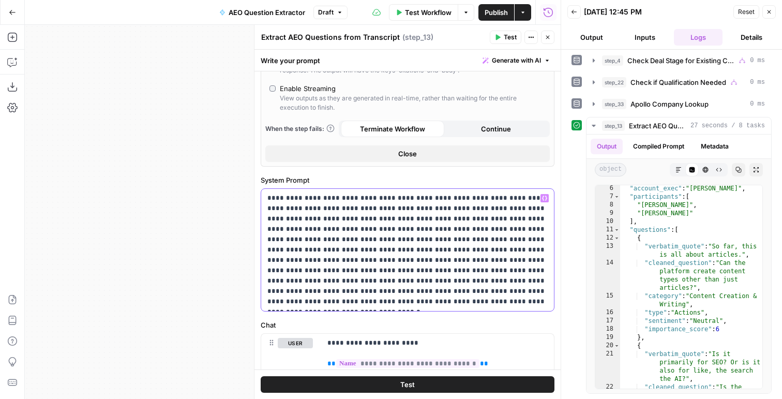
scroll to position [686, 0]
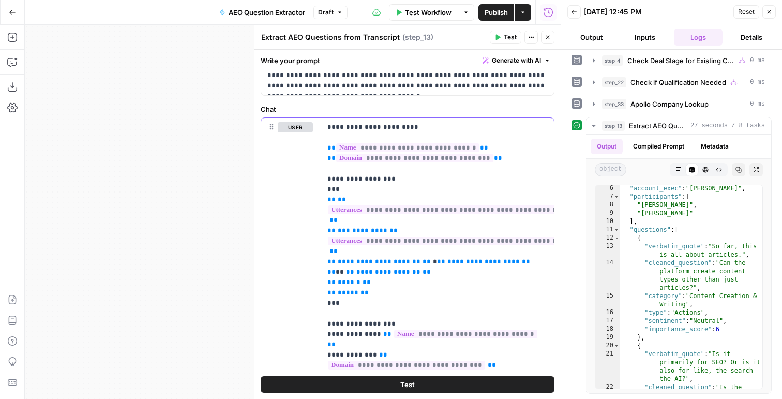
click at [375, 261] on span "**********" at bounding box center [379, 261] width 83 height 7
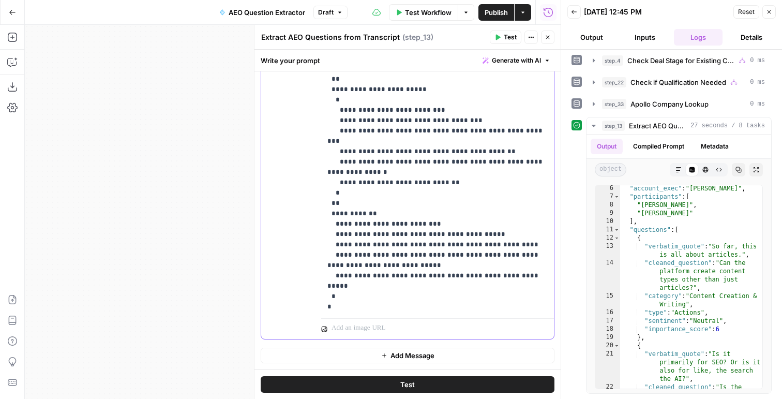
scroll to position [911, 0]
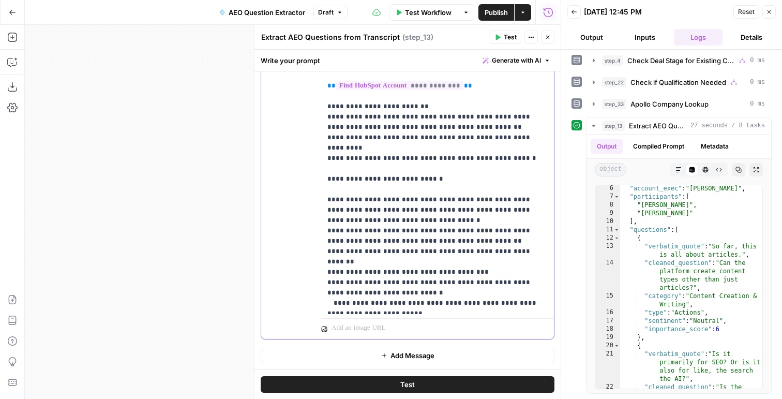
scroll to position [0, 0]
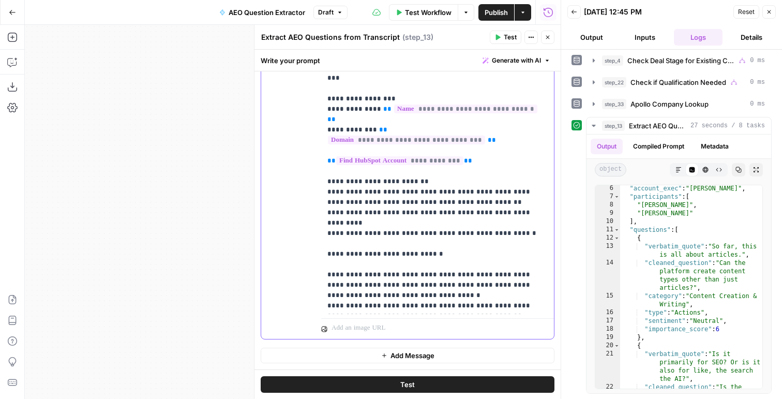
click at [324, 244] on div "**********" at bounding box center [437, 103] width 233 height 421
click at [326, 163] on div "**********" at bounding box center [437, 103] width 233 height 421
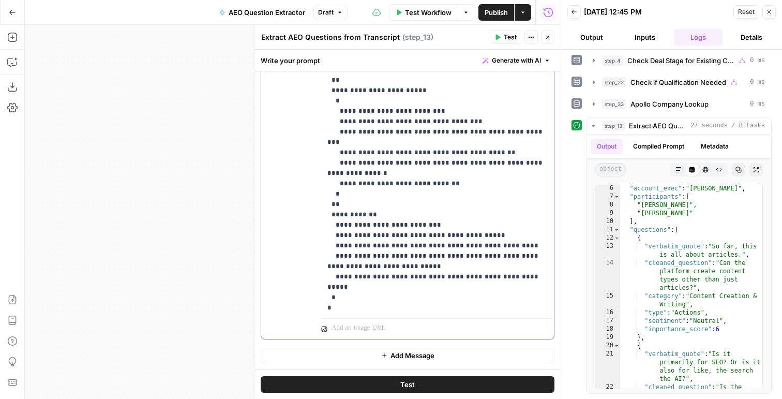
scroll to position [1159, 0]
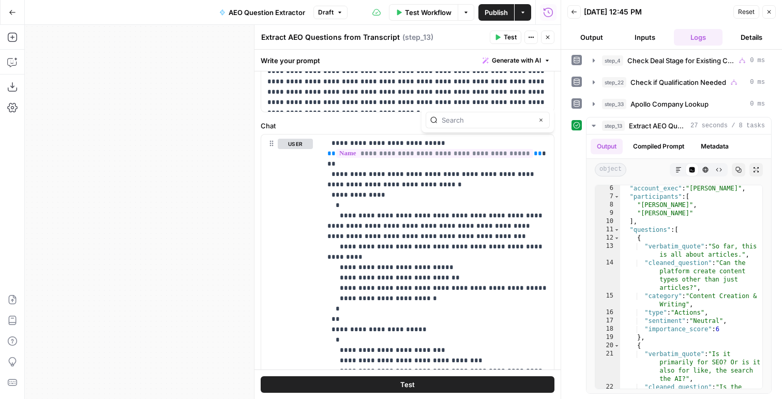
scroll to position [691, 0]
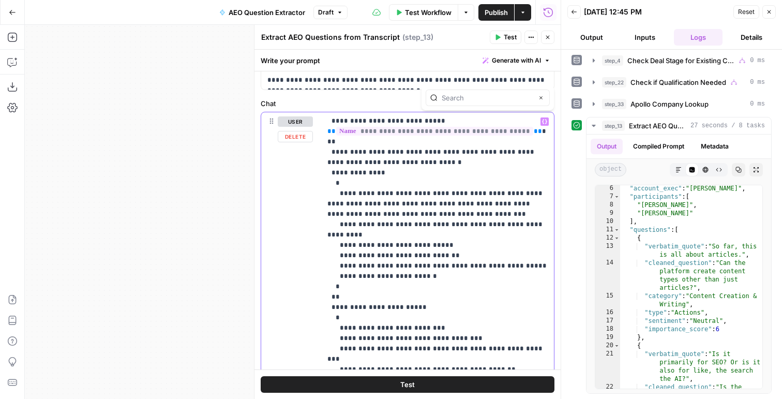
type input "concise"
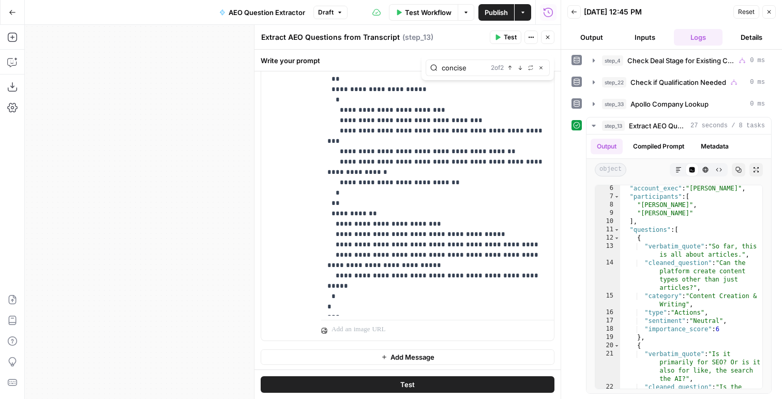
scroll to position [911, 0]
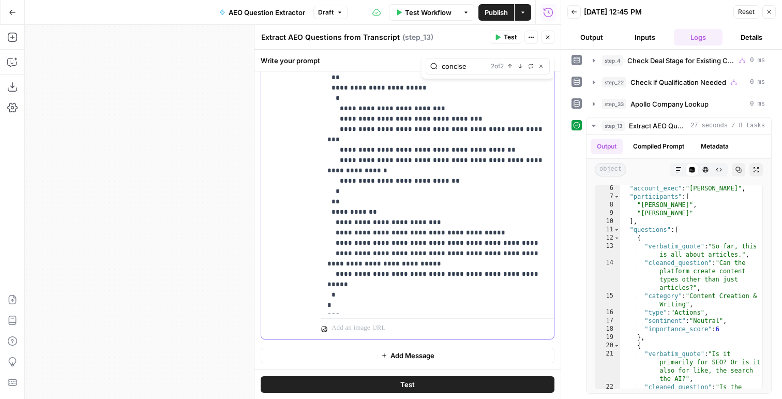
drag, startPoint x: 323, startPoint y: 223, endPoint x: 441, endPoint y: 321, distance: 153.5
click at [441, 321] on div "**********" at bounding box center [437, 116] width 233 height 446
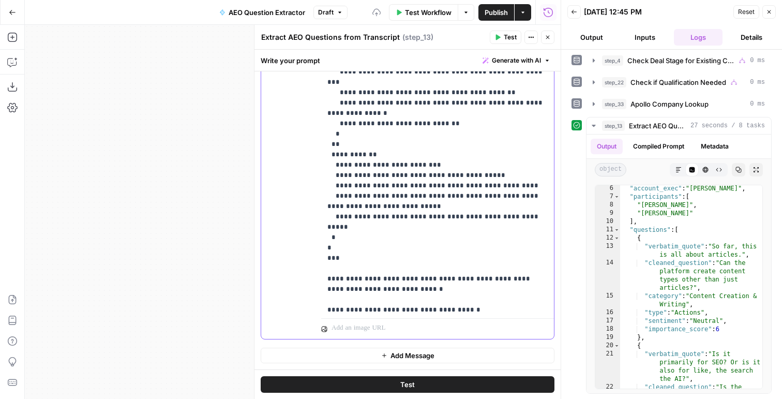
scroll to position [1159, 0]
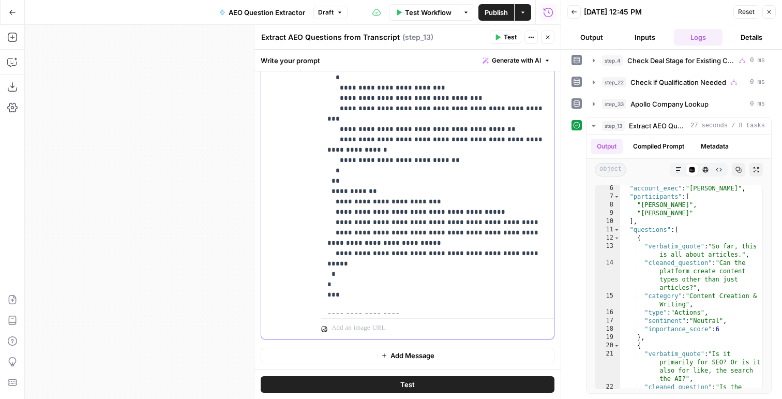
scroll to position [1281, 0]
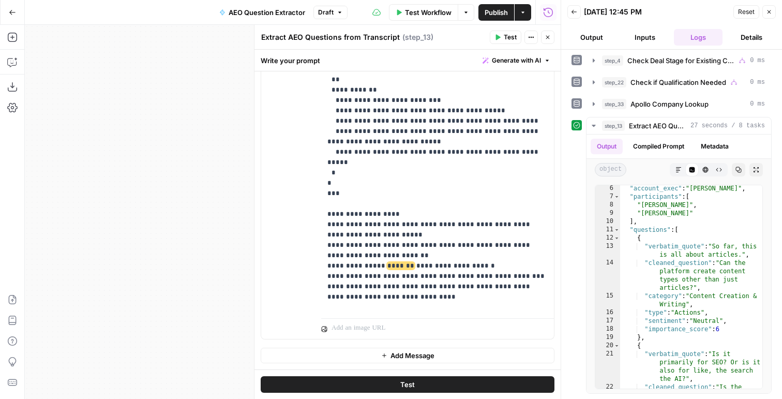
click at [507, 37] on span "Test" at bounding box center [510, 37] width 13 height 9
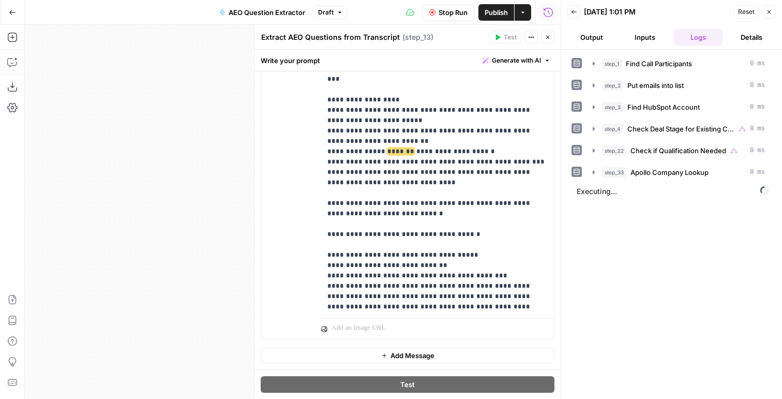
scroll to position [1396, 0]
drag, startPoint x: 395, startPoint y: 103, endPoint x: 315, endPoint y: 92, distance: 79.9
click at [315, 92] on div "**********" at bounding box center [407, 116] width 293 height 446
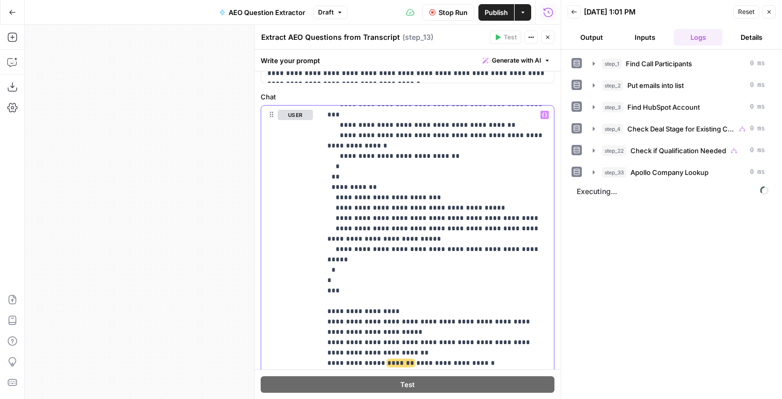
scroll to position [727, 0]
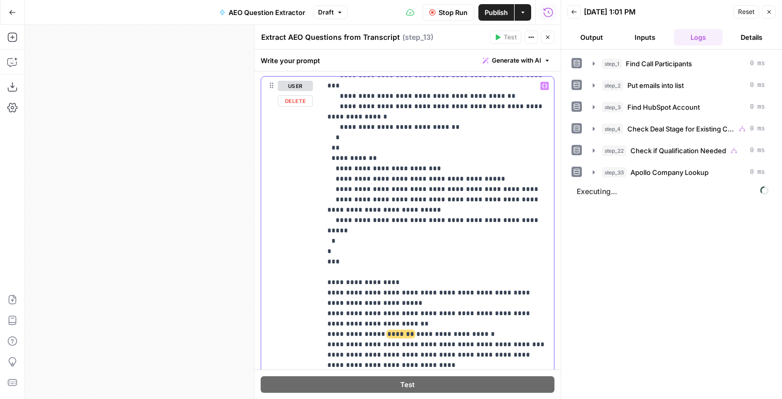
click at [395, 330] on span "*******" at bounding box center [400, 333] width 27 height 7
click at [392, 330] on span "*******" at bounding box center [400, 333] width 27 height 7
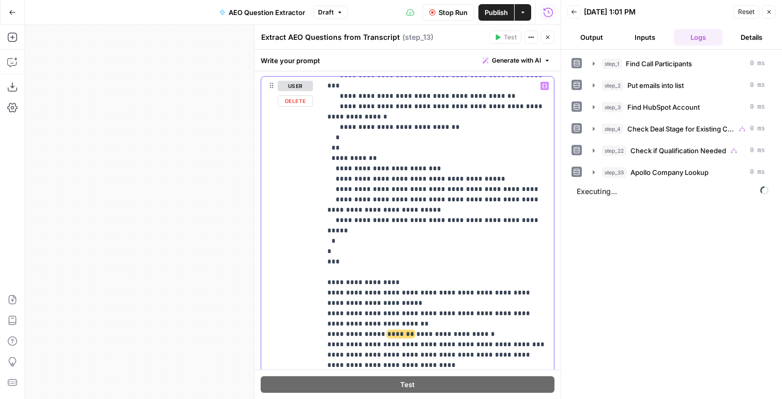
drag, startPoint x: 467, startPoint y: 220, endPoint x: 425, endPoint y: 213, distance: 42.5
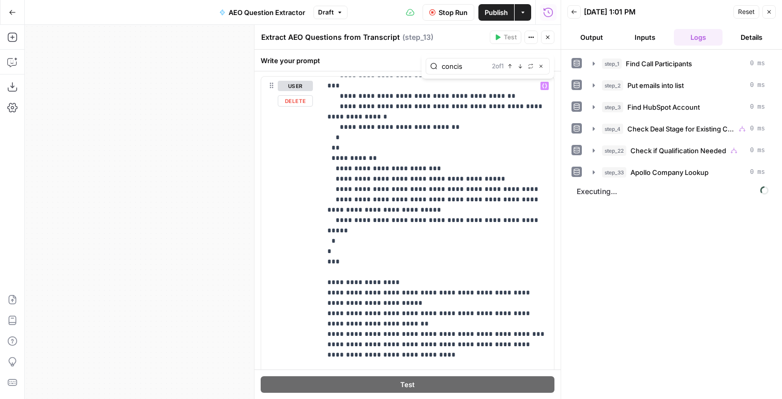
type input "concise"
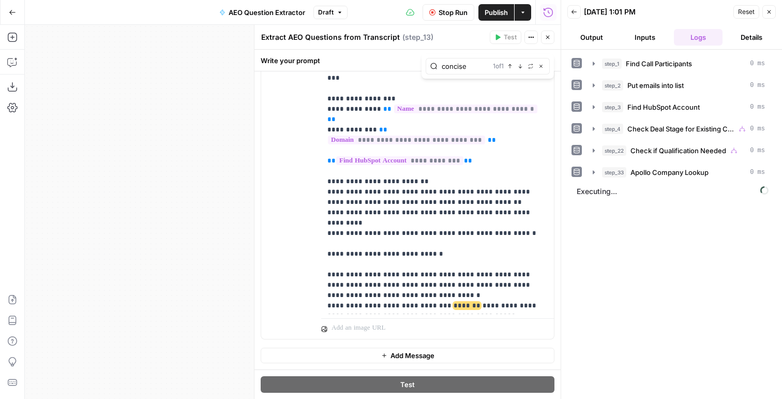
scroll to position [899, 0]
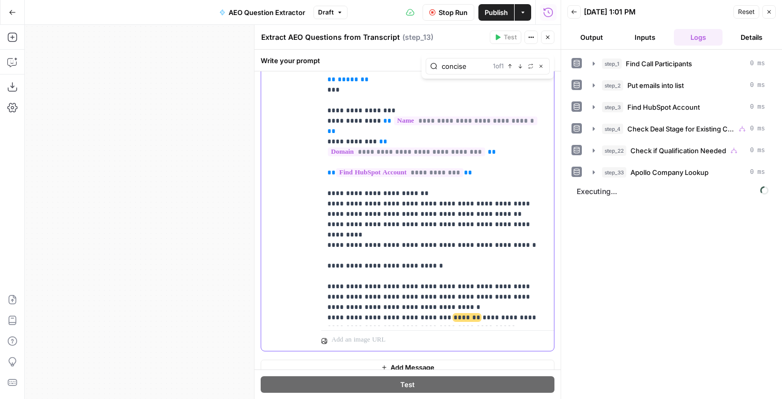
click at [453, 314] on span "*******" at bounding box center [466, 317] width 27 height 7
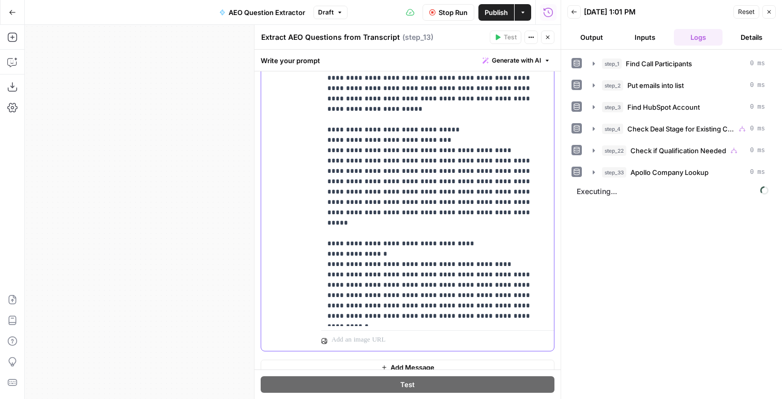
scroll to position [1738, 0]
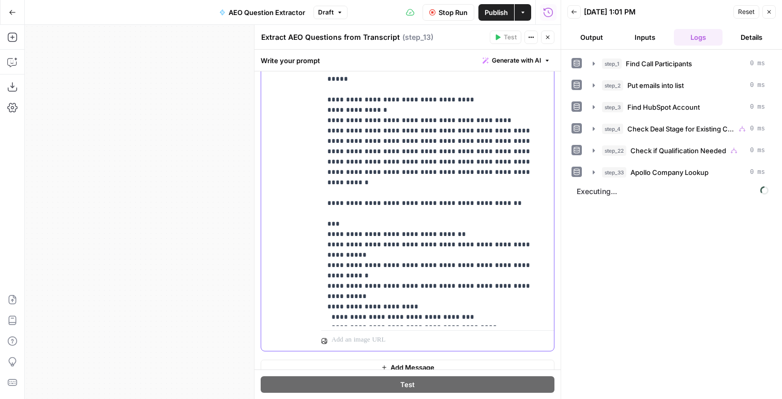
scroll to position [1707, 0]
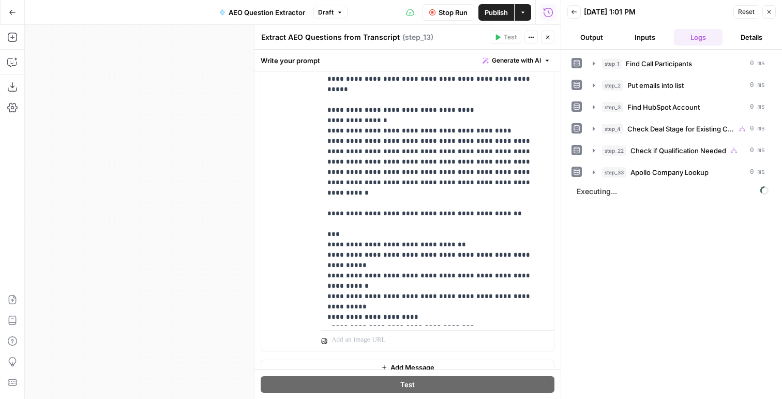
click at [584, 33] on button "Output" at bounding box center [591, 37] width 49 height 17
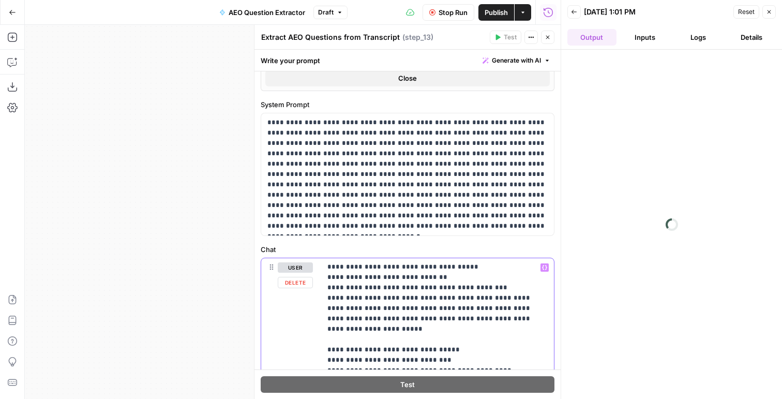
scroll to position [506, 0]
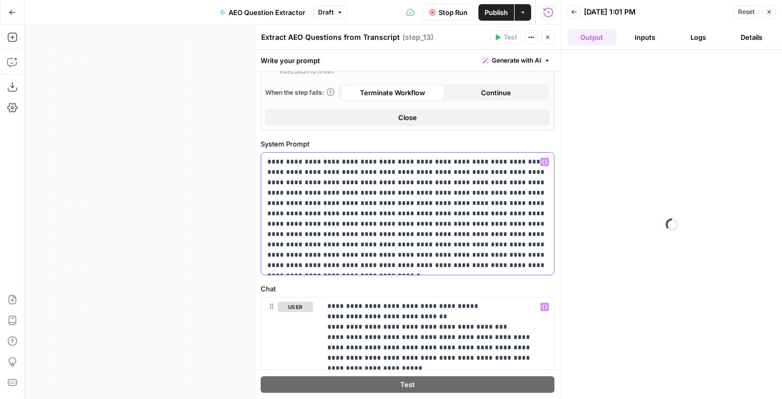
click at [368, 218] on p "**********" at bounding box center [407, 214] width 280 height 114
click at [386, 221] on p "**********" at bounding box center [407, 214] width 280 height 114
drag, startPoint x: 363, startPoint y: 222, endPoint x: 447, endPoint y: 219, distance: 83.8
click at [447, 219] on p "**********" at bounding box center [407, 214] width 280 height 114
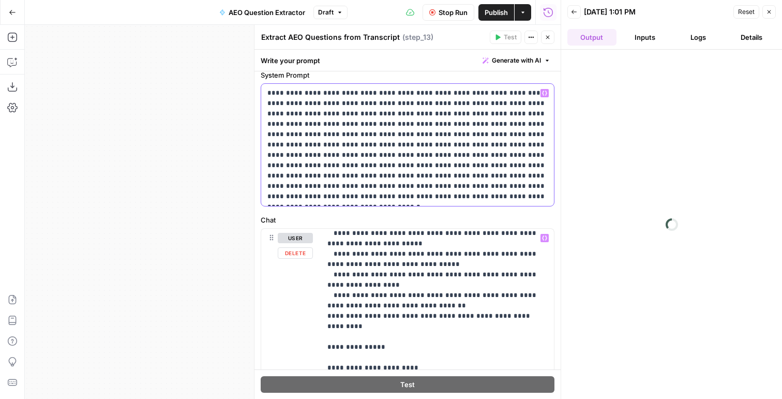
scroll to position [493, 0]
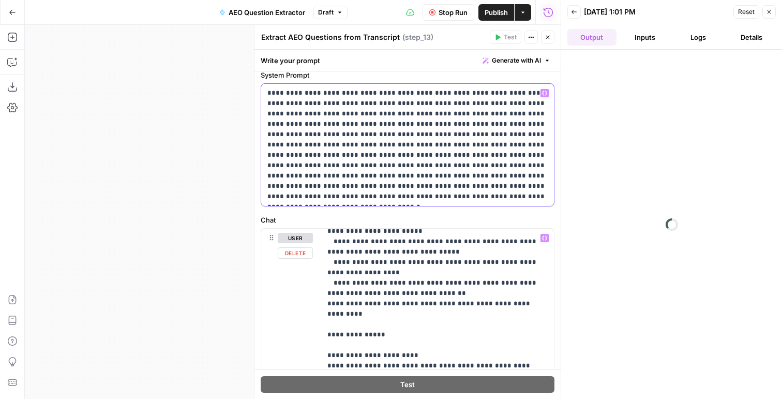
click at [420, 113] on p "**********" at bounding box center [407, 145] width 280 height 114
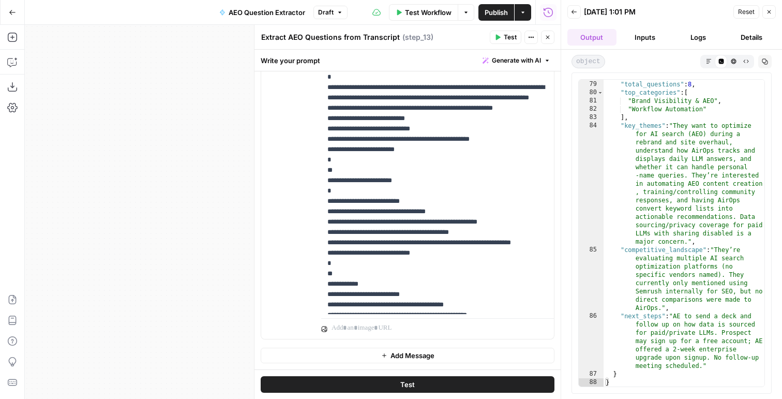
scroll to position [853, 0]
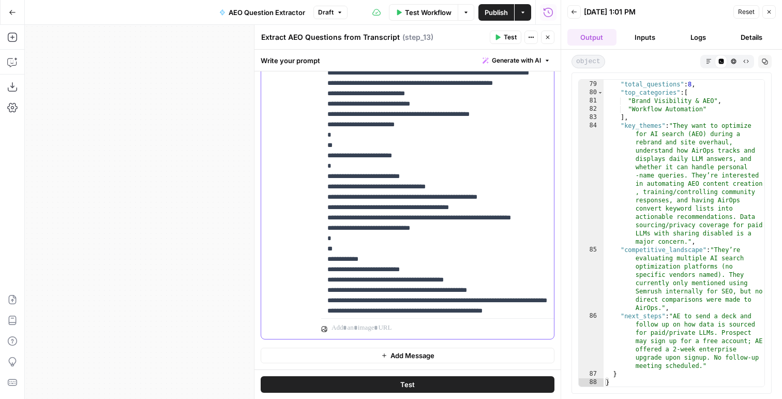
click at [399, 255] on p "**********" at bounding box center [437, 104] width 220 height 2120
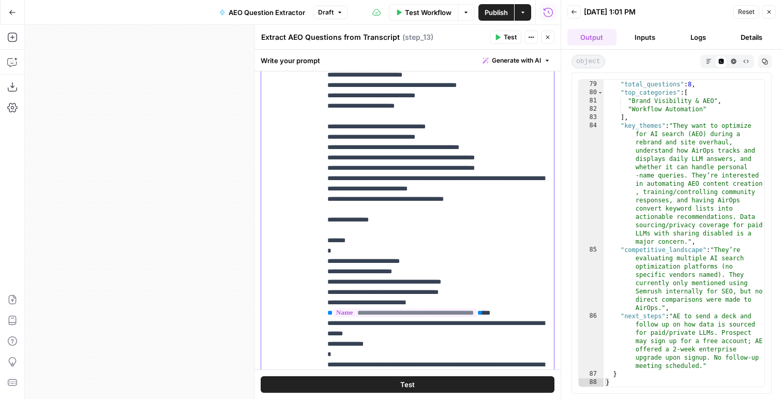
scroll to position [651, 0]
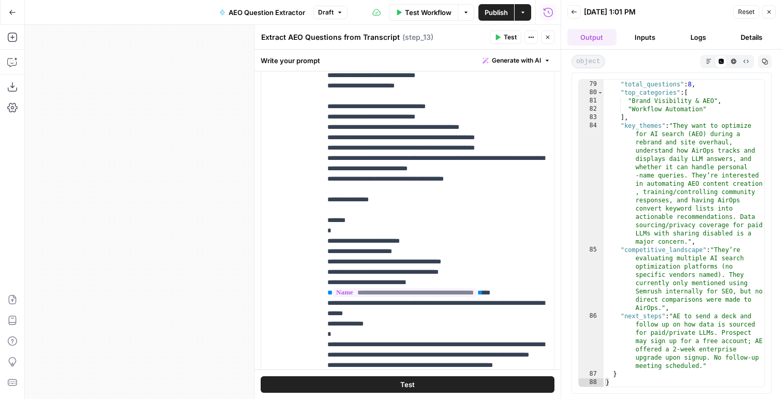
click at [541, 36] on button "Close" at bounding box center [547, 37] width 13 height 13
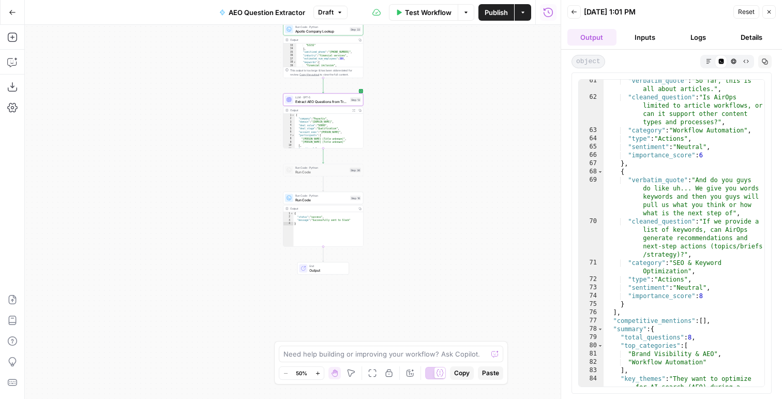
scroll to position [710, 0]
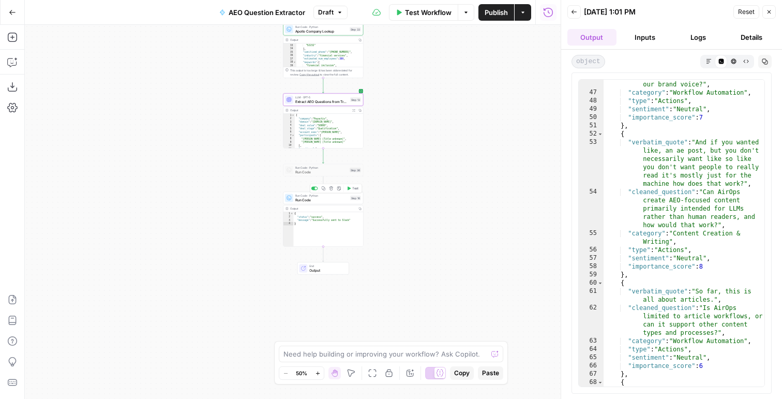
click at [353, 187] on span "Test" at bounding box center [355, 188] width 6 height 5
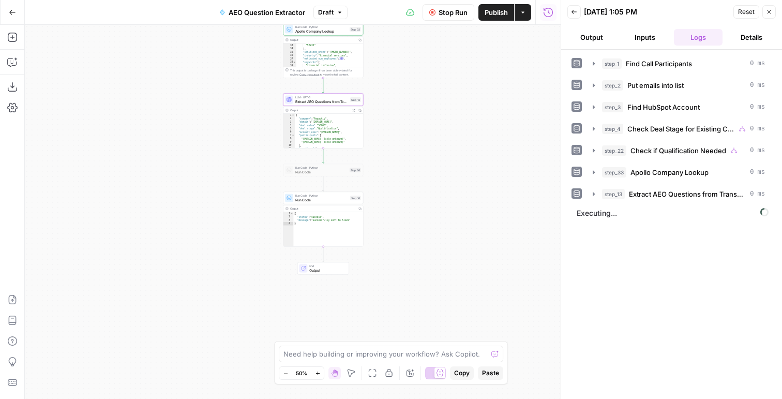
click at [496, 9] on span "Publish" at bounding box center [496, 12] width 23 height 10
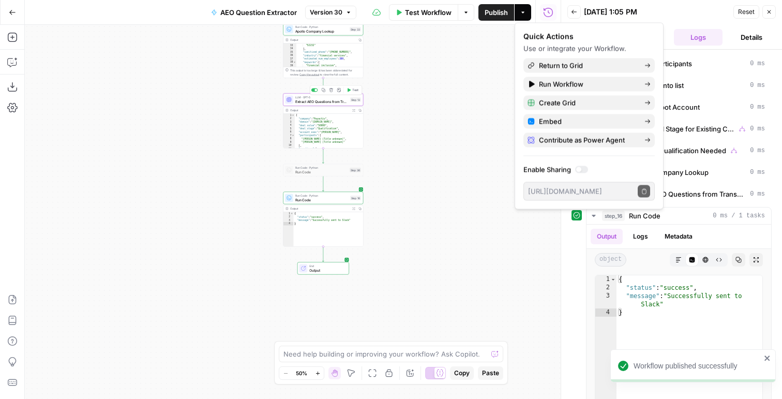
scroll to position [261, 0]
click at [330, 103] on span "Extract AEO Questions from Transcript" at bounding box center [321, 101] width 53 height 5
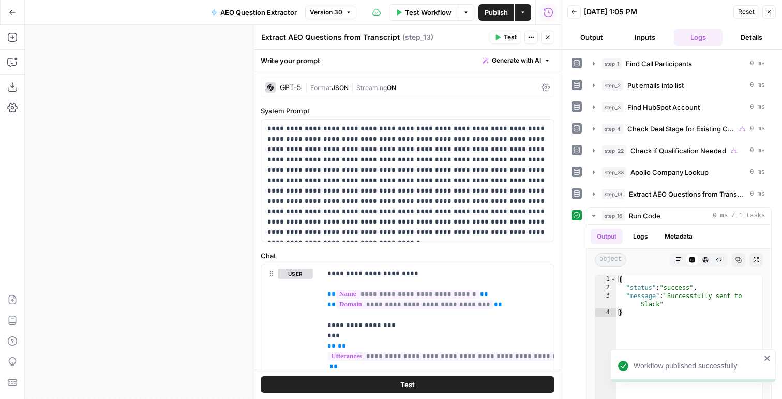
click at [330, 87] on span "Format" at bounding box center [320, 88] width 21 height 8
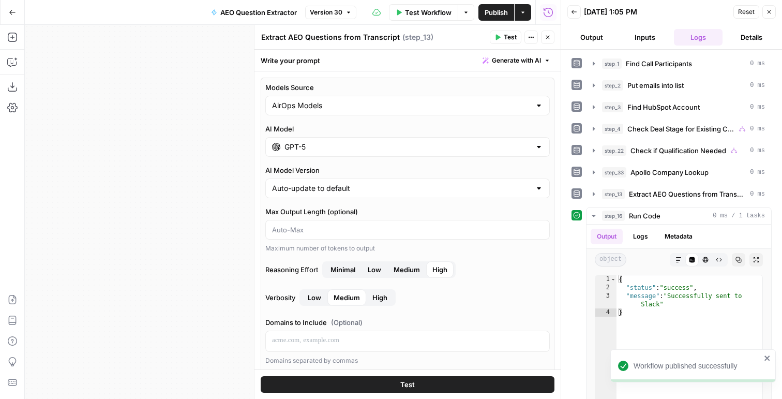
click at [378, 298] on span "High" at bounding box center [379, 297] width 15 height 10
click at [512, 40] on span "Test" at bounding box center [510, 37] width 13 height 9
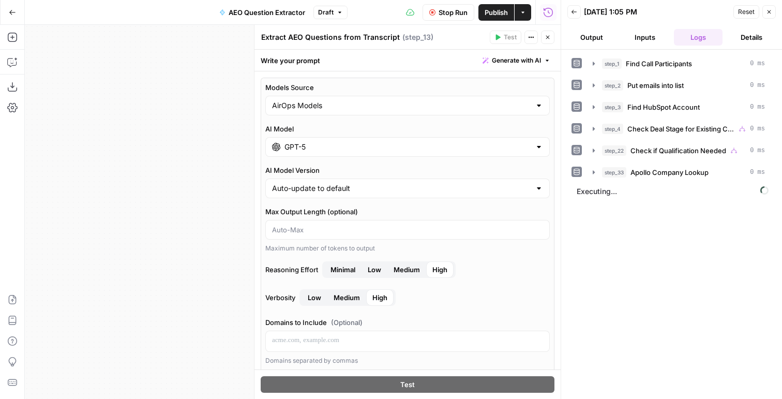
click at [549, 37] on icon "button" at bounding box center [547, 37] width 6 height 6
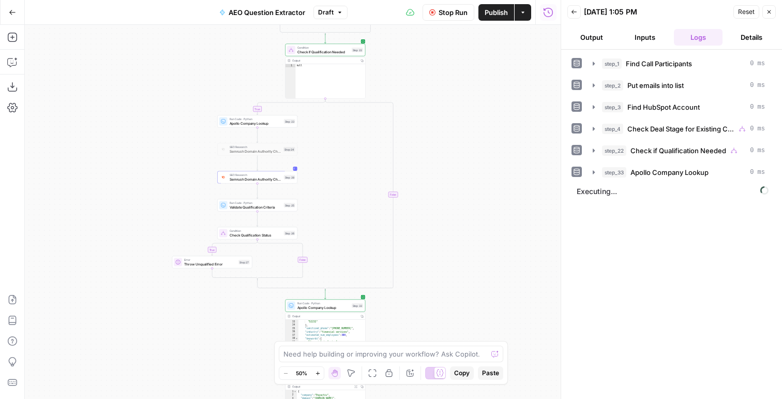
click at [508, 12] on button "Publish" at bounding box center [496, 12] width 36 height 17
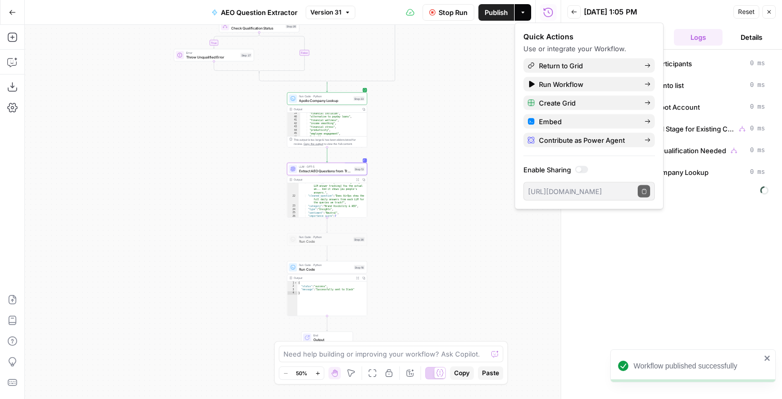
scroll to position [189, 0]
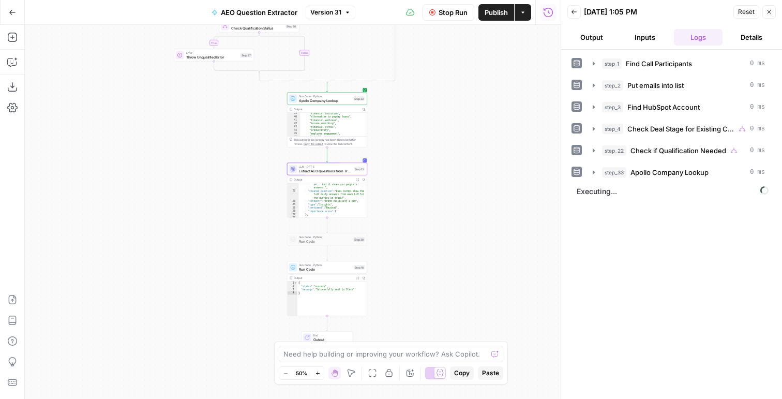
click at [344, 171] on span "Extract AEO Questions from Transcript" at bounding box center [325, 170] width 53 height 5
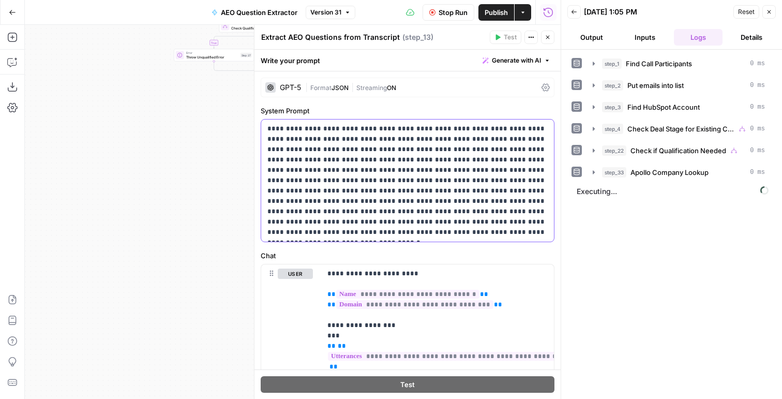
click at [361, 153] on p "**********" at bounding box center [407, 181] width 280 height 114
drag, startPoint x: 358, startPoint y: 190, endPoint x: 468, endPoint y: 208, distance: 111.0
click at [468, 204] on p "**********" at bounding box center [407, 181] width 280 height 114
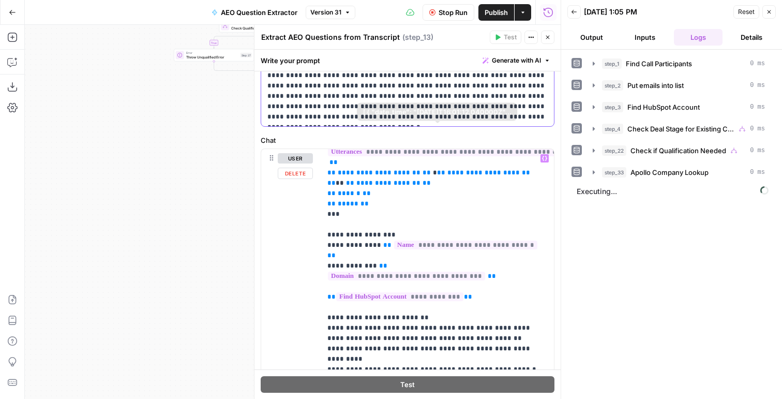
scroll to position [195, 0]
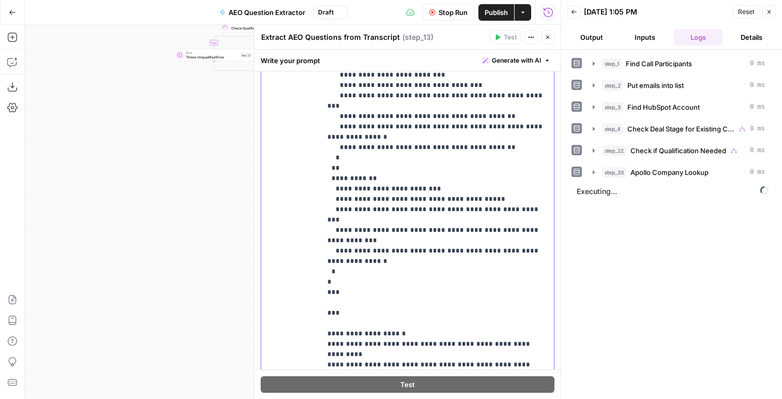
scroll to position [371, 0]
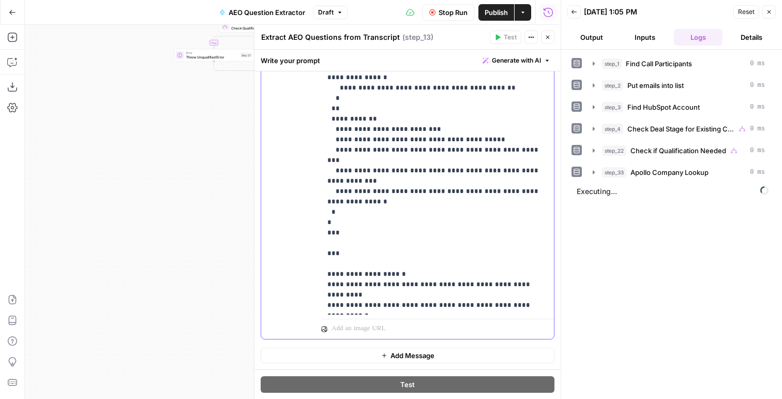
drag, startPoint x: 329, startPoint y: 173, endPoint x: 382, endPoint y: 323, distance: 159.0
click at [382, 323] on div "**********" at bounding box center [437, 116] width 233 height 446
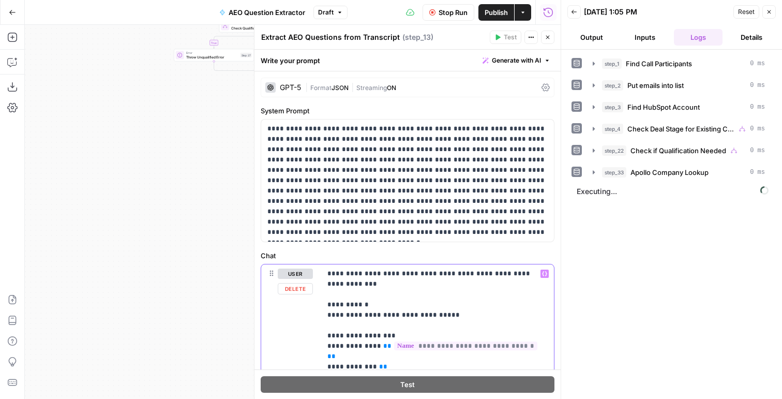
scroll to position [2, 0]
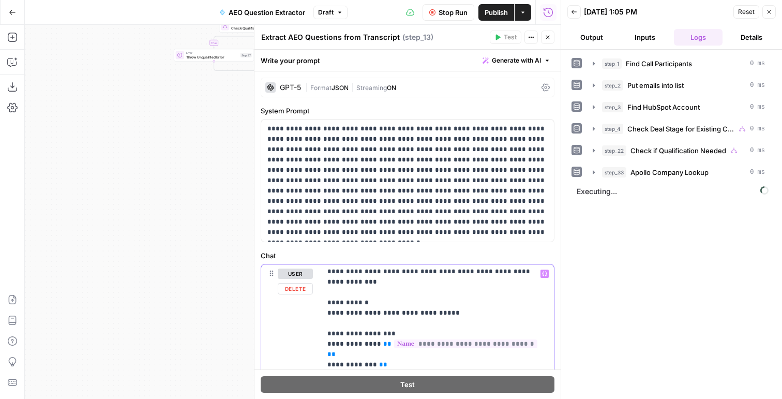
drag, startPoint x: 368, startPoint y: 293, endPoint x: 337, endPoint y: 239, distance: 62.8
click at [0, 0] on form "**********" at bounding box center [0, 0] width 0 height 0
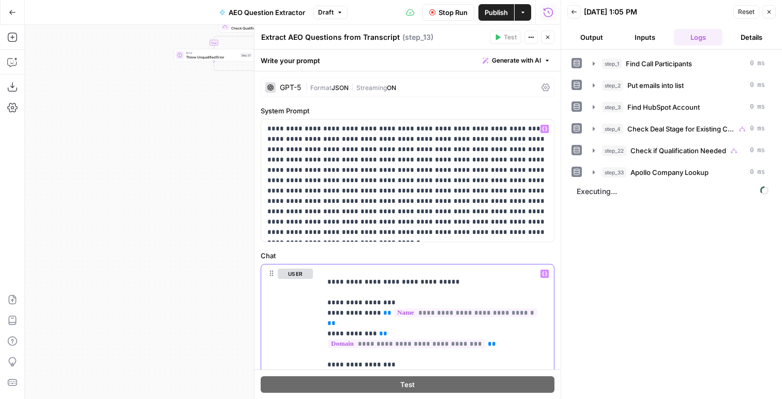
scroll to position [0, 0]
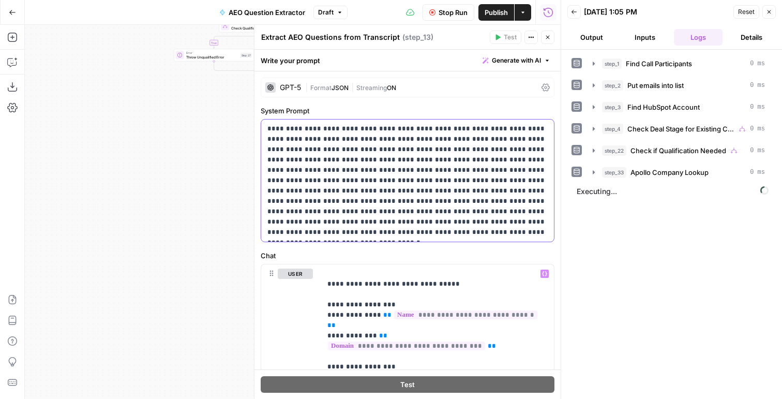
click at [376, 154] on p "**********" at bounding box center [407, 181] width 280 height 114
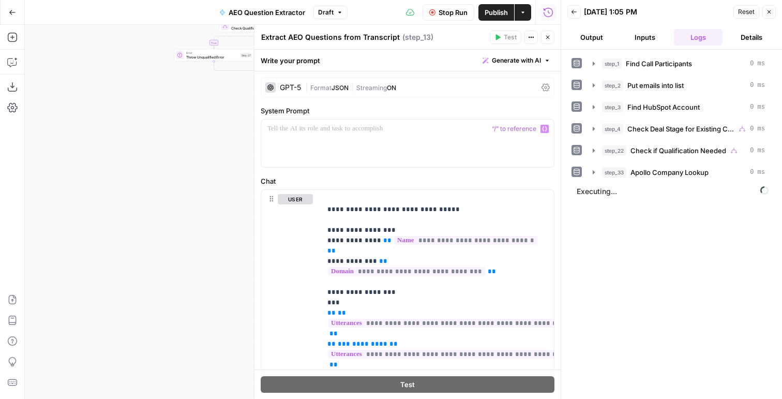
click at [447, 15] on span "Stop Run" at bounding box center [452, 12] width 29 height 10
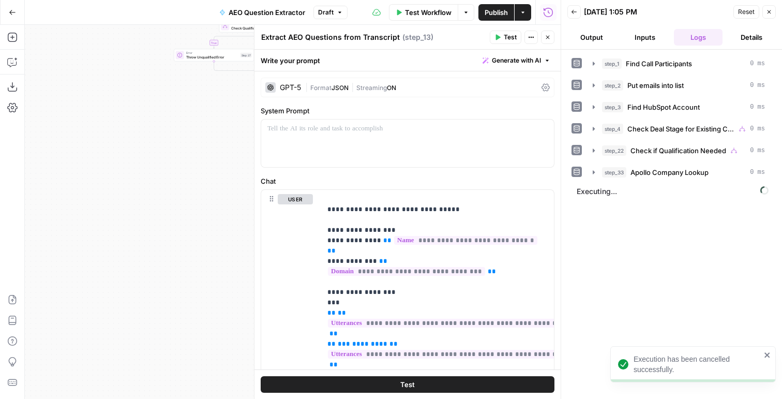
click at [500, 38] on icon "button" at bounding box center [498, 38] width 5 height 6
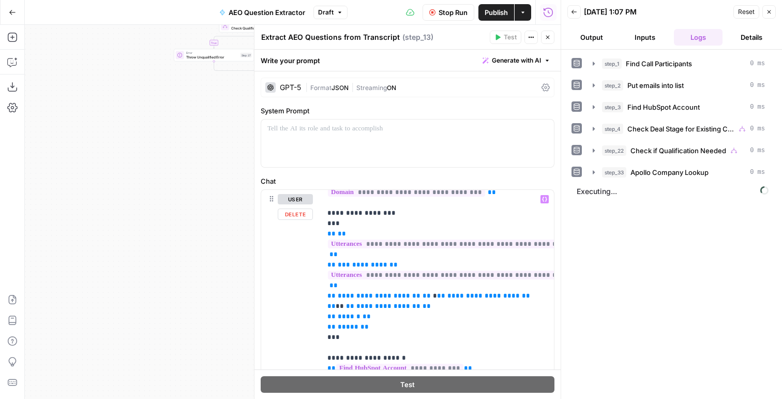
scroll to position [78, 0]
click at [590, 31] on button "Output" at bounding box center [591, 37] width 49 height 17
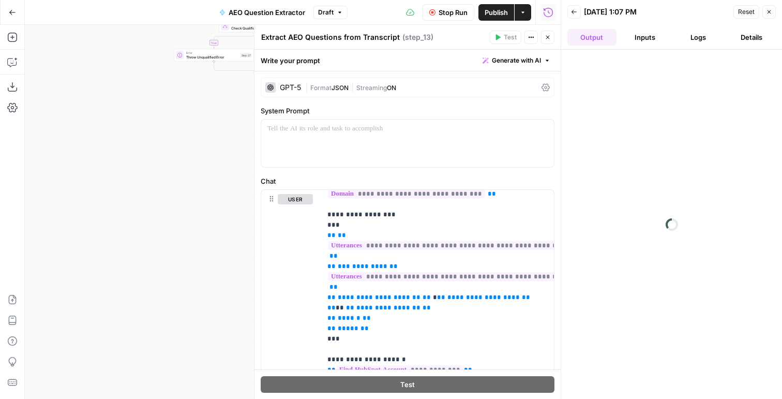
click at [698, 35] on button "Logs" at bounding box center [698, 37] width 49 height 17
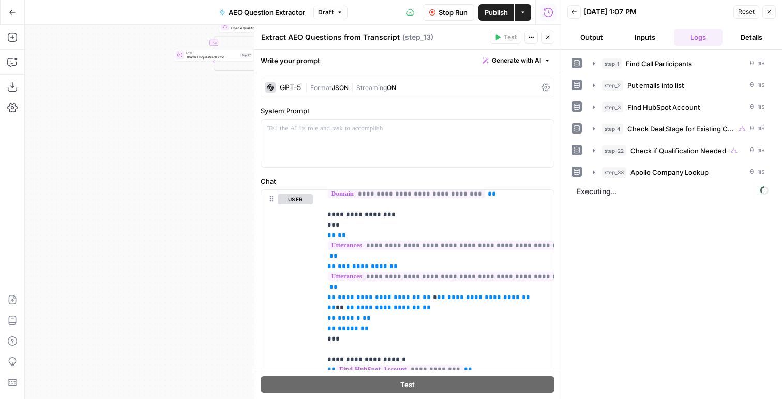
click at [595, 32] on button "Output" at bounding box center [591, 37] width 49 height 17
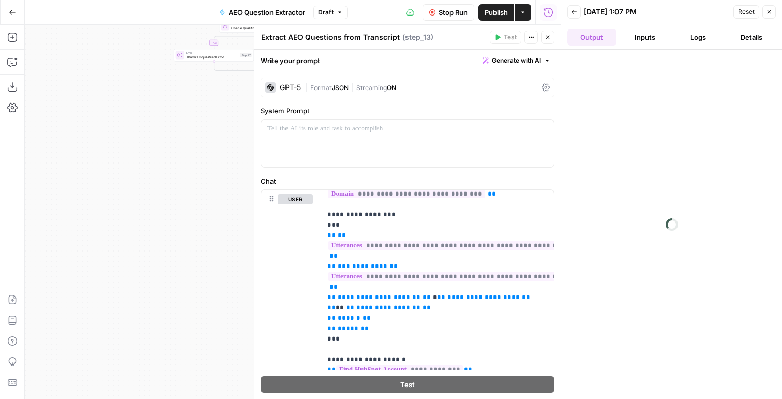
click at [669, 33] on button "Inputs" at bounding box center [645, 37] width 49 height 17
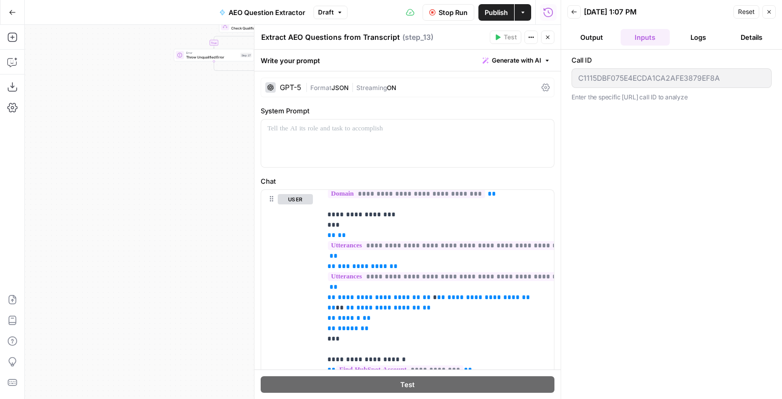
click at [683, 35] on button "Logs" at bounding box center [698, 37] width 49 height 17
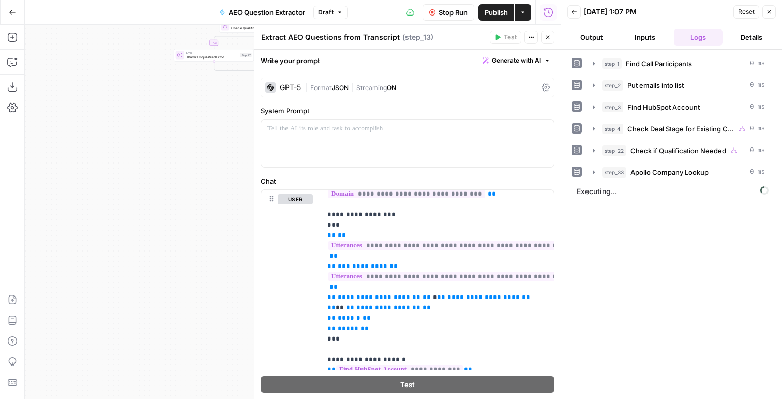
click at [503, 11] on span "Publish" at bounding box center [496, 12] width 23 height 10
